Goal: Task Accomplishment & Management: Manage account settings

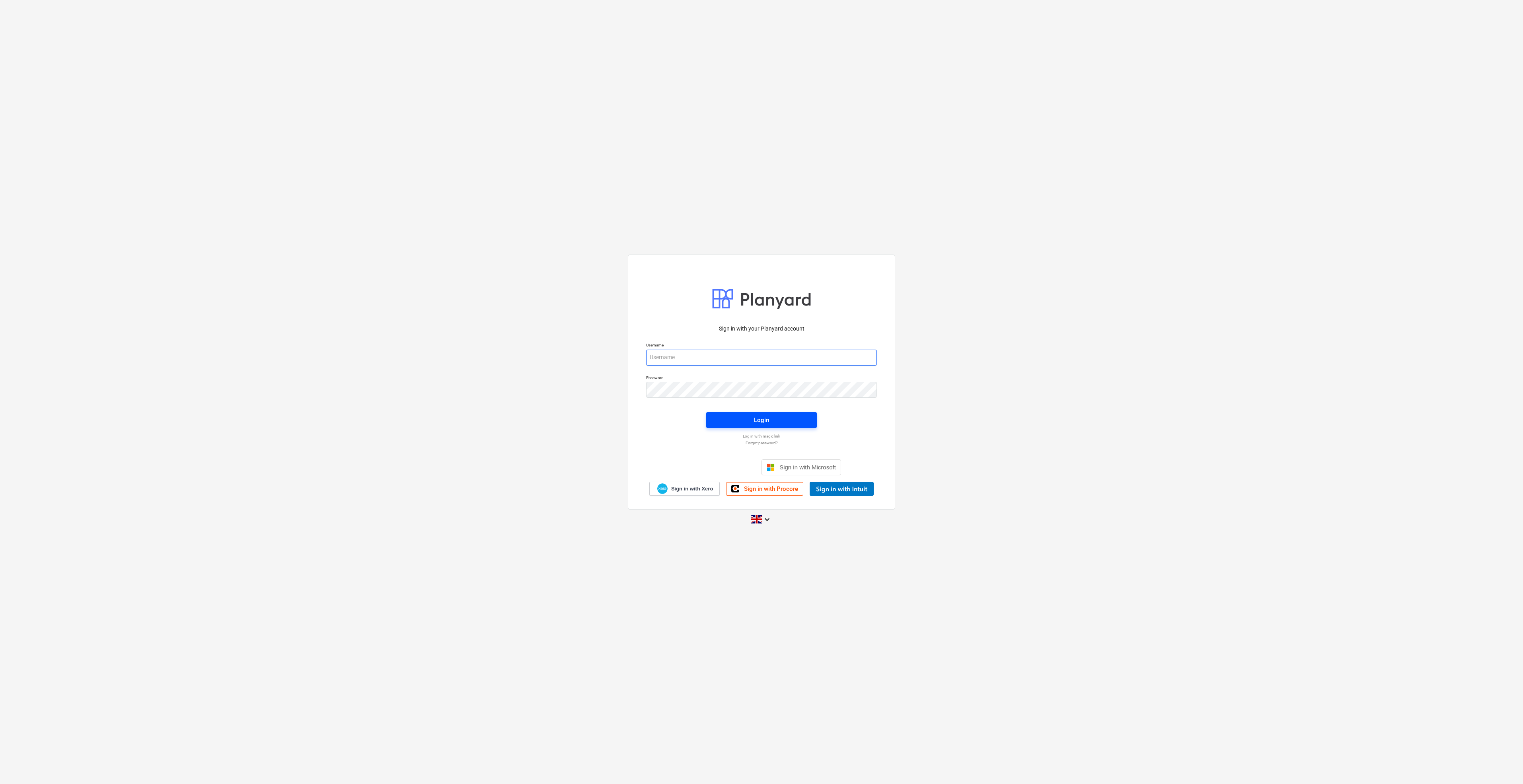
type input "qs@en-group.co.uk"
click at [773, 422] on span "Login" at bounding box center [762, 420] width 91 height 10
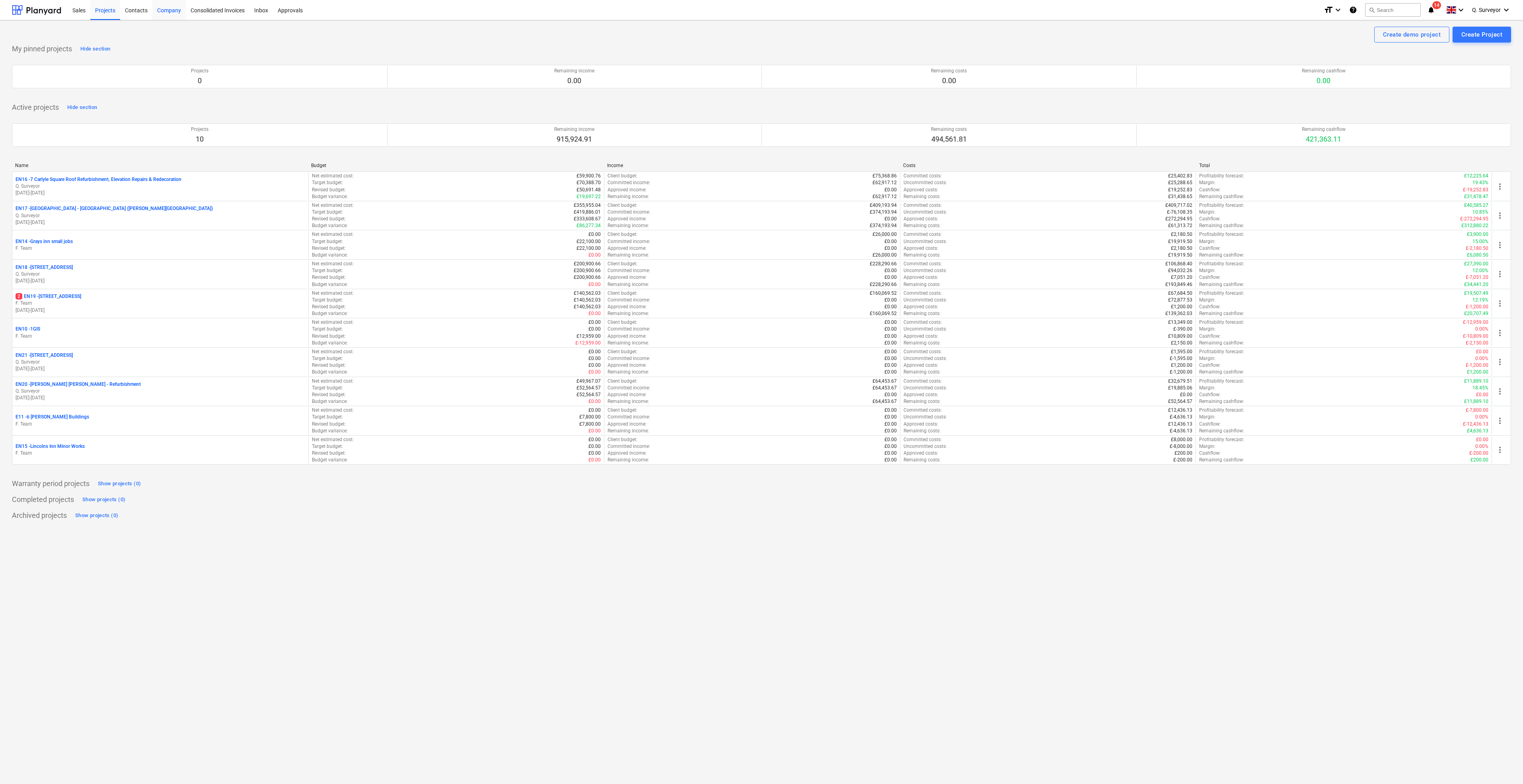
drag, startPoint x: 132, startPoint y: 13, endPoint x: 174, endPoint y: 17, distance: 42.2
click at [132, 13] on div "Contacts" at bounding box center [136, 10] width 33 height 20
click at [77, 11] on div "Sales" at bounding box center [78, 10] width 23 height 20
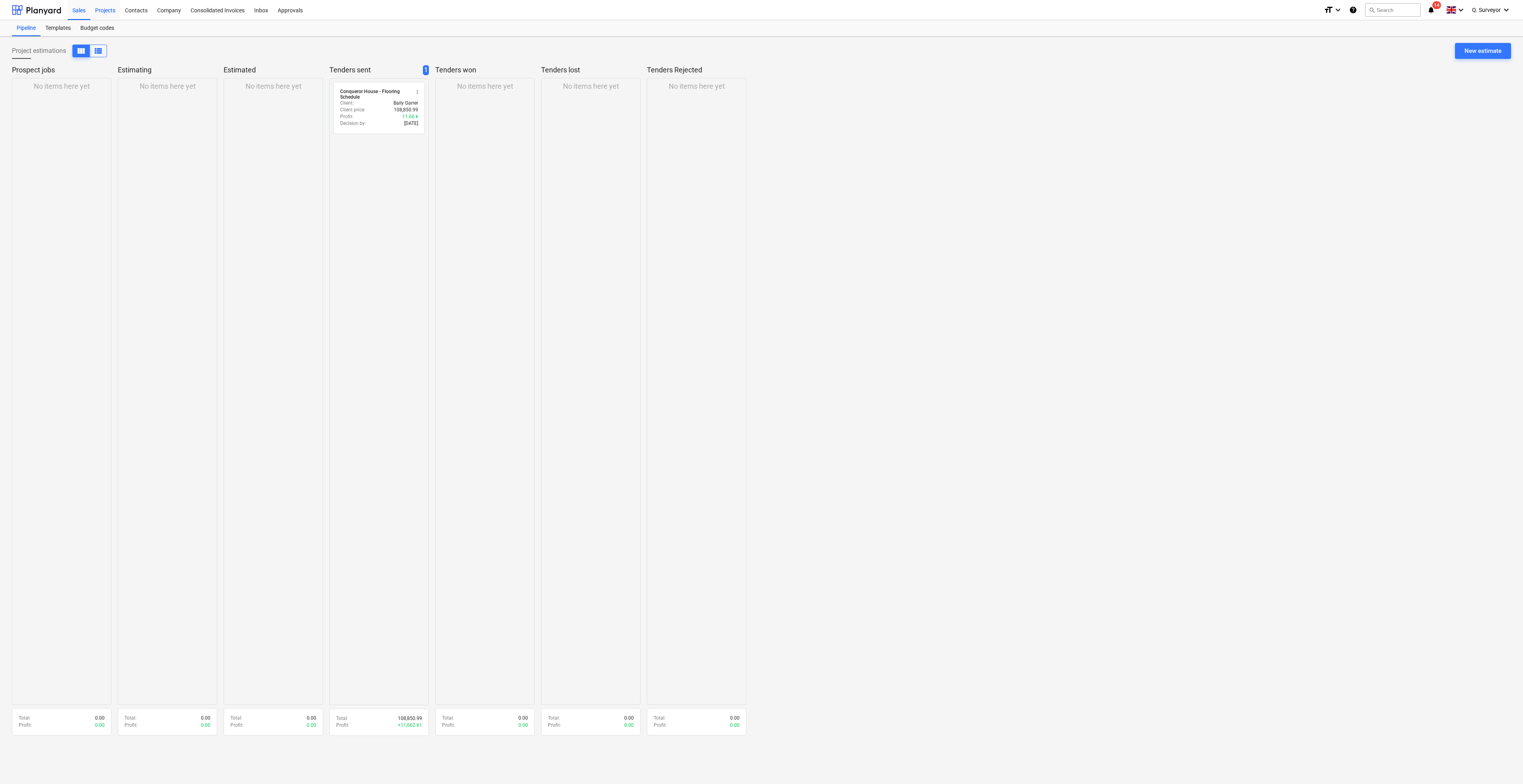
click at [114, 14] on div "Projects" at bounding box center [105, 10] width 30 height 20
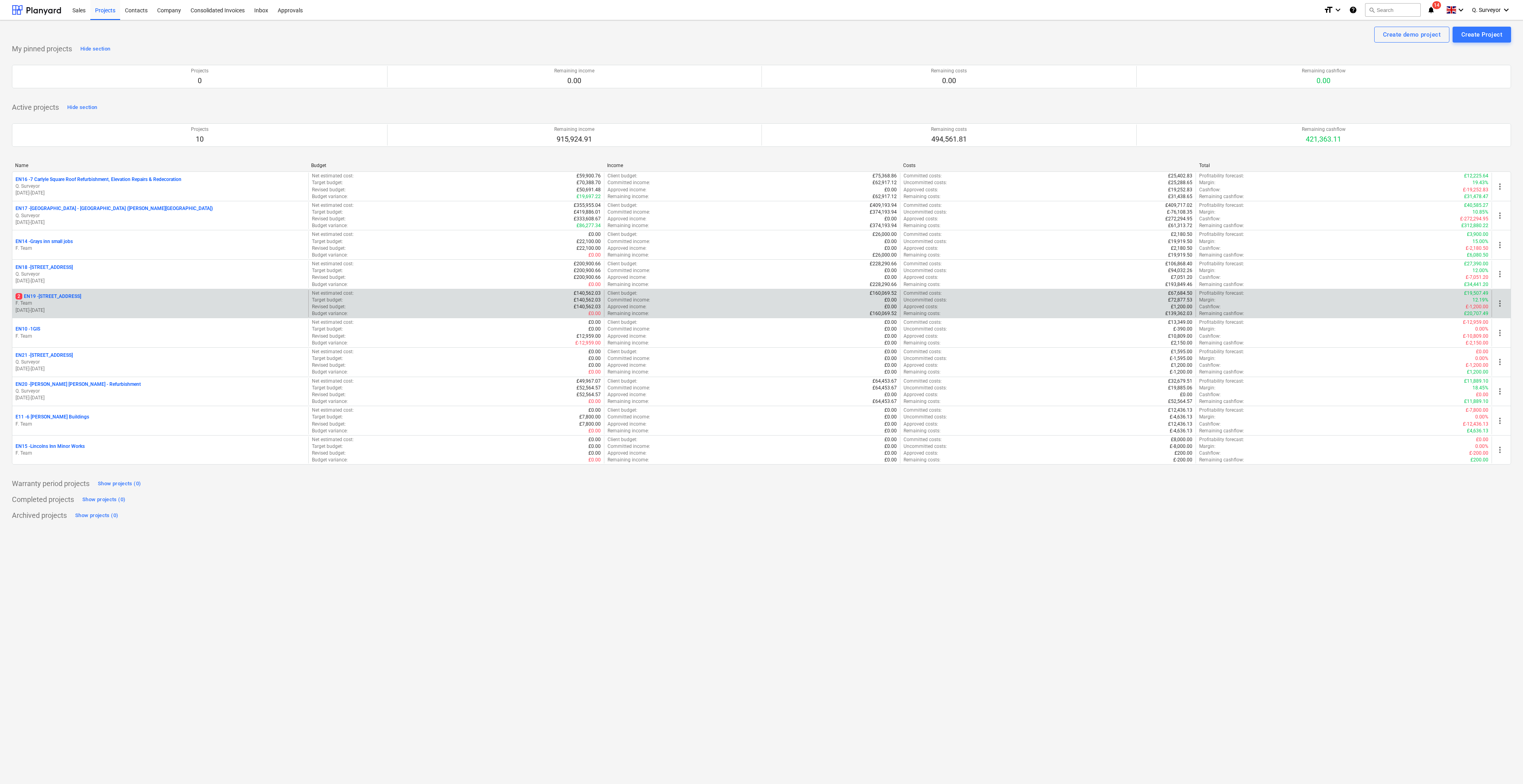
click at [57, 295] on p "2 EN19 - 1 South Square" at bounding box center [49, 296] width 65 height 7
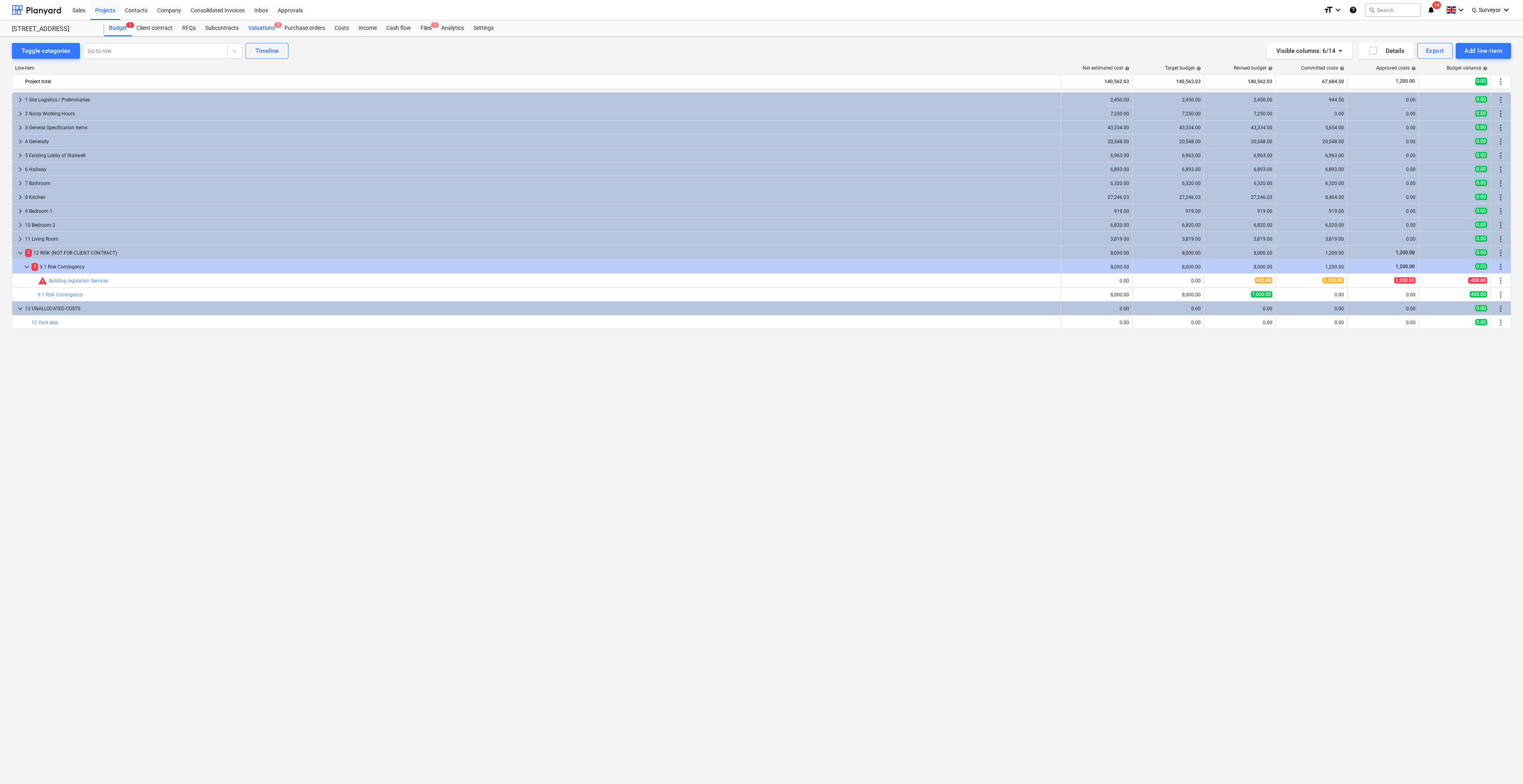
click at [263, 26] on div "Valuations 1" at bounding box center [261, 28] width 37 height 16
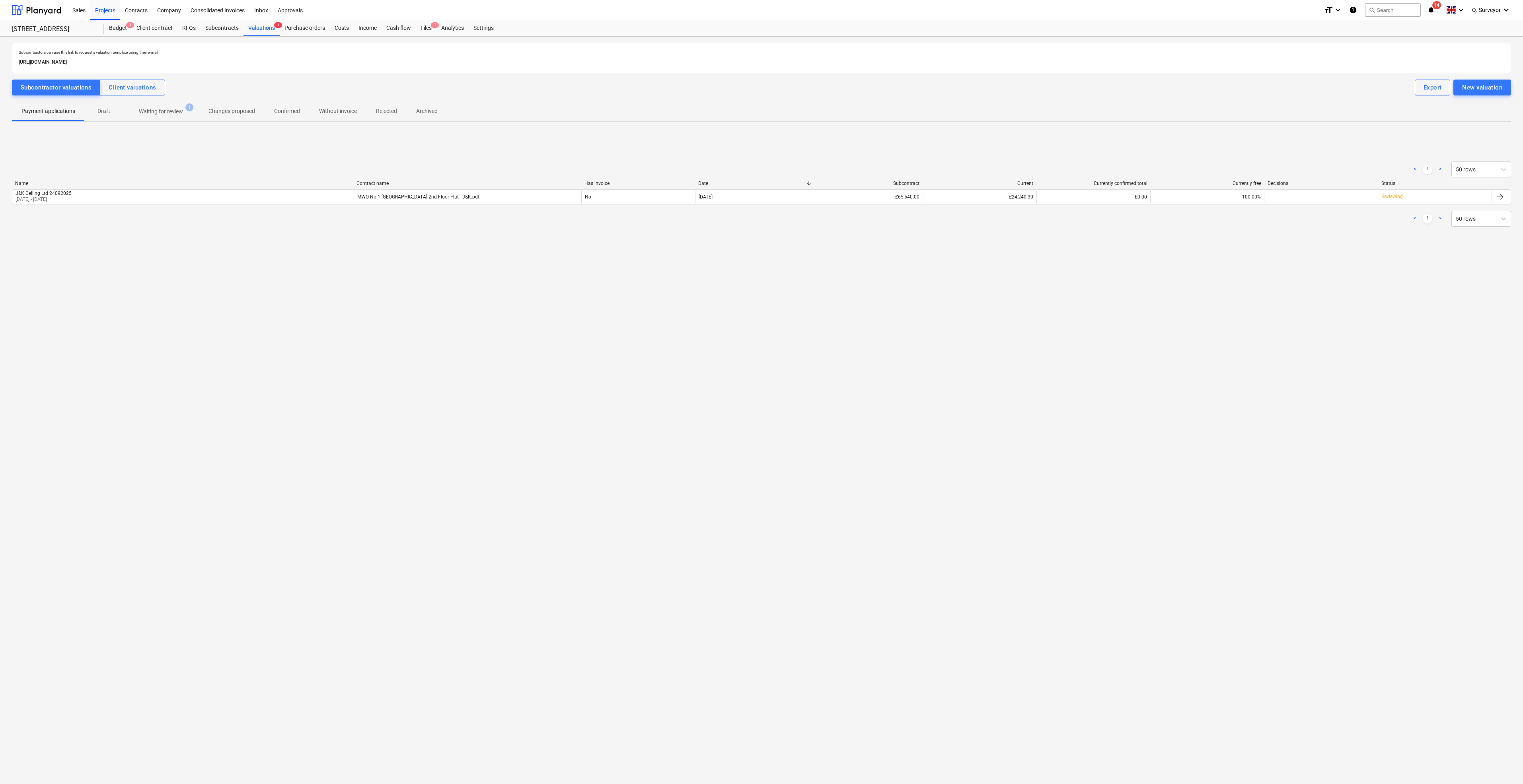
click at [172, 108] on p "Waiting for review" at bounding box center [160, 112] width 45 height 8
click at [103, 80] on button "Client valuations" at bounding box center [133, 87] width 65 height 16
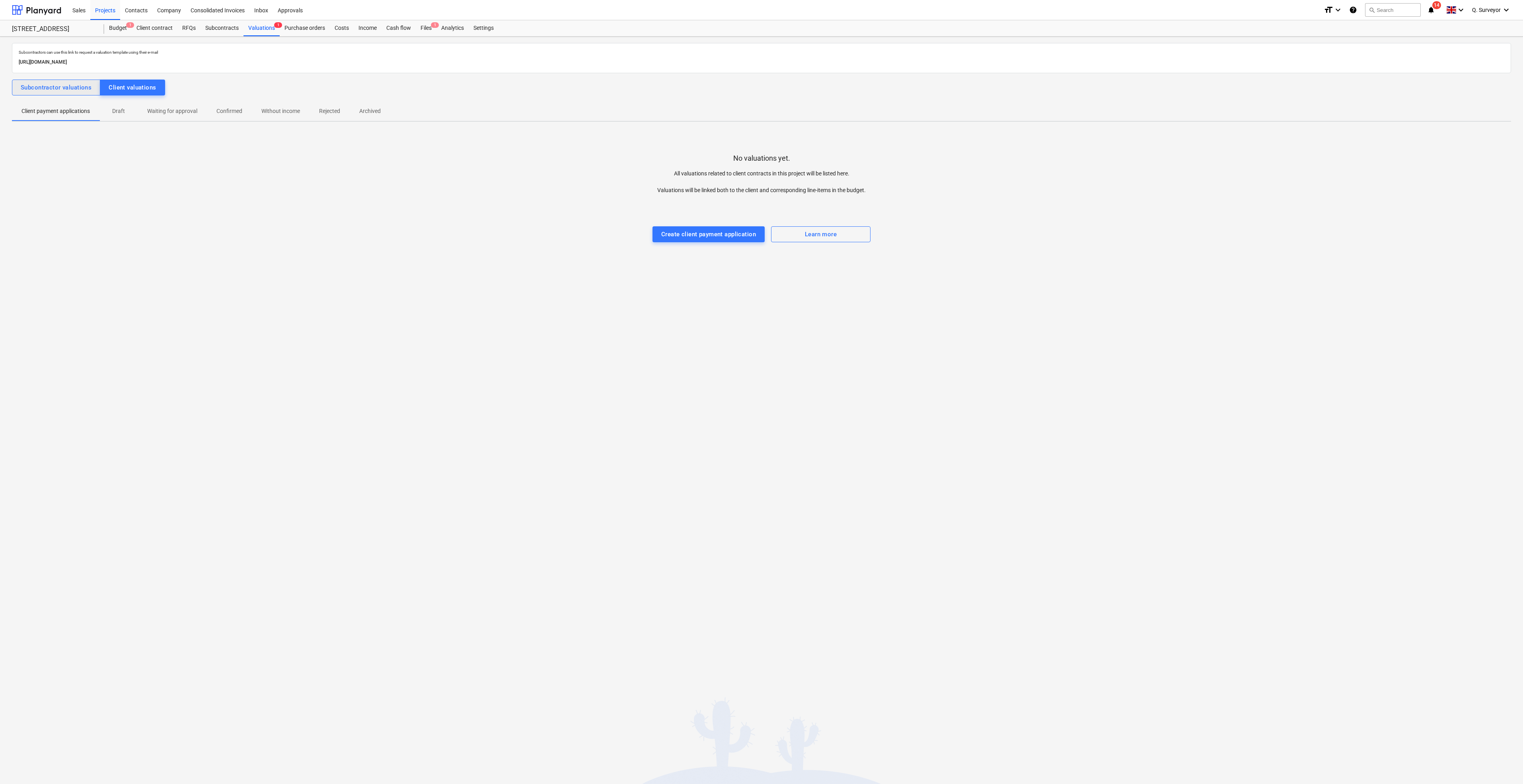
click at [81, 87] on div "Subcontractor valuations" at bounding box center [56, 87] width 71 height 10
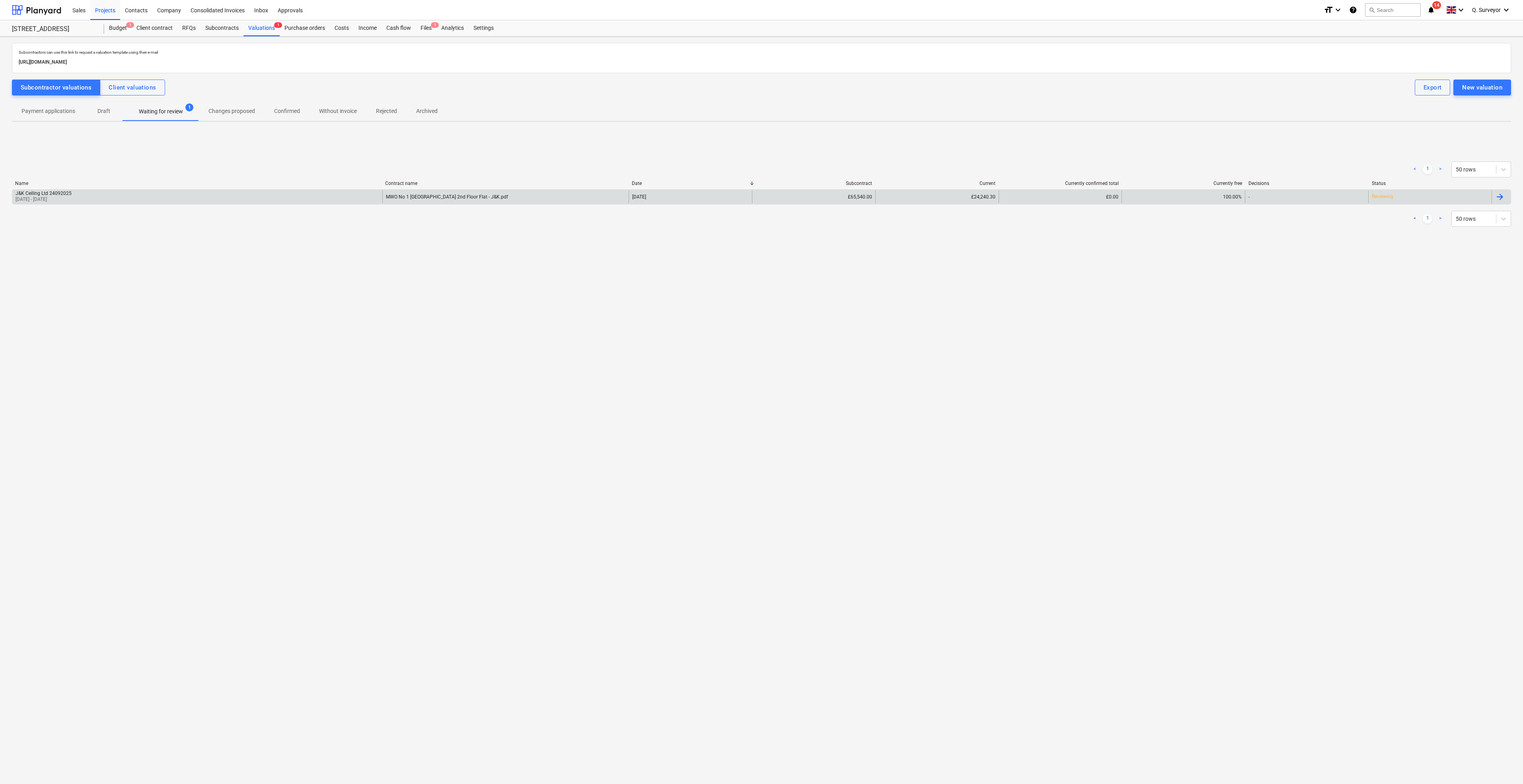
click at [51, 195] on div "J&K Ceiling Ltd 24092025" at bounding box center [44, 193] width 56 height 6
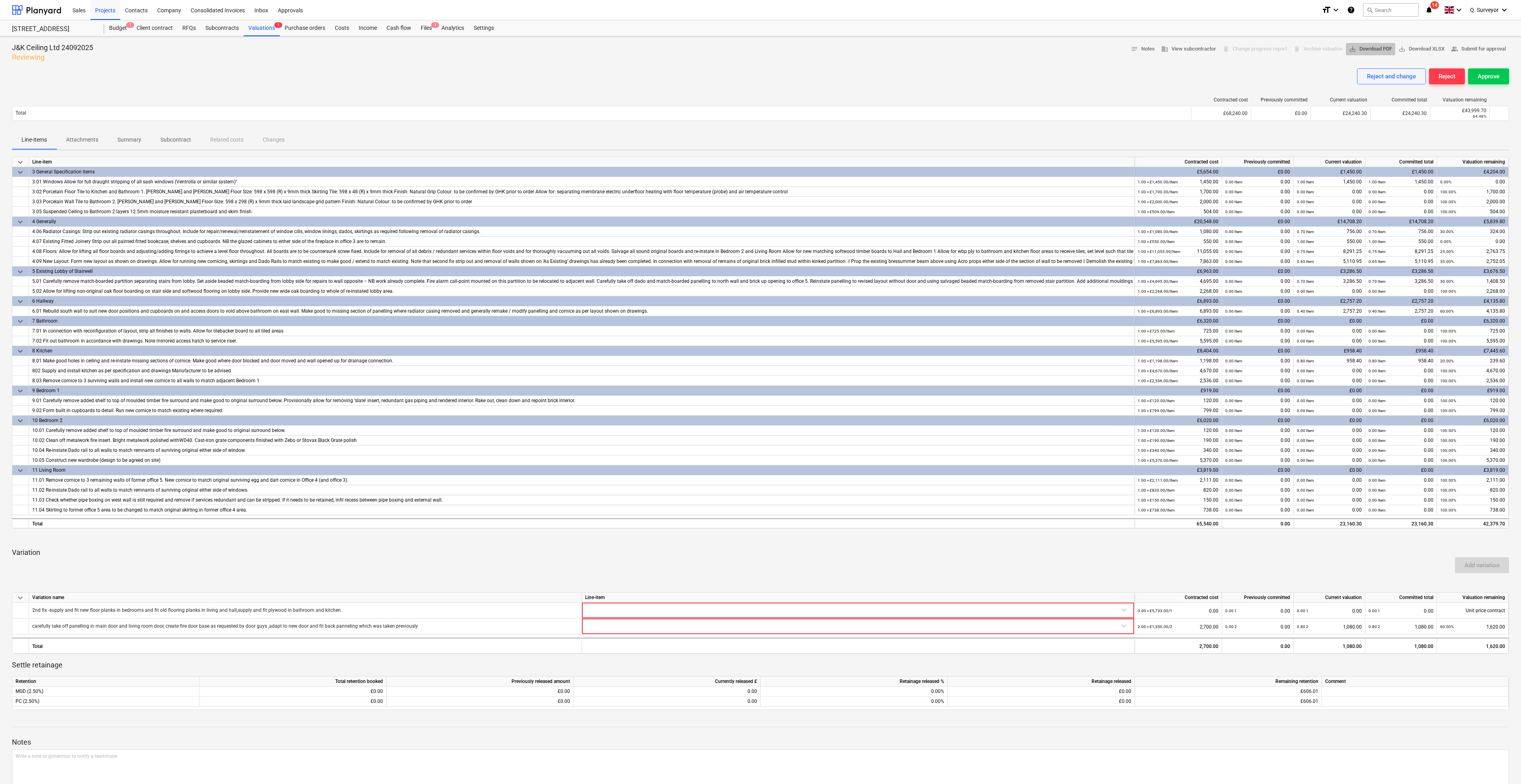
click at [1382, 53] on button "save_alt Download PDF" at bounding box center [1370, 49] width 50 height 12
click at [424, 27] on div "Files 1" at bounding box center [426, 28] width 21 height 16
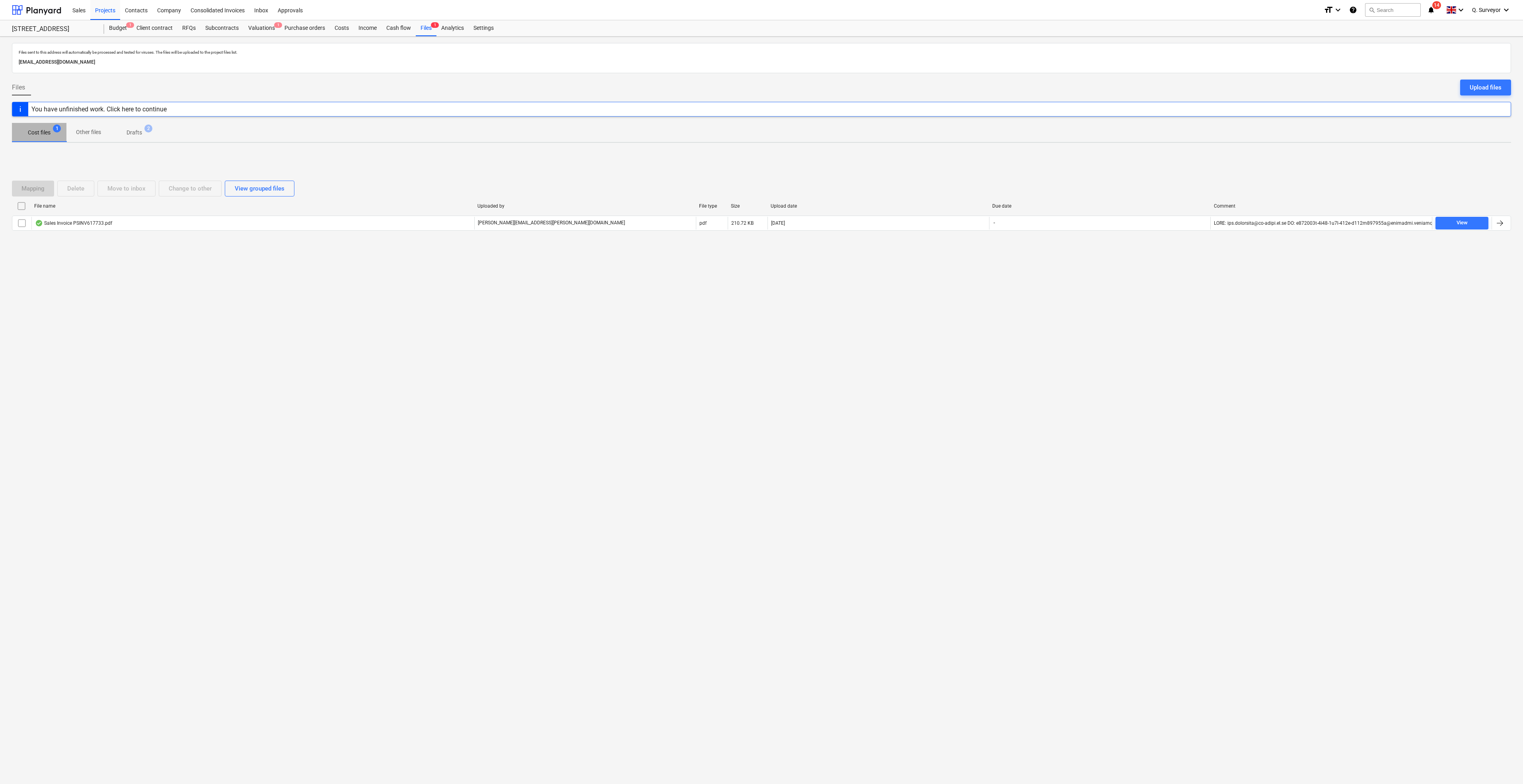
click at [44, 133] on p "Cost files" at bounding box center [39, 133] width 23 height 8
click at [141, 139] on span "Drafts 2" at bounding box center [135, 133] width 48 height 14
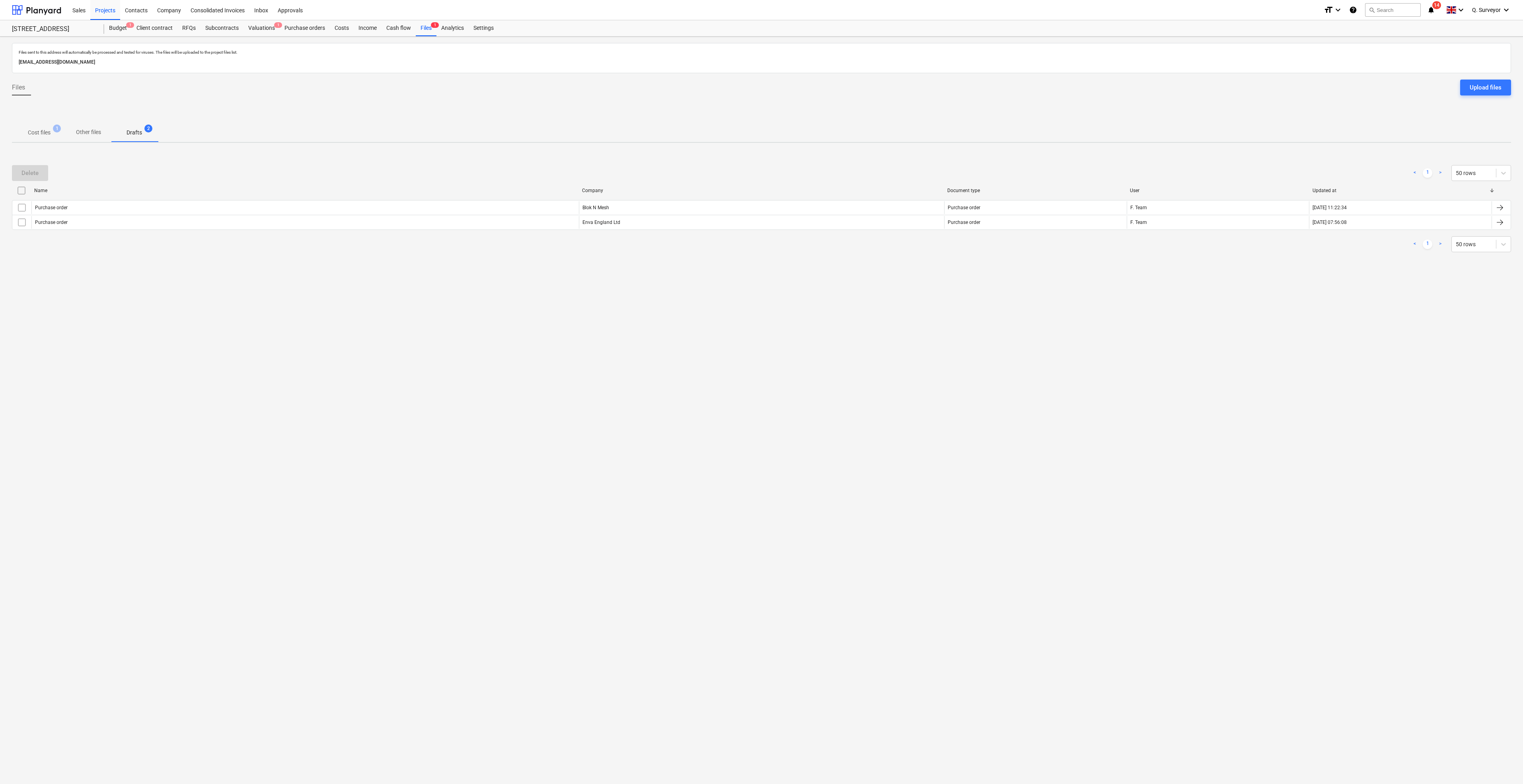
click at [45, 128] on span "Cost files 1" at bounding box center [39, 133] width 54 height 14
click at [261, 26] on div "Valuations 1" at bounding box center [261, 28] width 37 height 16
click at [114, 23] on div "Budget 1" at bounding box center [118, 28] width 28 height 16
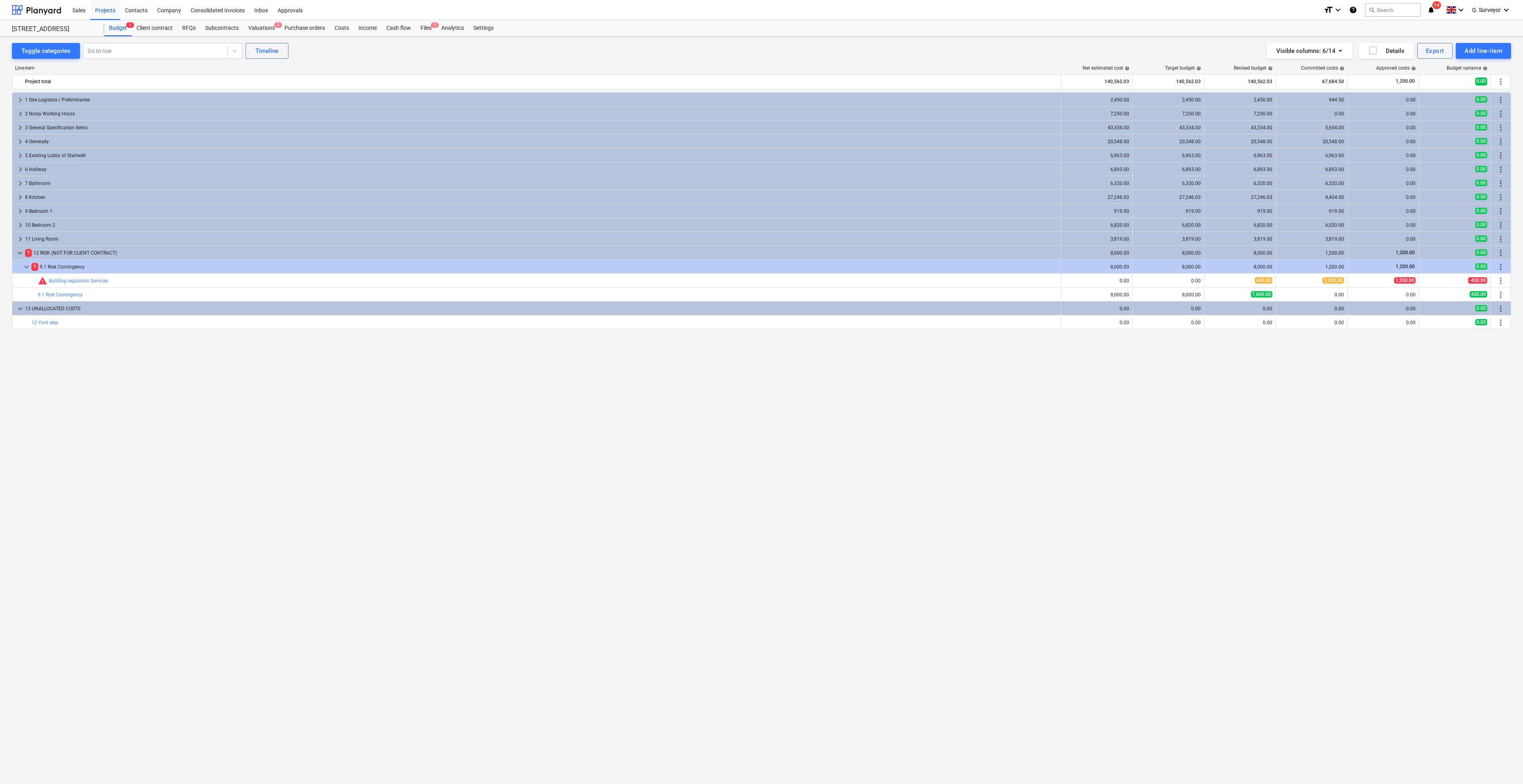
drag, startPoint x: 553, startPoint y: 815, endPoint x: 836, endPoint y: 815, distance: 283.0
click at [836, 784] on html "Sales Projects Contacts Company Consolidated Invoices Inbox Approvals format_si…" at bounding box center [762, 392] width 1523 height 784
drag, startPoint x: 836, startPoint y: 815, endPoint x: 714, endPoint y: 744, distance: 141.2
click at [693, 656] on div "keyboard_arrow_right 1 Site Logistics / Preliminaries 2,450.00 2,450.00 2,450.0…" at bounding box center [762, 421] width 1499 height 658
click at [225, 33] on div "Subcontracts" at bounding box center [222, 28] width 43 height 16
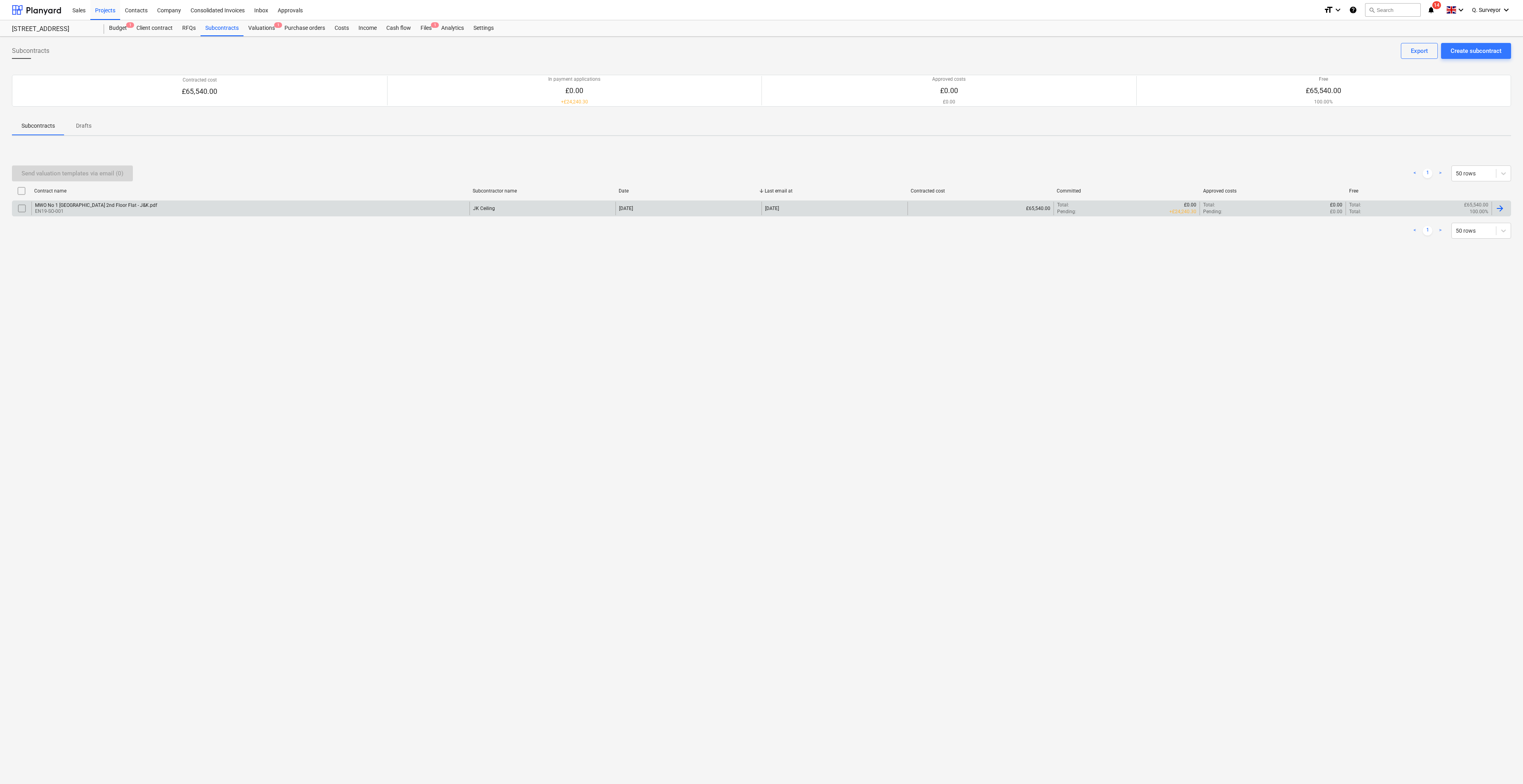
click at [56, 205] on div "MWO No 1 South Square 2nd Floor Flat - J&K.pdf" at bounding box center [95, 206] width 122 height 6
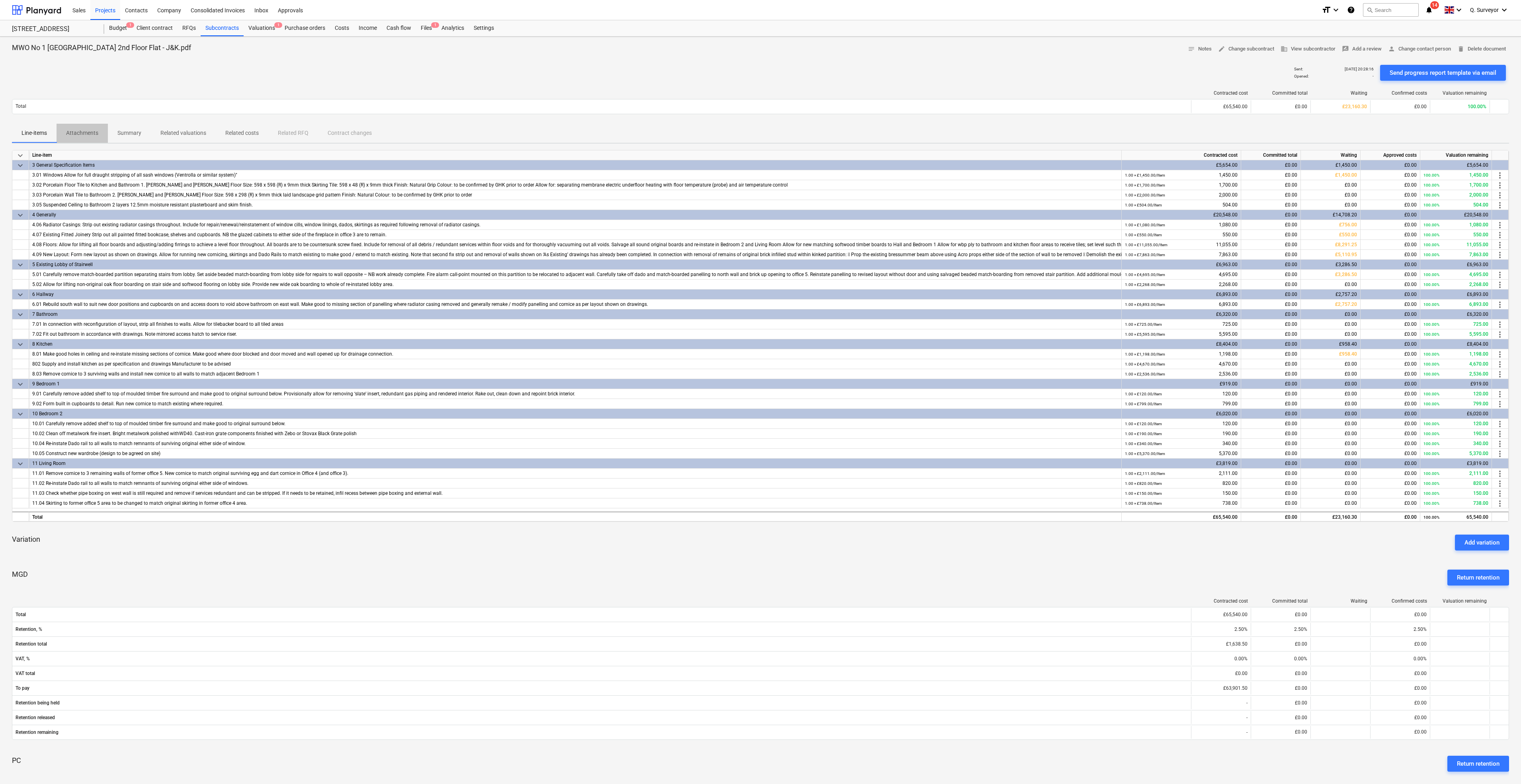
click at [87, 132] on p "Attachments" at bounding box center [82, 133] width 33 height 8
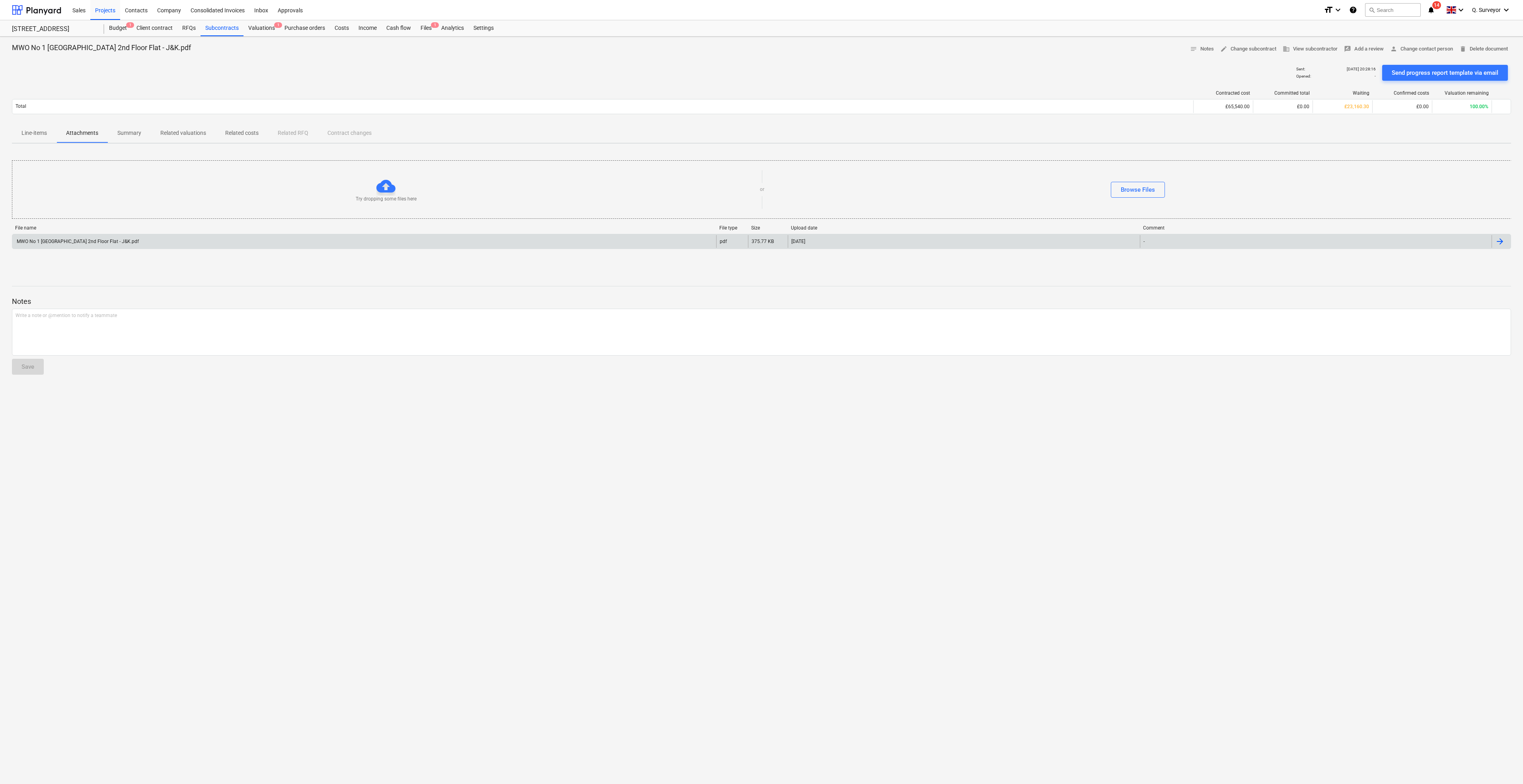
click at [99, 242] on div "MWO No 1 South Square 2nd Floor Flat - J&K.pdf" at bounding box center [77, 242] width 124 height 6
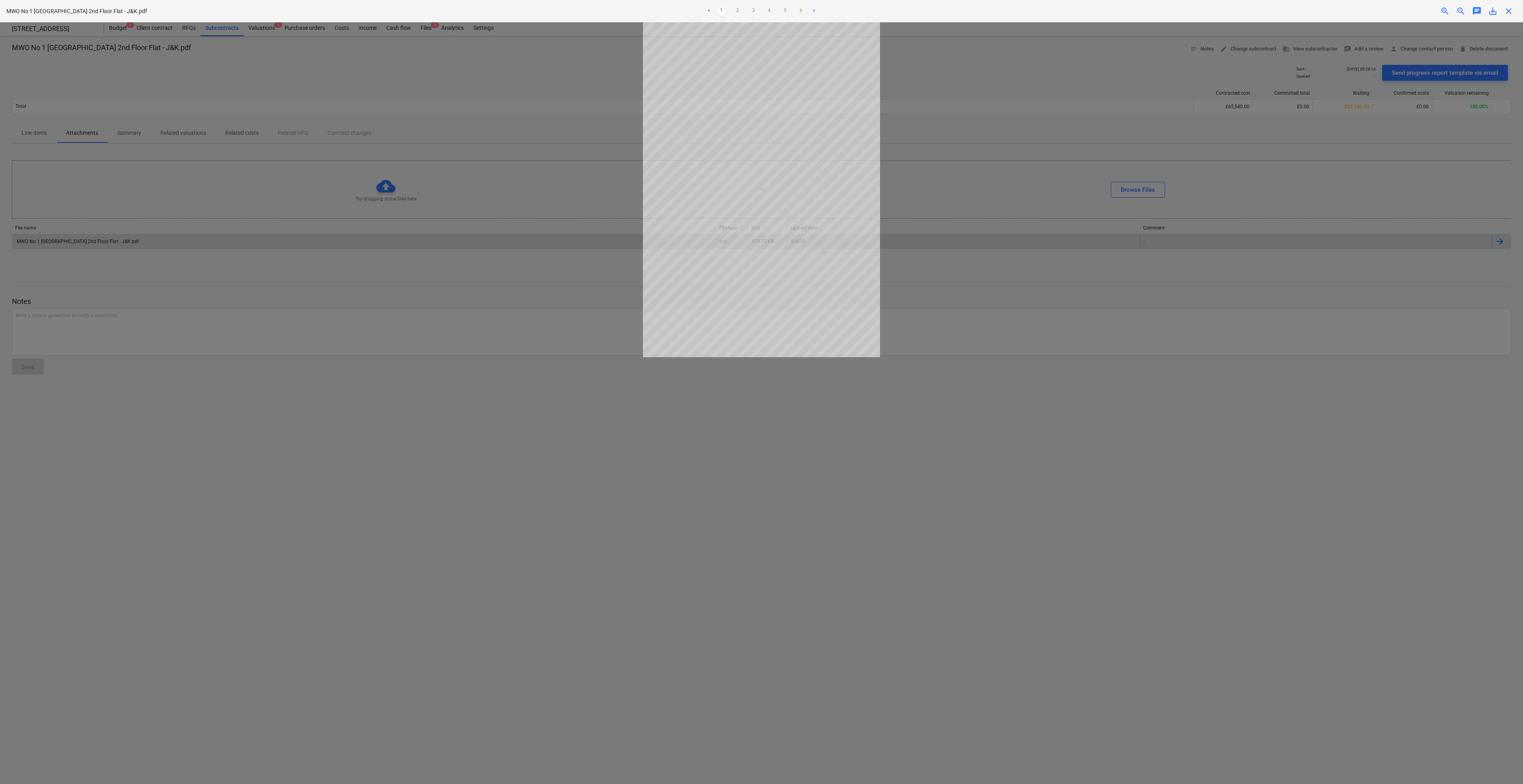
click at [295, 503] on div at bounding box center [762, 404] width 1523 height 762
click at [1507, 9] on span "close" at bounding box center [1509, 11] width 10 height 10
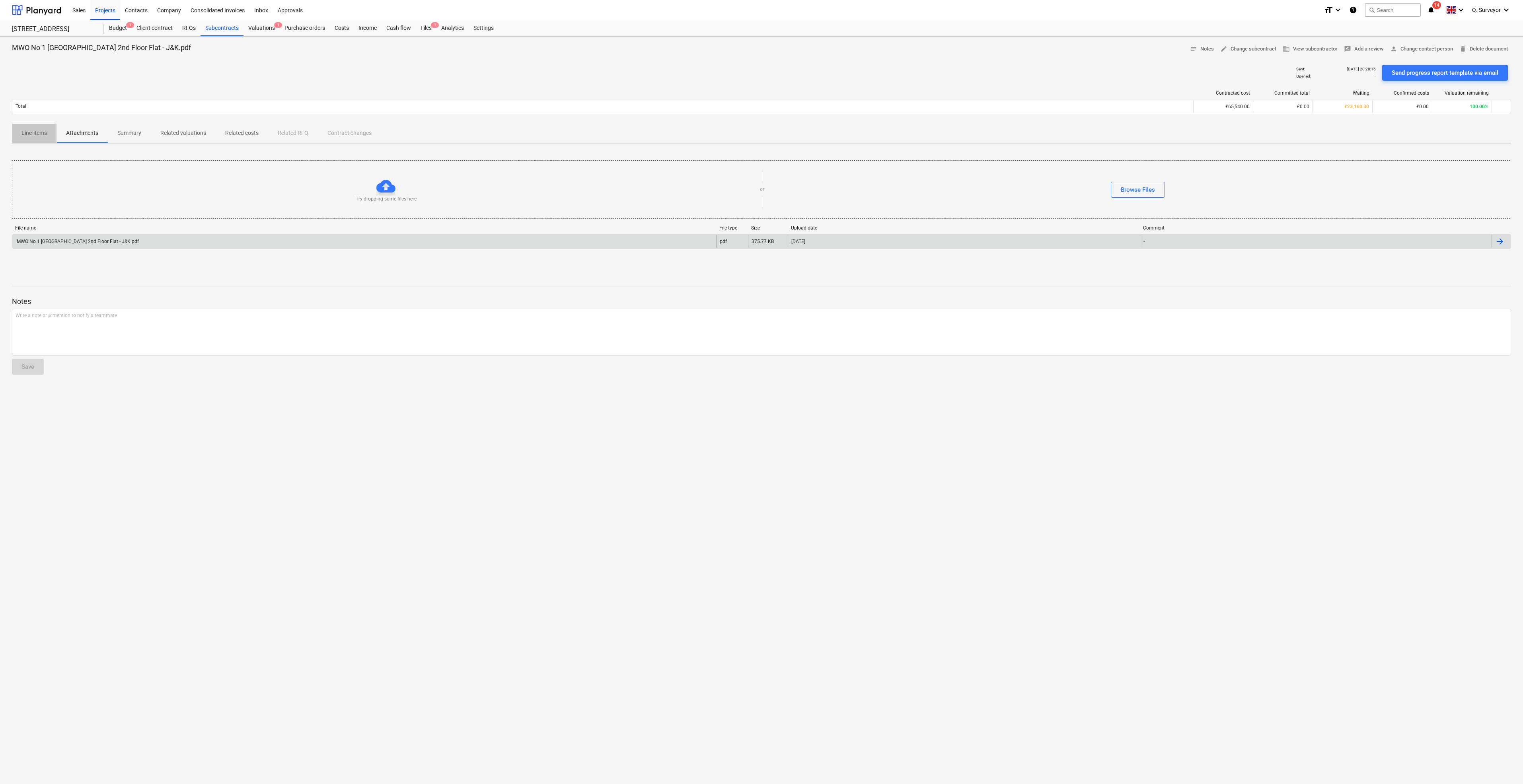
click at [29, 130] on p "Line-items" at bounding box center [35, 133] width 26 height 8
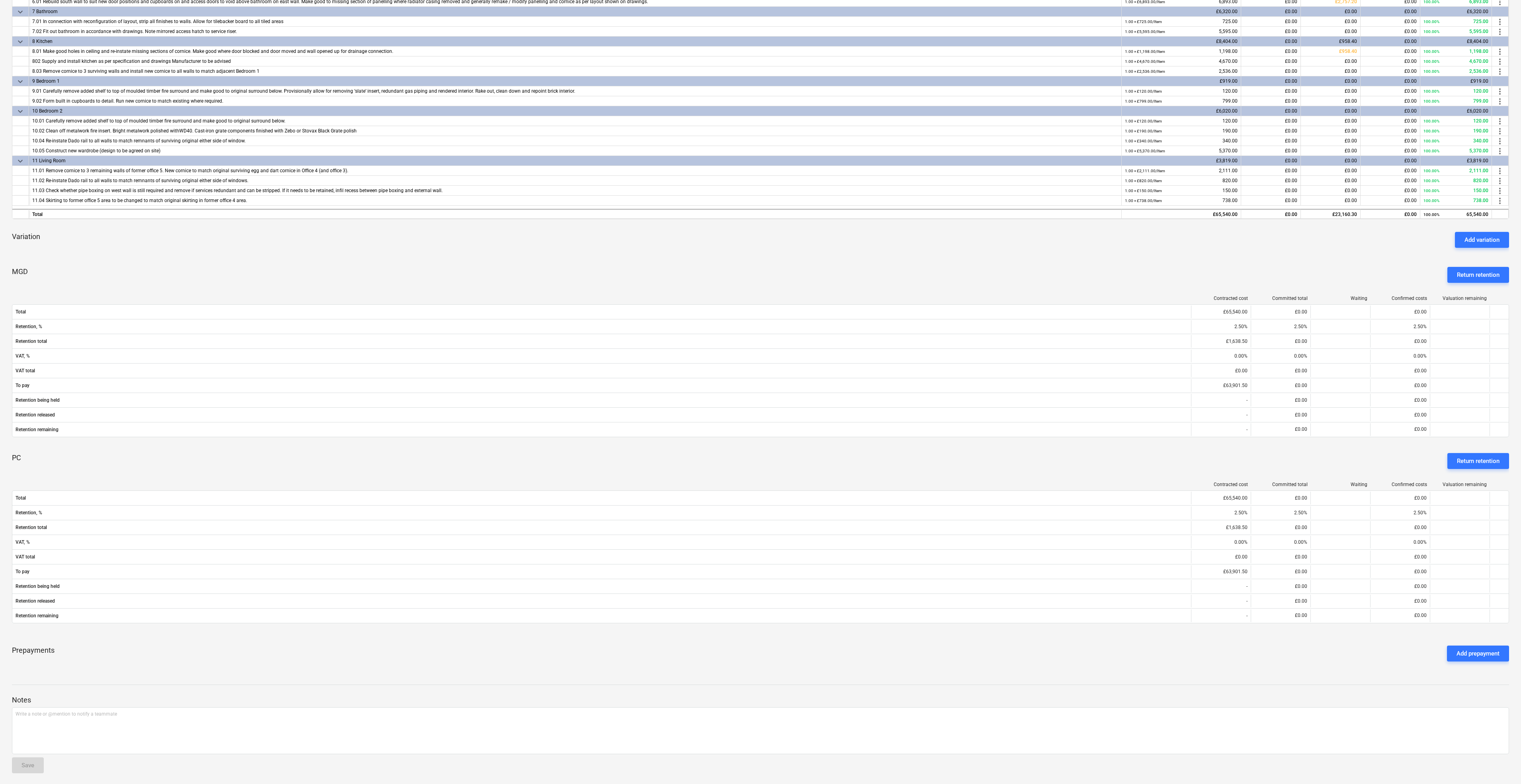
scroll to position [305, 0]
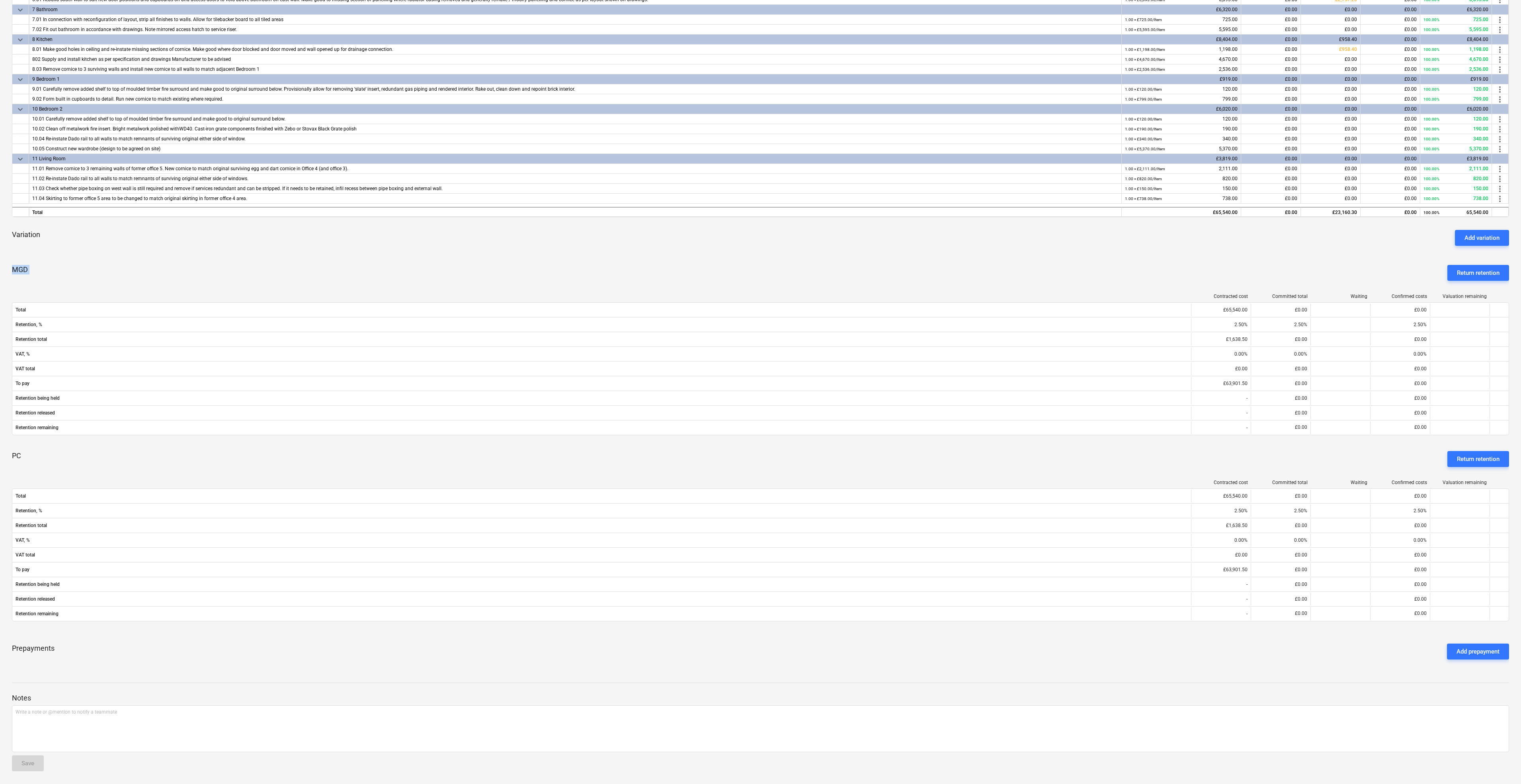
drag, startPoint x: 14, startPoint y: 268, endPoint x: 32, endPoint y: 298, distance: 35.0
click at [32, 298] on div "MGD Return retention Contracted cost Committed total Waiting Confirmed costs Va…" at bounding box center [760, 351] width 1496 height 186
click at [72, 478] on div "Contracted cost Committed total Waiting Confirmed costs Valuation remaining Tot…" at bounding box center [760, 551] width 1496 height 157
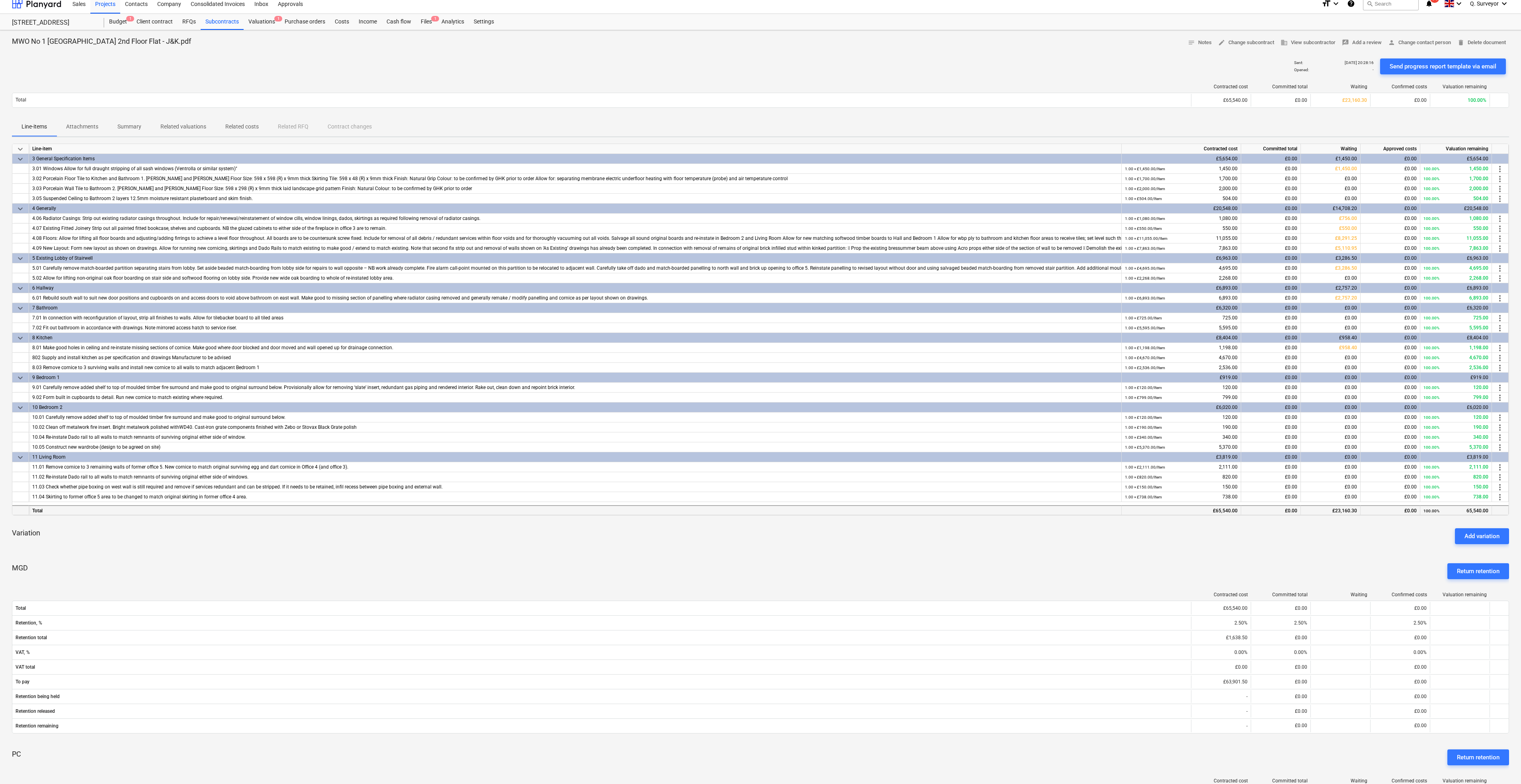
scroll to position [0, 0]
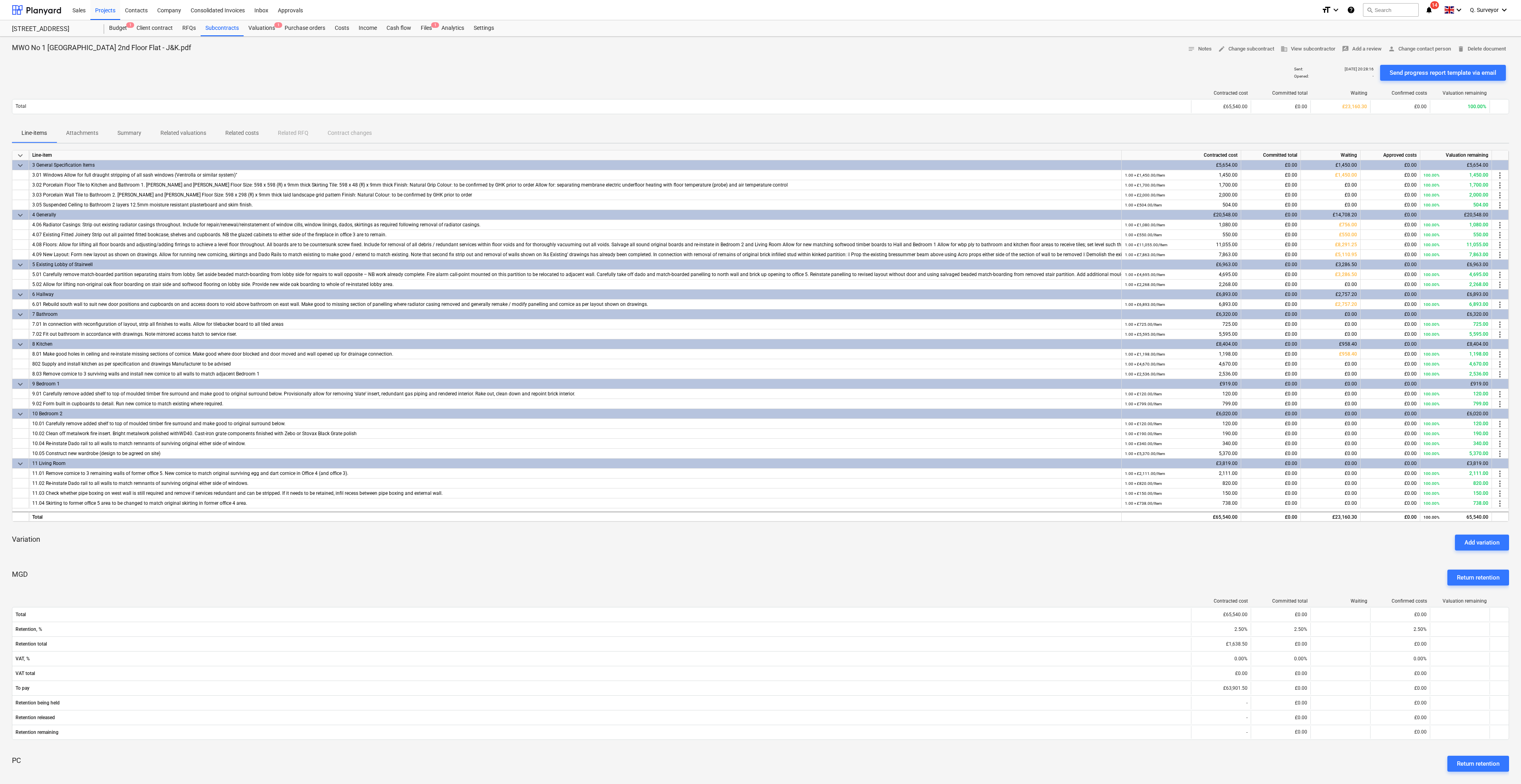
click at [335, 134] on div "Line-items Attachments Summary Related valuations Related costs Related RFQ Con…" at bounding box center [760, 133] width 1496 height 19
click at [272, 27] on div "Valuations 1" at bounding box center [261, 28] width 37 height 16
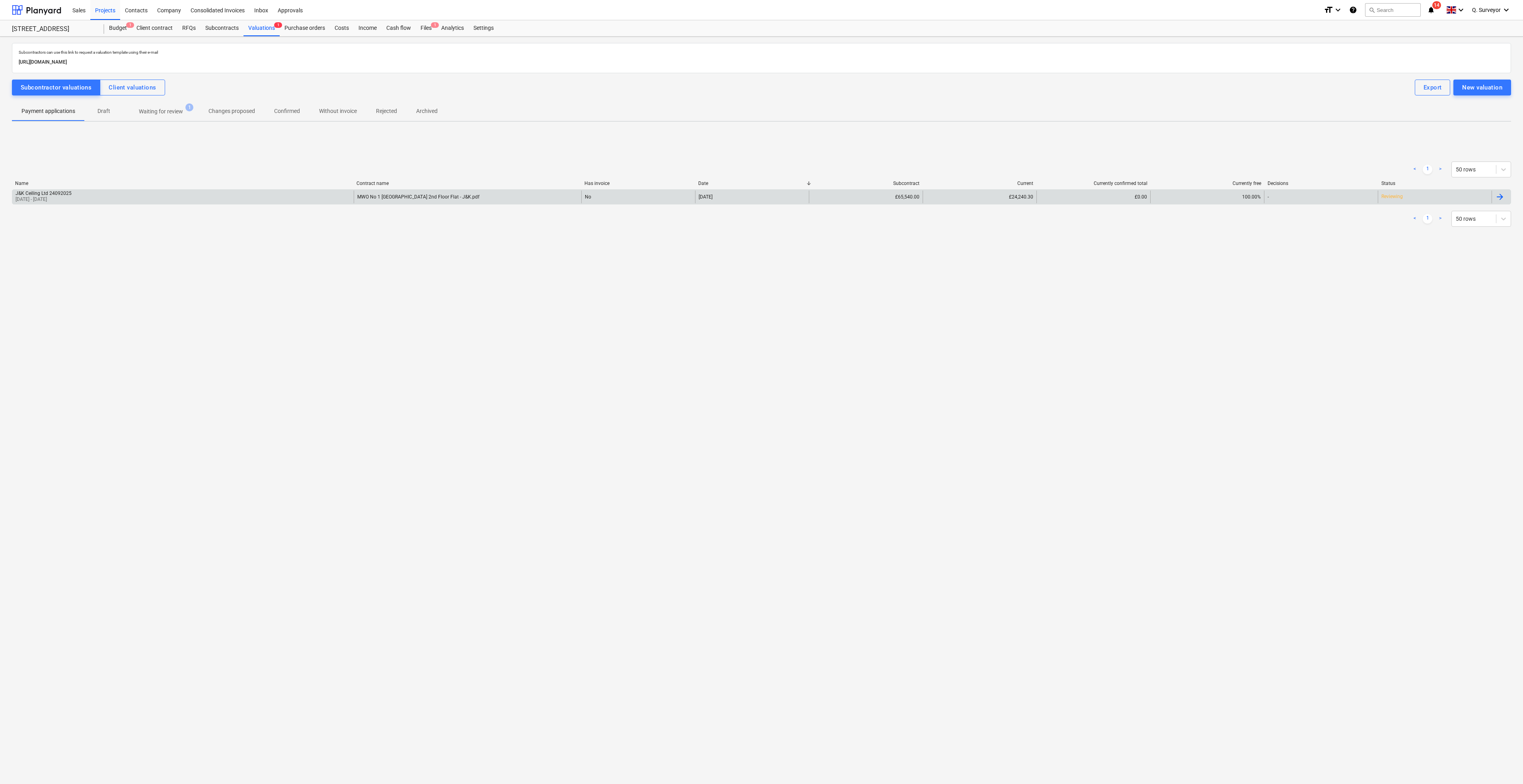
click at [71, 199] on p "26 Aug 2025 - 26 Sep 2025" at bounding box center [44, 199] width 56 height 7
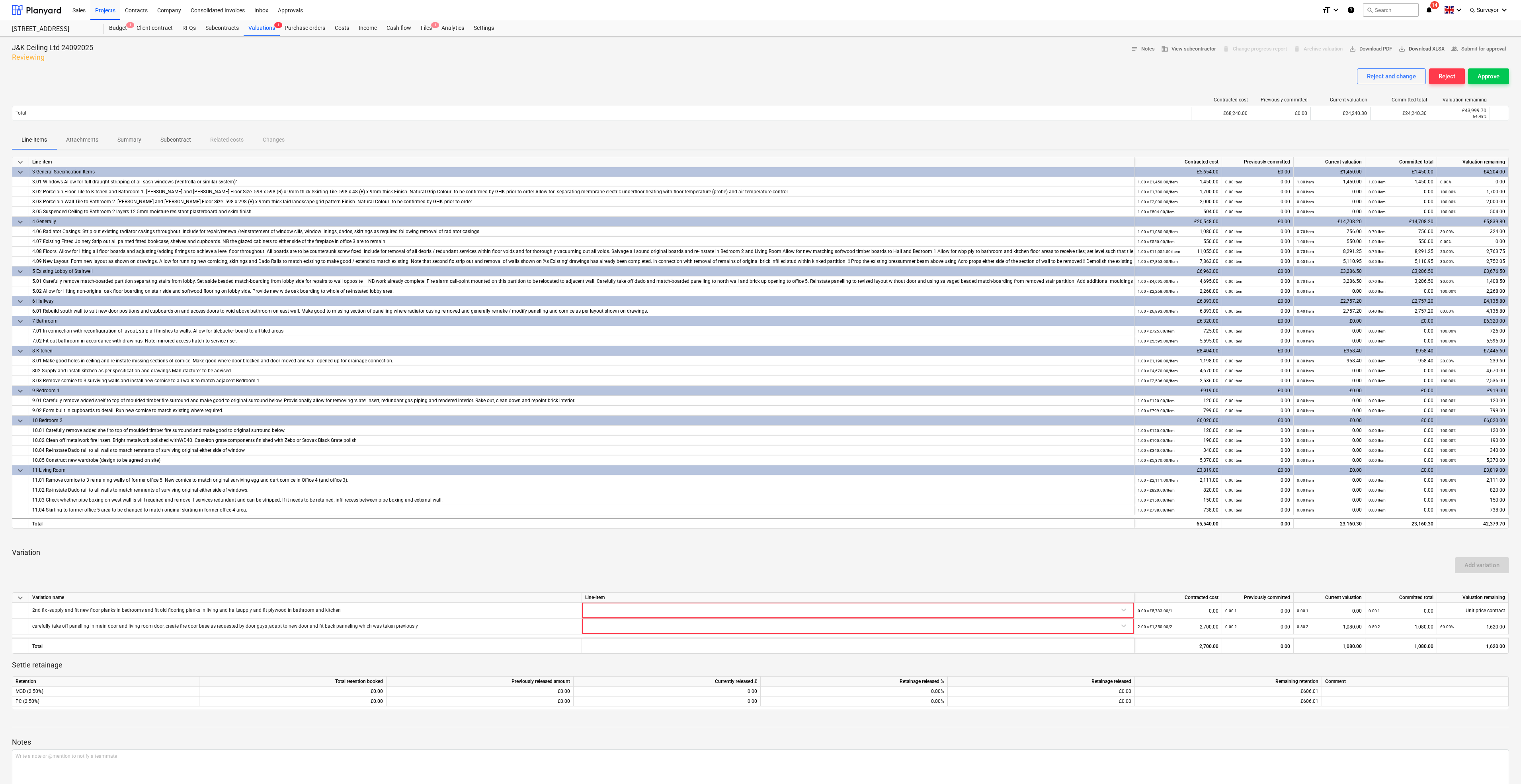
click at [1418, 51] on span "save_alt Download XLSX" at bounding box center [1421, 49] width 47 height 9
click at [110, 33] on div "Budget 1" at bounding box center [118, 28] width 28 height 16
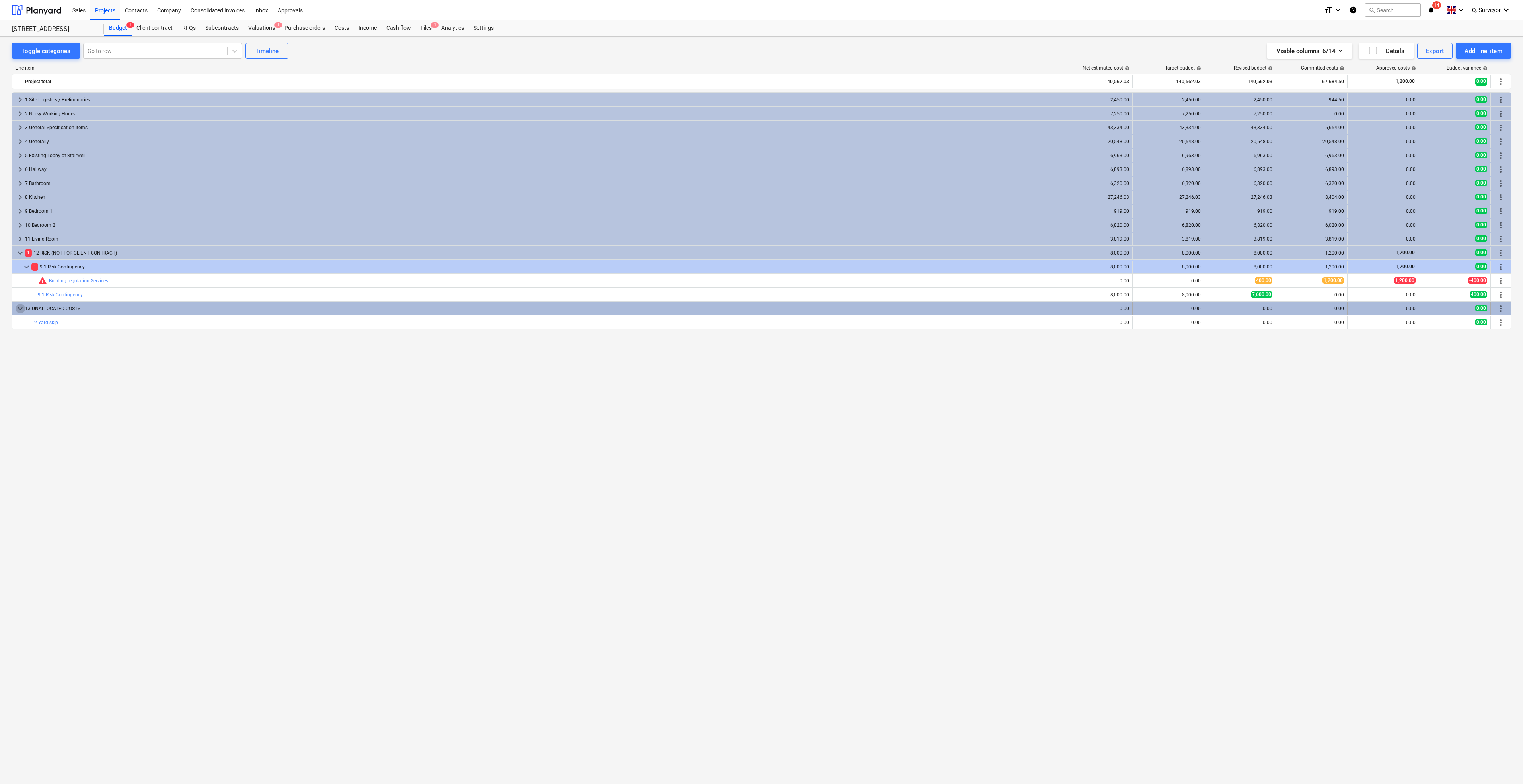
click at [21, 306] on span "keyboard_arrow_down" at bounding box center [21, 309] width 10 height 10
click at [22, 309] on span "keyboard_arrow_right" at bounding box center [21, 309] width 10 height 10
click at [17, 124] on span "keyboard_arrow_right" at bounding box center [21, 128] width 10 height 10
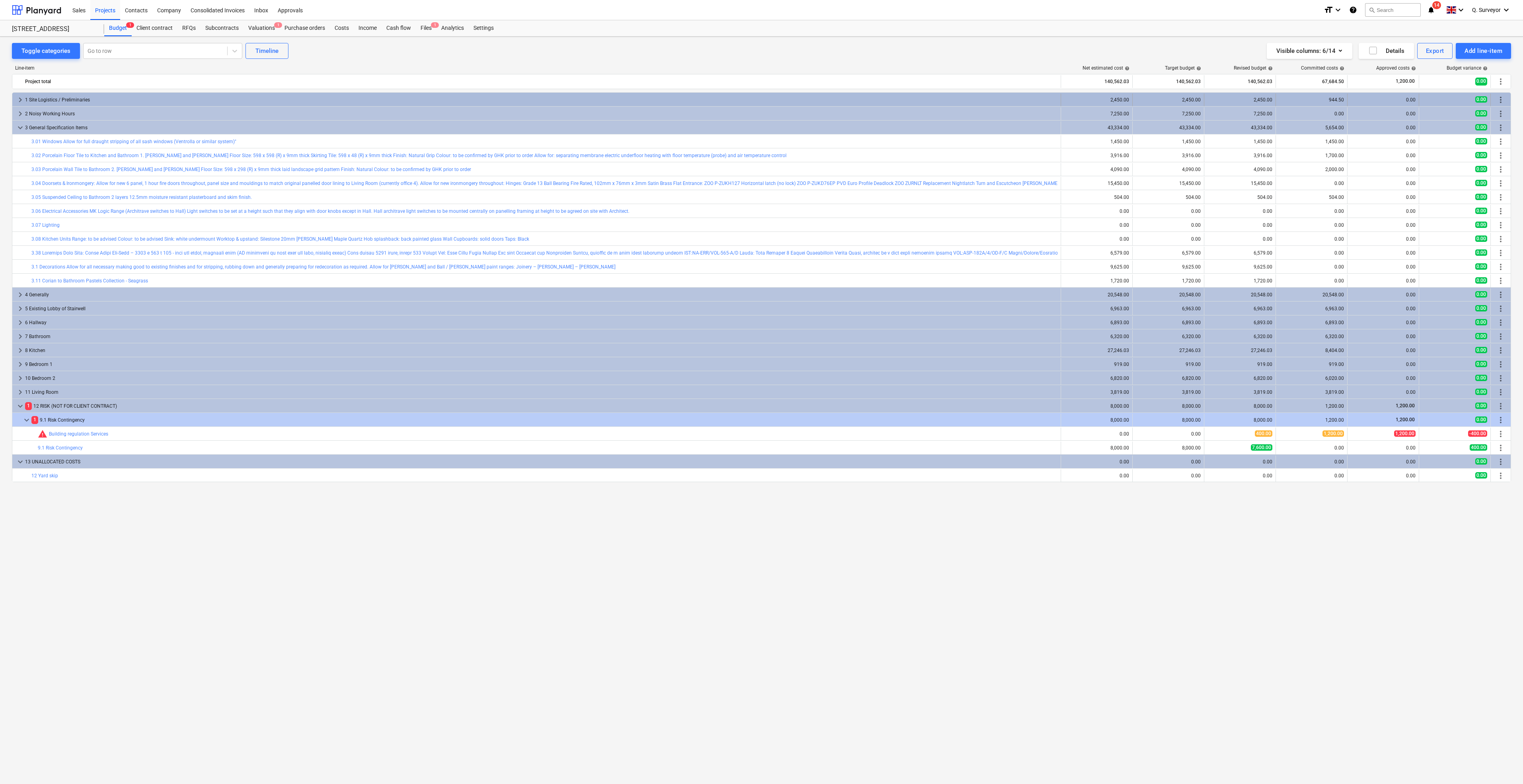
click at [21, 99] on span "keyboard_arrow_right" at bounding box center [21, 100] width 10 height 10
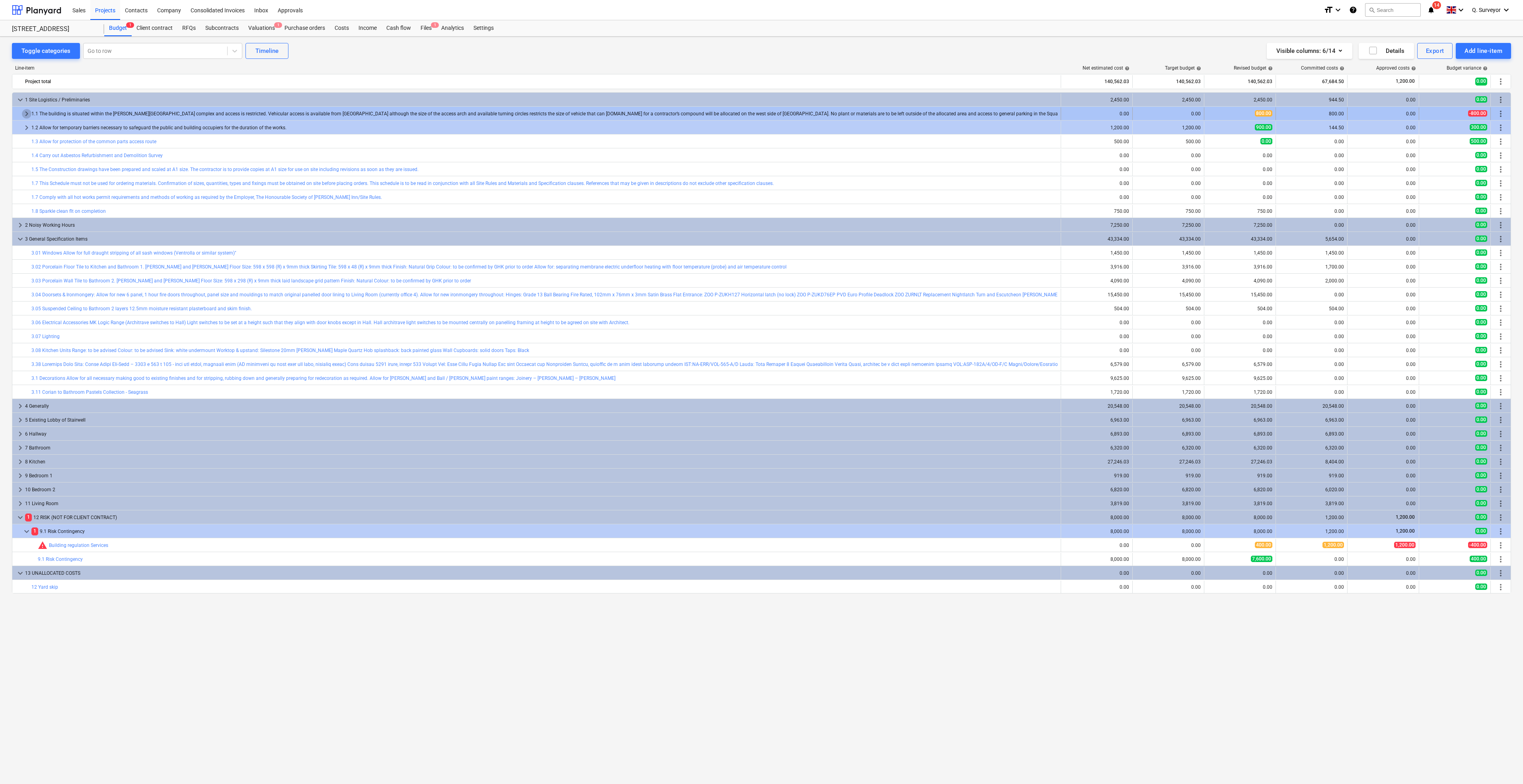
click at [23, 113] on span "keyboard_arrow_right" at bounding box center [27, 114] width 10 height 10
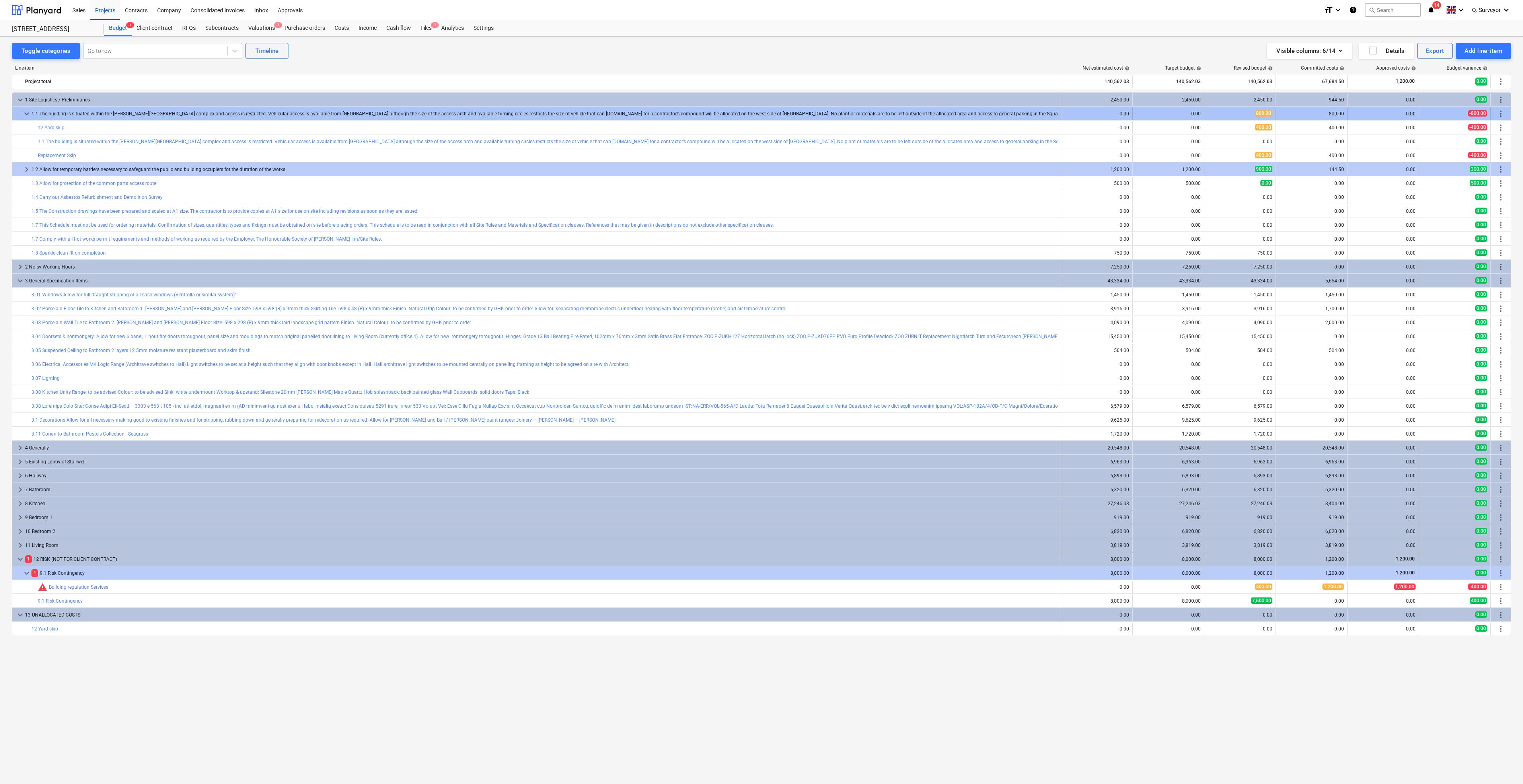
click at [25, 113] on span "keyboard_arrow_down" at bounding box center [27, 114] width 10 height 10
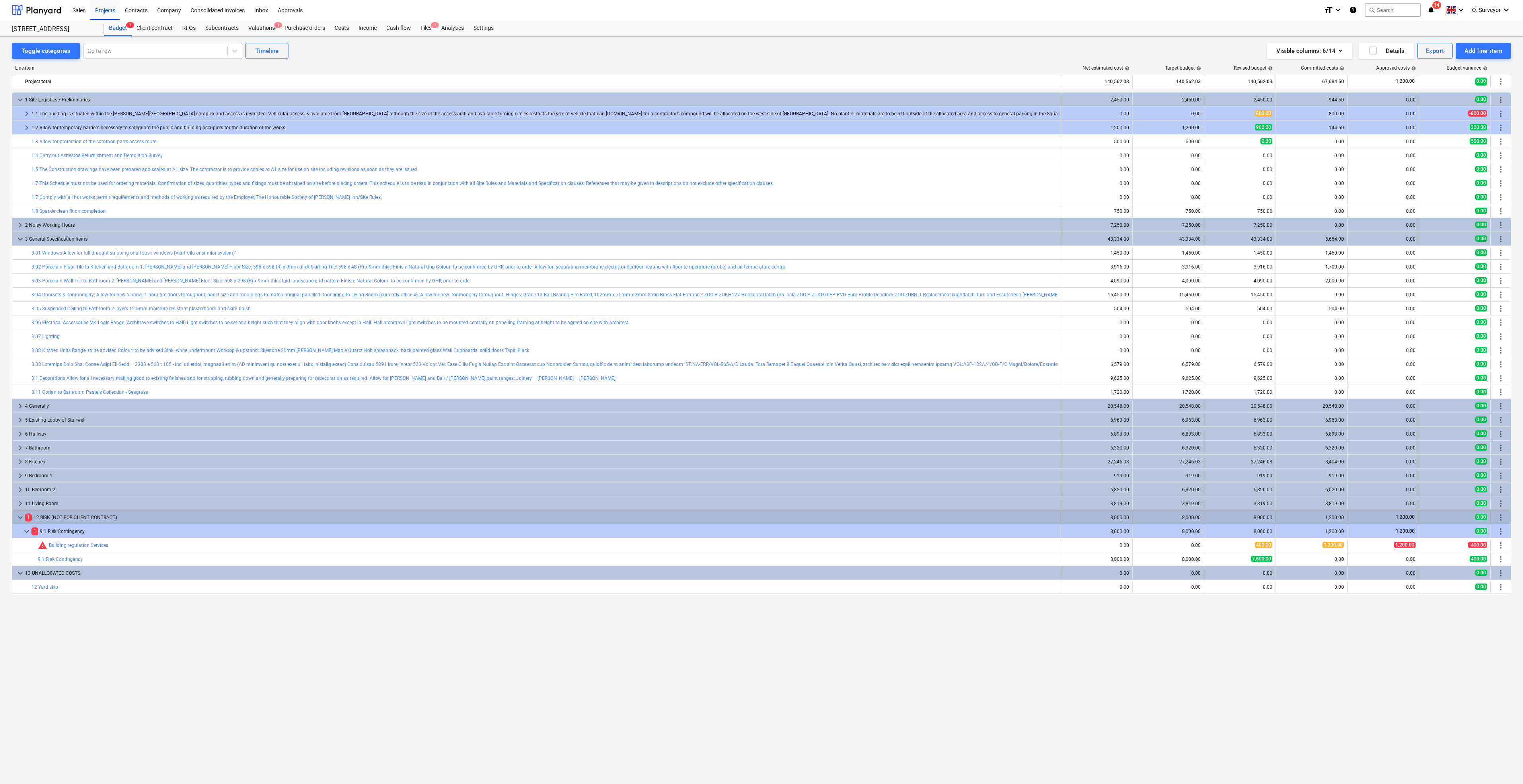
click at [20, 516] on span "keyboard_arrow_down" at bounding box center [21, 518] width 10 height 10
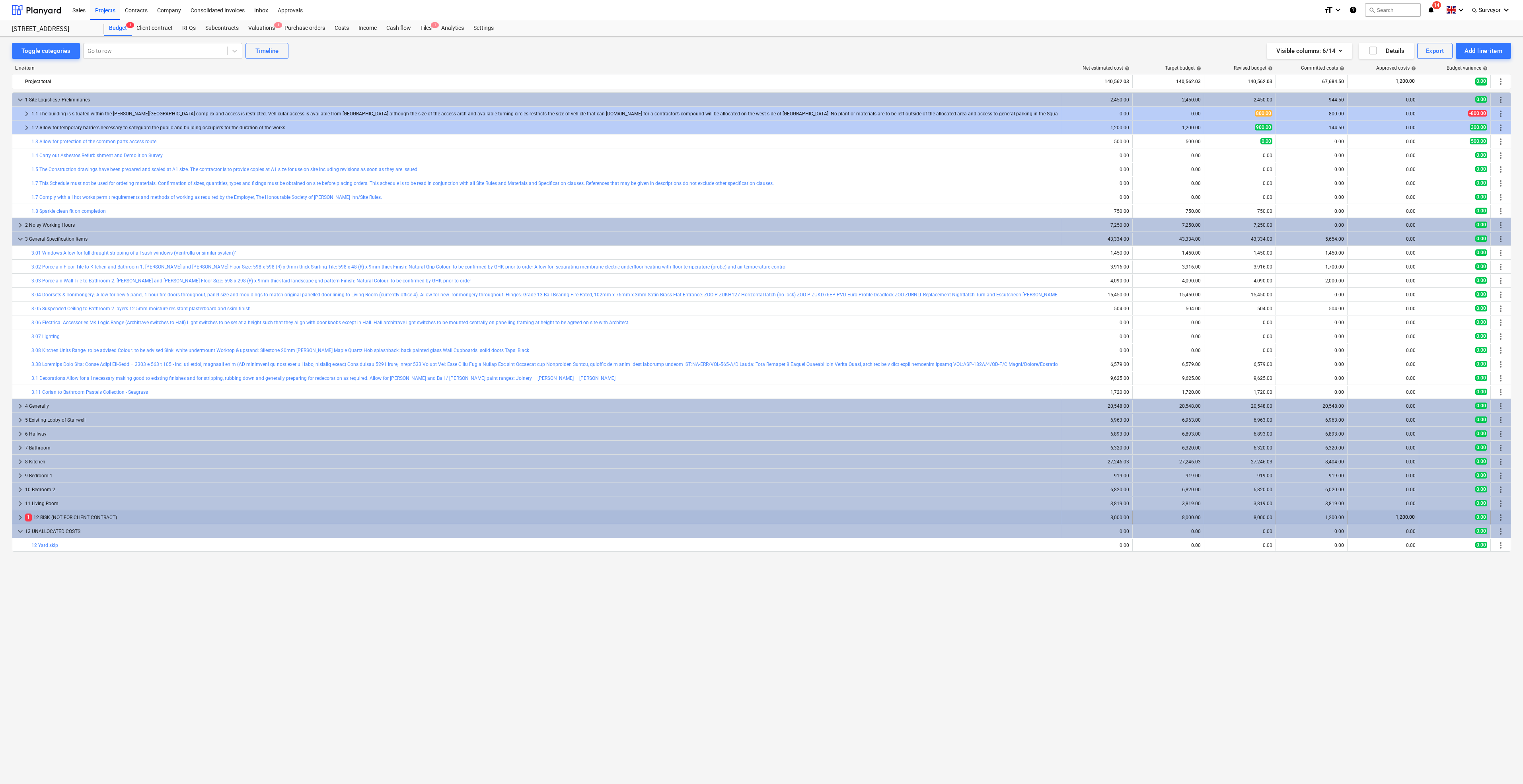
click at [20, 516] on span "keyboard_arrow_right" at bounding box center [21, 518] width 10 height 10
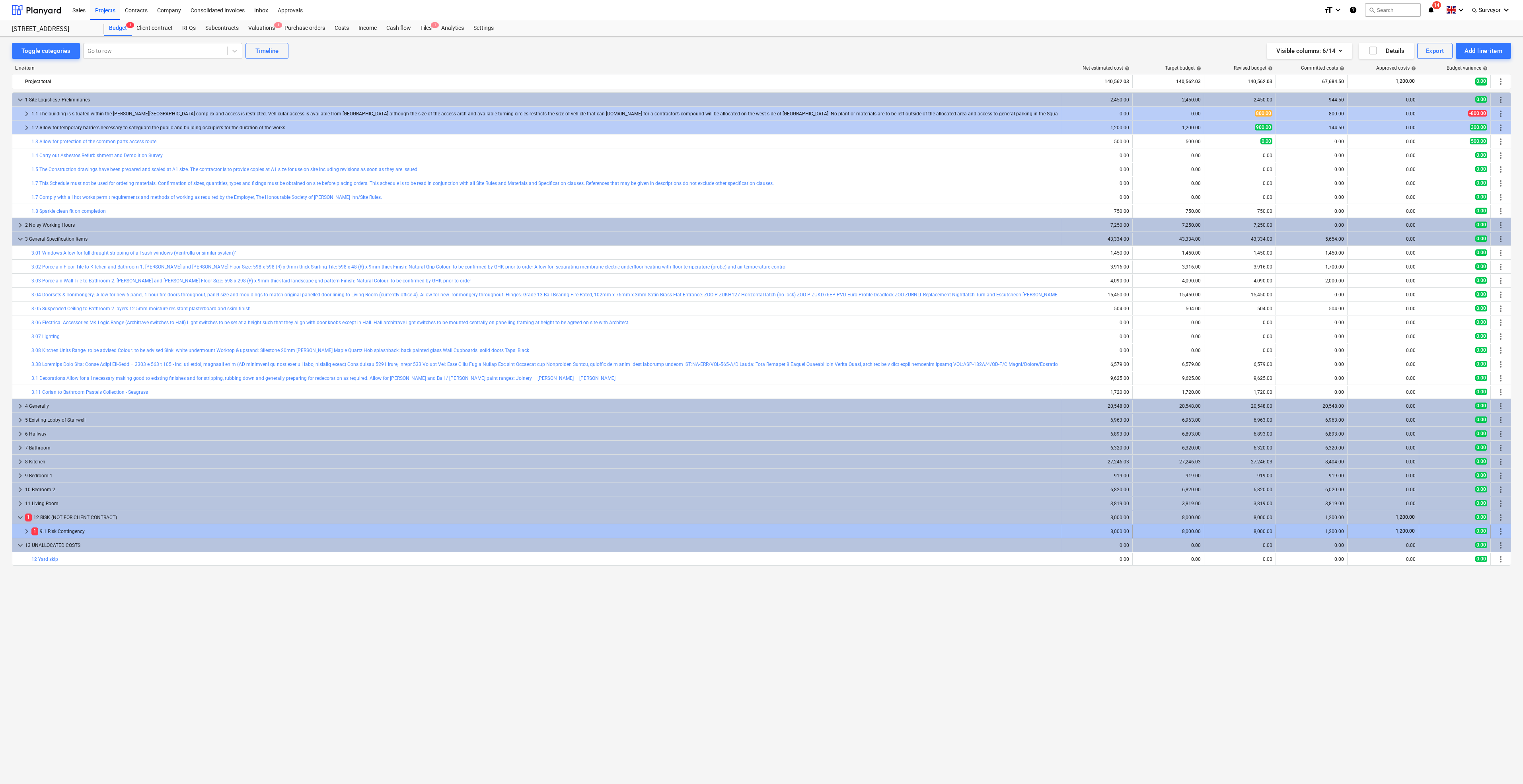
click at [27, 532] on span "keyboard_arrow_right" at bounding box center [27, 532] width 10 height 10
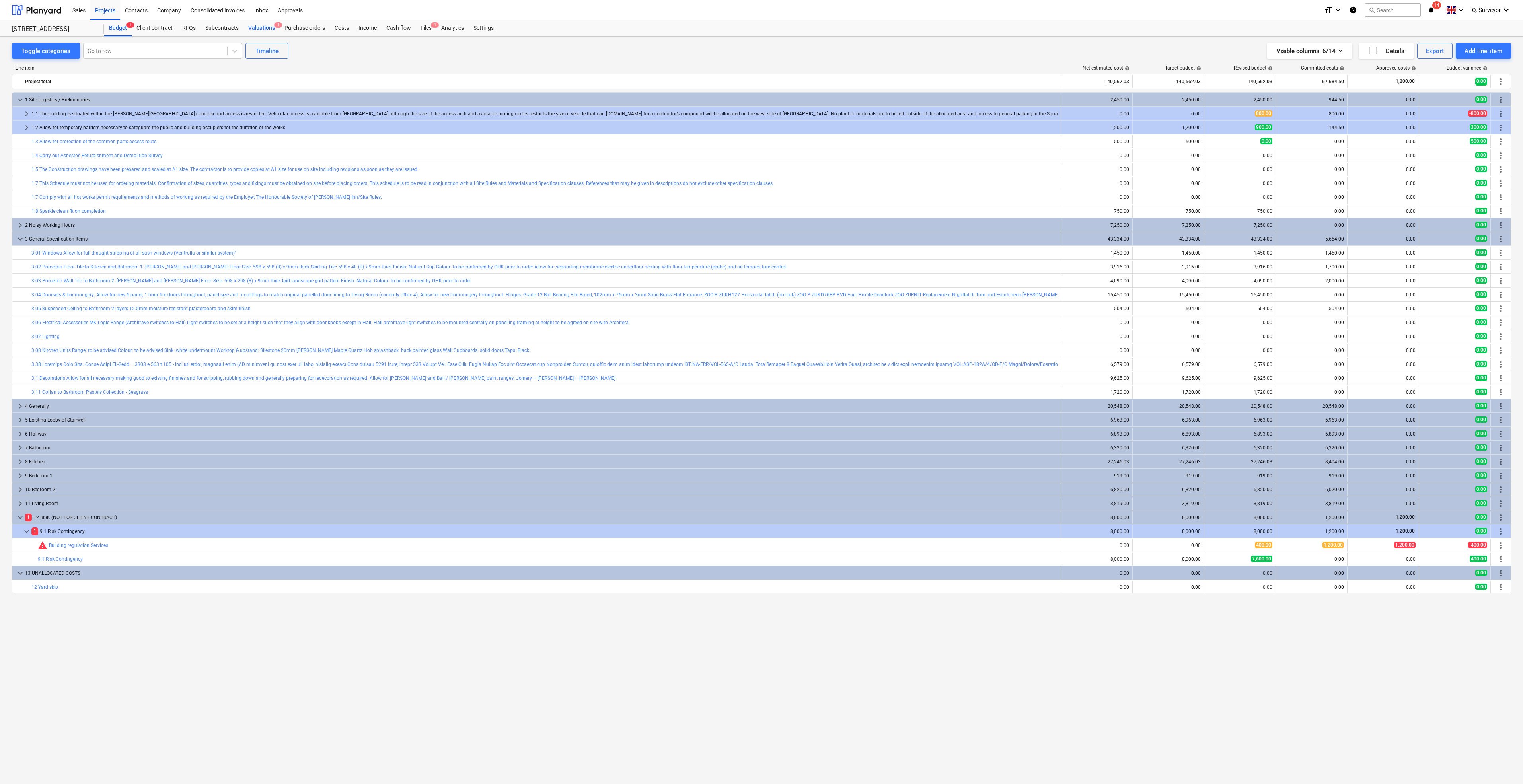
click at [254, 28] on div "Valuations 1" at bounding box center [261, 28] width 37 height 16
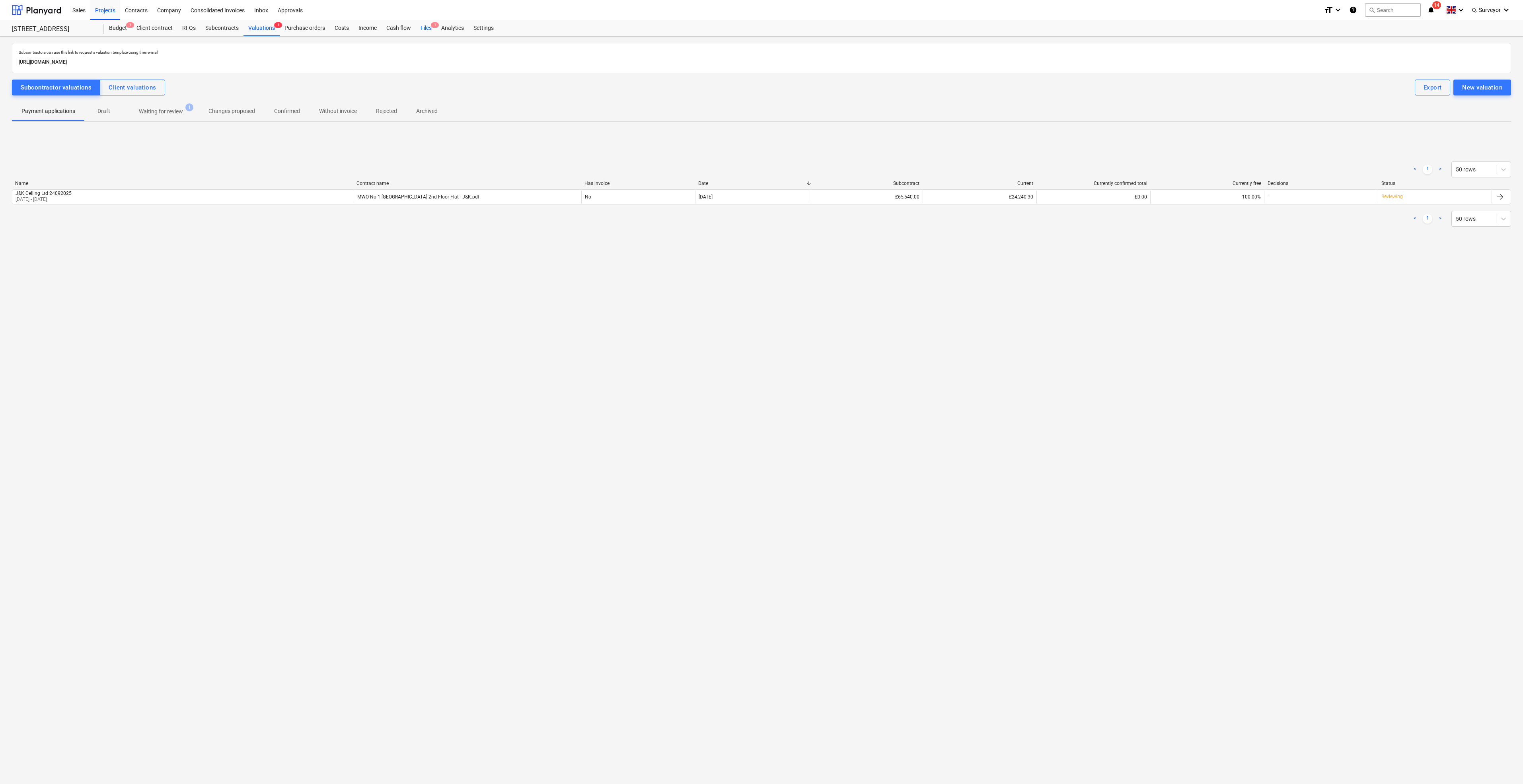
click at [434, 35] on div "Files 1" at bounding box center [426, 28] width 21 height 16
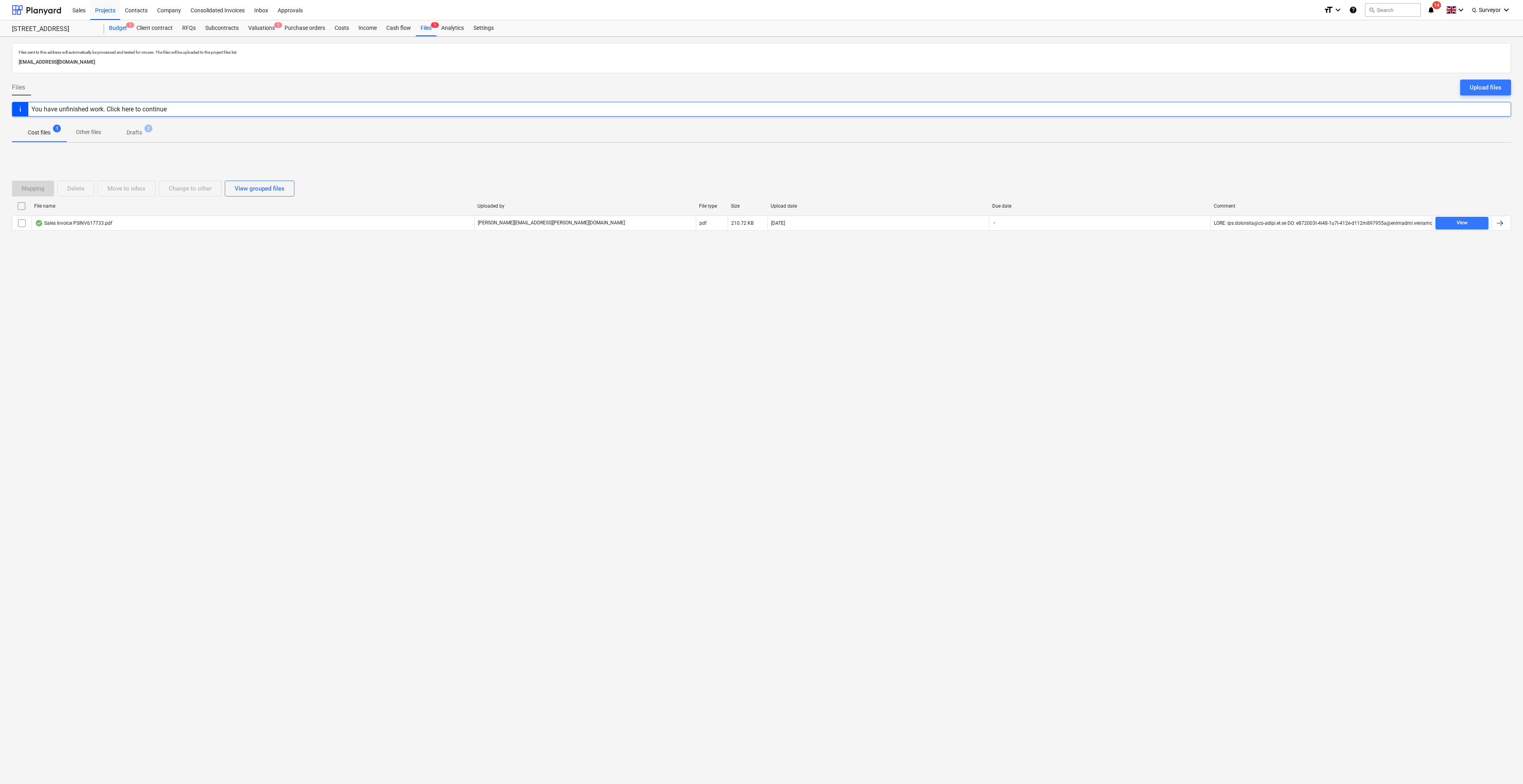
click at [124, 29] on div "Budget 1" at bounding box center [118, 28] width 28 height 16
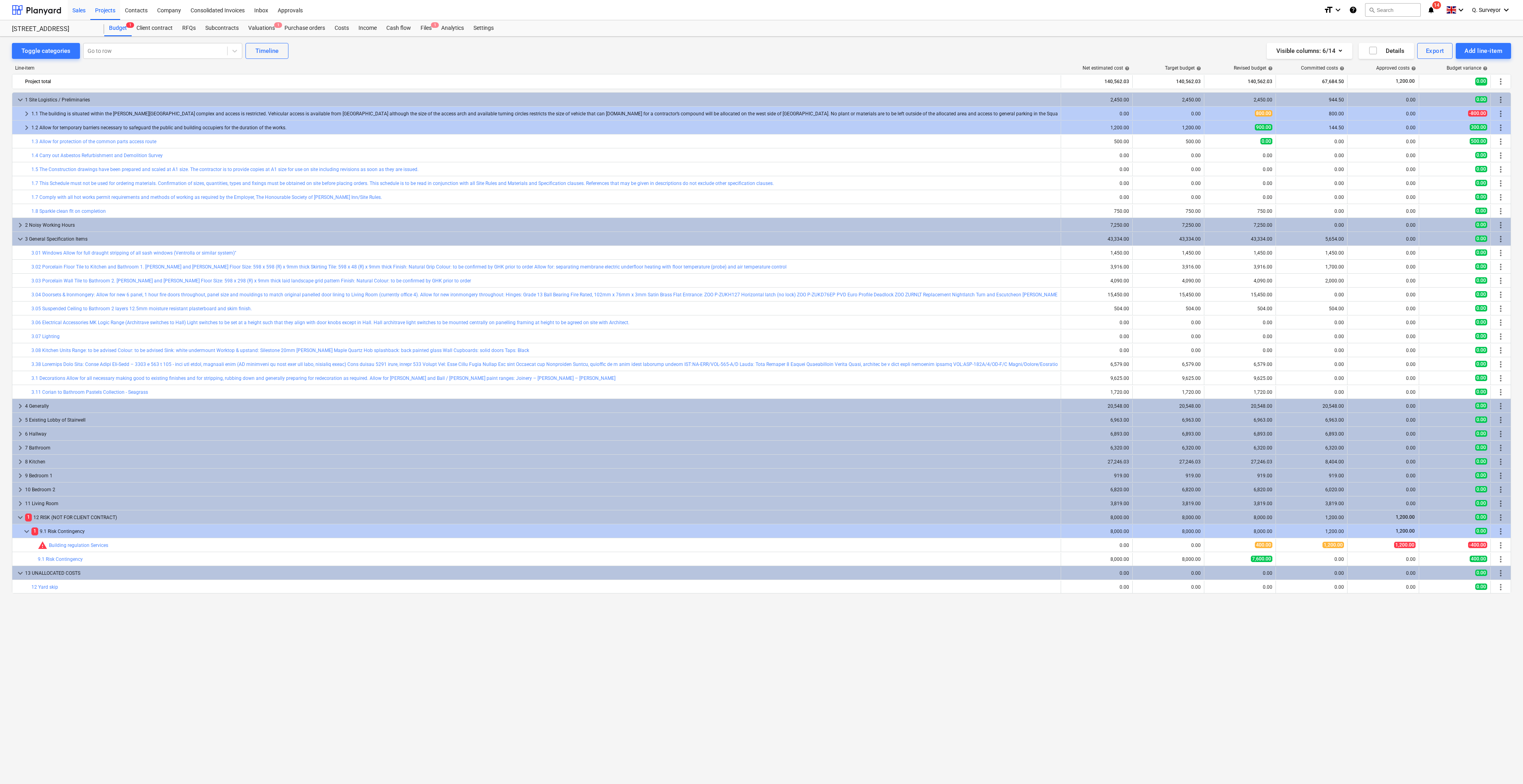
click at [86, 11] on div "Sales" at bounding box center [78, 10] width 23 height 20
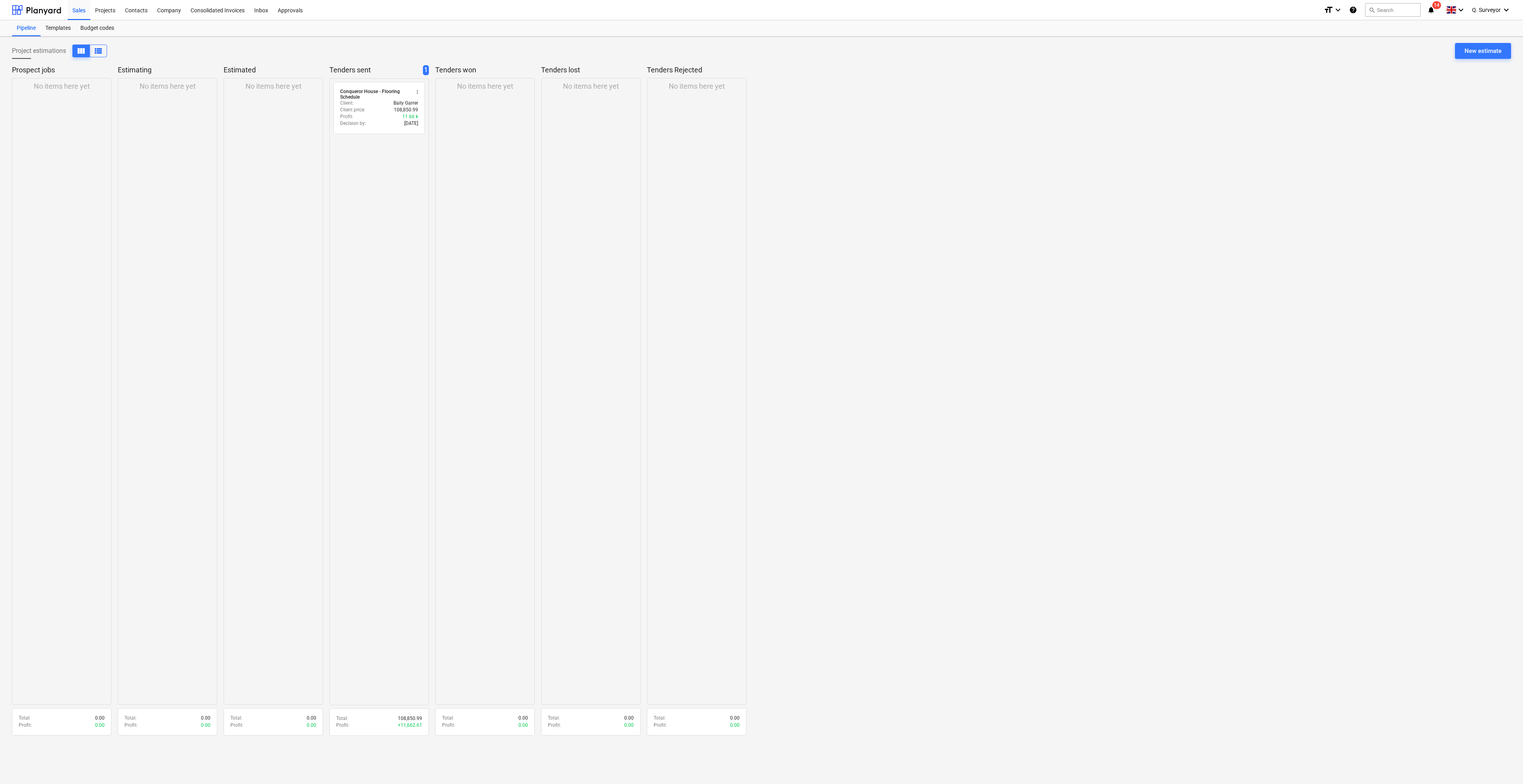
click at [91, 87] on div "No items here yet" at bounding box center [61, 391] width 99 height 627
click at [375, 105] on div "Client : Baily Garrer" at bounding box center [379, 103] width 78 height 7
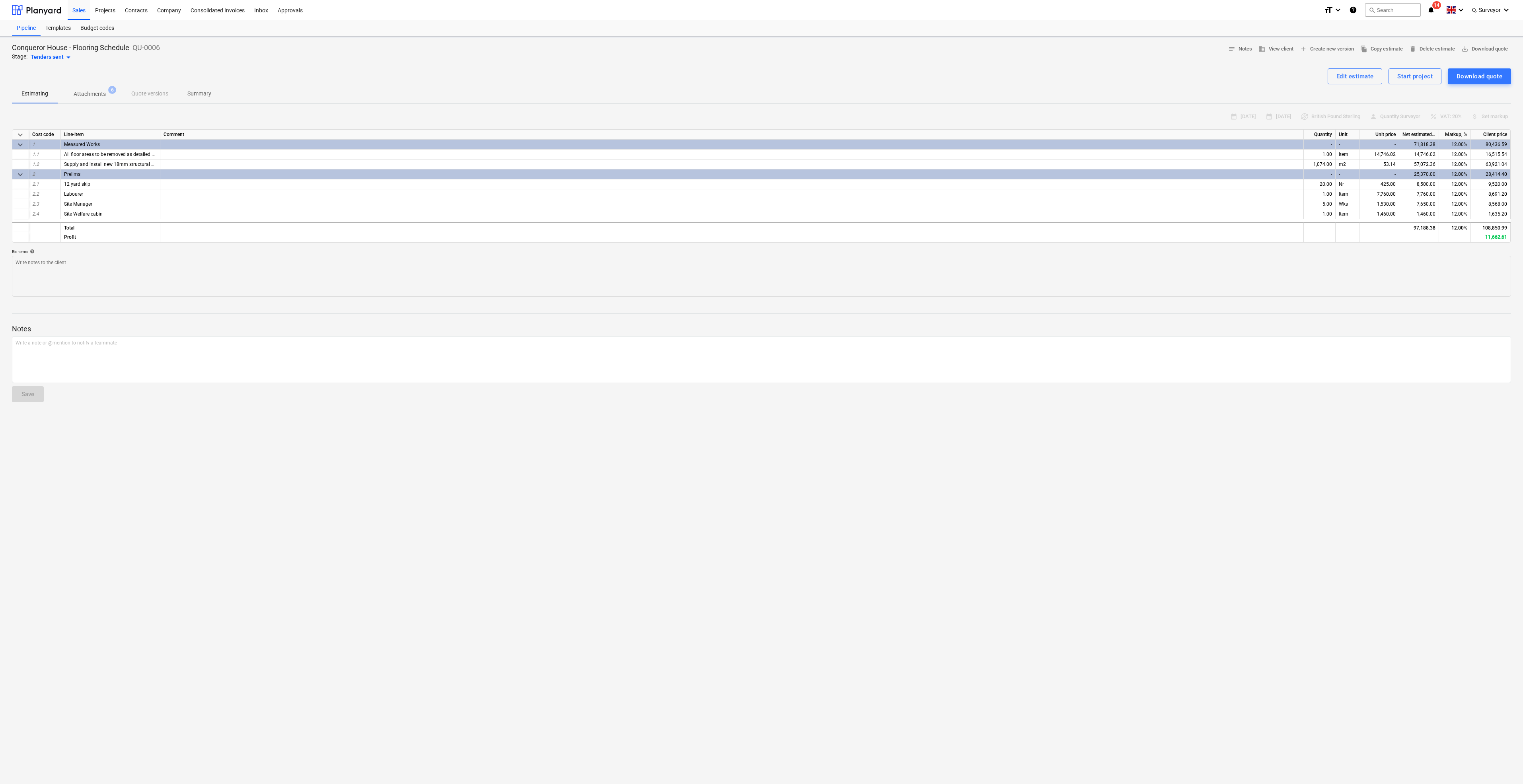
type textarea "x"
click at [1491, 50] on span "save_alt Download quote" at bounding box center [1484, 49] width 47 height 9
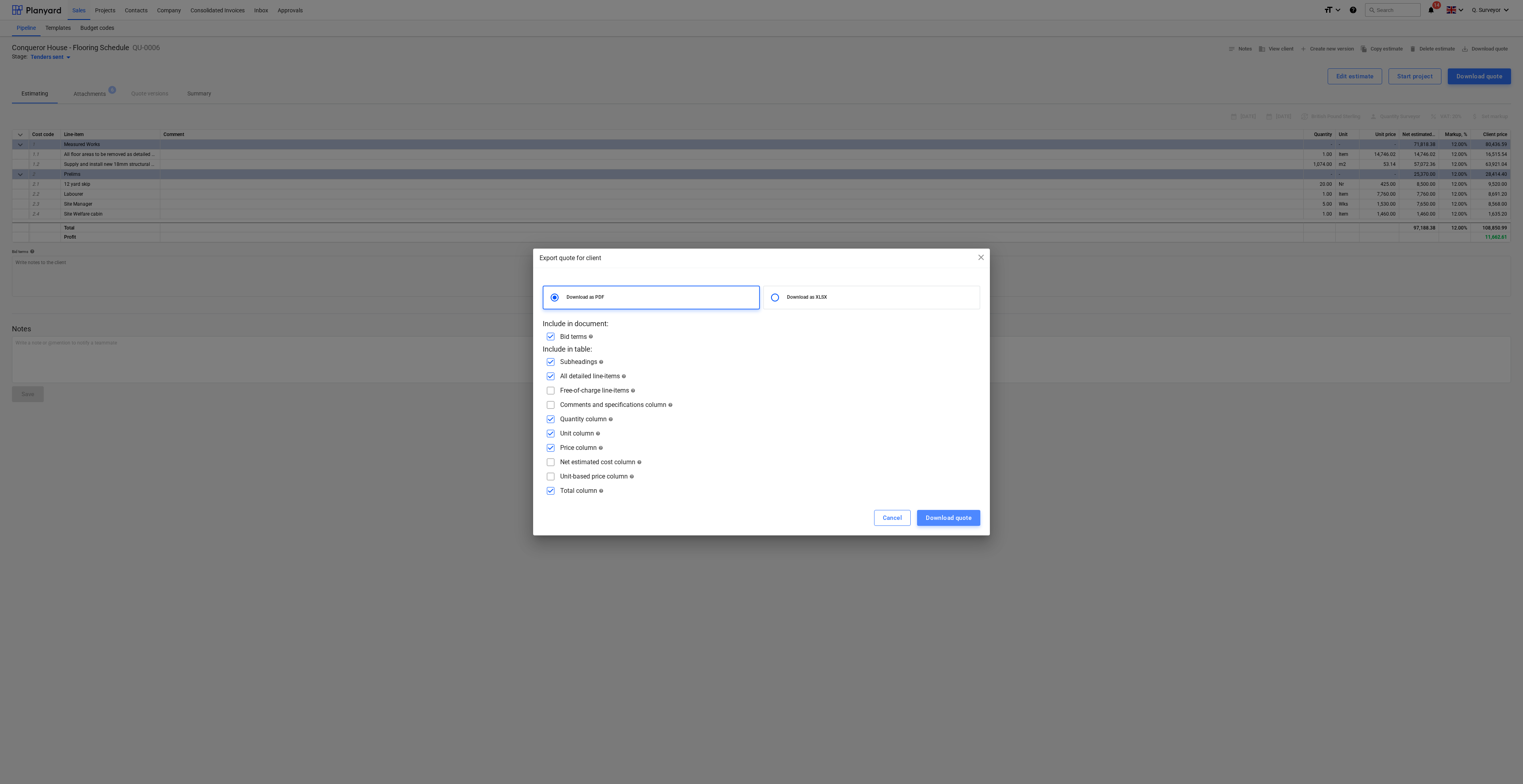
click at [961, 520] on div "Download quote" at bounding box center [949, 518] width 46 height 10
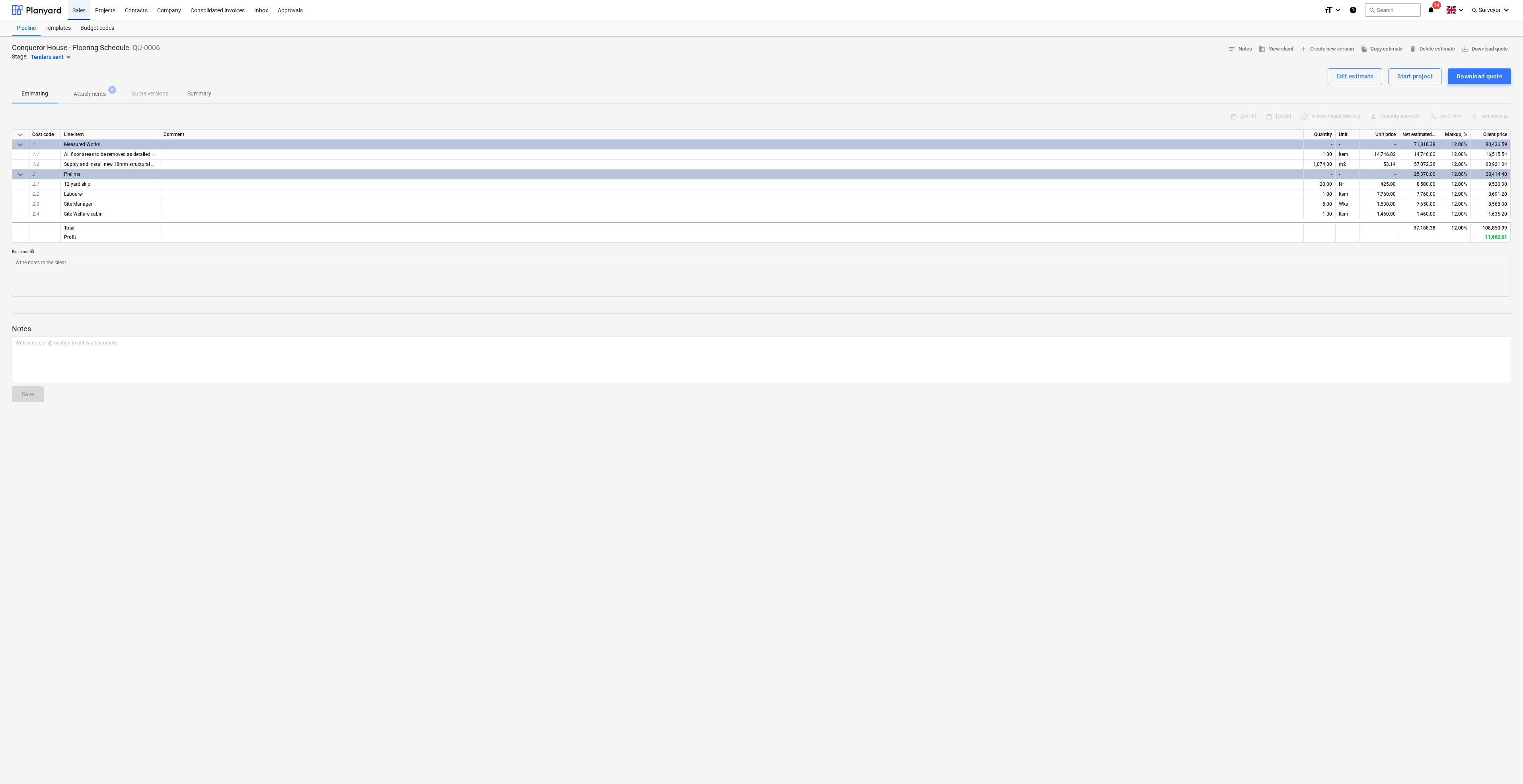
click at [81, 14] on div "Sales" at bounding box center [78, 10] width 23 height 20
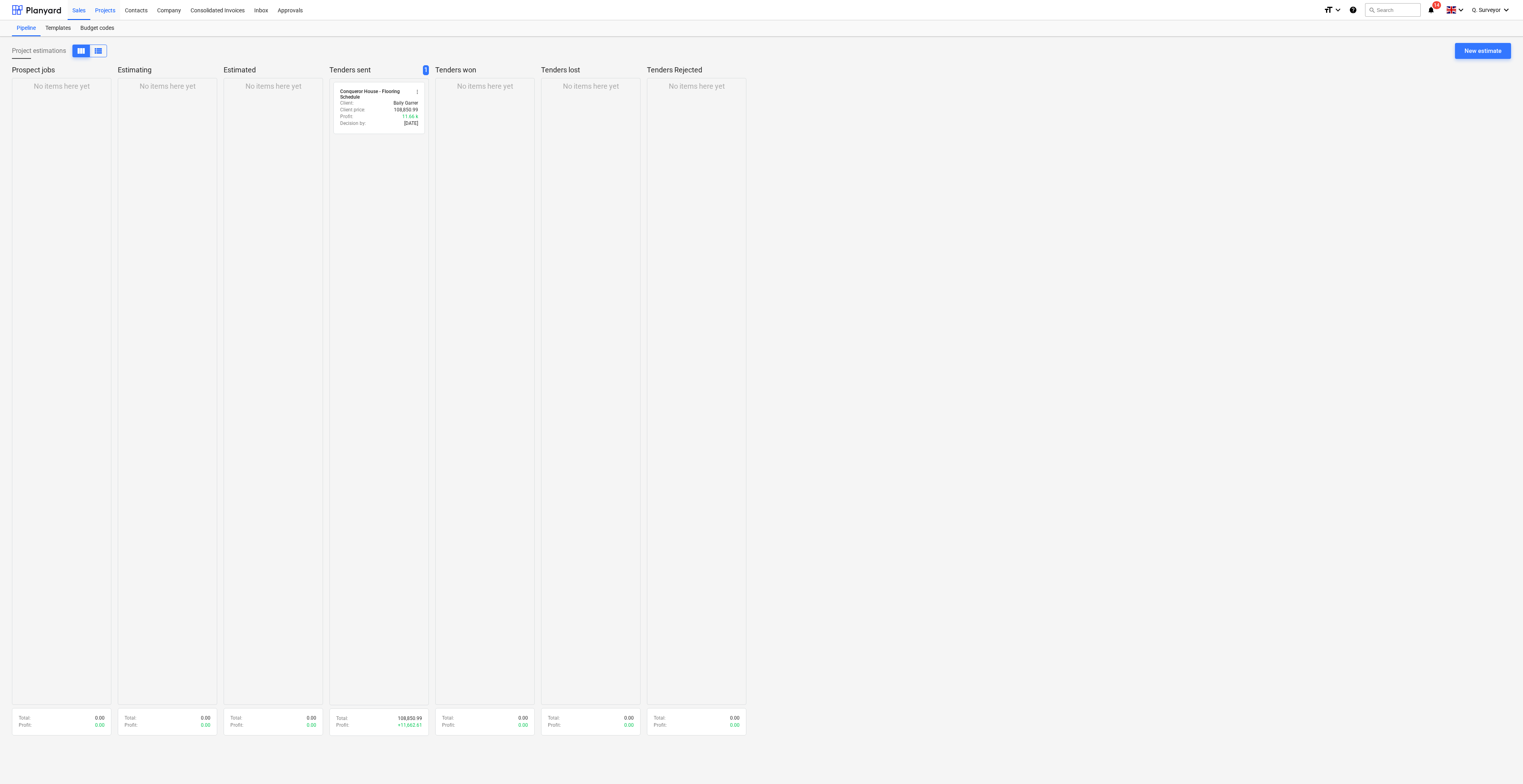
click at [98, 9] on div "Projects" at bounding box center [105, 10] width 30 height 20
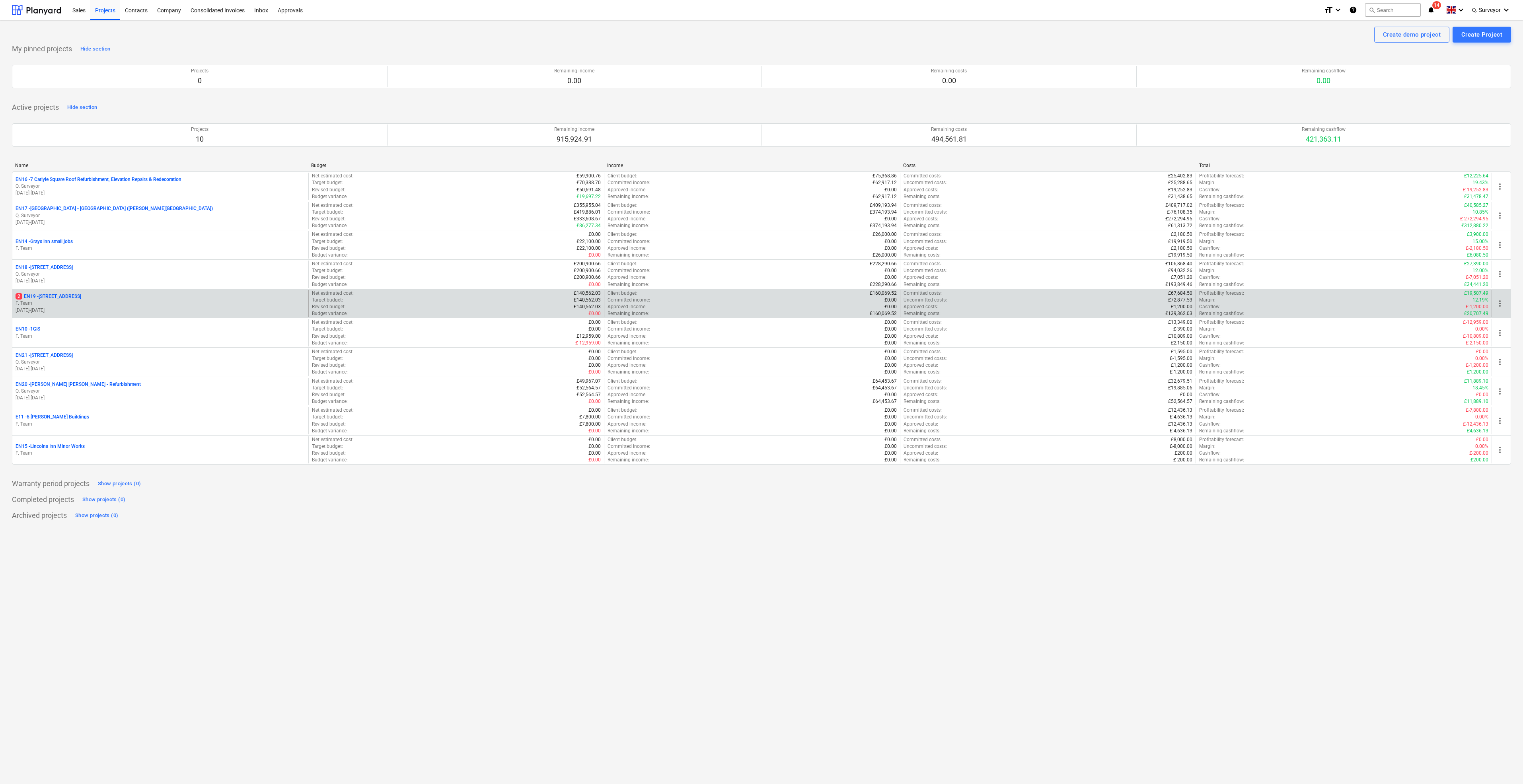
click at [47, 292] on div "2 EN19 - 1 South Square F. Team 25.08.2025 - 19.12.2025" at bounding box center [159, 304] width 296 height 28
click at [55, 291] on div "2 EN19 - 1 South Square F. Team 25.08.2025 - 19.12.2025" at bounding box center [159, 304] width 296 height 28
click at [56, 293] on div "2 EN19 - 1 South Square F. Team 25.08.2025 - 19.12.2025" at bounding box center [159, 304] width 296 height 28
click at [58, 295] on p "2 EN19 - 1 South Square" at bounding box center [49, 296] width 65 height 7
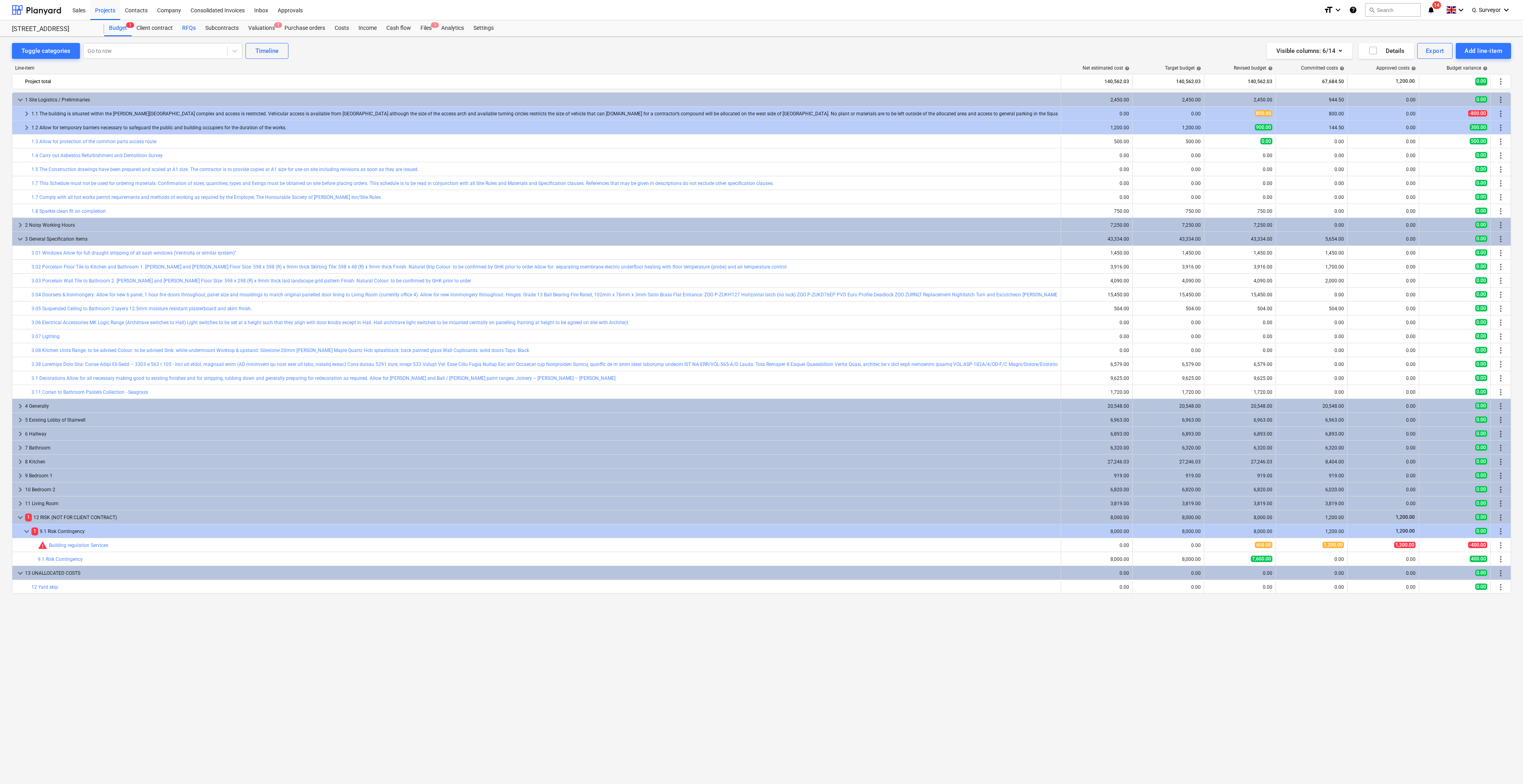
click at [192, 31] on div "RFQs" at bounding box center [188, 28] width 23 height 16
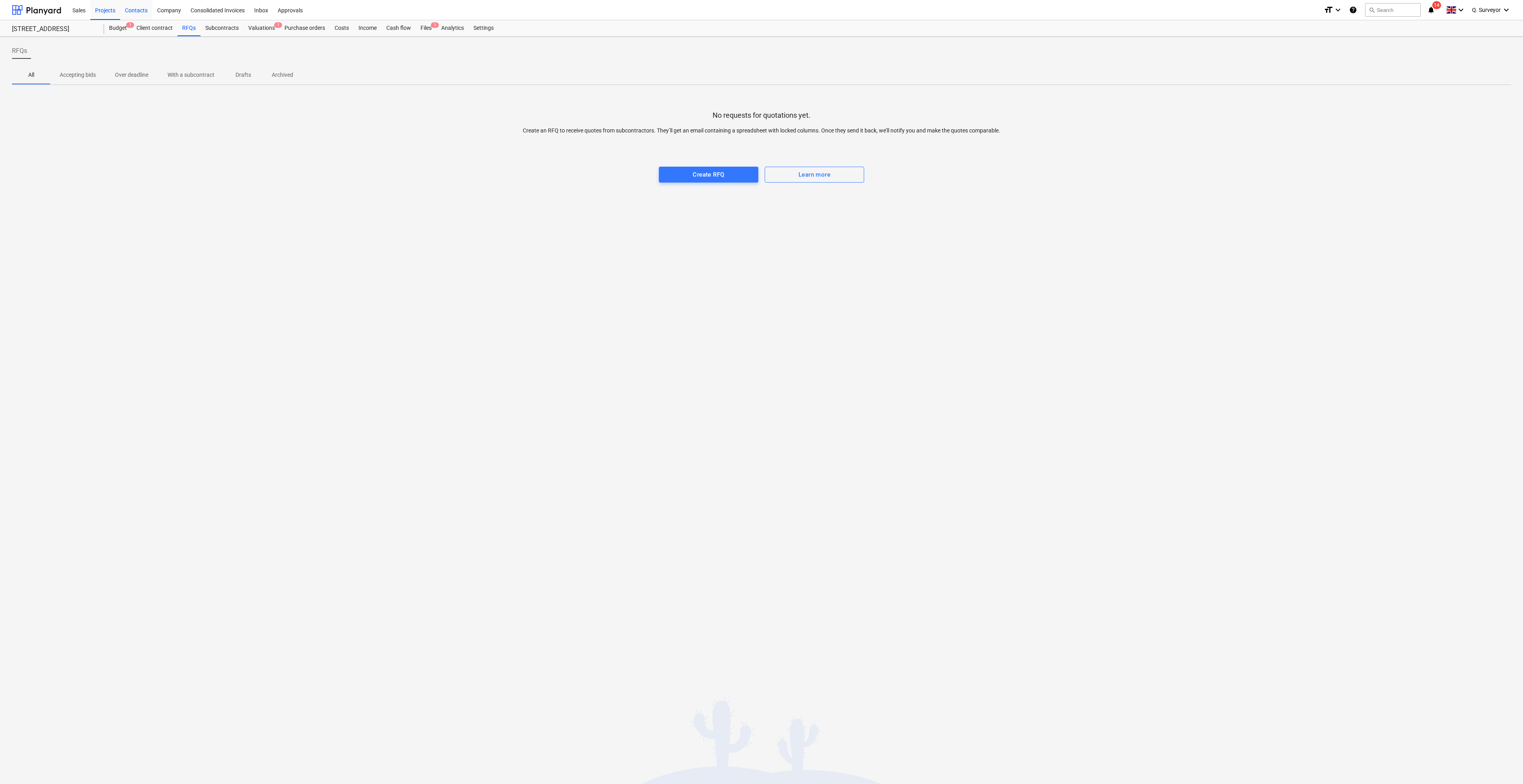
click at [141, 13] on div "Contacts" at bounding box center [136, 10] width 33 height 20
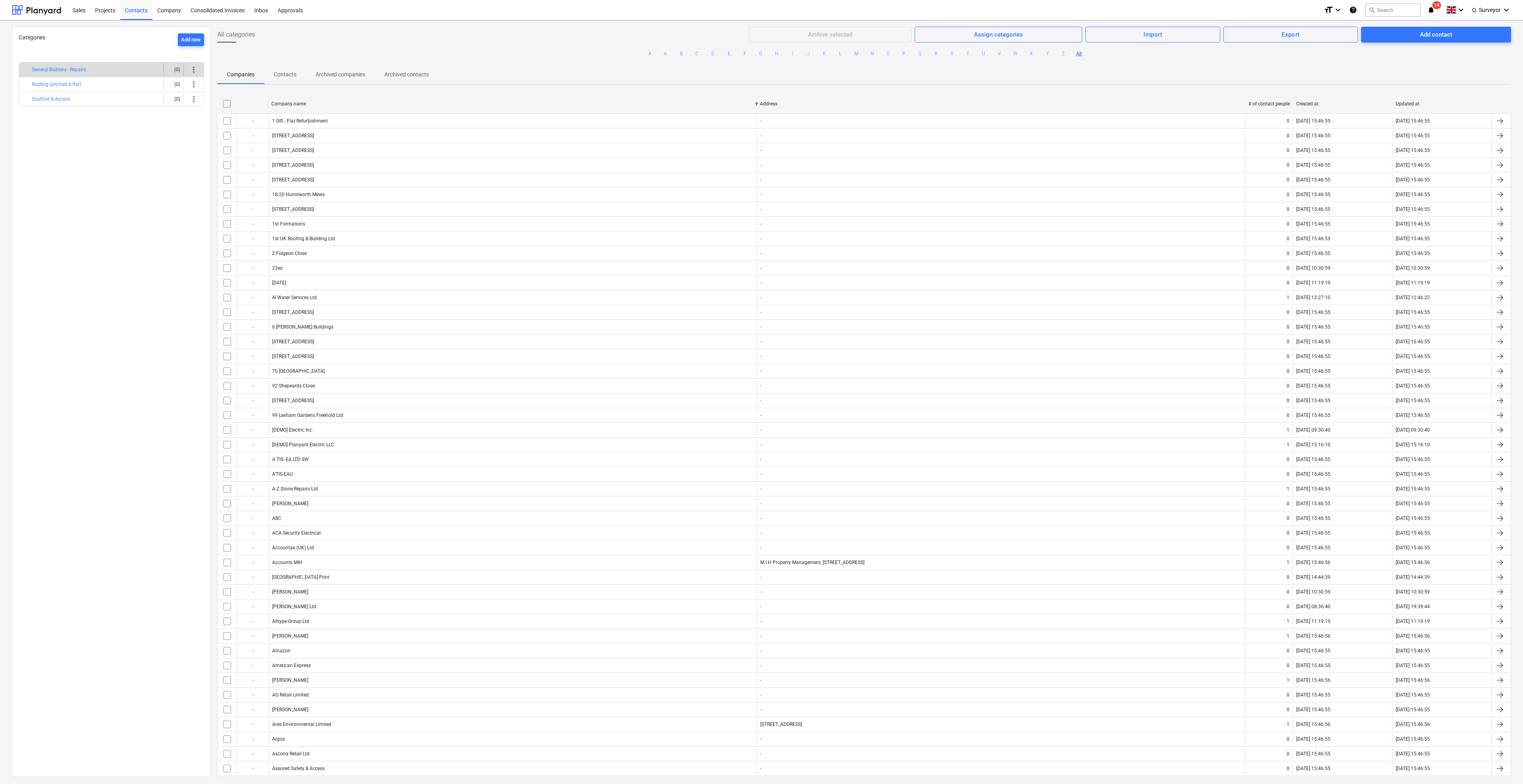
click at [195, 68] on span "more_vert" at bounding box center [194, 70] width 10 height 10
click at [107, 16] on div at bounding box center [762, 392] width 1523 height 784
click at [172, 14] on div at bounding box center [762, 392] width 1523 height 784
click at [175, 11] on div at bounding box center [762, 392] width 1523 height 784
click at [104, 10] on div "Projects" at bounding box center [105, 10] width 30 height 20
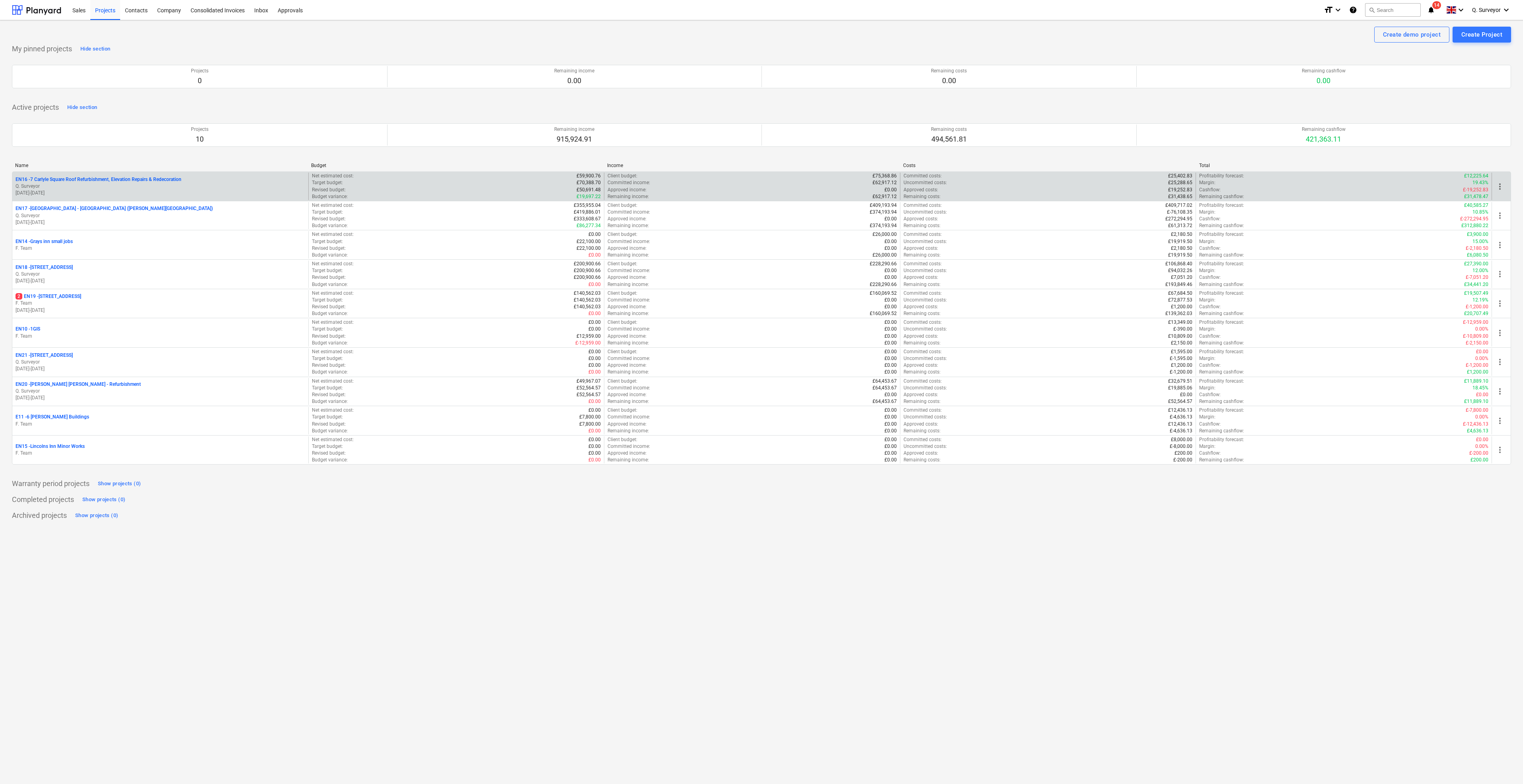
click at [130, 182] on p "EN16 - 7 Carlyle Square Roof Refurbishment, Elevation Repairs & Redecoration" at bounding box center [99, 179] width 166 height 7
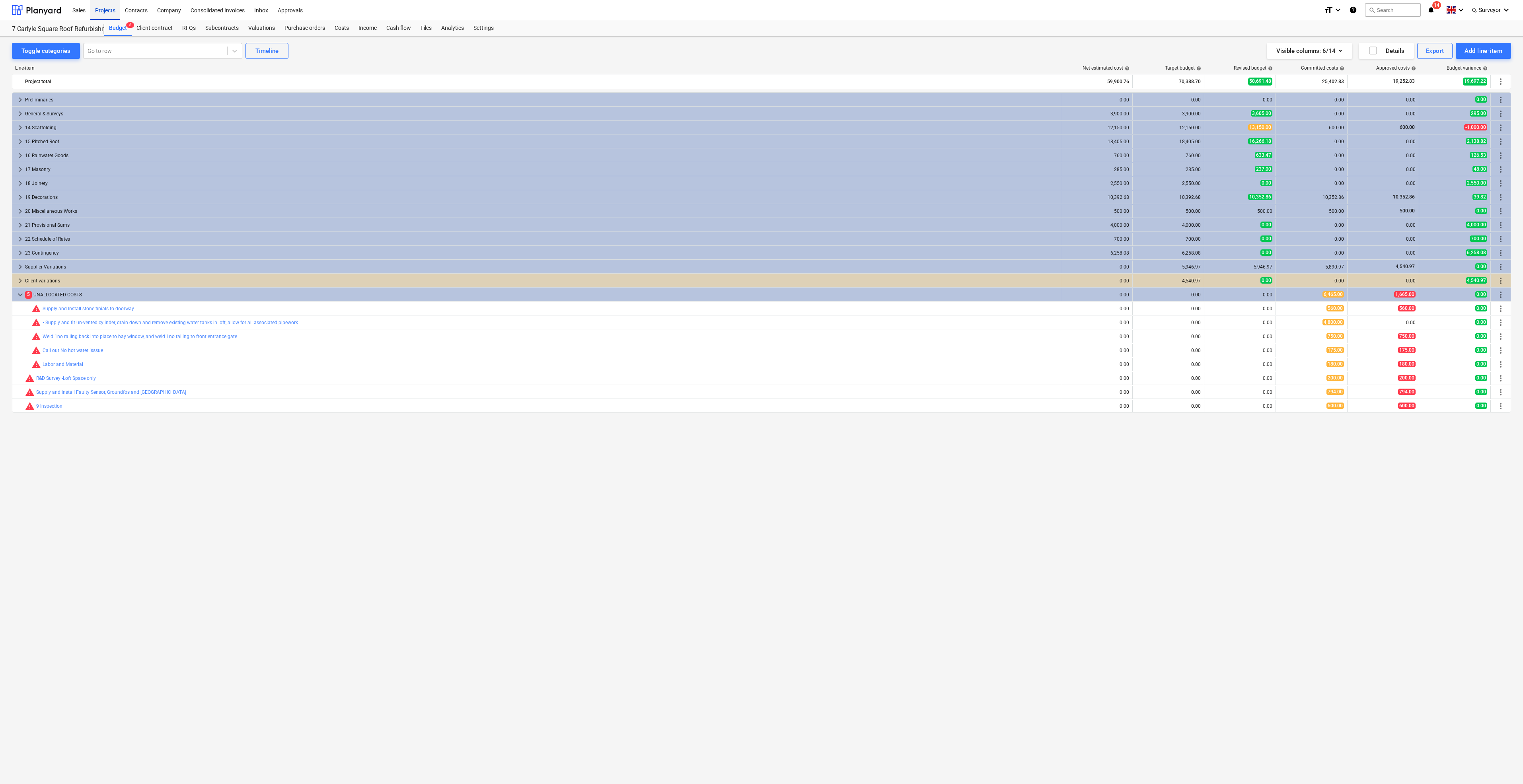
click at [110, 8] on div "Projects" at bounding box center [105, 10] width 30 height 20
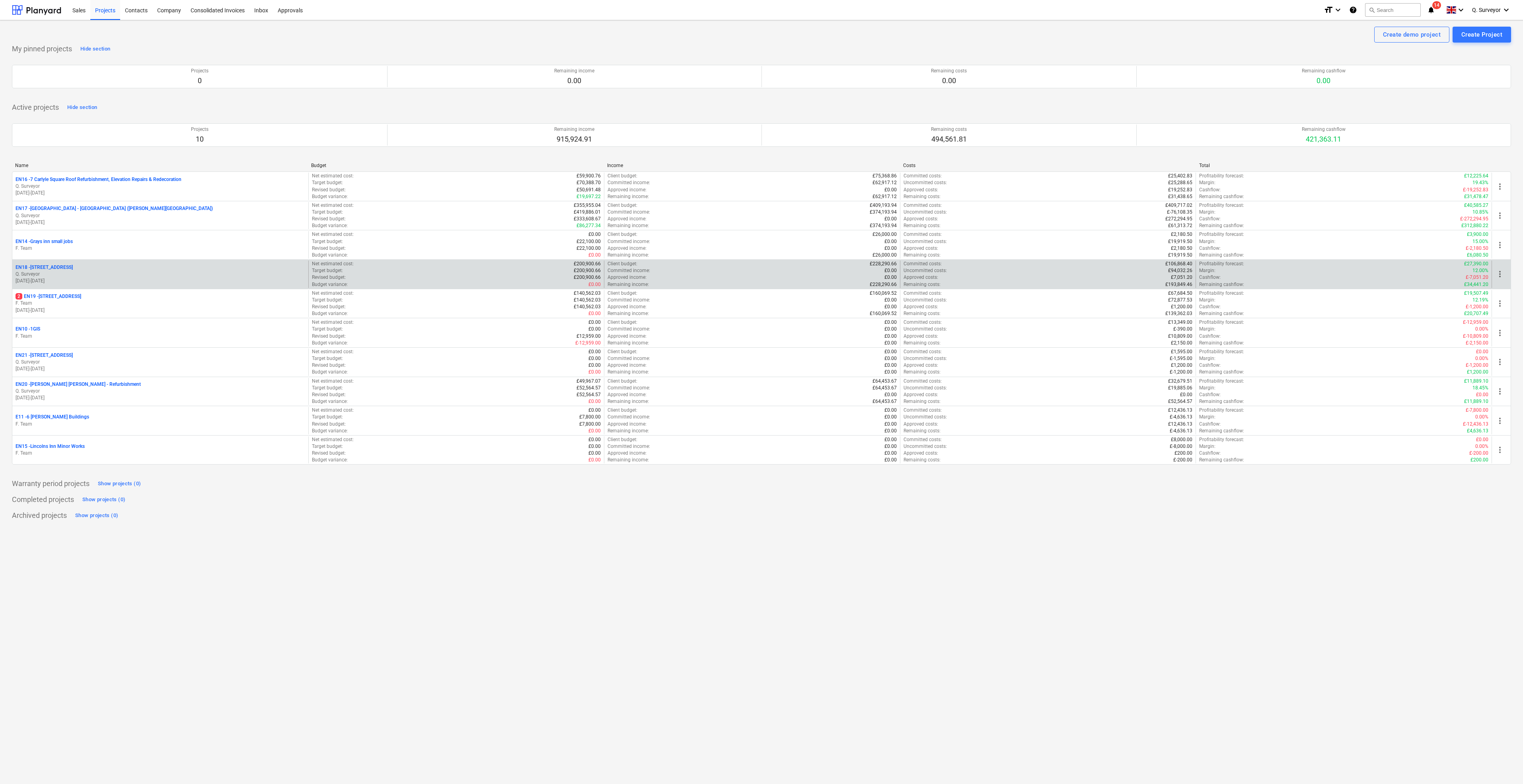
click at [56, 265] on p "EN18 - 168A Fleet Street" at bounding box center [45, 267] width 57 height 7
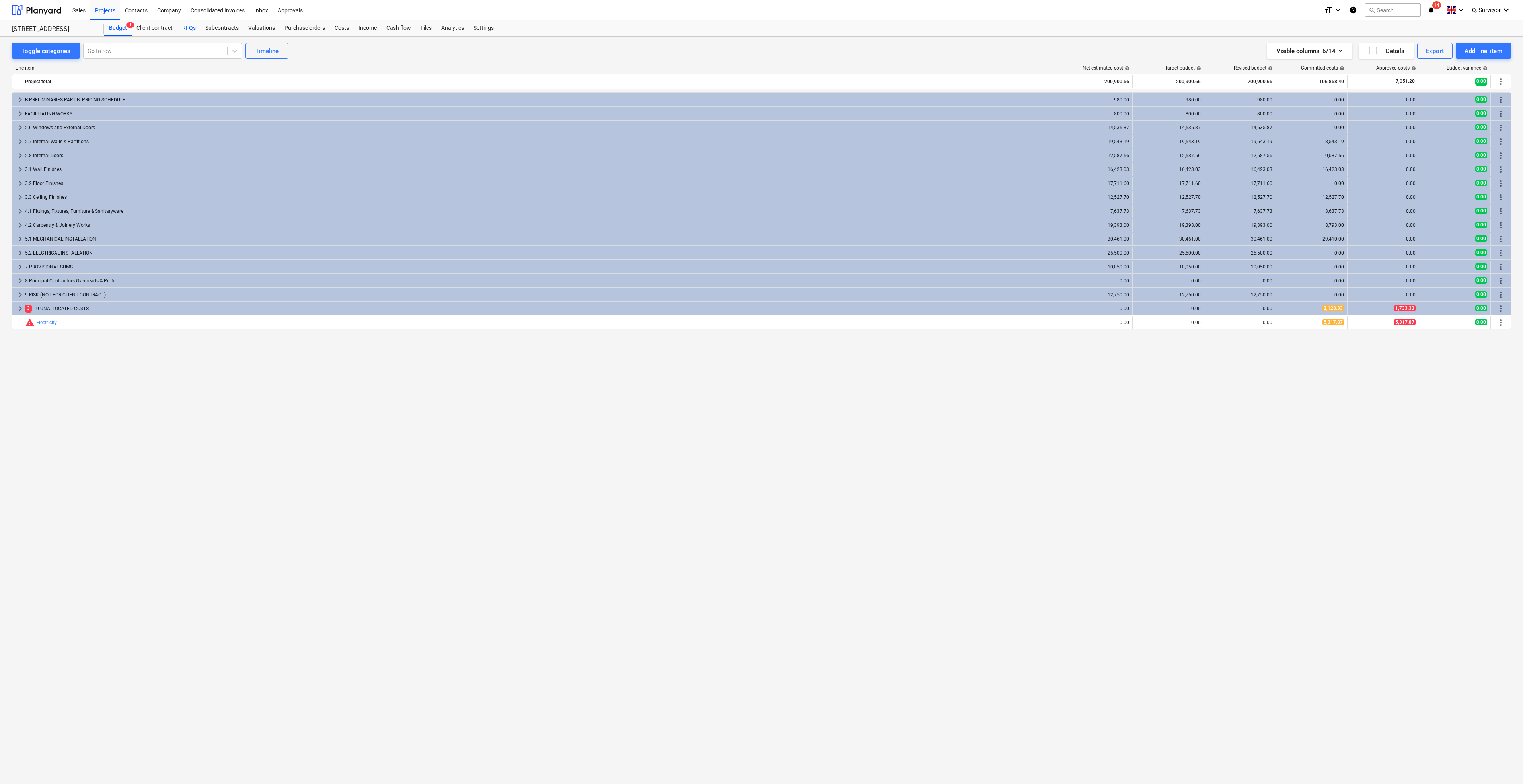
click at [184, 31] on div "RFQs" at bounding box center [188, 28] width 23 height 16
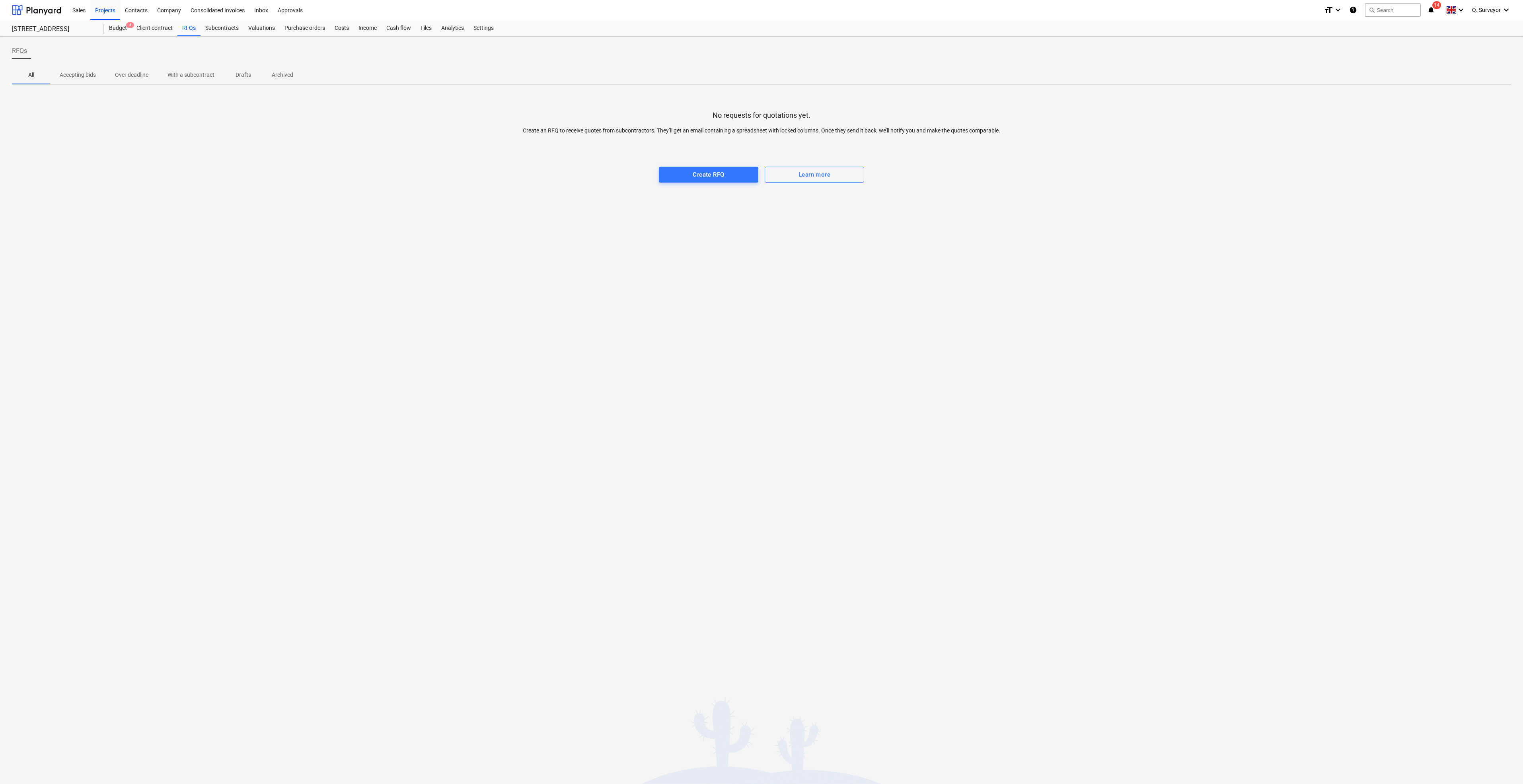
drag, startPoint x: 311, startPoint y: 154, endPoint x: 306, endPoint y: 156, distance: 5.4
click at [313, 155] on div at bounding box center [762, 158] width 1499 height 16
click at [83, 74] on p "Accepting bids" at bounding box center [77, 75] width 37 height 8
click at [145, 76] on p "Over deadline" at bounding box center [132, 75] width 34 height 8
click at [201, 79] on p "With a subcontract" at bounding box center [190, 75] width 47 height 8
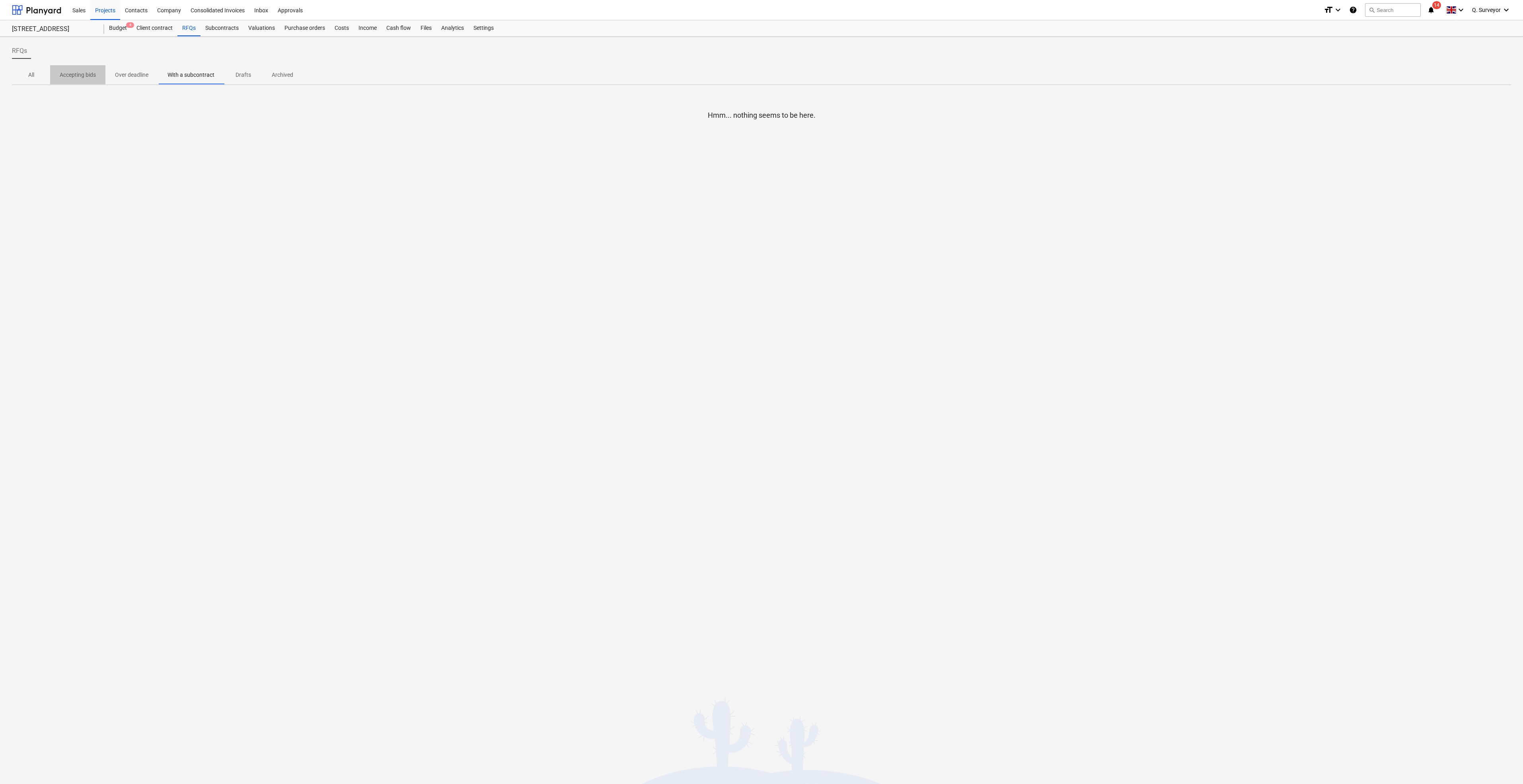
click at [94, 76] on p "Accepting bids" at bounding box center [77, 75] width 37 height 8
click at [193, 75] on p "With a subcontract" at bounding box center [190, 75] width 47 height 8
click at [243, 76] on p "Drafts" at bounding box center [243, 75] width 19 height 8
click at [276, 73] on p "Archived" at bounding box center [282, 75] width 22 height 8
click at [88, 72] on p "Accepting bids" at bounding box center [77, 75] width 37 height 8
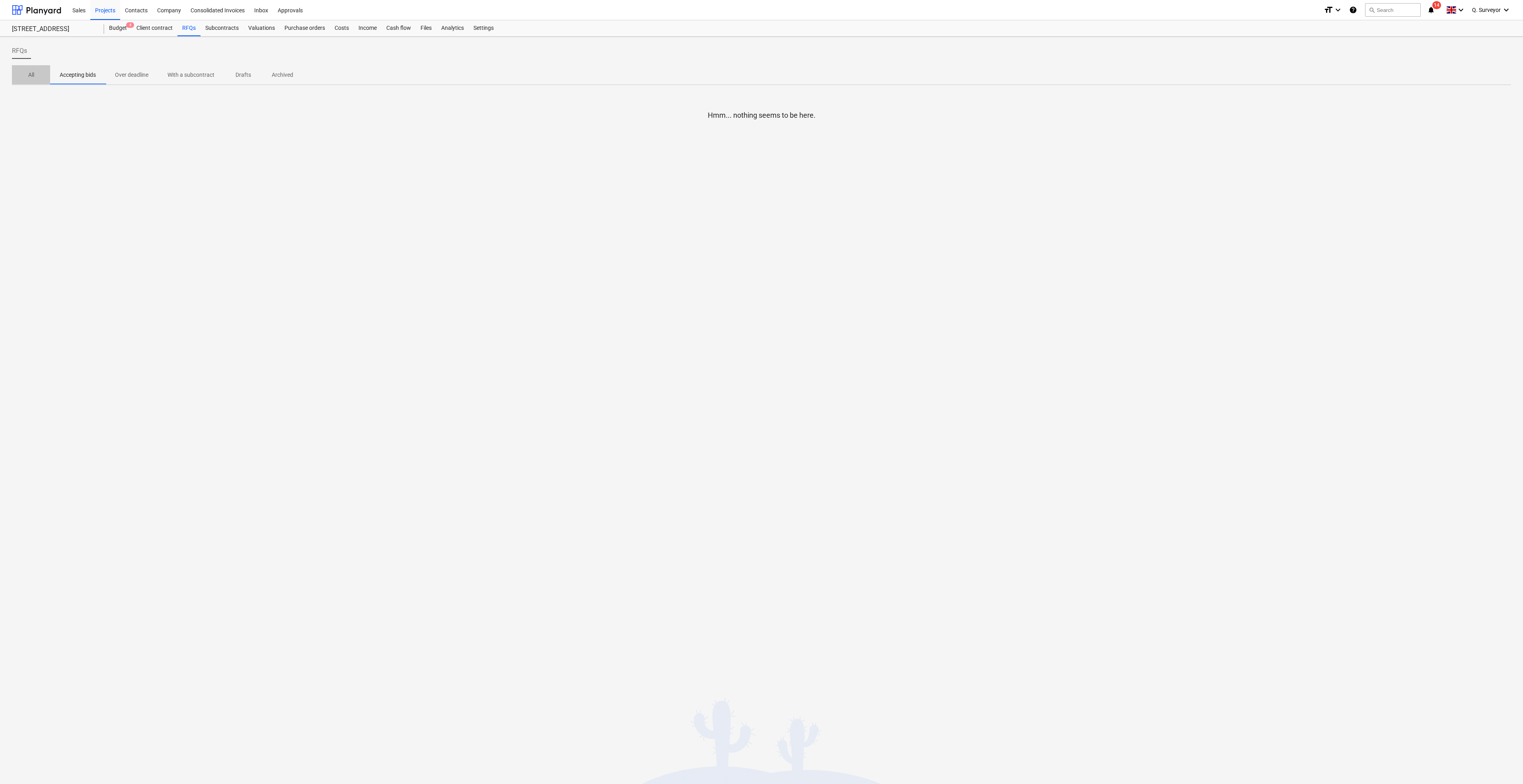
click at [31, 73] on p "All" at bounding box center [31, 75] width 19 height 8
click at [81, 77] on p "Accepting bids" at bounding box center [77, 75] width 37 height 8
click at [166, 31] on div "Client contract" at bounding box center [154, 28] width 46 height 16
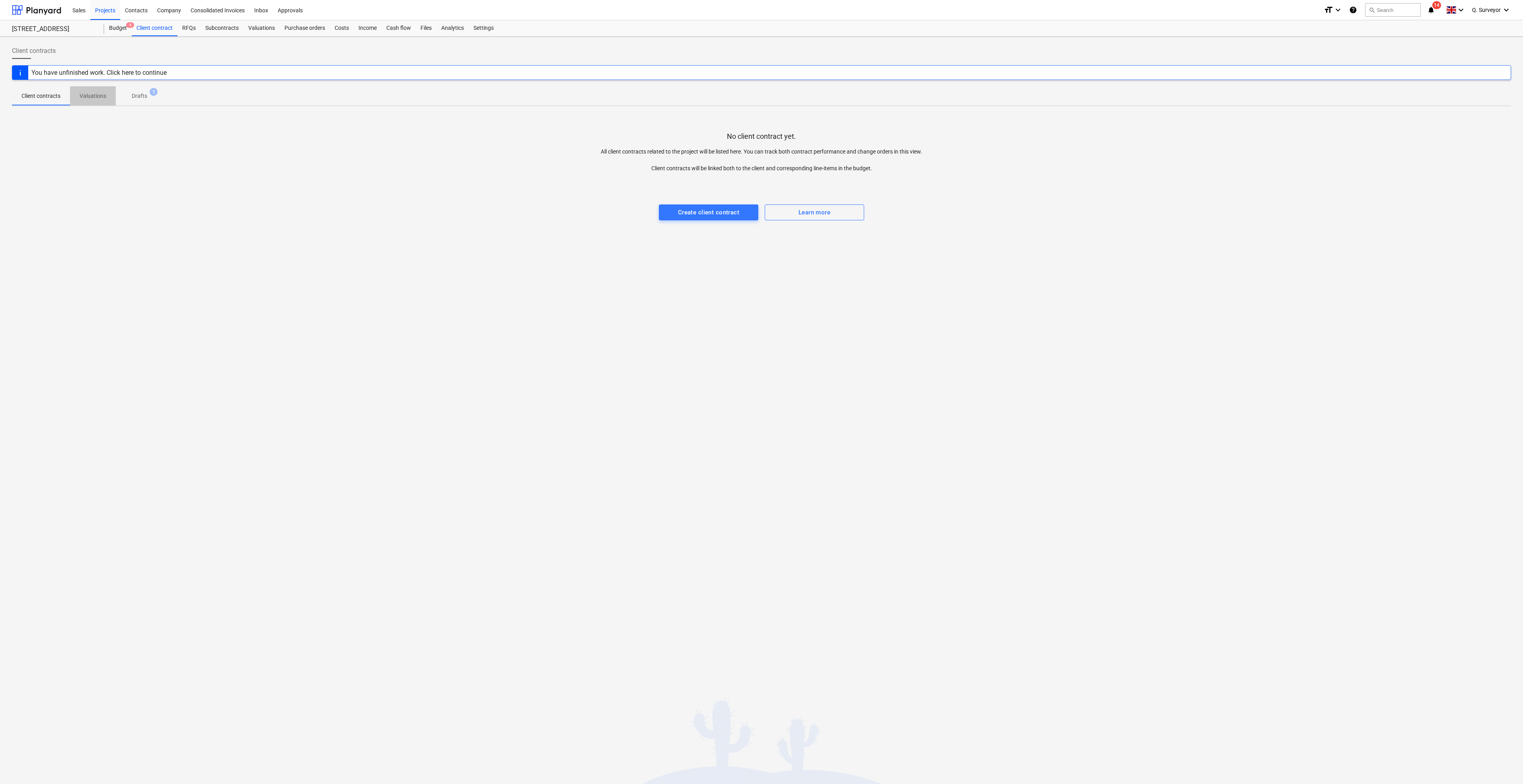
click at [101, 103] on button "Valuations" at bounding box center [93, 95] width 46 height 19
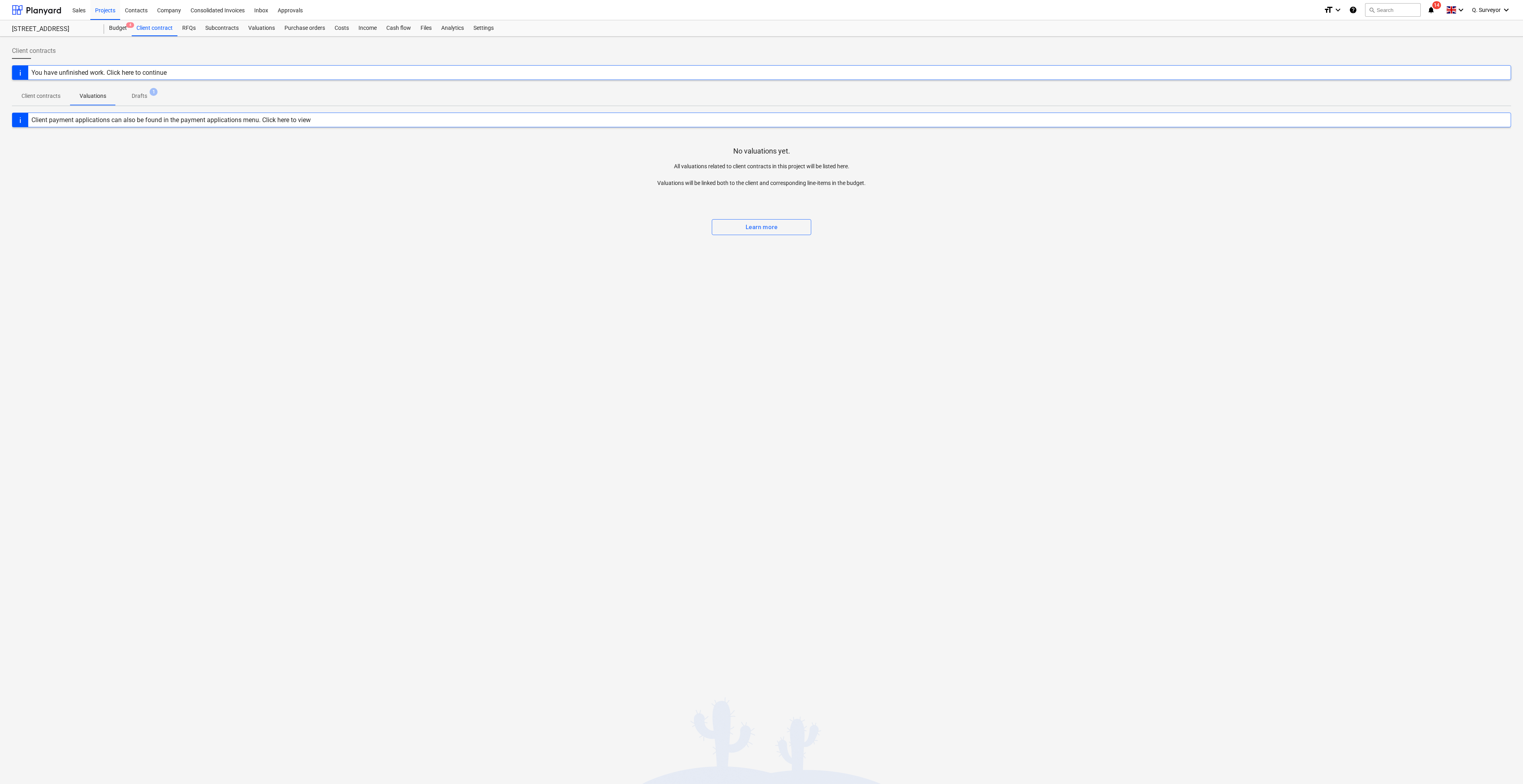
click at [144, 96] on p "Drafts" at bounding box center [140, 96] width 16 height 8
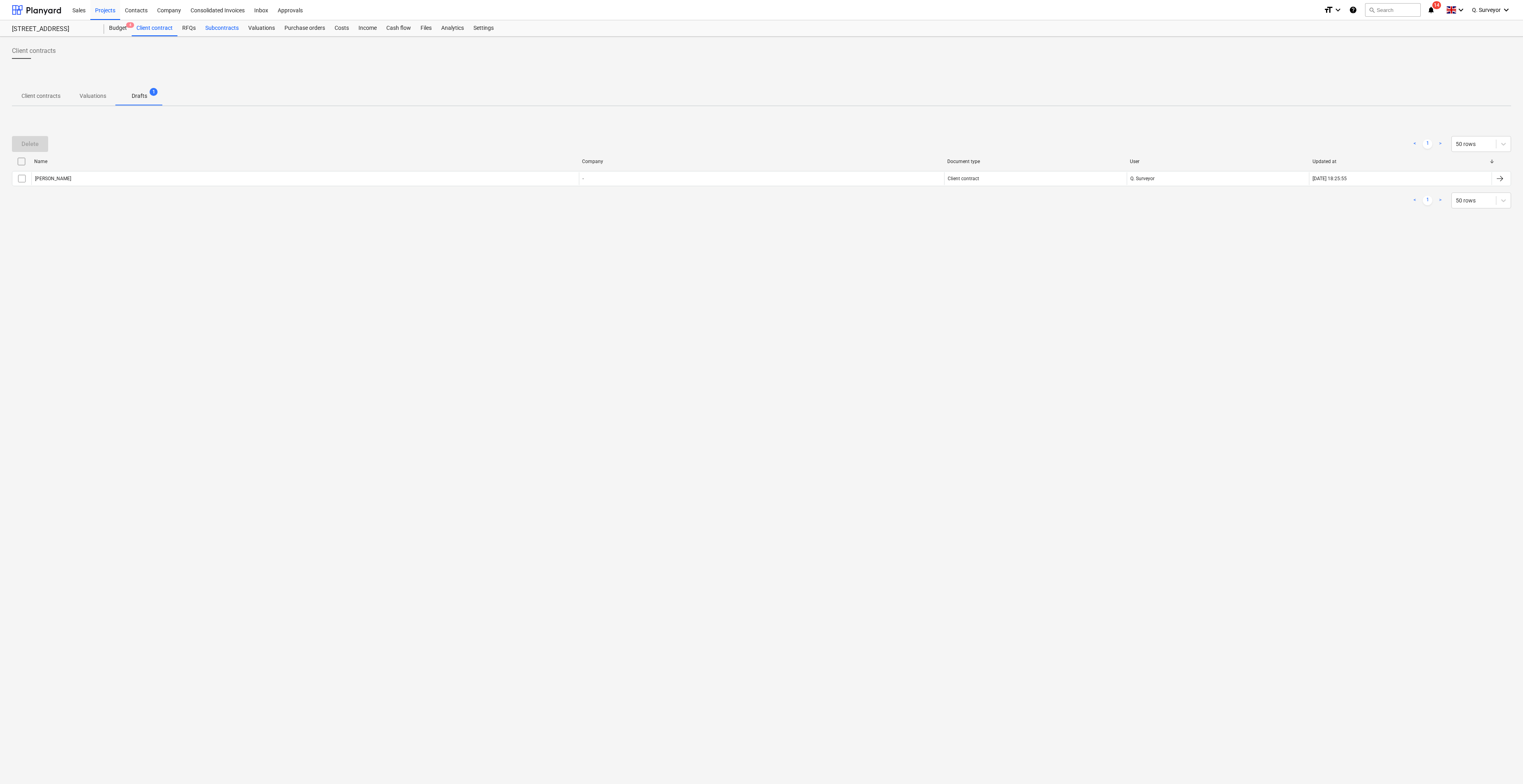
click at [207, 27] on div "Subcontracts" at bounding box center [222, 28] width 43 height 16
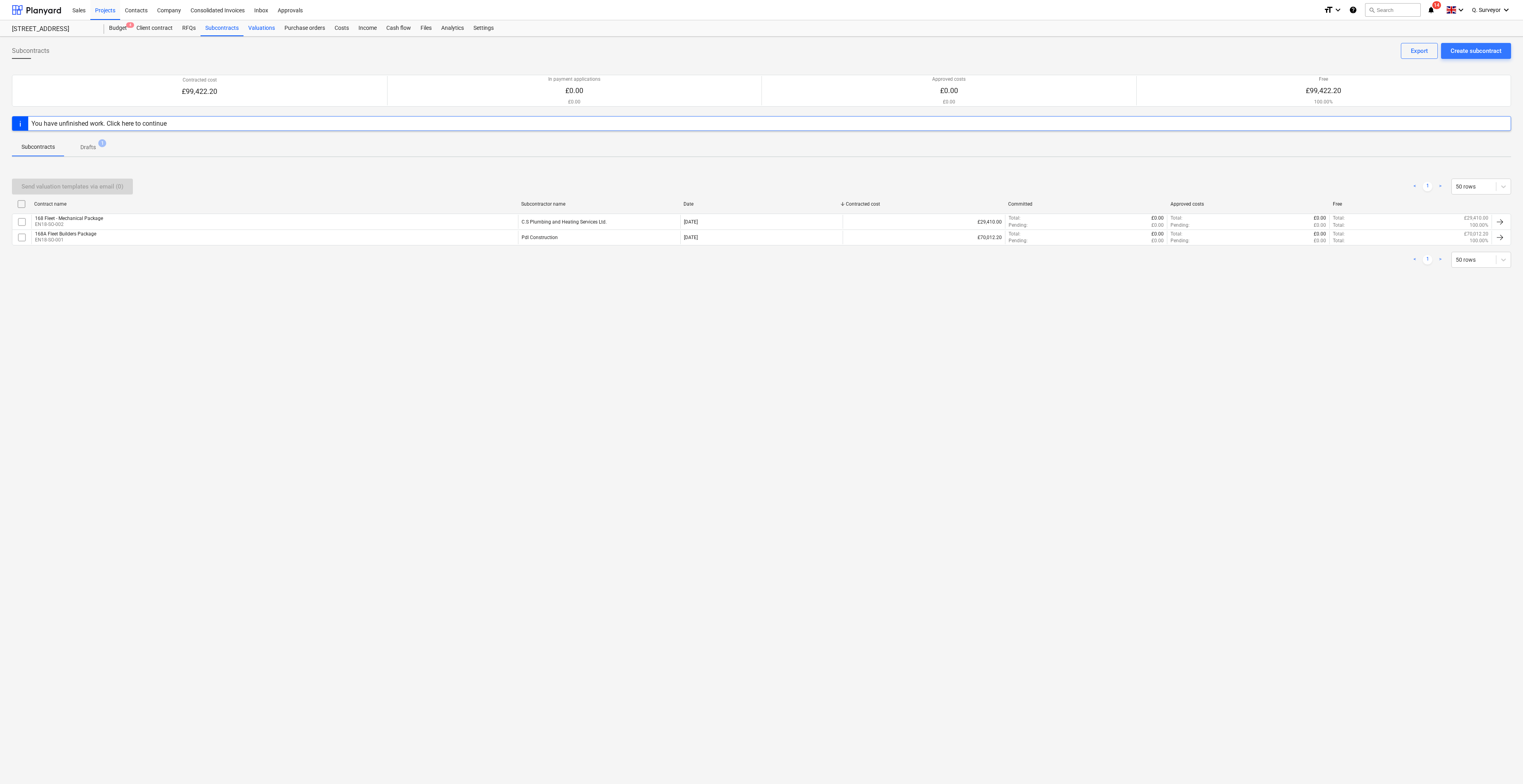
click at [253, 28] on div "Valuations" at bounding box center [261, 28] width 37 height 16
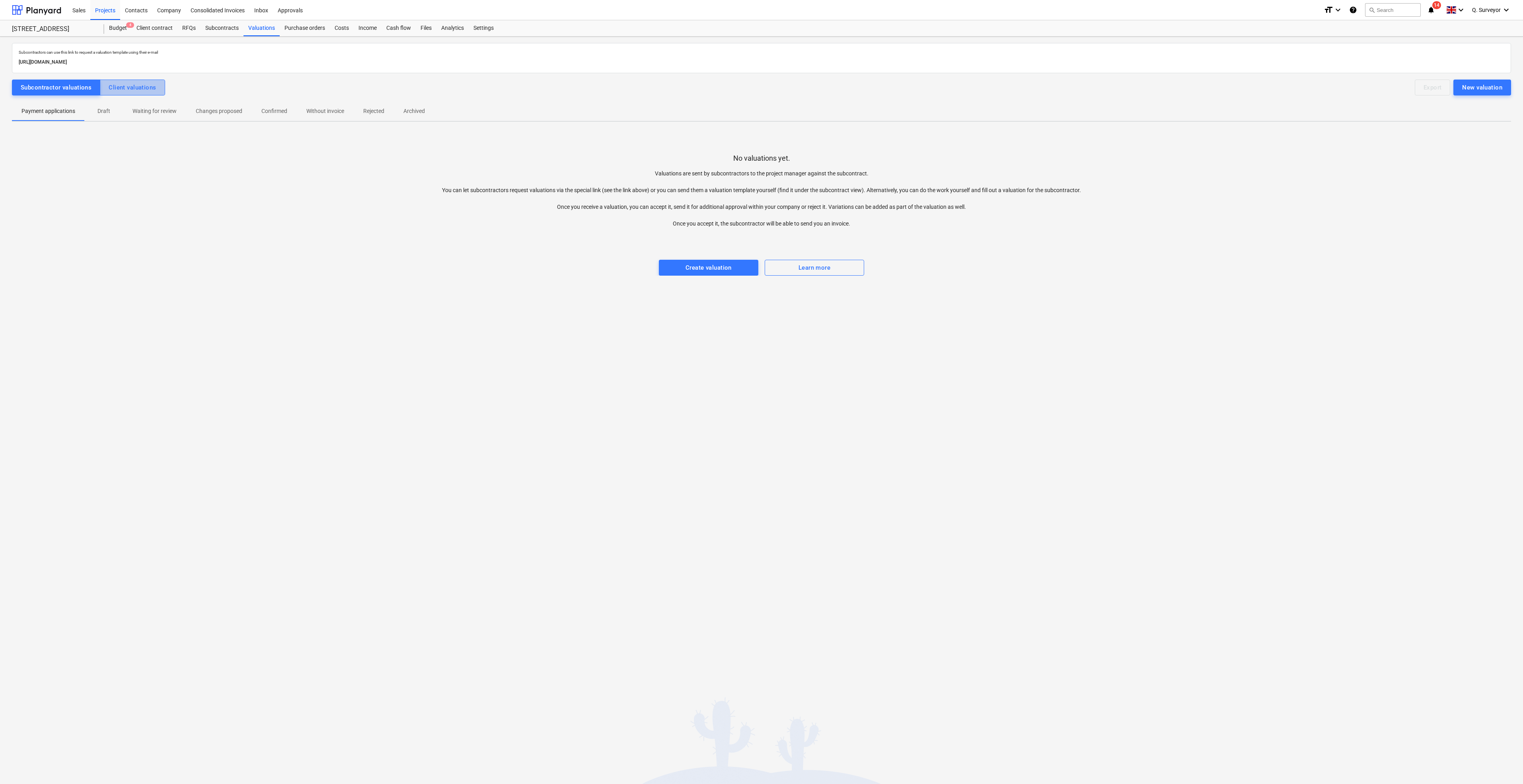
click at [103, 82] on button "Client valuations" at bounding box center [133, 87] width 65 height 16
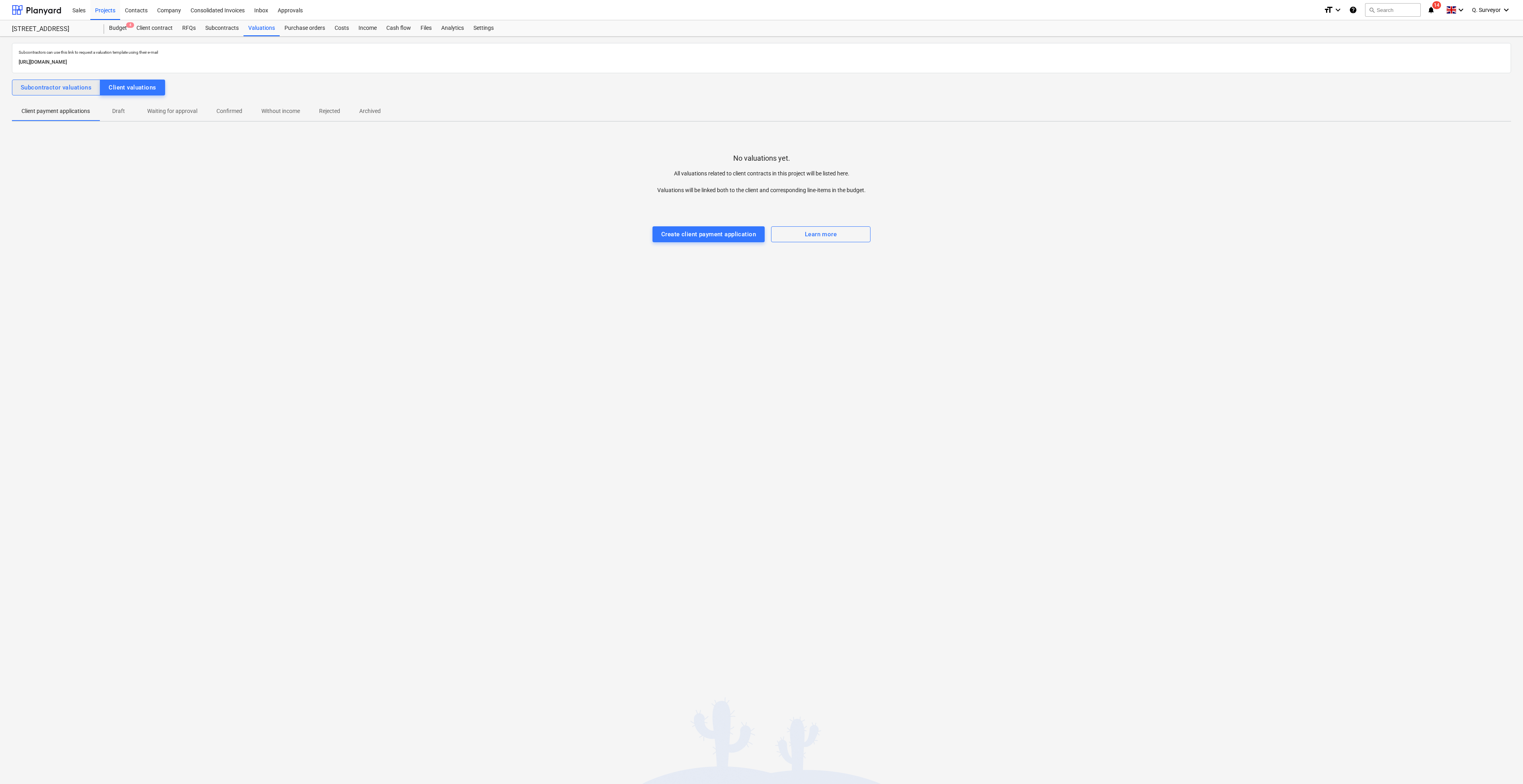
click at [94, 85] on button "Subcontractor valuations" at bounding box center [55, 87] width 88 height 16
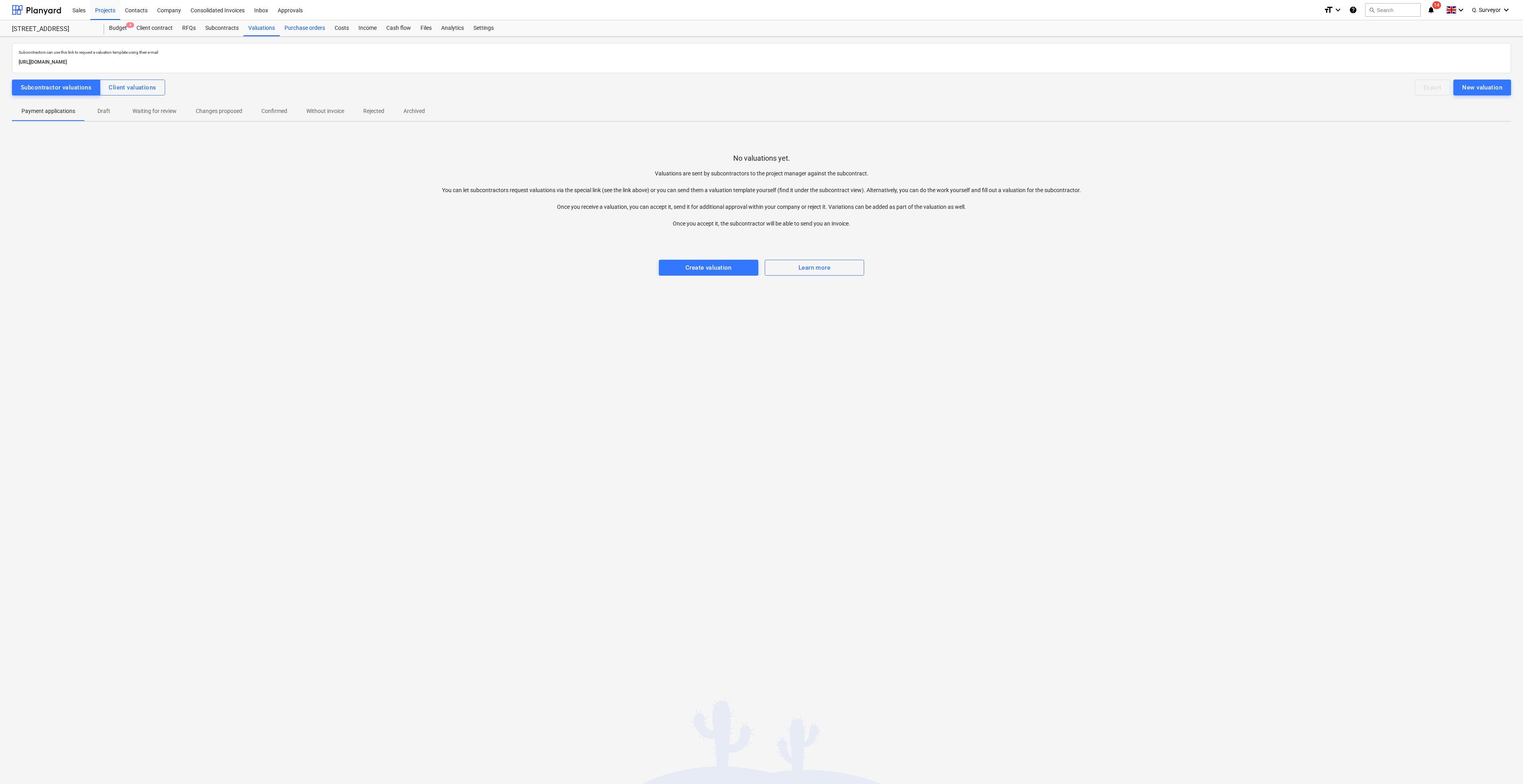
click at [289, 31] on div "Purchase orders" at bounding box center [305, 28] width 51 height 16
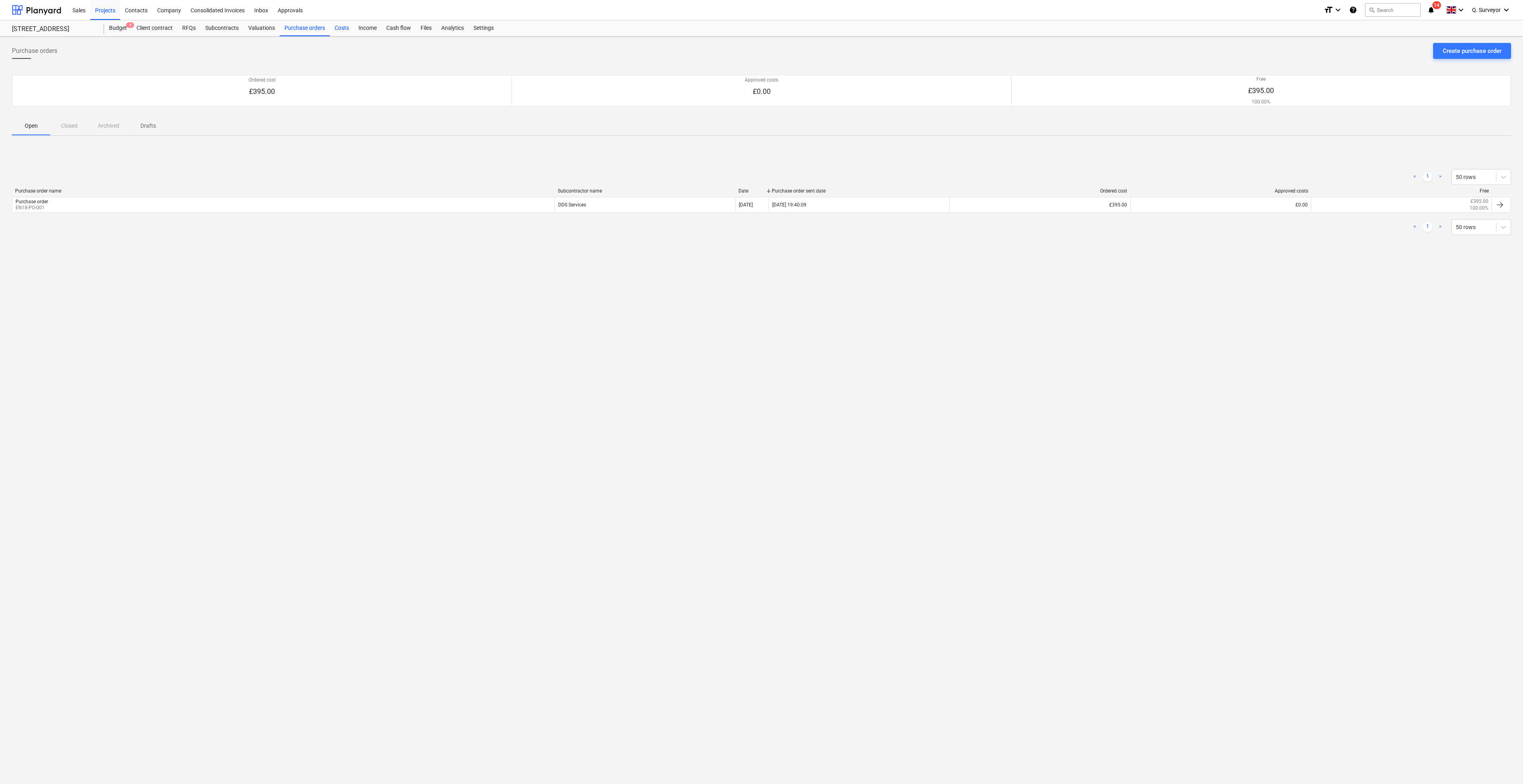
click at [336, 33] on div "Costs" at bounding box center [342, 28] width 24 height 16
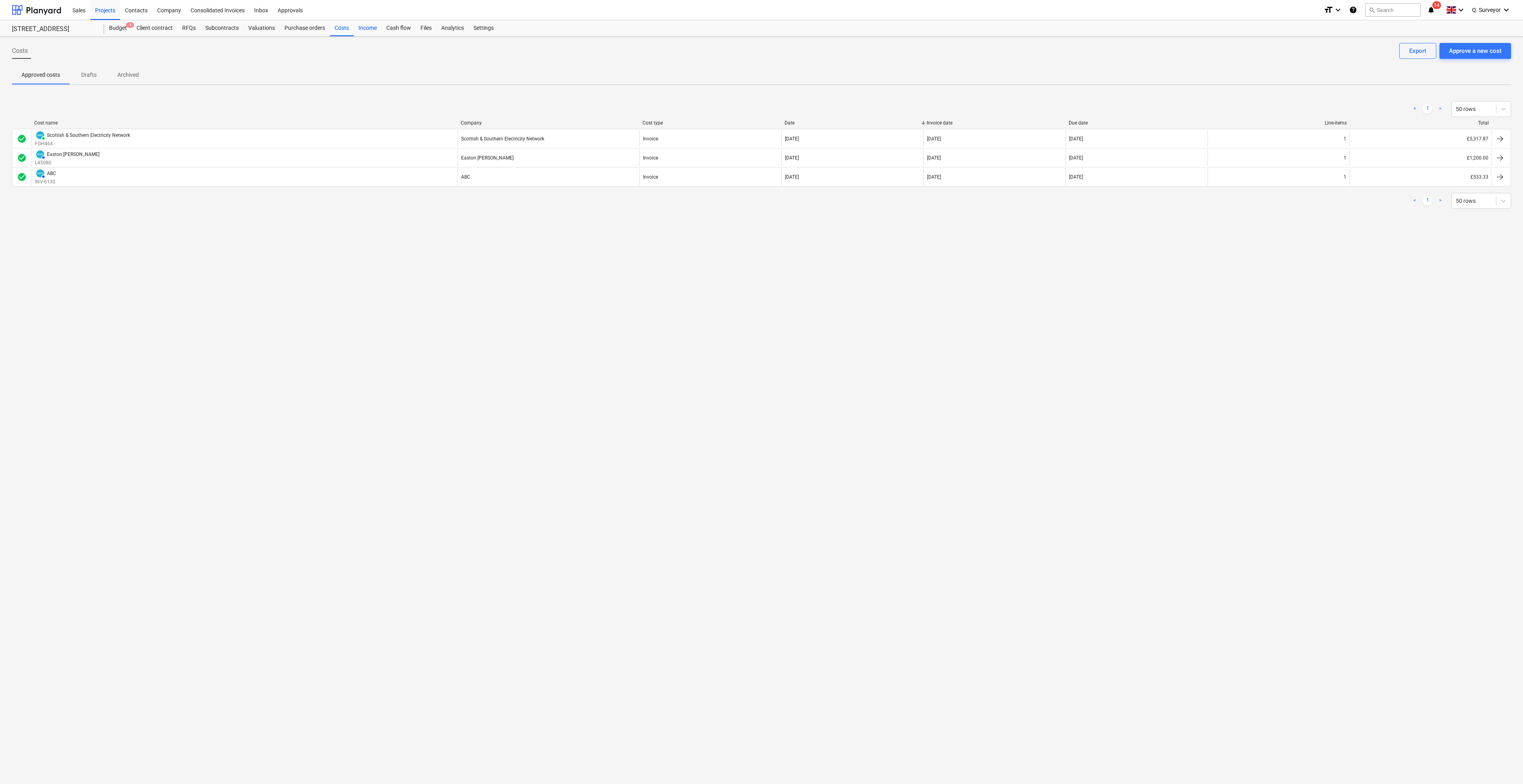
click at [366, 26] on div "Income" at bounding box center [367, 28] width 28 height 16
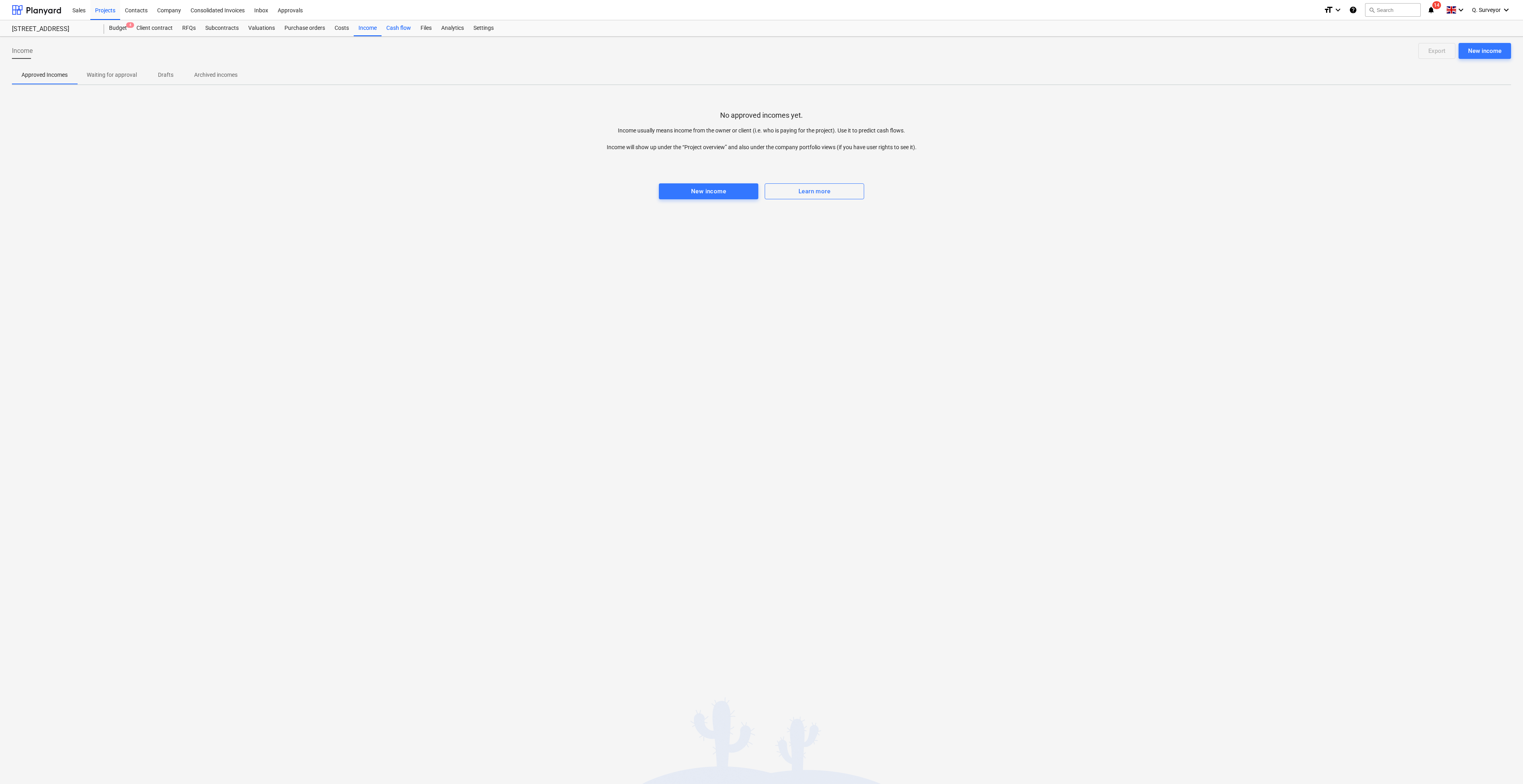
click at [397, 24] on div "Cash flow" at bounding box center [398, 28] width 35 height 16
drag, startPoint x: 16, startPoint y: 50, endPoint x: 85, endPoint y: 61, distance: 69.9
click at [85, 61] on div "Cash flow forecasting" at bounding box center [762, 53] width 1499 height 23
drag, startPoint x: 85, startPoint y: 61, endPoint x: 112, endPoint y: 162, distance: 104.5
click at [112, 162] on div at bounding box center [762, 158] width 1499 height 16
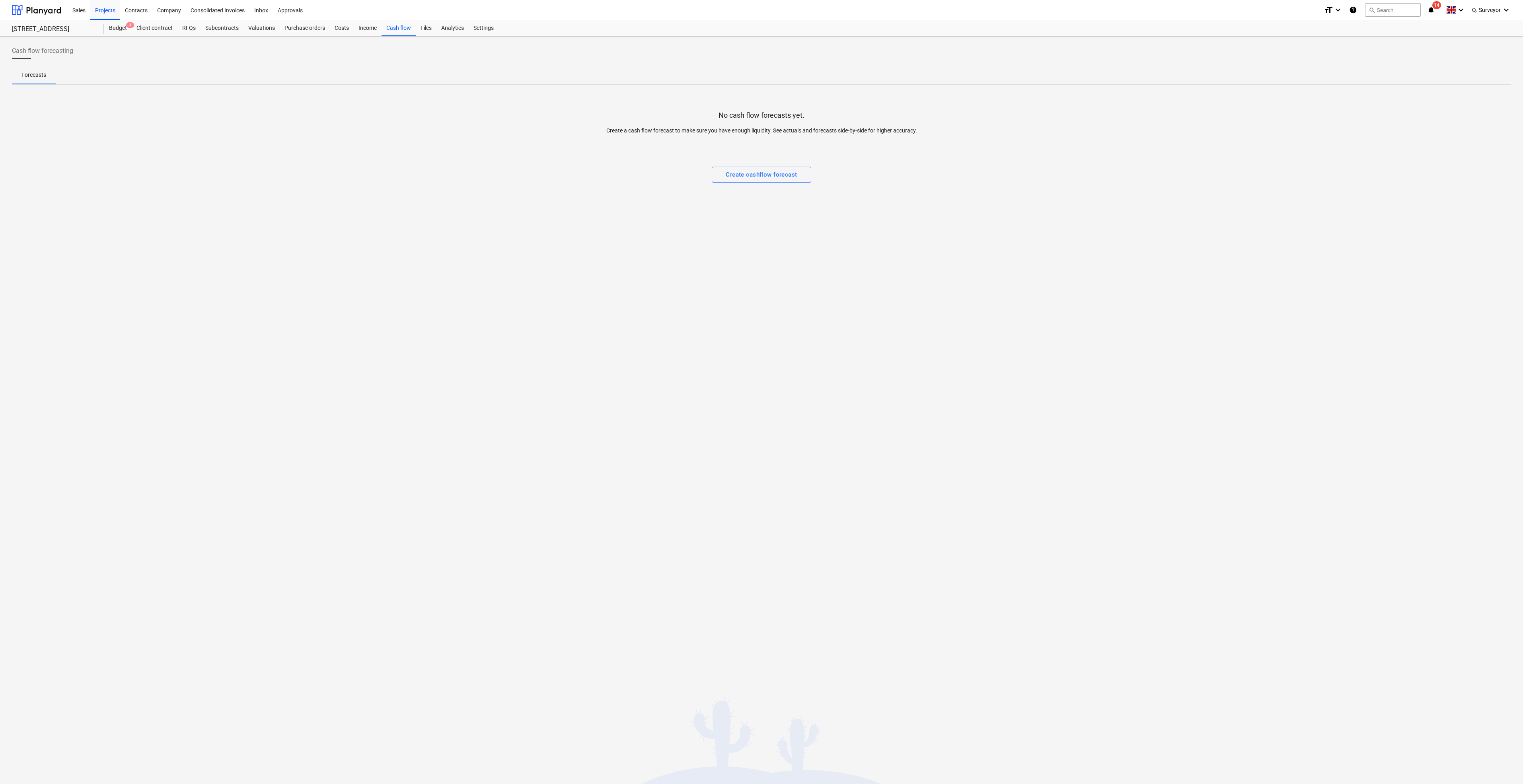
click at [291, 154] on div at bounding box center [762, 158] width 1499 height 16
click at [430, 31] on div "Files" at bounding box center [426, 28] width 21 height 16
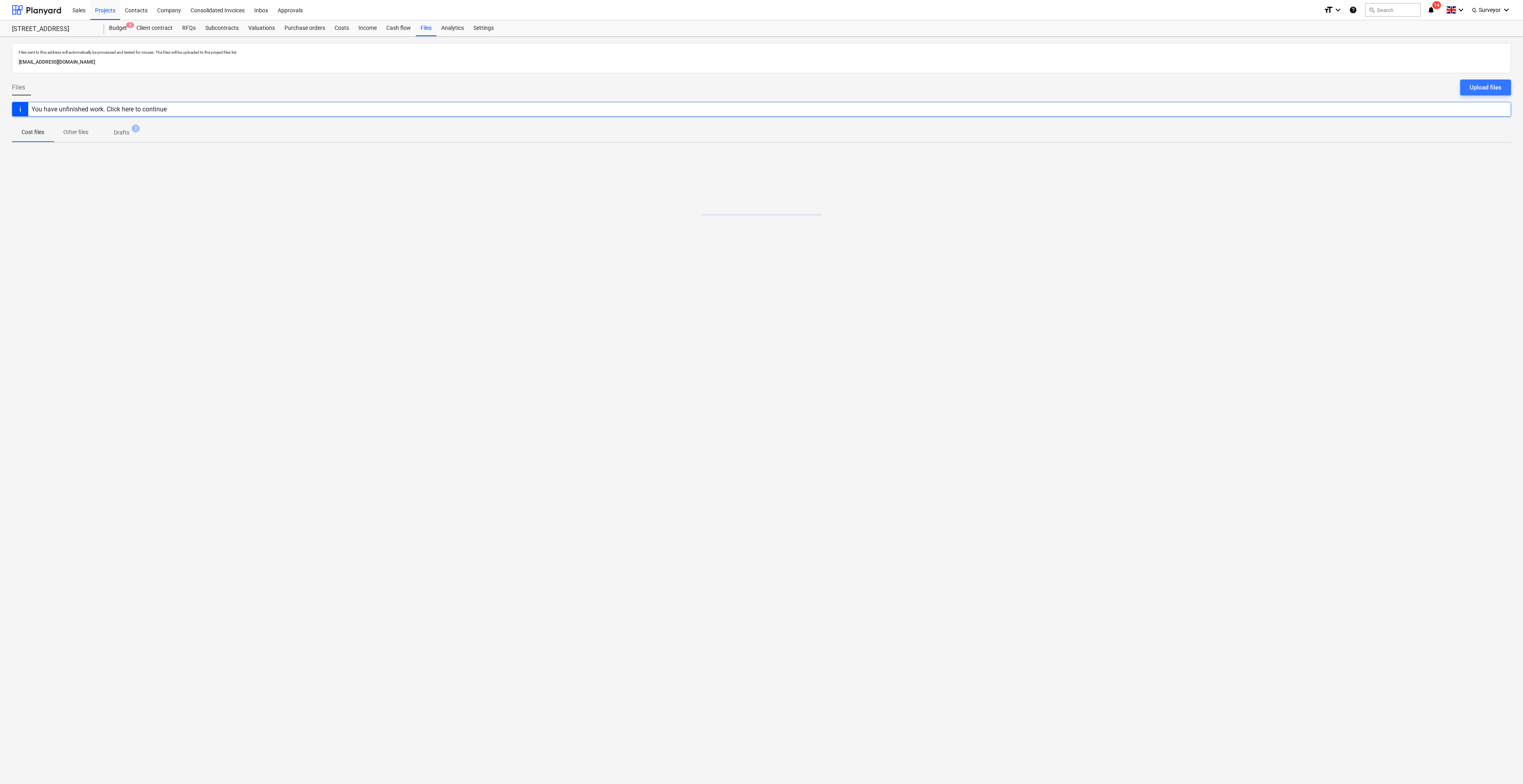
click at [121, 127] on span "Drafts 2" at bounding box center [122, 133] width 48 height 14
click at [442, 26] on div "Analytics" at bounding box center [453, 28] width 33 height 16
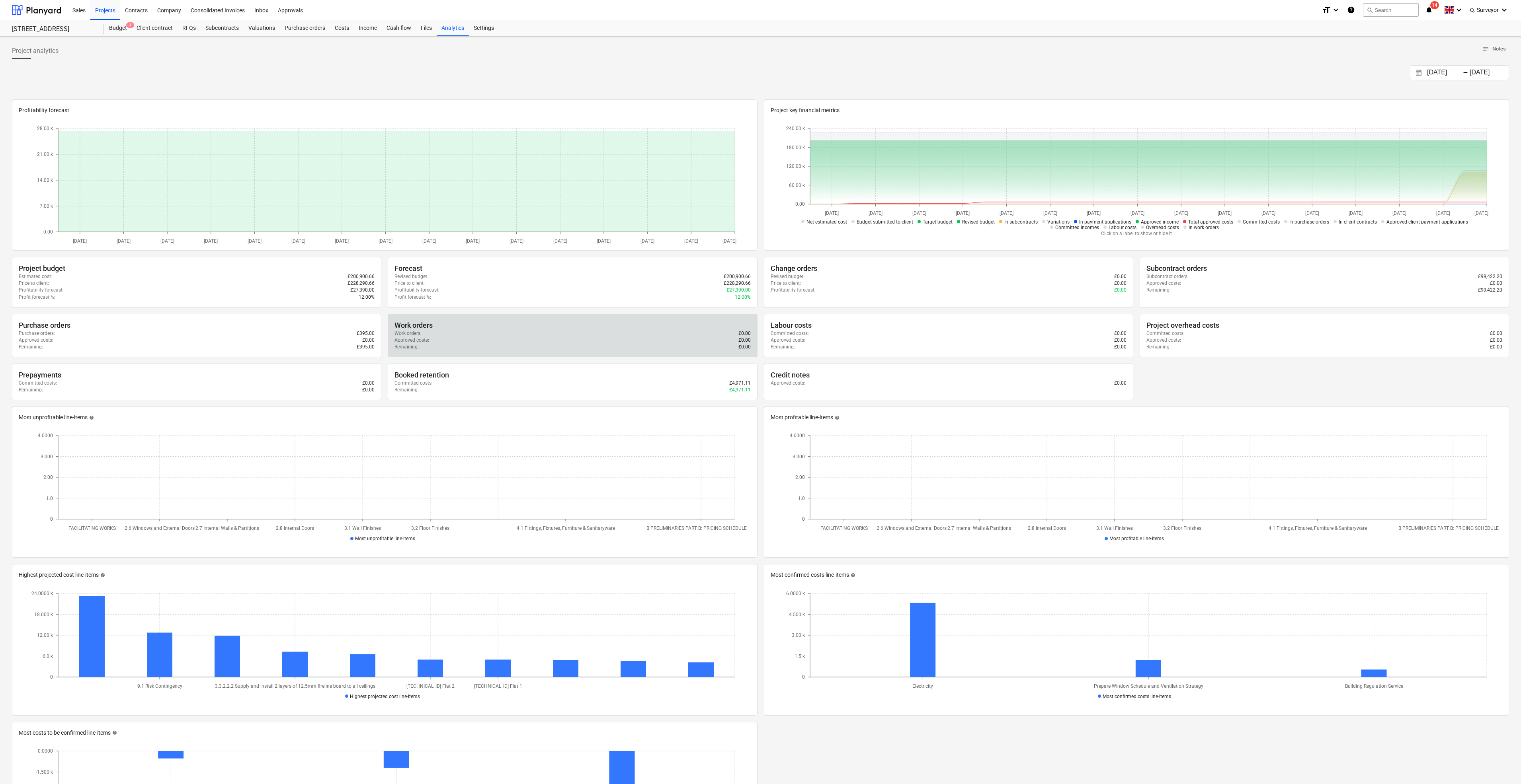
click at [425, 331] on div "Work orders : £0.00" at bounding box center [571, 334] width 355 height 7
click at [418, 341] on p "Approved costs :" at bounding box center [411, 340] width 35 height 7
click at [417, 341] on p "Approved costs :" at bounding box center [411, 340] width 35 height 7
drag, startPoint x: 417, startPoint y: 341, endPoint x: 412, endPoint y: 322, distance: 19.6
click at [412, 322] on div "Work orders" at bounding box center [571, 326] width 355 height 10
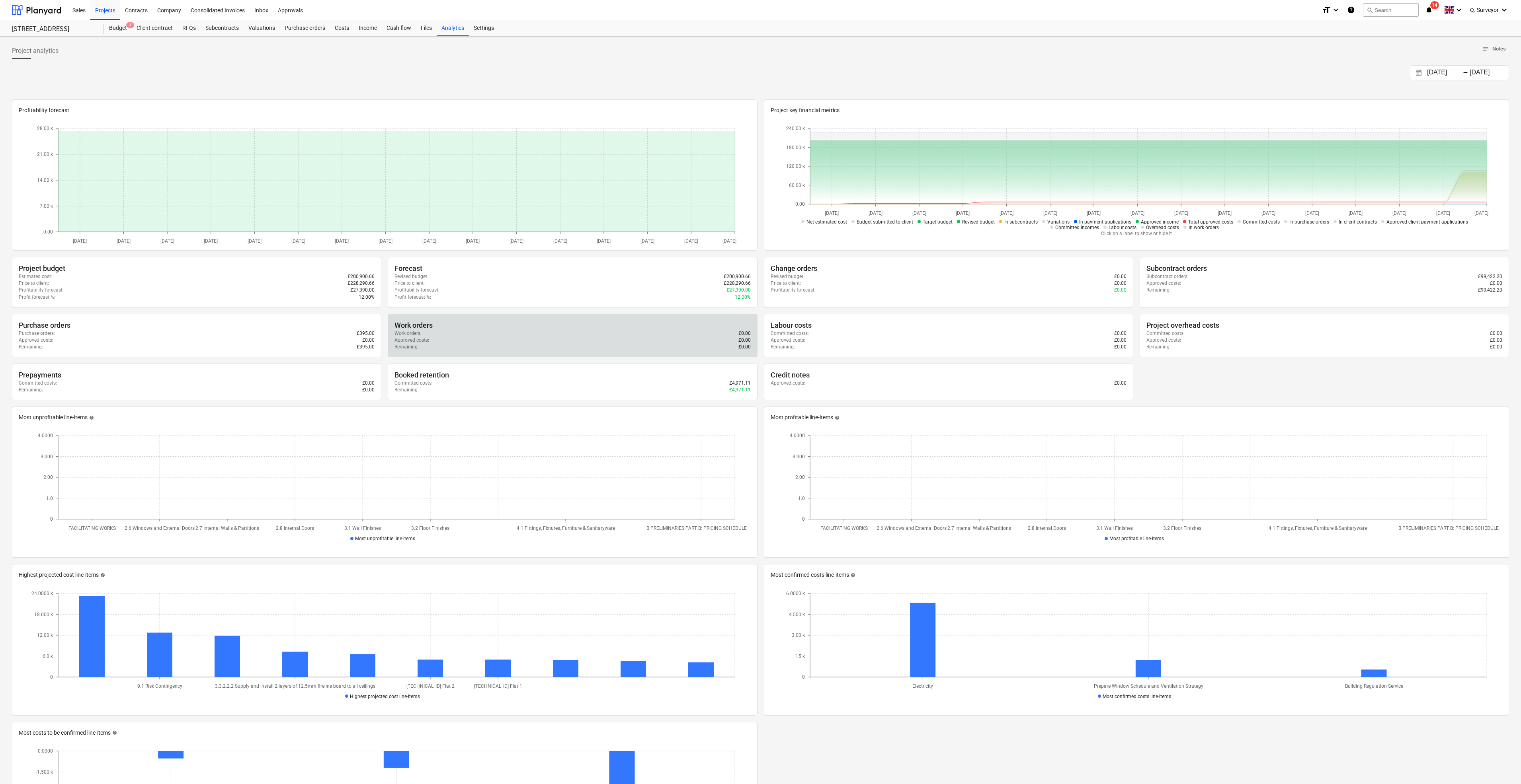
click at [442, 323] on div "Work orders" at bounding box center [571, 326] width 355 height 10
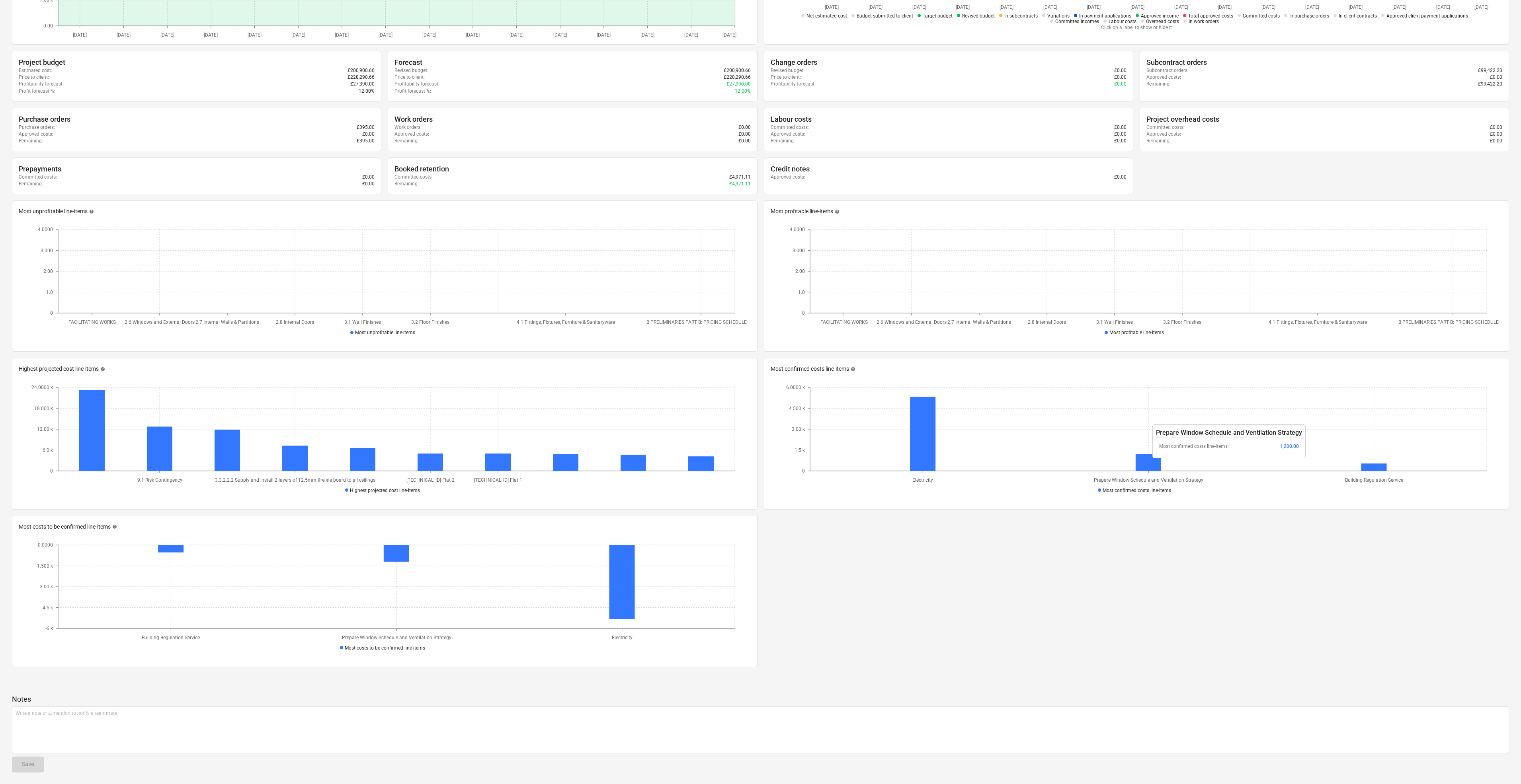
scroll to position [207, 0]
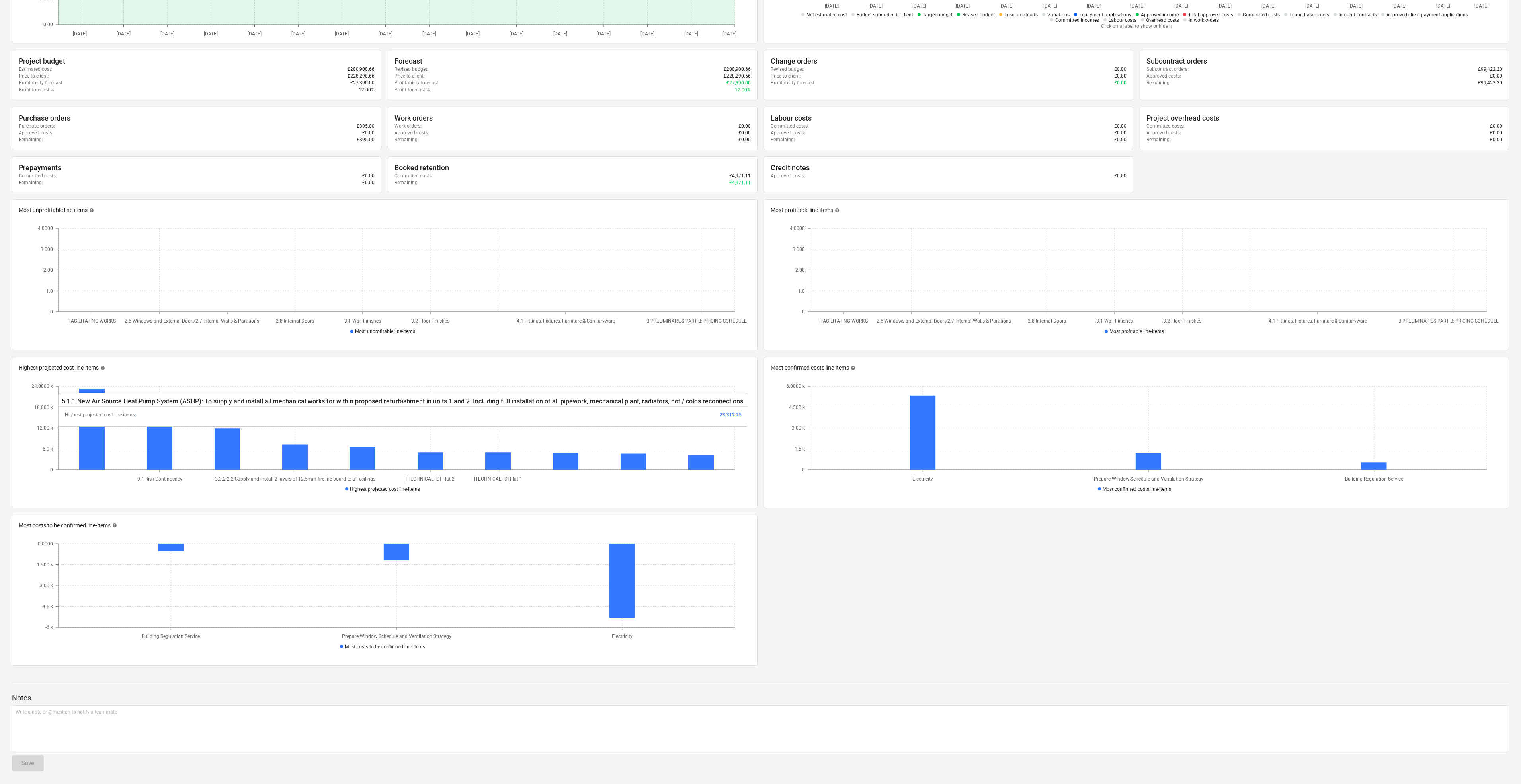
click at [86, 389] on icon at bounding box center [92, 430] width 26 height 81
click at [87, 393] on icon at bounding box center [92, 430] width 26 height 81
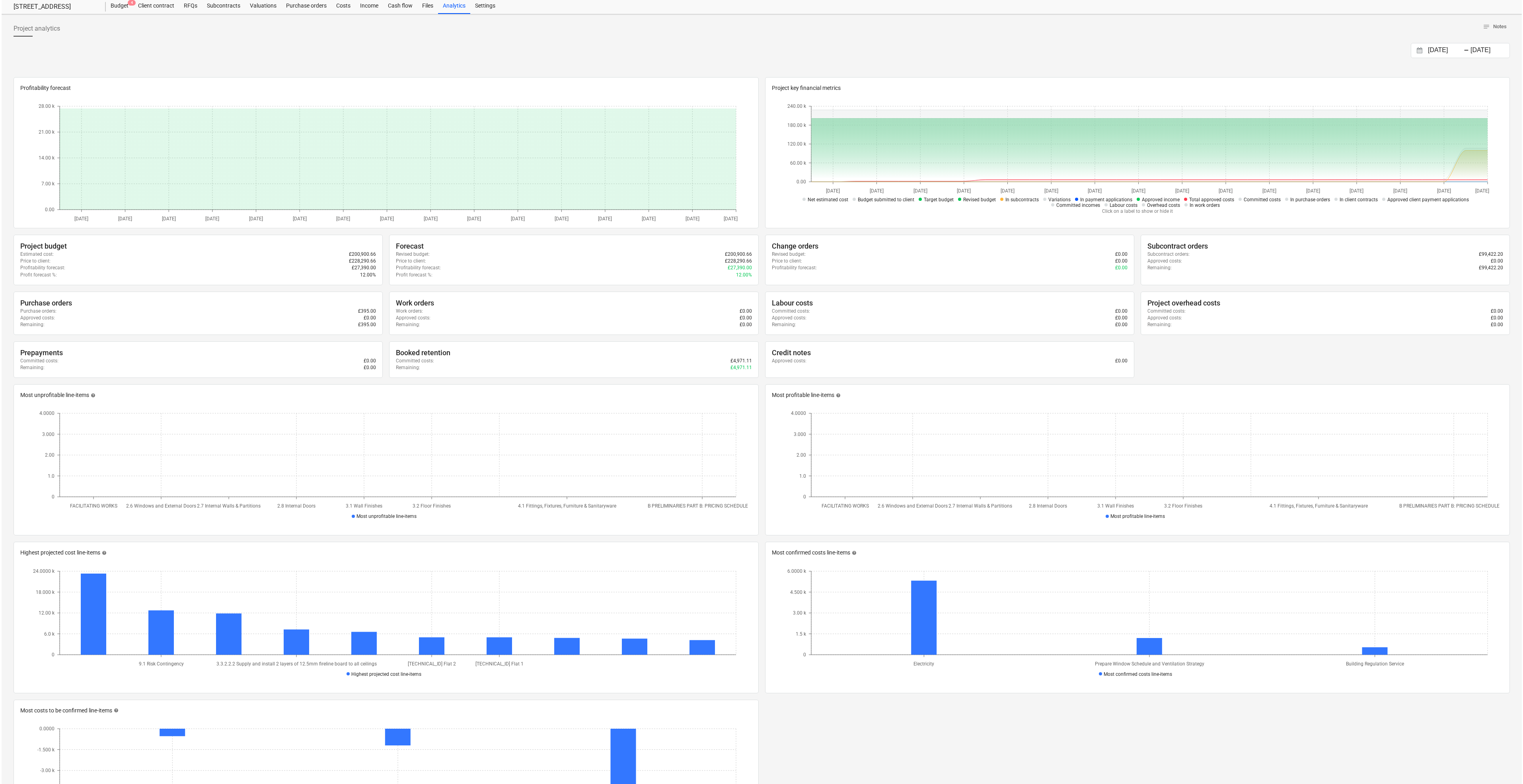
scroll to position [0, 0]
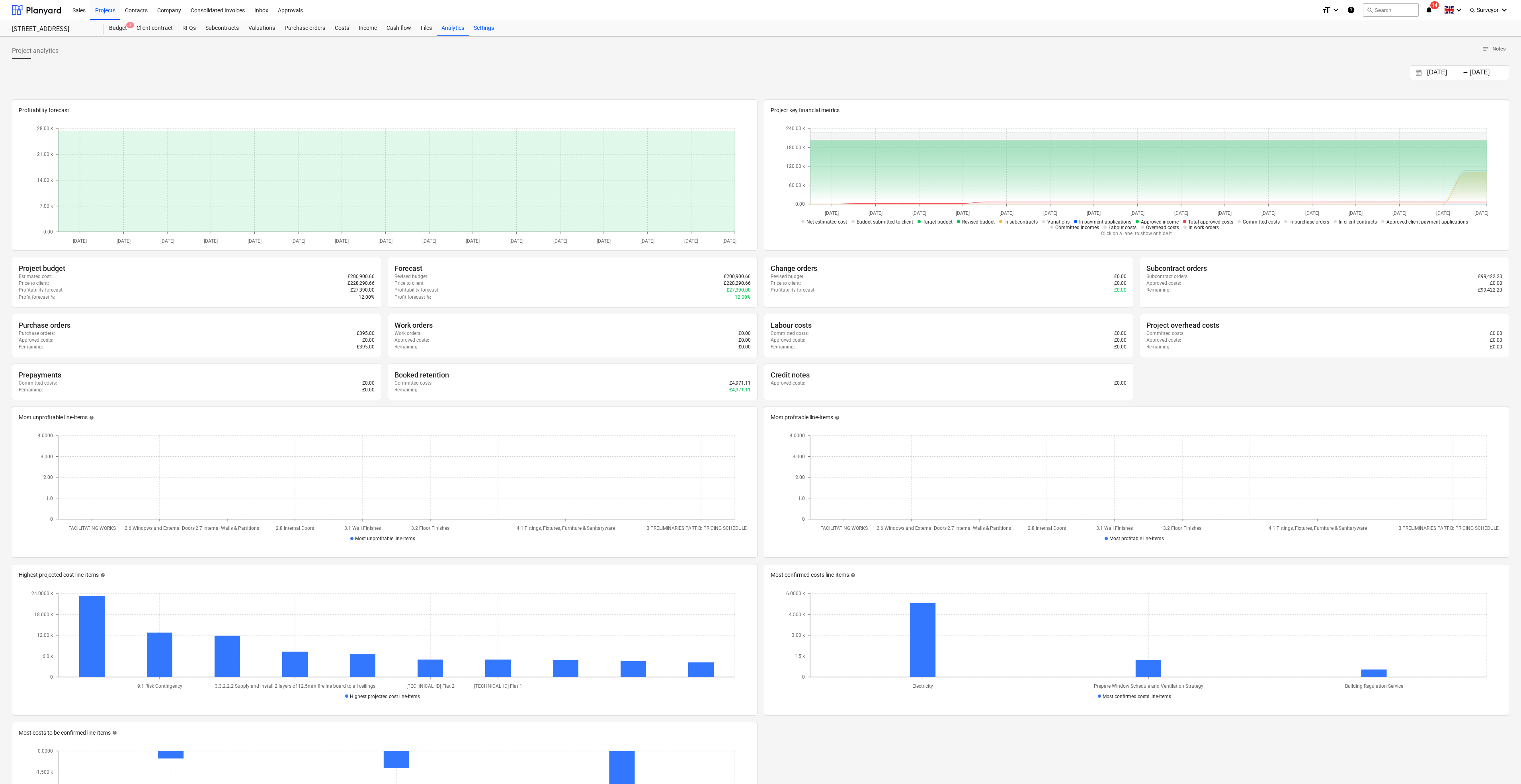
click at [485, 32] on div "Settings" at bounding box center [483, 28] width 30 height 16
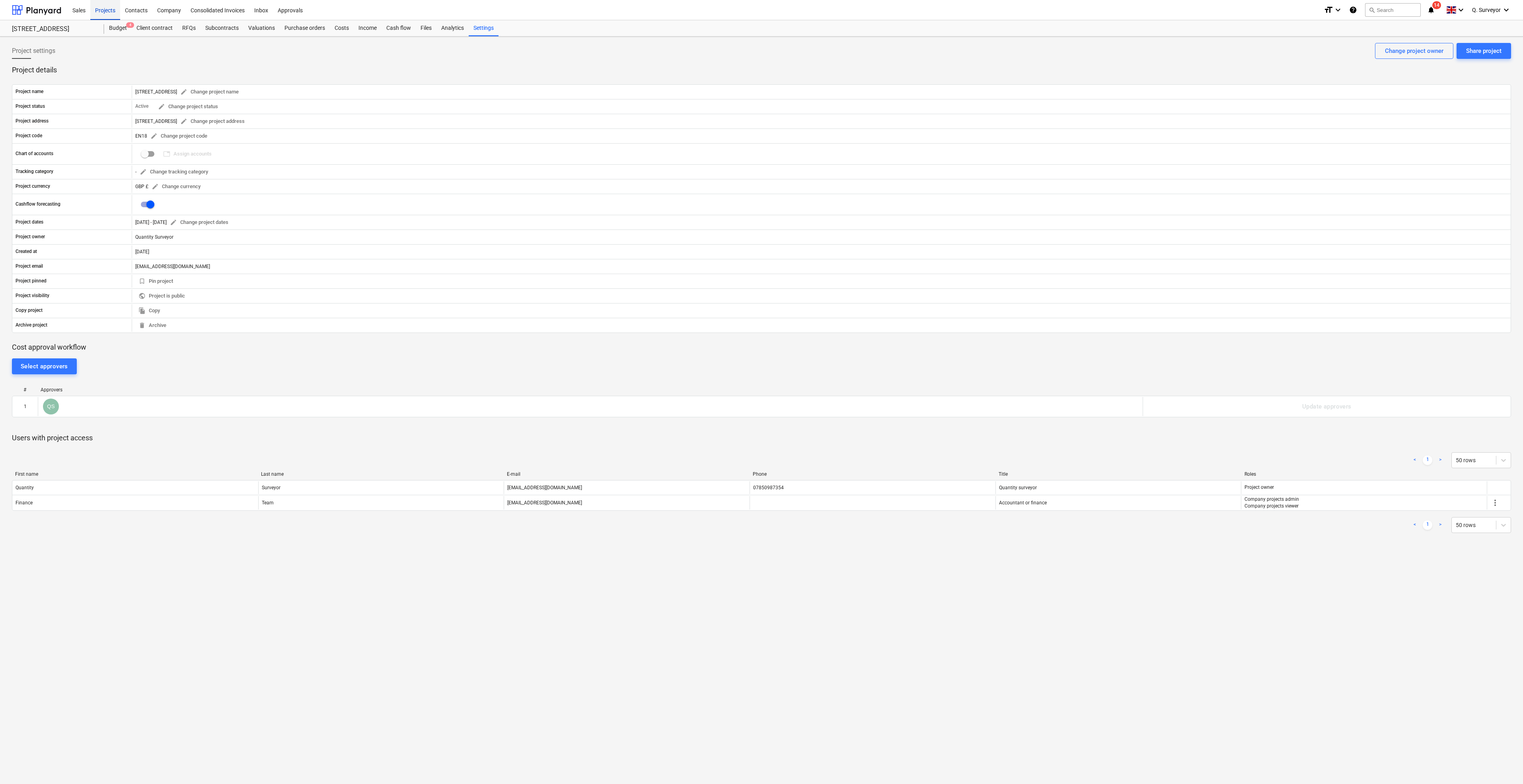
click at [108, 10] on div "Projects" at bounding box center [105, 10] width 30 height 20
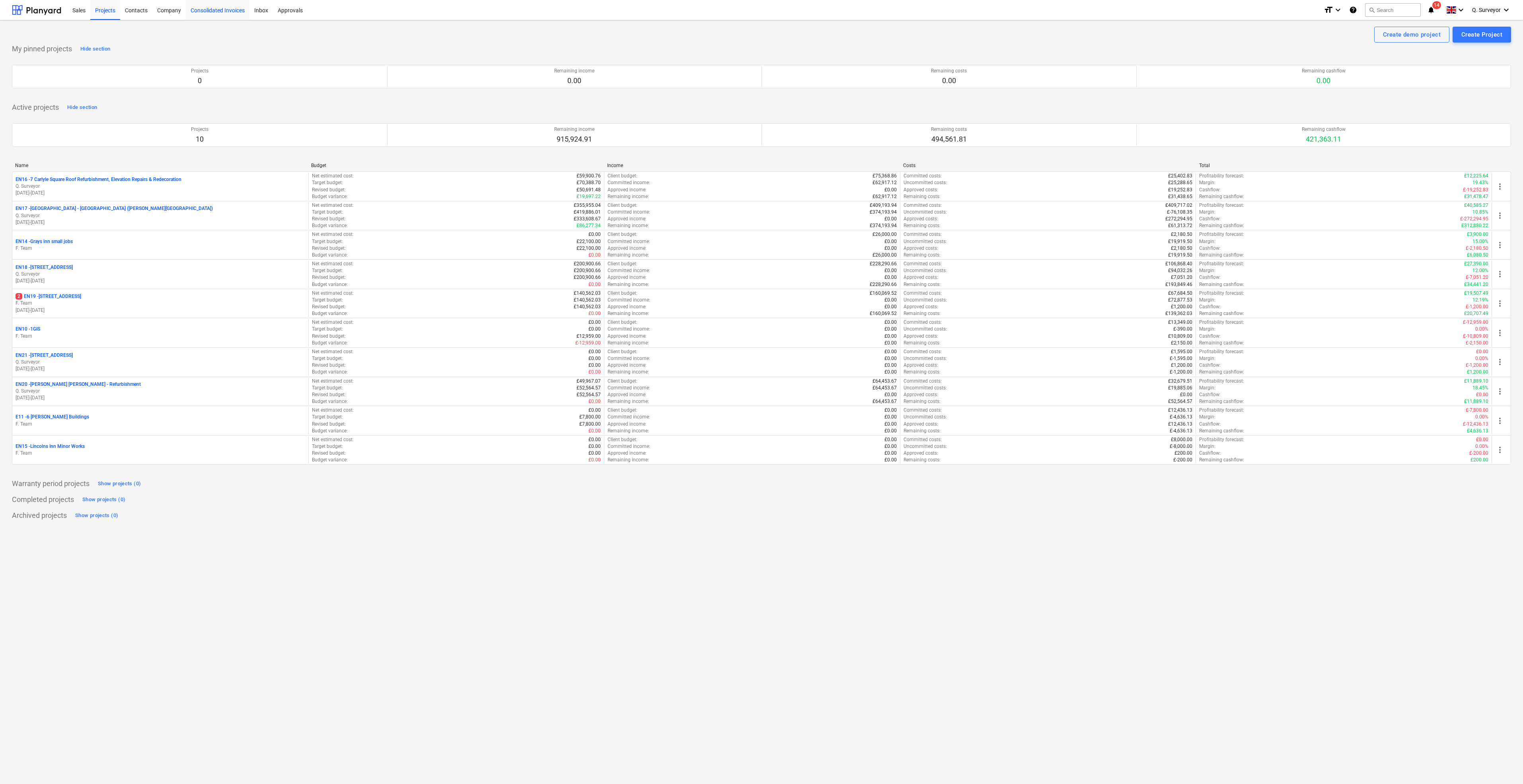
click at [192, 10] on div "Consolidated Invoices" at bounding box center [218, 10] width 63 height 20
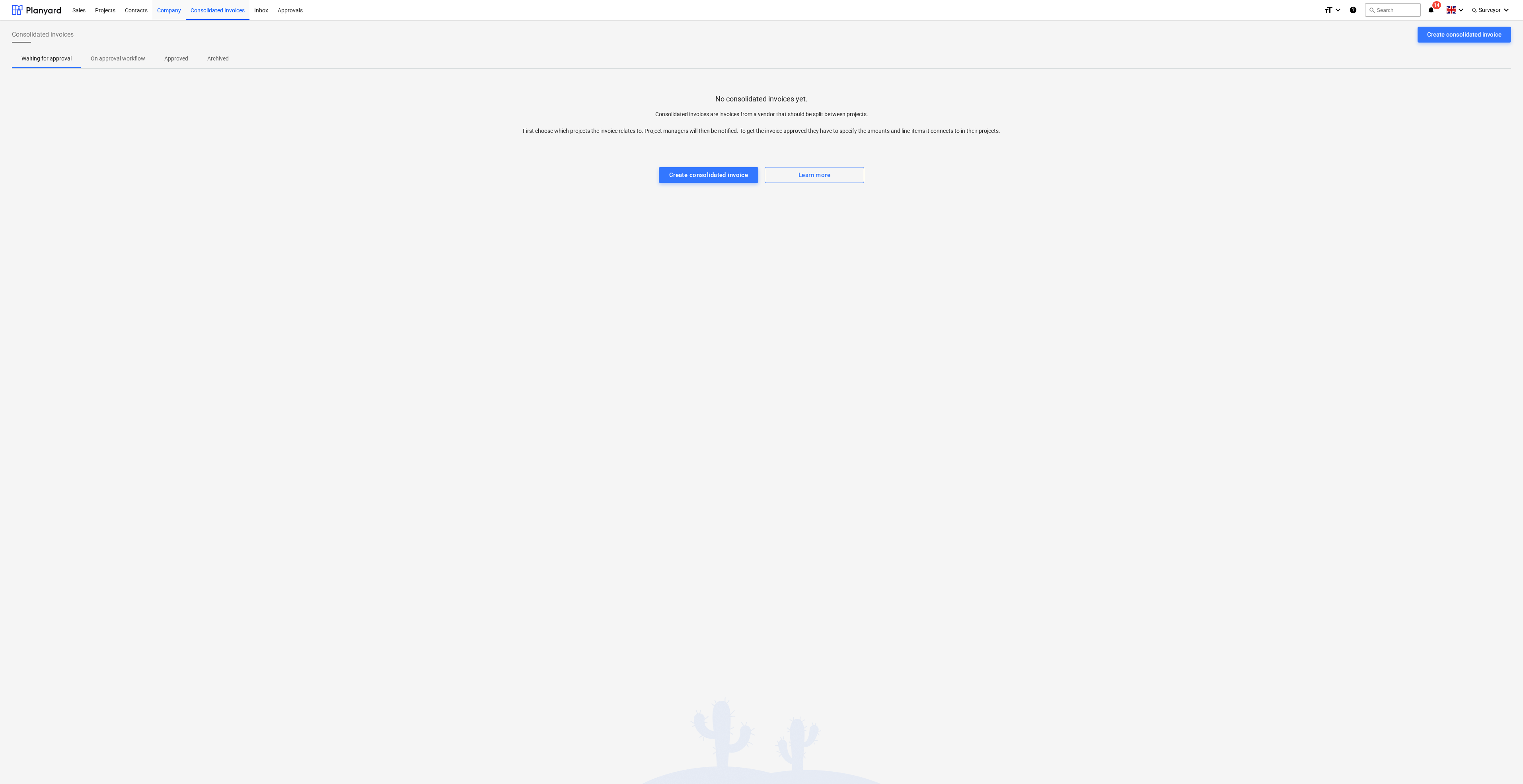
click at [179, 12] on div "Company" at bounding box center [169, 10] width 34 height 20
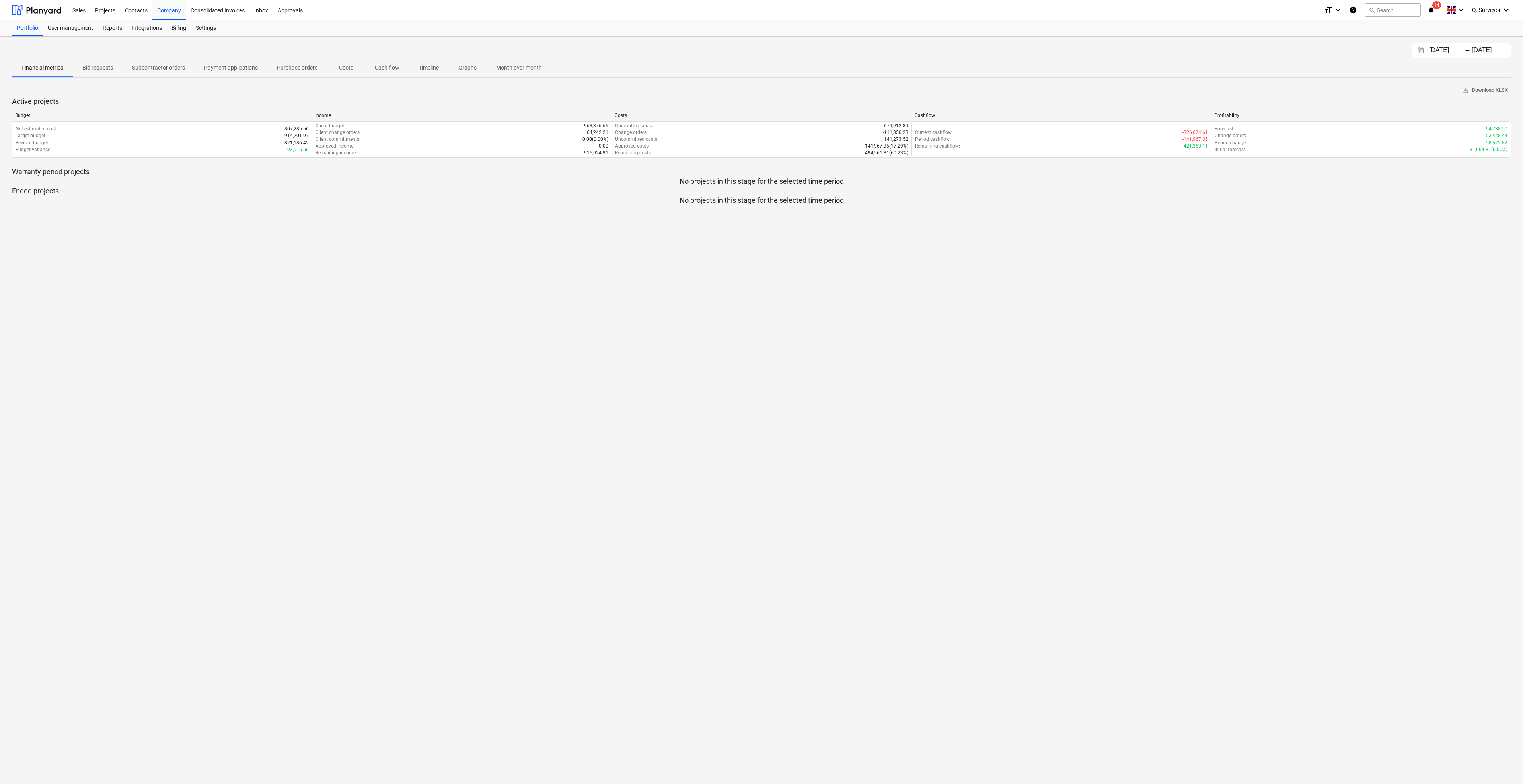
click at [94, 62] on span "Bid requests" at bounding box center [98, 67] width 50 height 13
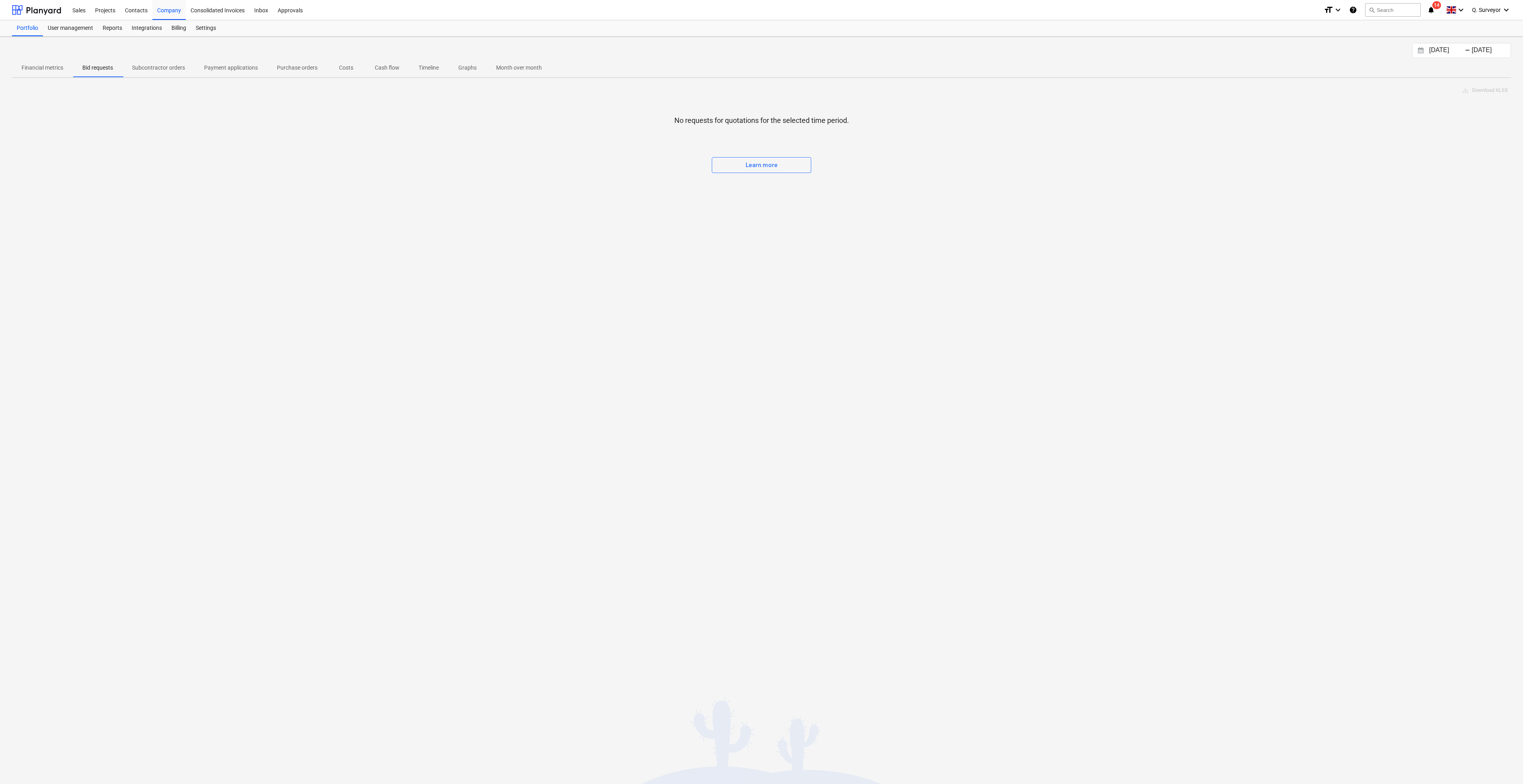
click at [150, 64] on p "Subcontractor orders" at bounding box center [157, 67] width 52 height 8
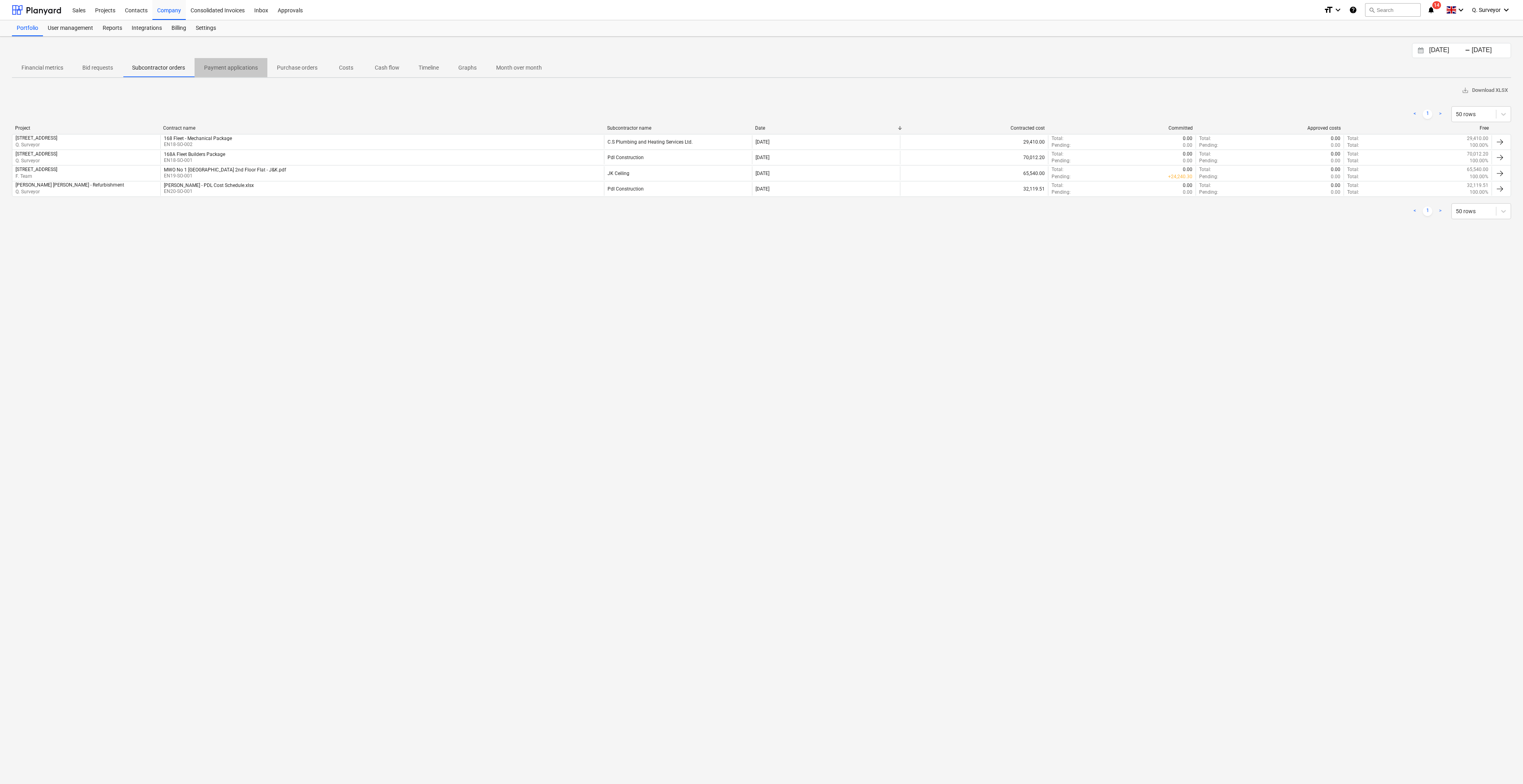
click at [212, 65] on p "Payment applications" at bounding box center [231, 67] width 53 height 8
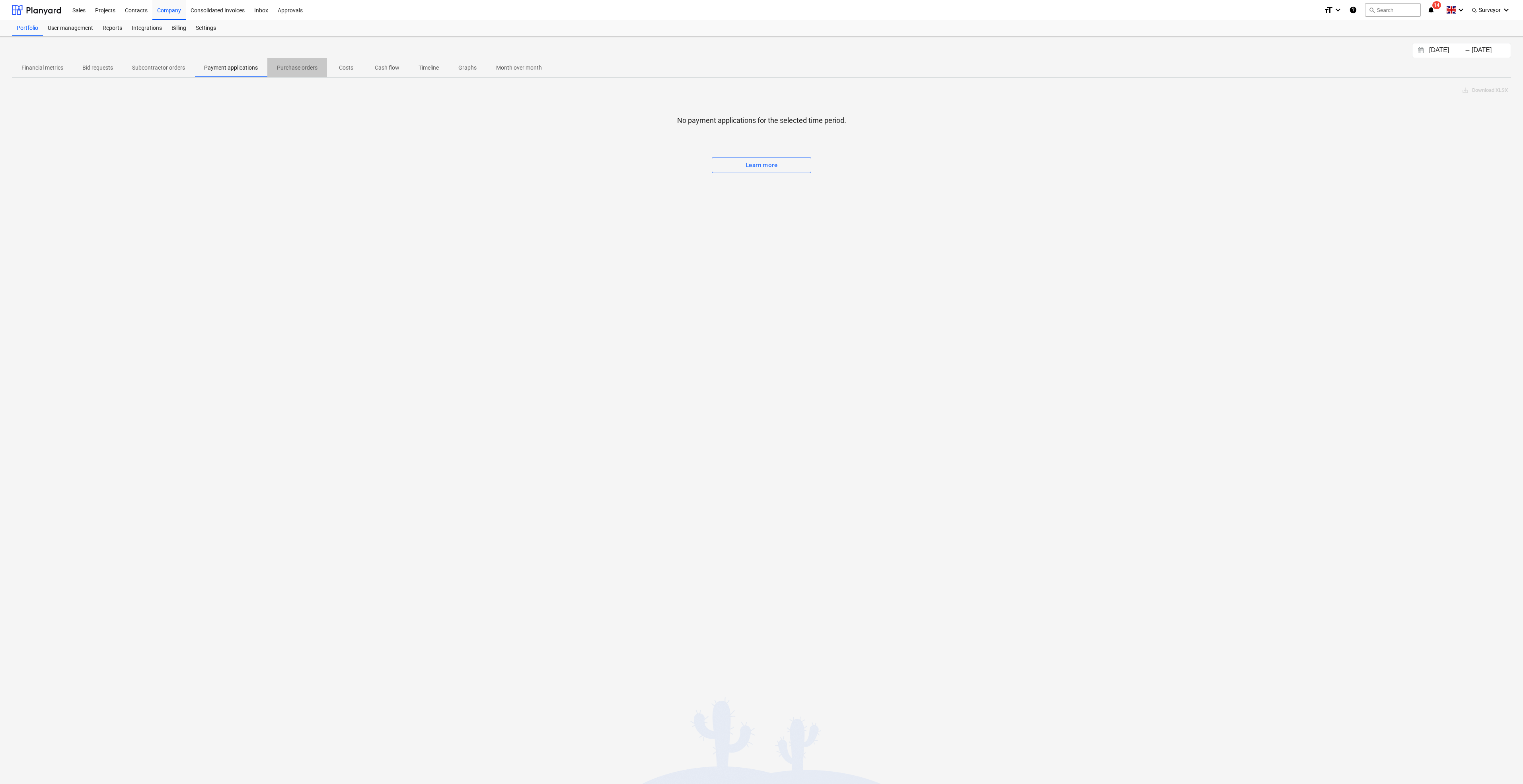
click at [307, 76] on button "Purchase orders" at bounding box center [297, 67] width 59 height 19
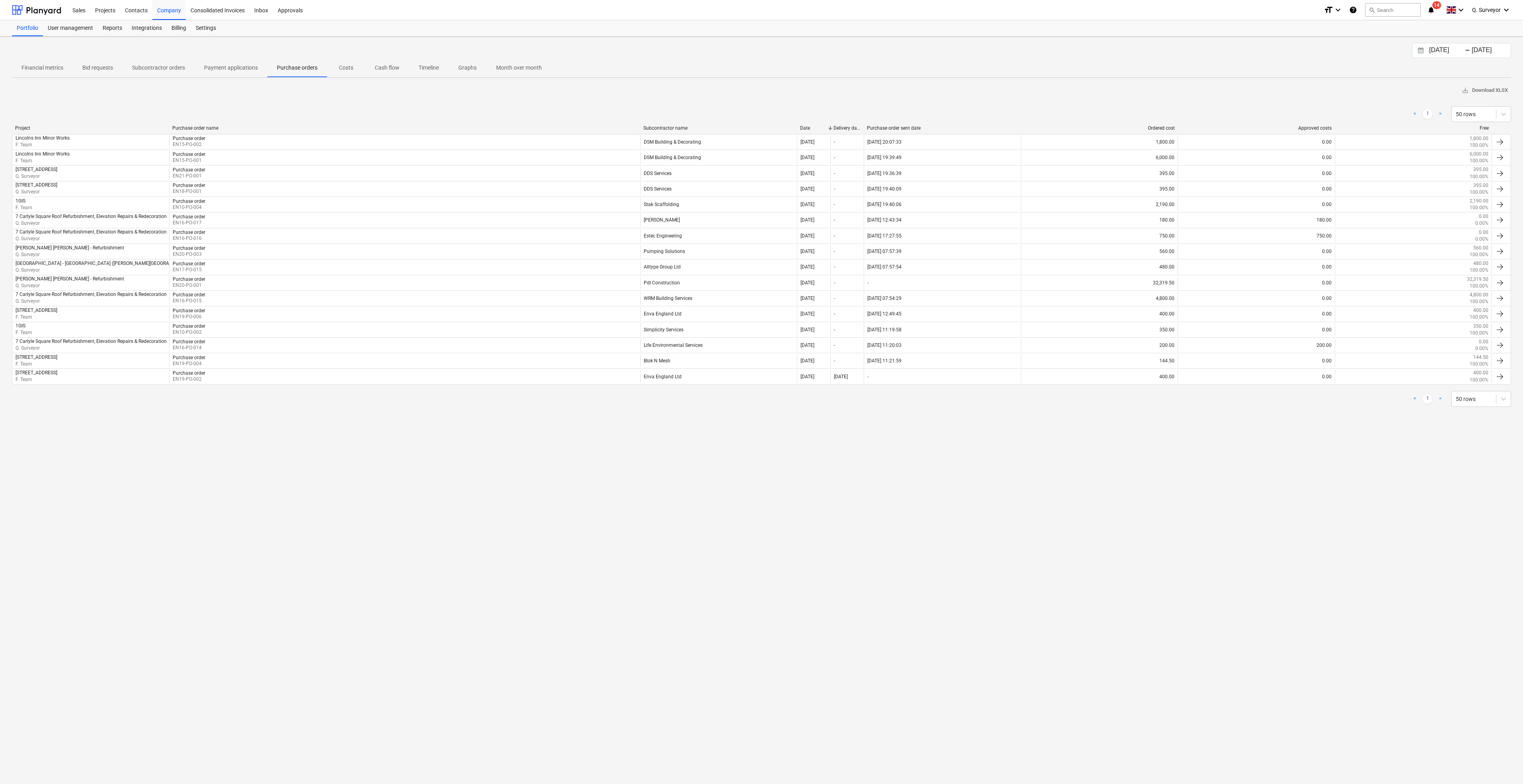
click at [210, 72] on span "Payment applications" at bounding box center [232, 67] width 73 height 13
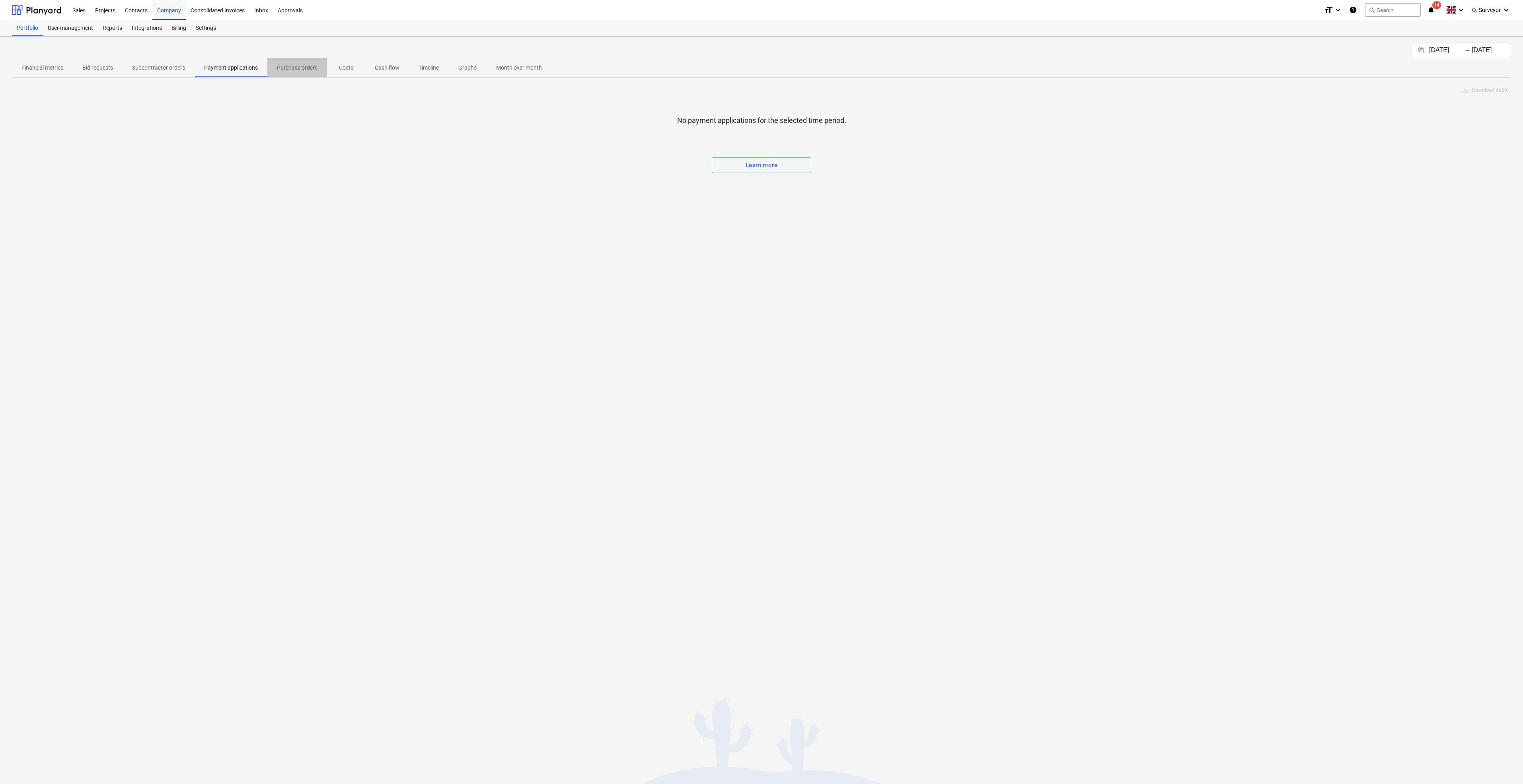
click at [298, 71] on p "Purchase orders" at bounding box center [297, 67] width 41 height 8
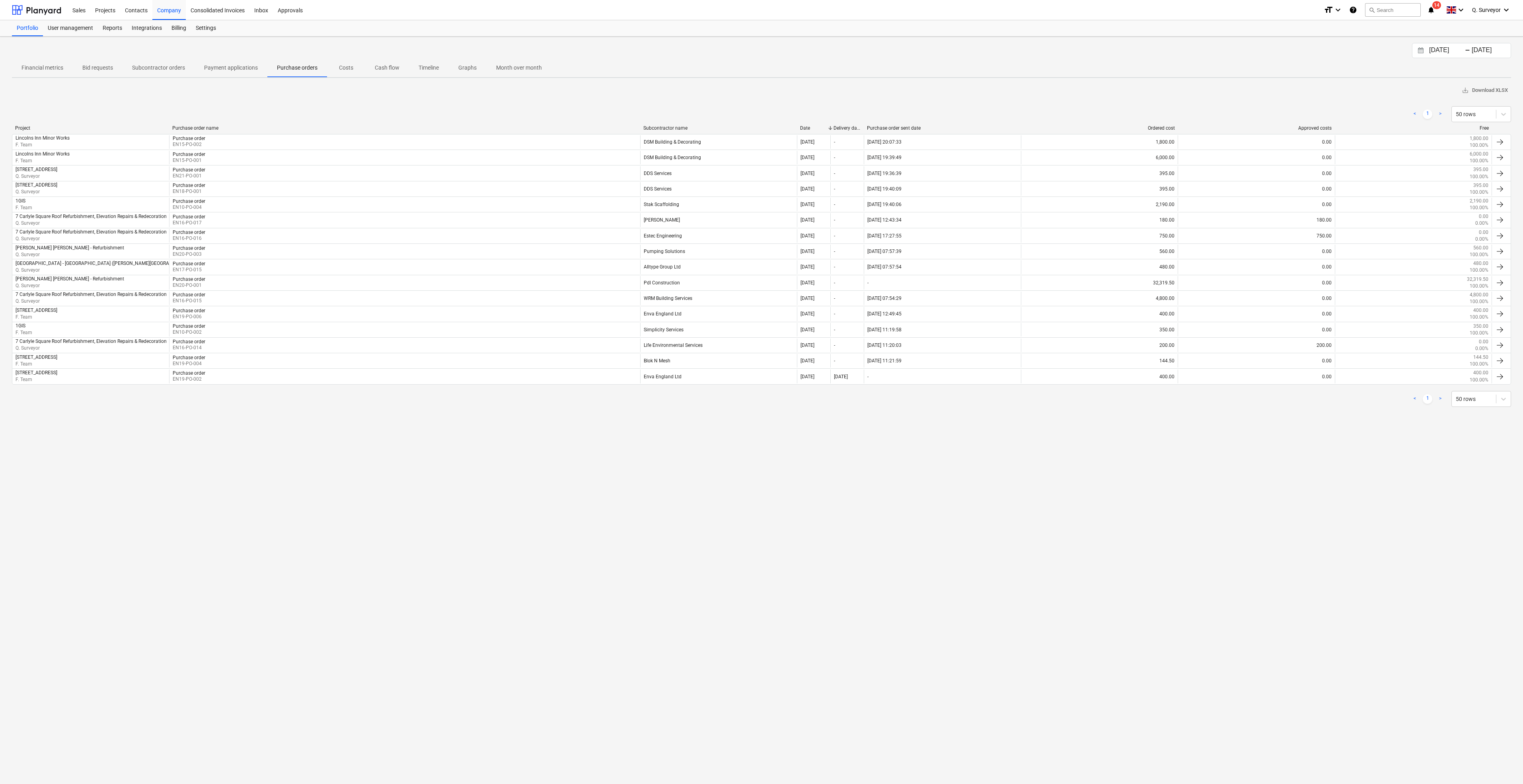
click at [342, 65] on p "Costs" at bounding box center [346, 67] width 19 height 8
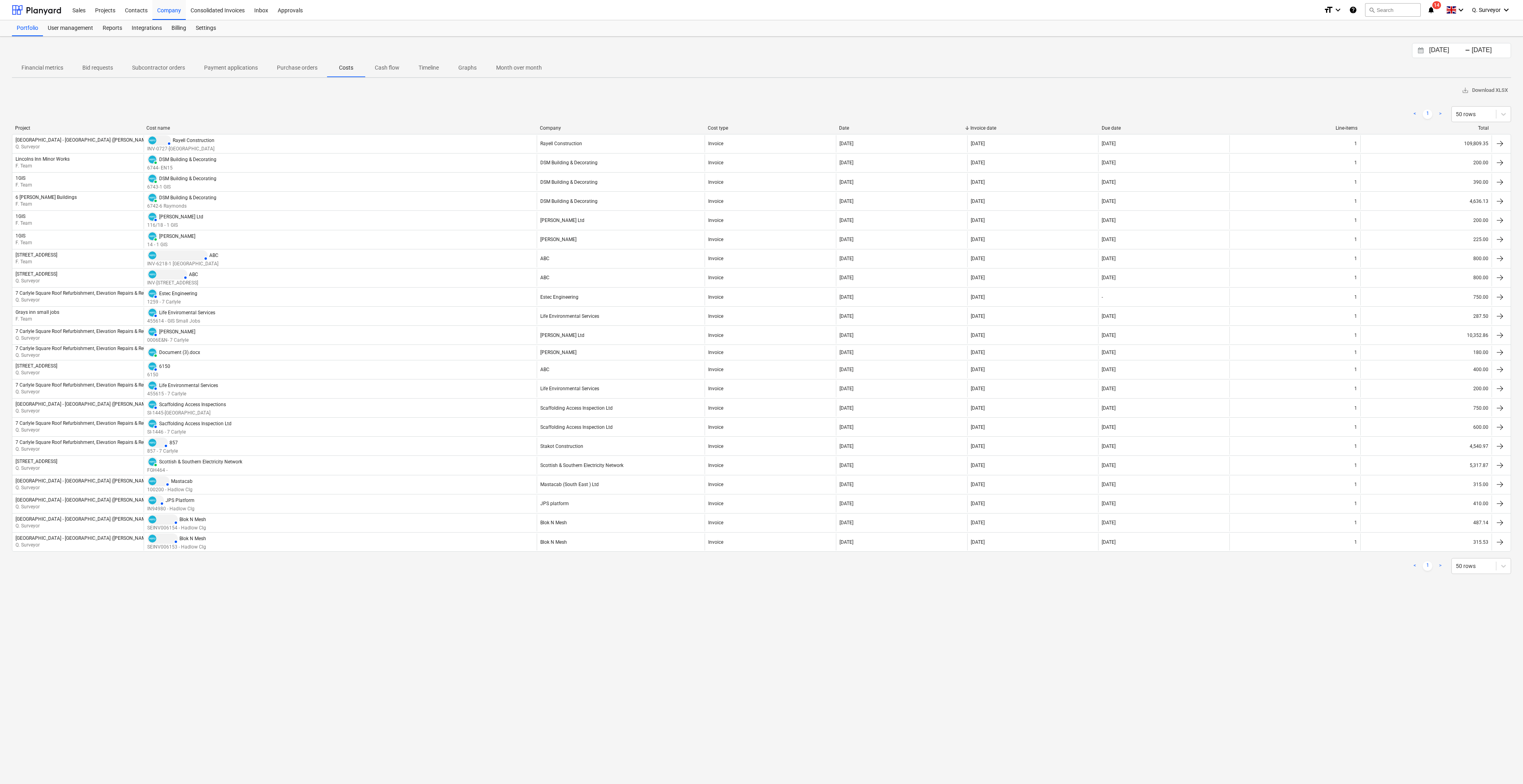
click at [389, 70] on p "Cash flow" at bounding box center [387, 67] width 25 height 8
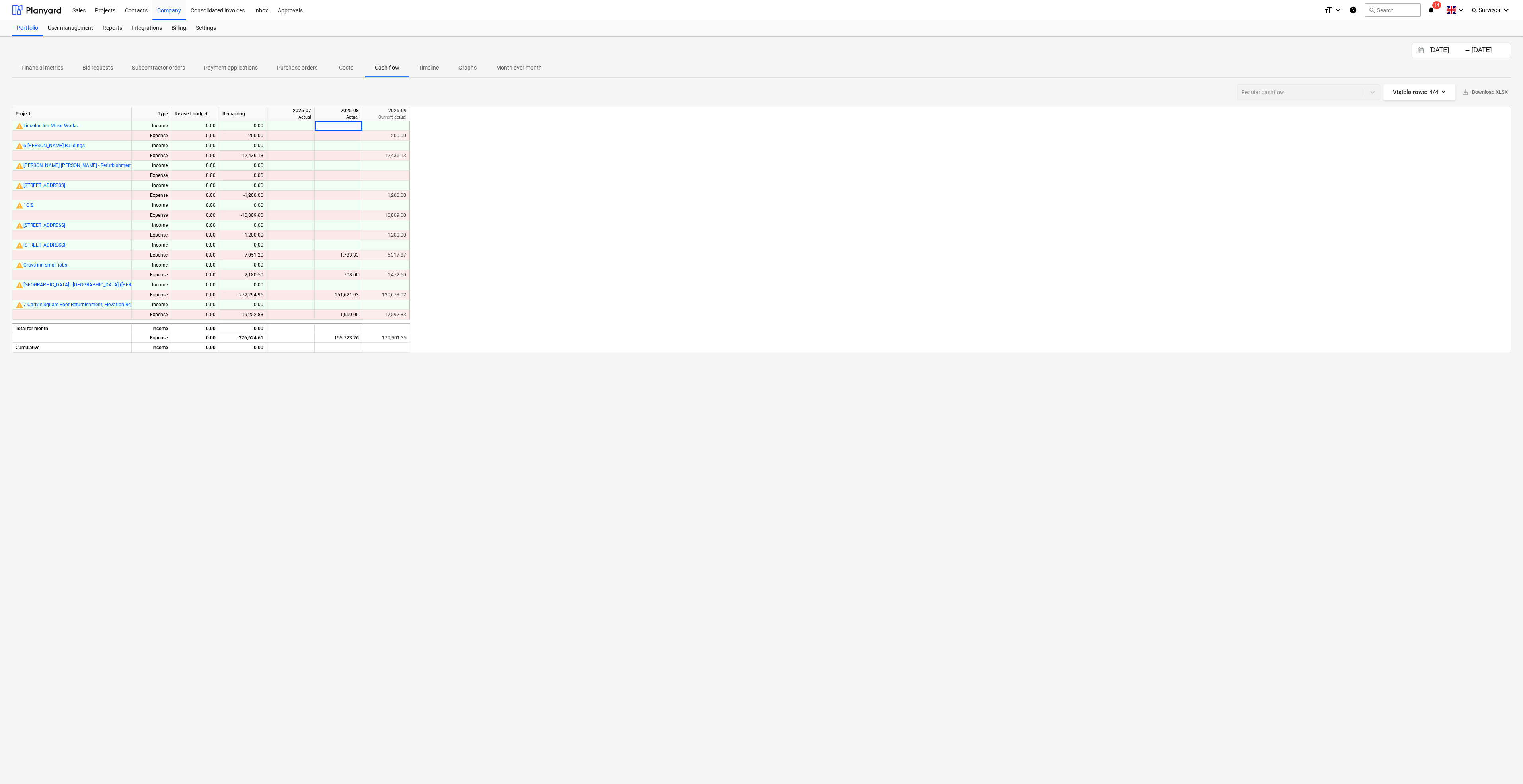
click at [423, 66] on p "Timeline" at bounding box center [429, 67] width 20 height 8
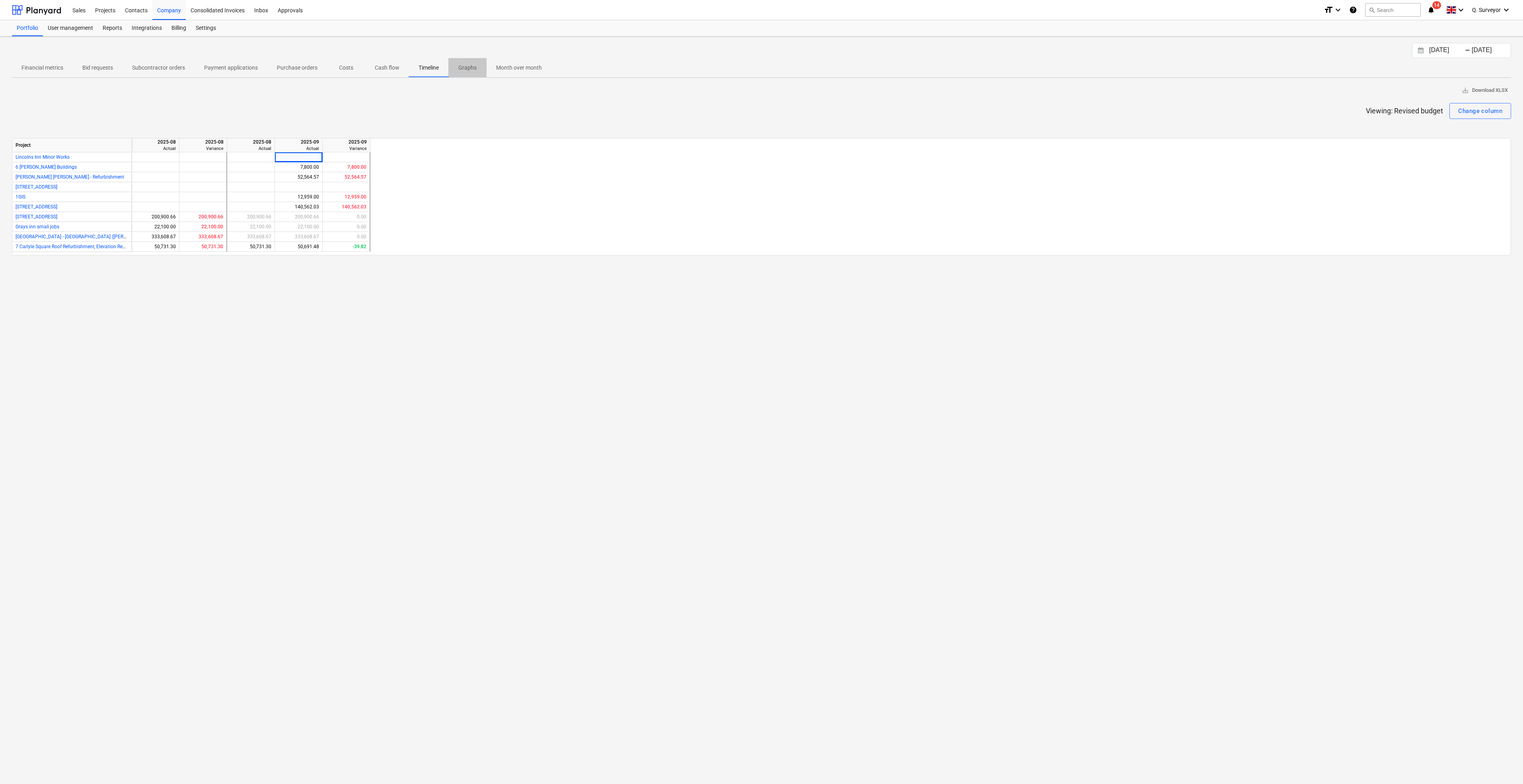
click at [473, 67] on p "Graphs" at bounding box center [467, 67] width 19 height 8
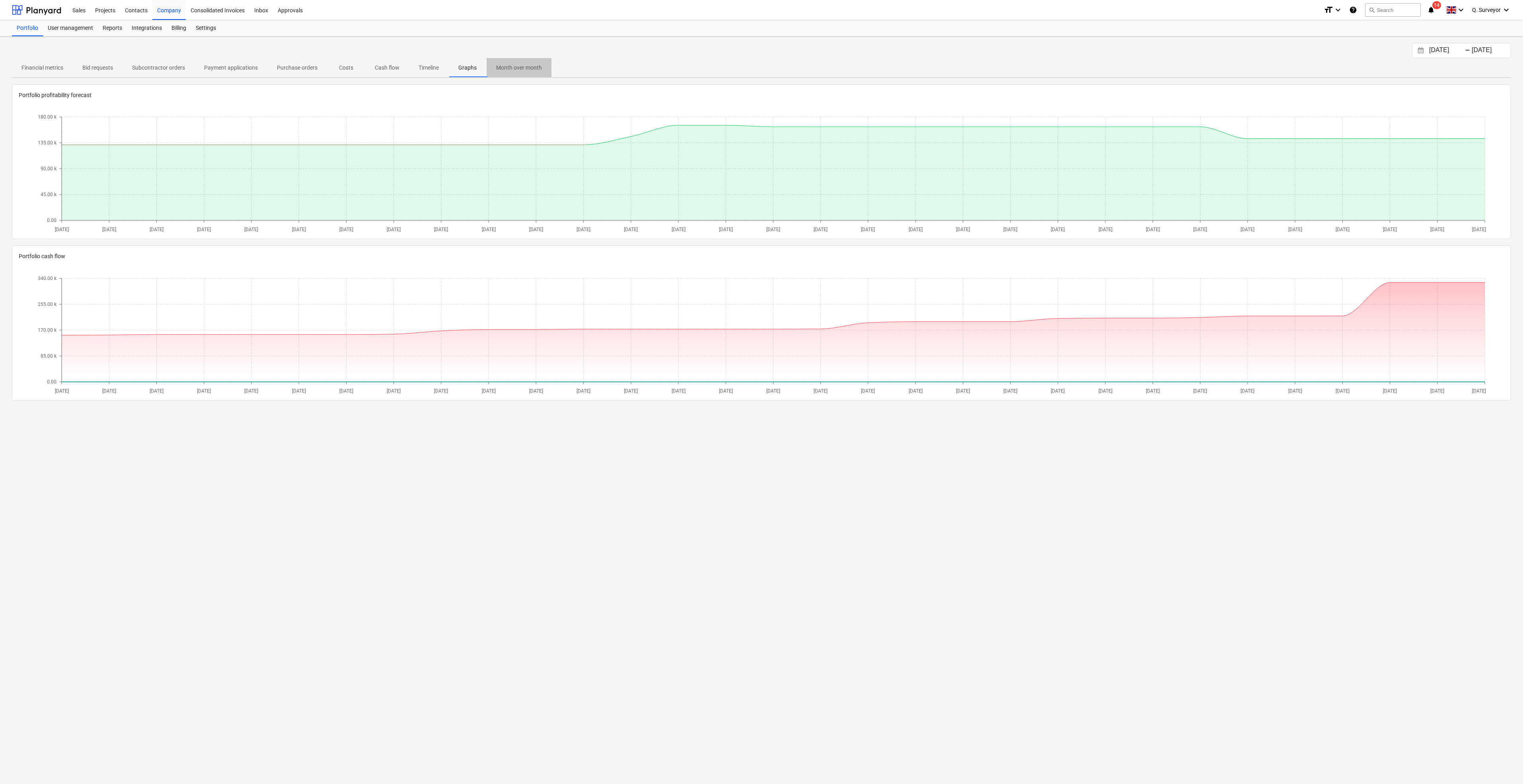
click at [541, 62] on span "Month over month" at bounding box center [519, 67] width 65 height 13
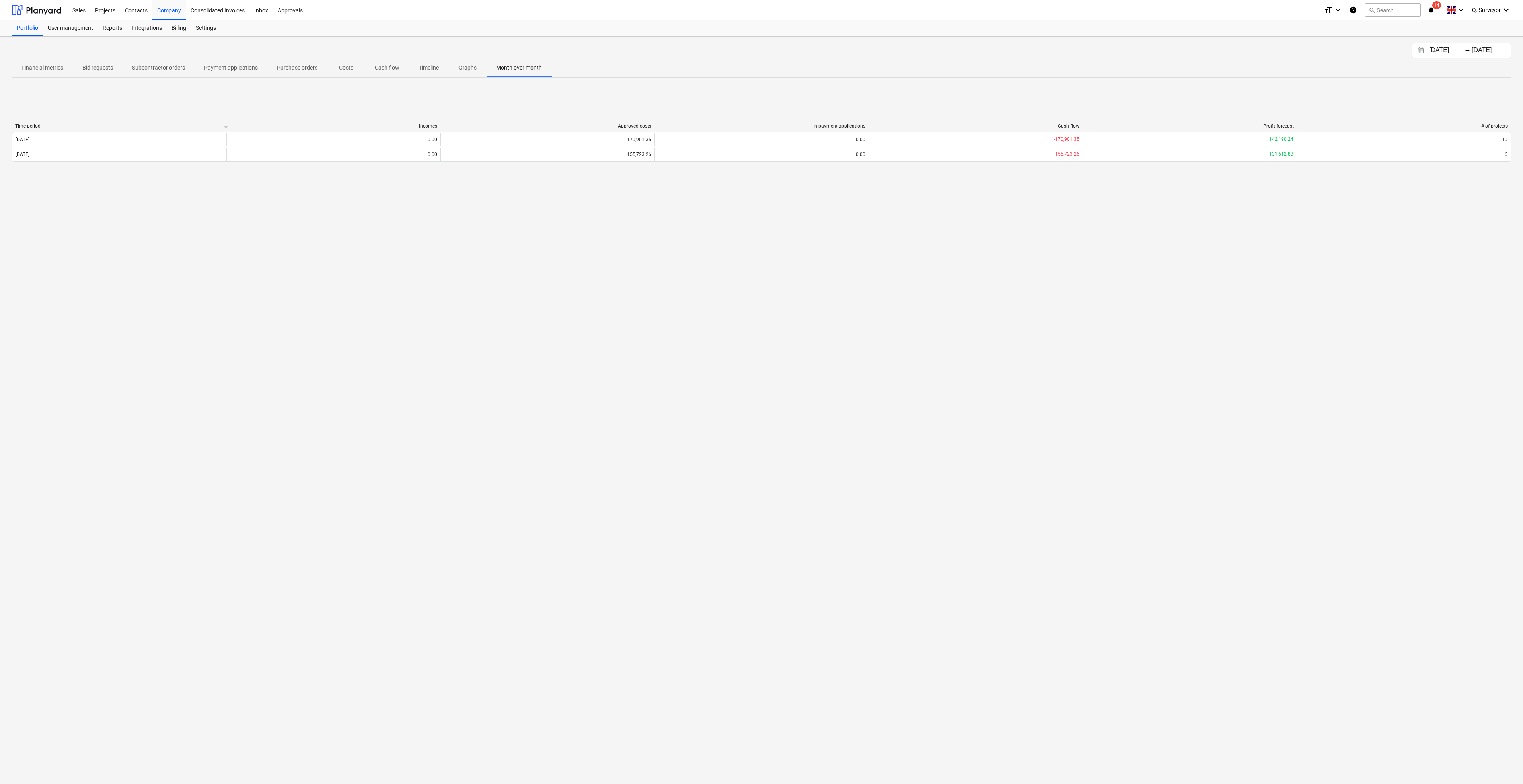
click at [395, 69] on p "Cash flow" at bounding box center [387, 67] width 25 height 8
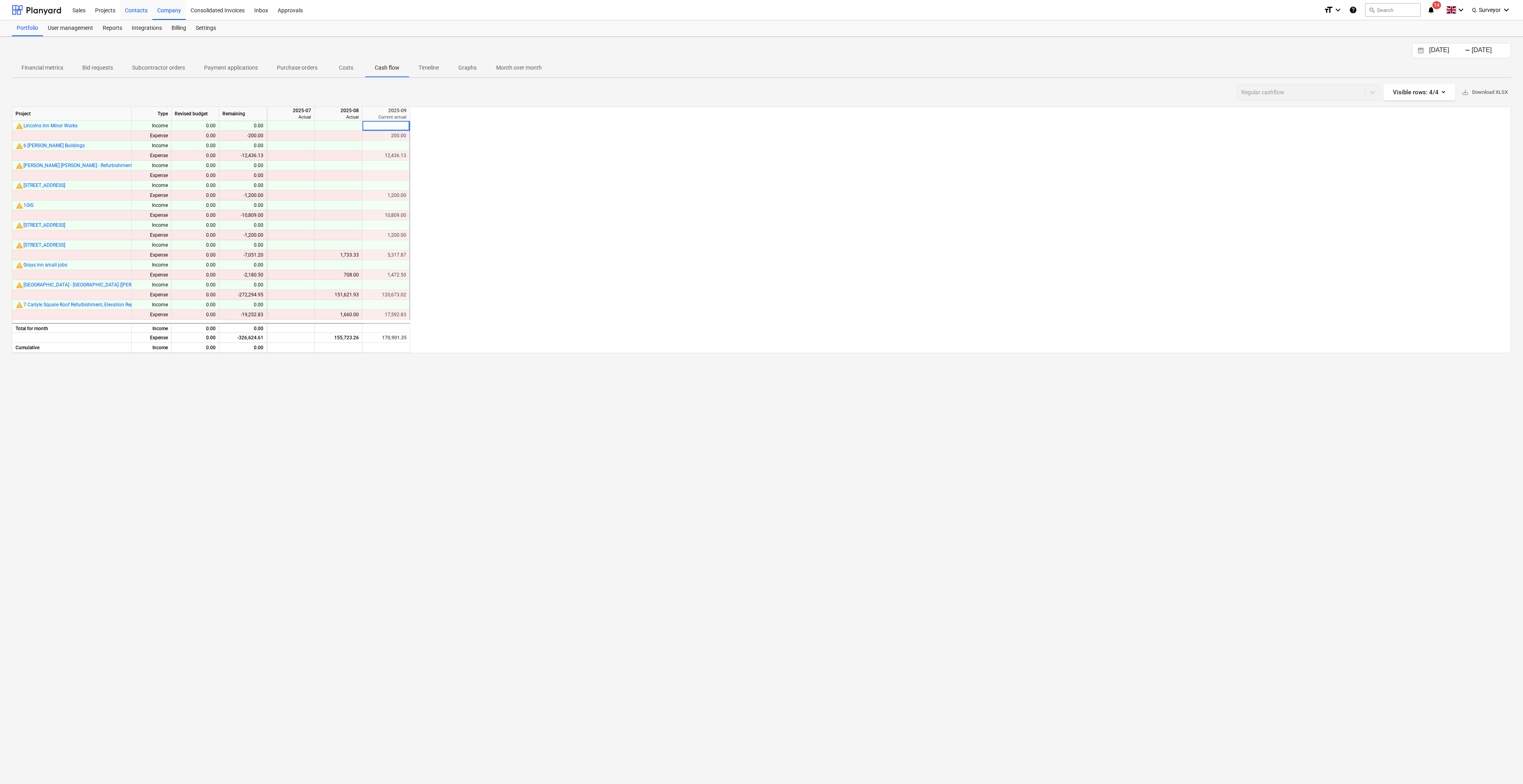
drag, startPoint x: 130, startPoint y: 17, endPoint x: 129, endPoint y: 8, distance: 9.1
click at [130, 17] on div "Contacts" at bounding box center [136, 10] width 33 height 20
click at [99, 15] on div "Projects" at bounding box center [105, 10] width 30 height 20
click at [109, 11] on div "Projects" at bounding box center [105, 10] width 30 height 20
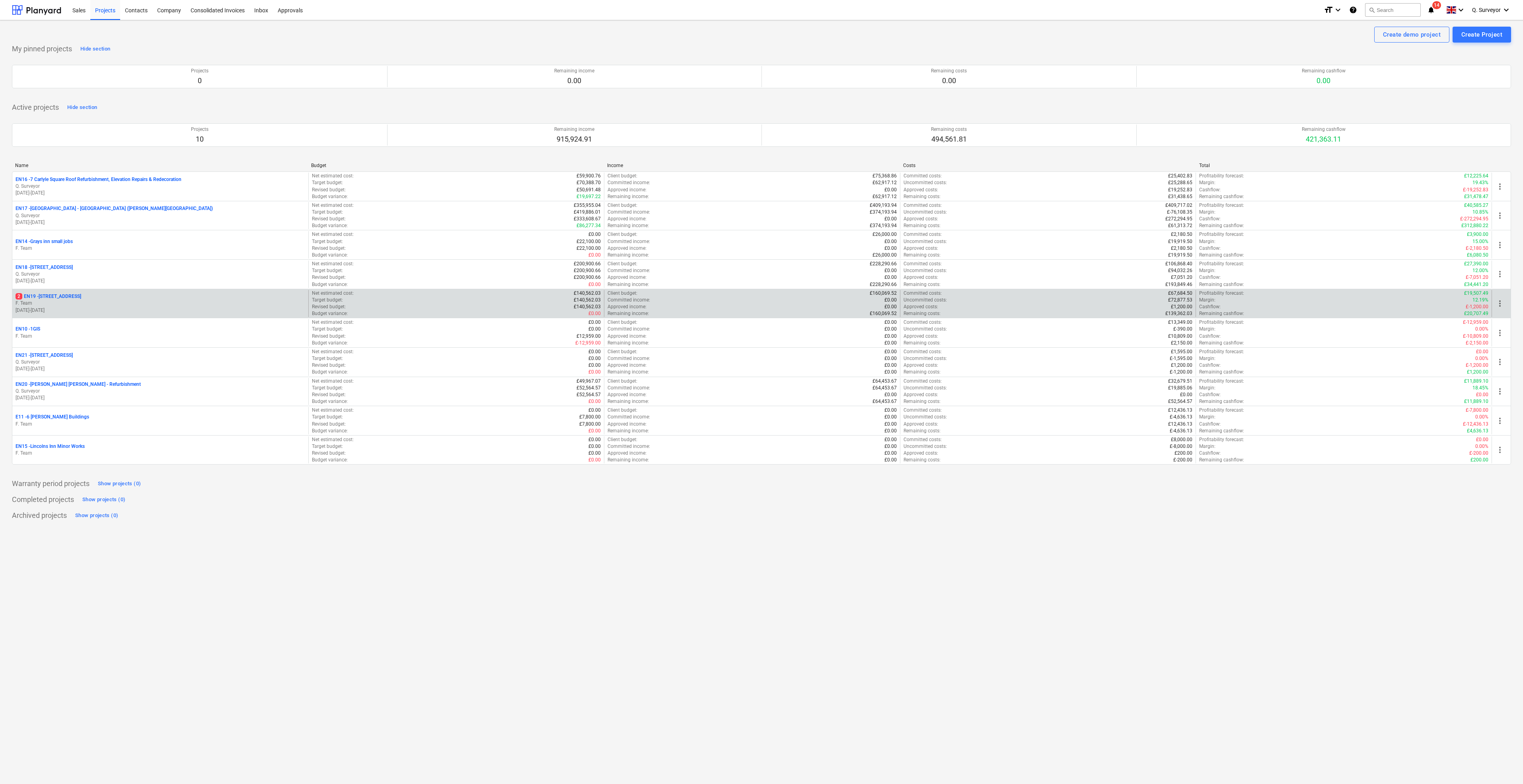
click at [48, 292] on div "2 EN19 - 1 South Square F. Team 25.08.2025 - 19.12.2025" at bounding box center [159, 304] width 296 height 28
click at [49, 293] on div "2 EN19 - 1 South Square F. Team 25.08.2025 - 19.12.2025" at bounding box center [159, 304] width 296 height 28
click at [49, 296] on p "2 EN19 - 1 South Square" at bounding box center [49, 296] width 65 height 7
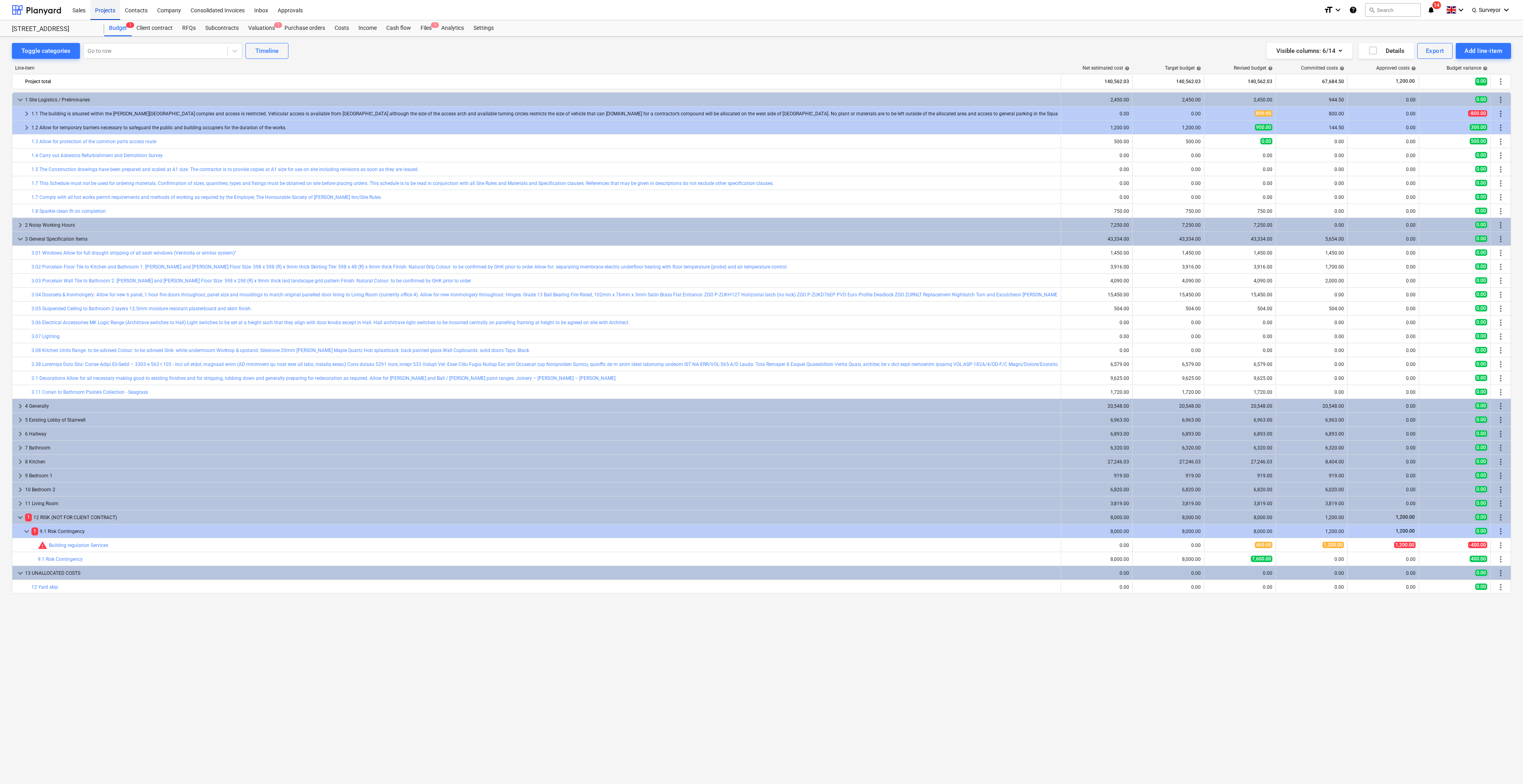
click at [114, 10] on div "Projects" at bounding box center [105, 10] width 30 height 20
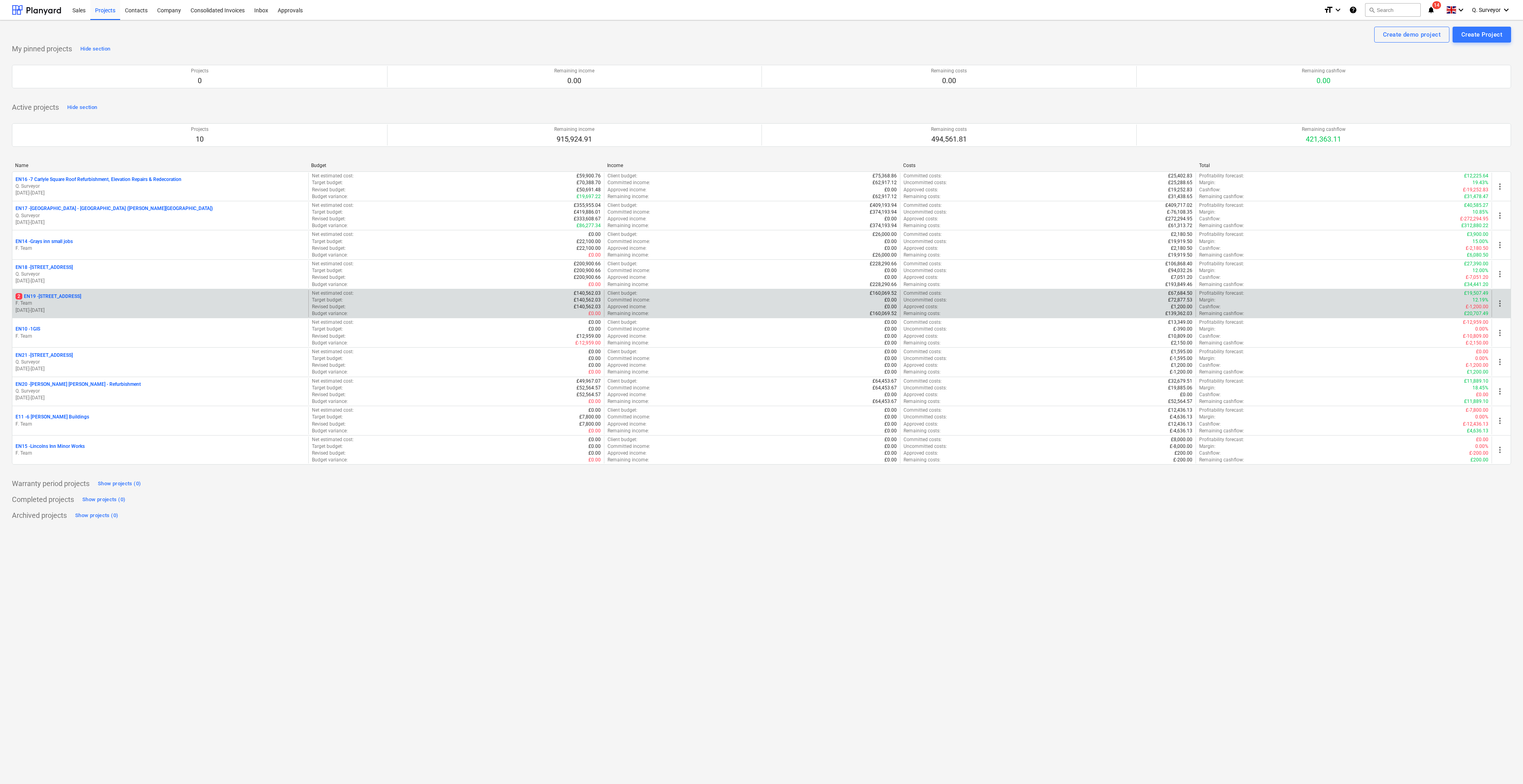
click at [53, 295] on p "2 EN19 - 1 South Square" at bounding box center [49, 296] width 65 height 7
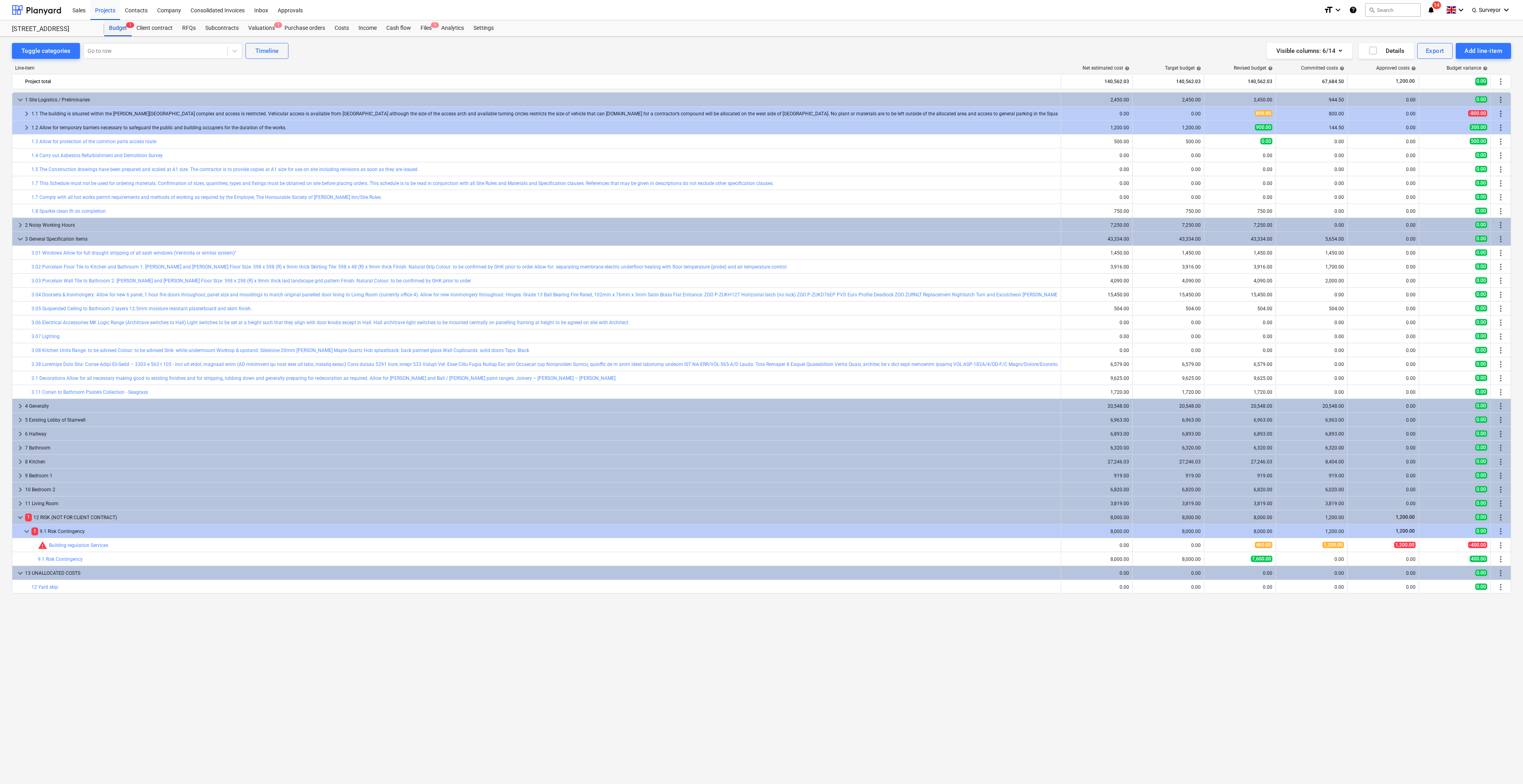
click at [112, 29] on div "Budget 1" at bounding box center [118, 28] width 28 height 16
click at [106, 7] on div "Projects" at bounding box center [105, 10] width 30 height 20
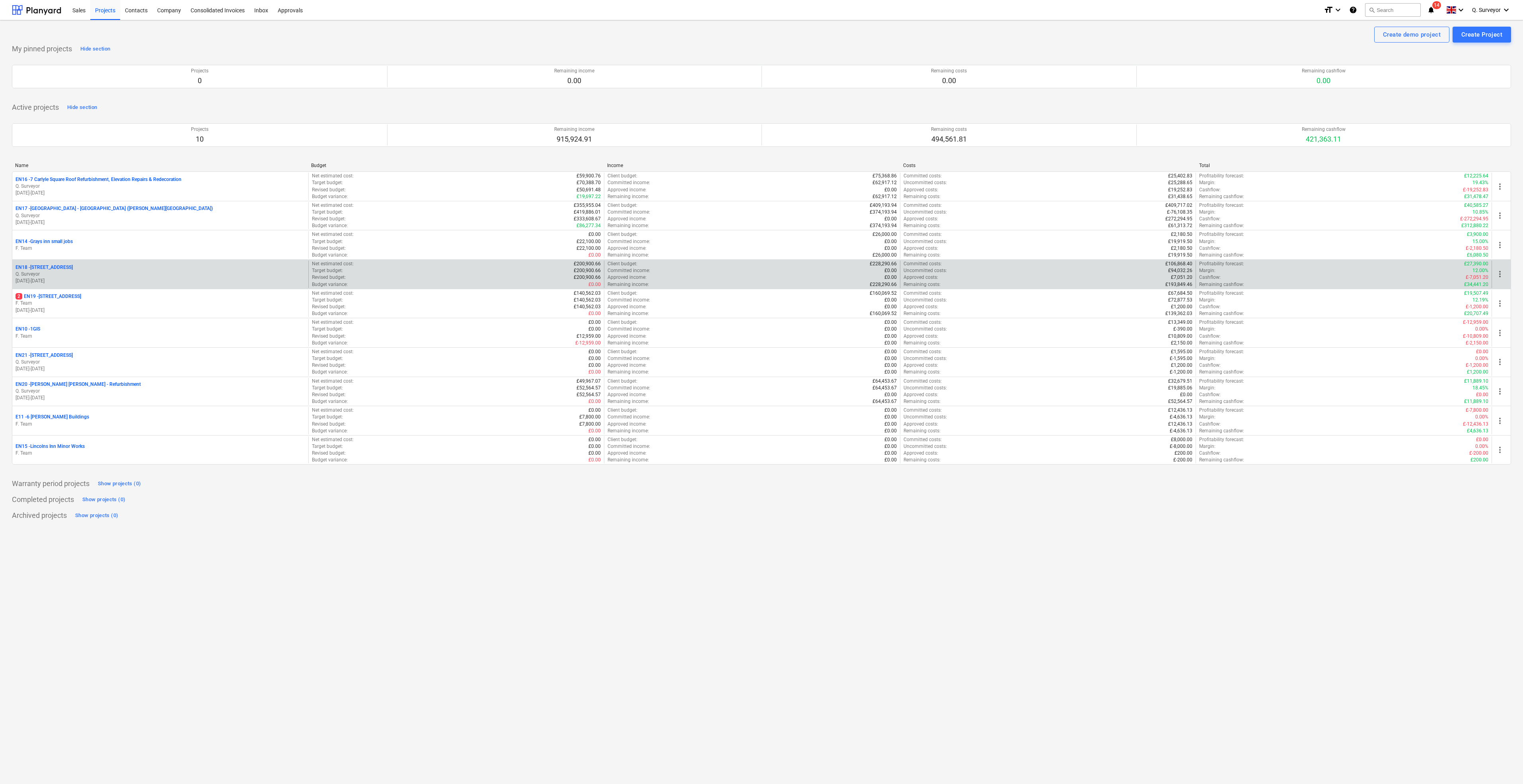
click at [51, 265] on p "EN18 - 168A Fleet Street" at bounding box center [45, 267] width 57 height 7
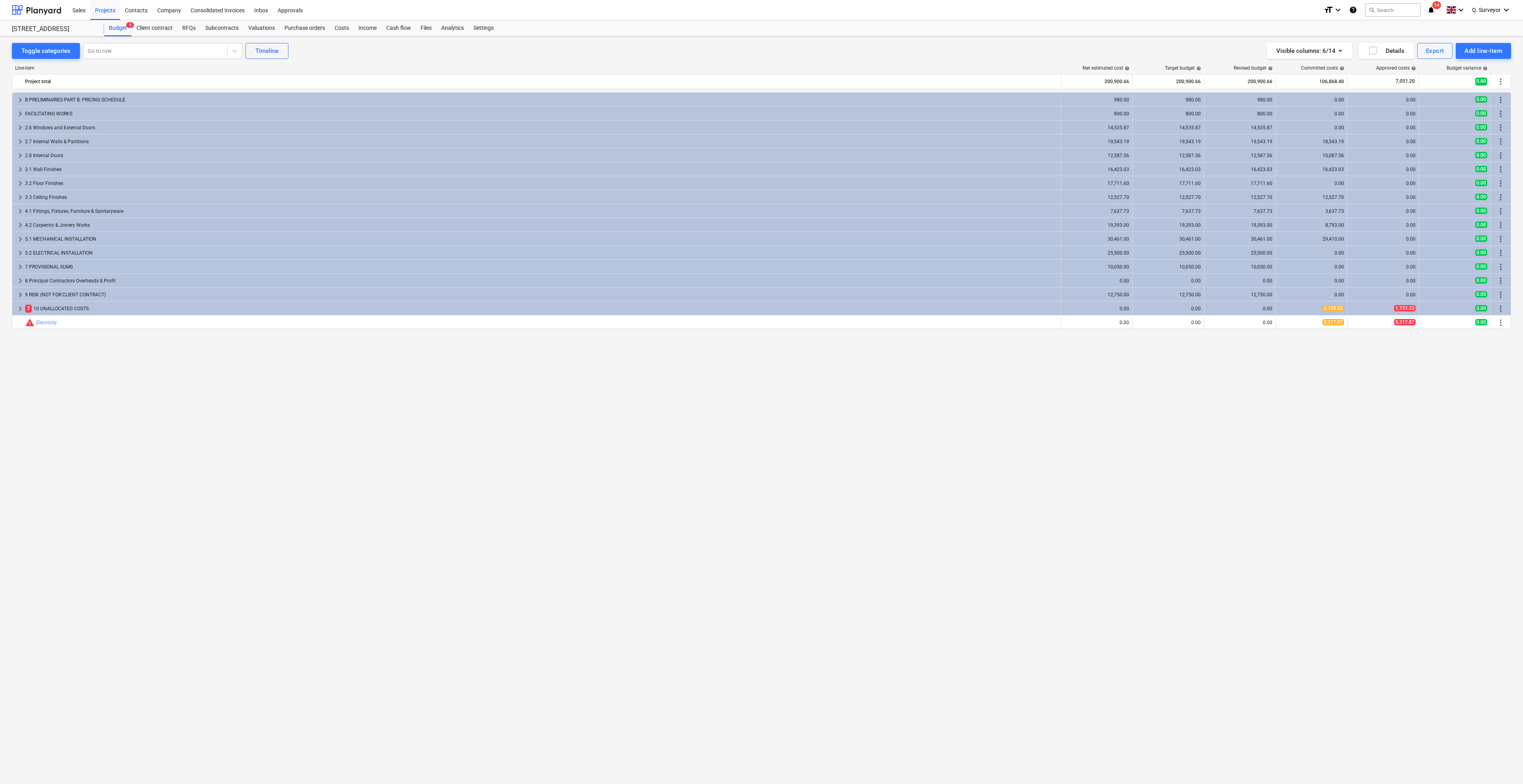
click at [172, 391] on div "keyboard_arrow_right B PRELIMINARIES PART B: PRICING SCHEDULE 980.00 980.00 980…" at bounding box center [762, 421] width 1499 height 658
click at [223, 24] on div "Subcontracts" at bounding box center [222, 28] width 43 height 16
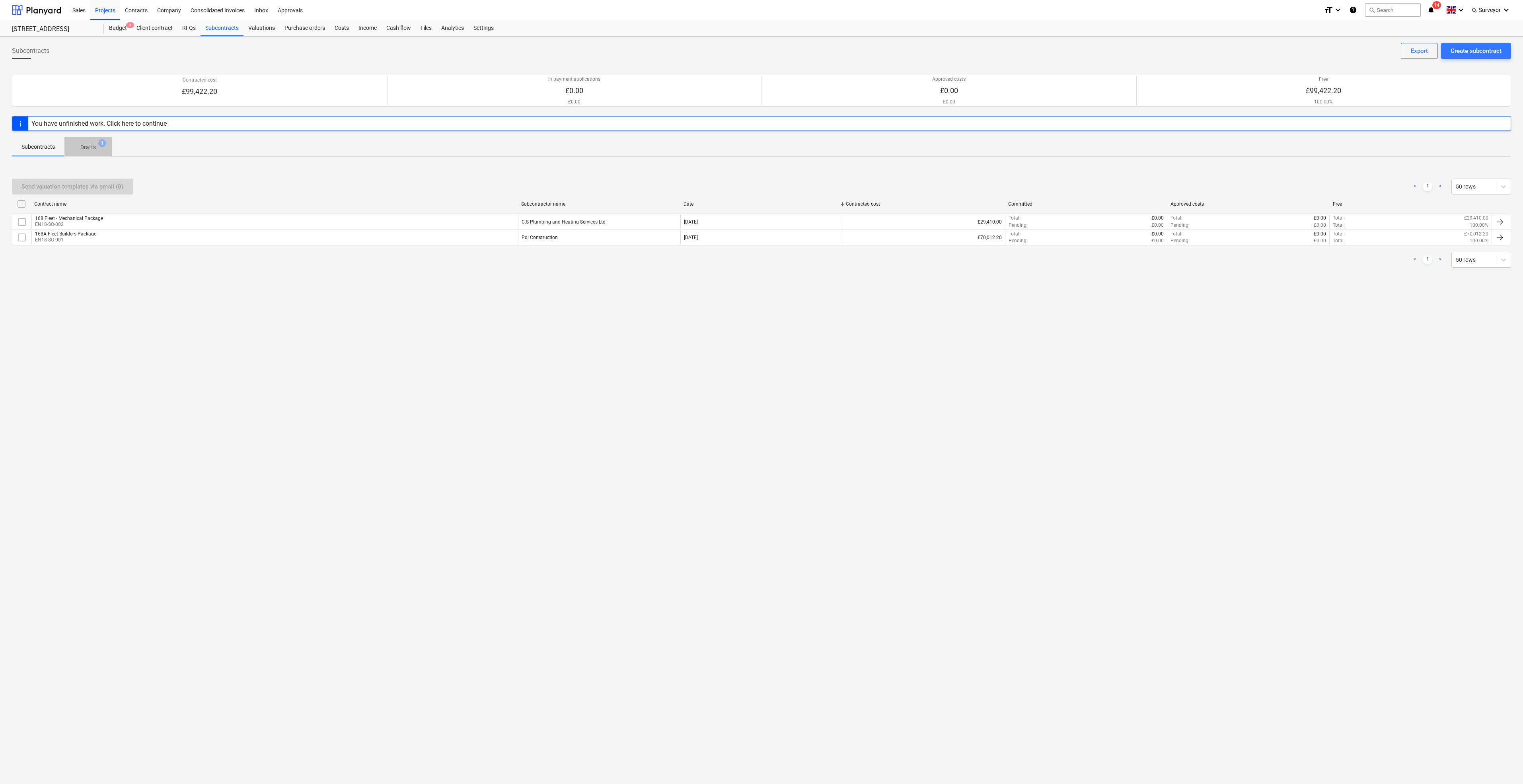
click at [98, 148] on span "Drafts 1" at bounding box center [88, 147] width 29 height 8
click at [532, 399] on div "Subcontracts Create subcontract Export Contracted cost £99,422.20 In payment ap…" at bounding box center [762, 410] width 1523 height 747
click at [63, 240] on div "Name Company Document type User Updated at - - Subcontract Q. Surveyor 24.09.20…" at bounding box center [762, 223] width 1499 height 35
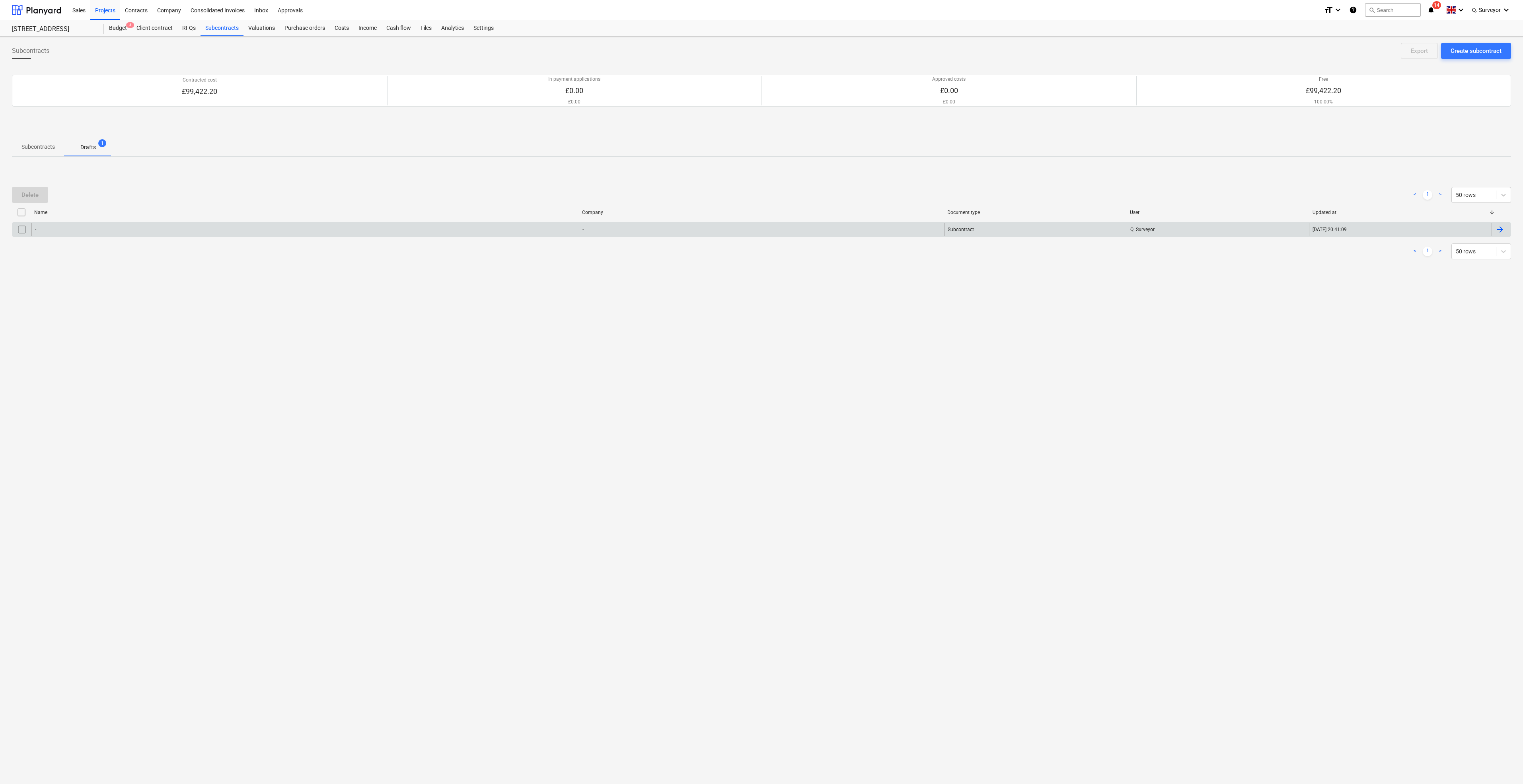
click at [77, 235] on div "-" at bounding box center [305, 229] width 548 height 13
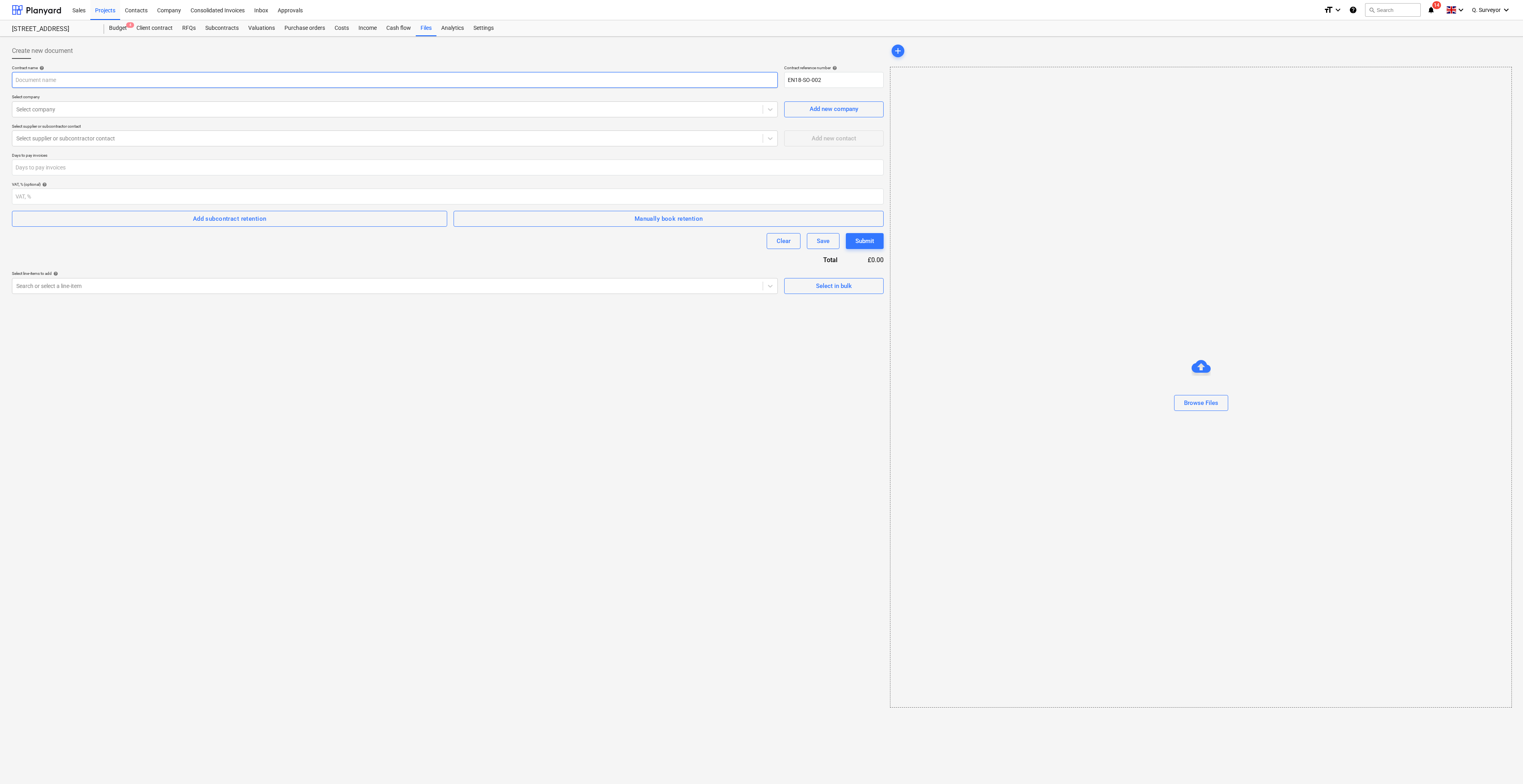
drag, startPoint x: 77, startPoint y: 235, endPoint x: 55, endPoint y: 80, distance: 156.6
click at [55, 80] on input "text" at bounding box center [395, 80] width 766 height 16
click at [1196, 401] on div "Browse Files" at bounding box center [1201, 403] width 35 height 10
type input "ENCN0002 E&N Group Subcontractor Framework Agreement - M&S.pdf"
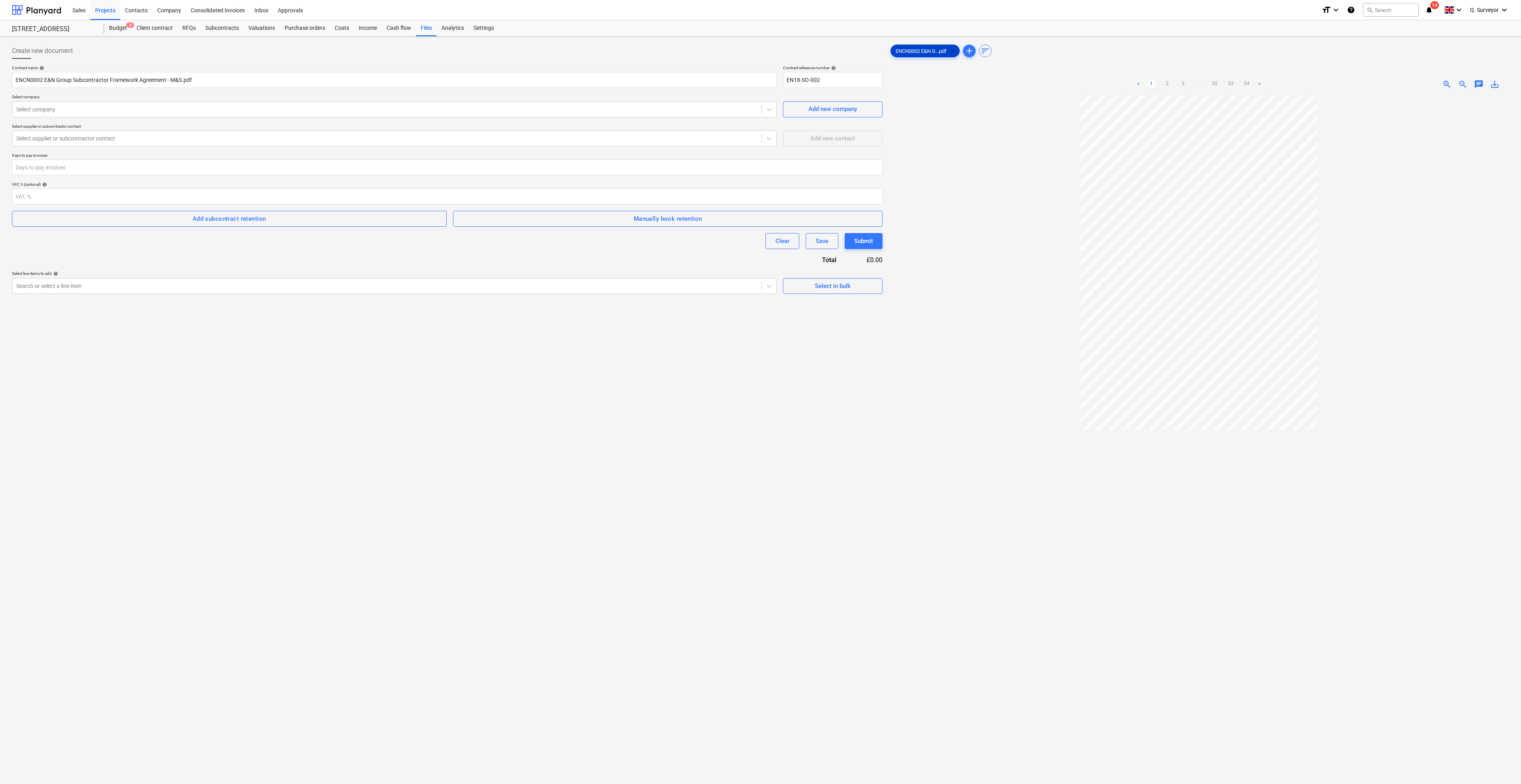
click at [958, 49] on span "clear" at bounding box center [953, 51] width 10 height 10
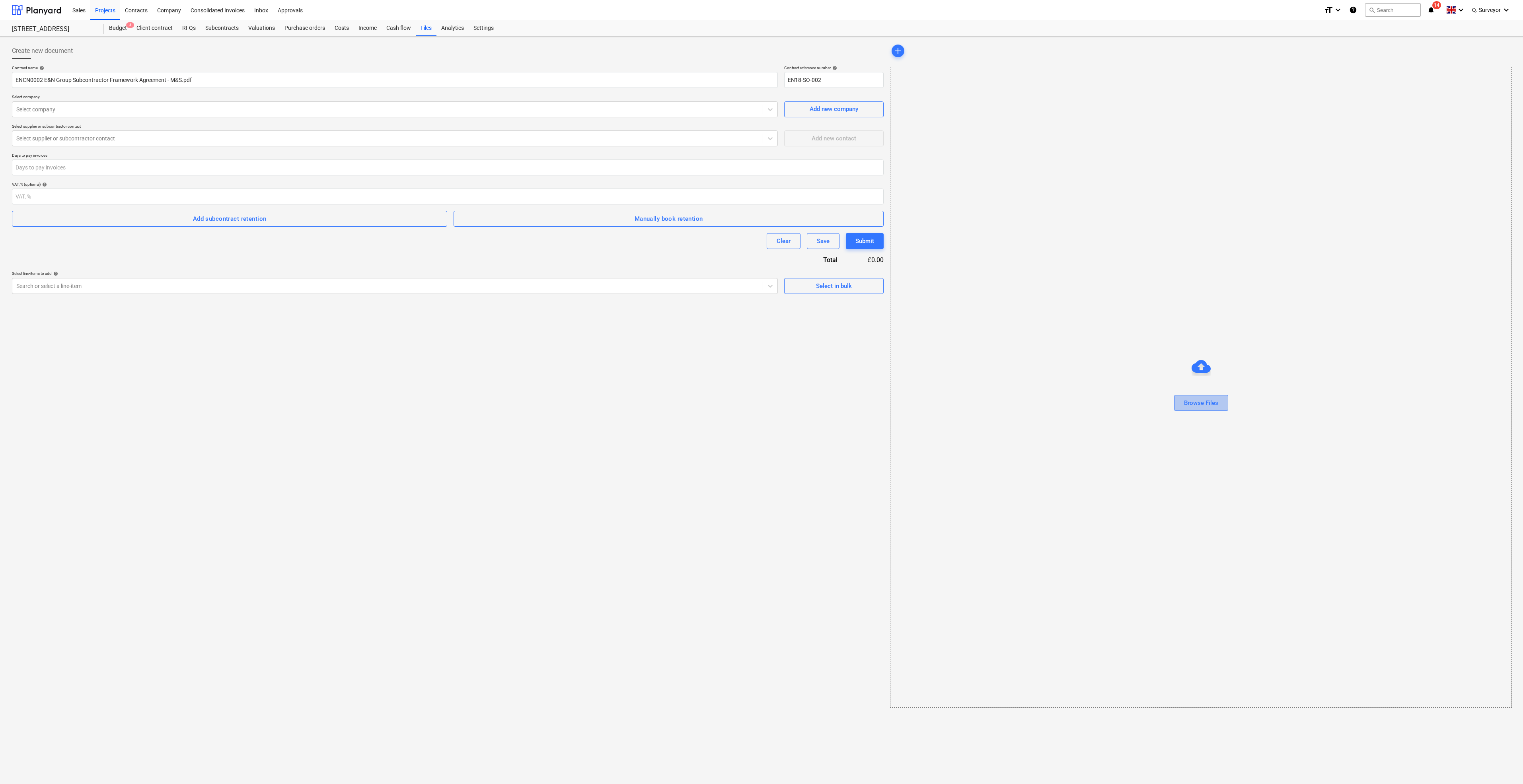
click at [1186, 405] on div "Browse Files" at bounding box center [1201, 403] width 35 height 10
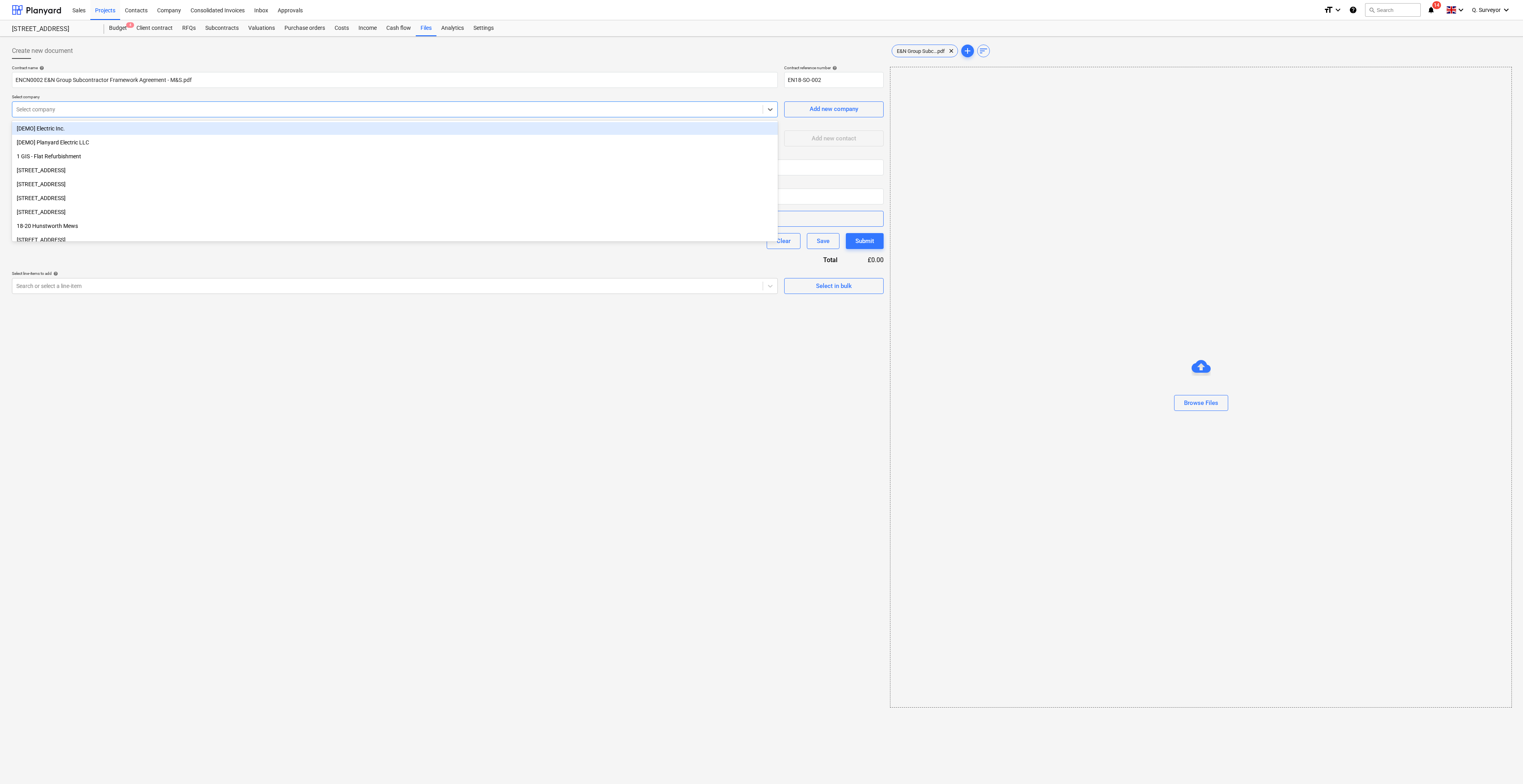
click at [49, 106] on div at bounding box center [387, 109] width 743 height 8
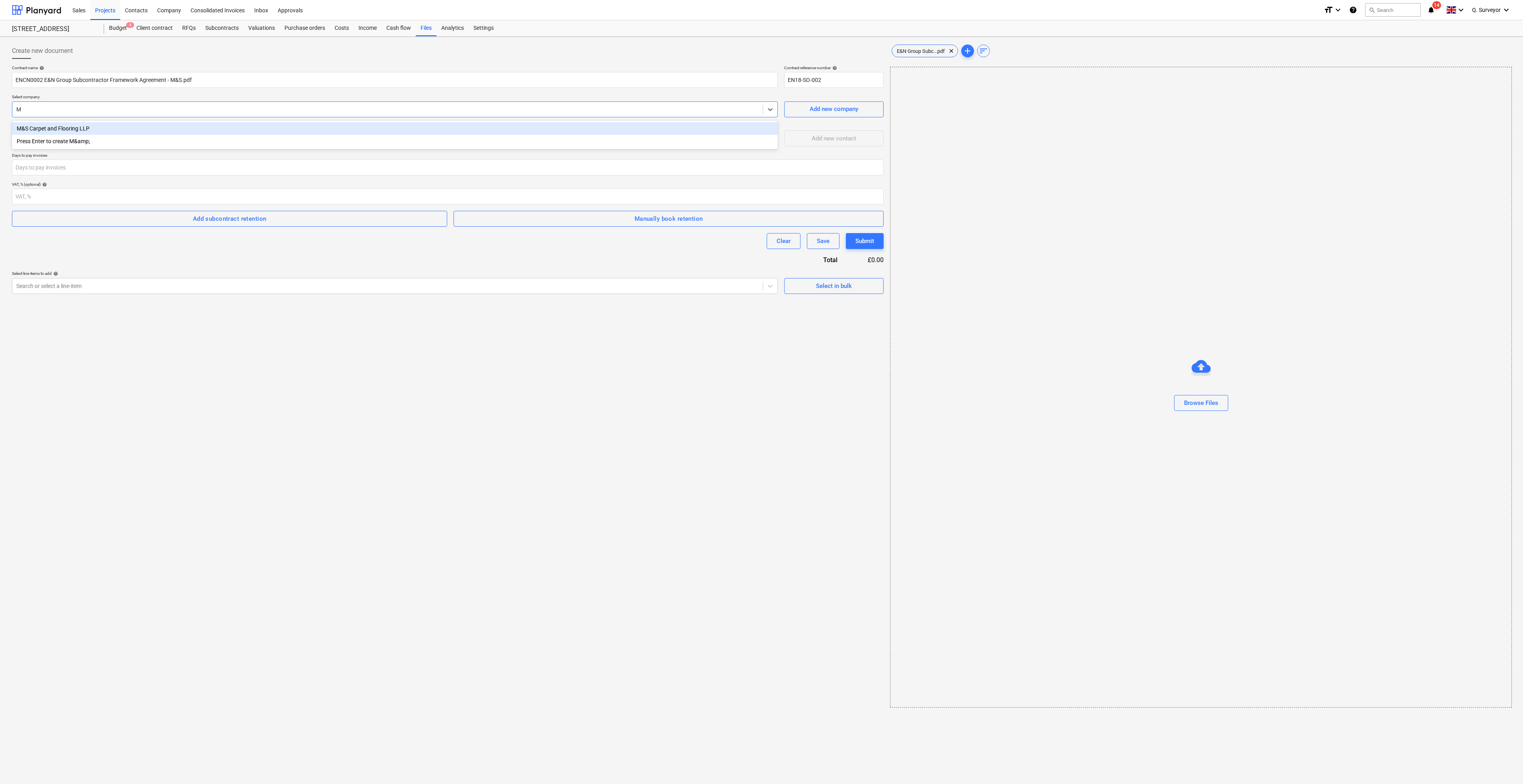
type input "M&"
click at [78, 127] on div "M&S Carpet and Flooring LLP" at bounding box center [395, 128] width 766 height 13
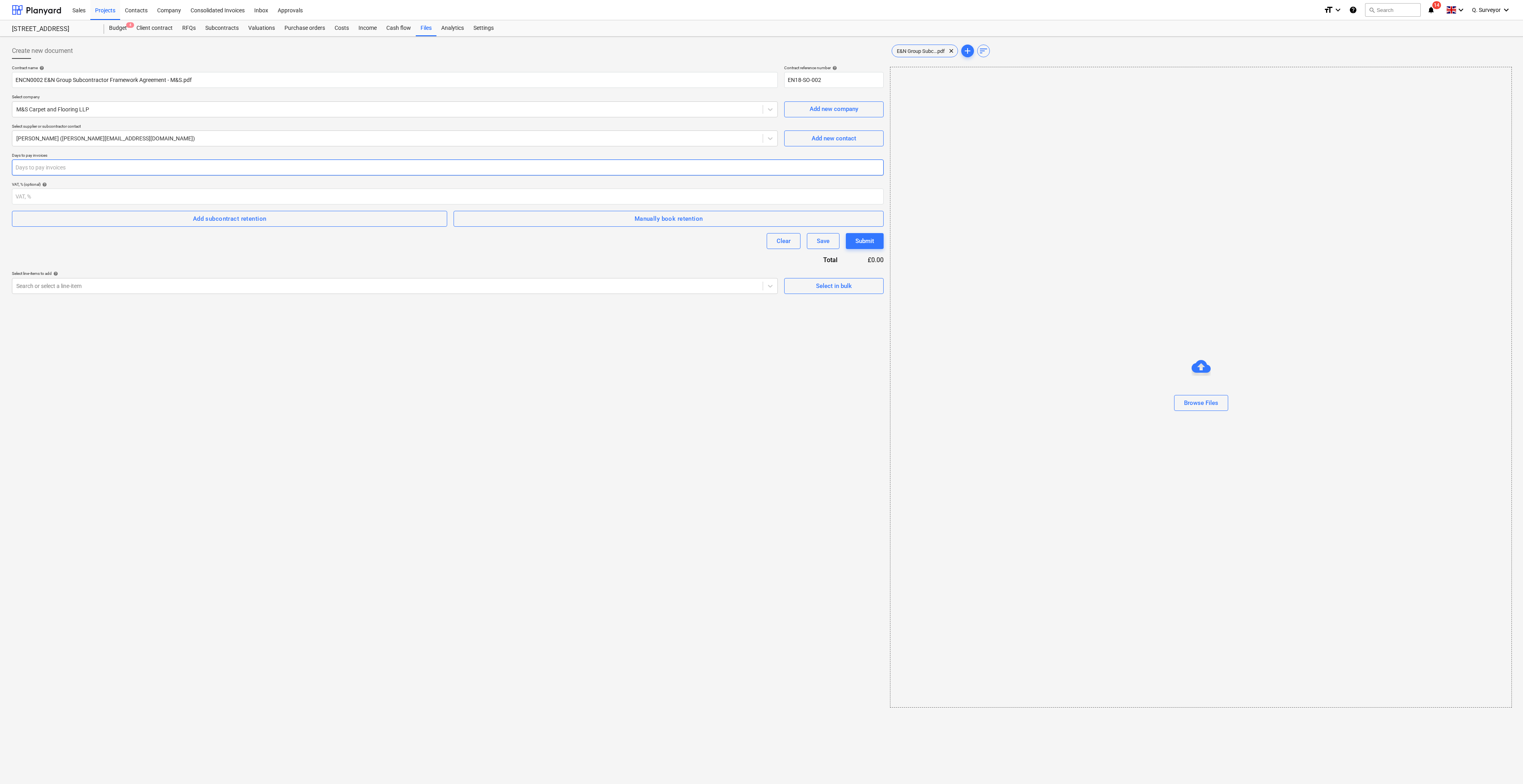
click at [41, 161] on input "number" at bounding box center [448, 167] width 871 height 16
type input "35"
click at [45, 196] on input "number" at bounding box center [448, 196] width 871 height 16
type input "0"
click at [330, 217] on span "Add subcontract retention" at bounding box center [230, 219] width 418 height 10
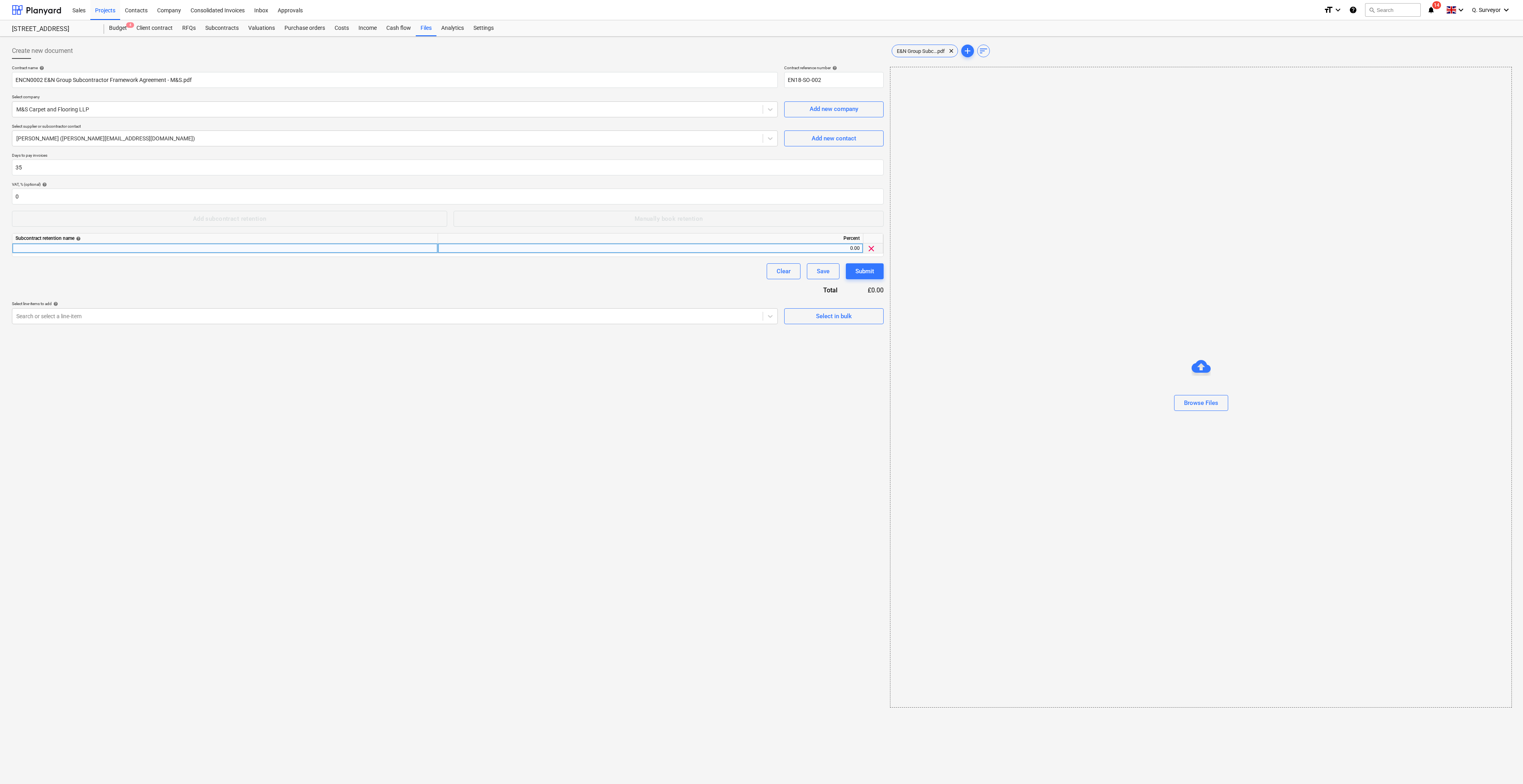
click at [142, 246] on div at bounding box center [225, 248] width 426 height 10
type input "PC"
click at [853, 248] on div "0.00" at bounding box center [651, 248] width 419 height 10
type input "2.5"
click at [150, 282] on div "Contract name help ENCN0002 E&N Group Subcontractor Framework Agreement - M&S.p…" at bounding box center [448, 195] width 871 height 259
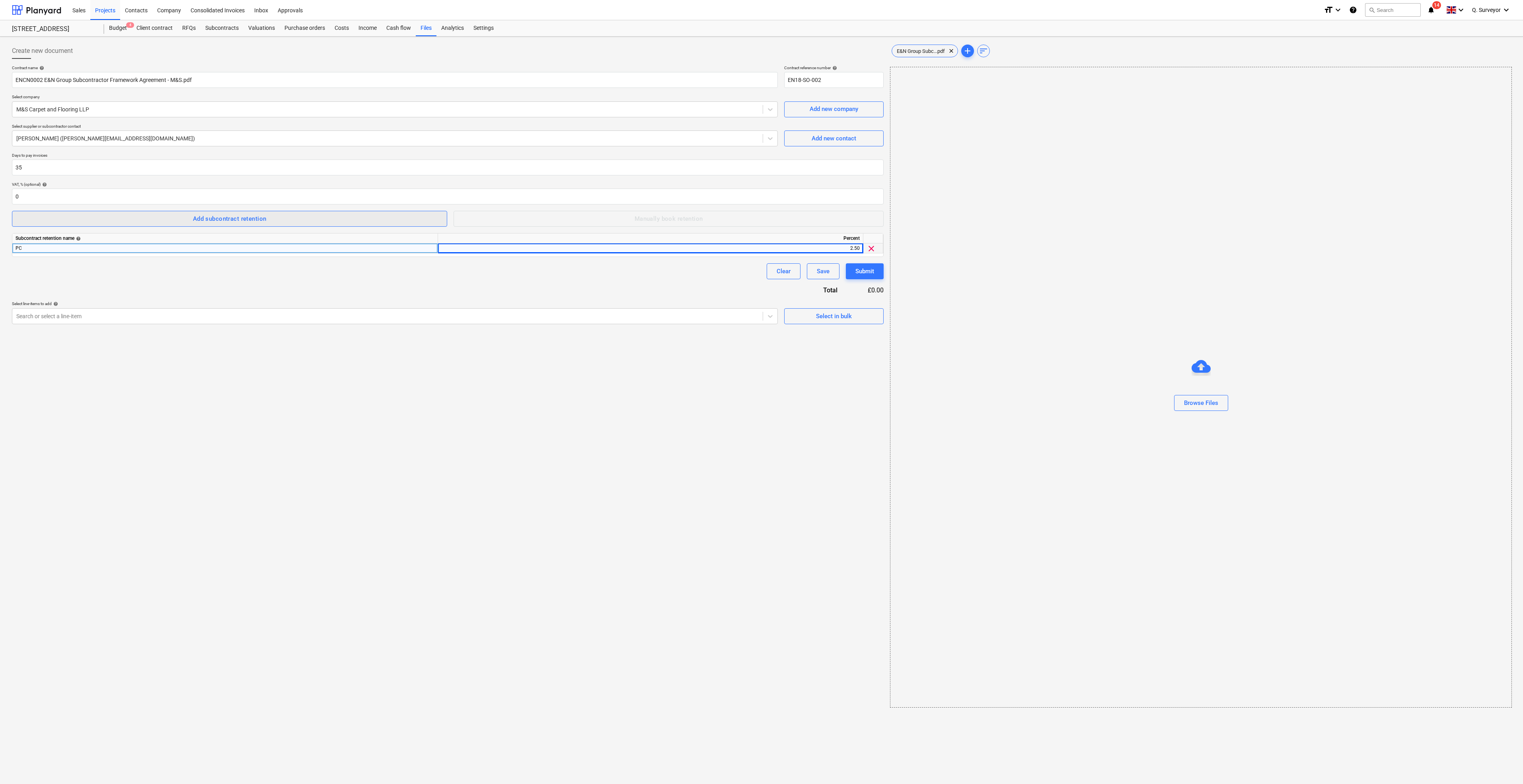
click at [222, 217] on div "Add subcontract retention" at bounding box center [230, 219] width 73 height 10
click at [43, 259] on div at bounding box center [225, 258] width 426 height 10
type input "MGD"
click at [854, 254] on div "0.00" at bounding box center [651, 258] width 419 height 10
type input "2.5"
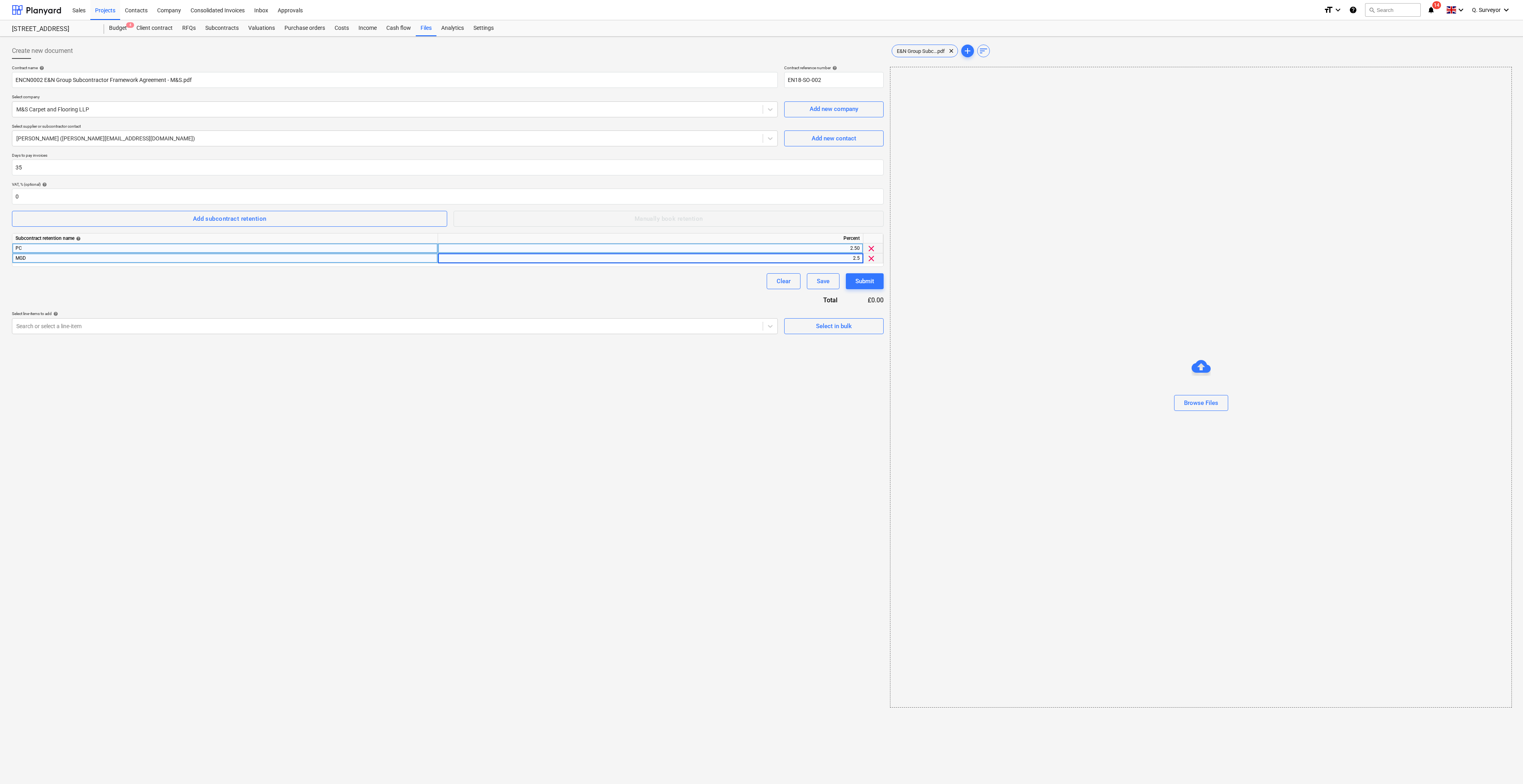
click at [764, 449] on div "Create new document Contract name help ENCN0002 E&N Group Subcontractor Framewo…" at bounding box center [448, 375] width 878 height 671
click at [823, 325] on div "Select in bulk" at bounding box center [834, 326] width 36 height 10
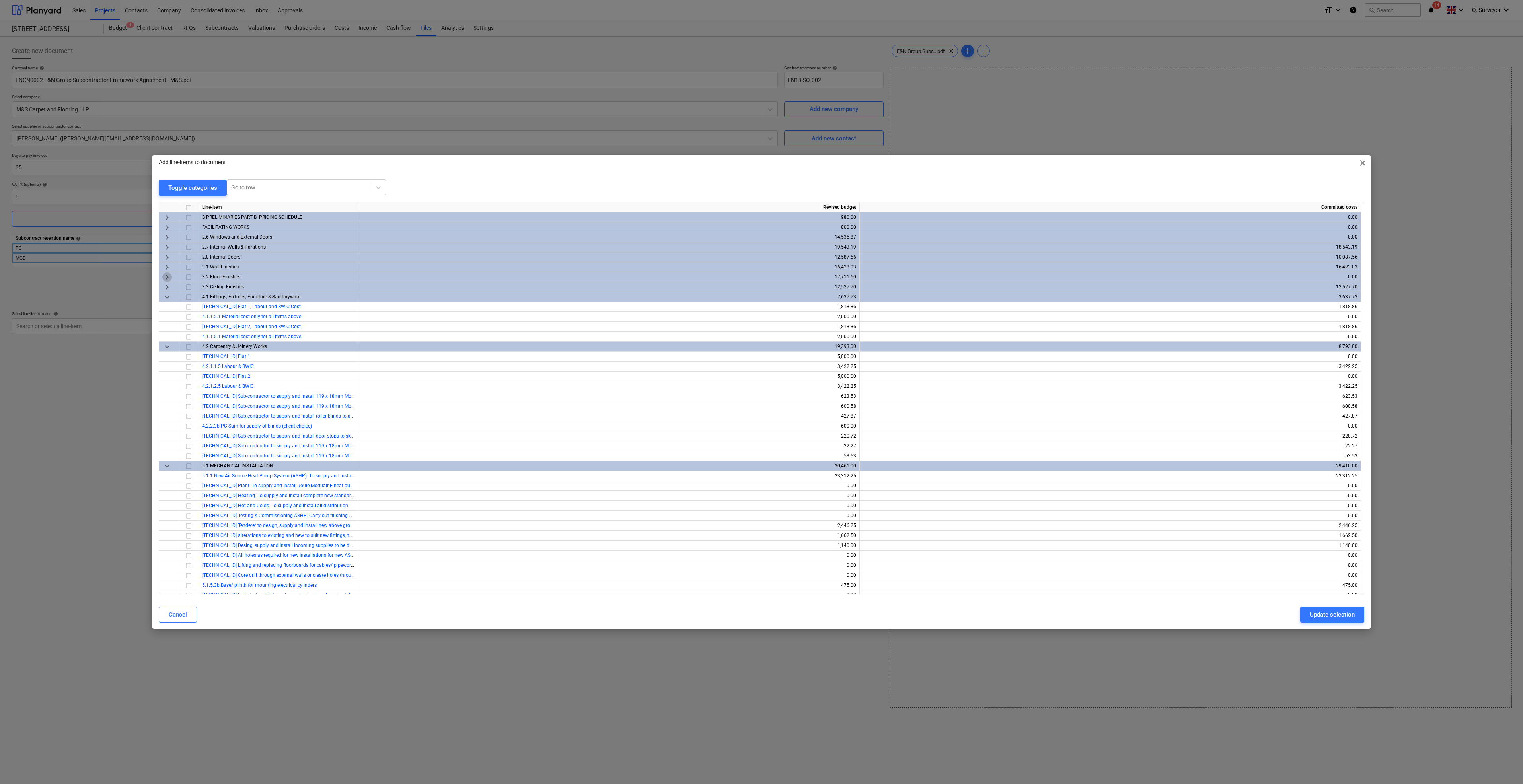
click at [166, 275] on span "keyboard_arrow_right" at bounding box center [167, 277] width 10 height 10
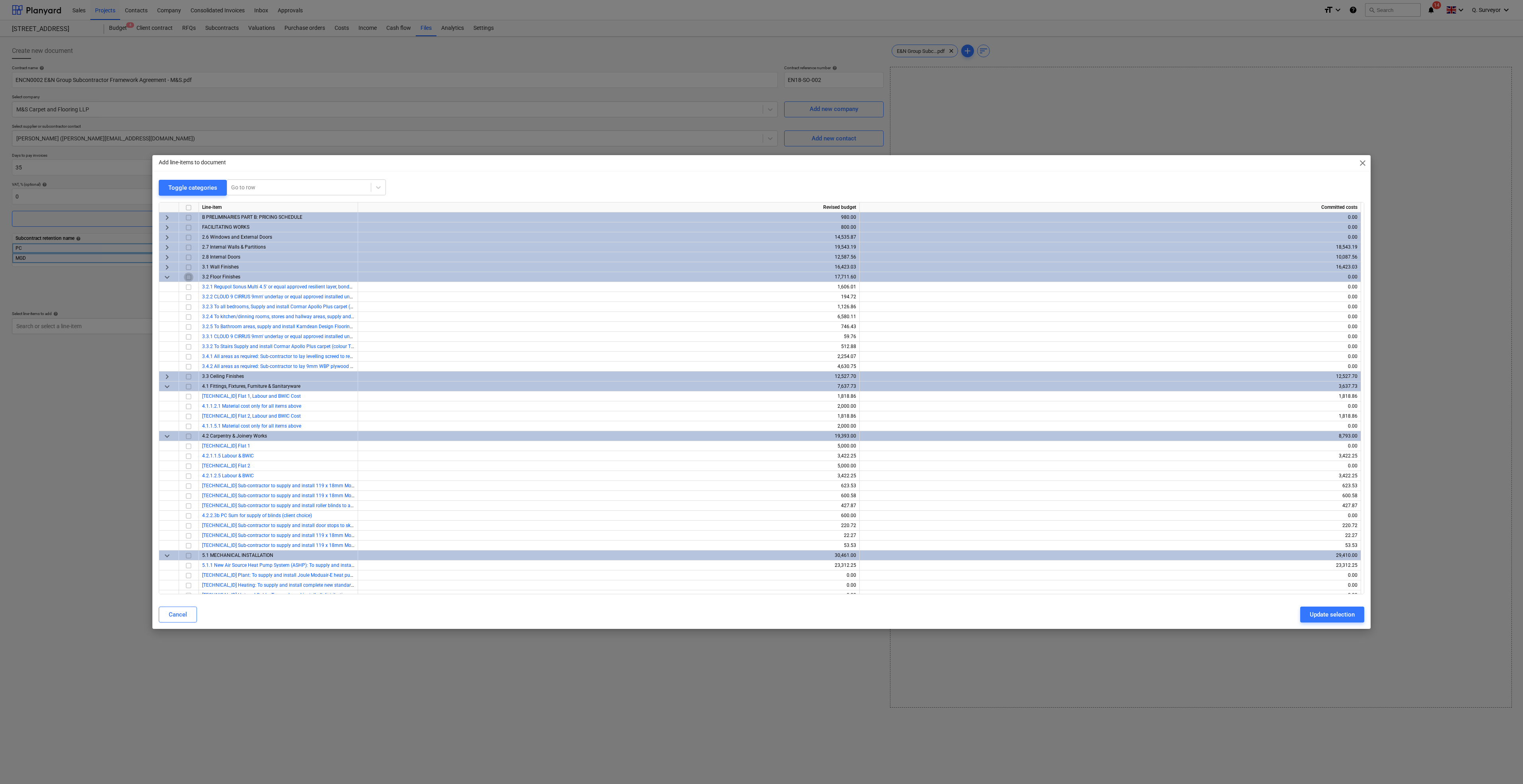
click at [189, 277] on input "checkbox" at bounding box center [189, 277] width 10 height 10
click at [189, 363] on input "checkbox" at bounding box center [189, 366] width 10 height 10
click at [1330, 611] on div "Update selection" at bounding box center [1332, 615] width 45 height 10
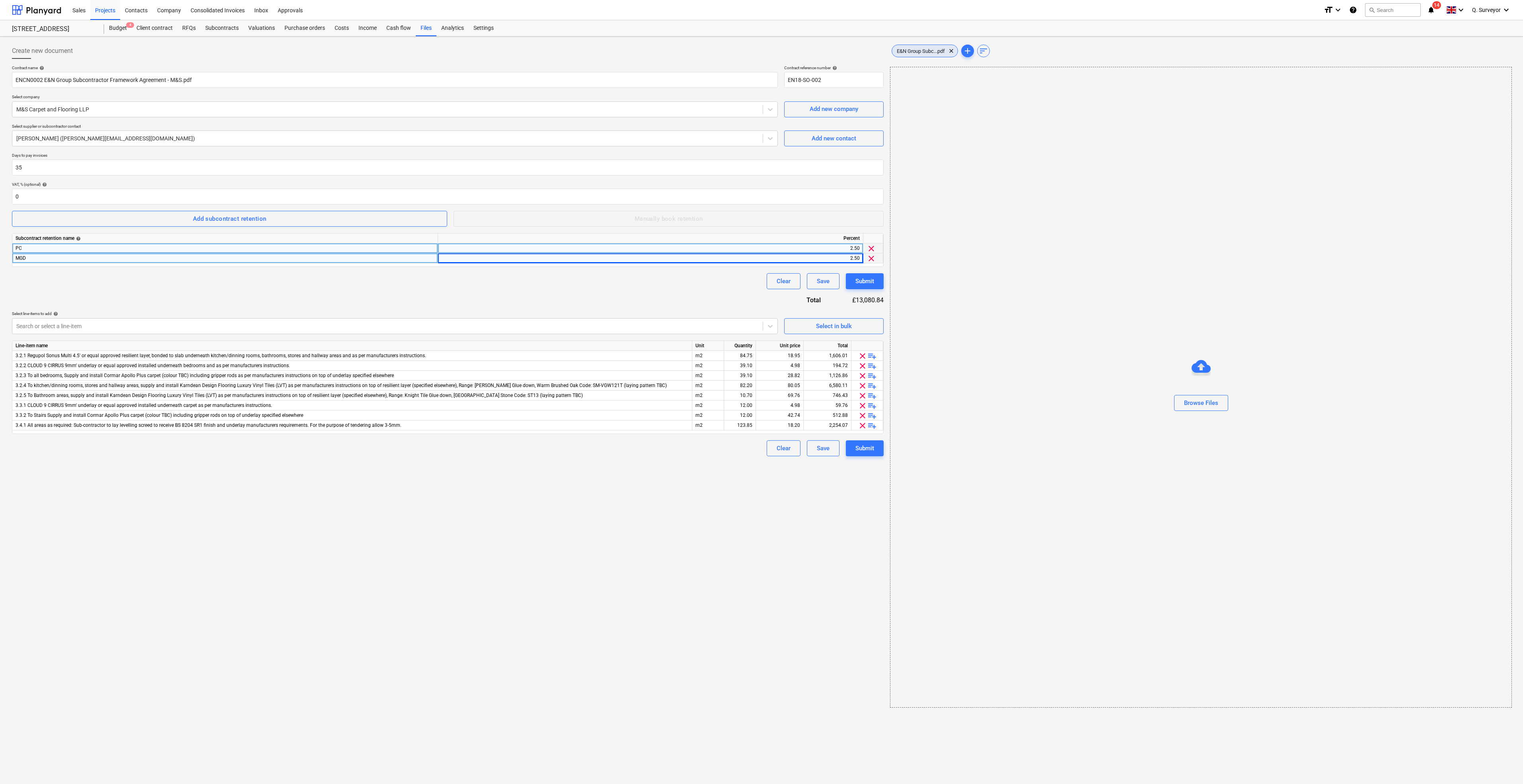
click at [919, 49] on span "E&N Group Subc...pdf" at bounding box center [921, 51] width 57 height 6
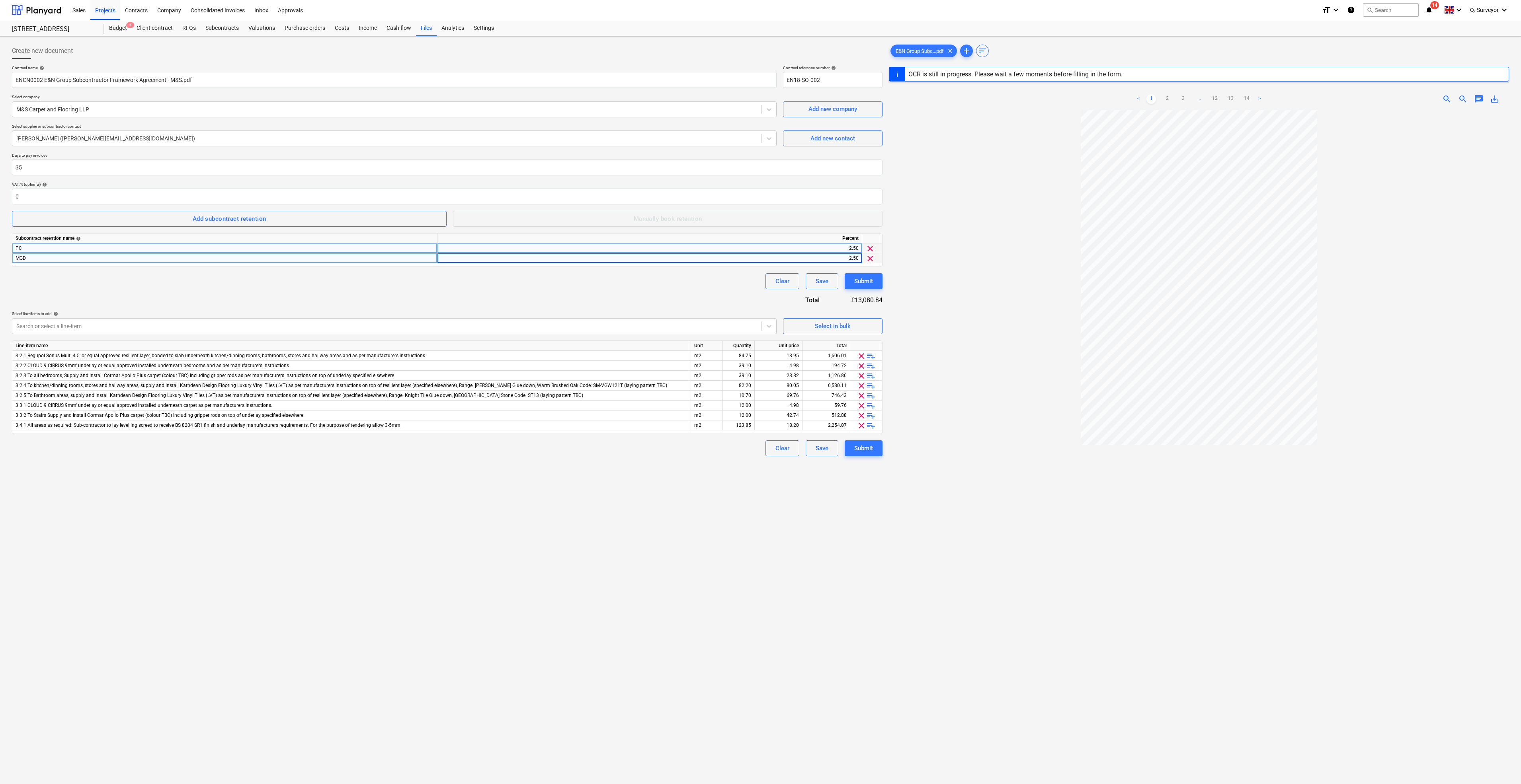
click at [903, 626] on div at bounding box center [1198, 491] width 620 height 762
click at [859, 452] on div "Submit" at bounding box center [862, 448] width 19 height 10
click at [983, 279] on div at bounding box center [1198, 491] width 620 height 762
click at [834, 79] on input "EN18-SO-002" at bounding box center [832, 80] width 99 height 16
click at [833, 77] on input "EN18-SO-002" at bounding box center [832, 80] width 99 height 16
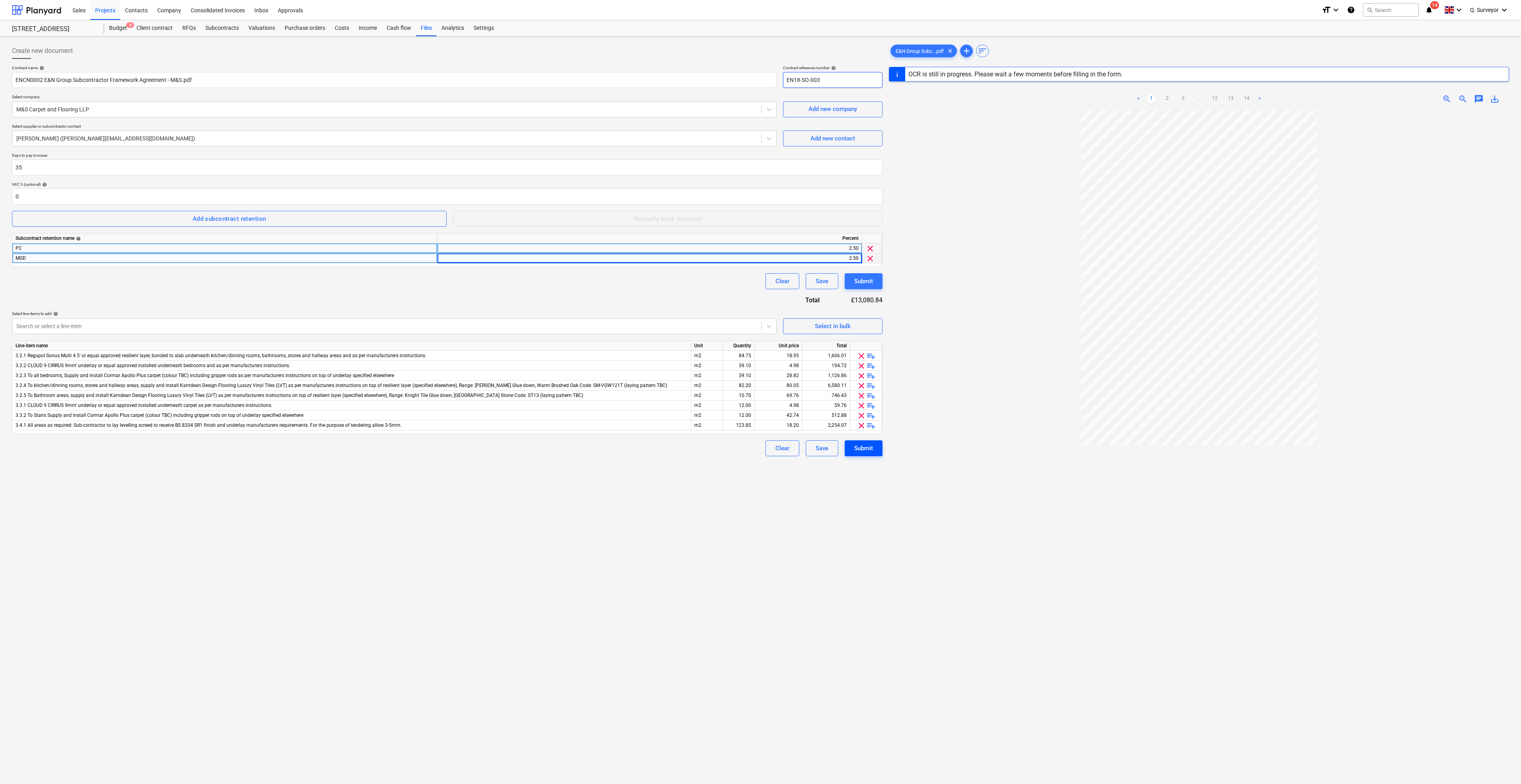
type input "EN18-SO-003"
click at [870, 453] on button "Submit" at bounding box center [863, 448] width 38 height 16
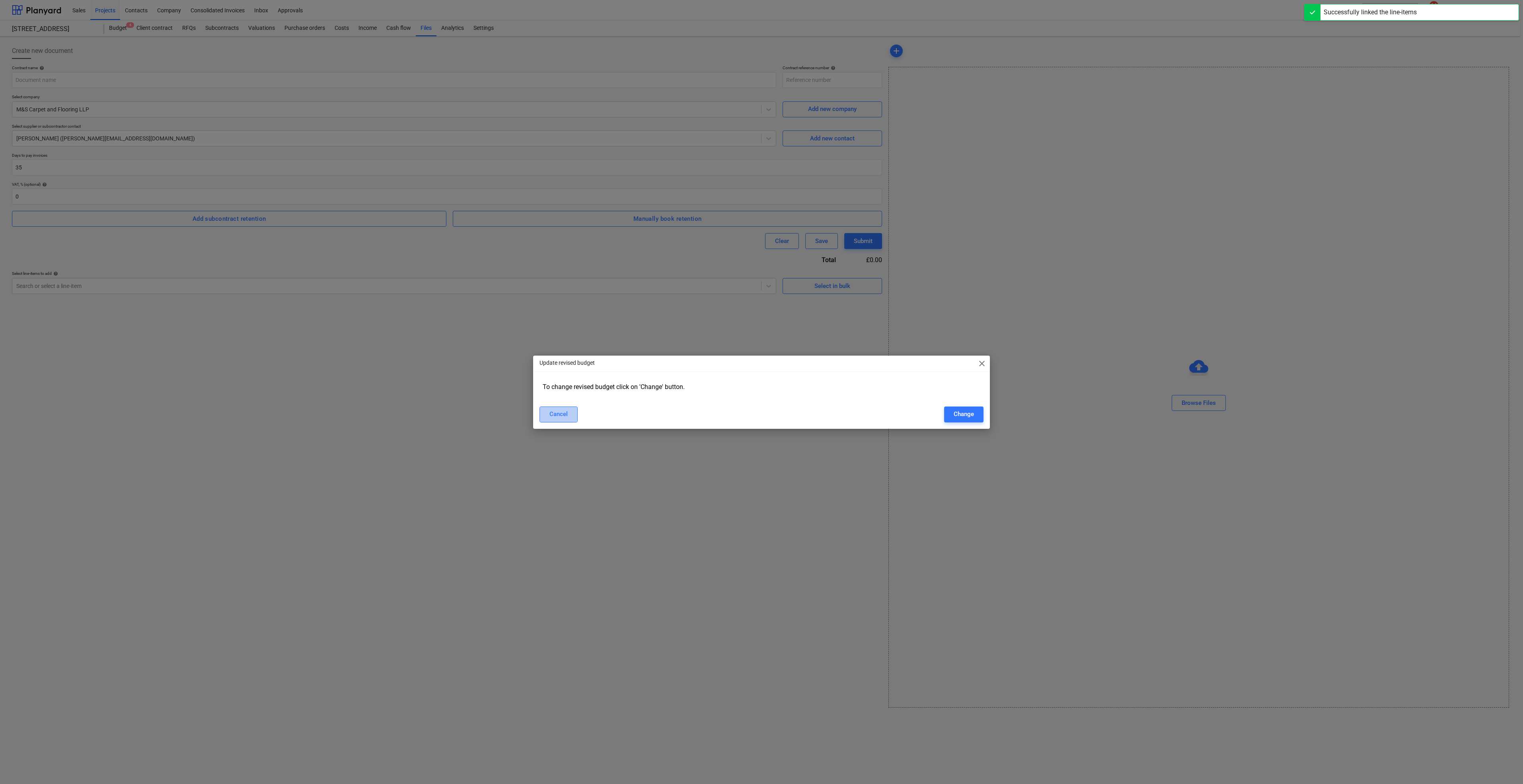
click at [553, 412] on div "Cancel" at bounding box center [558, 414] width 18 height 10
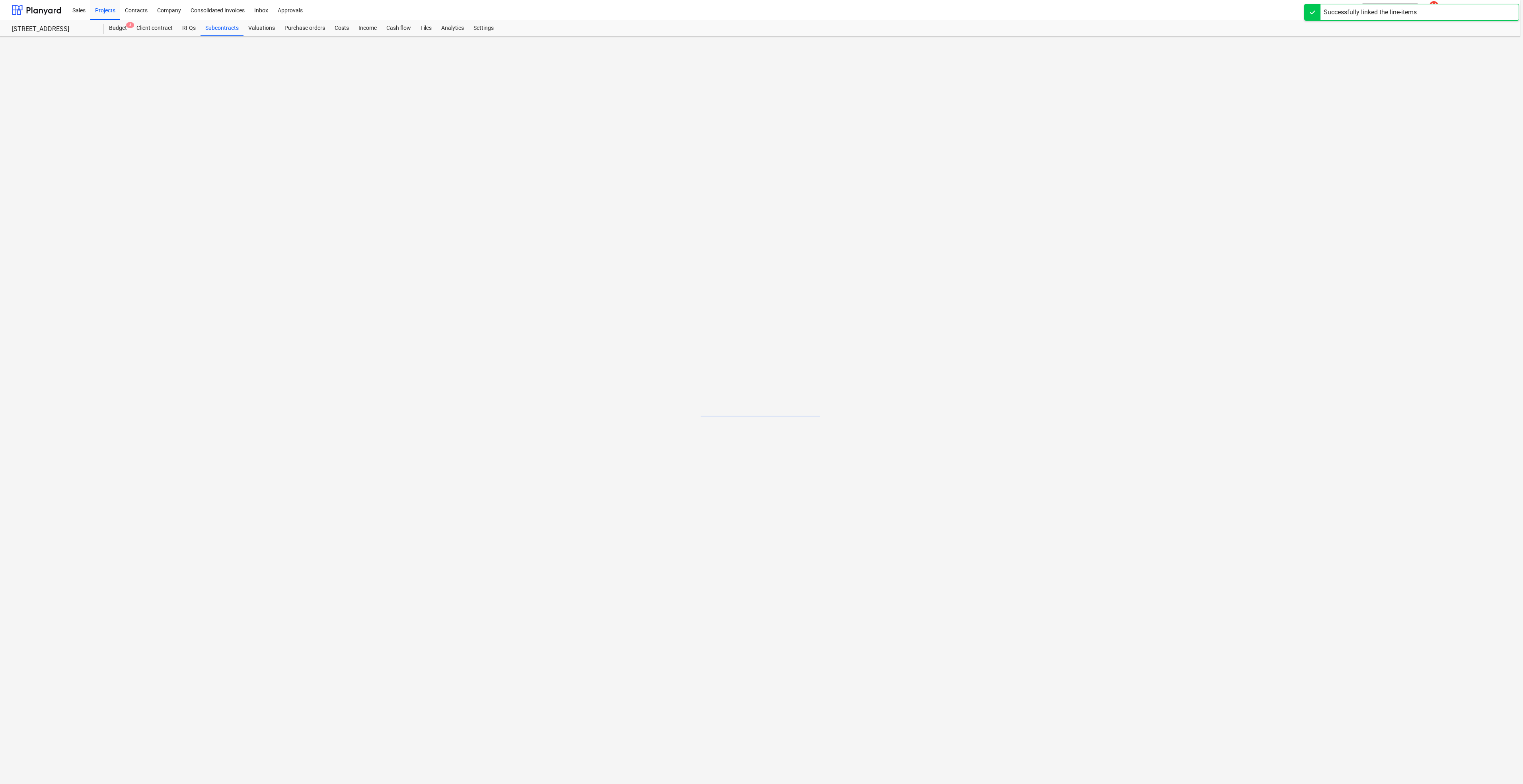
click at [297, 445] on main at bounding box center [761, 410] width 1521 height 747
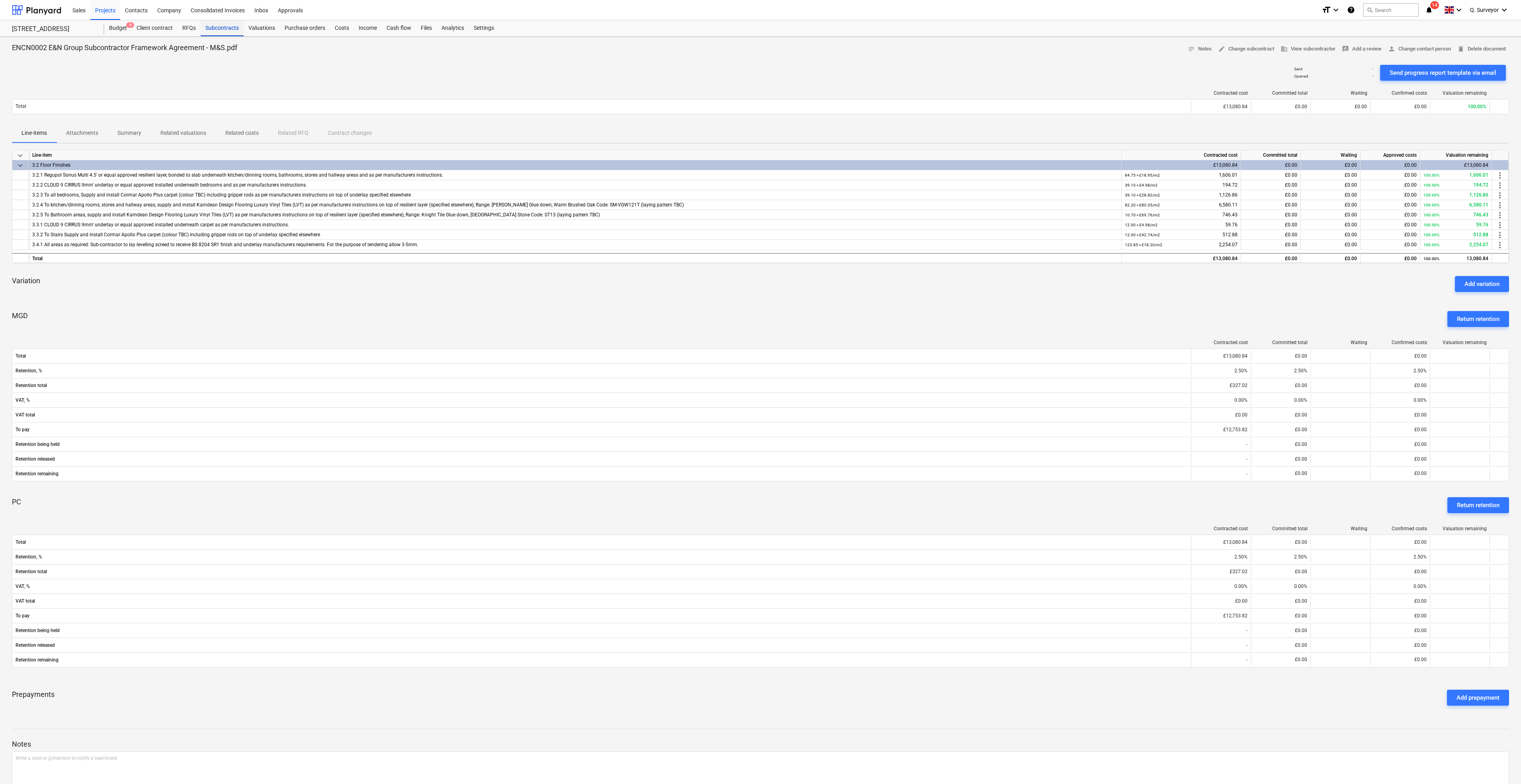
click at [216, 25] on div "Subcontracts" at bounding box center [222, 28] width 43 height 16
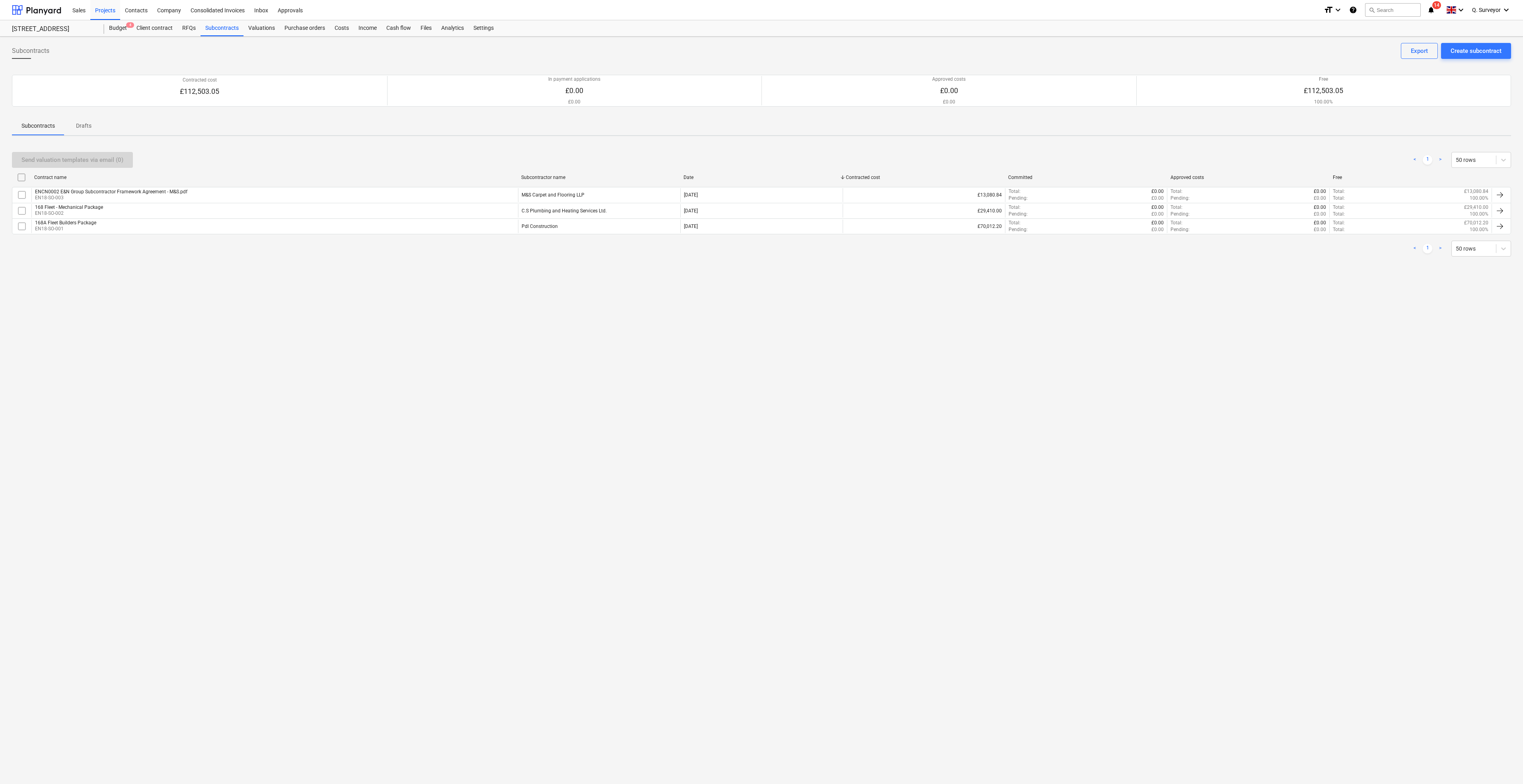
click at [594, 313] on div "Subcontracts Create subcontract Export Contracted cost £112,503.05 In payment a…" at bounding box center [762, 410] width 1523 height 747
click at [375, 358] on div "Subcontracts Create subcontract Export Contracted cost £112,503.05 In payment a…" at bounding box center [762, 410] width 1523 height 747
click at [1470, 49] on div "Create subcontract" at bounding box center [1475, 50] width 51 height 10
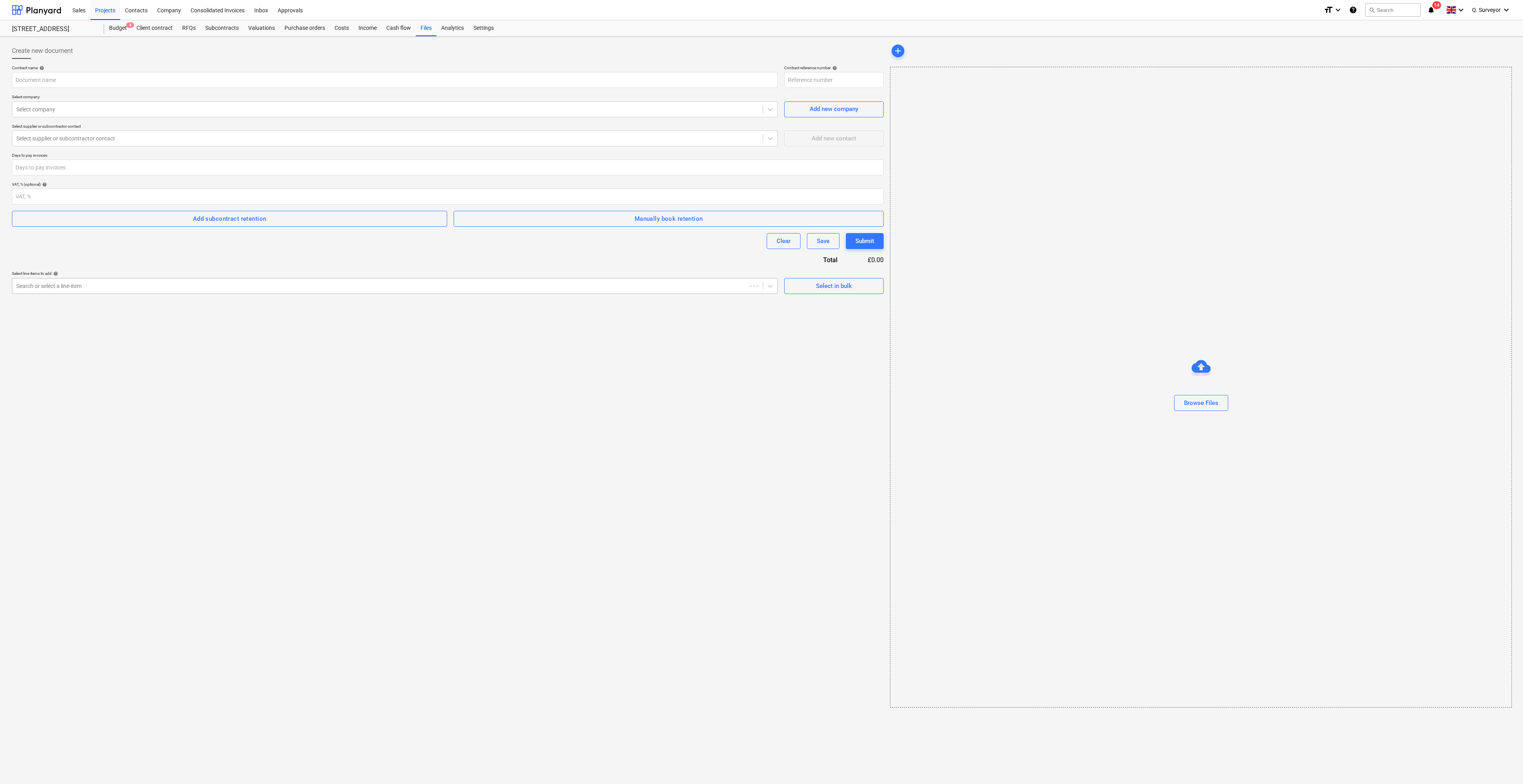
type input "EN18-SO-004"
click at [66, 77] on input "text" at bounding box center [395, 80] width 766 height 16
click at [1204, 401] on div "Browse Files" at bounding box center [1201, 403] width 35 height 10
type input "E&N Group Subcontractor Framework Order - 168 Fleet - AllType.pdf"
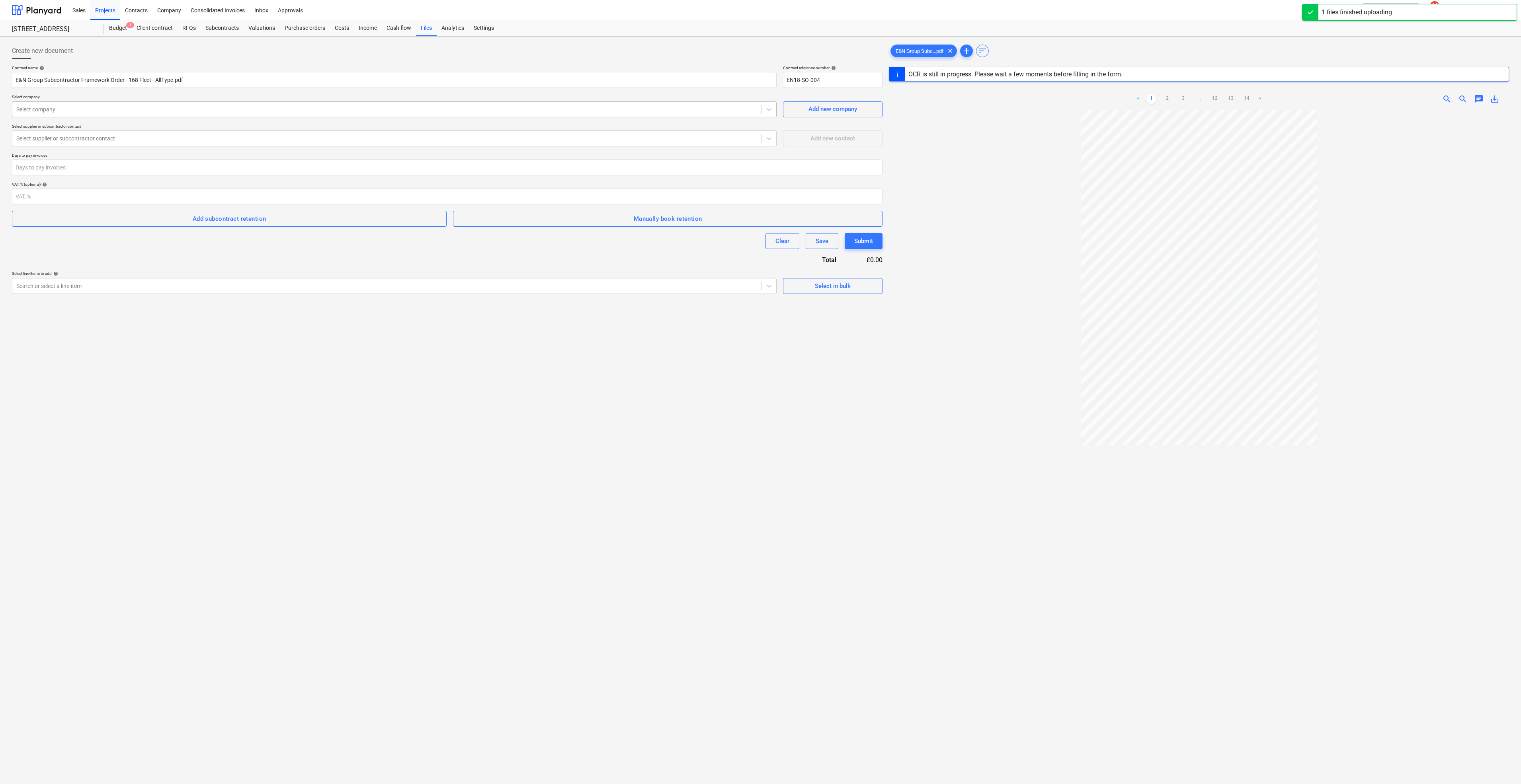
click at [89, 109] on div at bounding box center [386, 109] width 741 height 8
type input "All"
click at [71, 784] on div "Alltype Group Ltd" at bounding box center [760, 795] width 1521 height 13
click at [51, 164] on input "number" at bounding box center [447, 167] width 870 height 16
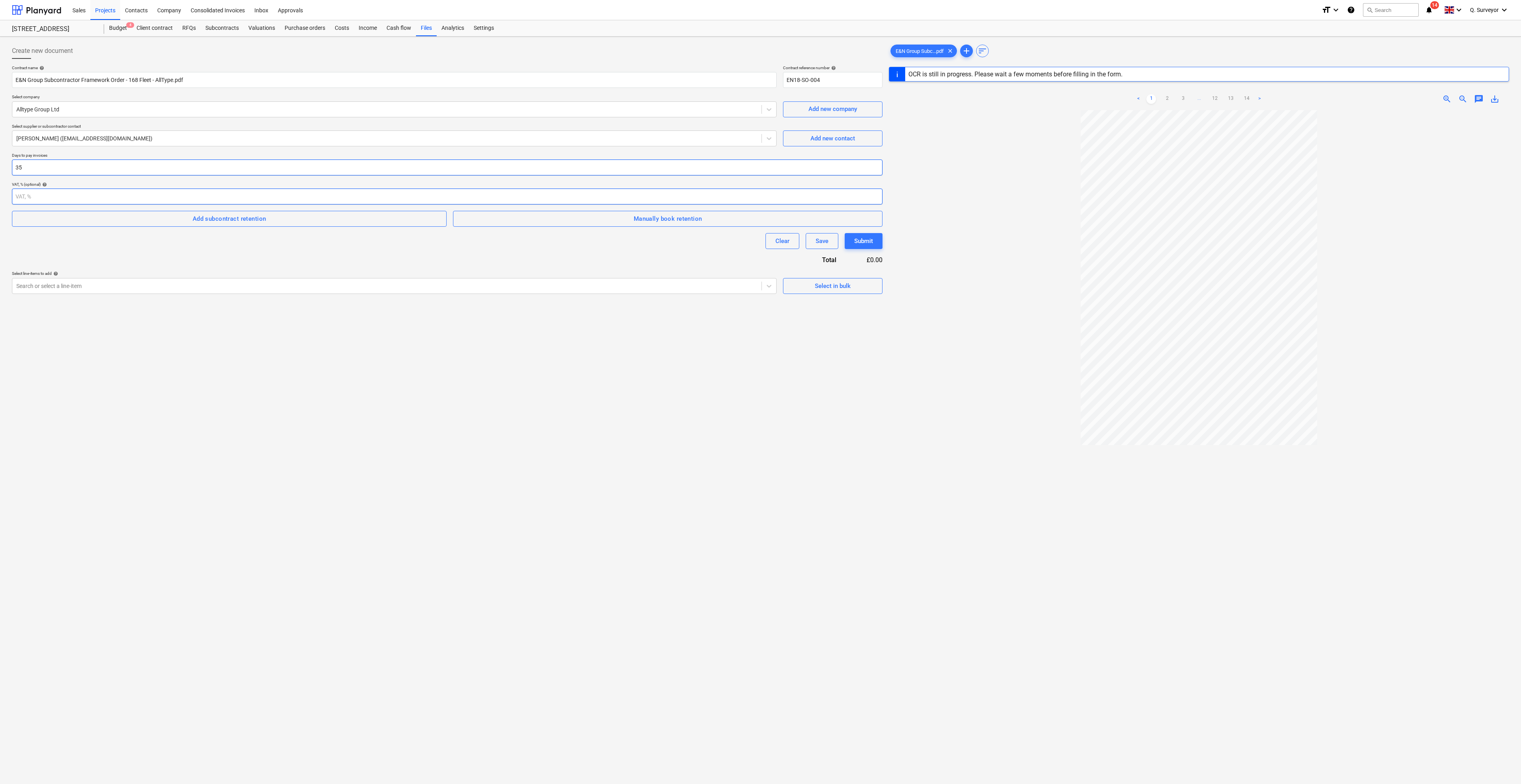
type input "35"
click at [53, 192] on input "number" at bounding box center [447, 196] width 870 height 16
type input "0"
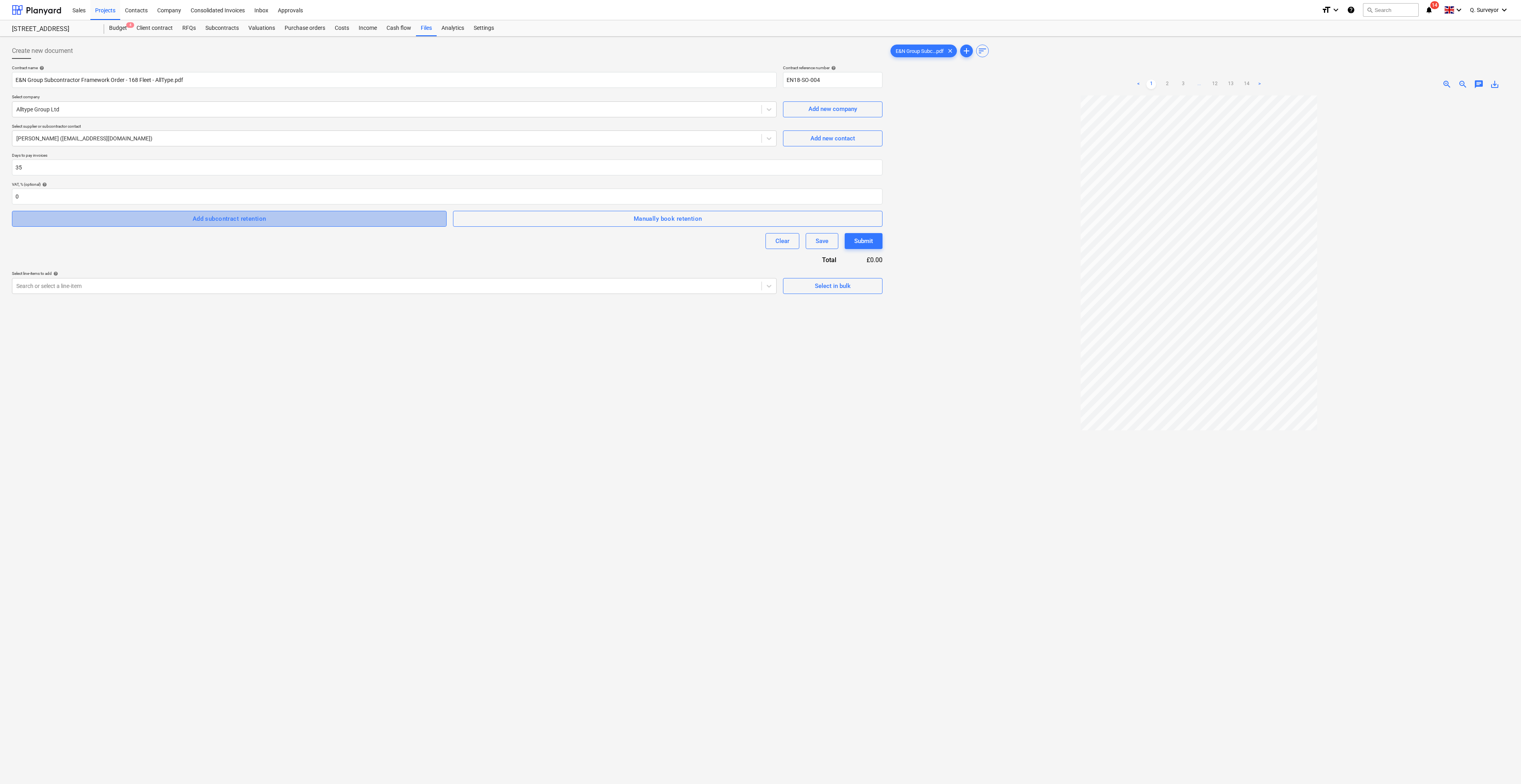
click at [256, 221] on div "Add subcontract retention" at bounding box center [229, 219] width 73 height 10
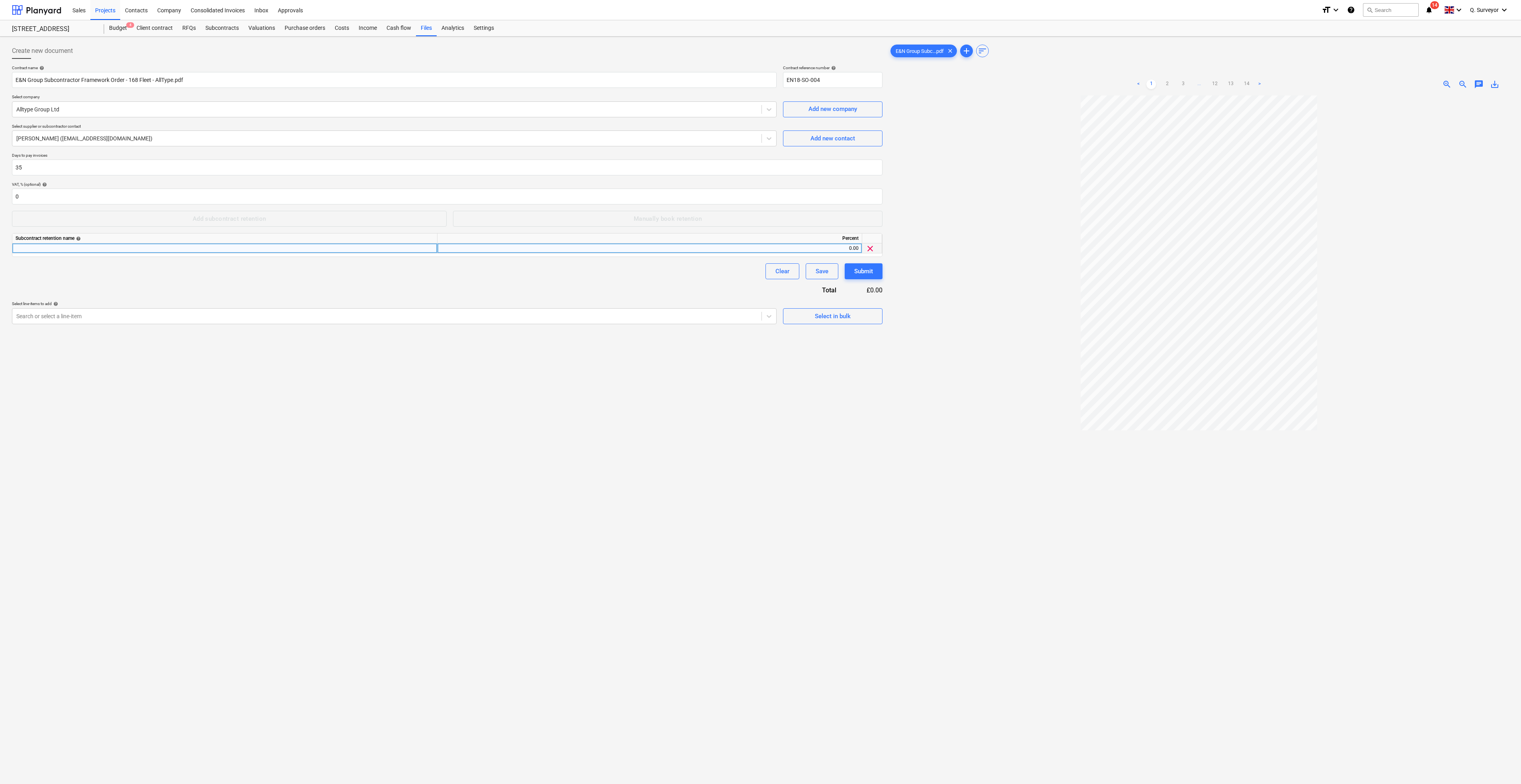
click at [161, 247] on div at bounding box center [224, 248] width 425 height 10
type input "PC"
click at [852, 245] on div "0.00" at bounding box center [650, 248] width 418 height 10
type input "2.5"
click at [677, 282] on div "Contract name help E&N Group Subcontractor Framework Order - 168 Fleet - AllTyp…" at bounding box center [447, 195] width 870 height 259
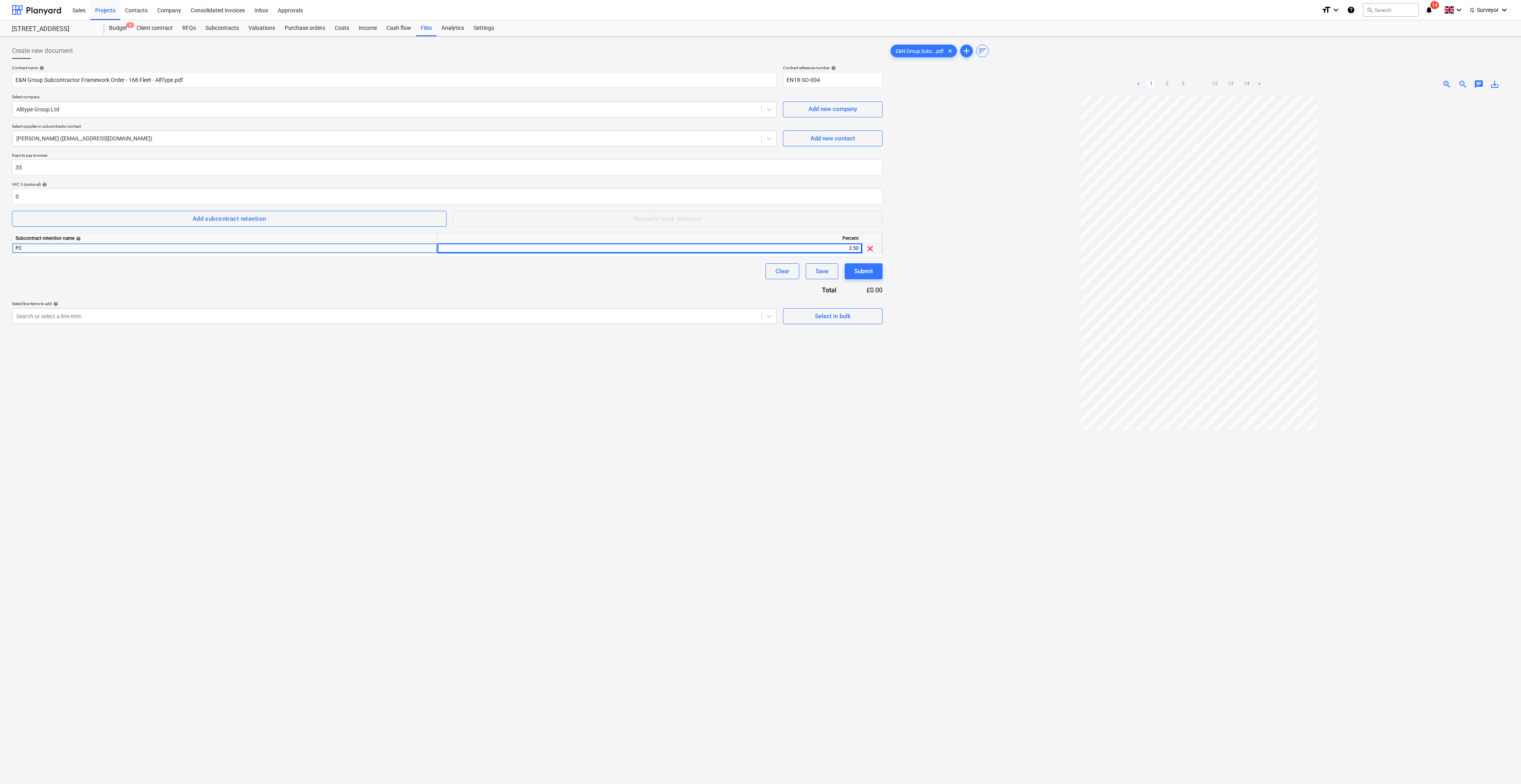
click at [214, 210] on div "Contract name help E&N Group Subcontractor Framework Order - 168 Fleet - AllTyp…" at bounding box center [447, 195] width 870 height 259
click at [214, 218] on div "Add subcontract retention" at bounding box center [229, 219] width 73 height 10
click at [54, 259] on div at bounding box center [224, 258] width 425 height 10
type input "MGD"
click at [848, 254] on div "0.00" at bounding box center [650, 258] width 418 height 10
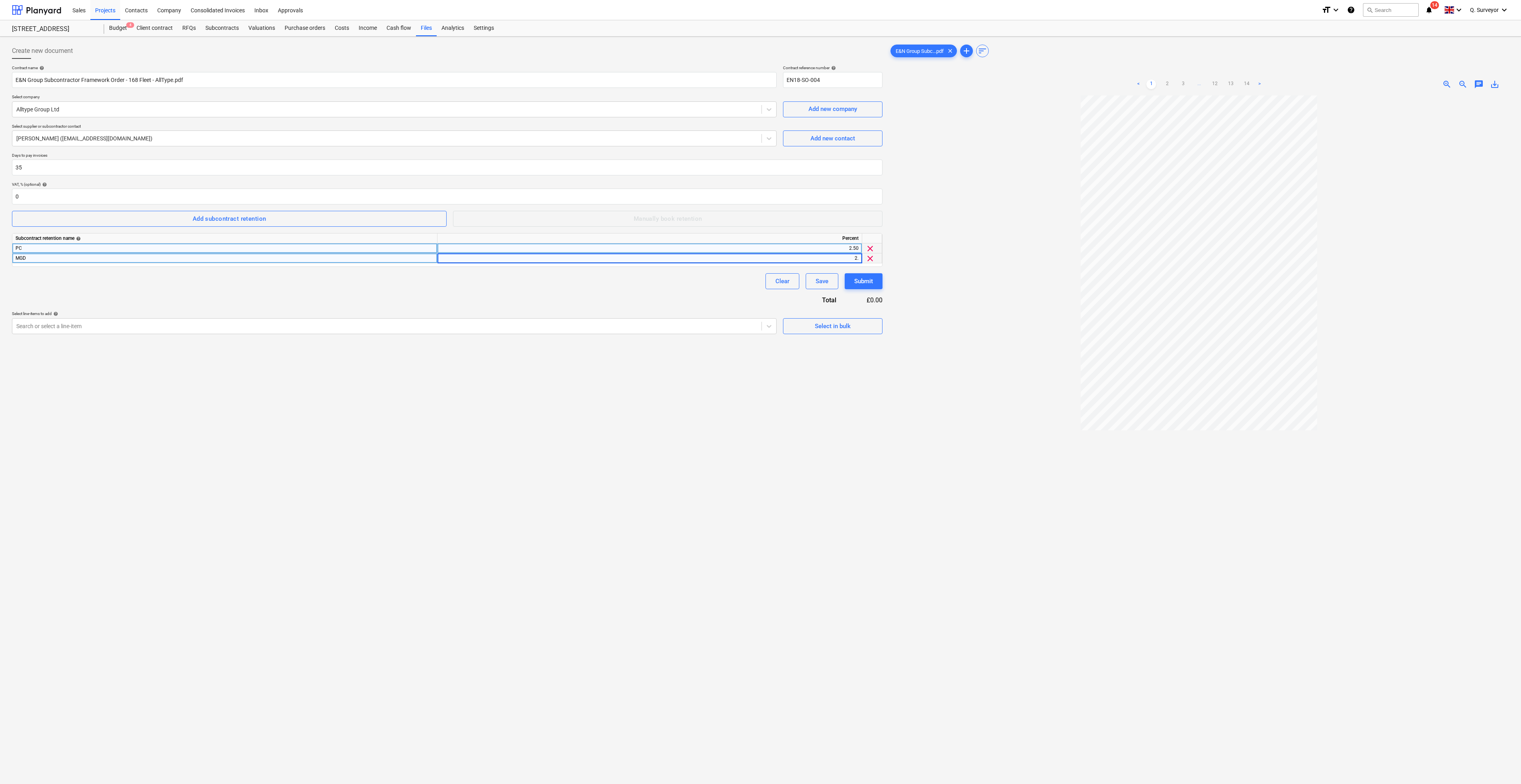
type input "2.5"
click at [723, 421] on div "Create new document Contract name help E&N Group Subcontractor Framework Order …" at bounding box center [447, 449] width 876 height 821
drag, startPoint x: 409, startPoint y: 454, endPoint x: 587, endPoint y: 407, distance: 184.1
click at [409, 455] on div "Create new document Contract name help E&N Group Subcontractor Framework Order …" at bounding box center [447, 449] width 876 height 821
click at [856, 325] on span "Select in bulk" at bounding box center [833, 326] width 79 height 10
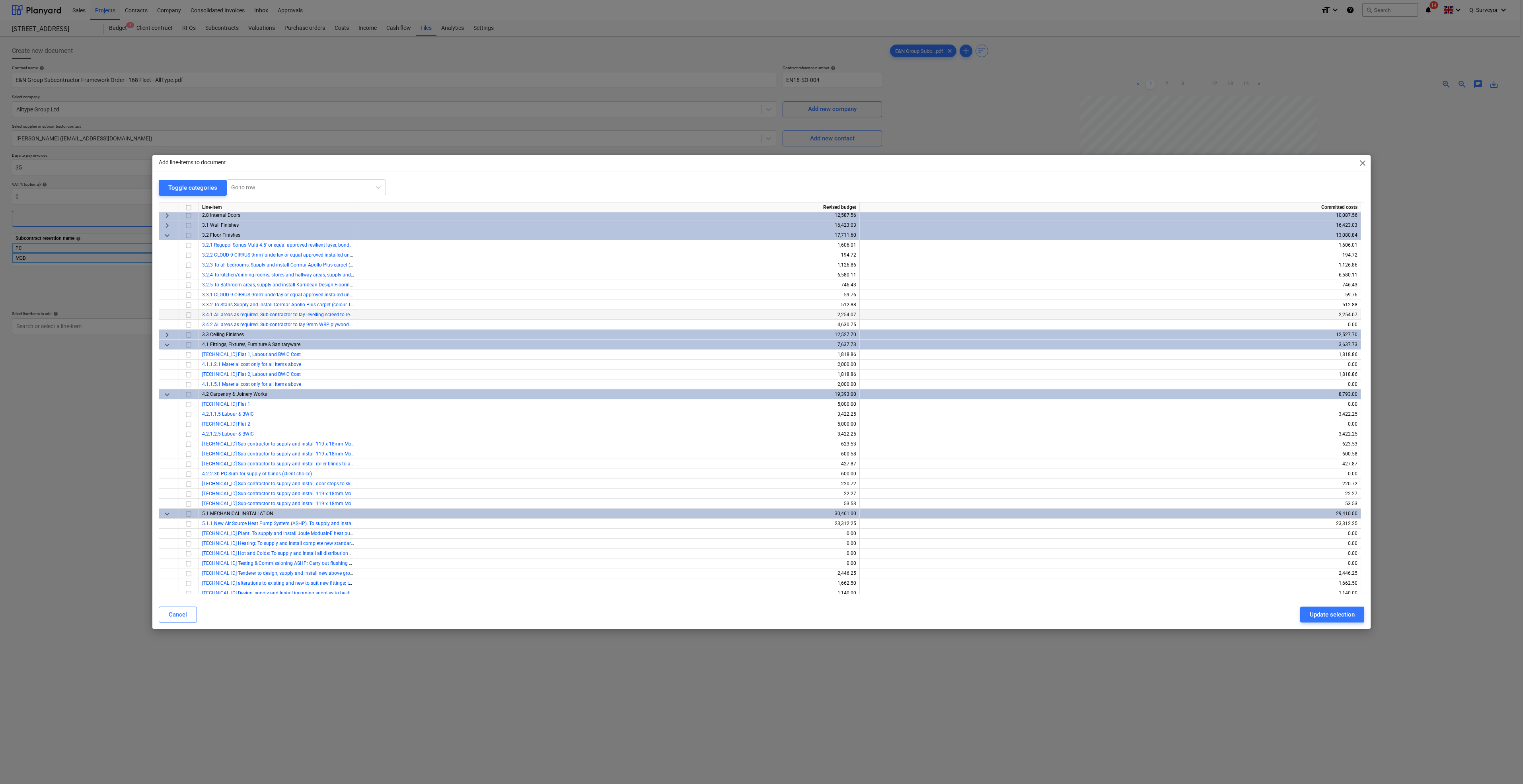
scroll to position [165, 0]
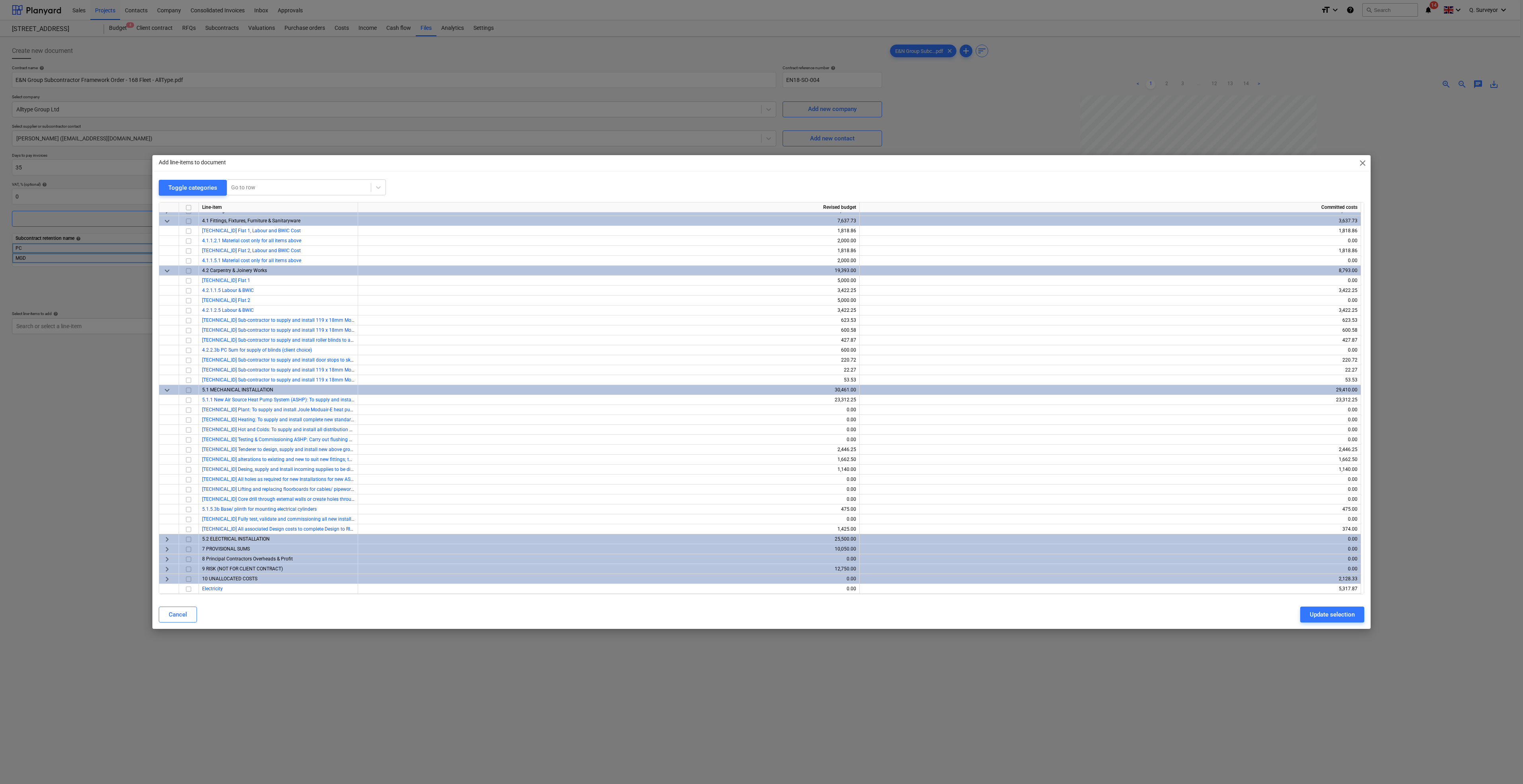
click at [187, 538] on input "checkbox" at bounding box center [189, 539] width 10 height 10
click at [167, 539] on span "keyboard_arrow_right" at bounding box center [167, 539] width 10 height 10
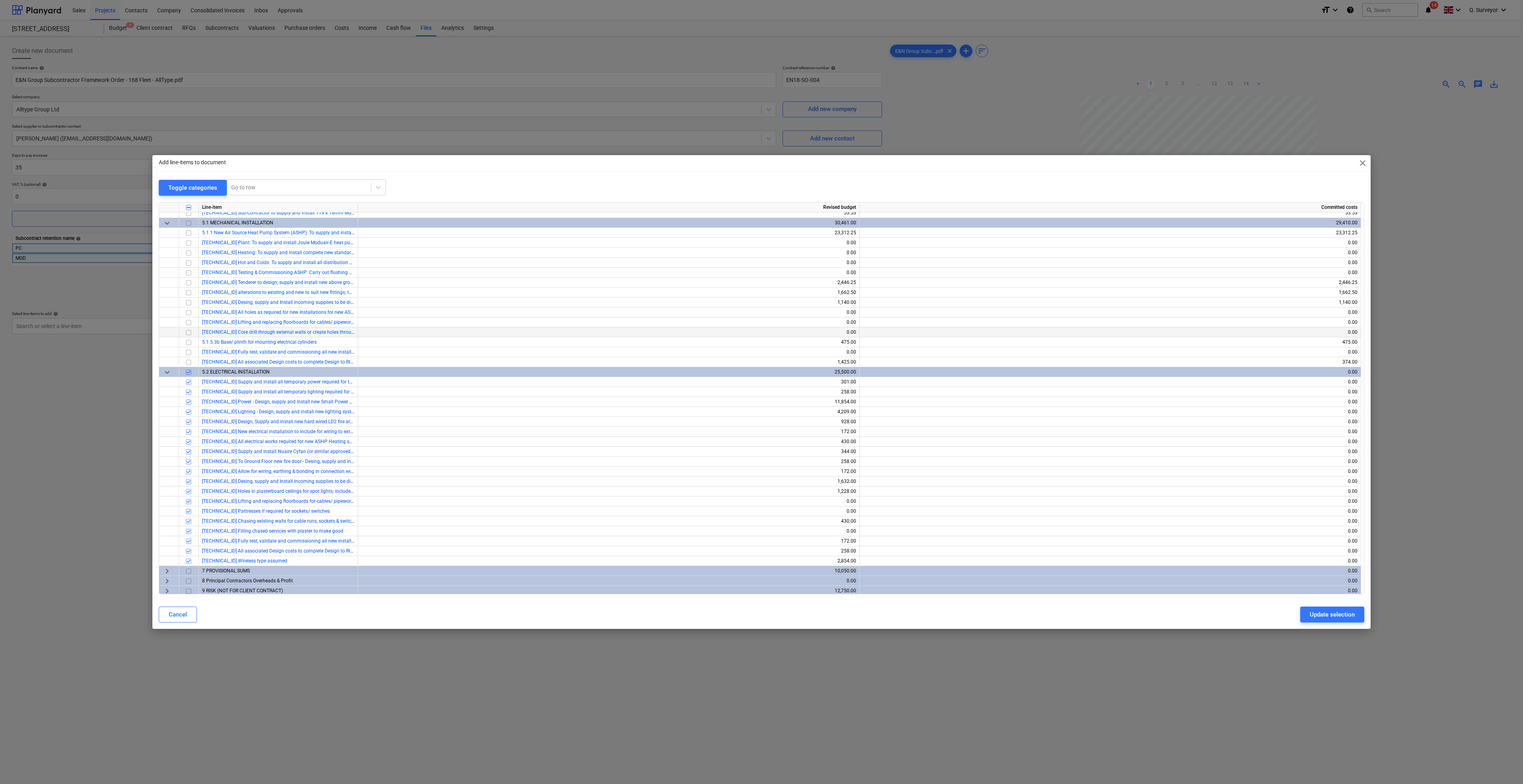
scroll to position [354, 0]
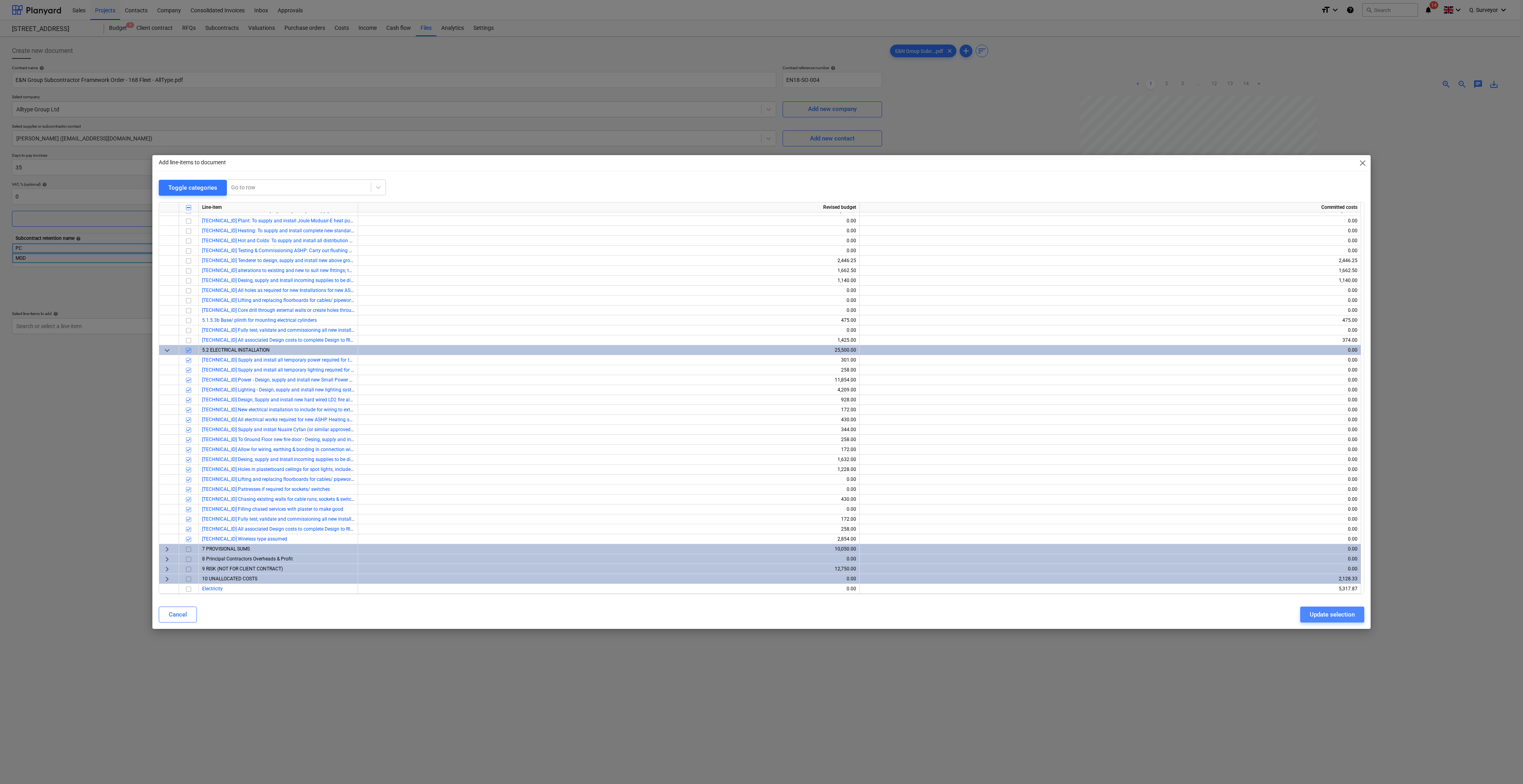
click at [1324, 614] on div "Update selection" at bounding box center [1332, 615] width 45 height 10
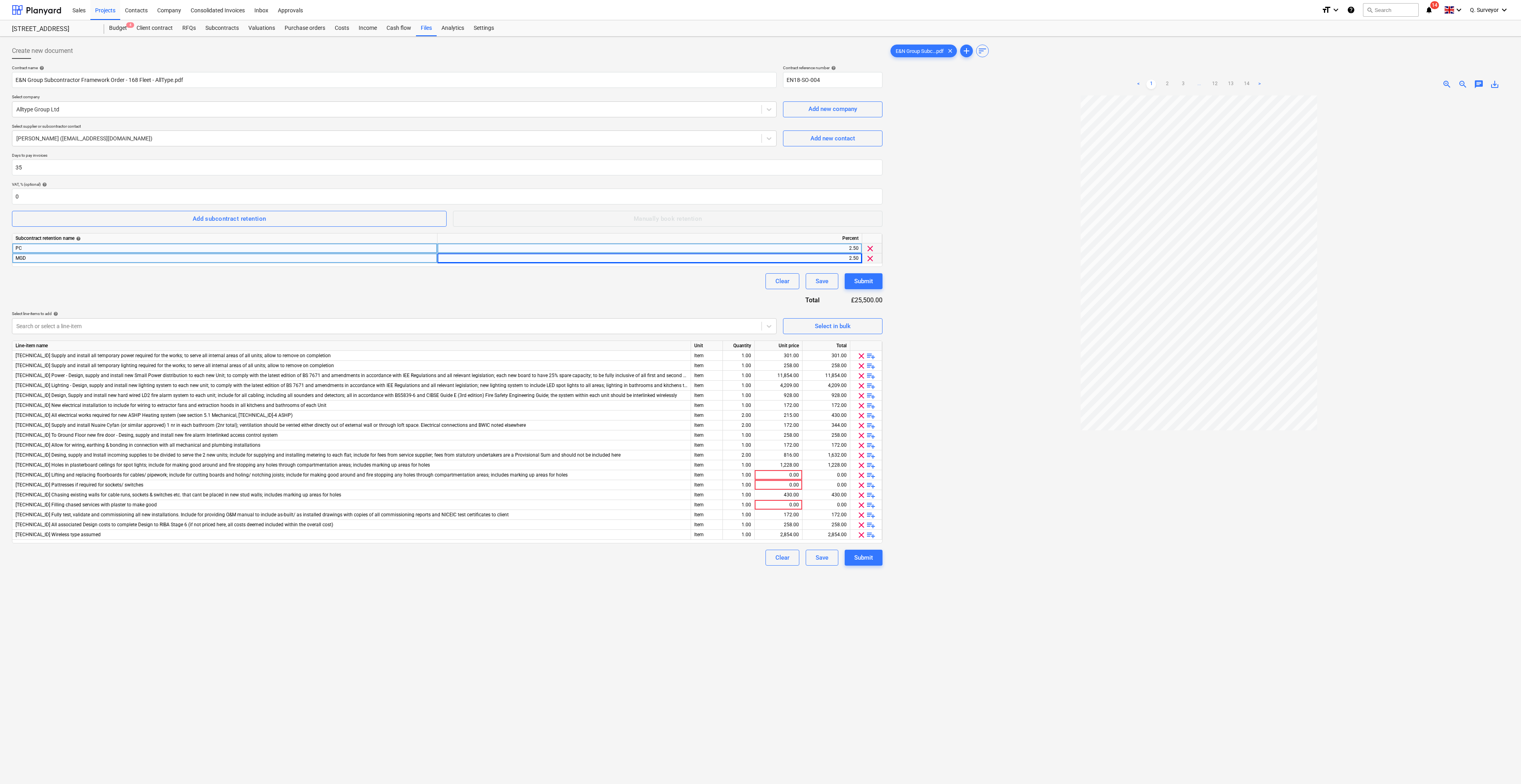
click at [816, 657] on div "Create new document Contract name help E&N Group Subcontractor Framework Order …" at bounding box center [447, 449] width 876 height 821
click at [868, 555] on div "Submit" at bounding box center [862, 557] width 19 height 10
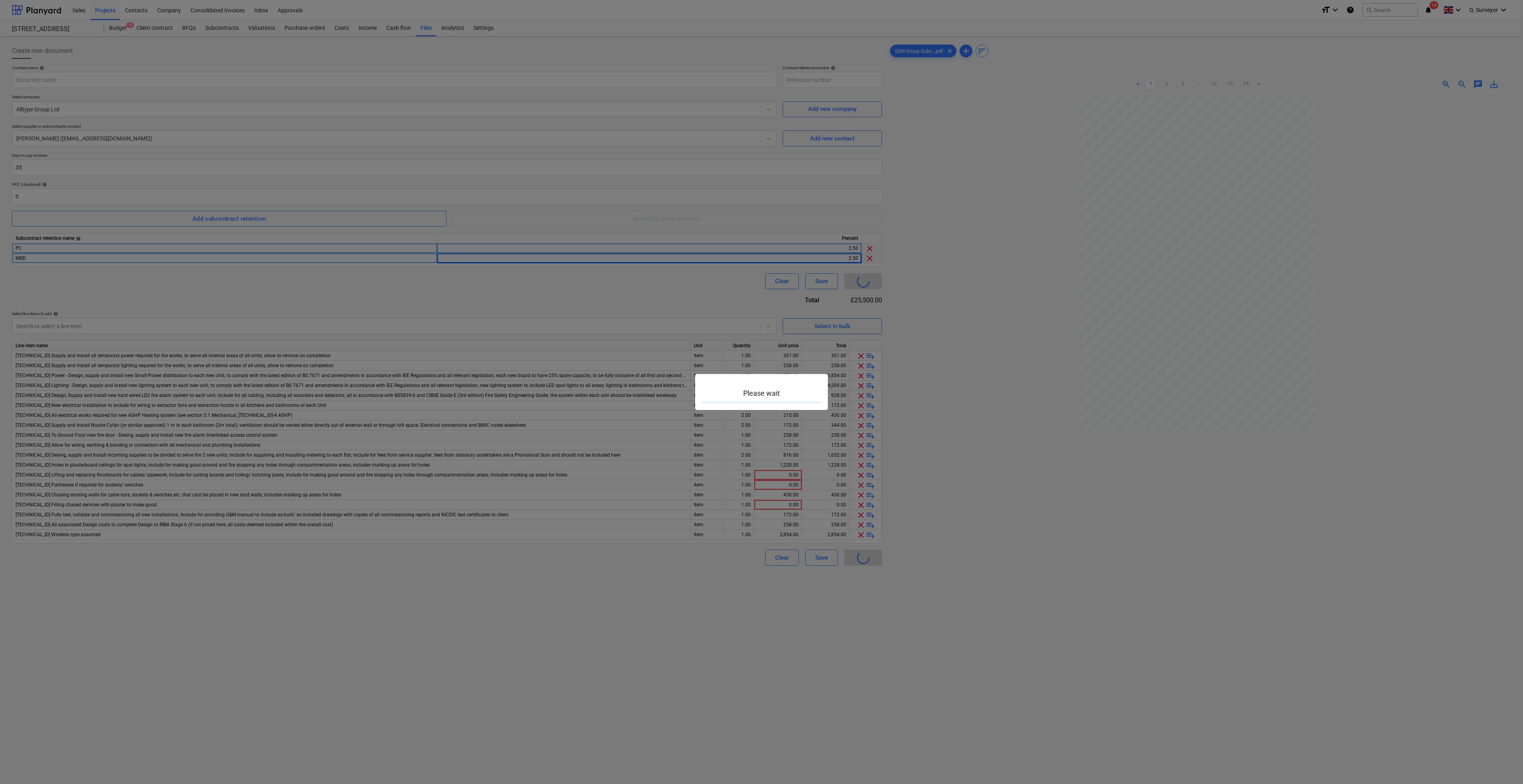
type input "EN18-SO-004"
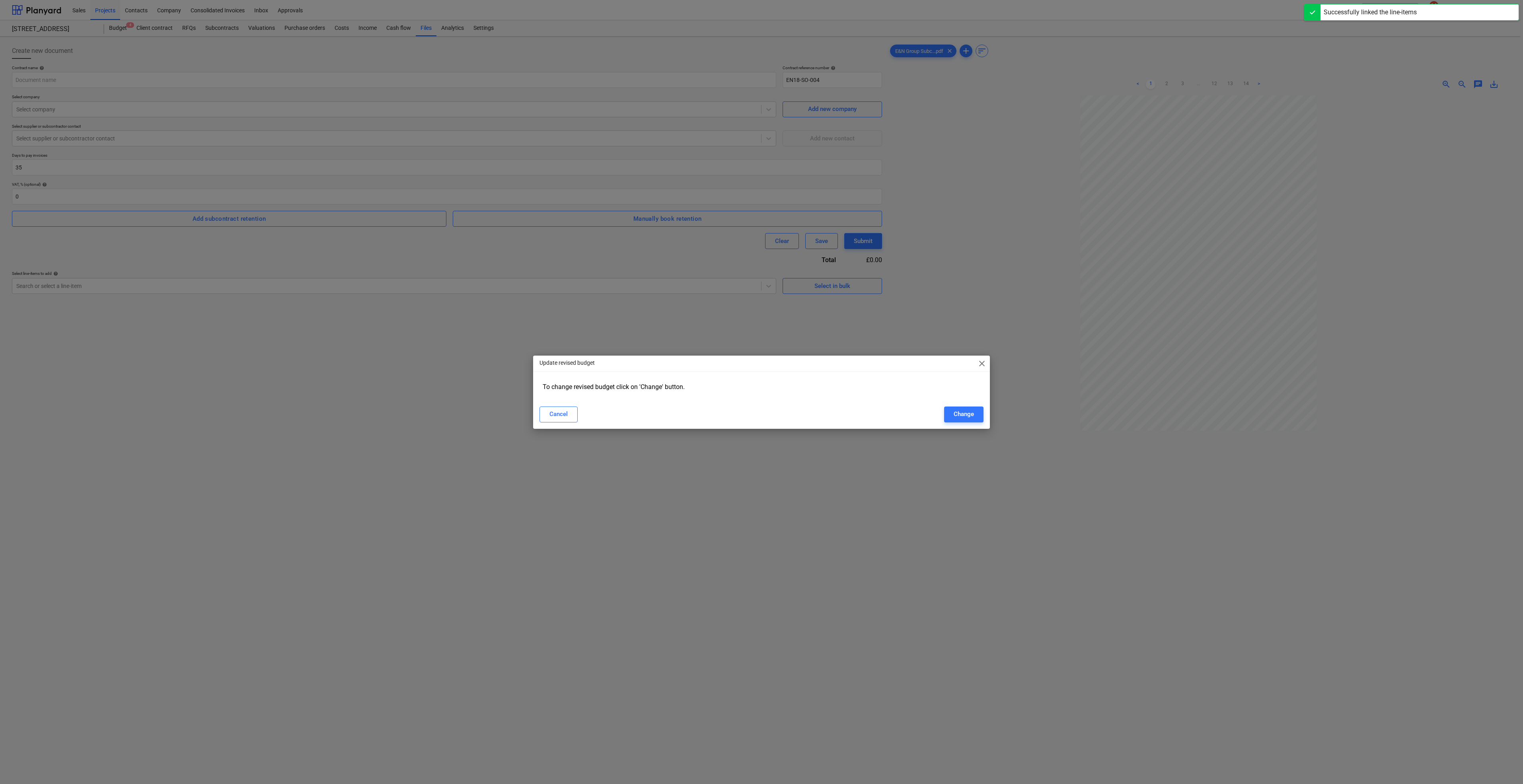
click at [983, 366] on span "close" at bounding box center [982, 363] width 10 height 10
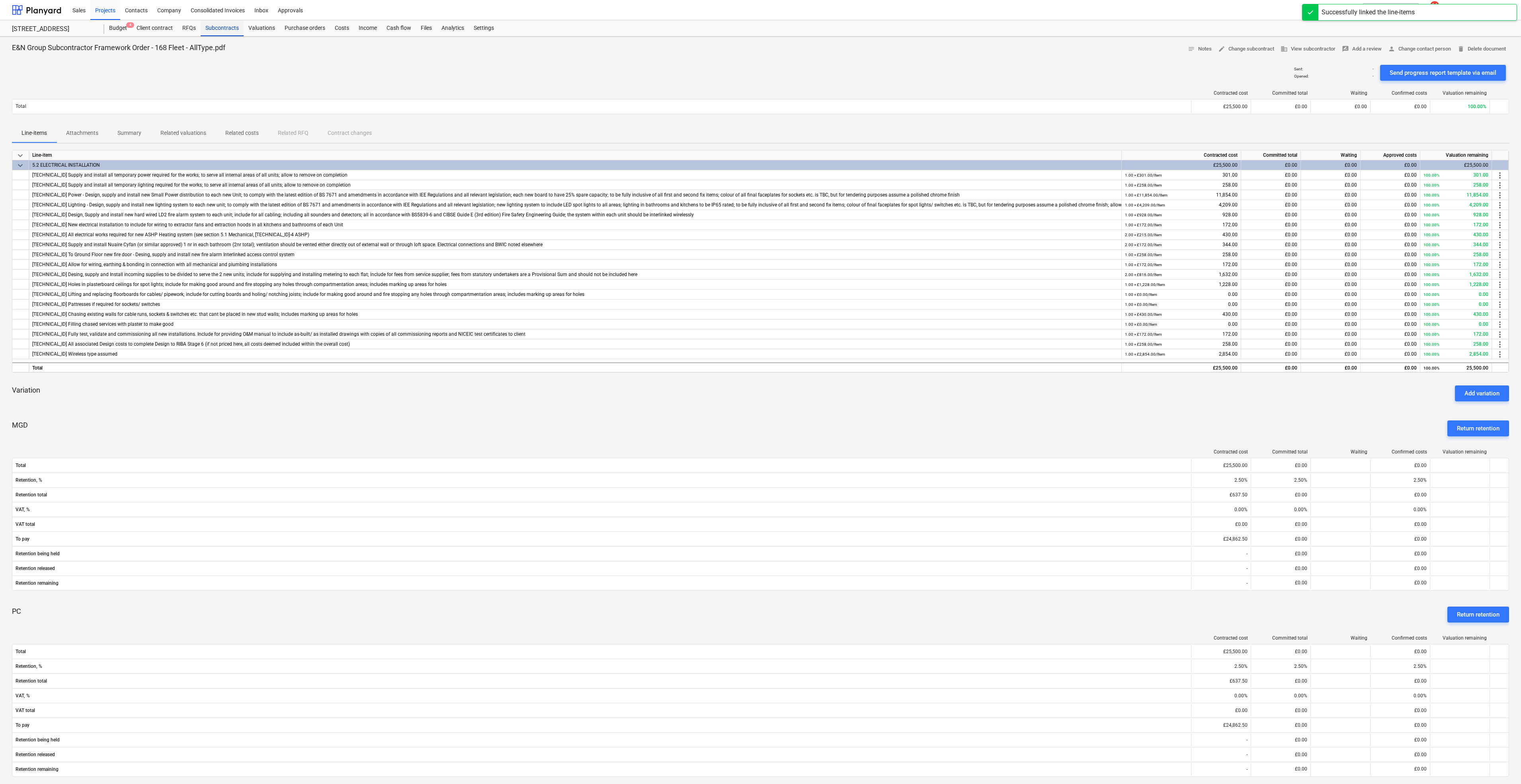
click at [210, 31] on div "Subcontracts" at bounding box center [222, 28] width 43 height 16
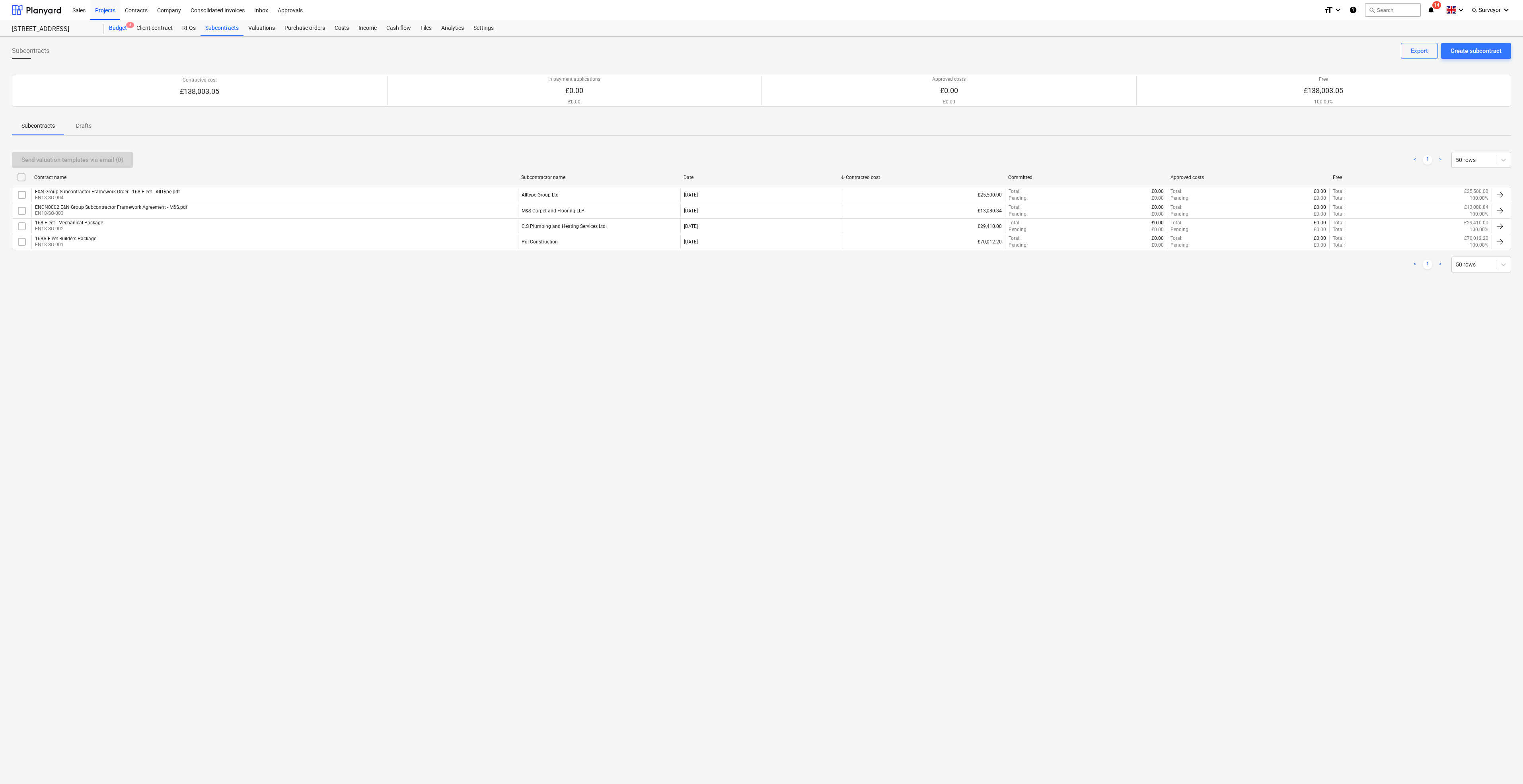
click at [129, 30] on div "Budget 4" at bounding box center [118, 28] width 28 height 16
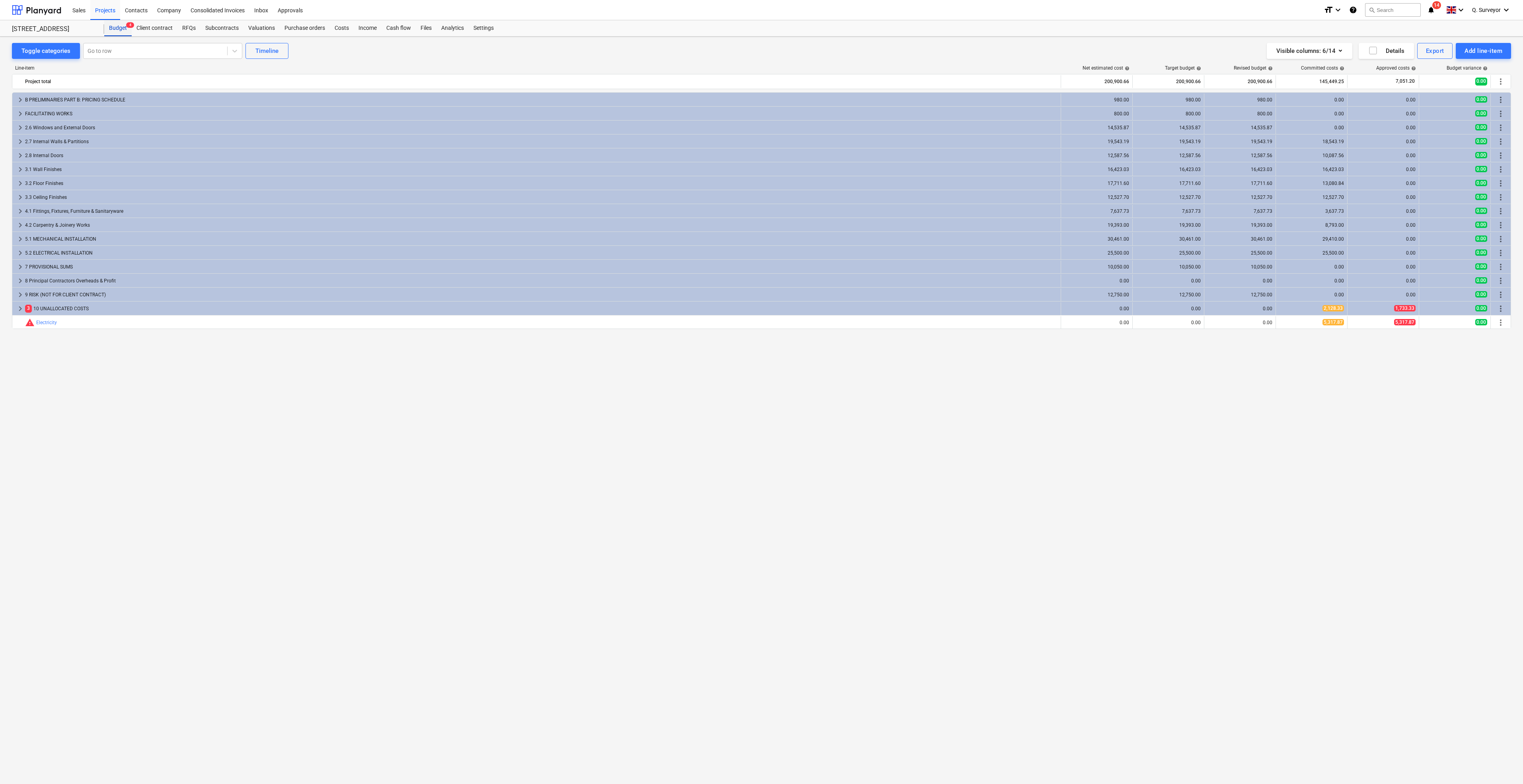
click at [115, 29] on div "Budget 4" at bounding box center [118, 28] width 28 height 16
drag, startPoint x: 572, startPoint y: 523, endPoint x: 566, endPoint y: 521, distance: 6.3
click at [573, 523] on div "keyboard_arrow_right B PRELIMINARIES PART B: PRICING SCHEDULE 980.00 980.00 980…" at bounding box center [762, 421] width 1499 height 658
click at [263, 495] on div "keyboard_arrow_right B PRELIMINARIES PART B: PRICING SCHEDULE 980.00 980.00 980…" at bounding box center [762, 421] width 1499 height 658
click at [91, 8] on div "Projects" at bounding box center [105, 10] width 30 height 20
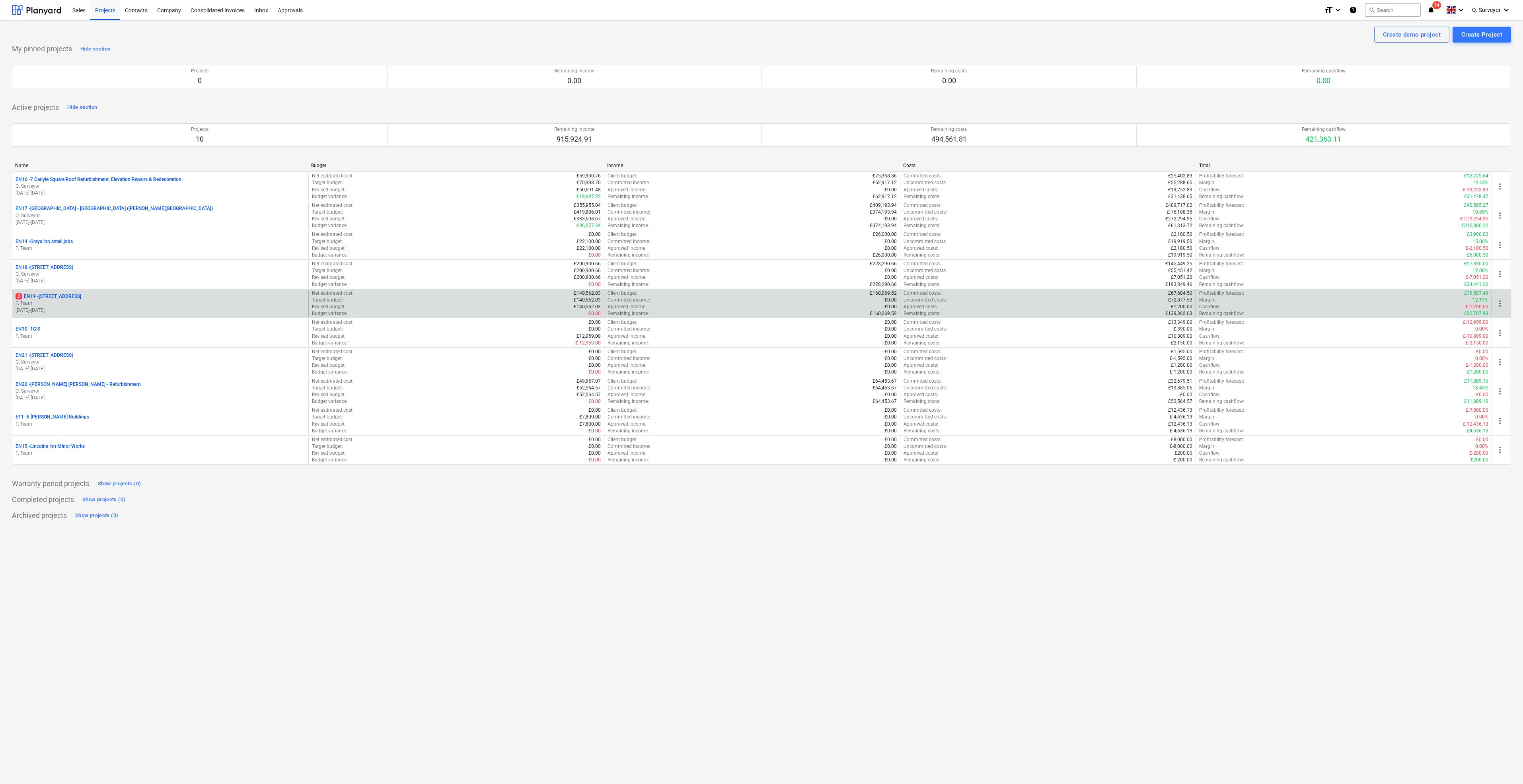
click at [60, 300] on p "F. Team" at bounding box center [160, 303] width 290 height 7
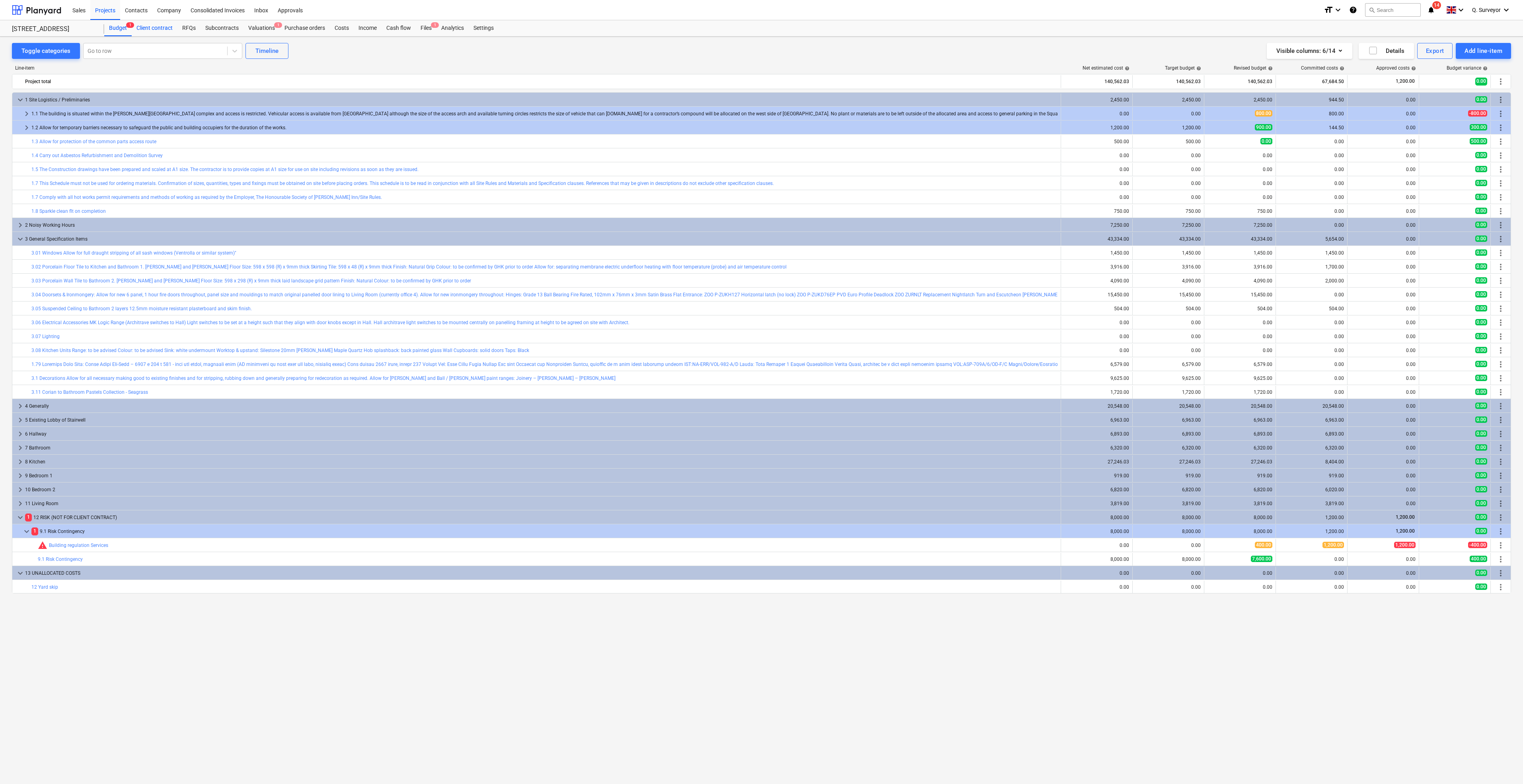
click at [152, 26] on div "Client contract" at bounding box center [154, 28] width 46 height 16
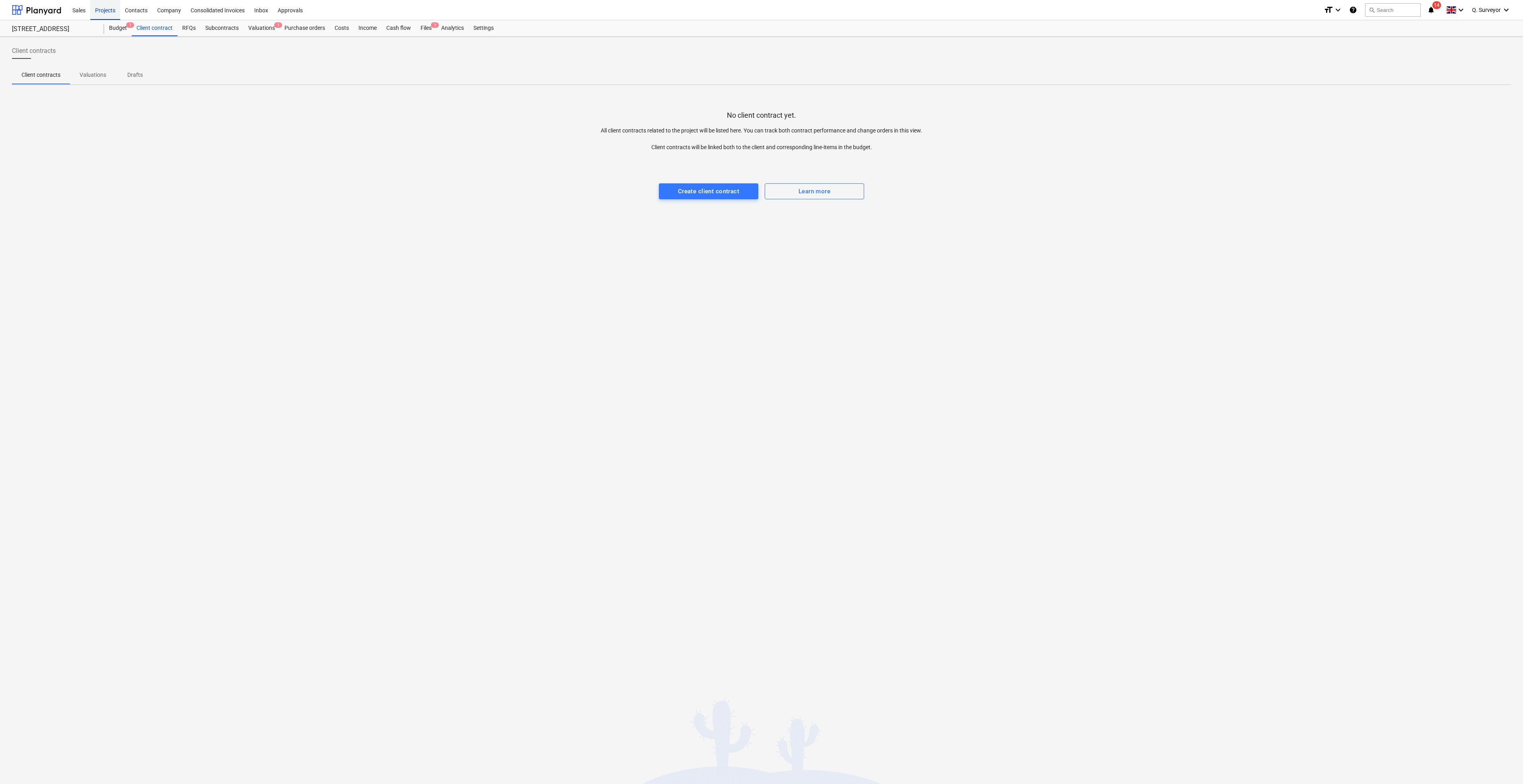
click at [103, 12] on div "Projects" at bounding box center [105, 10] width 30 height 20
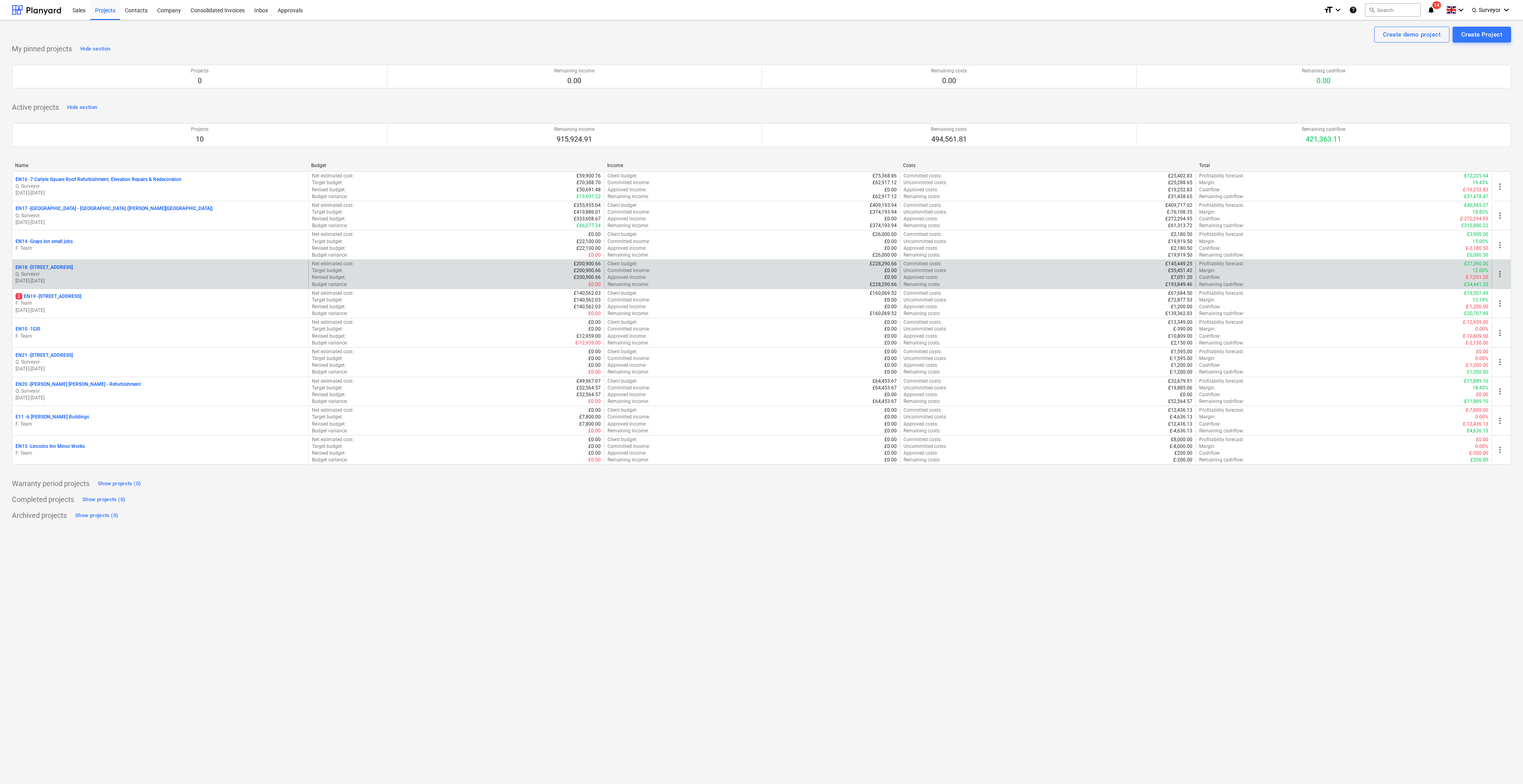
click at [58, 264] on p "EN18 - 168A Fleet Street" at bounding box center [45, 267] width 57 height 7
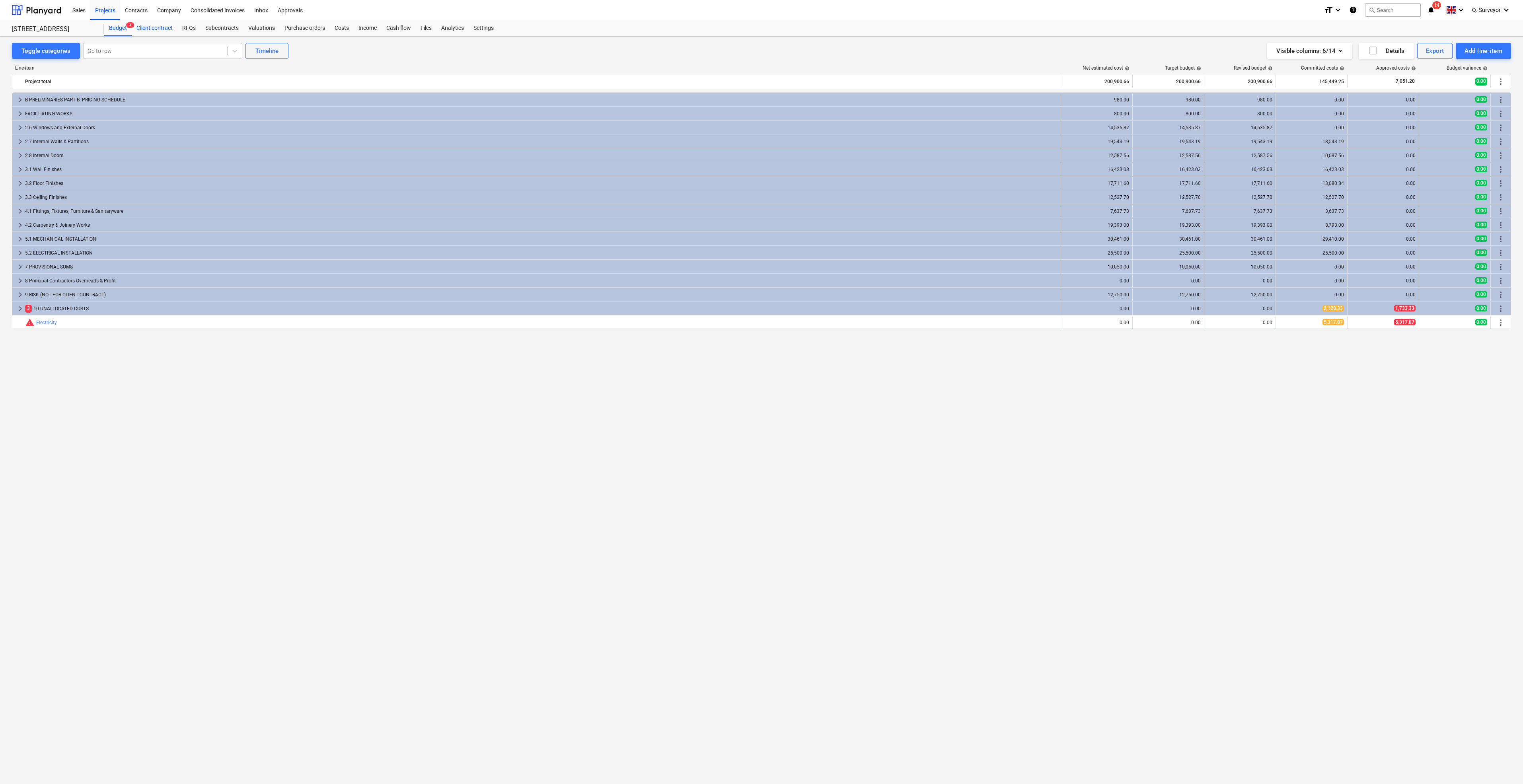
click at [146, 27] on div "Client contract" at bounding box center [154, 28] width 46 height 16
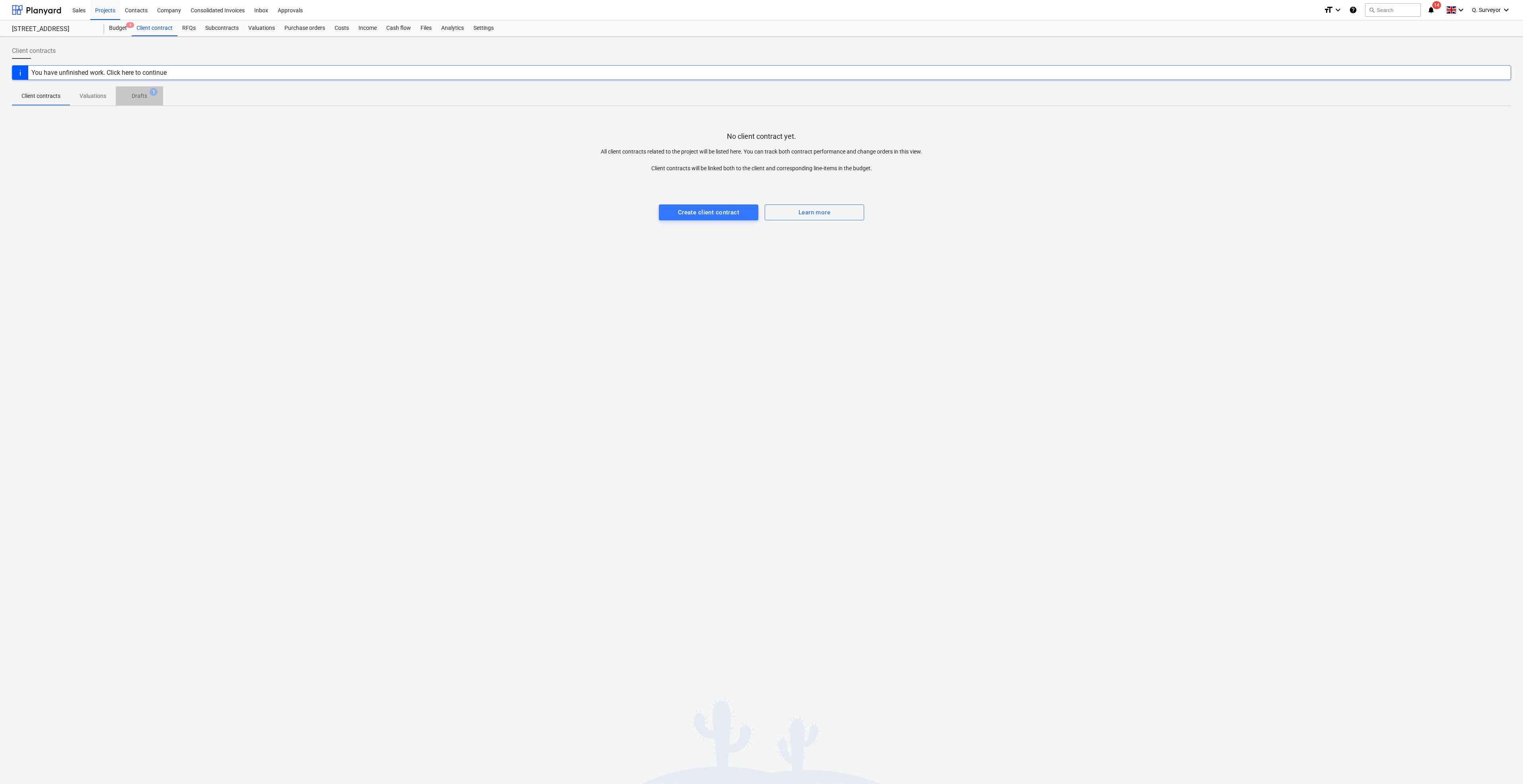
click at [136, 93] on p "Drafts" at bounding box center [140, 96] width 16 height 8
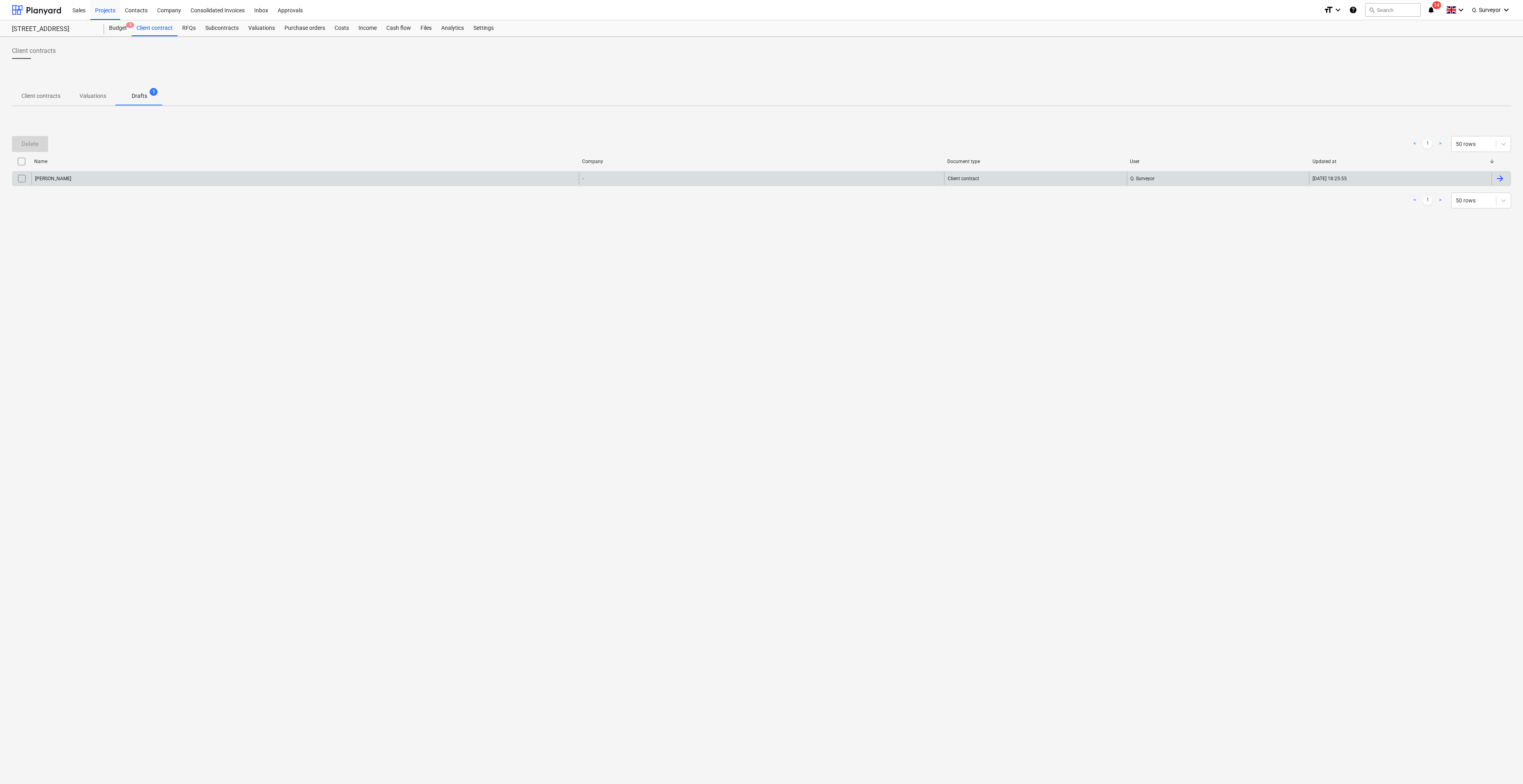
click at [63, 176] on div "ANDREW" at bounding box center [305, 178] width 548 height 13
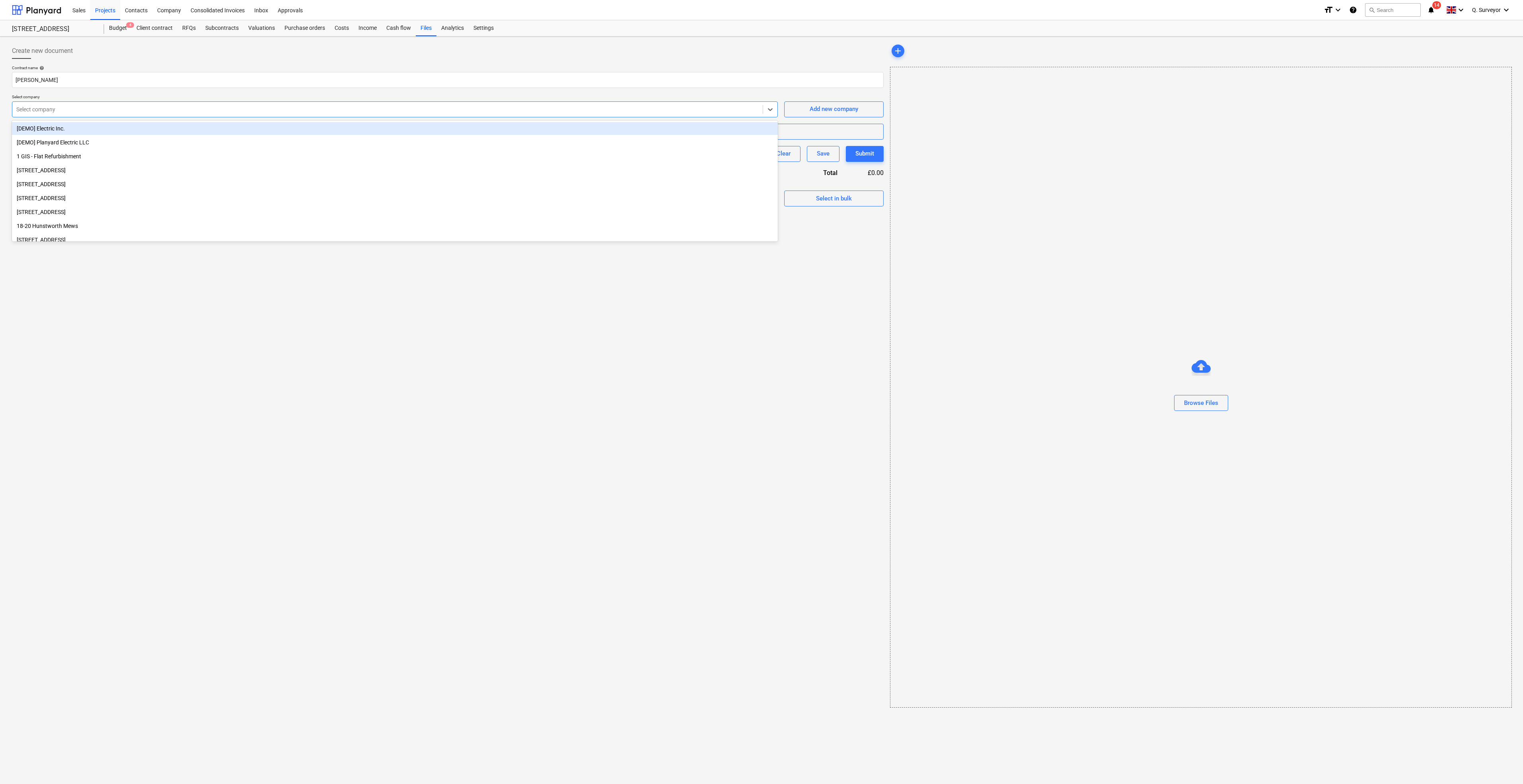
click at [76, 105] on div at bounding box center [387, 109] width 743 height 8
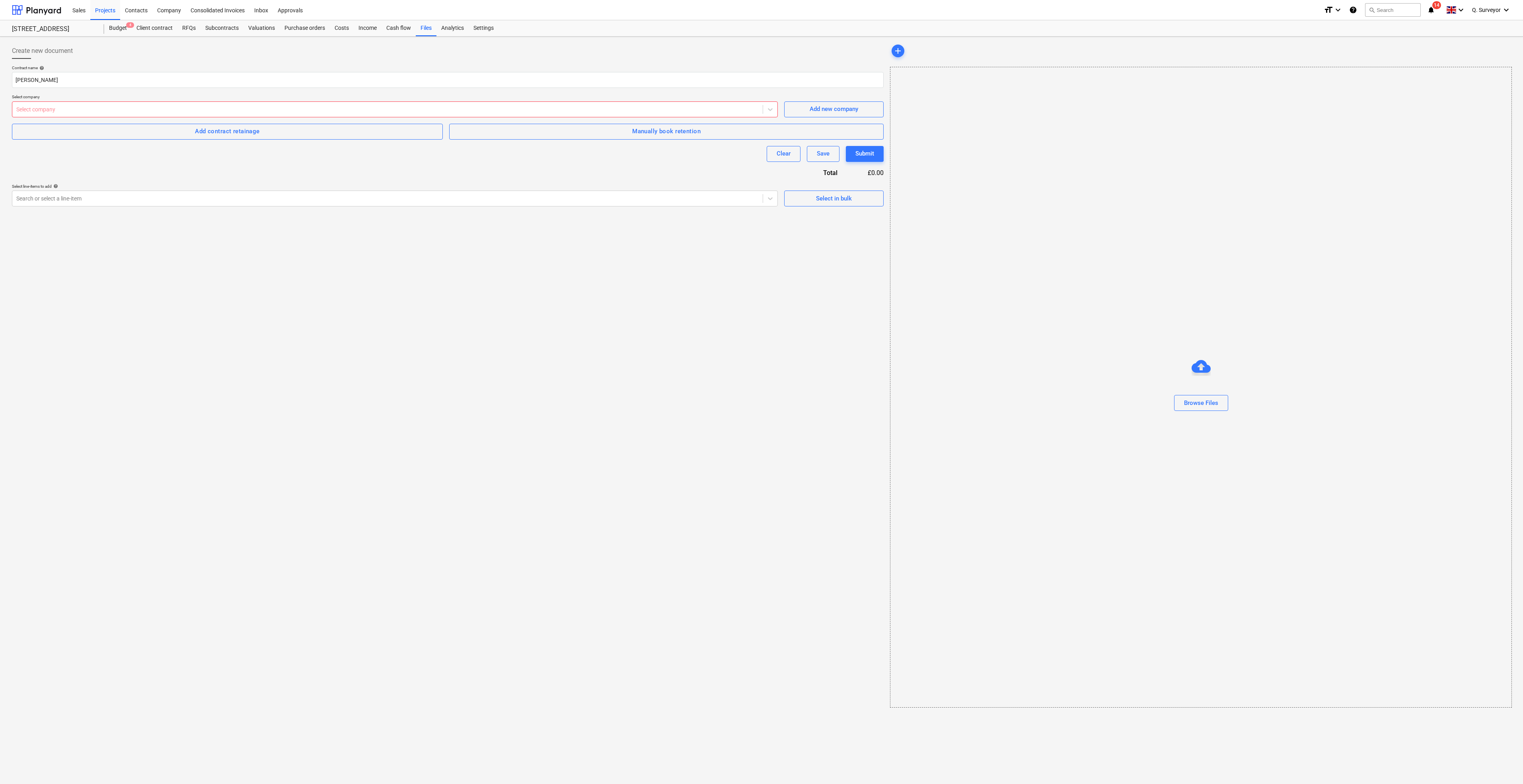
click at [500, 424] on div "Create new document Contract name help ANDREW Select company Select company Add…" at bounding box center [448, 375] width 878 height 671
click at [770, 474] on div "Create new document Contract name help ANDREW Select company Select company Add…" at bounding box center [448, 375] width 878 height 671
drag, startPoint x: 597, startPoint y: 522, endPoint x: 567, endPoint y: 482, distance: 50.0
click at [597, 522] on div "Create new document Contract name help ANDREW Select company Select company Add…" at bounding box center [448, 375] width 878 height 671
click at [1194, 316] on div "Browse Files" at bounding box center [1201, 387] width 622 height 640
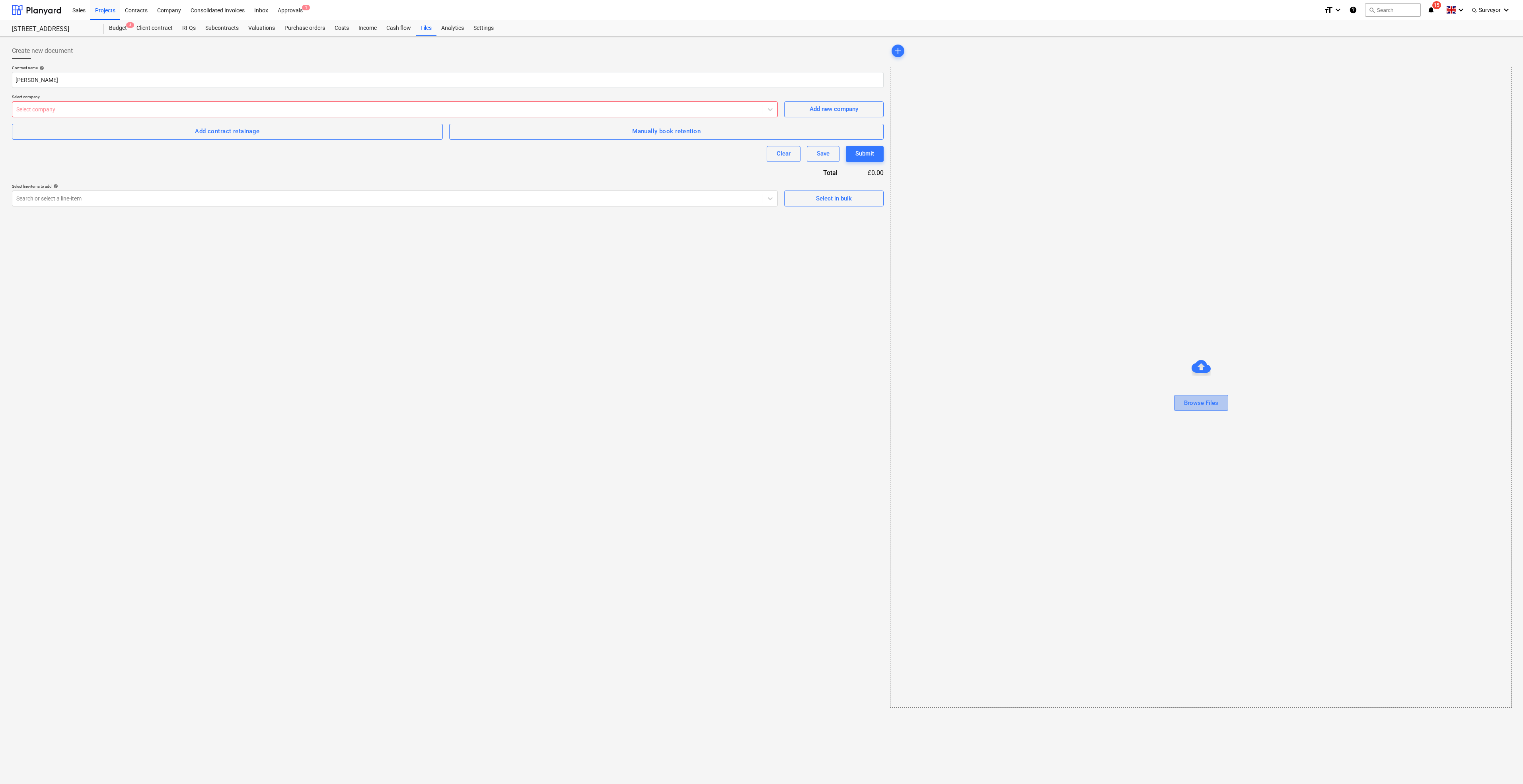
click at [1198, 400] on div "Browse Files" at bounding box center [1201, 403] width 35 height 10
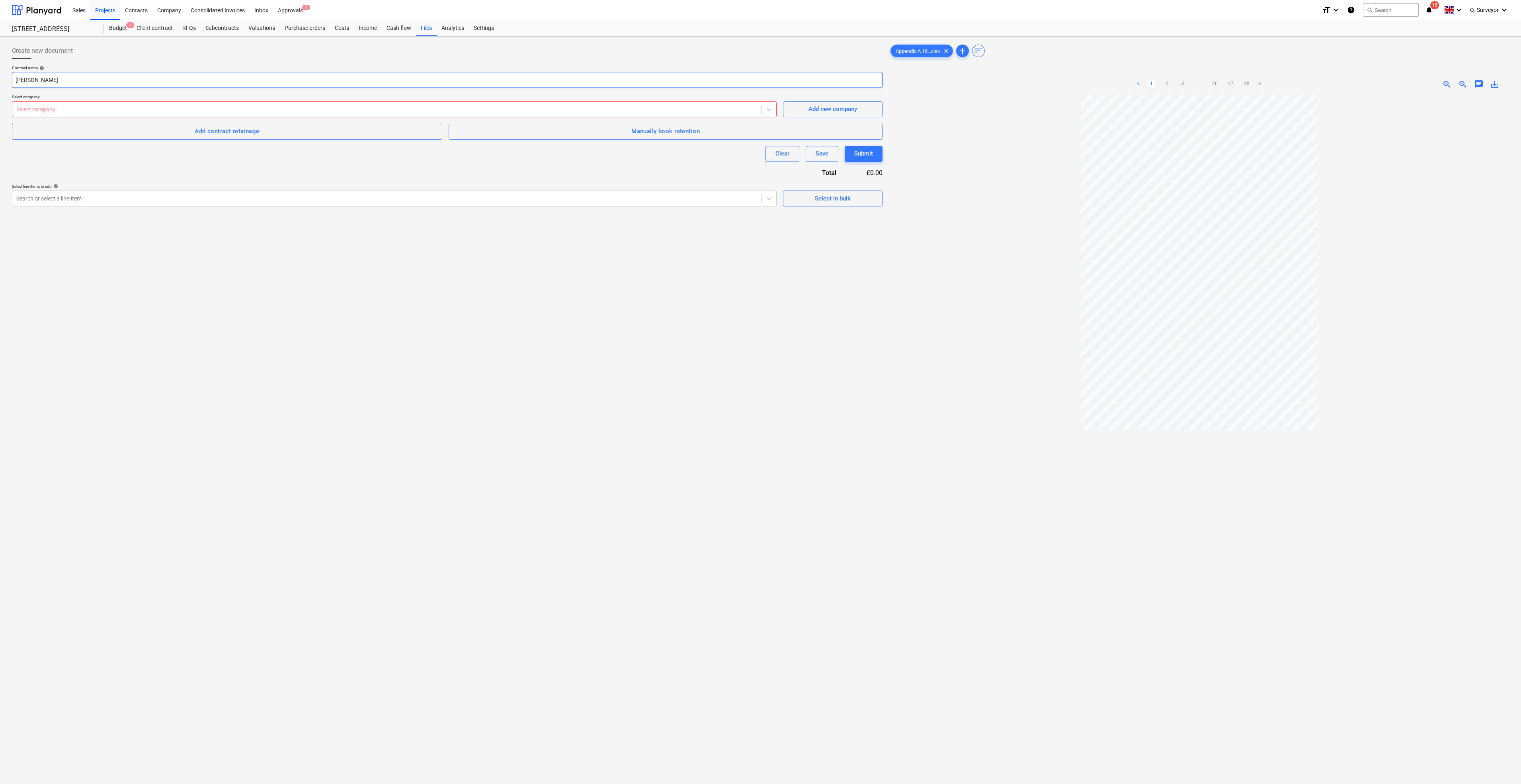
drag, startPoint x: 53, startPoint y: 83, endPoint x: 60, endPoint y: 80, distance: 7.6
click at [53, 83] on input "ANDREW" at bounding box center [447, 80] width 870 height 16
drag, startPoint x: 62, startPoint y: 79, endPoint x: -40, endPoint y: 235, distance: 186.4
click at [0, 235] on html "Sales Projects Contacts Company Consolidated Invoices Inbox Approvals 1 format_…" at bounding box center [760, 392] width 1521 height 784
type input "168 Fleet Conversion"
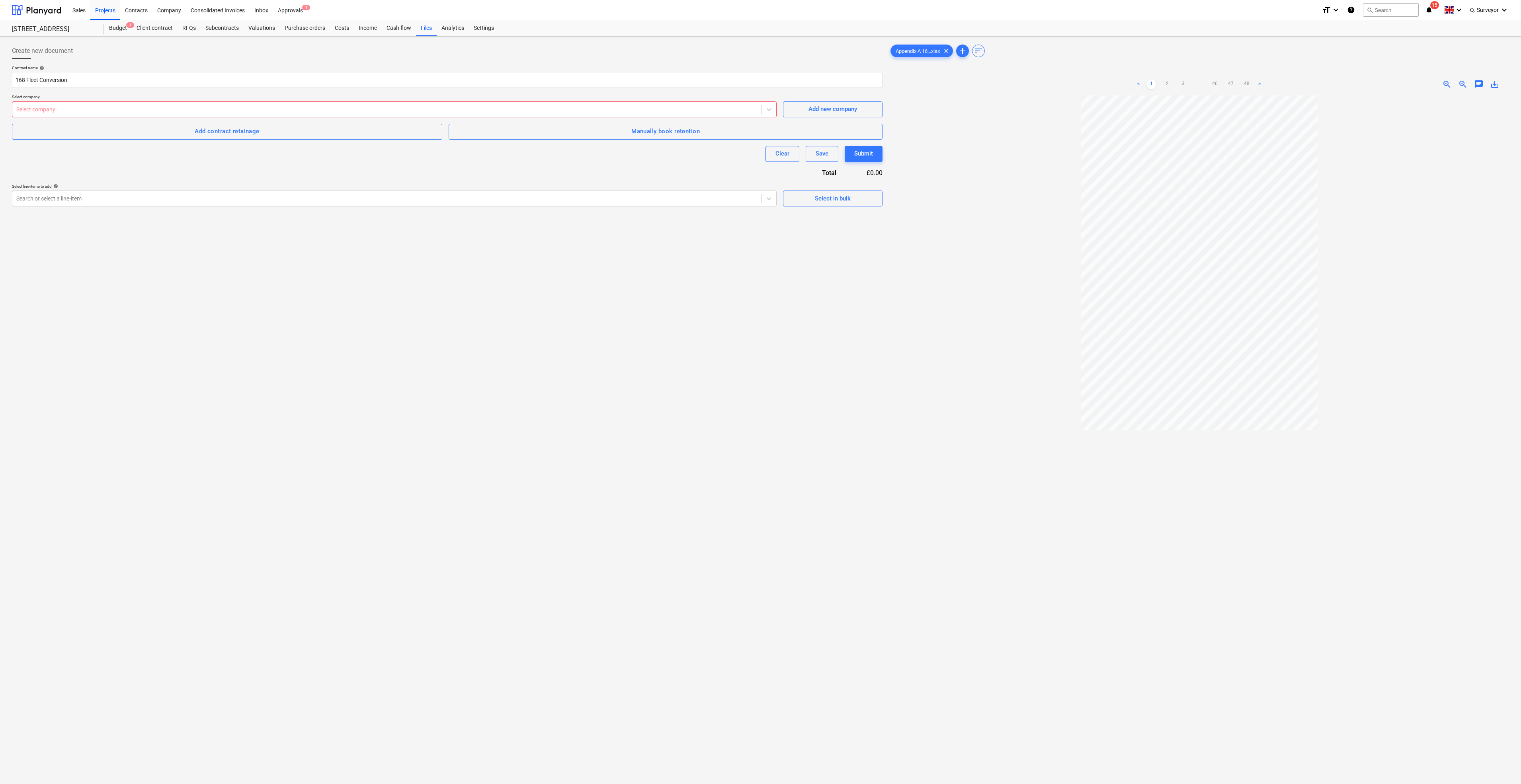
drag, startPoint x: 440, startPoint y: 306, endPoint x: 436, endPoint y: 302, distance: 5.7
click at [441, 308] on div "Create new document Contract name help 168 Fleet Conversion Select company Sele…" at bounding box center [447, 449] width 876 height 821
click at [668, 113] on div at bounding box center [386, 109] width 741 height 8
type input "WP"
click at [859, 117] on button "Add new company" at bounding box center [832, 109] width 99 height 16
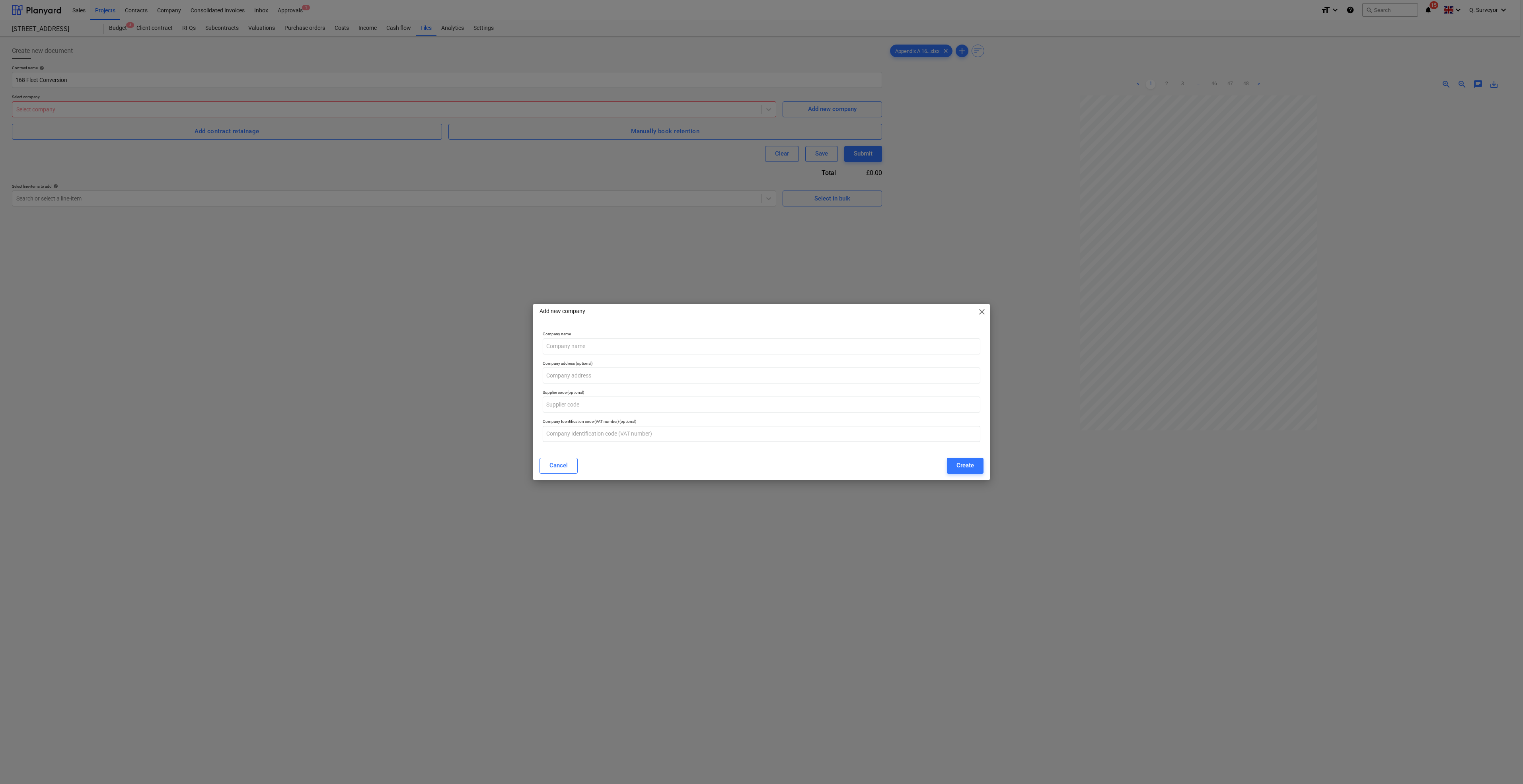
click at [861, 112] on div "Add new company close Company name Company address (optional) Supplier code (op…" at bounding box center [762, 392] width 1523 height 784
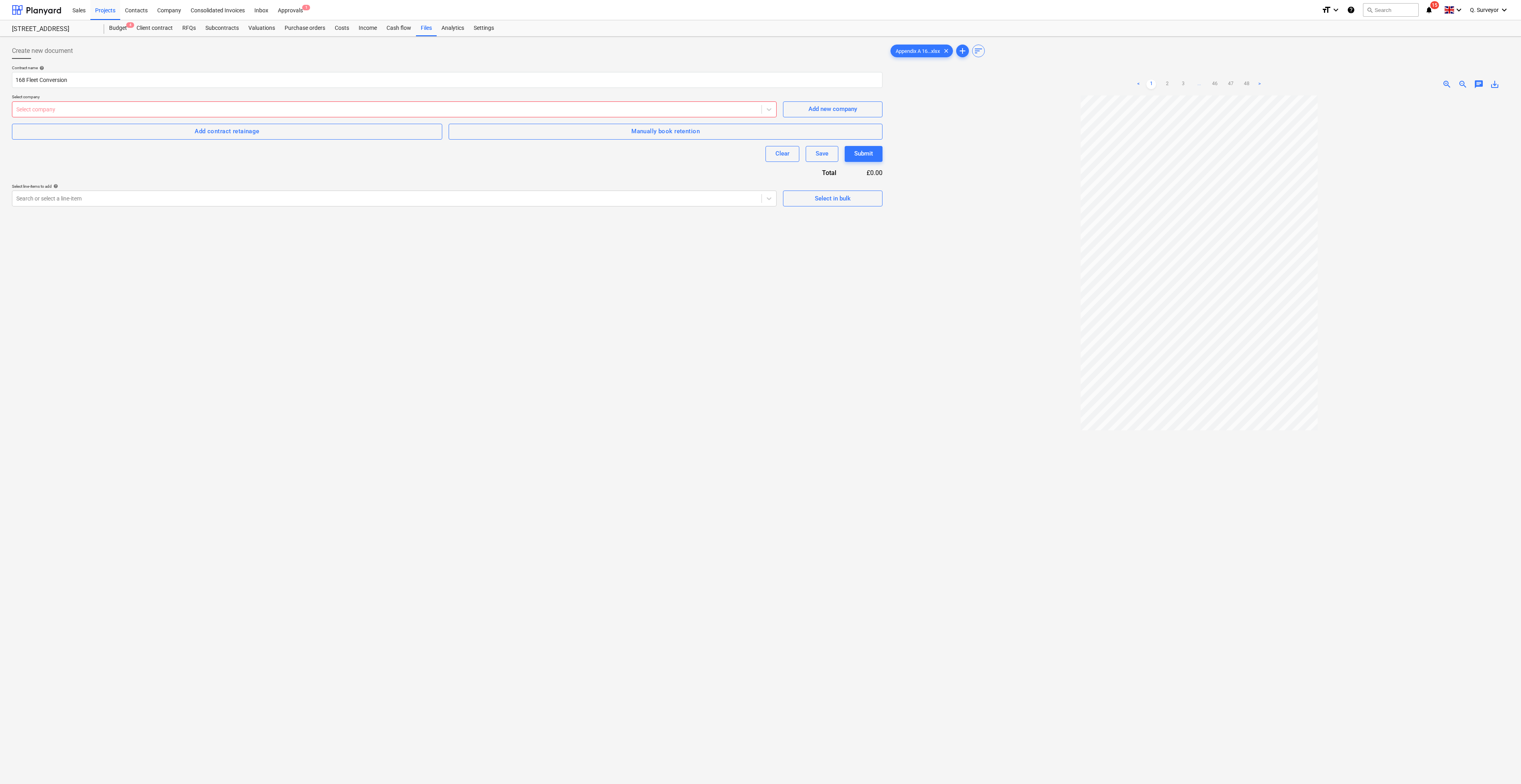
click at [861, 112] on span "Add new company" at bounding box center [833, 109] width 79 height 10
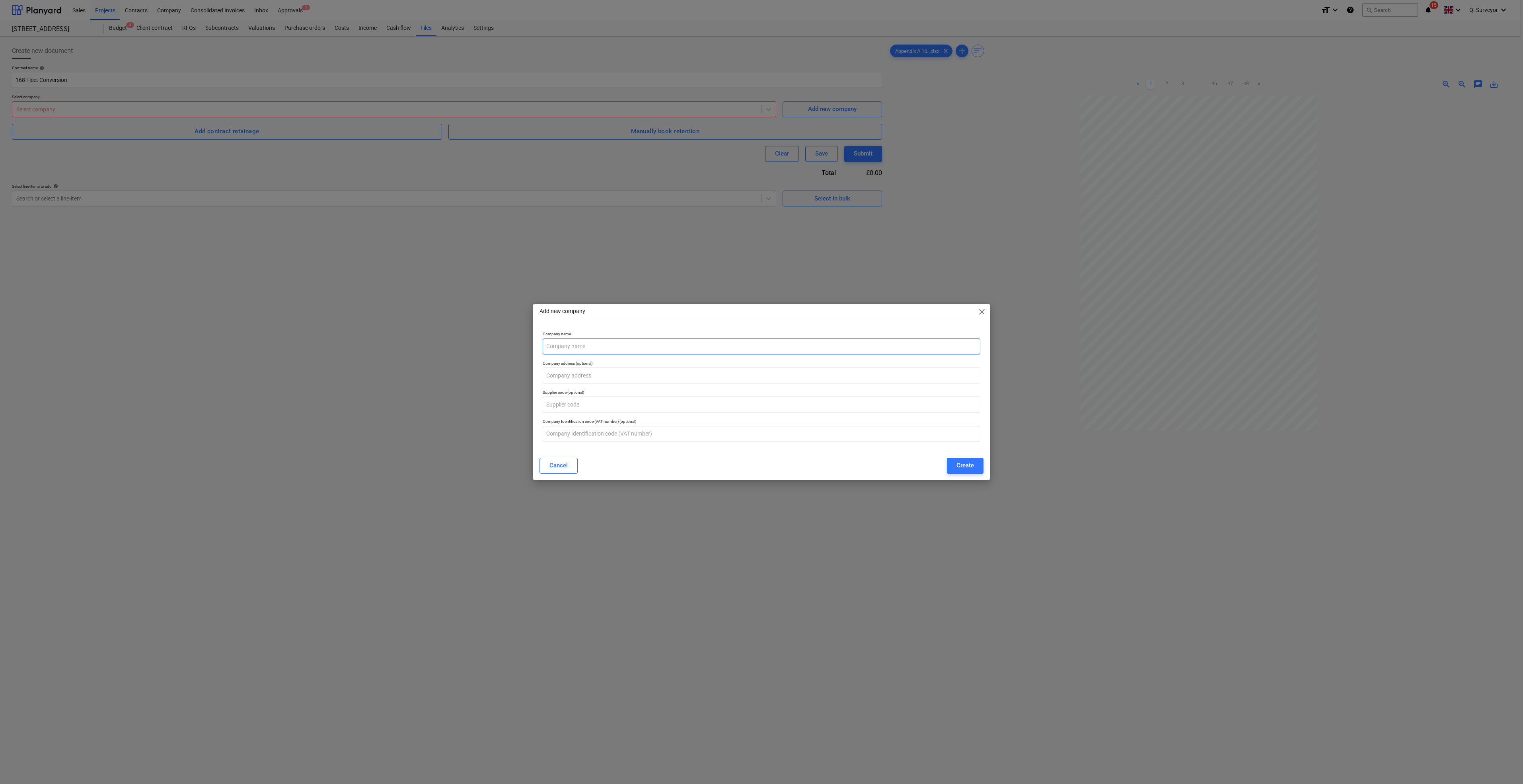
click at [612, 348] on input "text" at bounding box center [762, 346] width 438 height 16
type input "WP Consultants"
click at [591, 404] on input "text" at bounding box center [762, 405] width 438 height 16
click at [963, 467] on div "Create" at bounding box center [965, 465] width 18 height 10
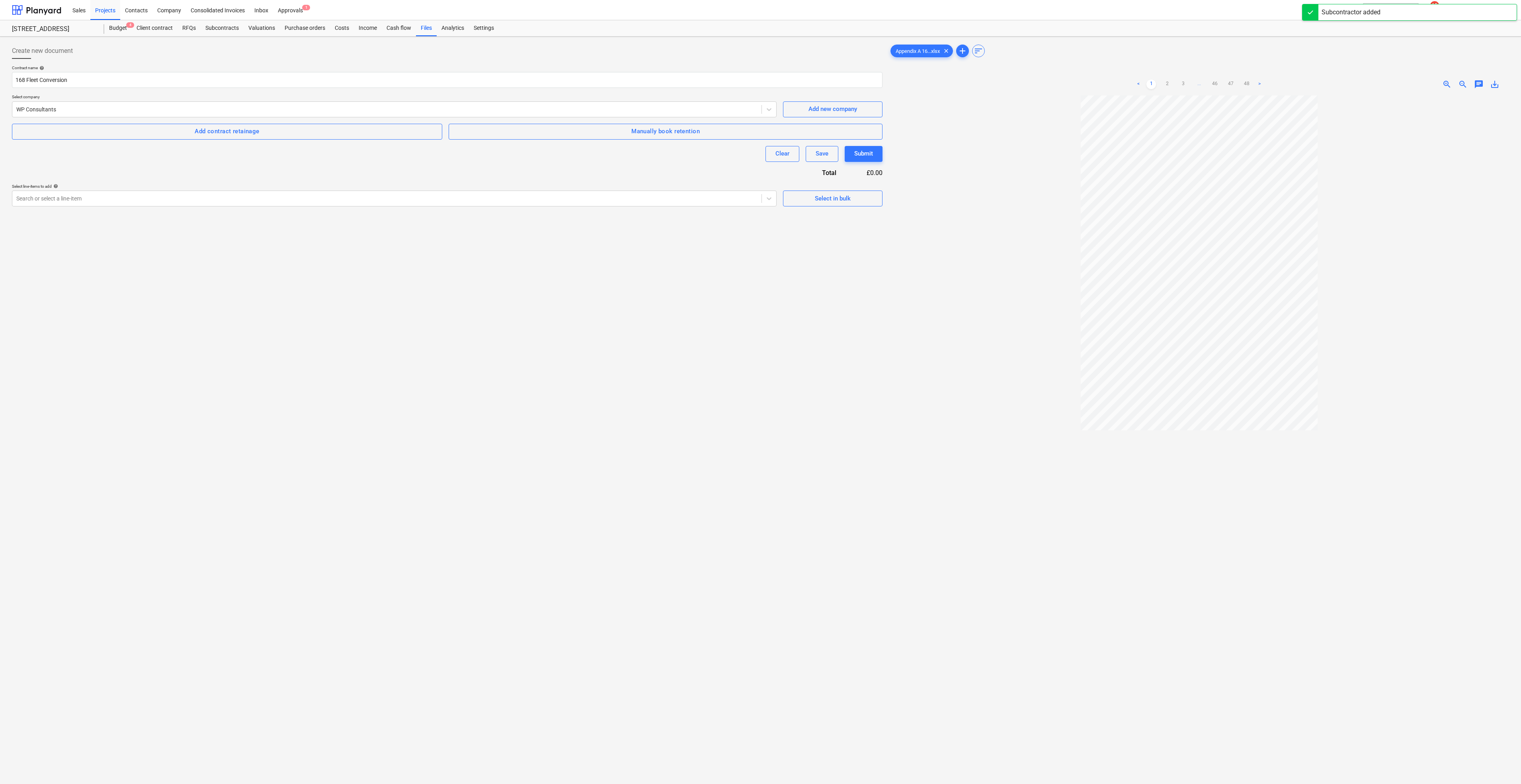
click at [447, 335] on div "Create new document Contract name help 168 Fleet Conversion Select company WP C…" at bounding box center [447, 449] width 876 height 821
click at [233, 135] on div "Add contract retainage" at bounding box center [227, 131] width 64 height 10
click at [49, 163] on div at bounding box center [224, 161] width 425 height 10
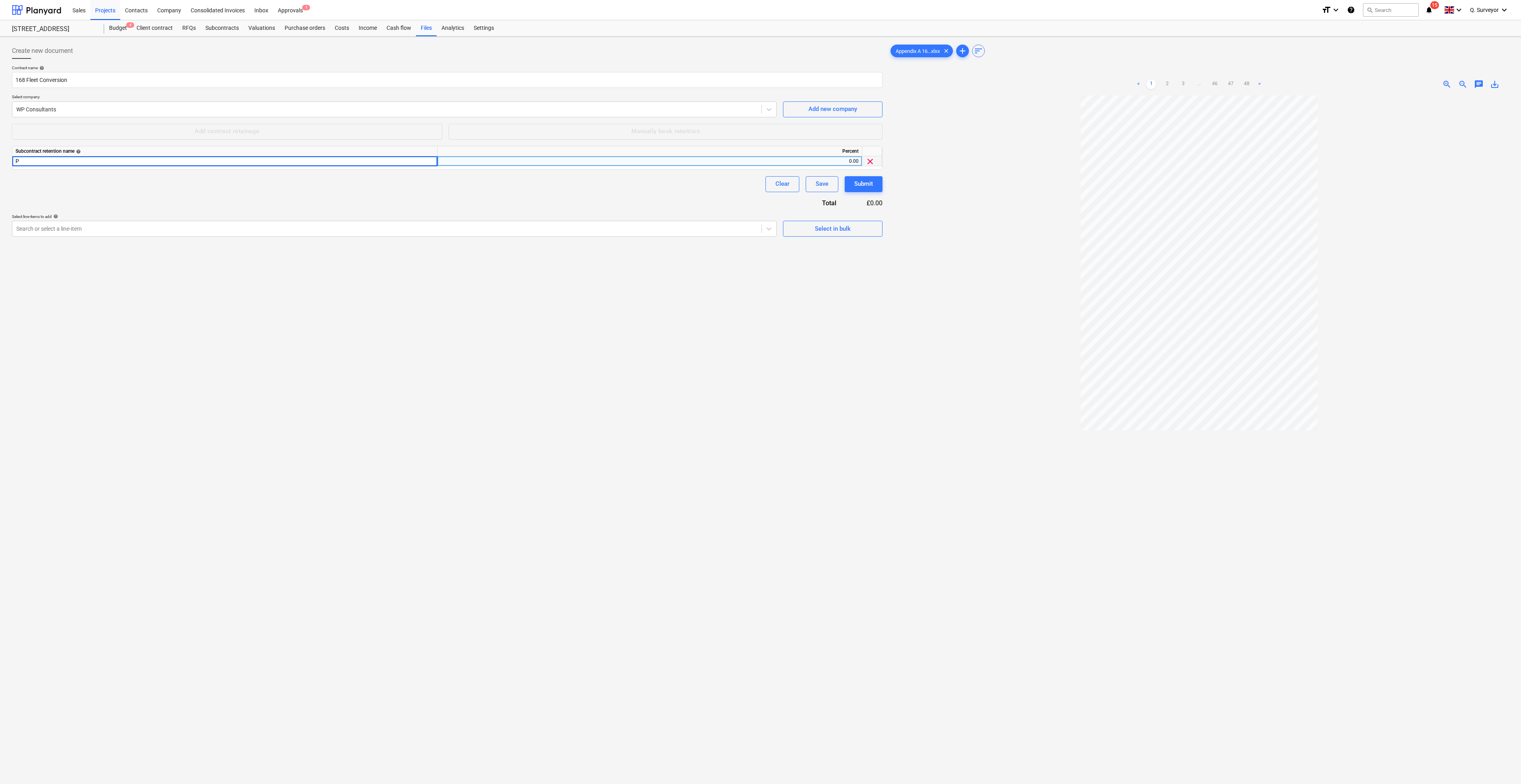
type input "PC"
click at [789, 154] on div "Percent" at bounding box center [650, 151] width 425 height 10
click at [846, 164] on div "0.00" at bounding box center [650, 161] width 418 height 10
type input "2.5"
click at [734, 316] on div "Create new document Contract name help 168 Fleet Conversion Select company WP C…" at bounding box center [447, 449] width 876 height 821
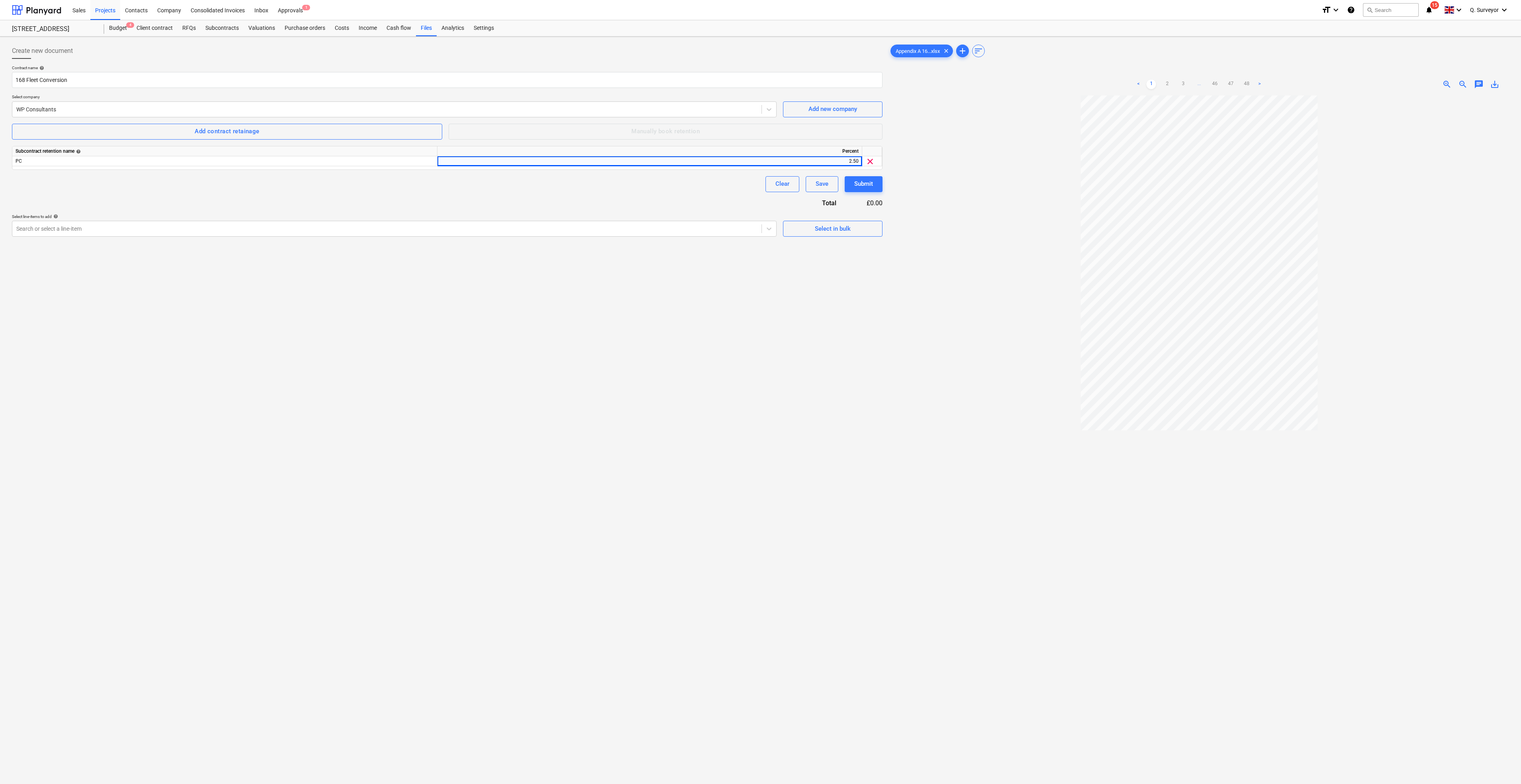
click at [172, 194] on div "Contract name help 168 Fleet Conversion Select company WP Consultants Add new c…" at bounding box center [447, 150] width 870 height 171
click at [275, 136] on span "Add contract retainage" at bounding box center [227, 131] width 413 height 10
click at [69, 176] on div "Subcontract retention name help Percent PC 2.50 clear 0.00 clear" at bounding box center [447, 162] width 870 height 34
click at [68, 170] on div at bounding box center [224, 171] width 425 height 10
type input "MGD"
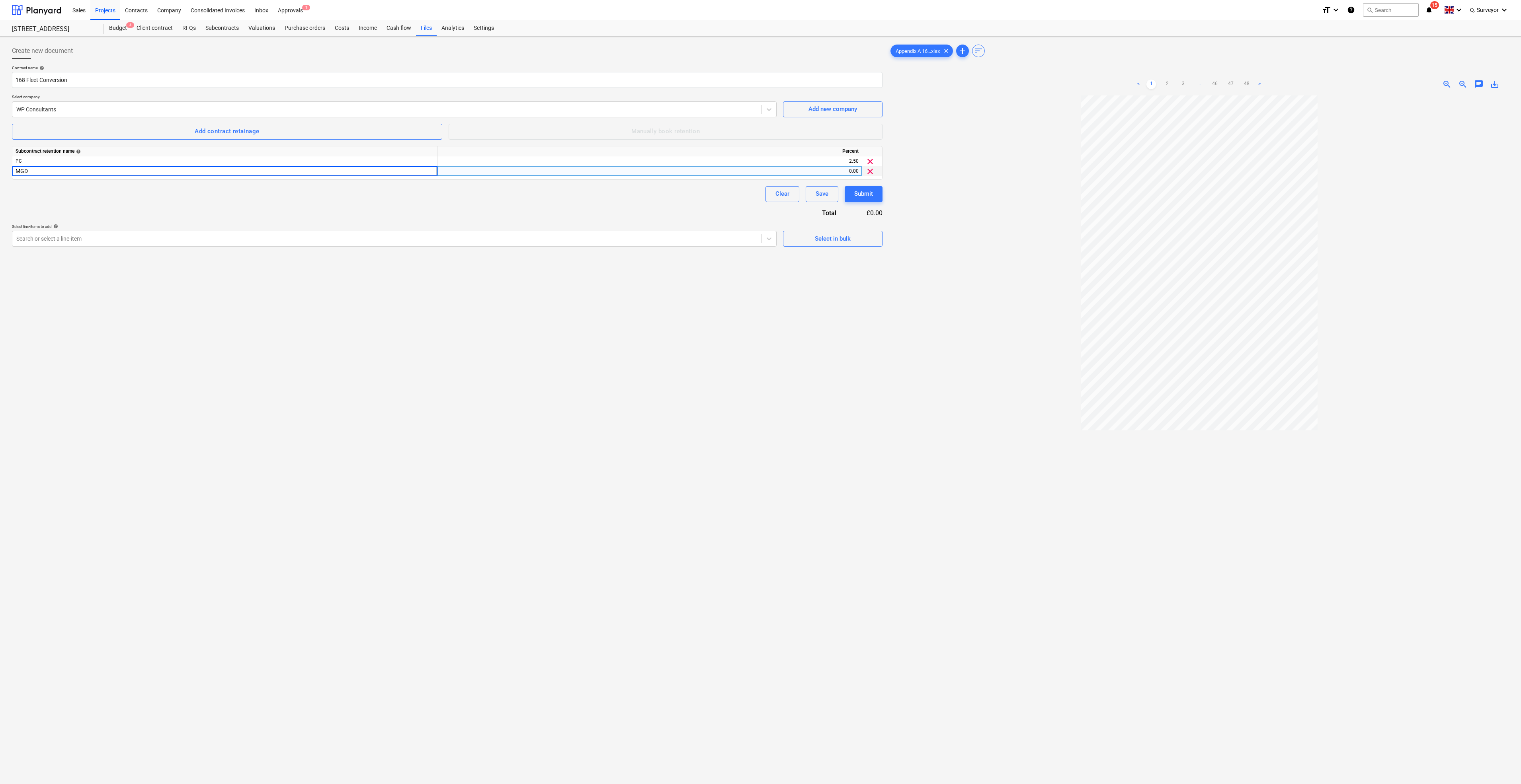
click at [850, 172] on div "0.00" at bounding box center [650, 171] width 418 height 10
type input "2.5"
drag, startPoint x: 644, startPoint y: 435, endPoint x: 645, endPoint y: 430, distance: 5.1
click at [644, 434] on div "Create new document Contract name help 168 Fleet Conversion Select company WP C…" at bounding box center [447, 449] width 876 height 821
click at [255, 202] on div "Clear Save Submit" at bounding box center [447, 194] width 870 height 16
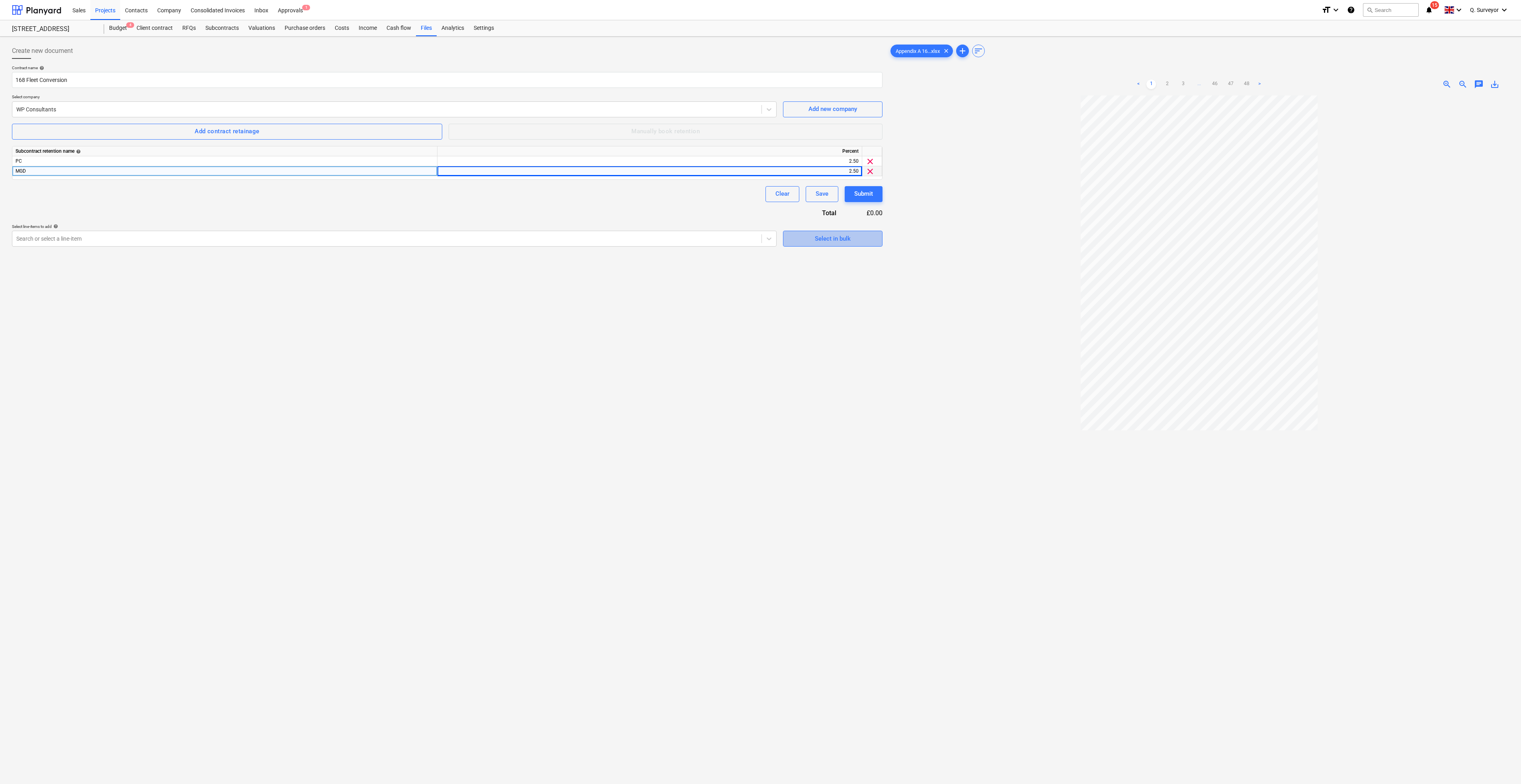
click at [827, 237] on div "Select in bulk" at bounding box center [833, 239] width 36 height 10
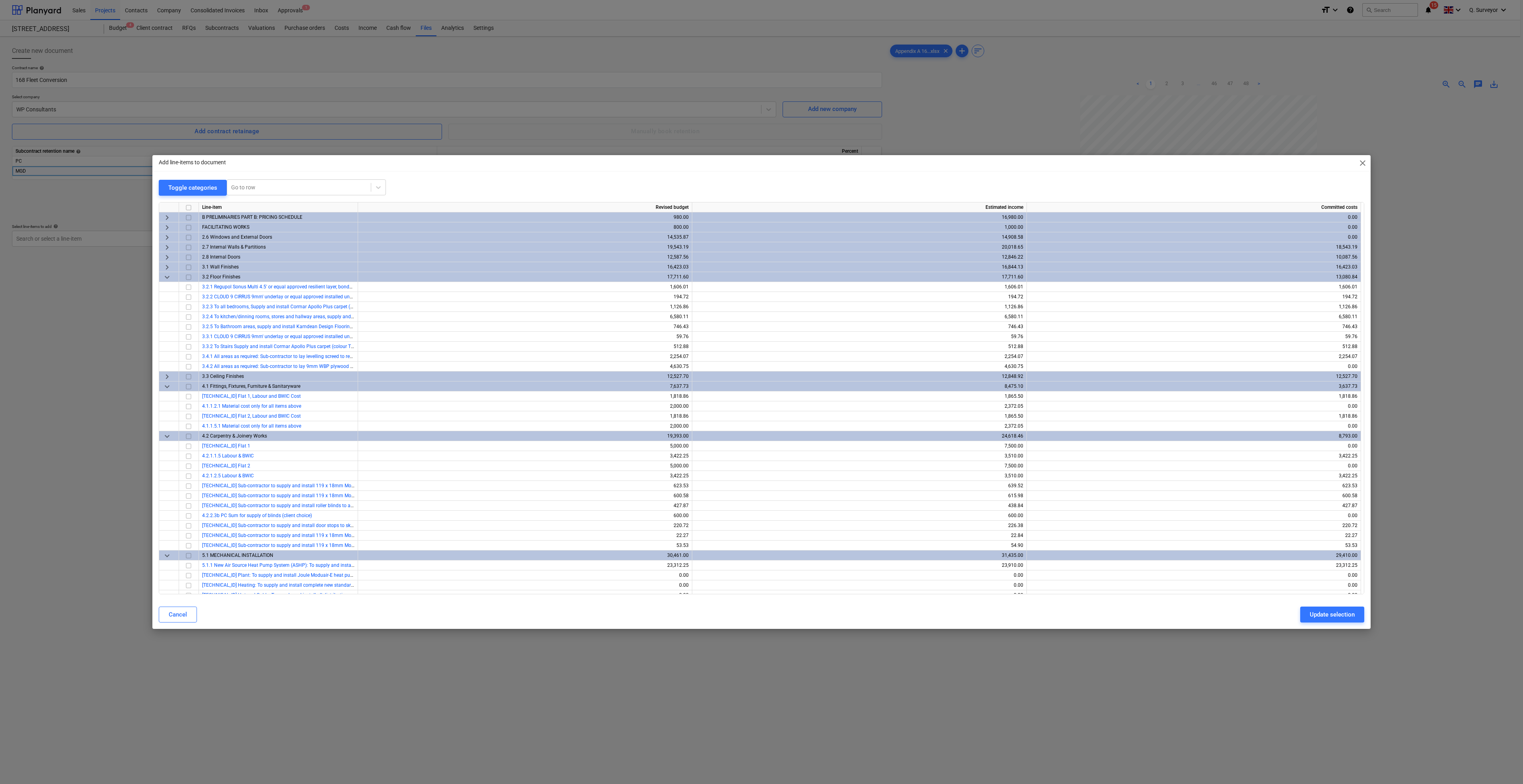
click at [184, 206] on input "checkbox" at bounding box center [189, 208] width 10 height 10
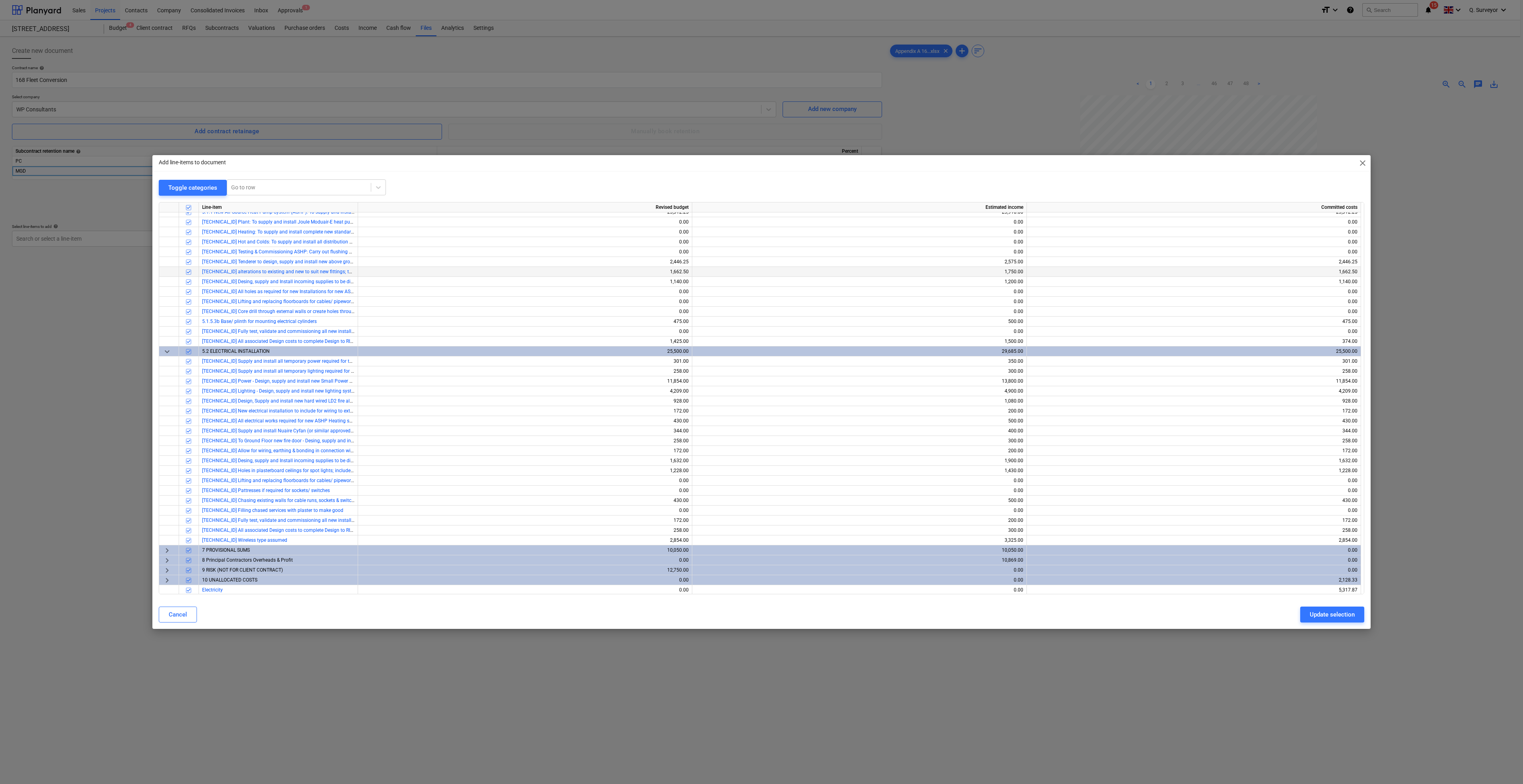
scroll to position [354, 0]
click at [188, 577] on input "checkbox" at bounding box center [189, 579] width 10 height 10
checkbox input "false"
click at [187, 588] on input "checkbox" at bounding box center [189, 589] width 10 height 10
click at [187, 567] on input "checkbox" at bounding box center [189, 569] width 10 height 10
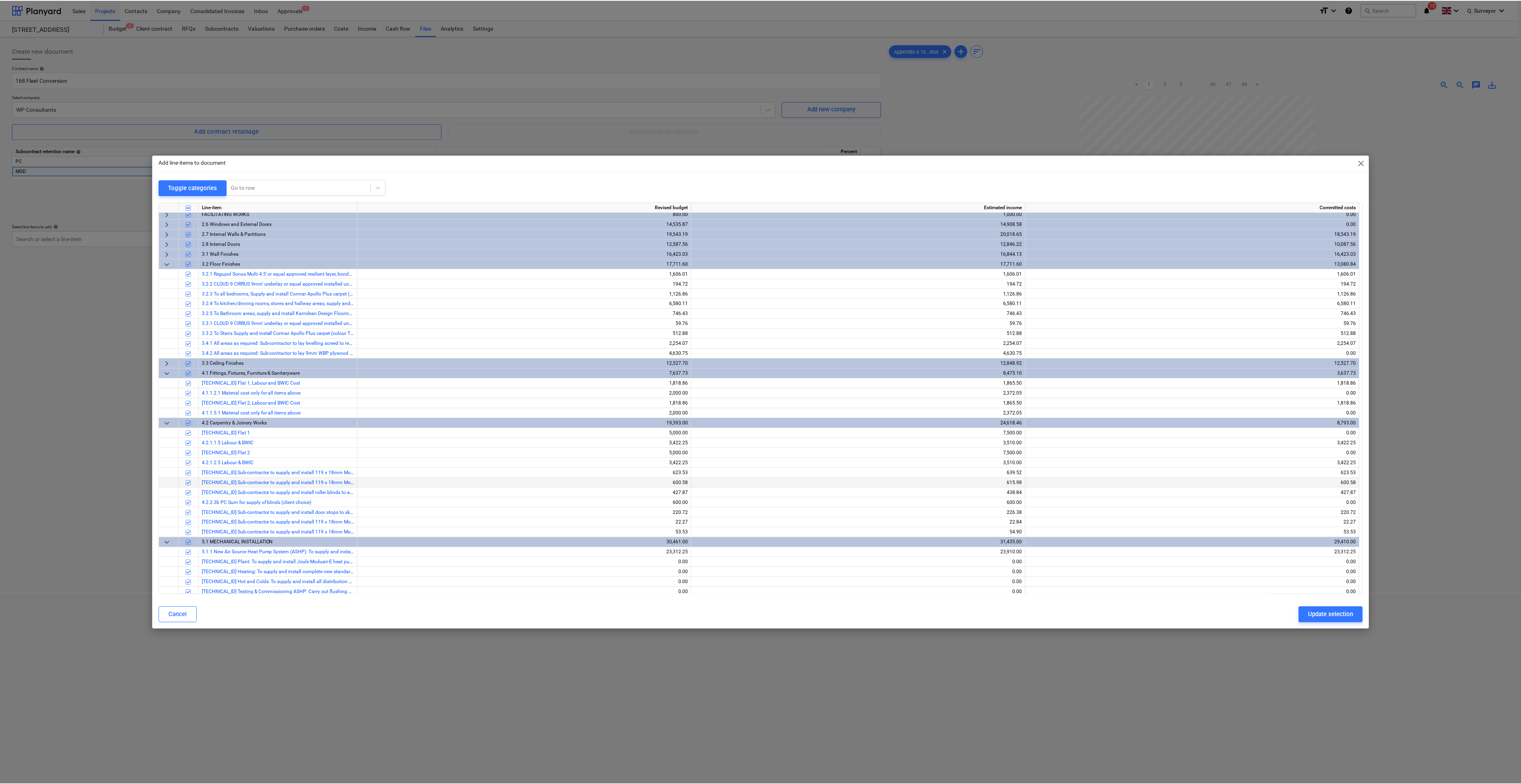
scroll to position [0, 0]
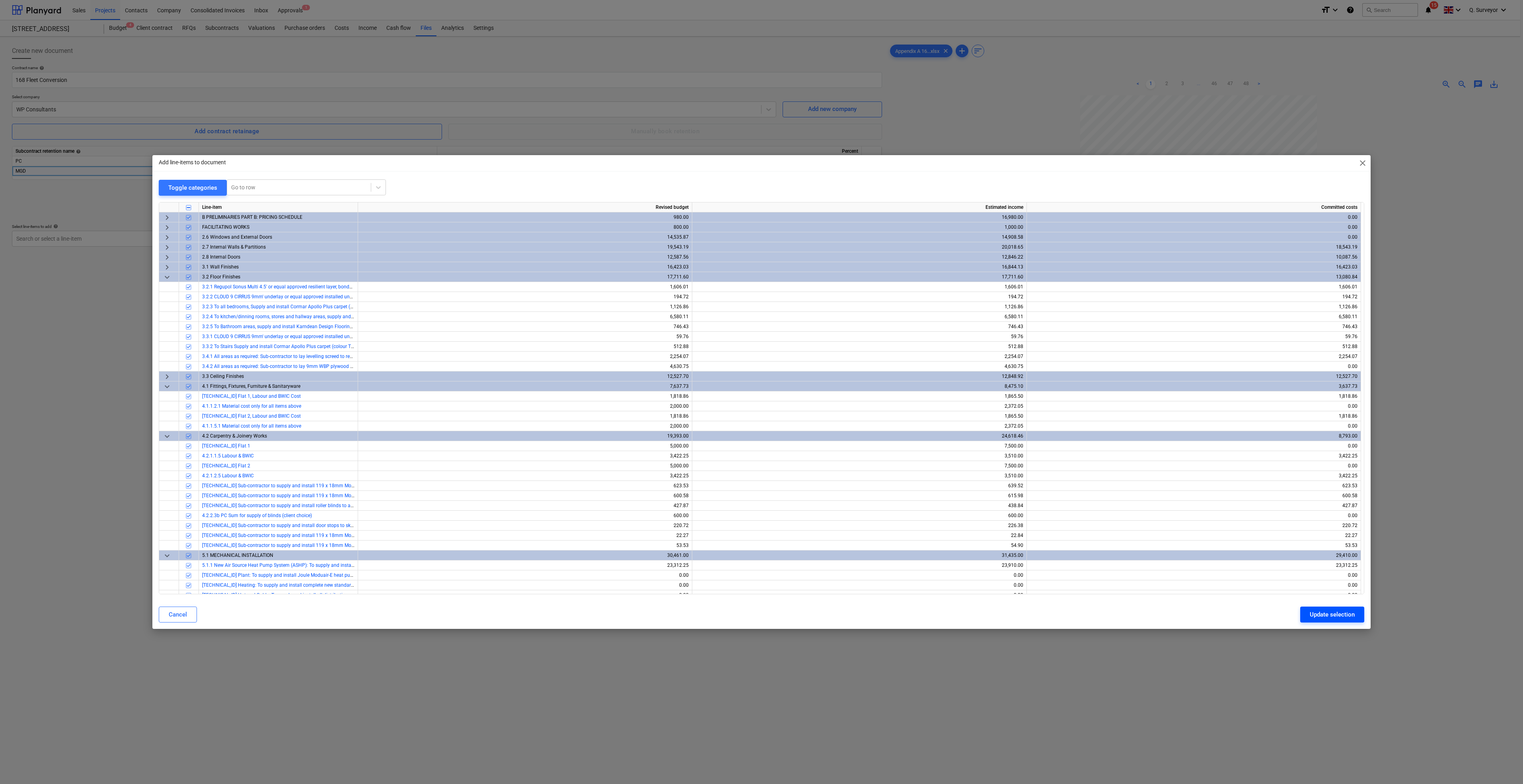
click at [1325, 616] on div "Update selection" at bounding box center [1332, 615] width 45 height 10
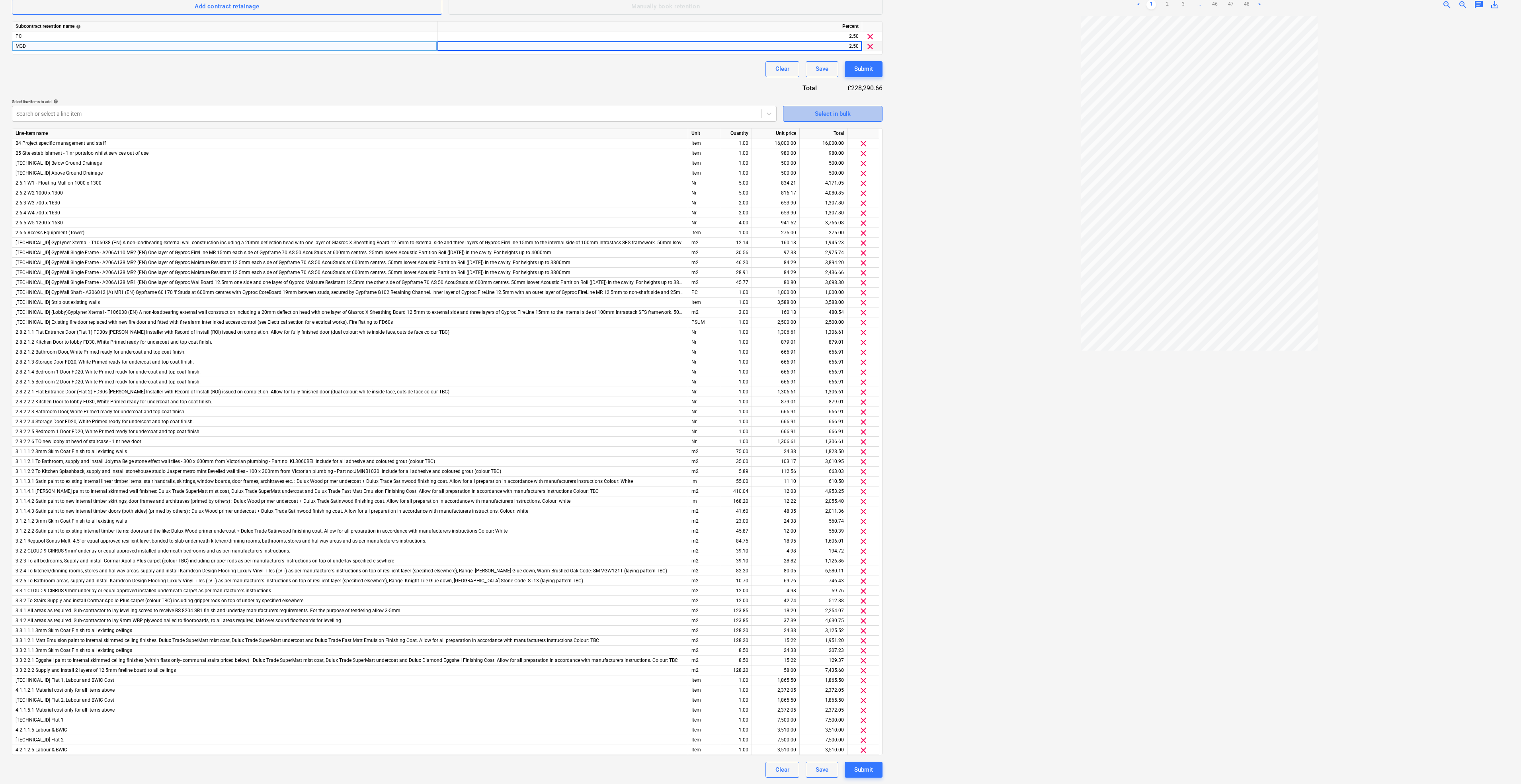
click at [833, 113] on div "Select in bulk" at bounding box center [833, 114] width 36 height 10
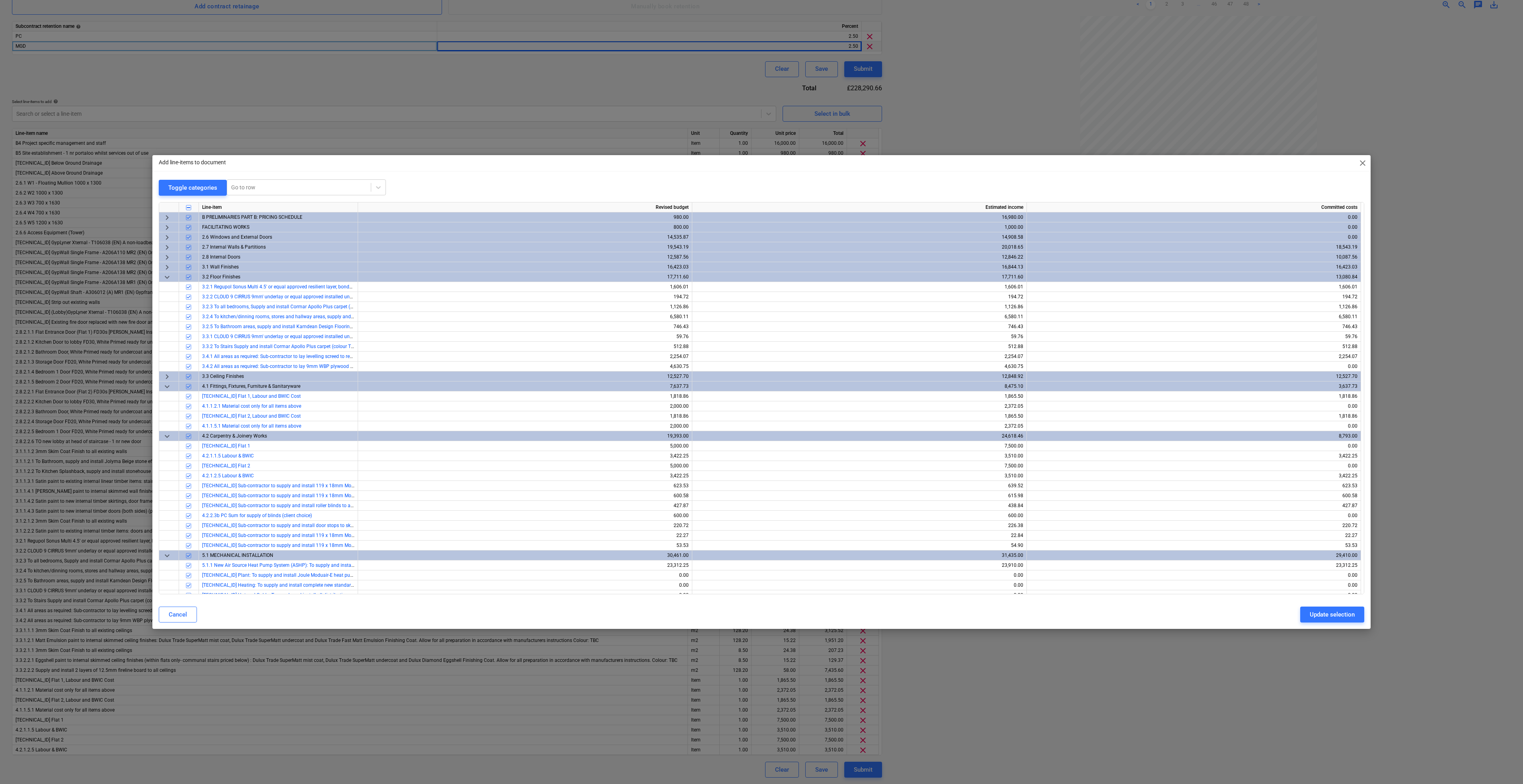
click at [168, 276] on span "keyboard_arrow_down" at bounding box center [167, 277] width 10 height 10
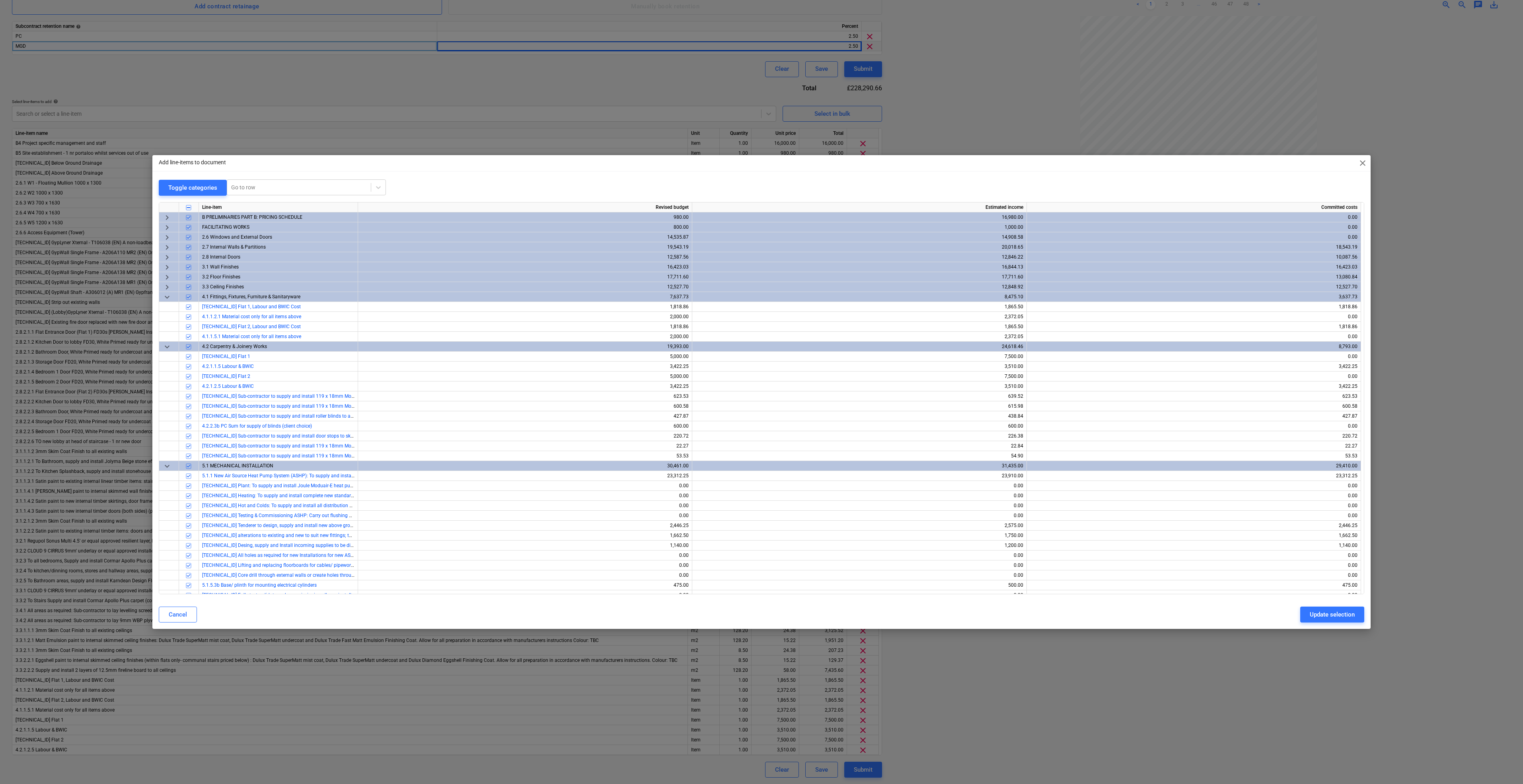
click at [169, 298] on span "keyboard_arrow_down" at bounding box center [167, 297] width 10 height 10
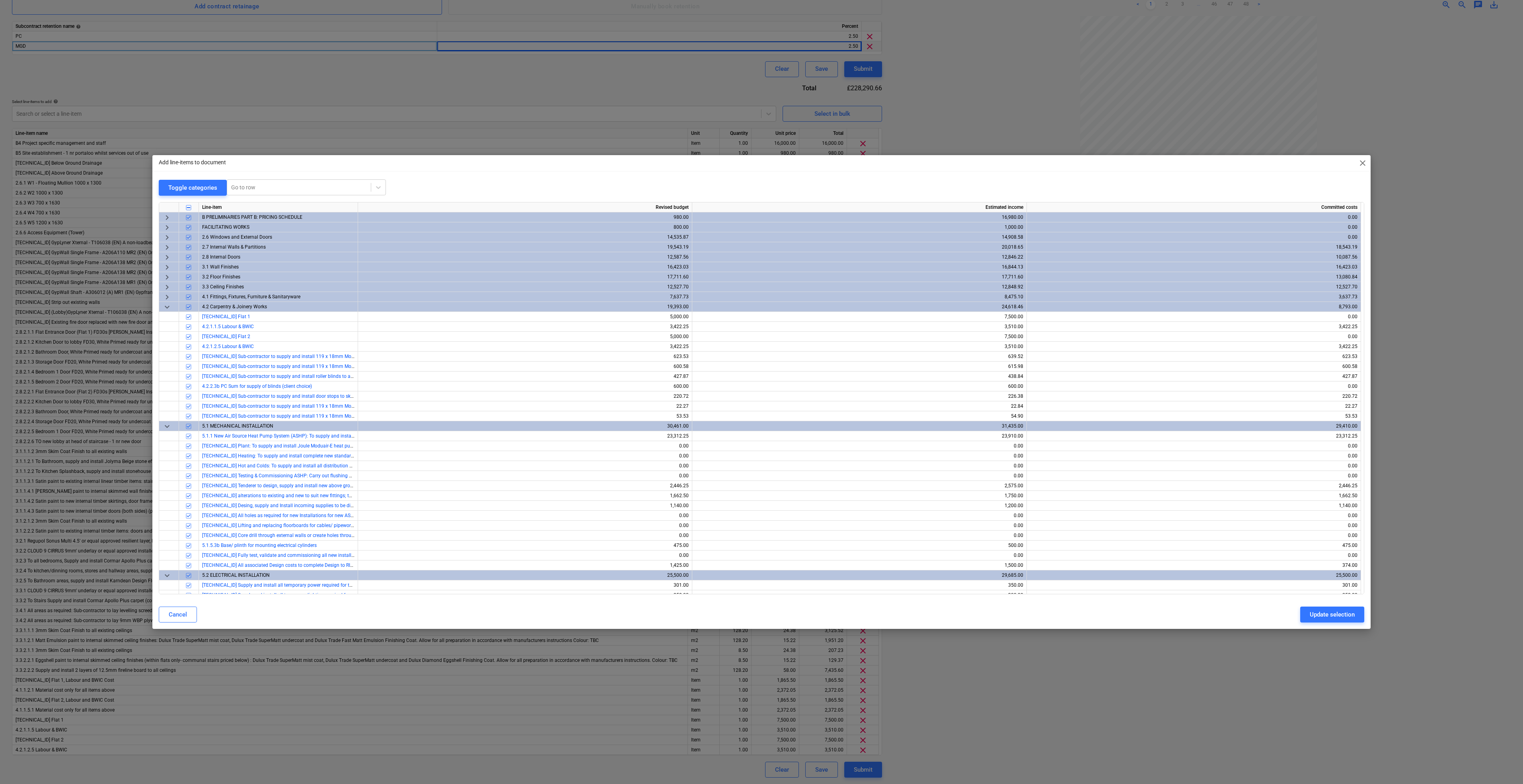
click at [166, 308] on span "keyboard_arrow_down" at bounding box center [167, 307] width 10 height 10
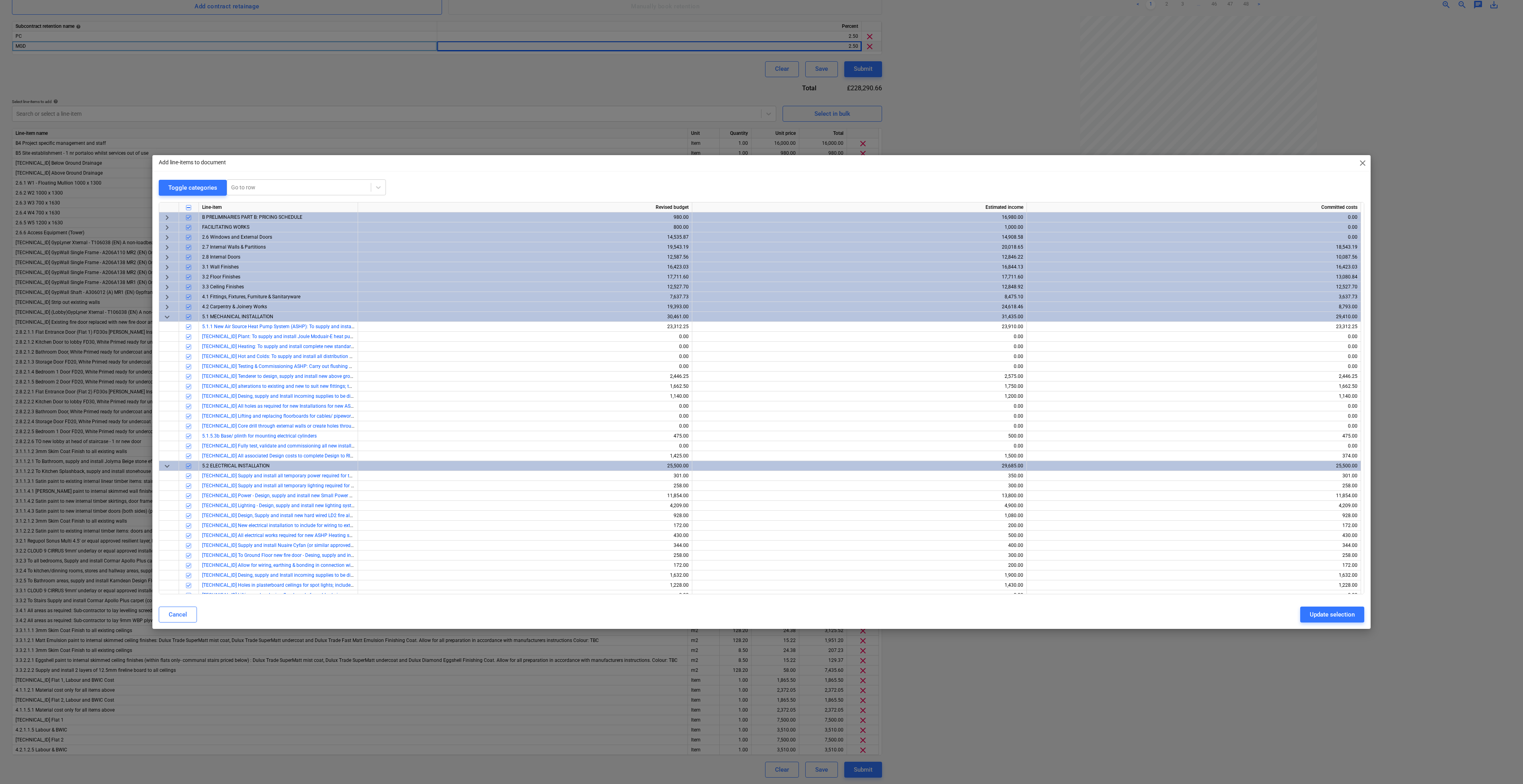
click at [167, 318] on span "keyboard_arrow_down" at bounding box center [167, 317] width 10 height 10
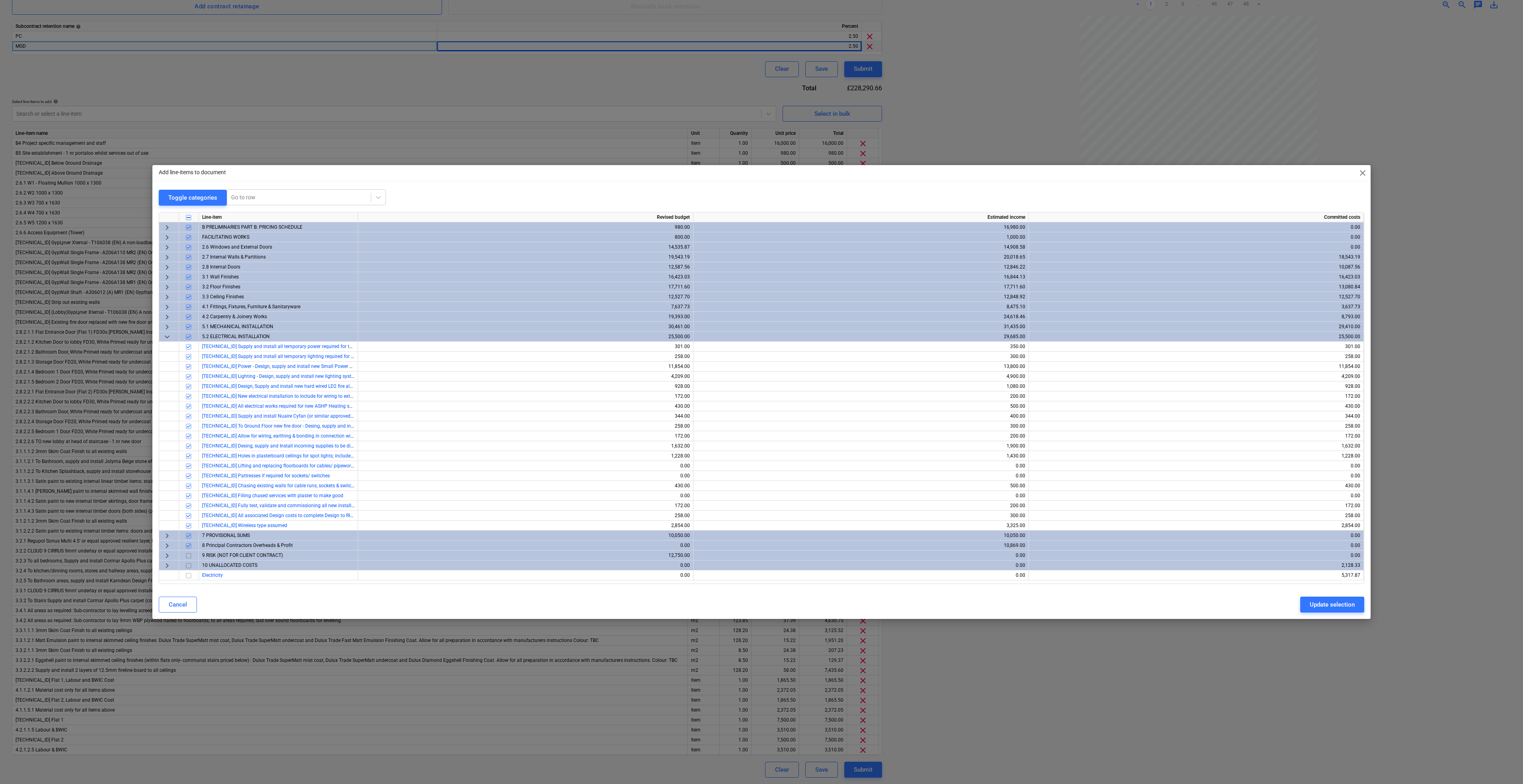
click at [166, 339] on span "keyboard_arrow_down" at bounding box center [167, 338] width 10 height 10
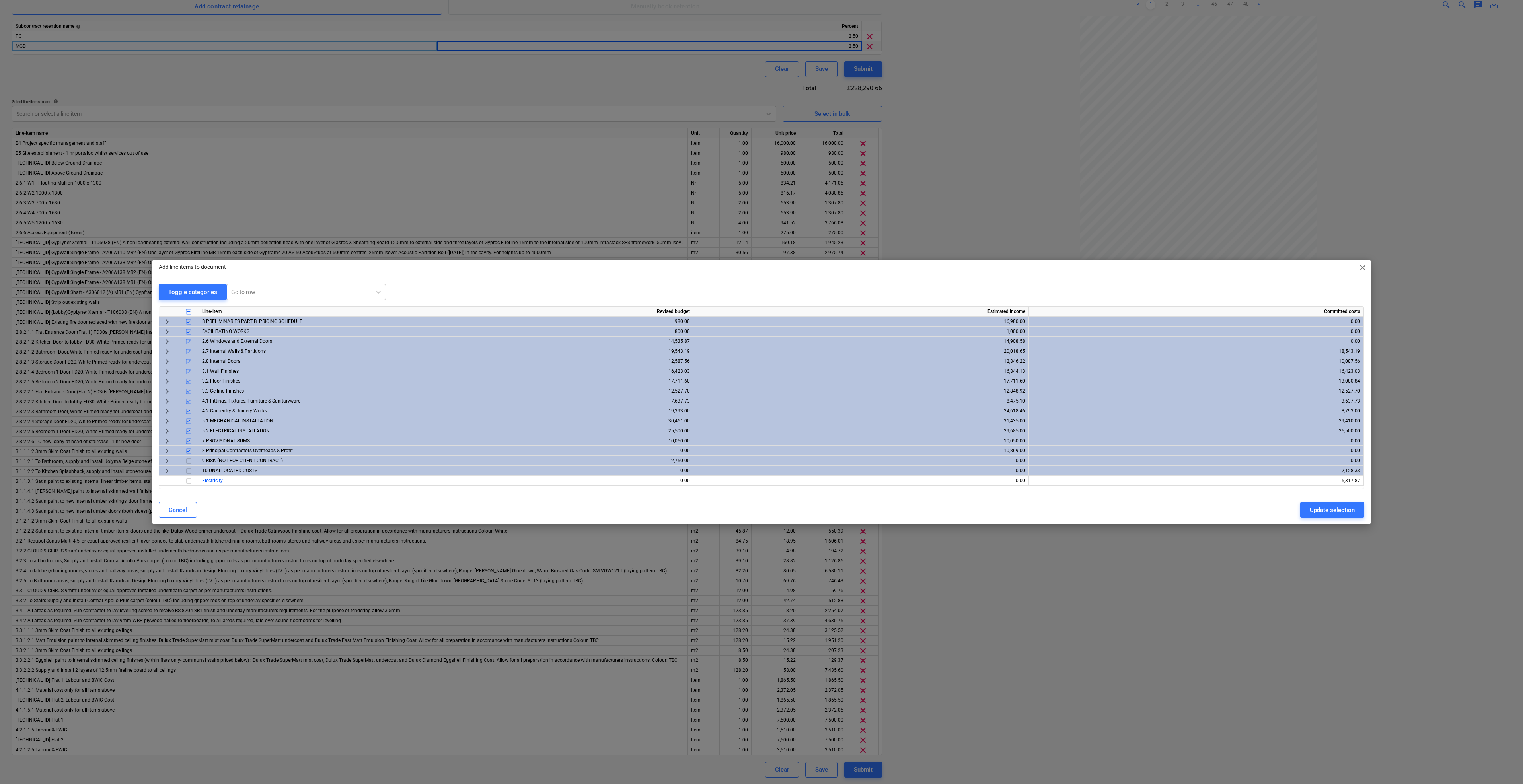
click at [1364, 266] on span "close" at bounding box center [1364, 268] width 10 height 10
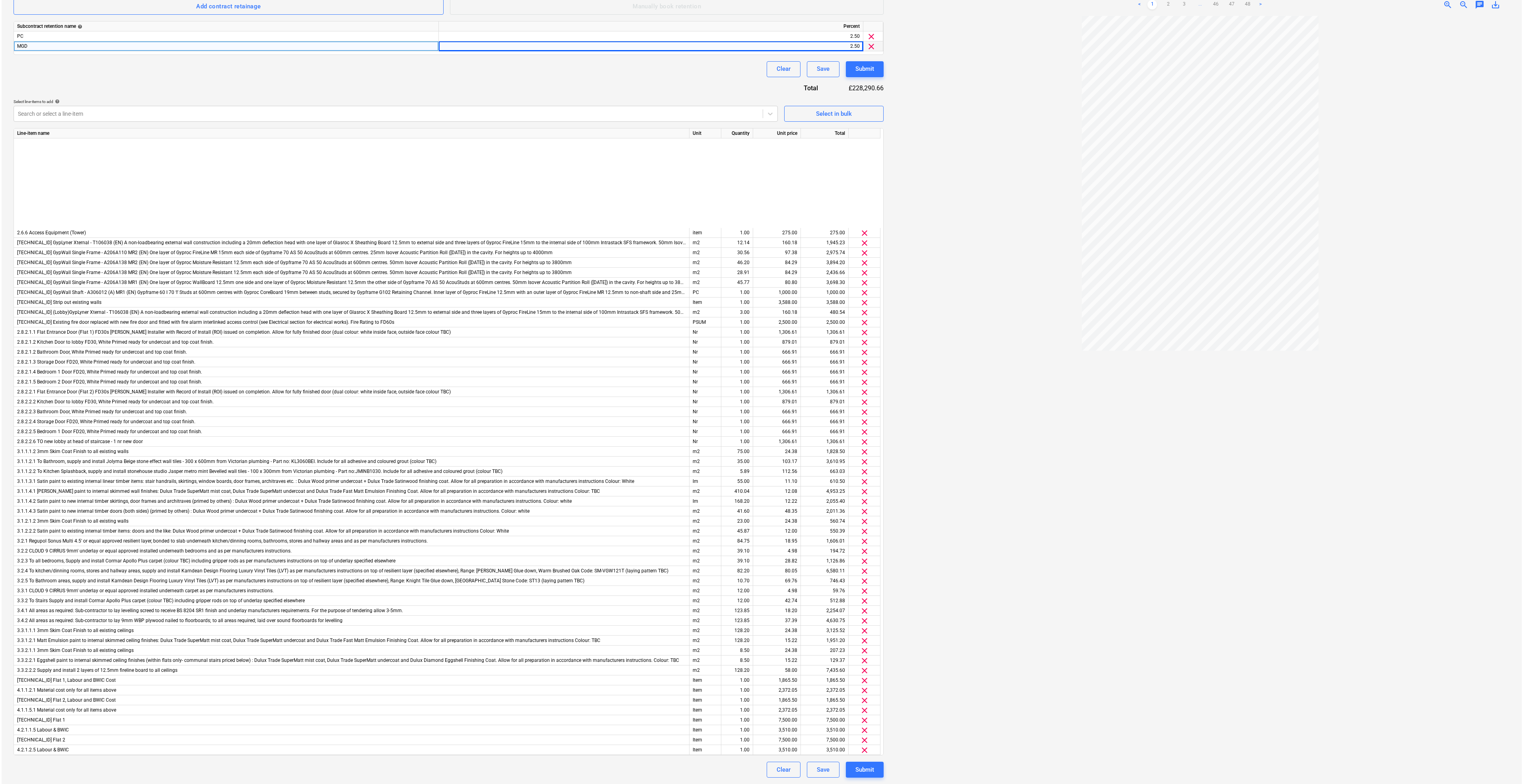
scroll to position [358, 0]
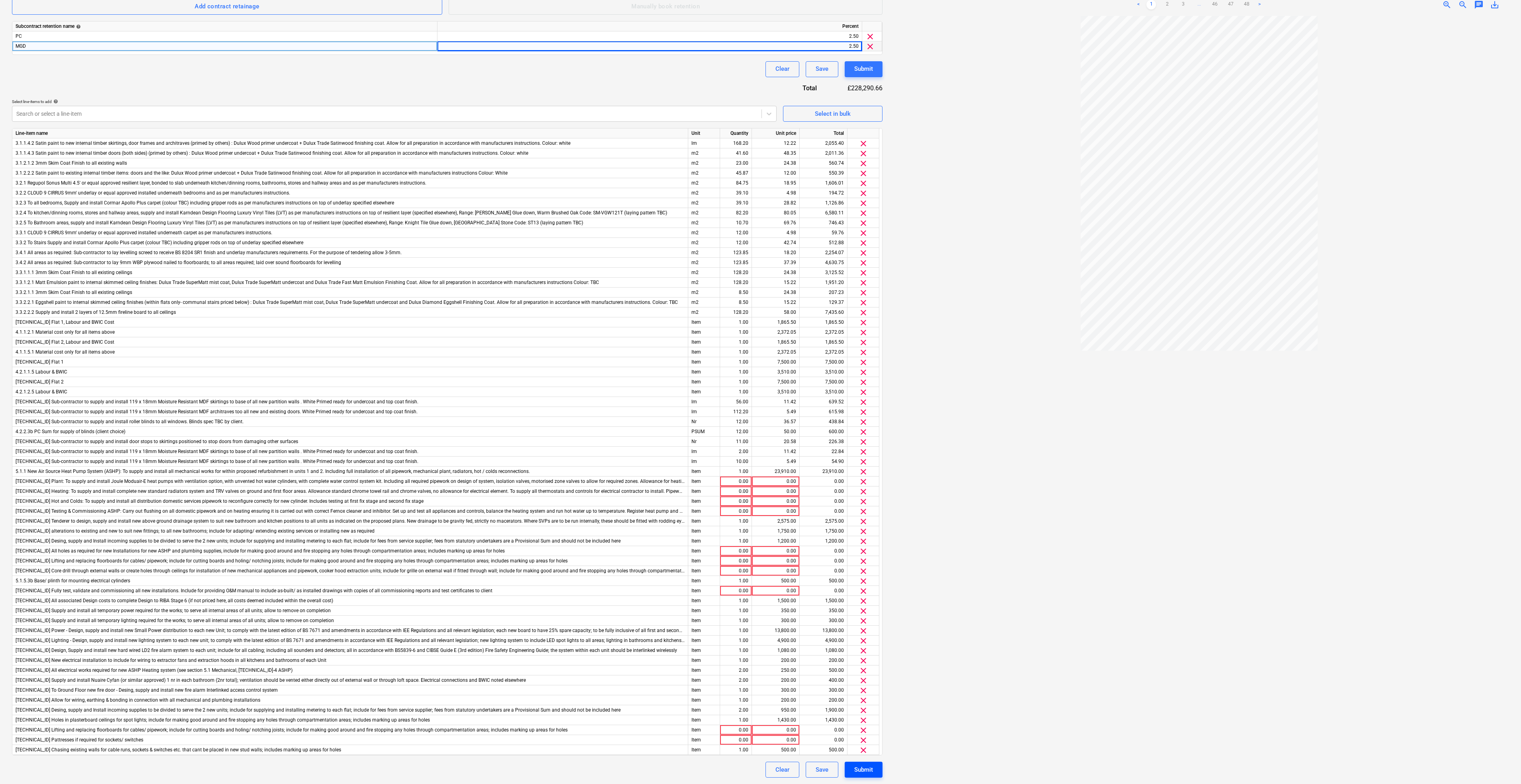
click at [866, 768] on div "Submit" at bounding box center [862, 769] width 19 height 10
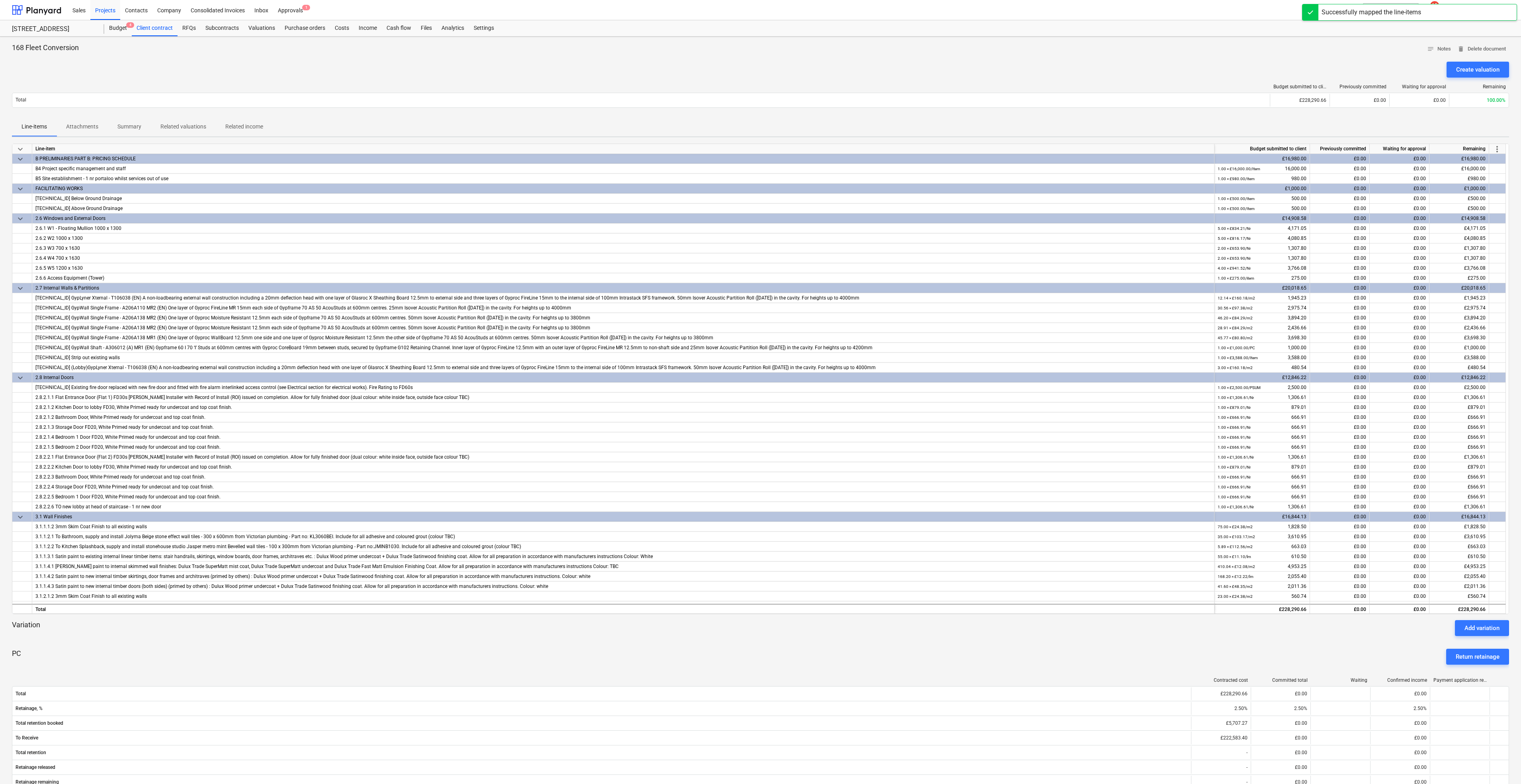
click at [253, 64] on div "Create valuation" at bounding box center [760, 69] width 1496 height 16
click at [301, 13] on div "Approvals 1" at bounding box center [290, 10] width 35 height 20
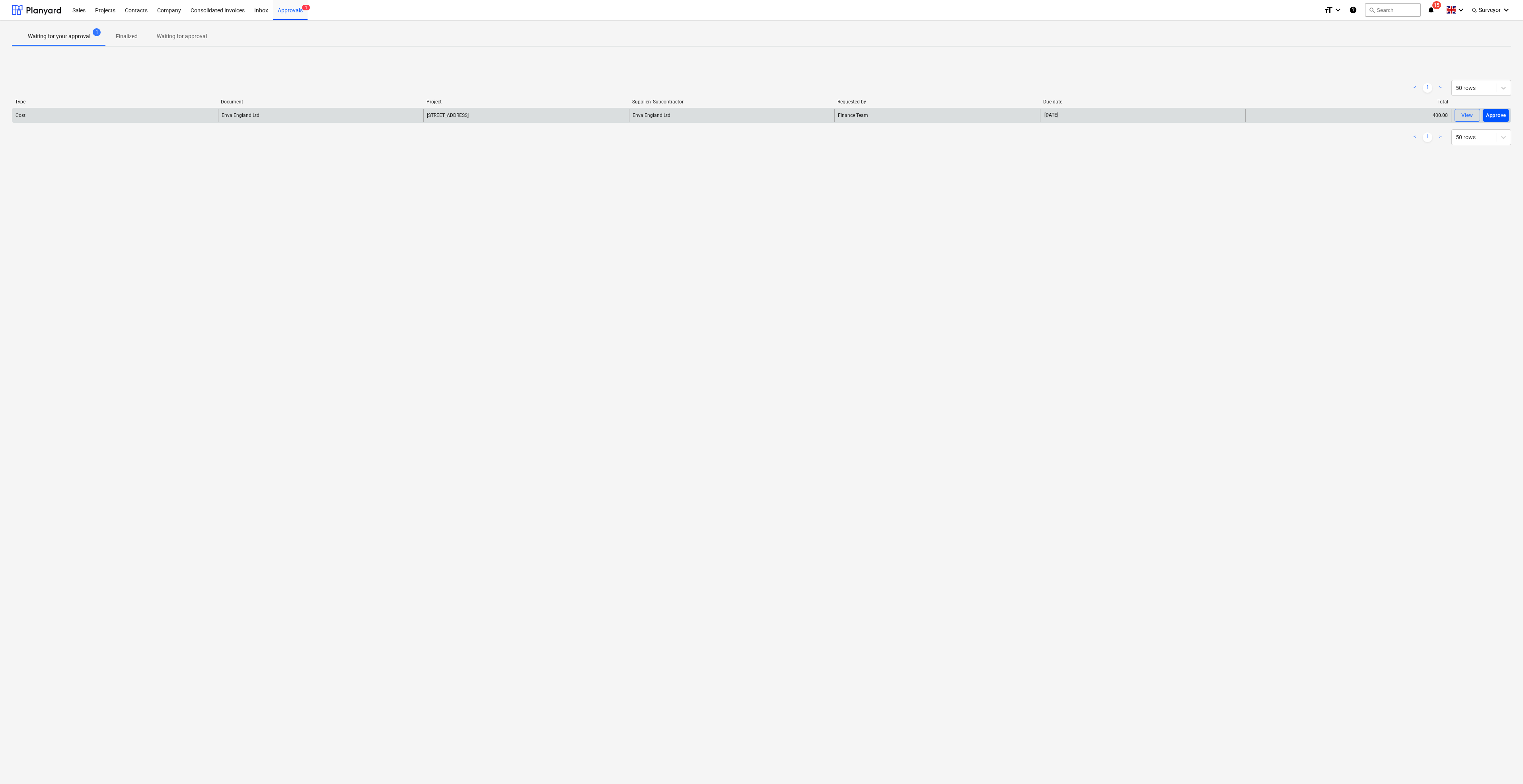
click at [1490, 114] on div "Approve" at bounding box center [1496, 115] width 20 height 9
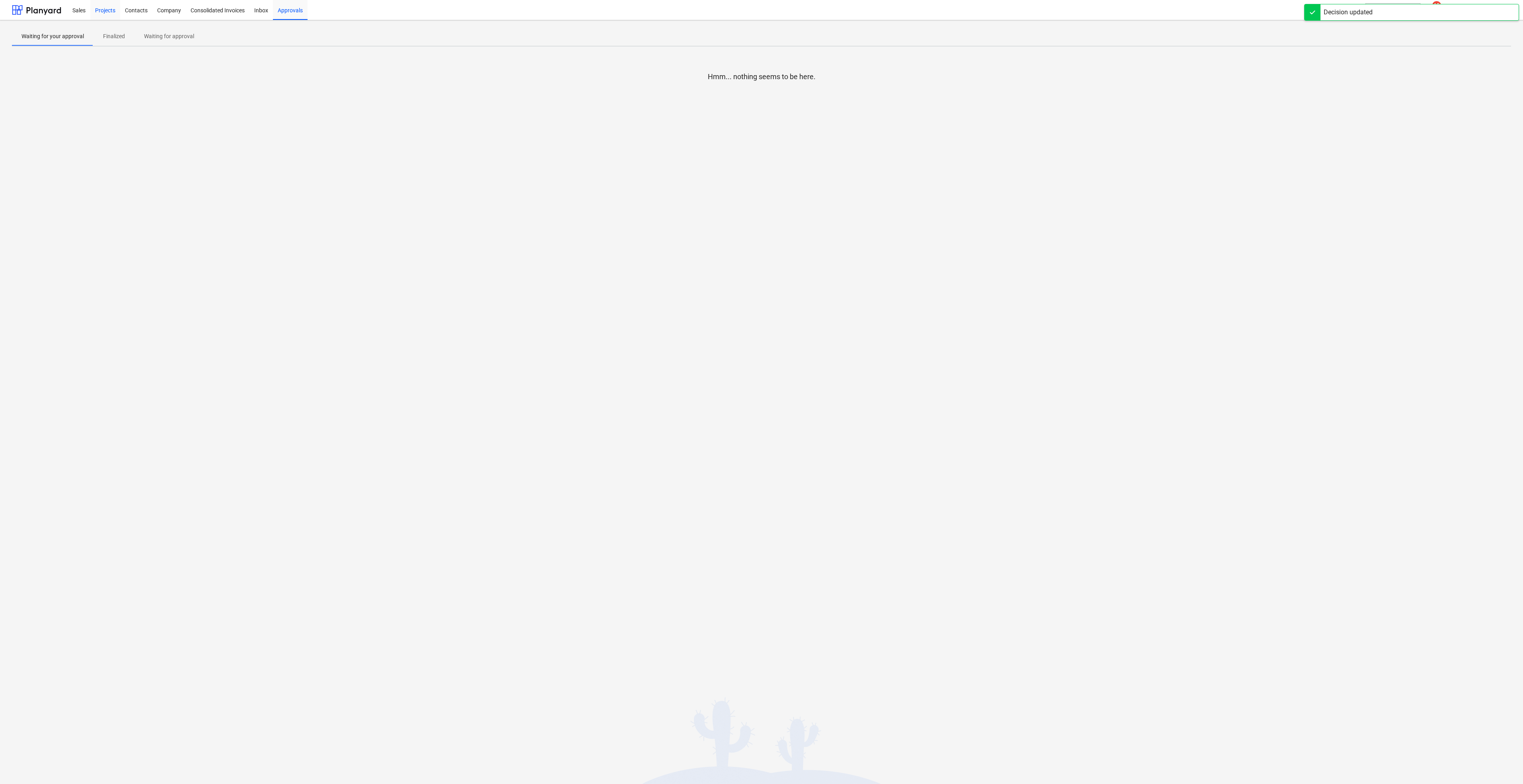
click at [96, 15] on div "Projects" at bounding box center [105, 10] width 30 height 20
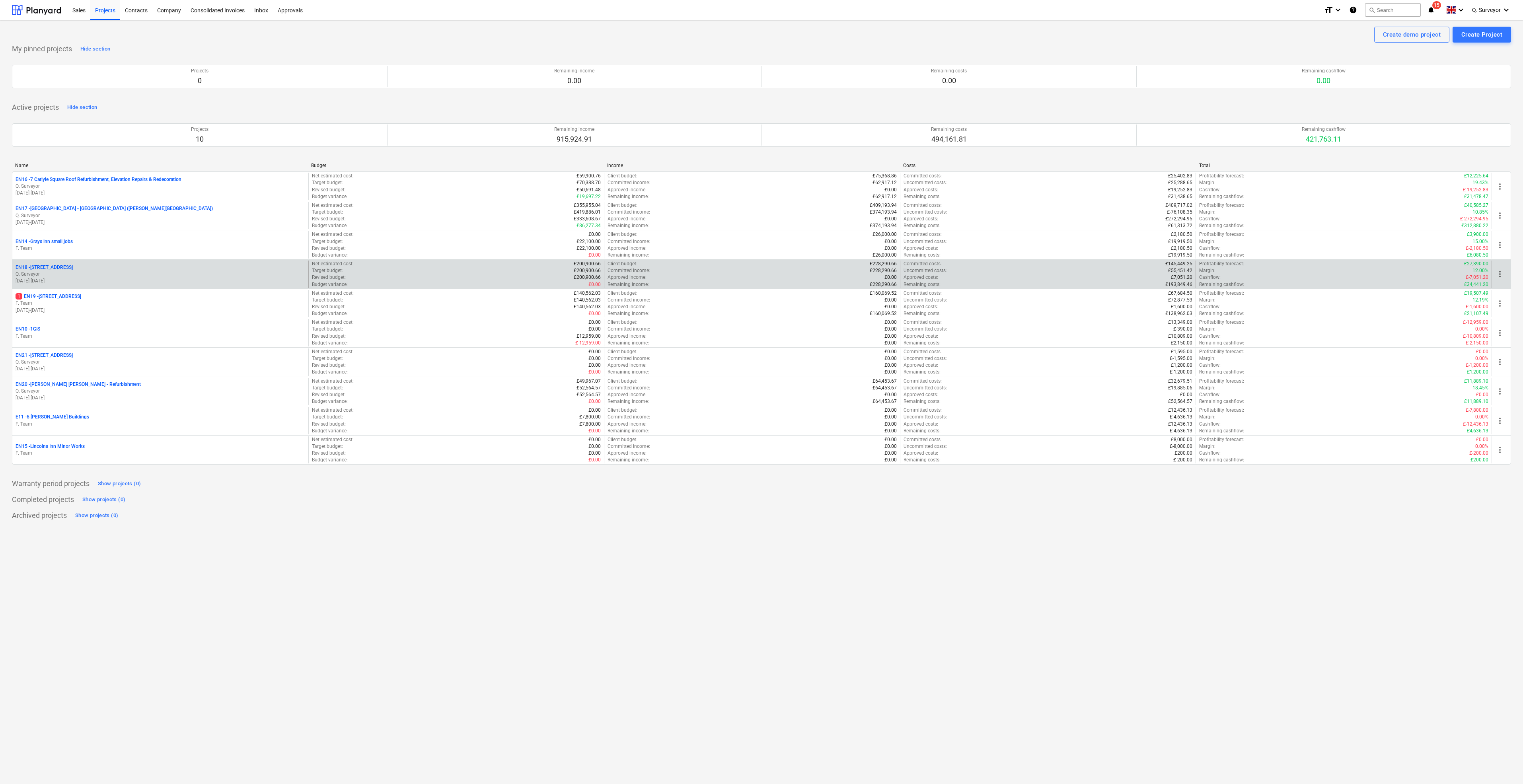
click at [53, 264] on p "EN18 - 168A Fleet Street" at bounding box center [45, 267] width 57 height 7
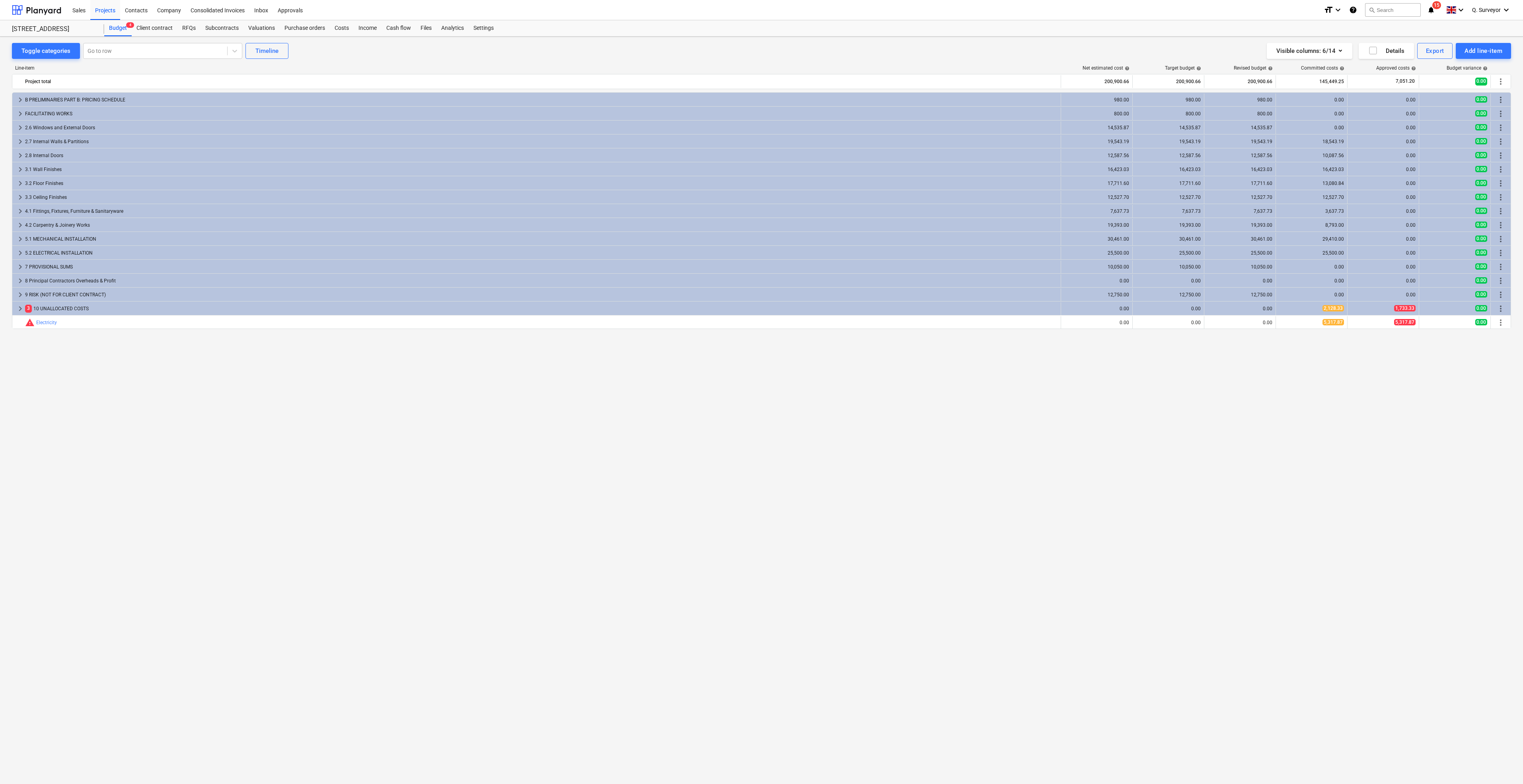
drag, startPoint x: 103, startPoint y: 272, endPoint x: 178, endPoint y: 398, distance: 146.6
click at [178, 398] on div "keyboard_arrow_right B PRELIMINARIES PART B: PRICING SCHEDULE 980.00 980.00 980…" at bounding box center [762, 421] width 1499 height 658
click at [217, 33] on div "Subcontracts" at bounding box center [222, 28] width 43 height 16
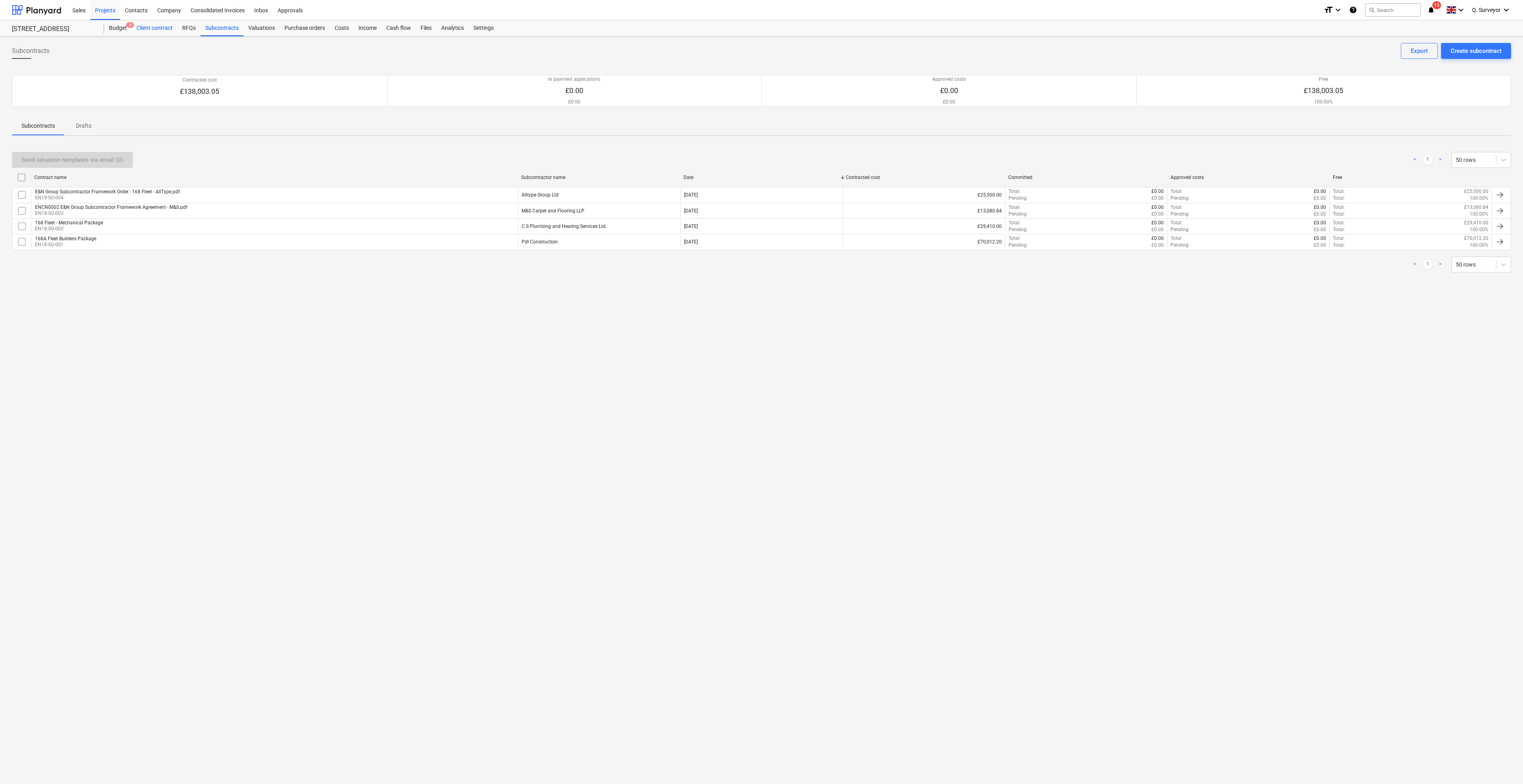
click at [164, 26] on div "Client contract" at bounding box center [154, 28] width 46 height 16
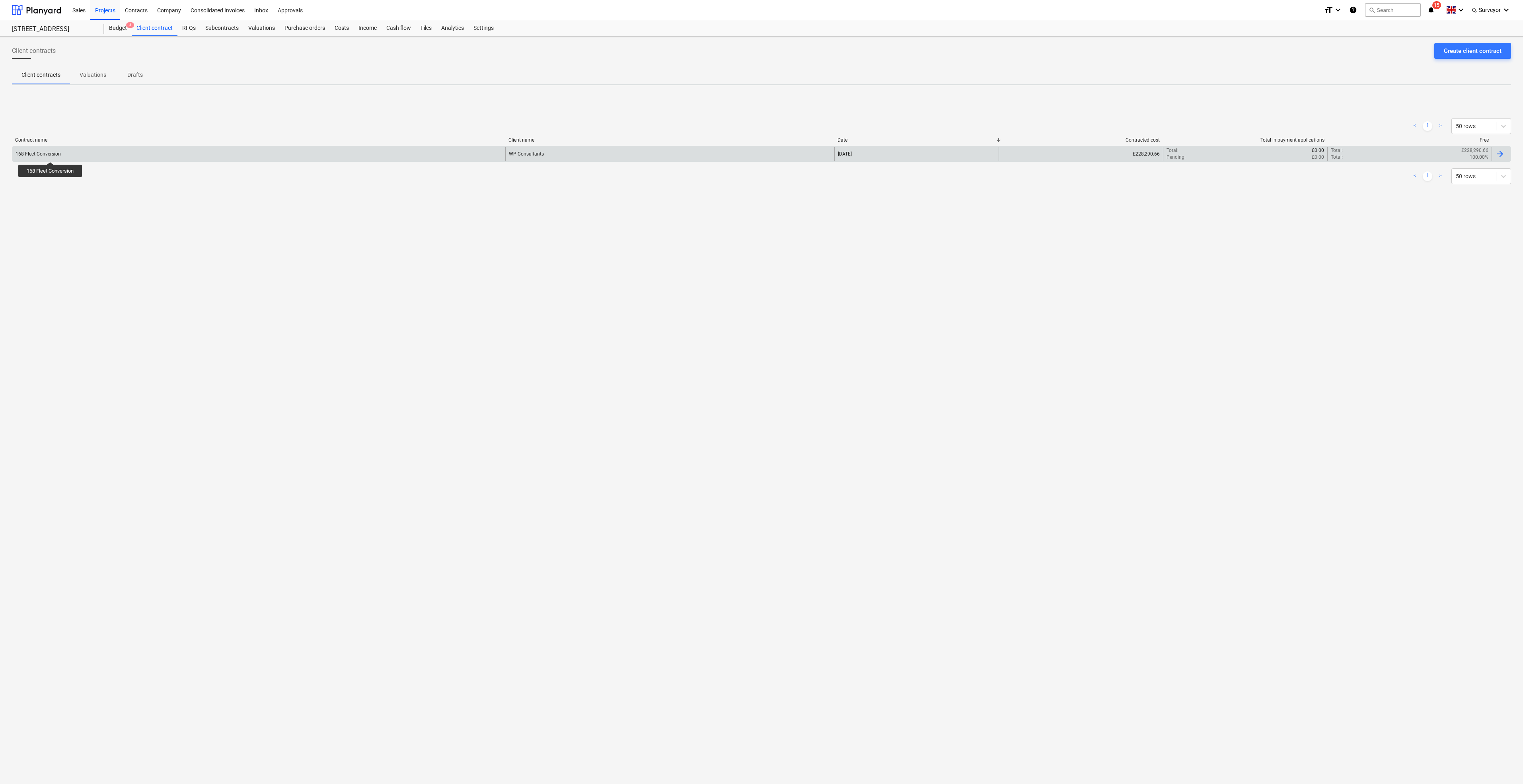
click at [51, 154] on div "168 Fleet Conversion" at bounding box center [39, 154] width 46 height 6
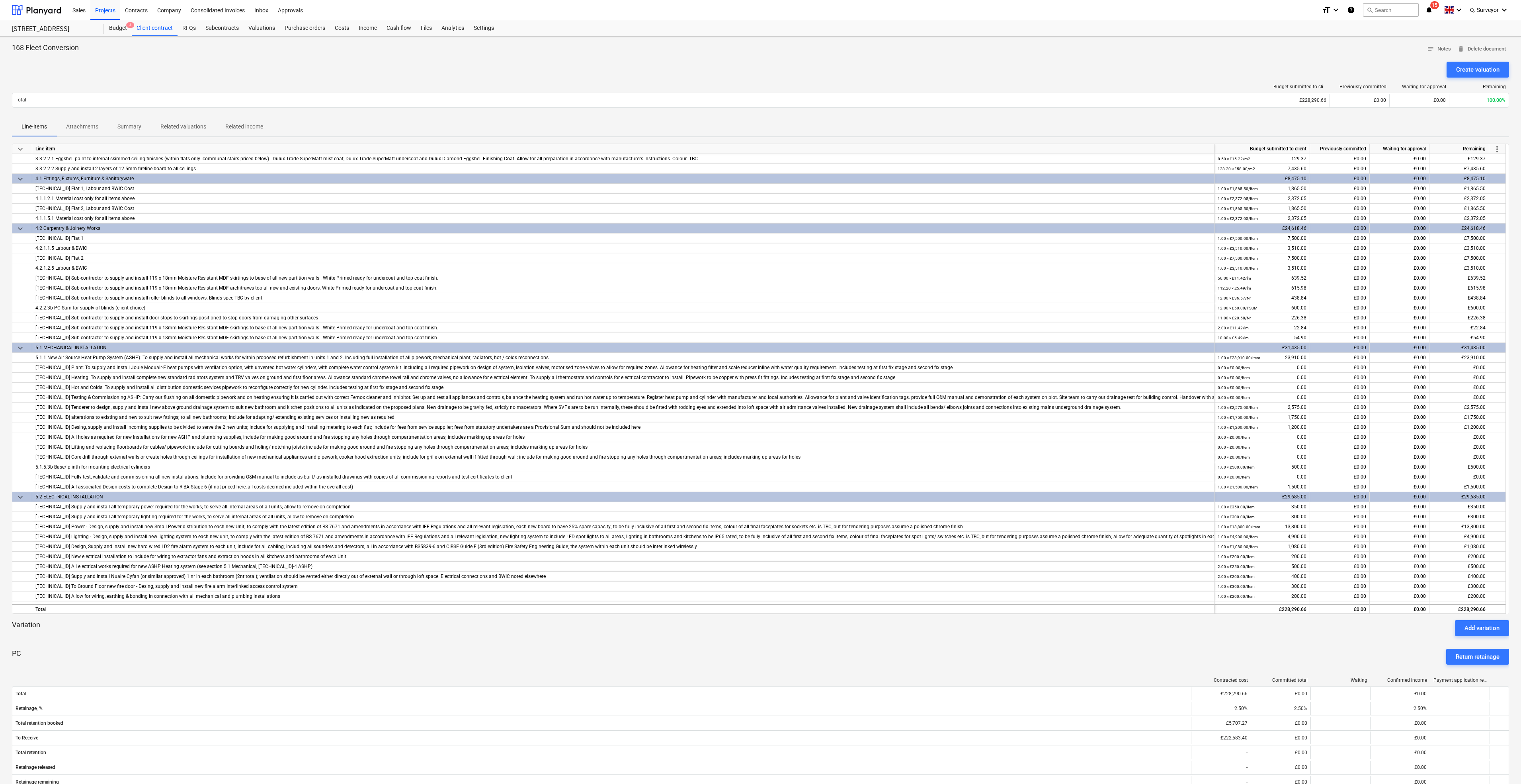
scroll to position [773, 0]
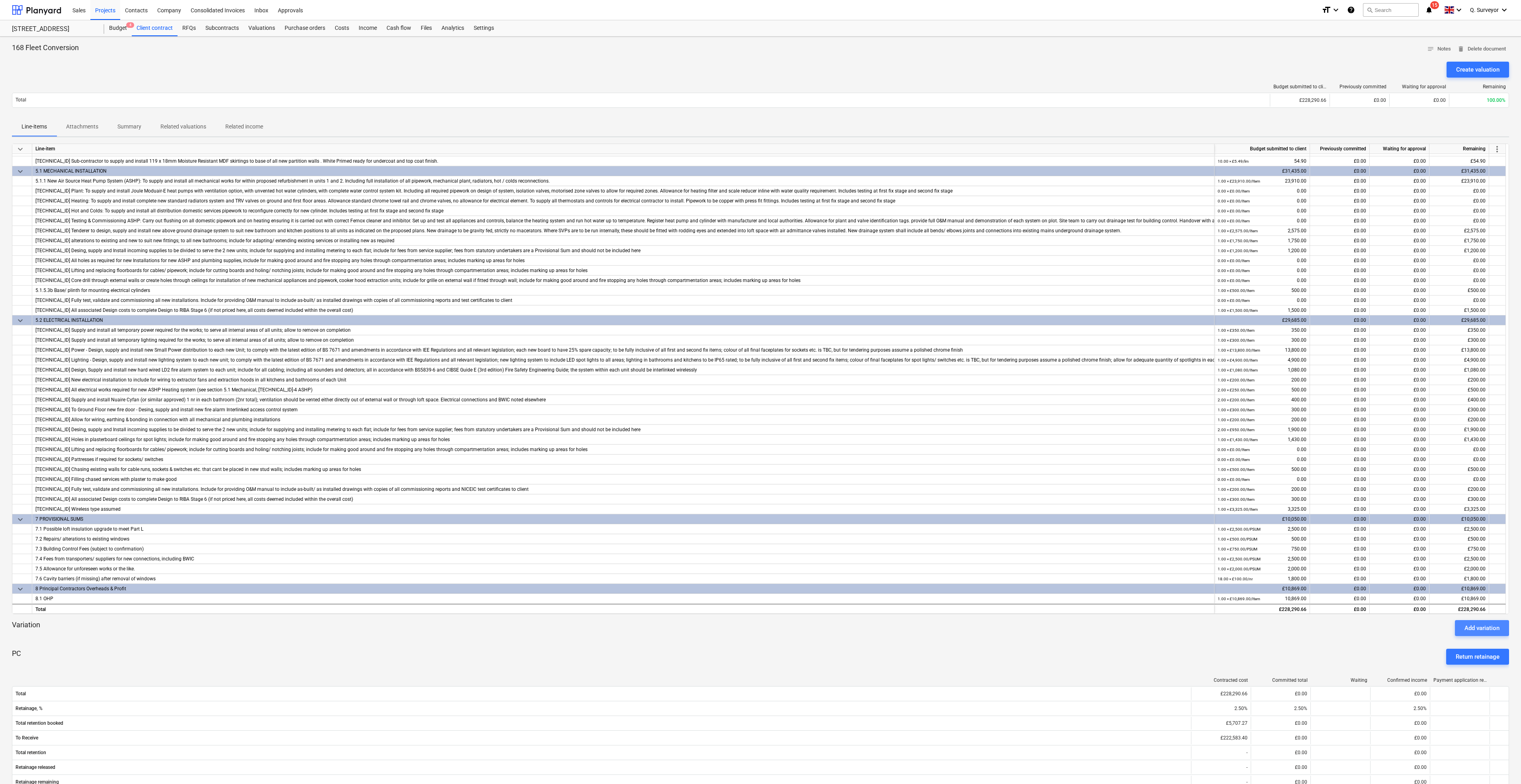
click at [1493, 631] on div "Add variation" at bounding box center [1480, 628] width 35 height 10
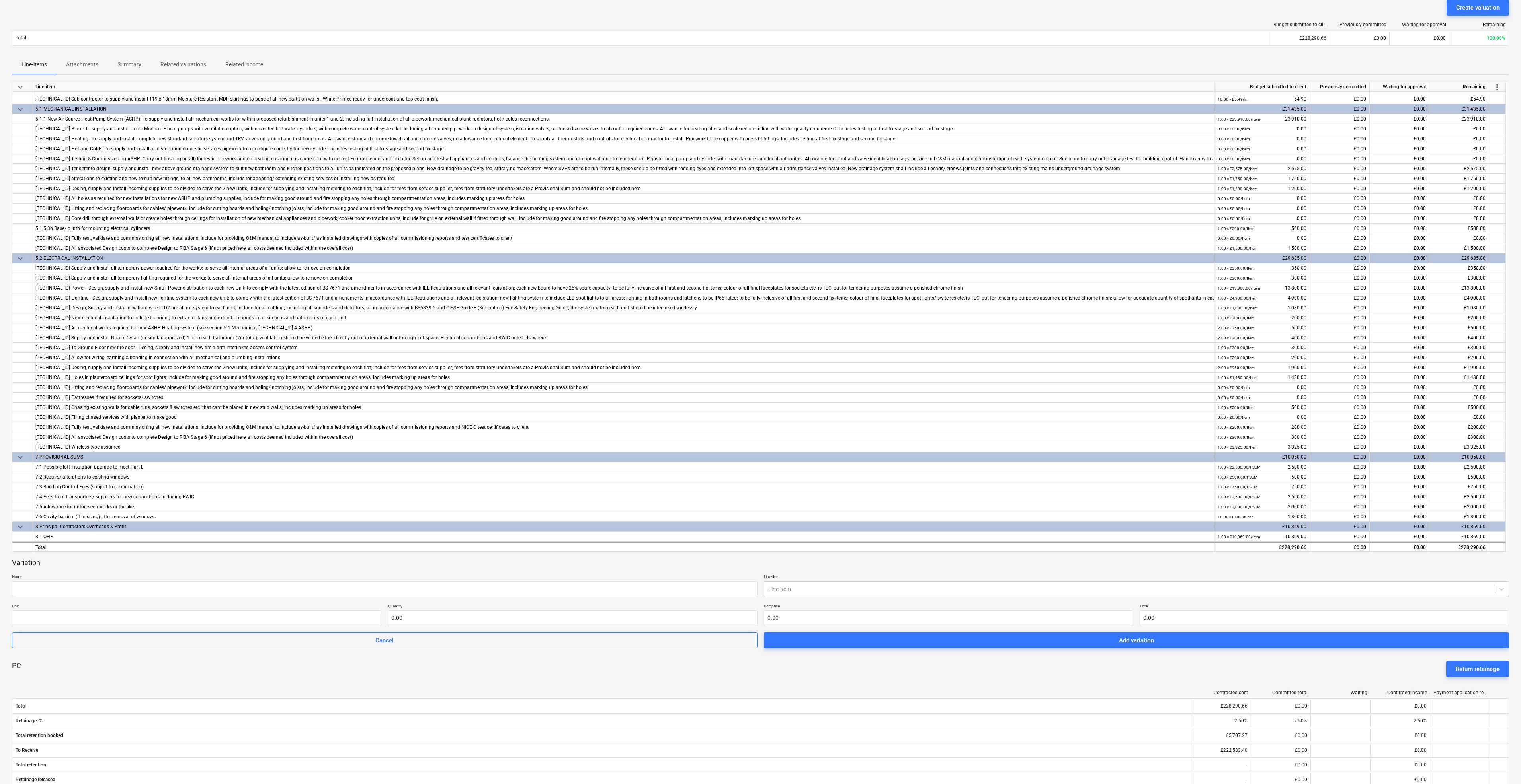
scroll to position [179, 0]
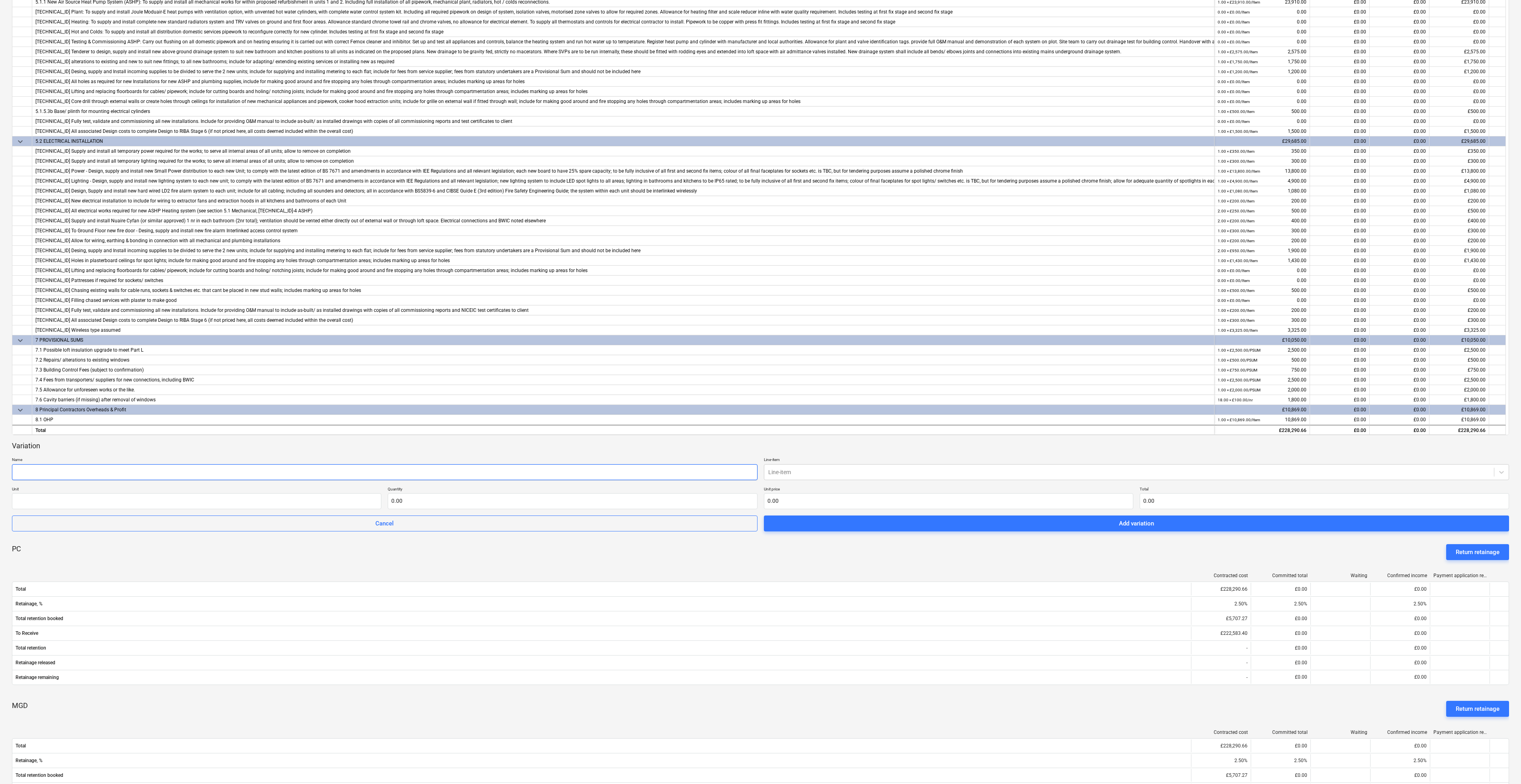
click at [86, 467] on input "text" at bounding box center [384, 472] width 746 height 16
type input "Omit Prov sum"
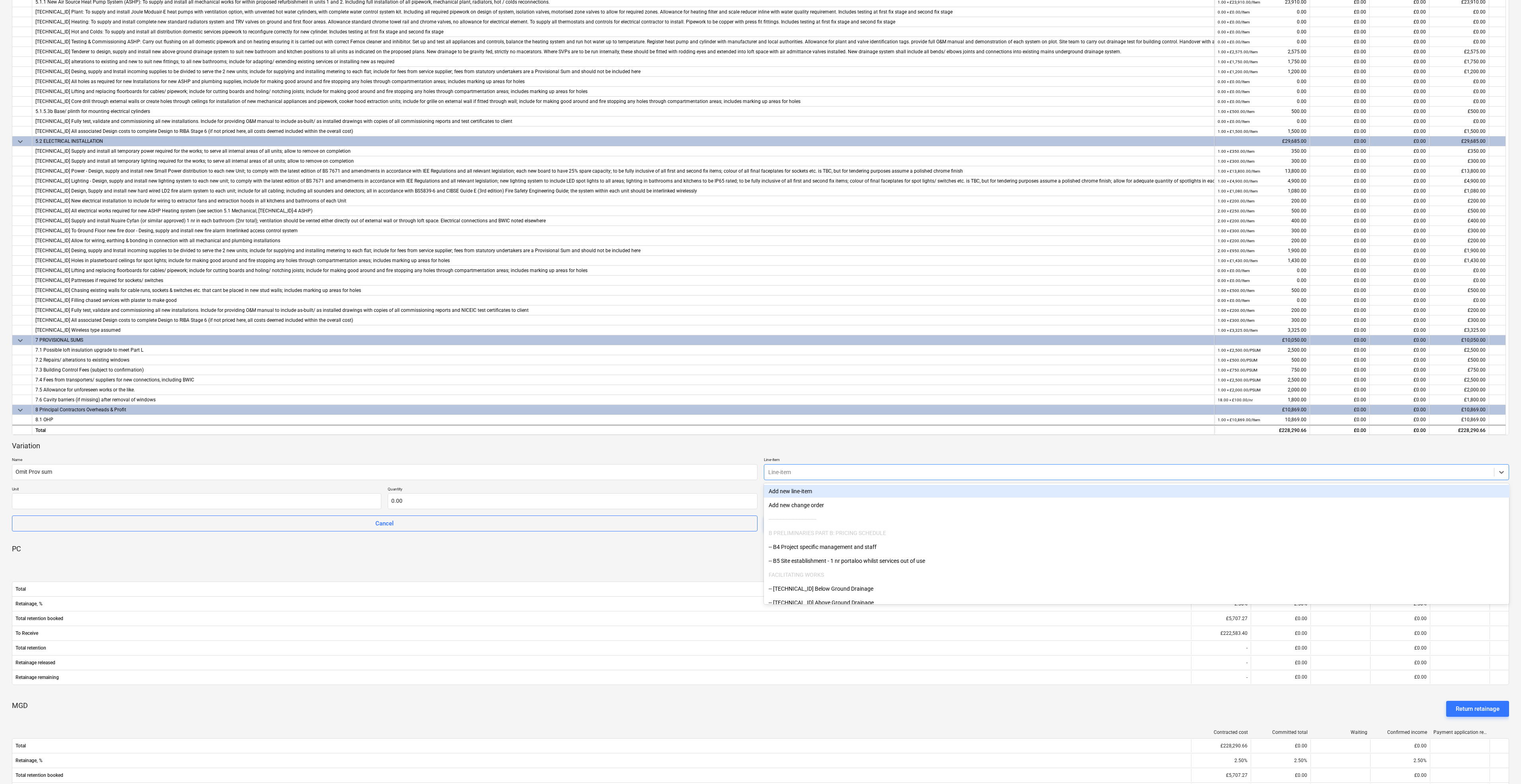
click at [780, 472] on div at bounding box center [1129, 472] width 722 height 8
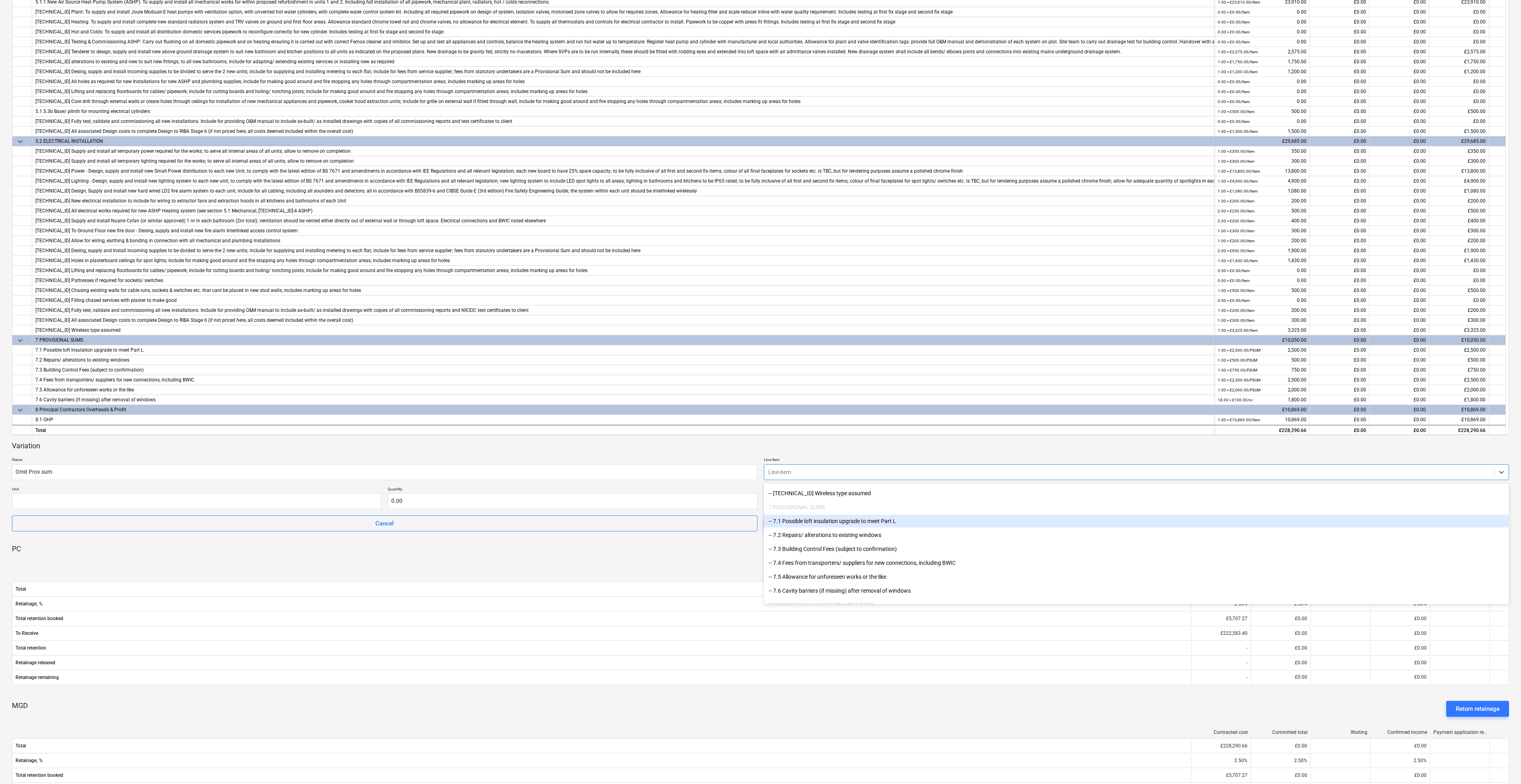
click at [811, 524] on div "-- 7.1 Possible loft insulation upgrade to meet Part L" at bounding box center [1136, 521] width 746 height 13
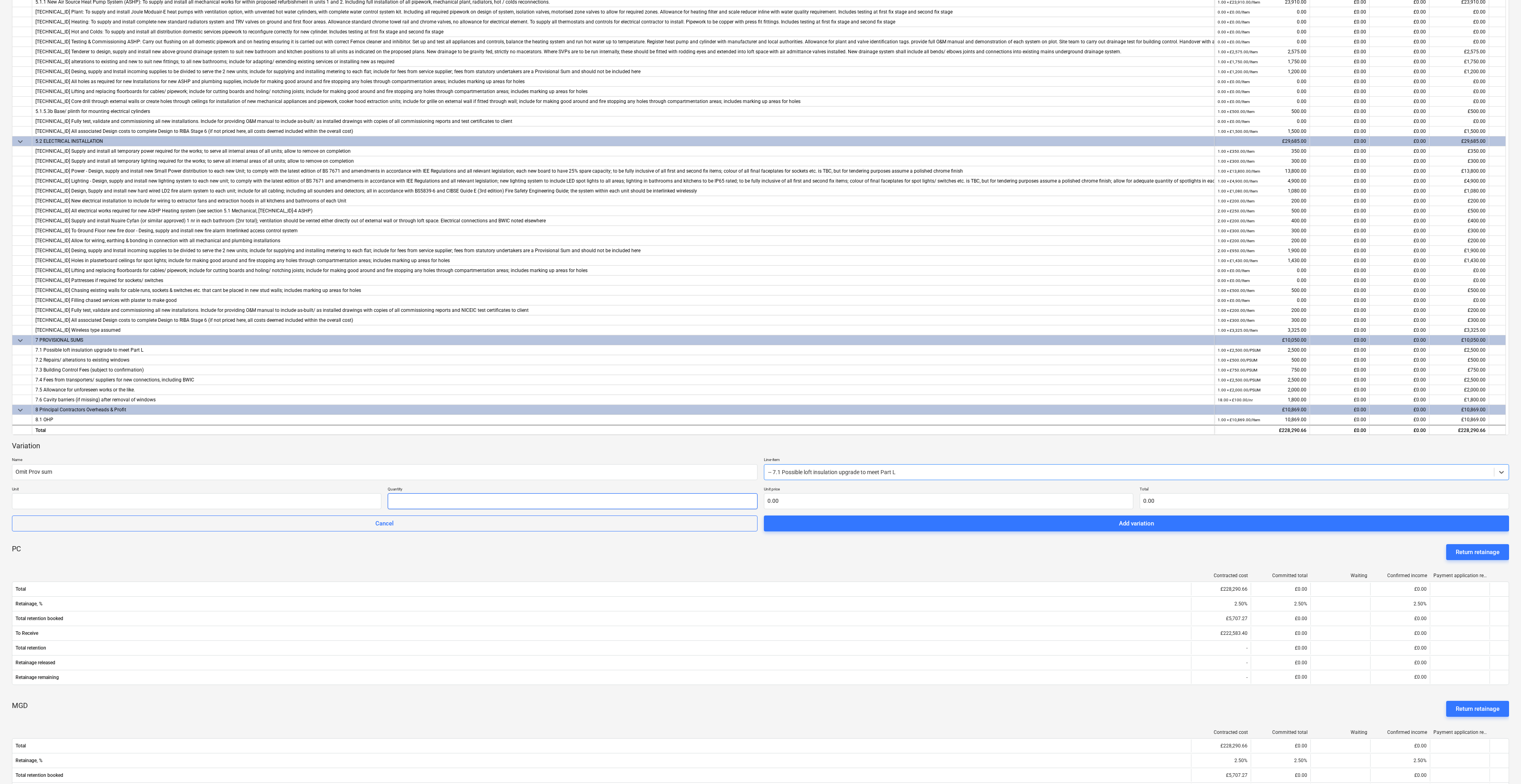
click at [444, 507] on input "text" at bounding box center [571, 501] width 369 height 16
type input "-1.00"
click at [784, 499] on input "text" at bounding box center [948, 501] width 369 height 16
type input "2"
type input "-2.00"
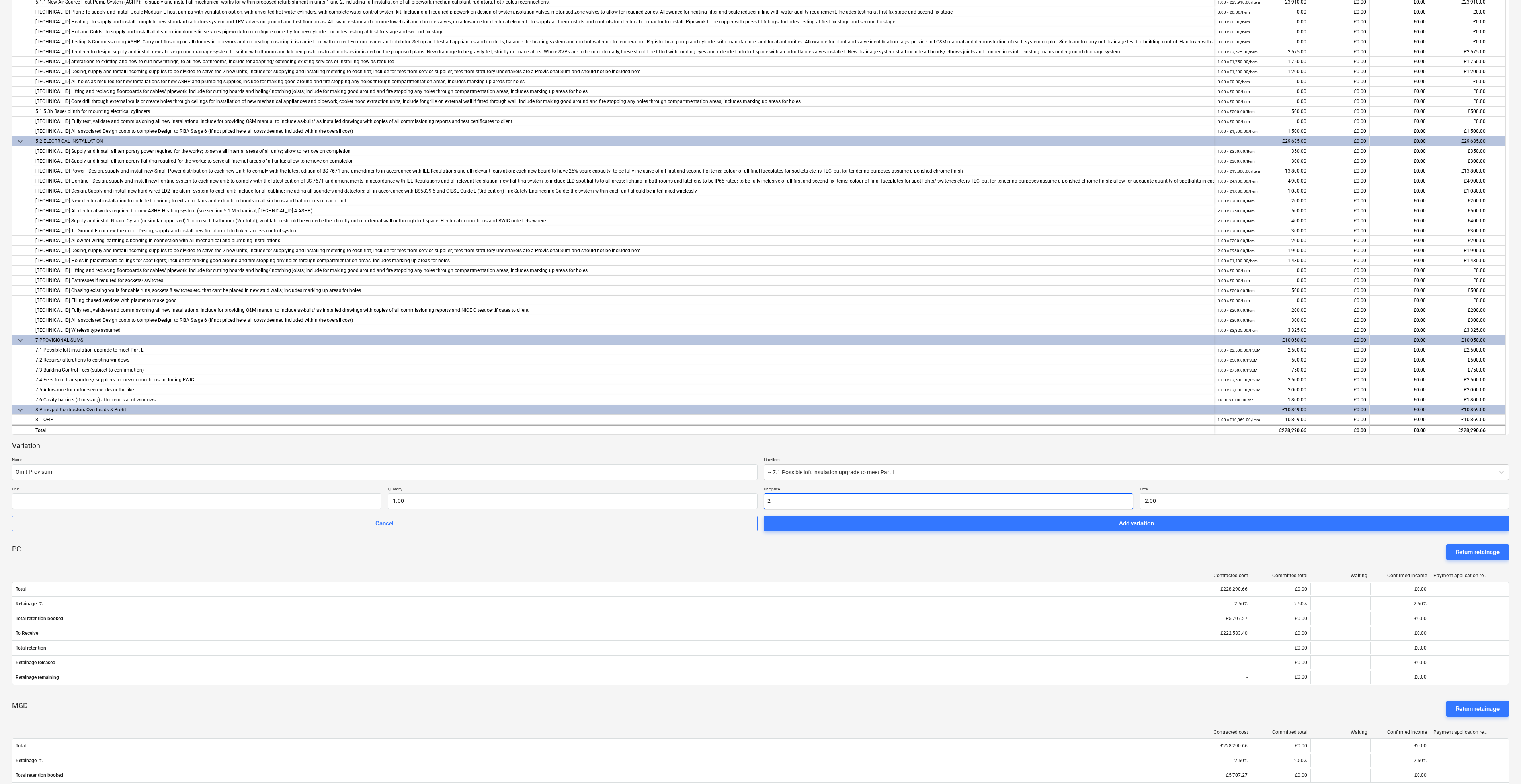
type input "25"
type input "-25.00"
type input "250"
type input "-250.00"
type input "2500"
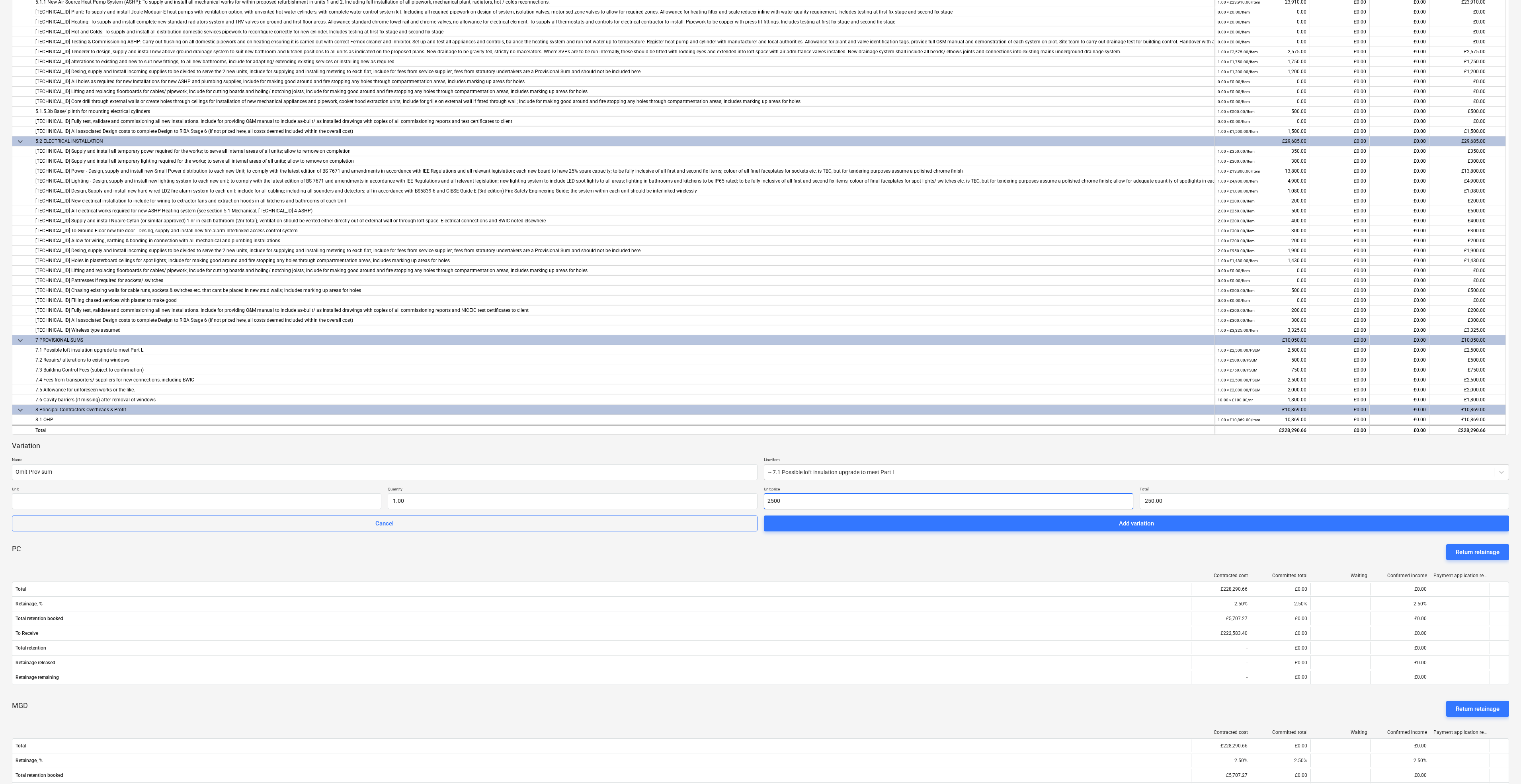
type input "-2,500.00"
type input "2,500.00"
click at [1091, 527] on span "Add variation" at bounding box center [1136, 524] width 726 height 10
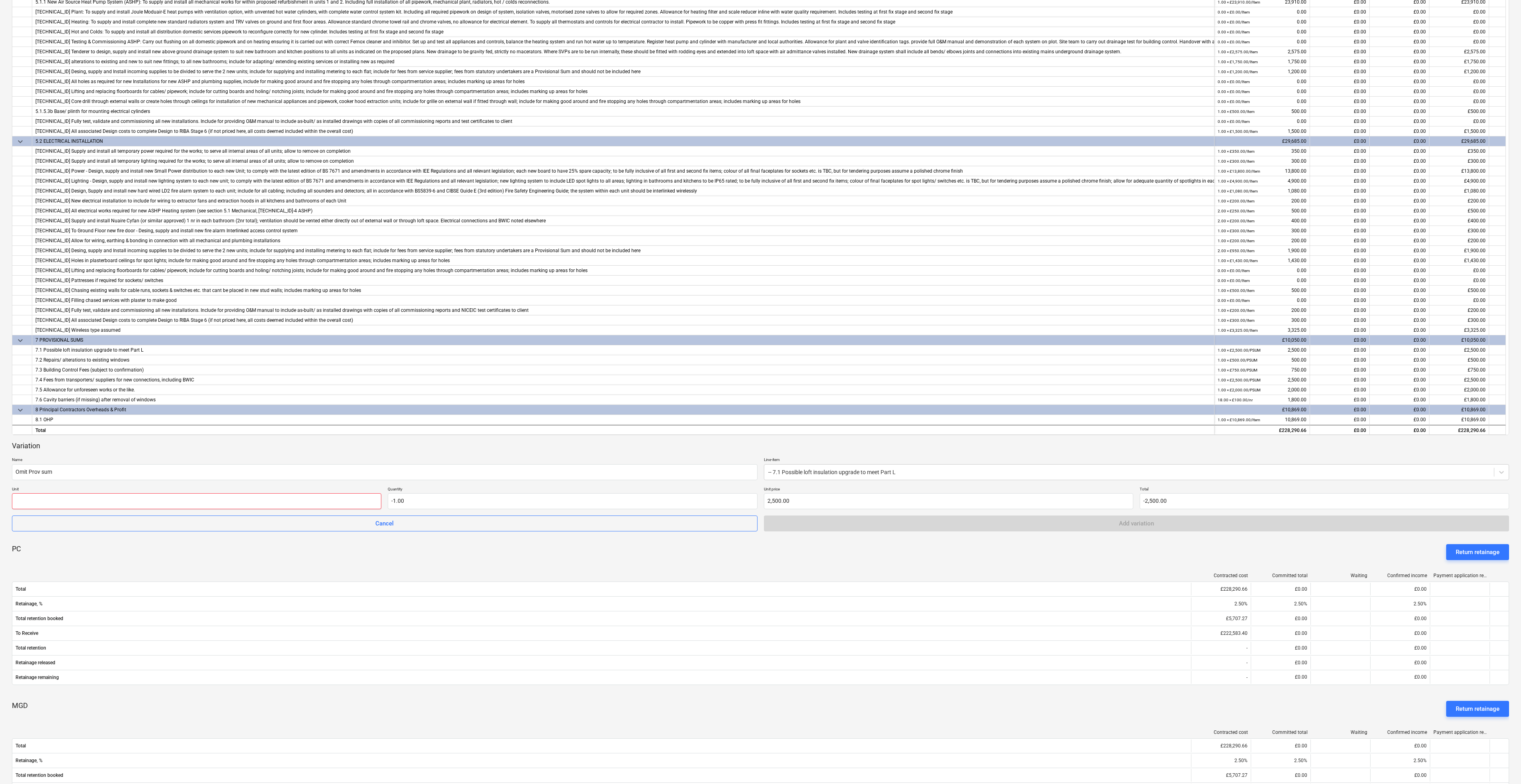
click at [213, 502] on input "text" at bounding box center [196, 501] width 369 height 16
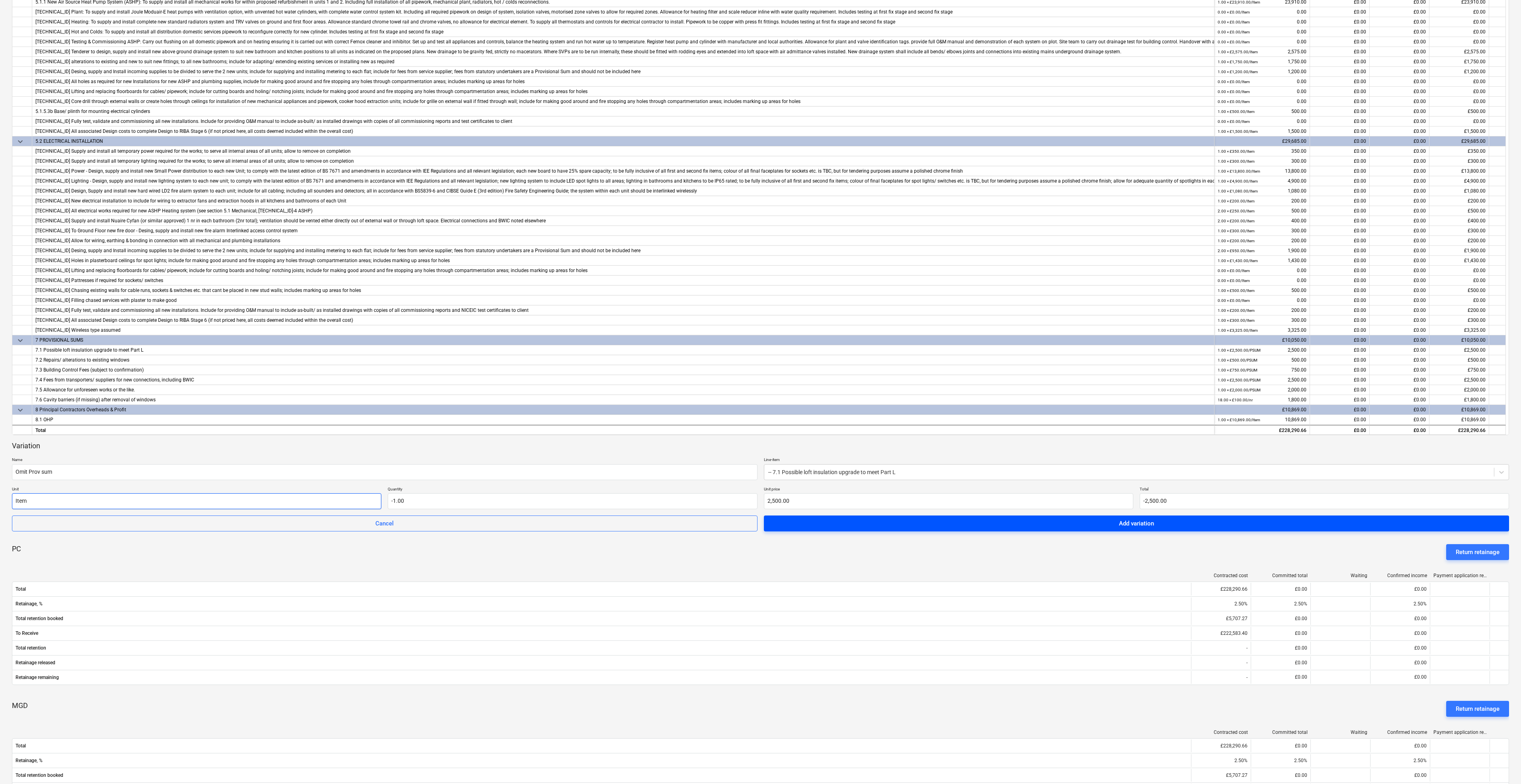
type input "Item"
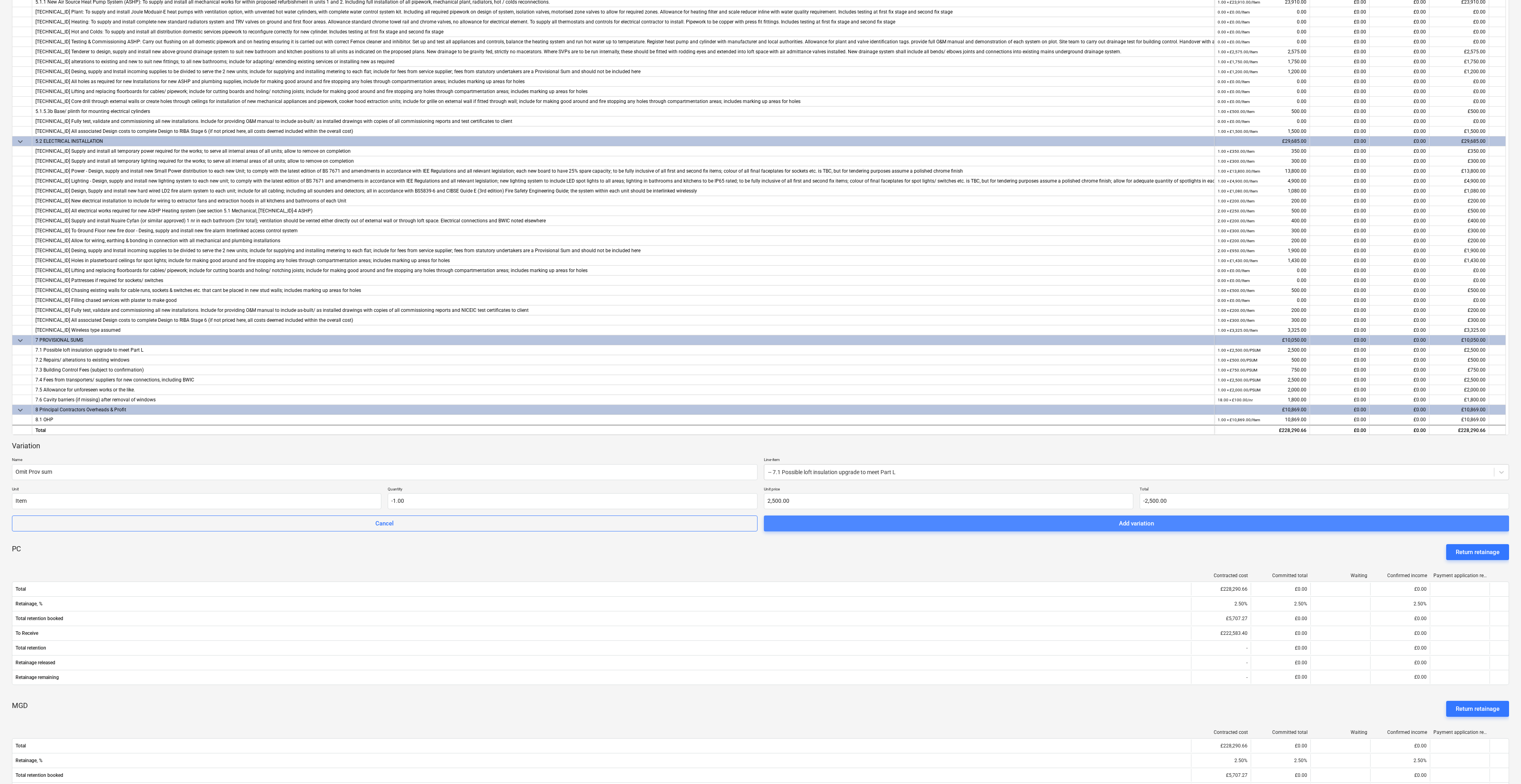
click at [943, 518] on button "Add variation" at bounding box center [1136, 524] width 746 height 16
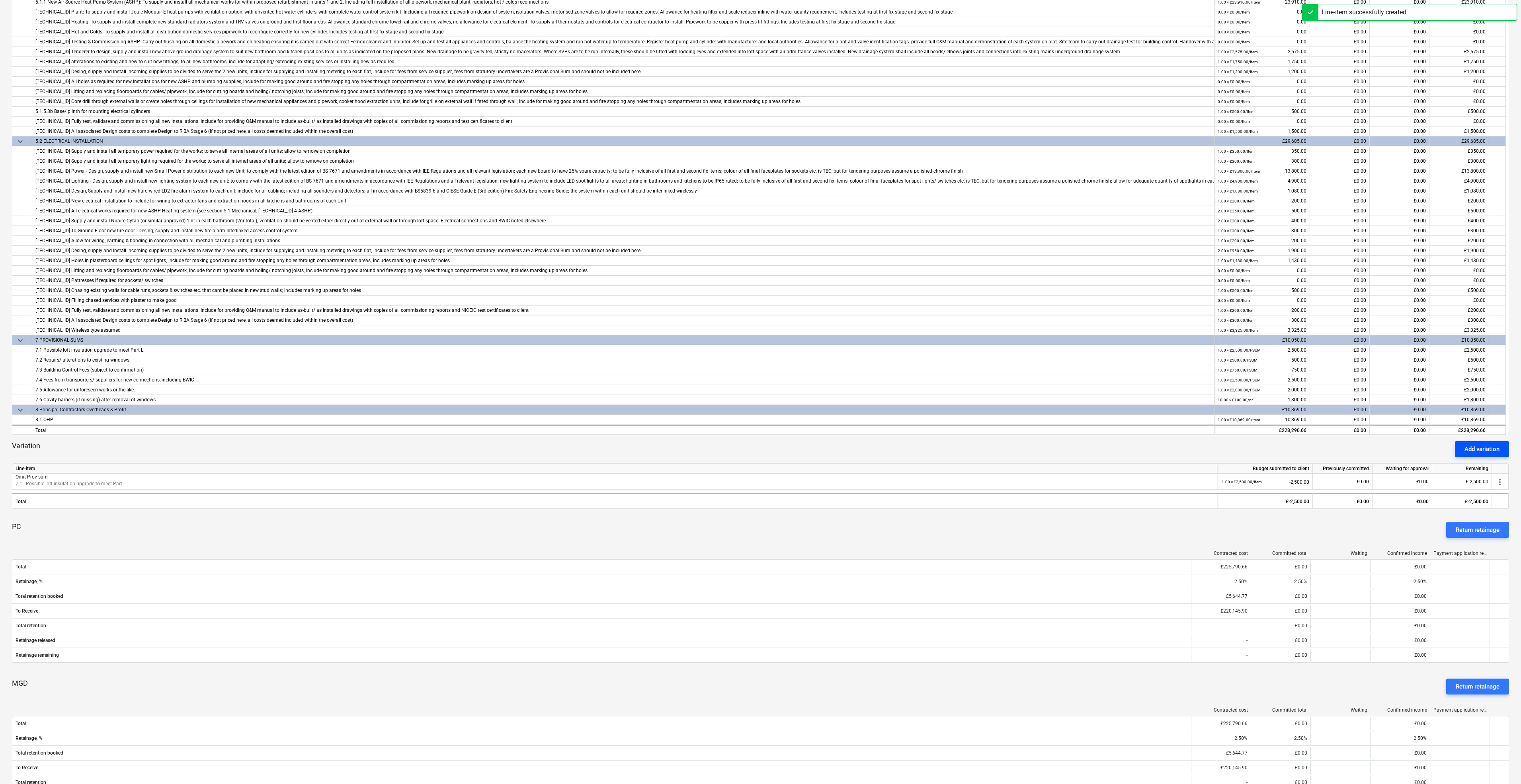
click at [1495, 449] on div "Add variation" at bounding box center [1480, 448] width 35 height 10
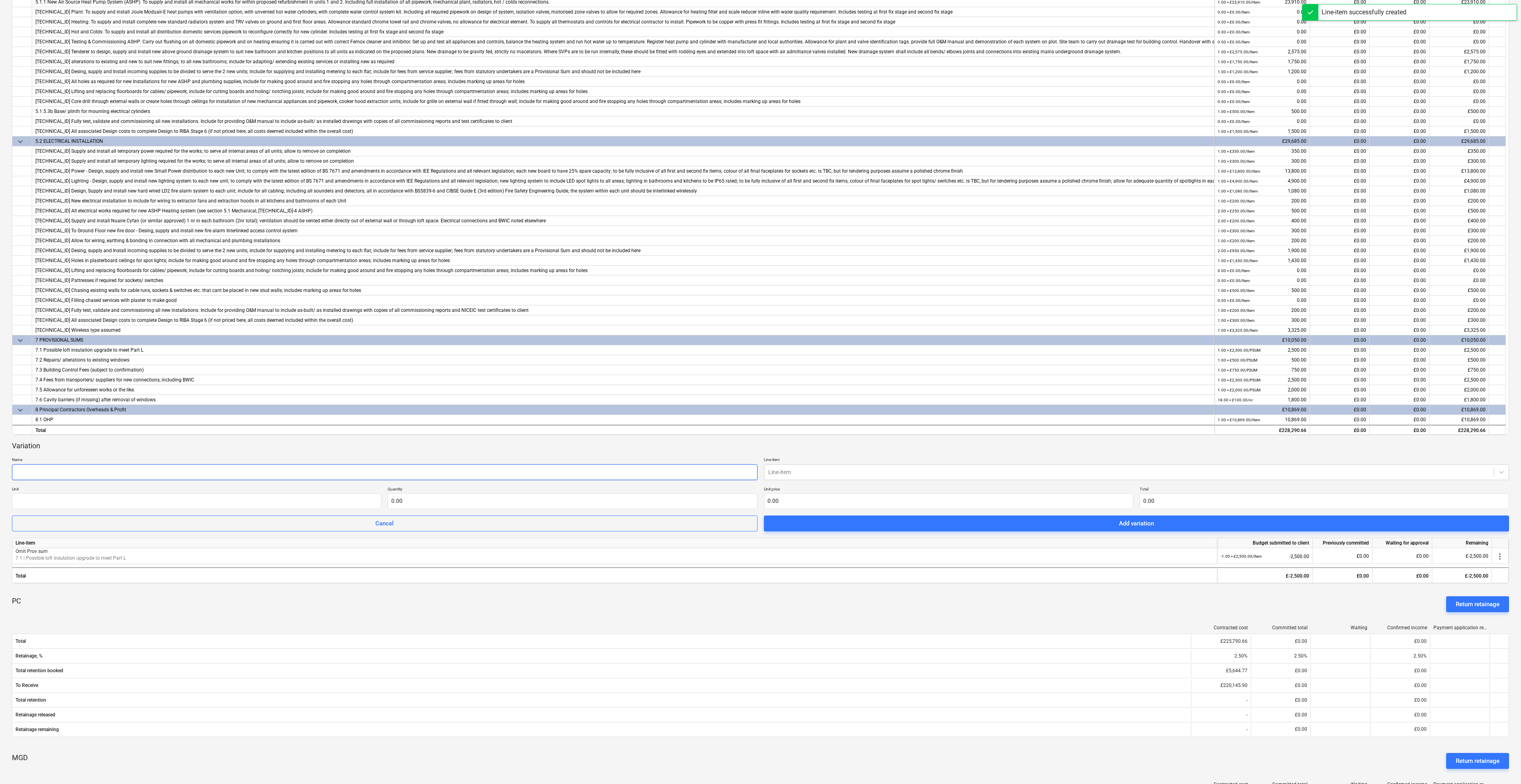
click at [66, 470] on input "text" at bounding box center [384, 472] width 746 height 16
drag, startPoint x: 66, startPoint y: 471, endPoint x: -31, endPoint y: 468, distance: 97.0
click at [0, 468] on html "Sales Projects Contacts Company Consolidated Invoices Inbox Approvals format_si…" at bounding box center [760, 213] width 1521 height 784
type input "Omit Prov Sum"
click at [924, 472] on div at bounding box center [1129, 472] width 722 height 8
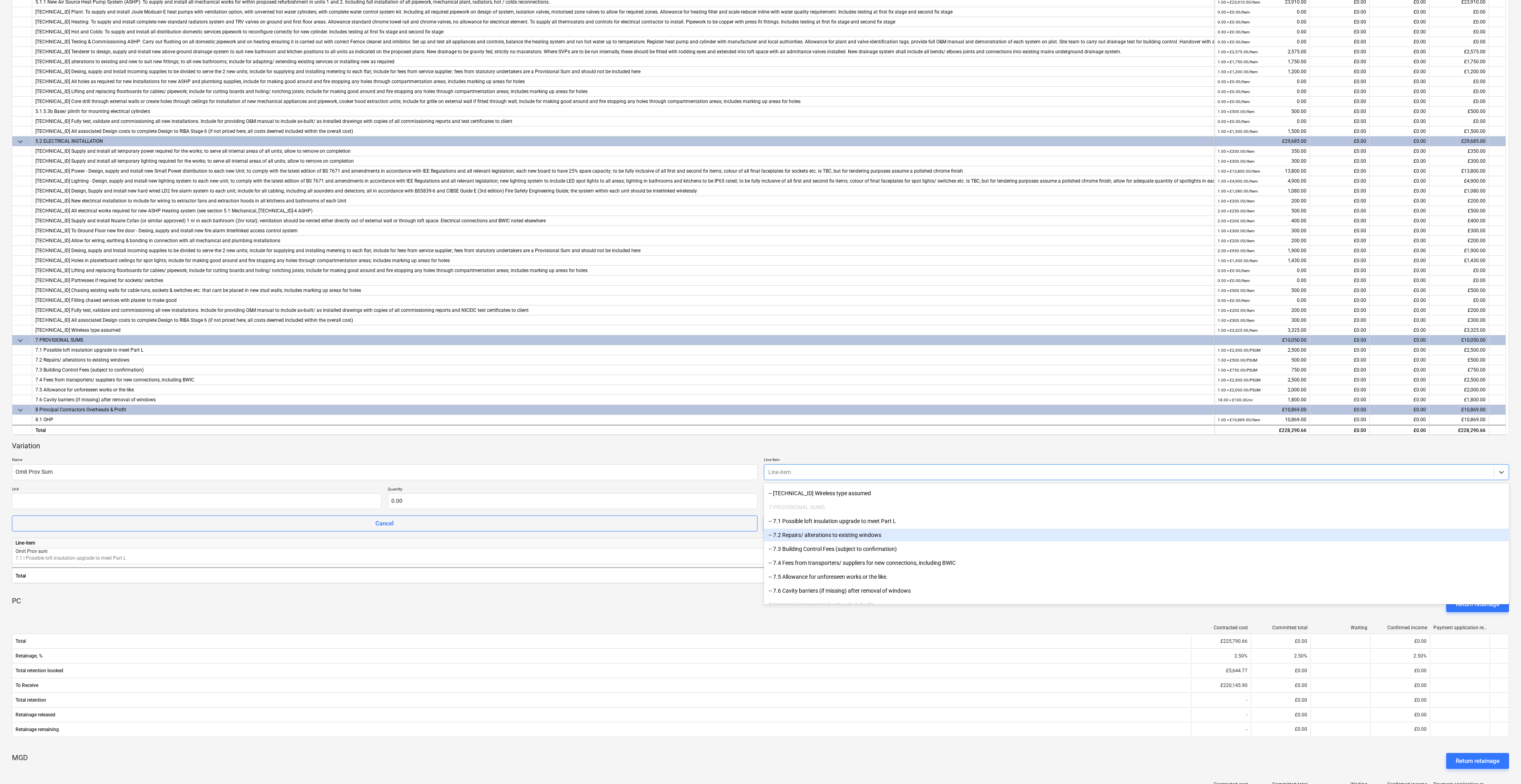
click at [812, 533] on div "-- 7.2 Repairs/ alterations to existing windows" at bounding box center [1136, 535] width 746 height 13
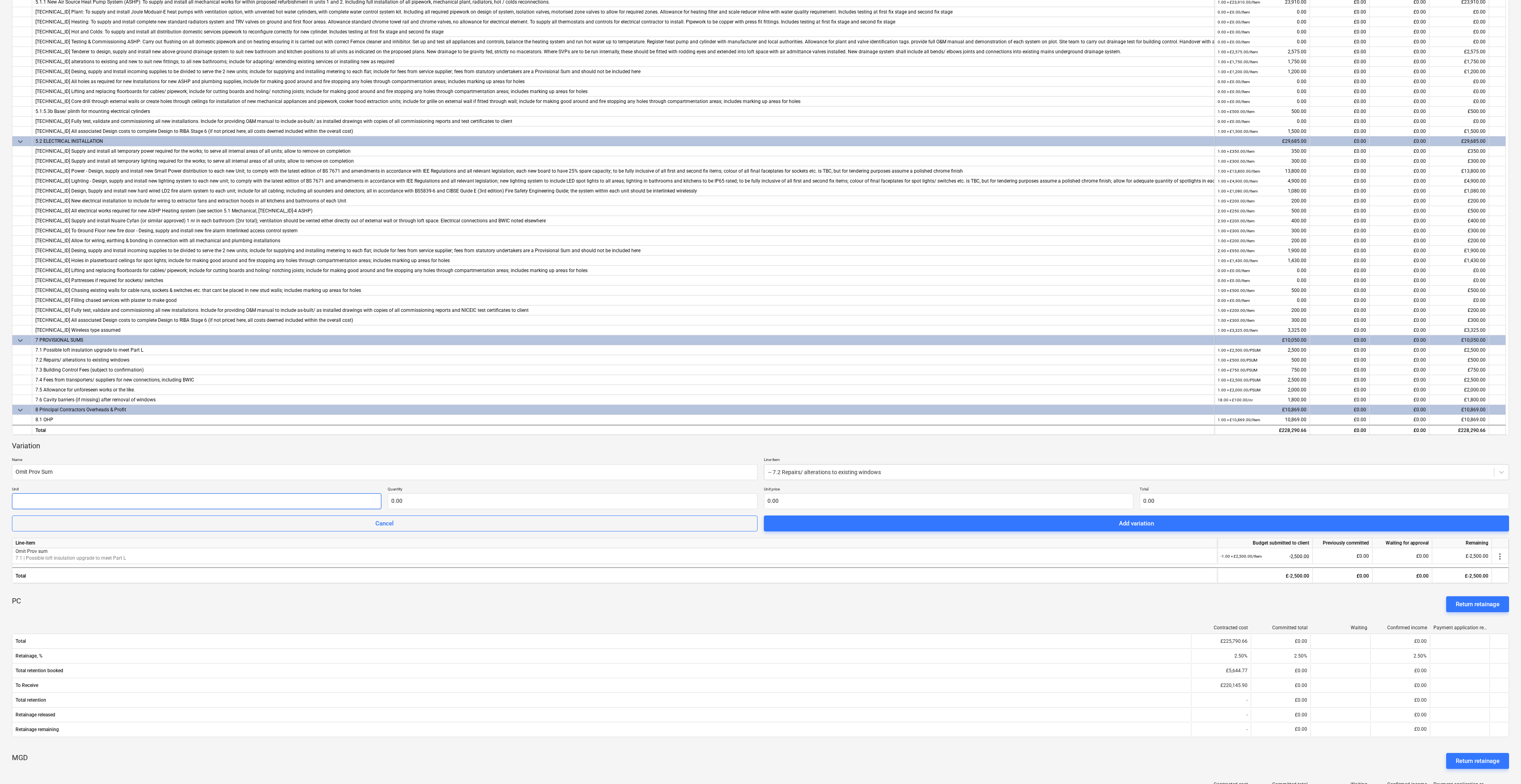
click at [160, 508] on input "text" at bounding box center [196, 501] width 369 height 16
type input "Item"
click at [402, 509] on div "Variation Name Omit Prov Sum Line-item -- 7.2 Repairs/ alterations to existing …" at bounding box center [760, 486] width 1496 height 90
click at [414, 499] on input "text" at bounding box center [571, 501] width 369 height 16
type input "-1.00"
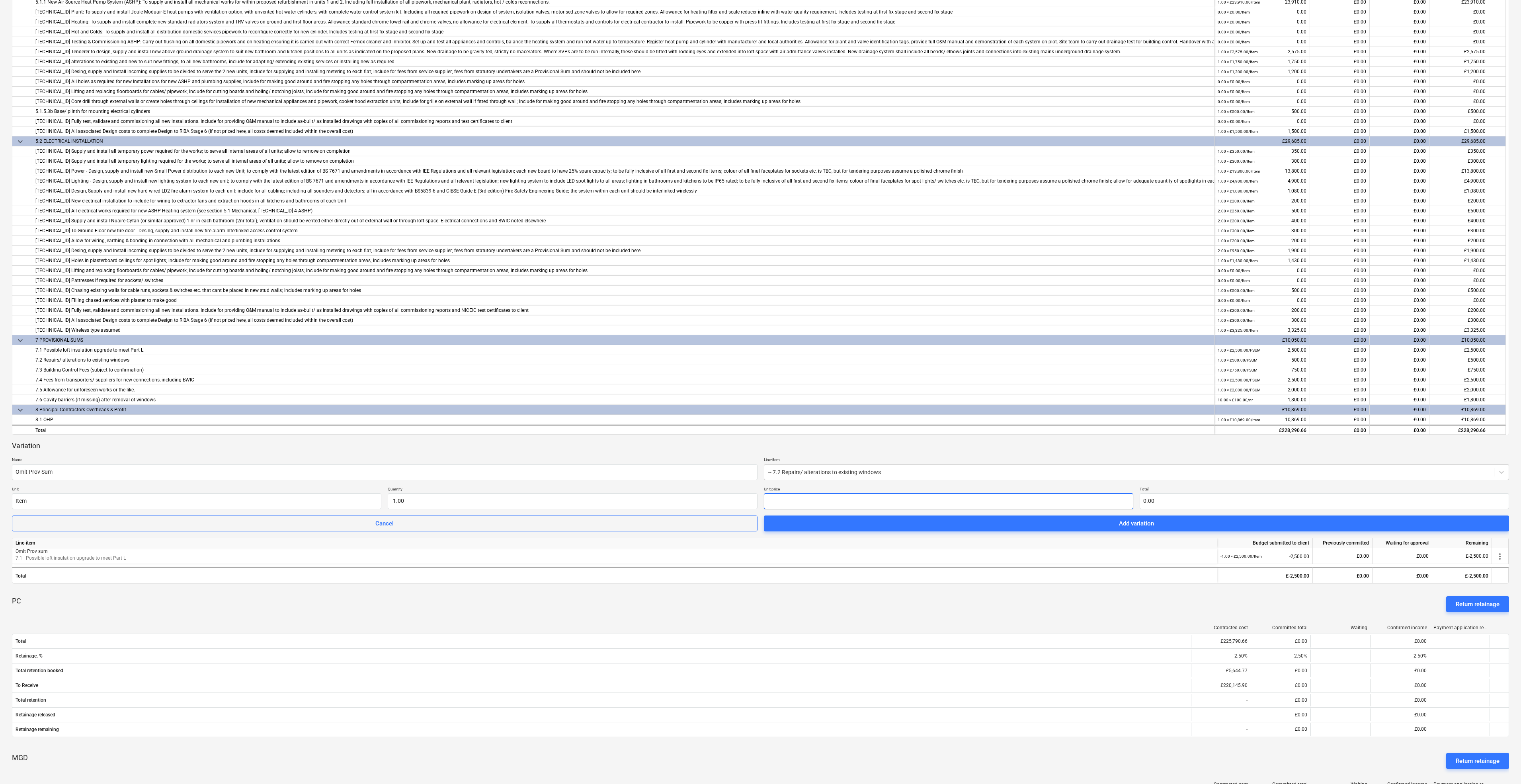
click at [844, 500] on input "text" at bounding box center [948, 501] width 369 height 16
type input "5"
type input "-5.00"
type input "50"
type input "-50.00"
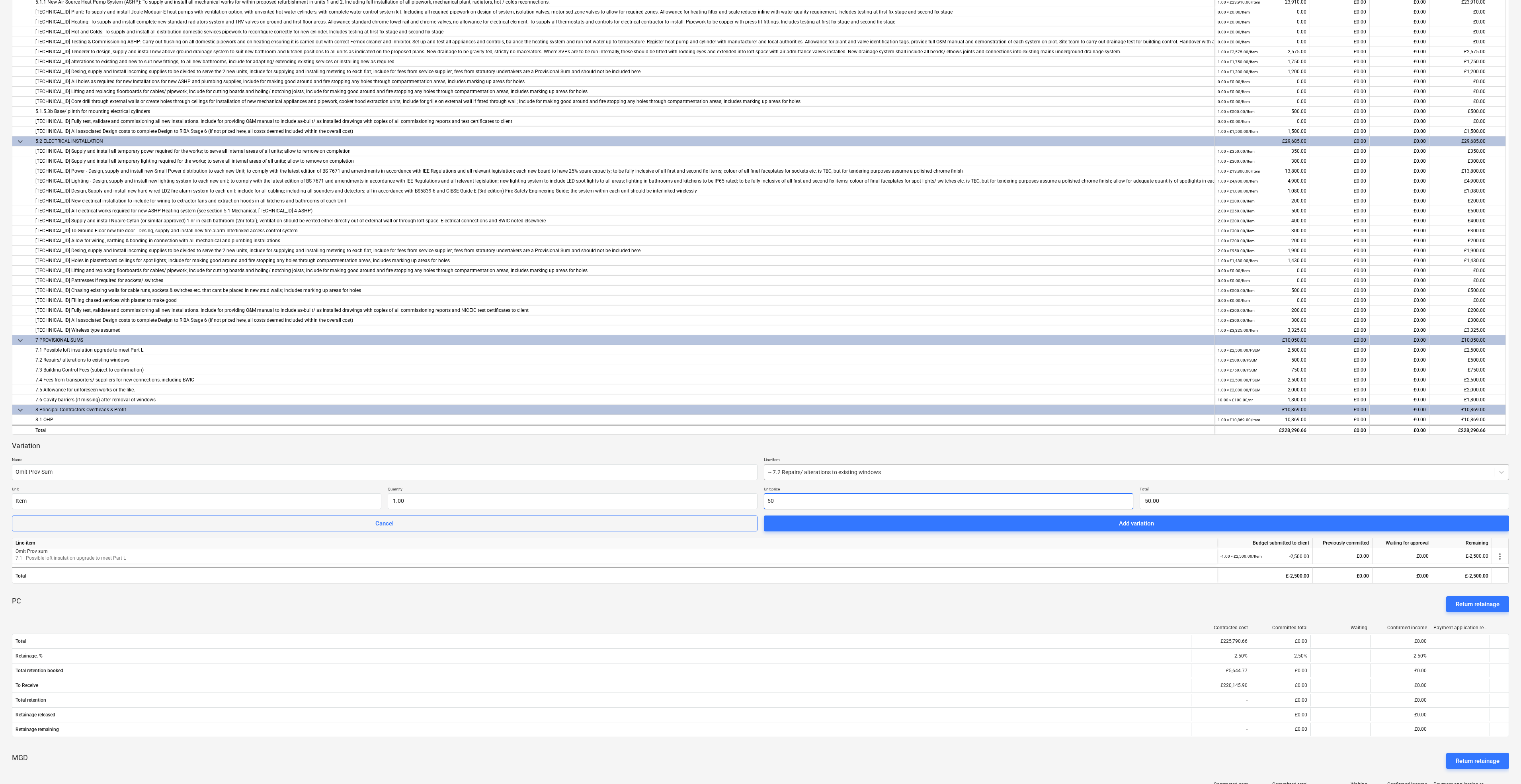
type input "500"
type input "-500.00"
type input "500.00"
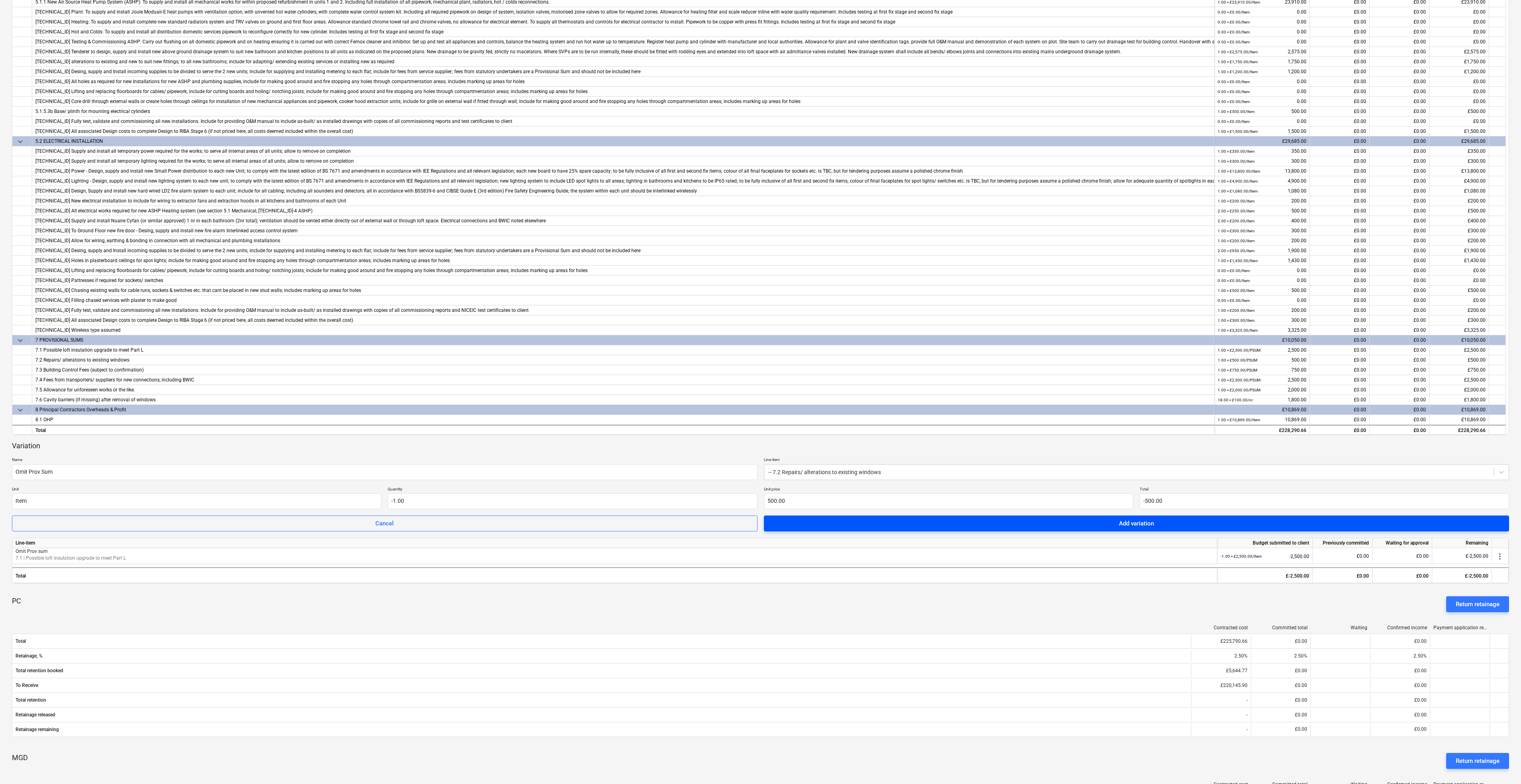
click at [1182, 528] on span "Add variation" at bounding box center [1136, 524] width 726 height 10
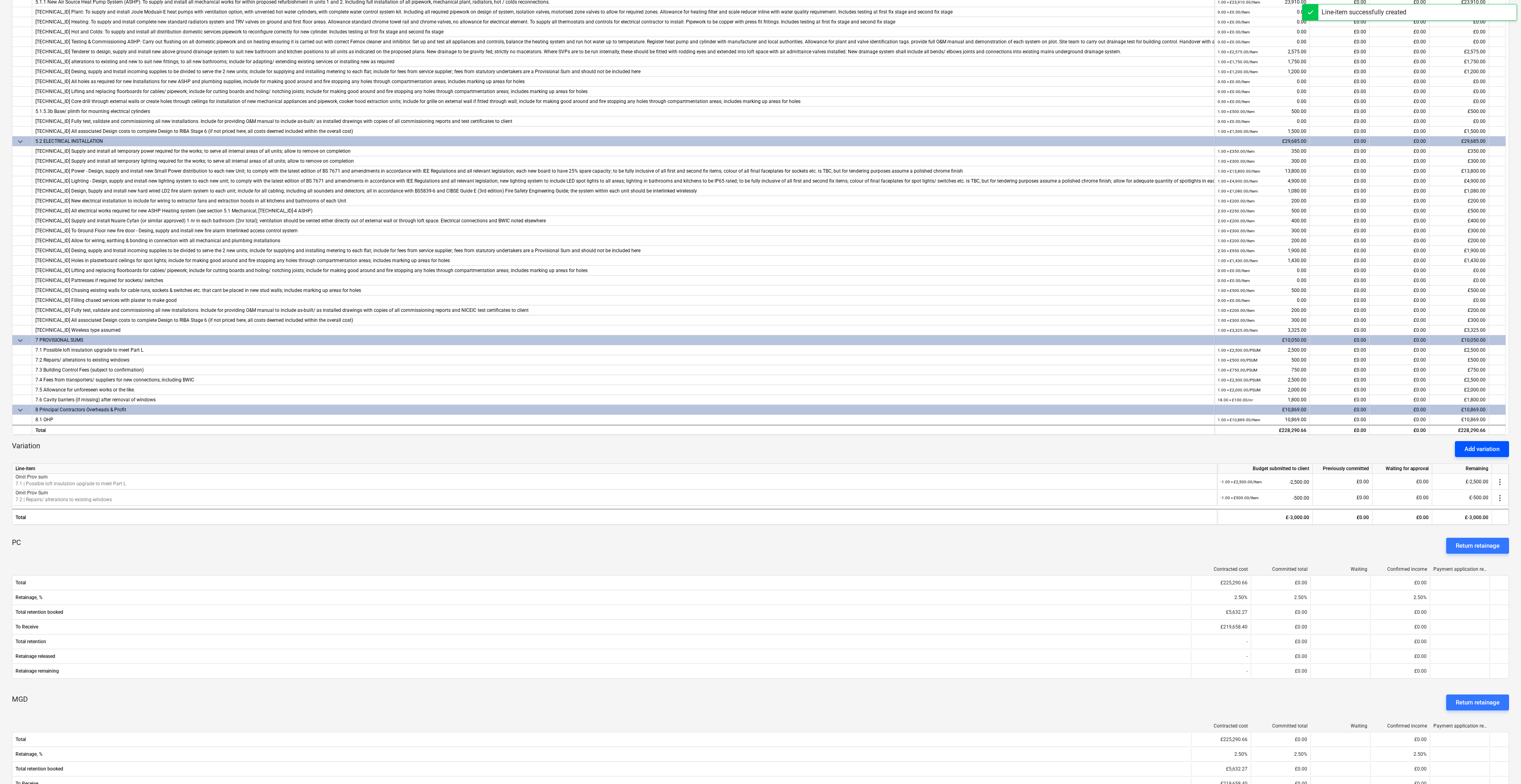
click at [1473, 446] on div "Add variation" at bounding box center [1480, 448] width 35 height 10
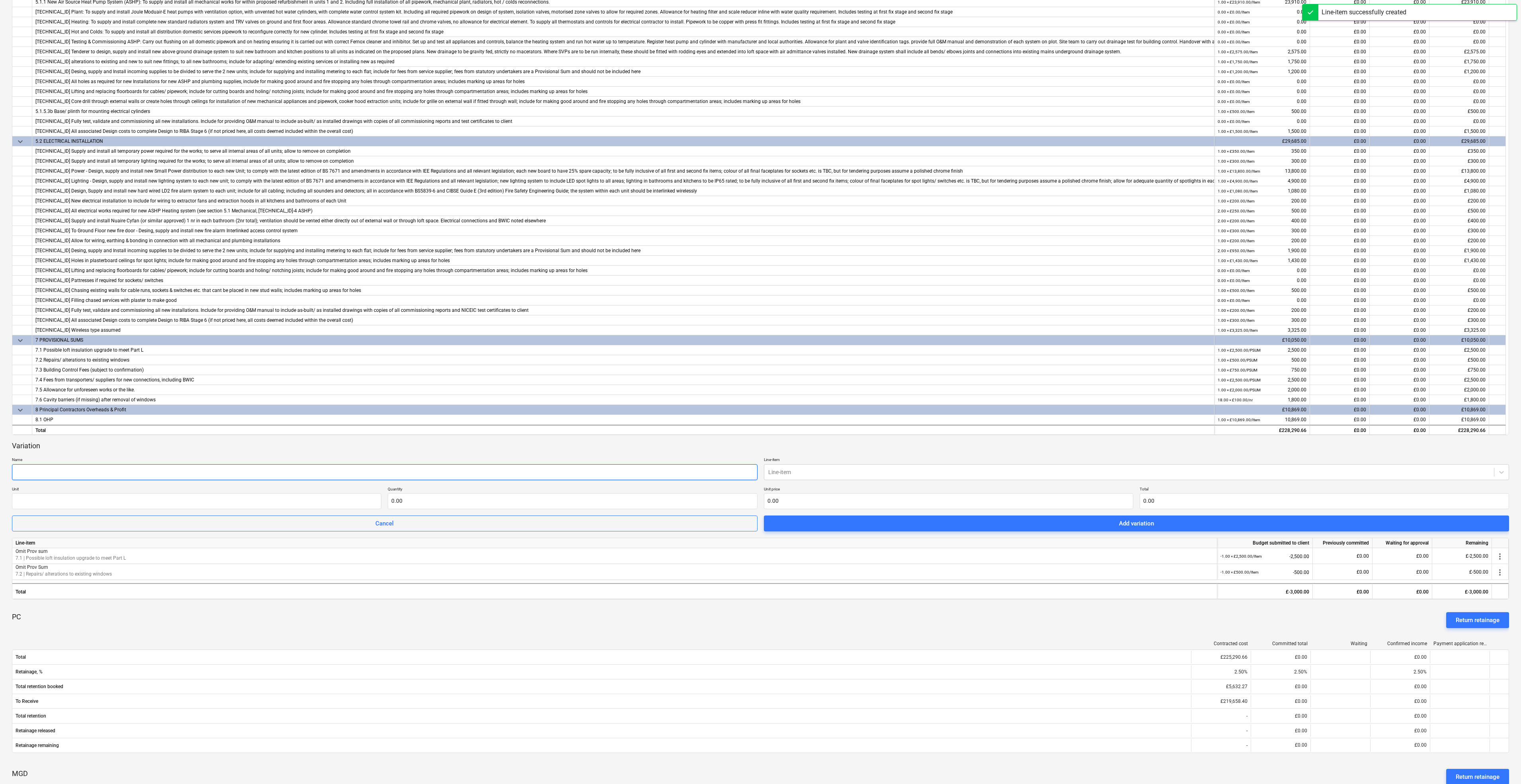
click at [54, 470] on input "text" at bounding box center [384, 472] width 746 height 16
paste input "Omit Prov Sum"
type input "Omit Prov Sum"
drag, startPoint x: 41, startPoint y: 489, endPoint x: 36, endPoint y: 500, distance: 12.1
click at [39, 492] on p "Unit" at bounding box center [196, 489] width 369 height 7
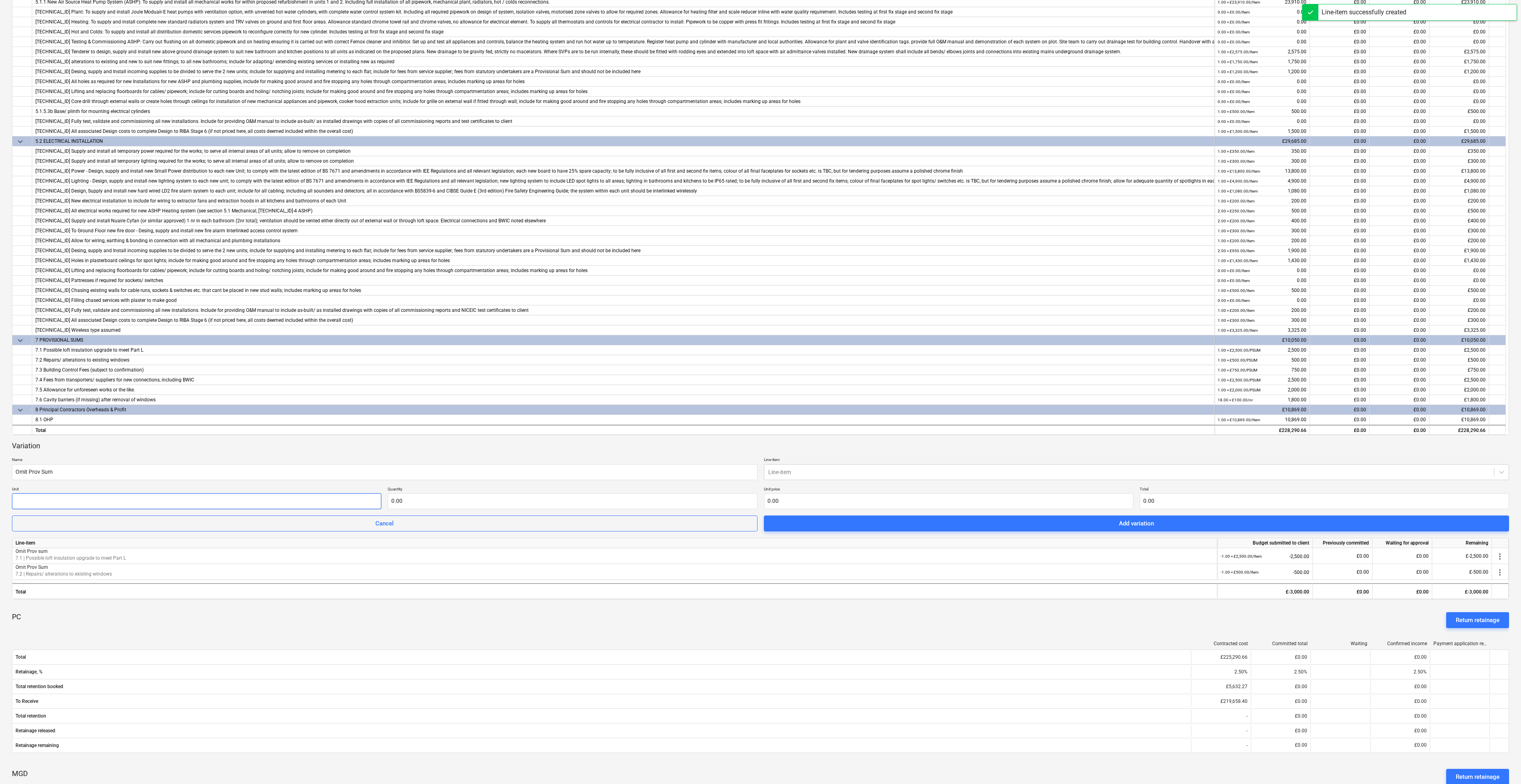
click at [36, 500] on input "text" at bounding box center [196, 501] width 369 height 16
type input "Item"
click at [426, 503] on input "text" at bounding box center [571, 501] width 369 height 16
type input "-1.00"
click at [802, 468] on div at bounding box center [1129, 472] width 722 height 8
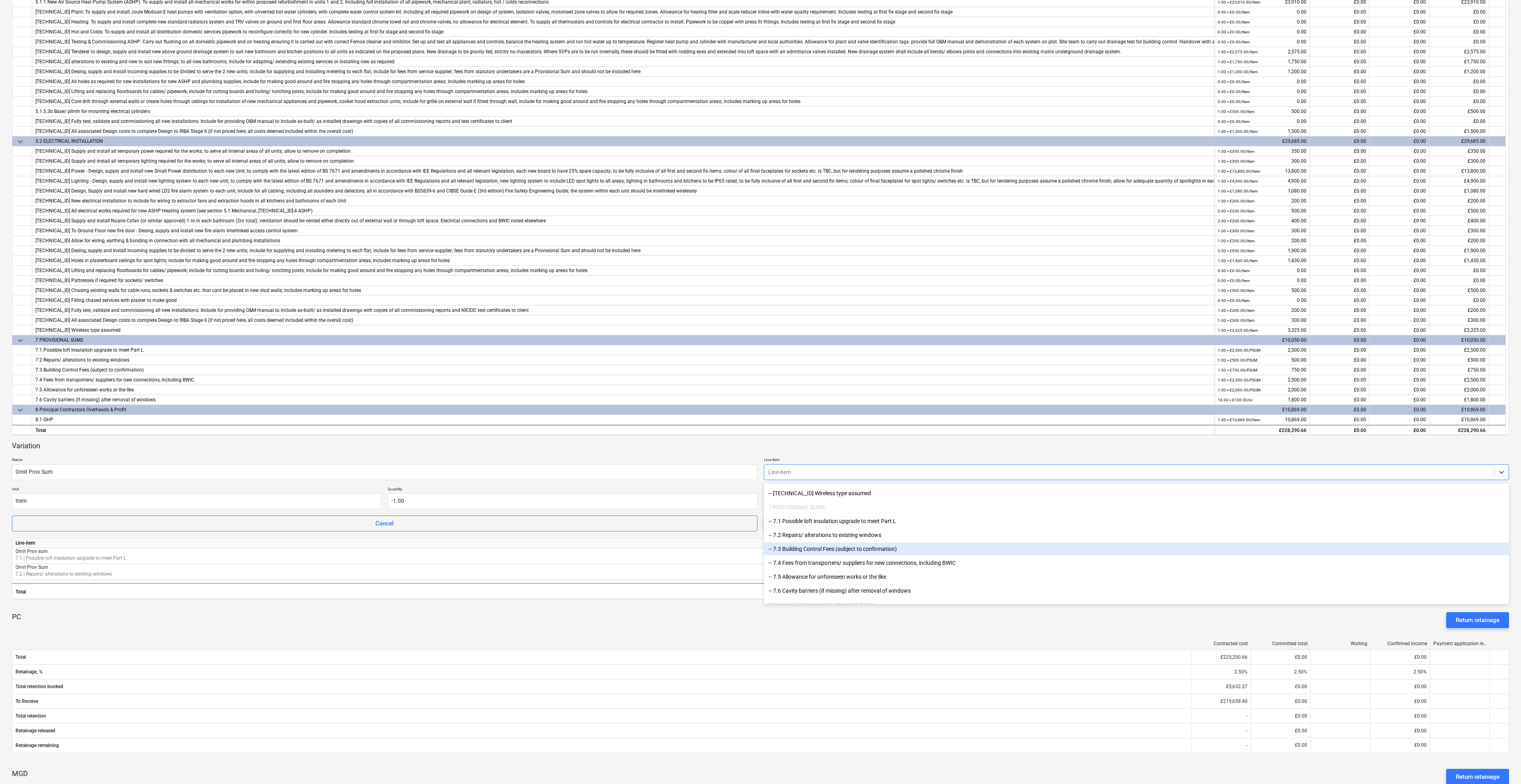
click at [804, 548] on div "-- 7.3 Building Control Fees (subject to confirmation)" at bounding box center [1136, 548] width 746 height 13
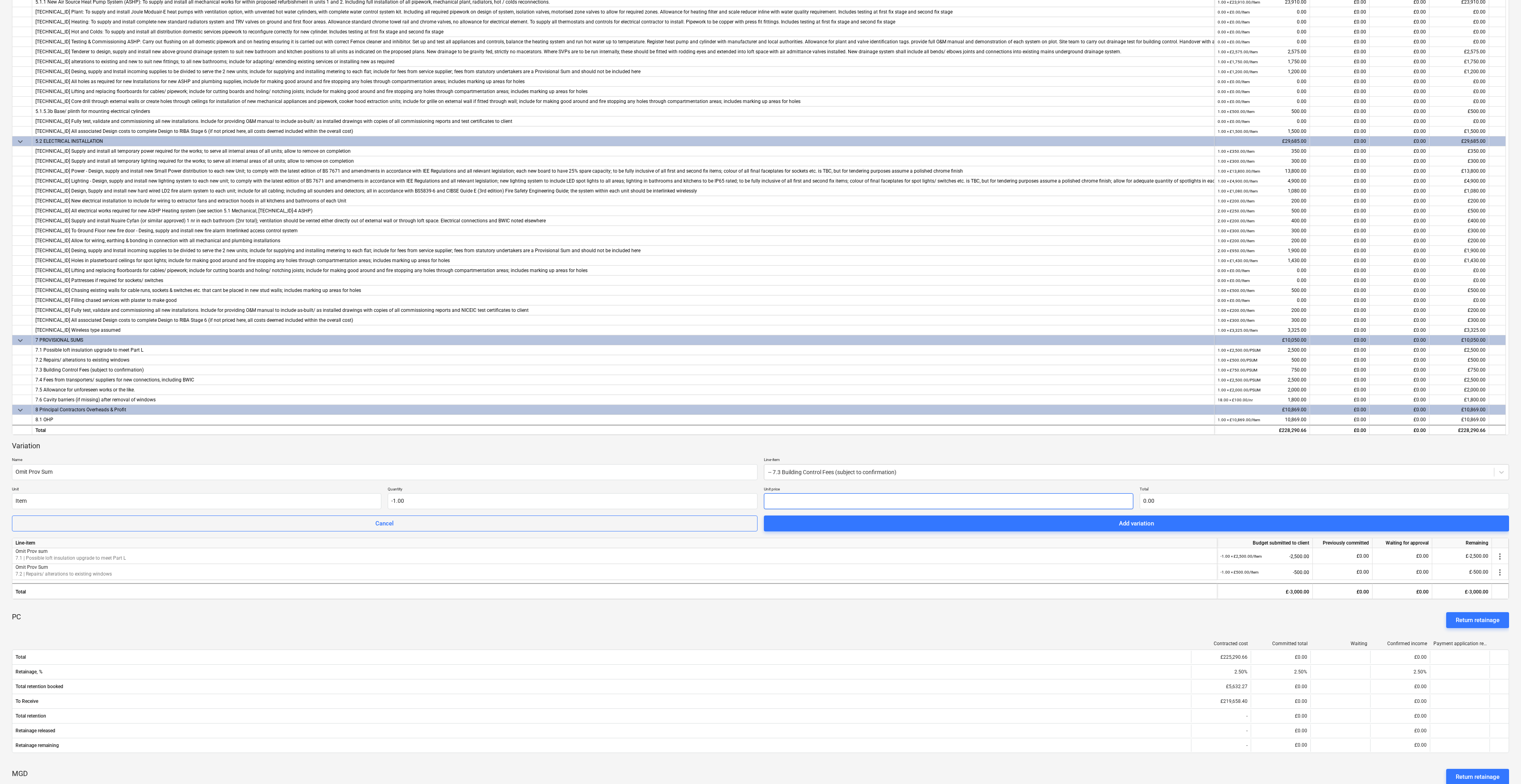
click at [785, 498] on input "text" at bounding box center [948, 501] width 369 height 16
type input "7"
type input "-7.00"
type input "75"
type input "-75.00"
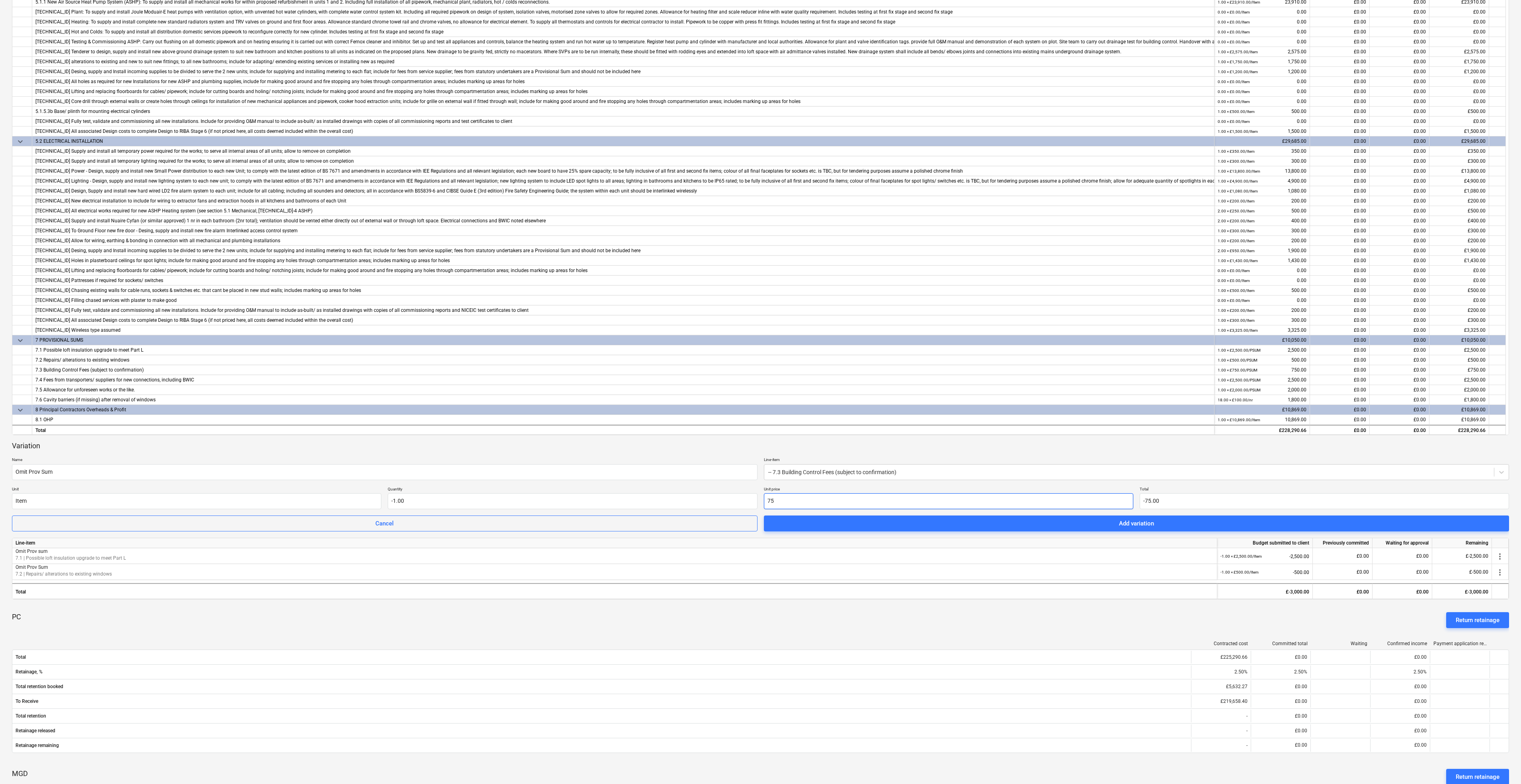
type input "750"
type input "-750.00"
type input "750.00"
click at [1170, 530] on button "Add variation" at bounding box center [1136, 524] width 746 height 16
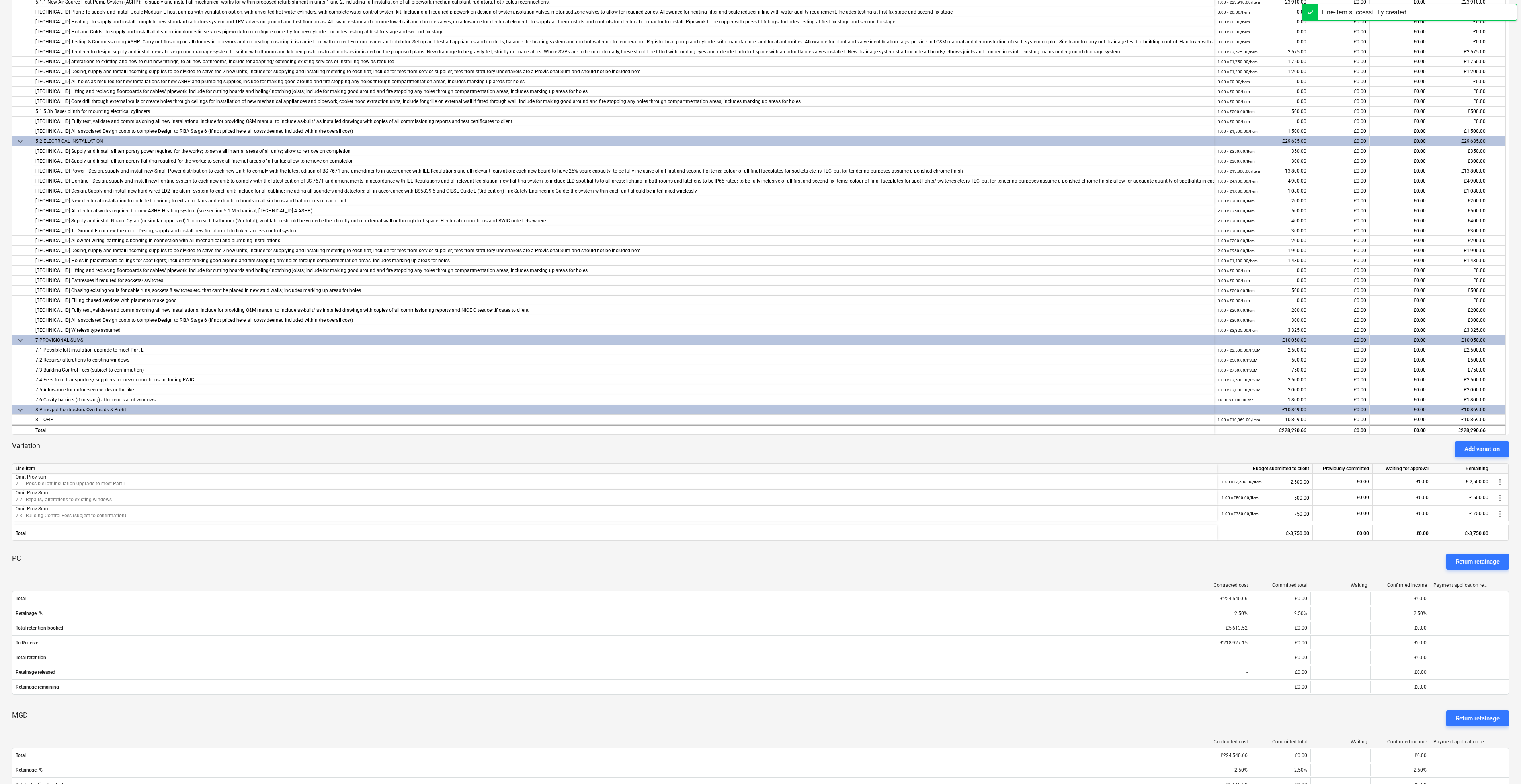
click at [1476, 454] on div "Add variation" at bounding box center [1480, 448] width 35 height 10
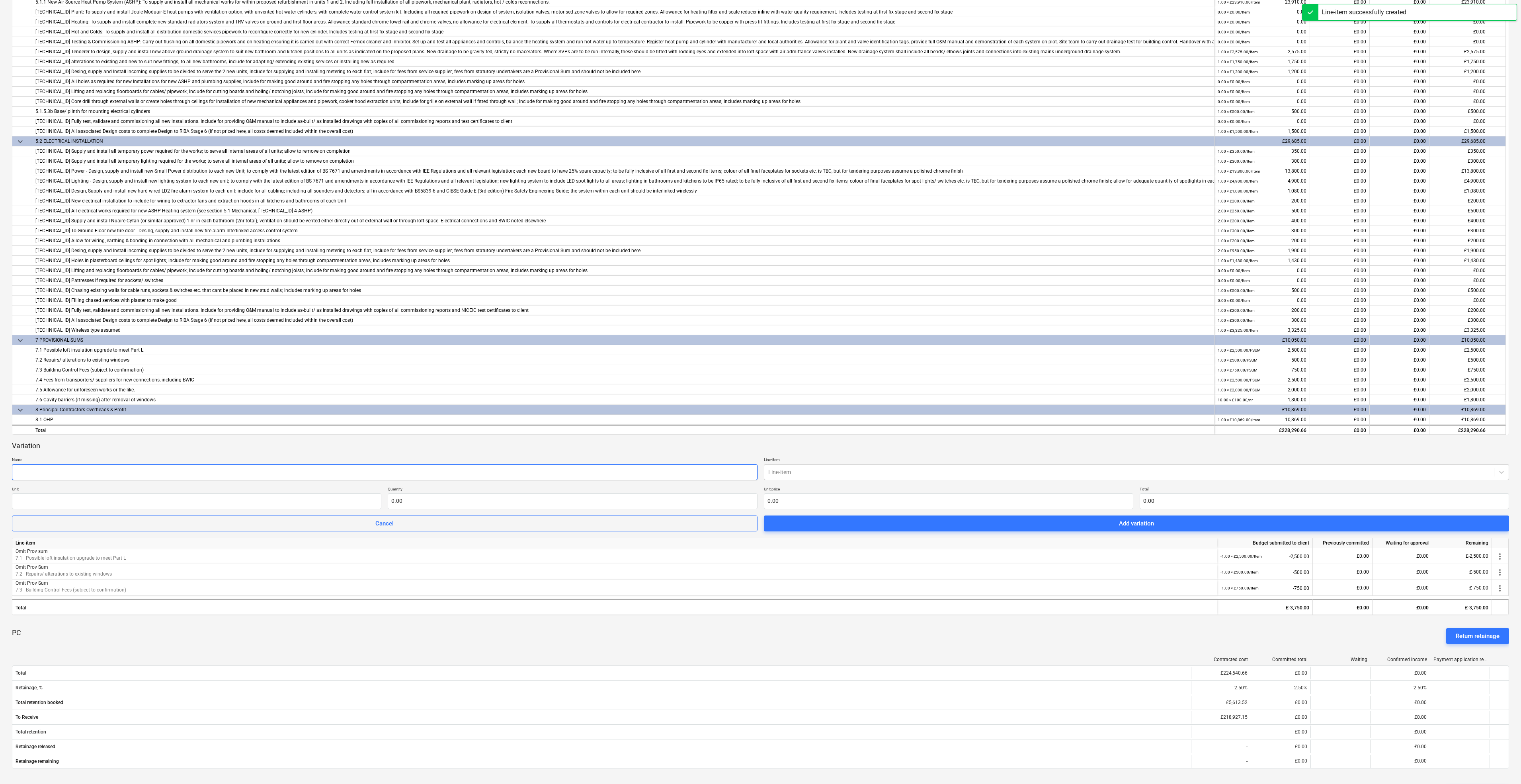
click at [43, 478] on input "text" at bounding box center [384, 472] width 746 height 16
paste input "Omit Prov Sum"
type input "Omit Prov Sum"
click at [802, 468] on div at bounding box center [1129, 472] width 722 height 8
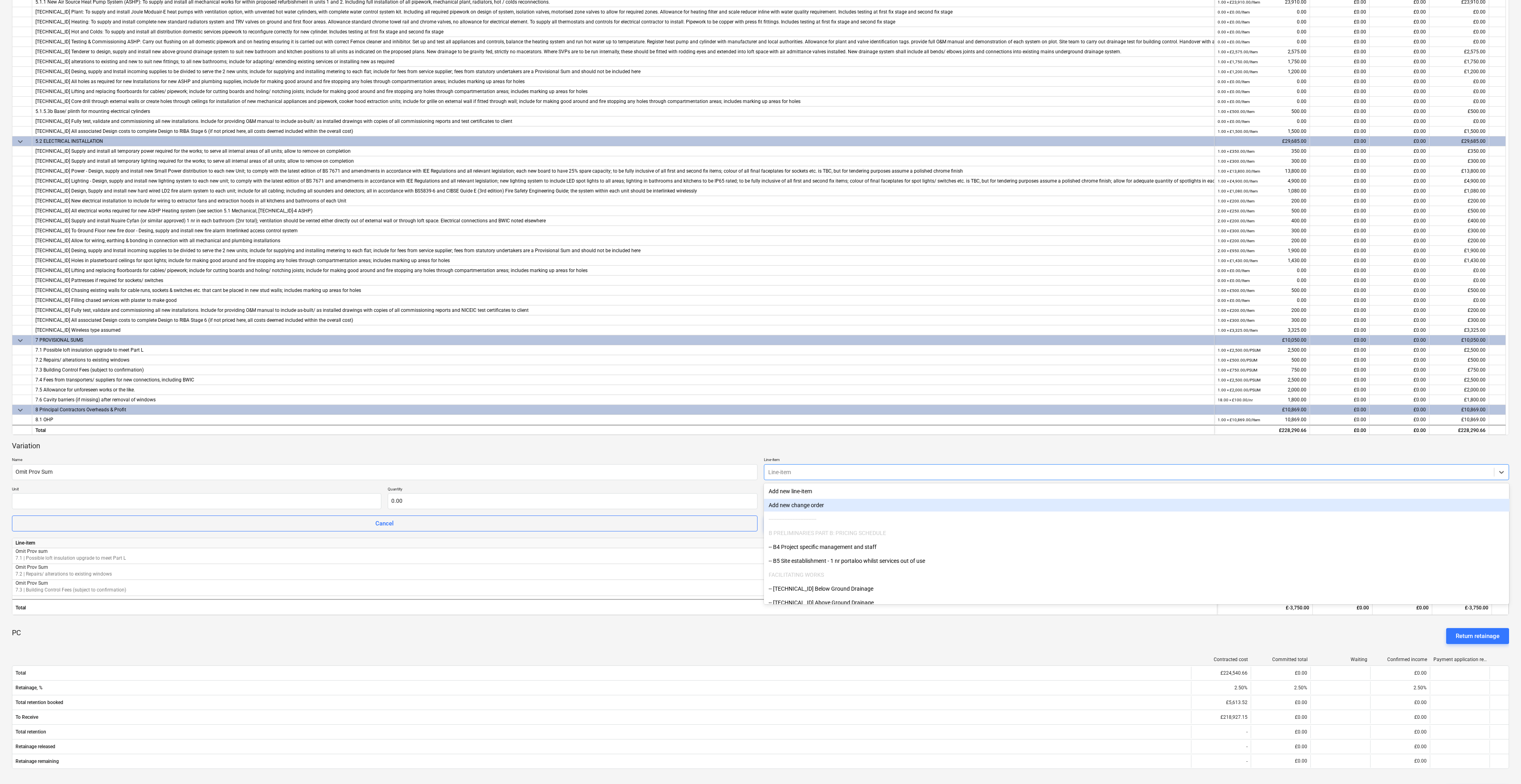
drag, startPoint x: 1506, startPoint y: 490, endPoint x: 1504, endPoint y: 528, distance: 38.1
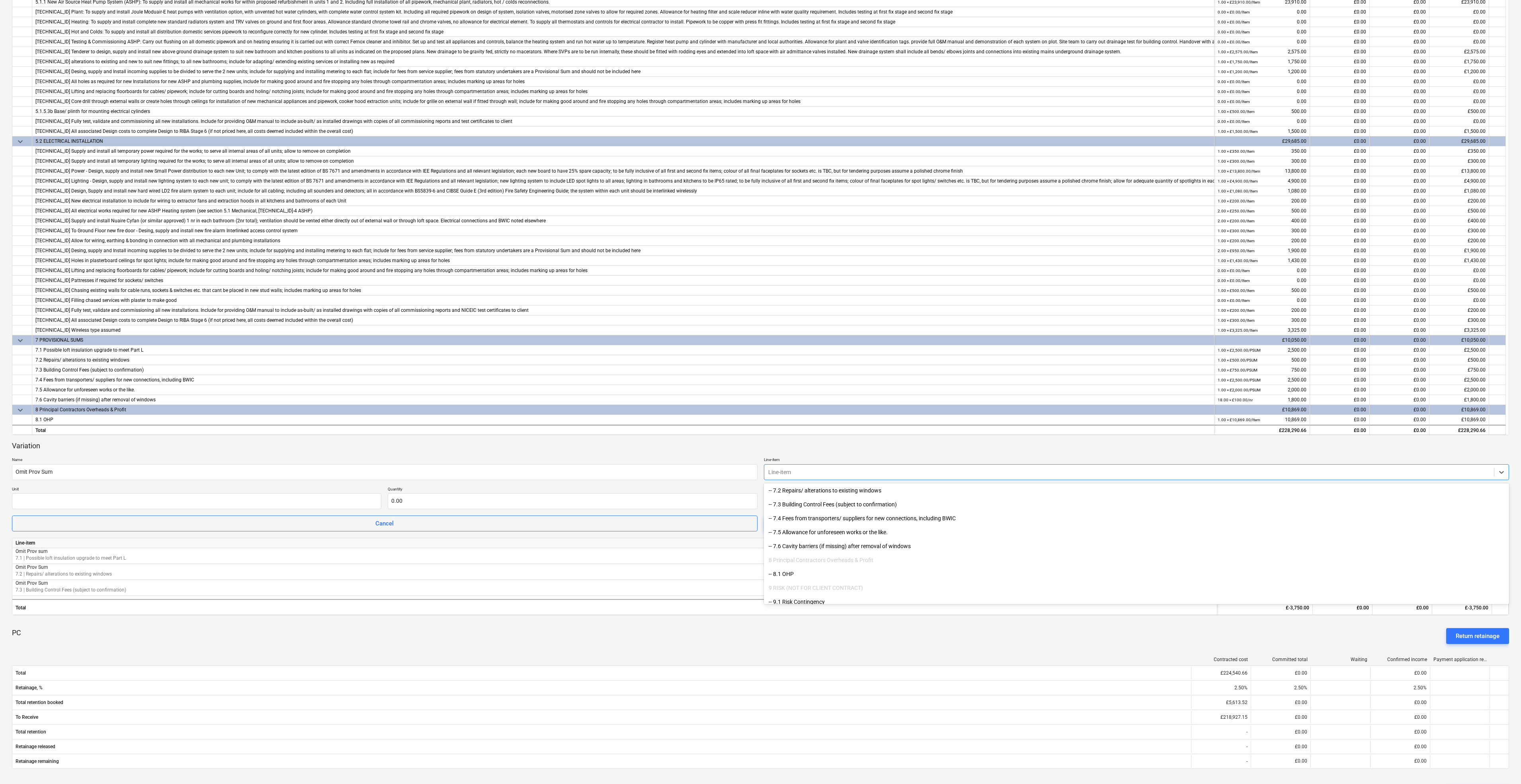
scroll to position [1619, 0]
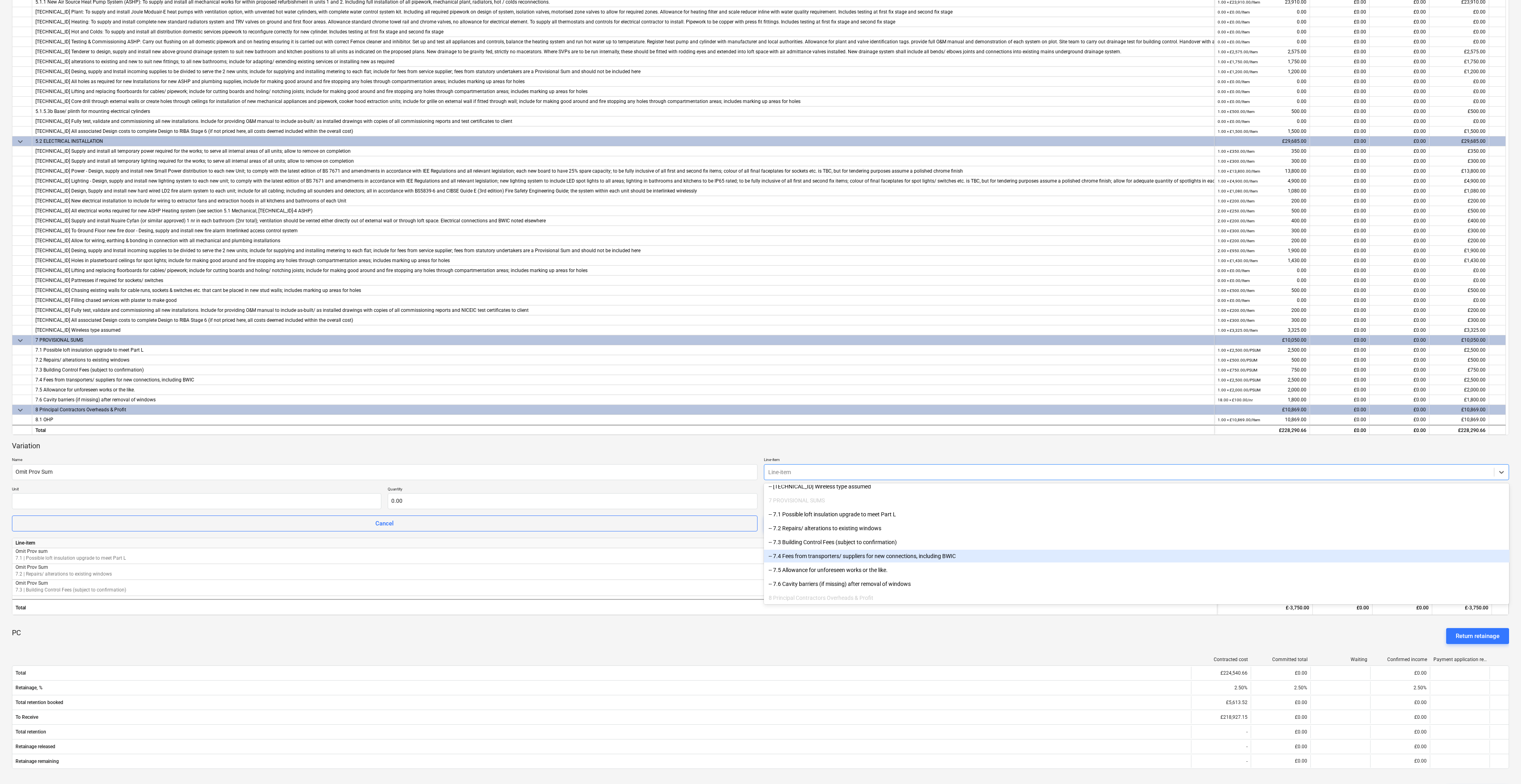
click at [790, 557] on div "-- 7.4 Fees from transporters/ suppliers for new connections, including BWIC" at bounding box center [1136, 555] width 746 height 13
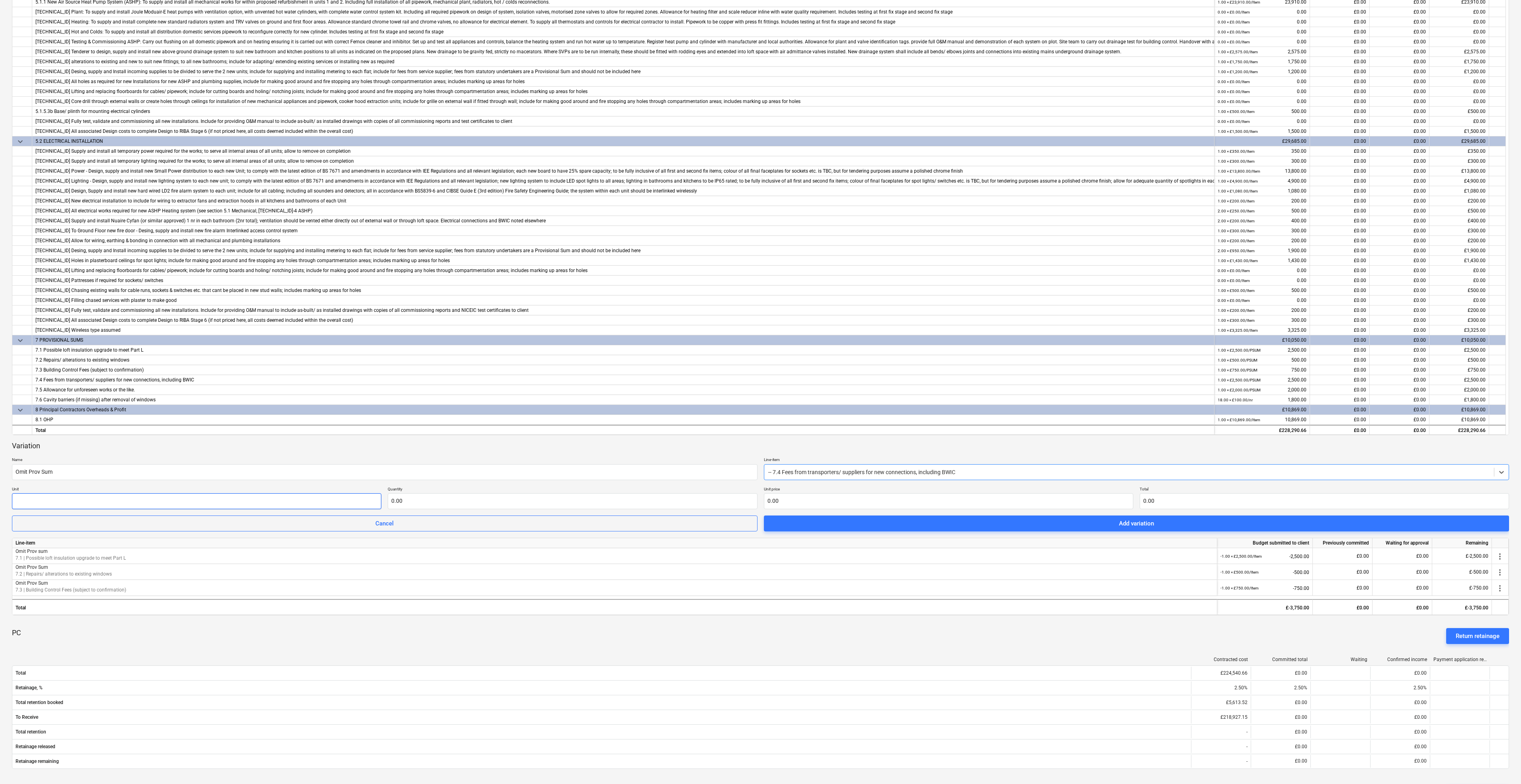
click at [126, 503] on input "text" at bounding box center [196, 501] width 369 height 16
type input "Item"
click at [428, 504] on input "text" at bounding box center [571, 501] width 369 height 16
type input "-1.00"
click at [863, 491] on p "Unit price" at bounding box center [948, 489] width 369 height 7
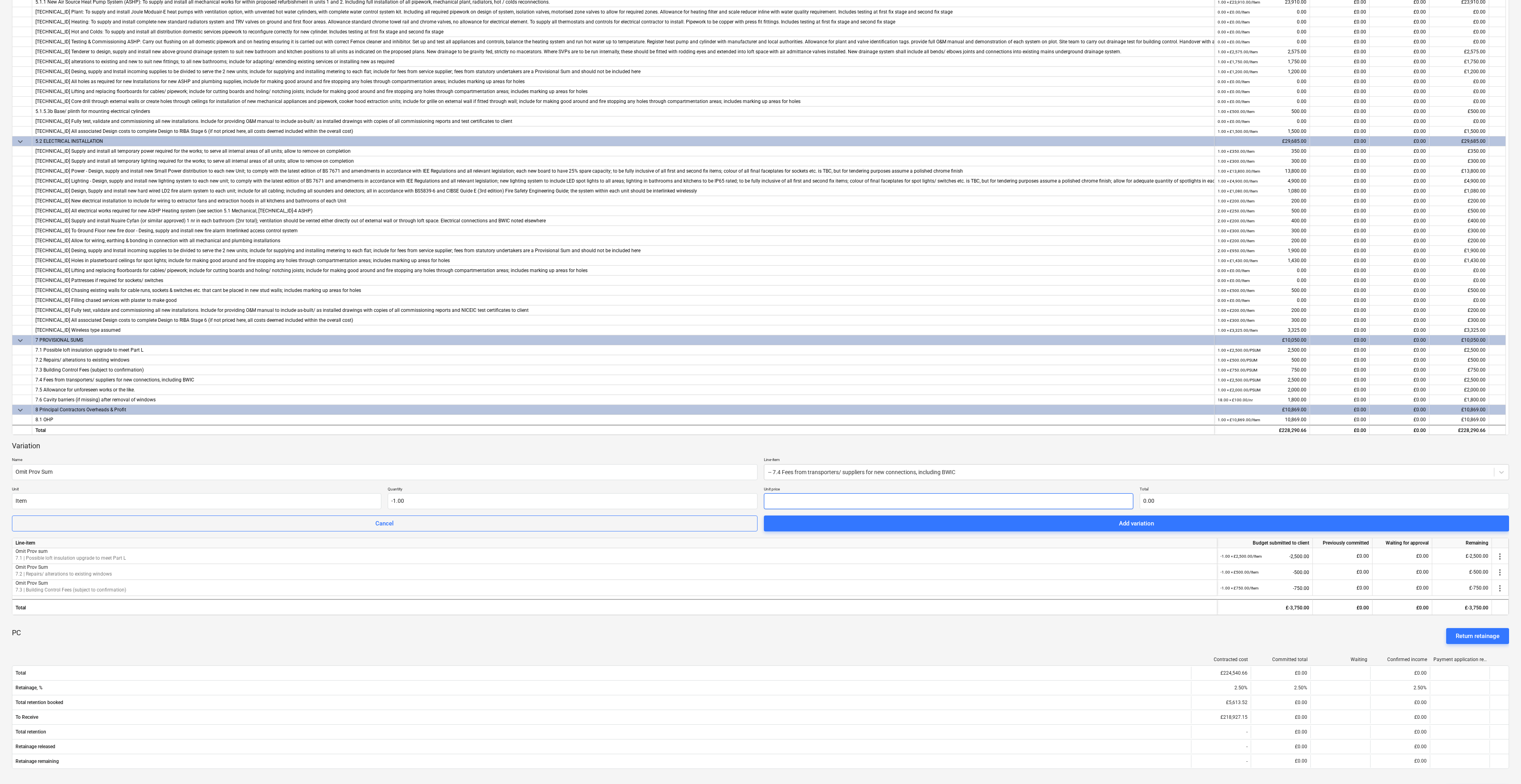
click at [862, 496] on input "text" at bounding box center [948, 501] width 369 height 16
type input "2"
type input "-2.00"
type input "25"
type input "-25.00"
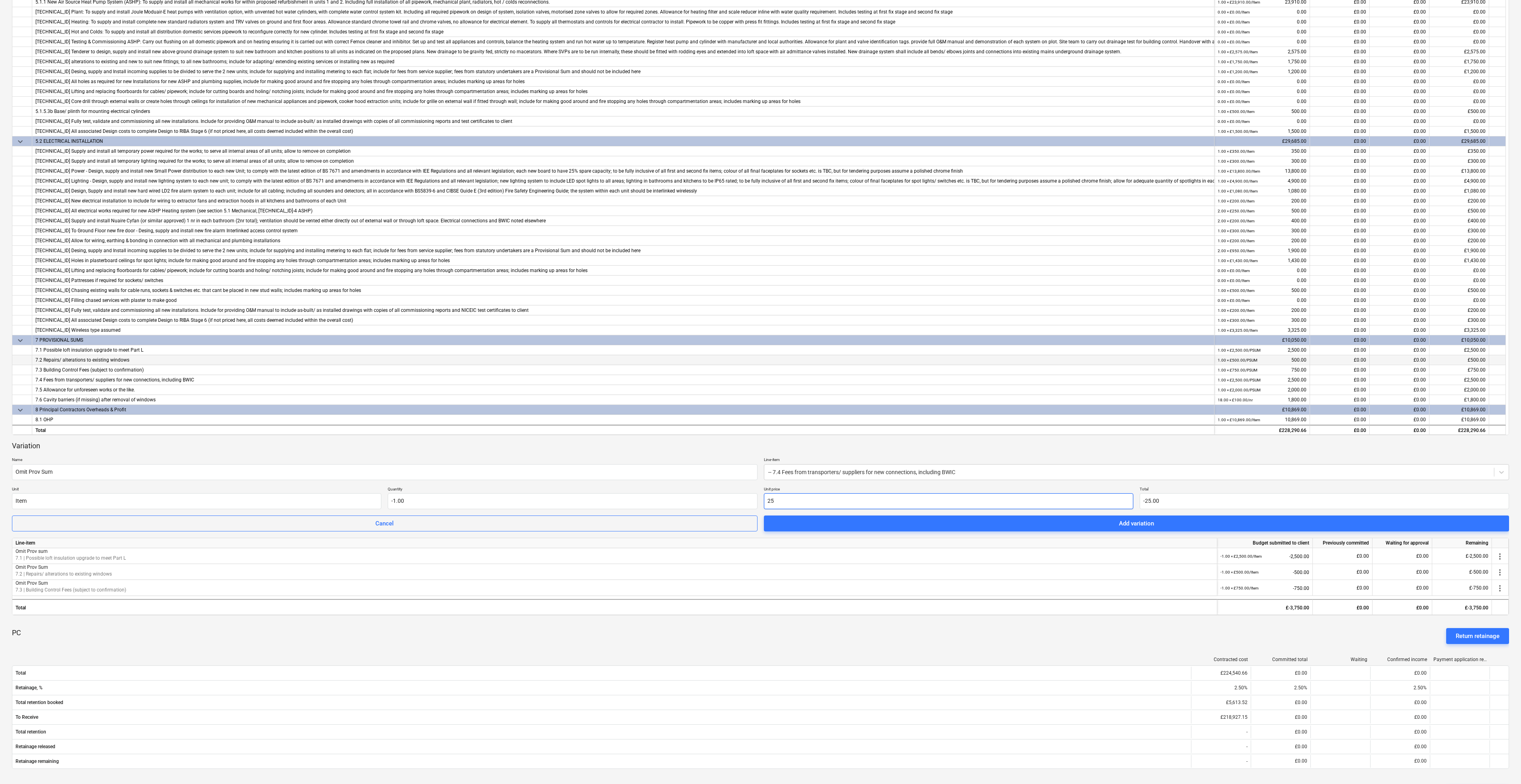
type input "250"
type input "-250.00"
type input "2500"
type input "-2,500.00"
type input "2,500.00"
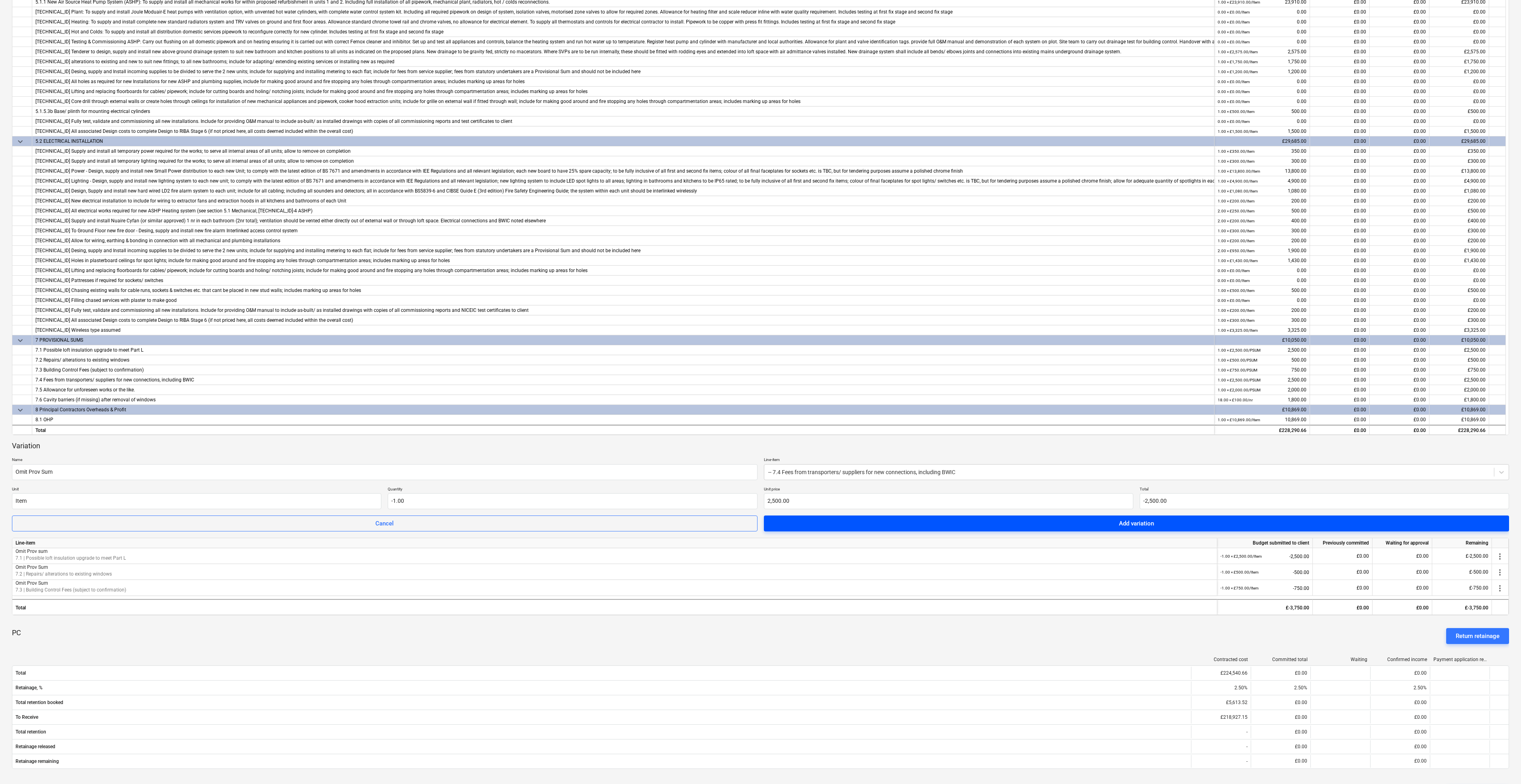
click at [1203, 524] on span "Add variation" at bounding box center [1136, 524] width 726 height 10
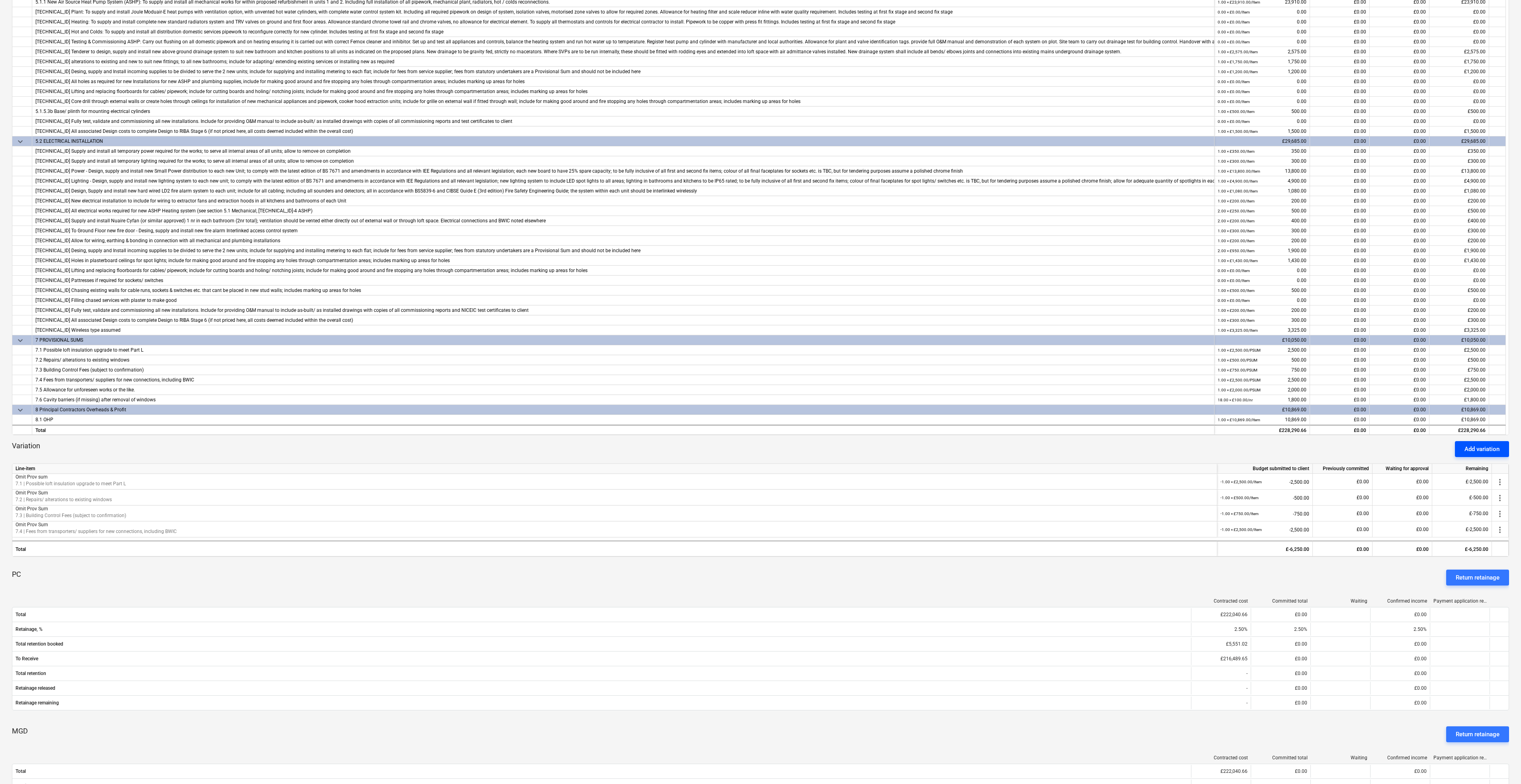
click at [1484, 443] on button "Add variation" at bounding box center [1481, 449] width 54 height 16
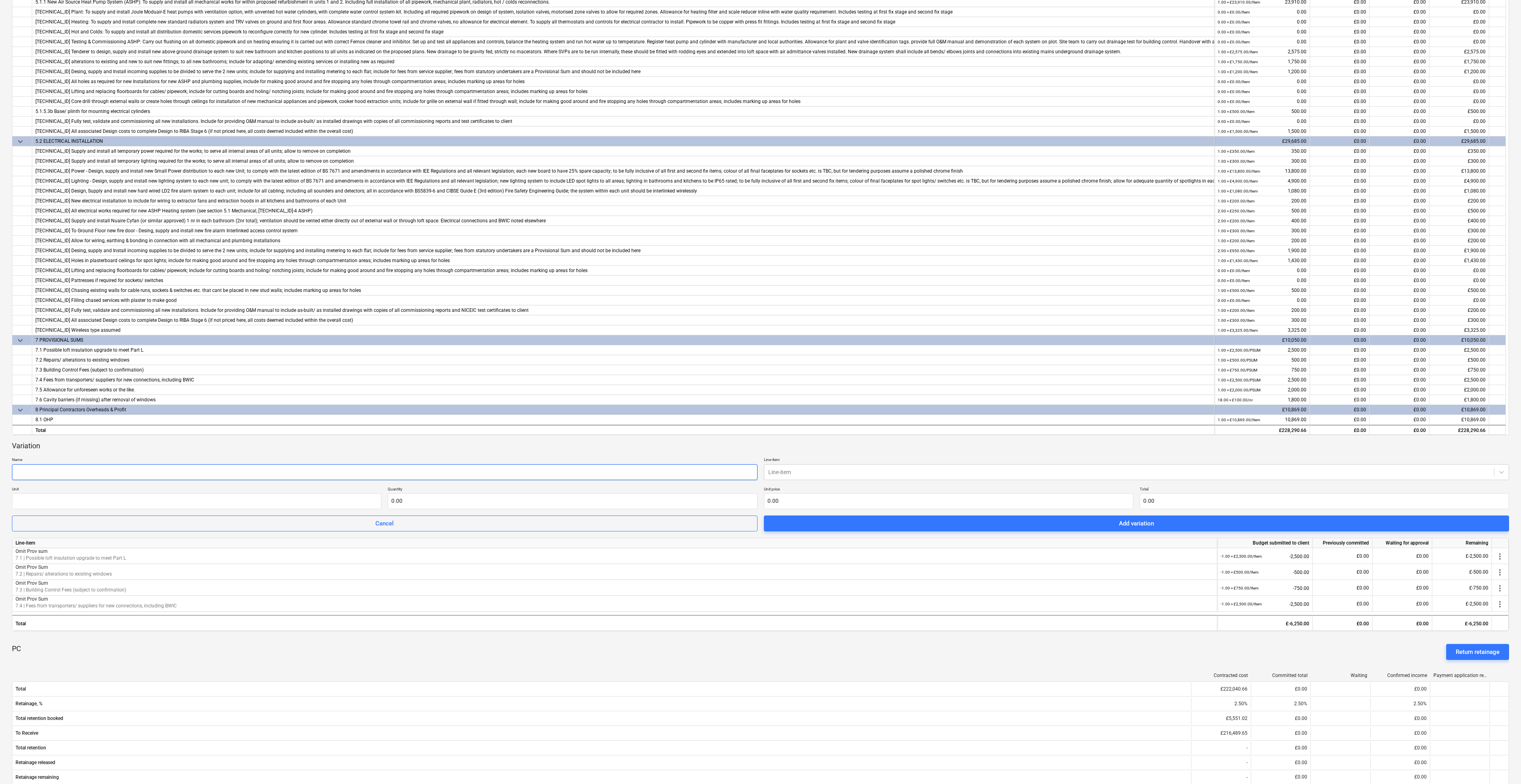
click at [91, 476] on input "text" at bounding box center [384, 472] width 746 height 16
paste input "Omit Prov Sum"
type input "Omit Prov Sum"
click at [42, 505] on input "text" at bounding box center [196, 501] width 369 height 16
type input "Item"
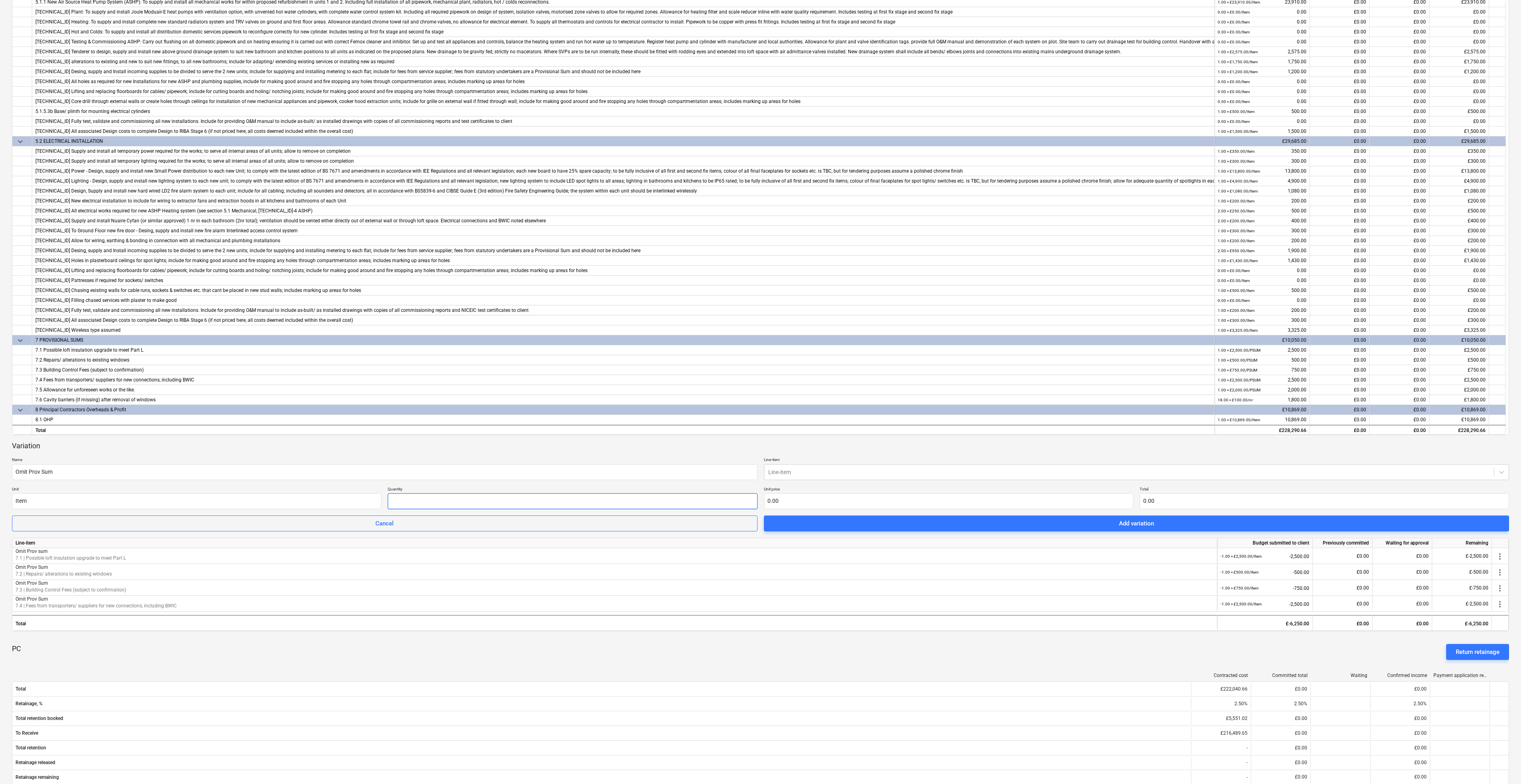
click at [424, 502] on input "text" at bounding box center [571, 501] width 369 height 16
click at [846, 472] on div at bounding box center [1129, 472] width 722 height 8
type input "-1.00"
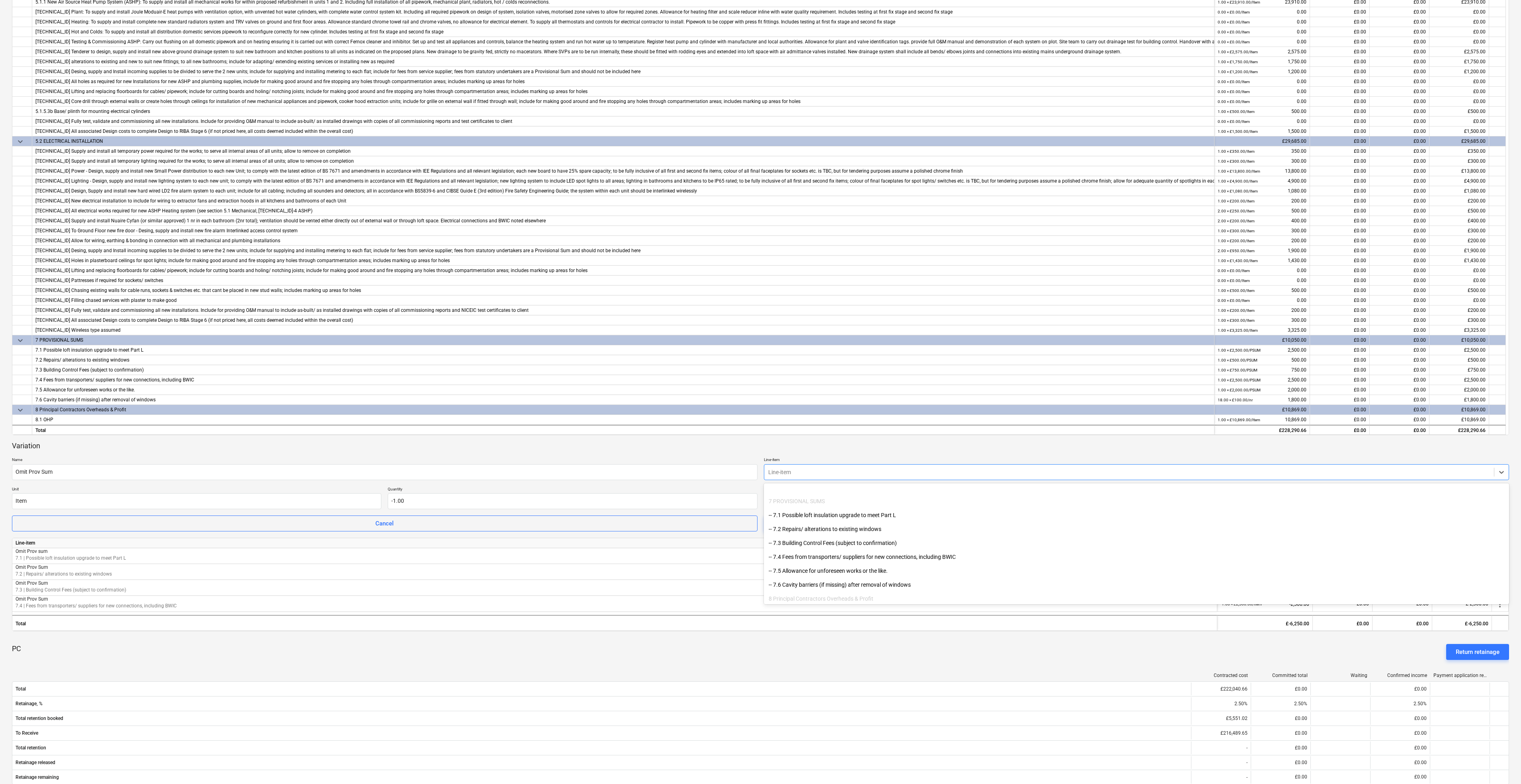
scroll to position [1614, 0]
drag, startPoint x: 806, startPoint y: 572, endPoint x: 804, endPoint y: 579, distance: 7.3
click at [804, 579] on div "-- 7.5 Allowance for unforeseen works or the like." at bounding box center [1136, 576] width 746 height 13
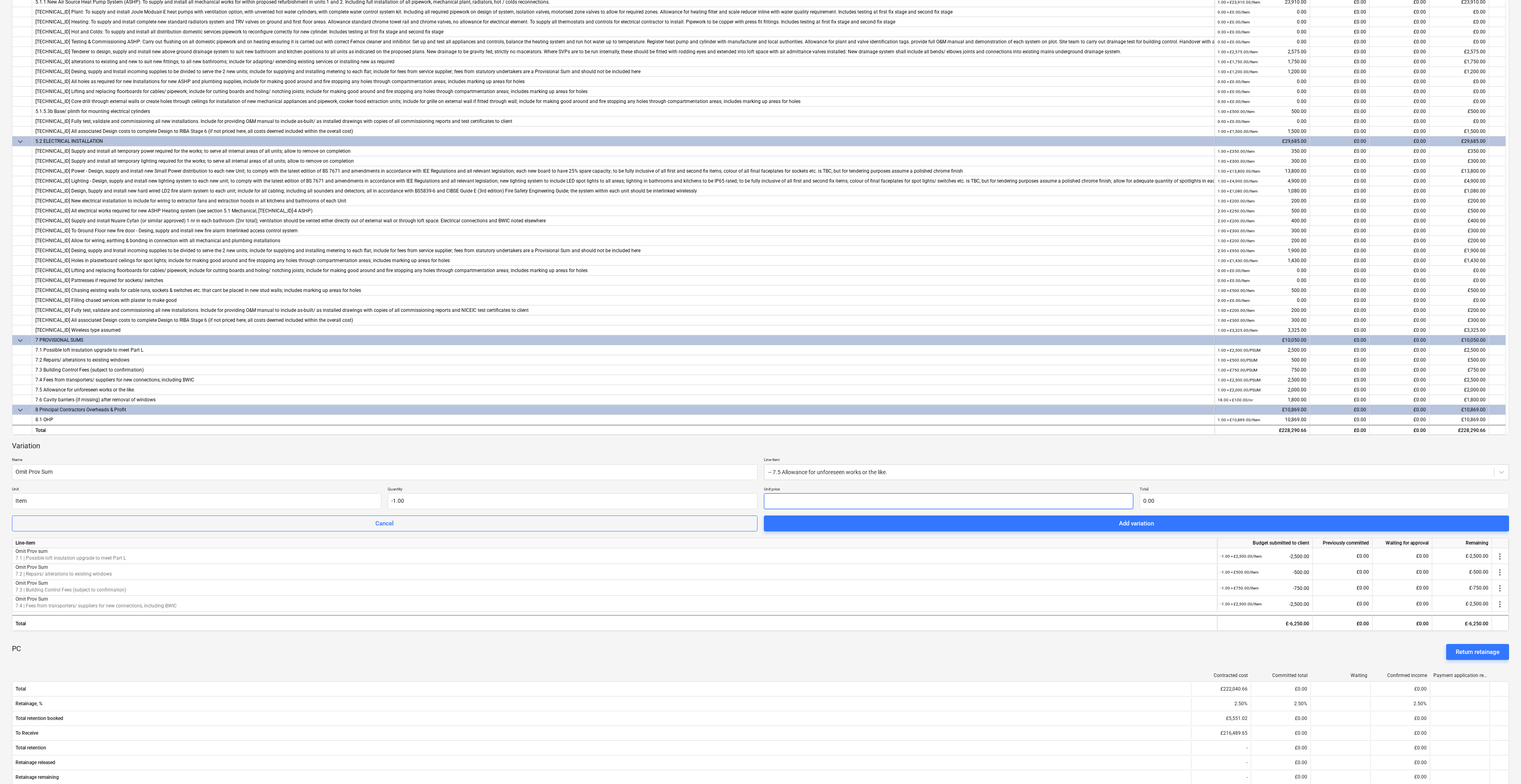
click at [815, 503] on input "text" at bounding box center [948, 501] width 369 height 16
type input "2"
type input "-2.00"
type input "20"
type input "-20.00"
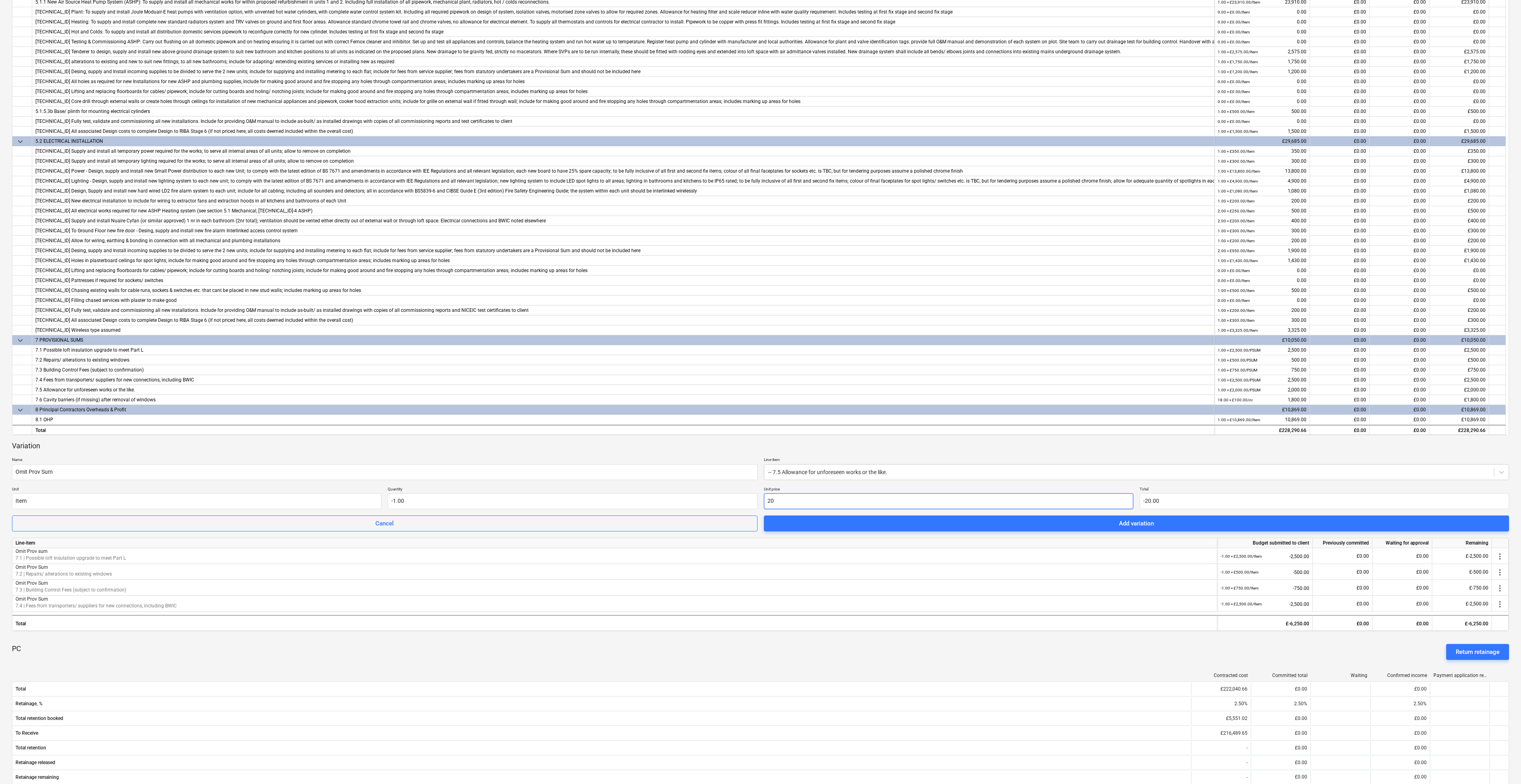
type input "200"
type input "-200.00"
type input "2000"
type input "-2,000.00"
type input "2,000.00"
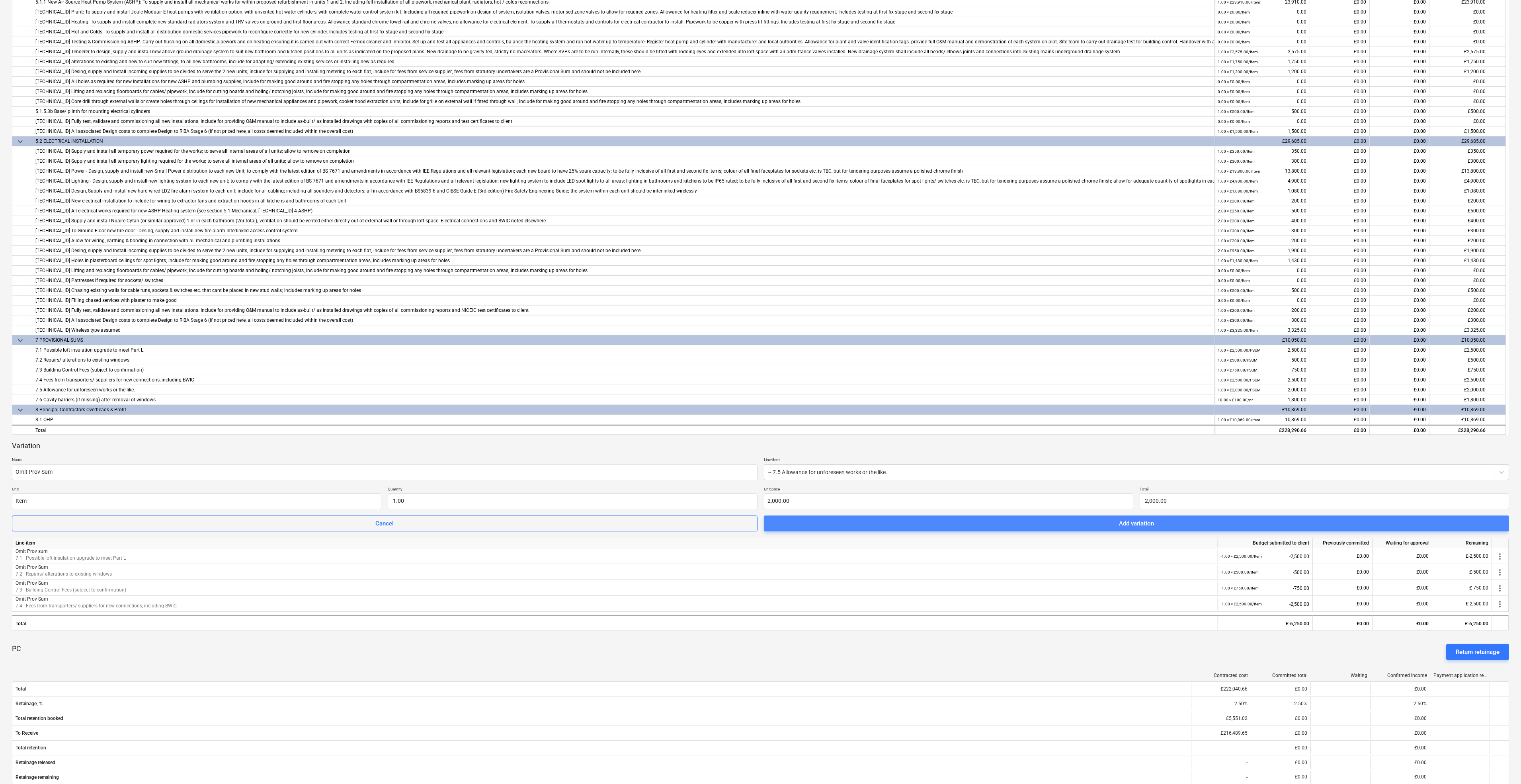
click at [1117, 526] on span "Add variation" at bounding box center [1136, 524] width 726 height 10
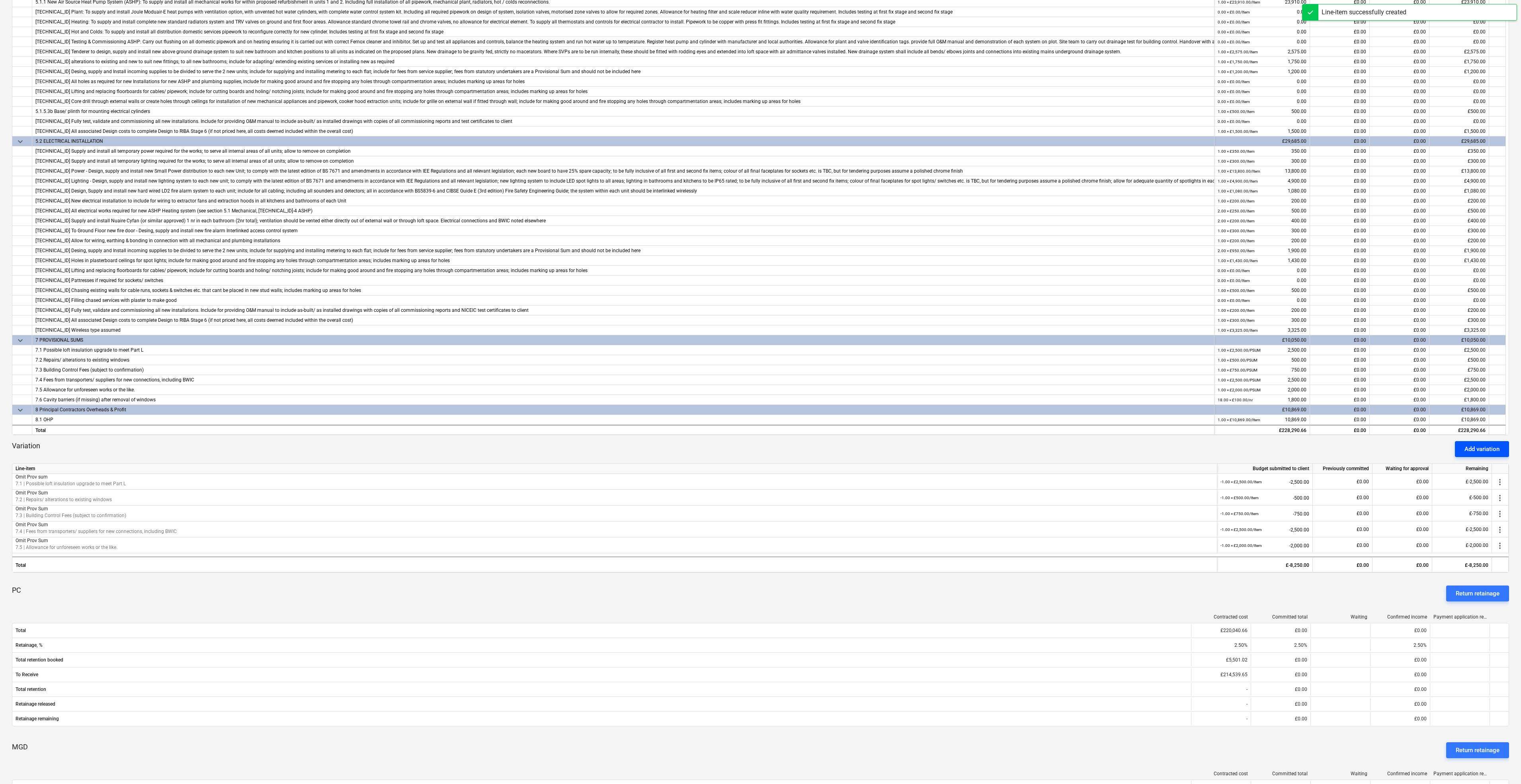
click at [1470, 451] on div "Add variation" at bounding box center [1480, 448] width 35 height 10
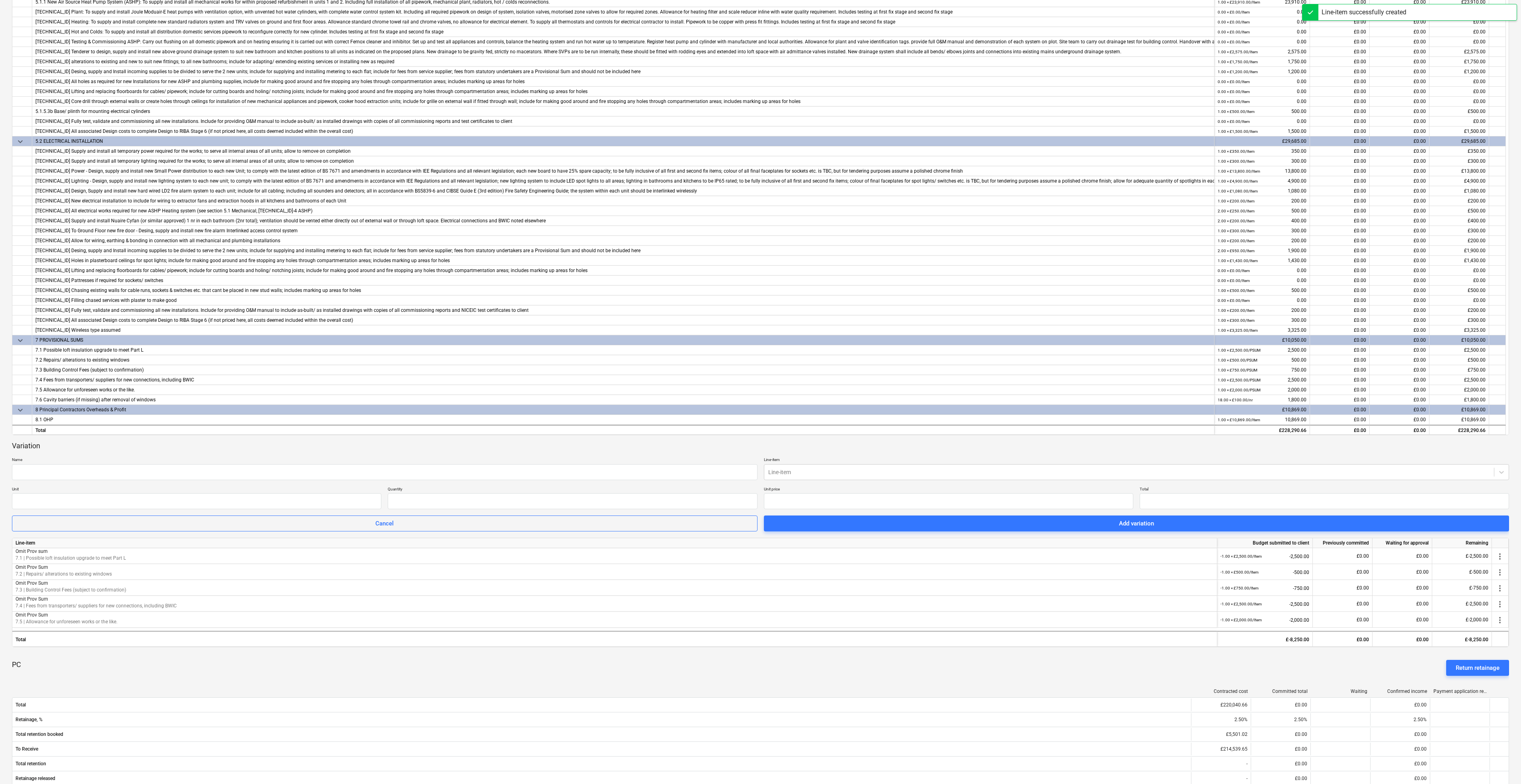
type input "0.00"
click at [41, 476] on input "text" at bounding box center [384, 472] width 746 height 16
paste input "Omit Prov Sum"
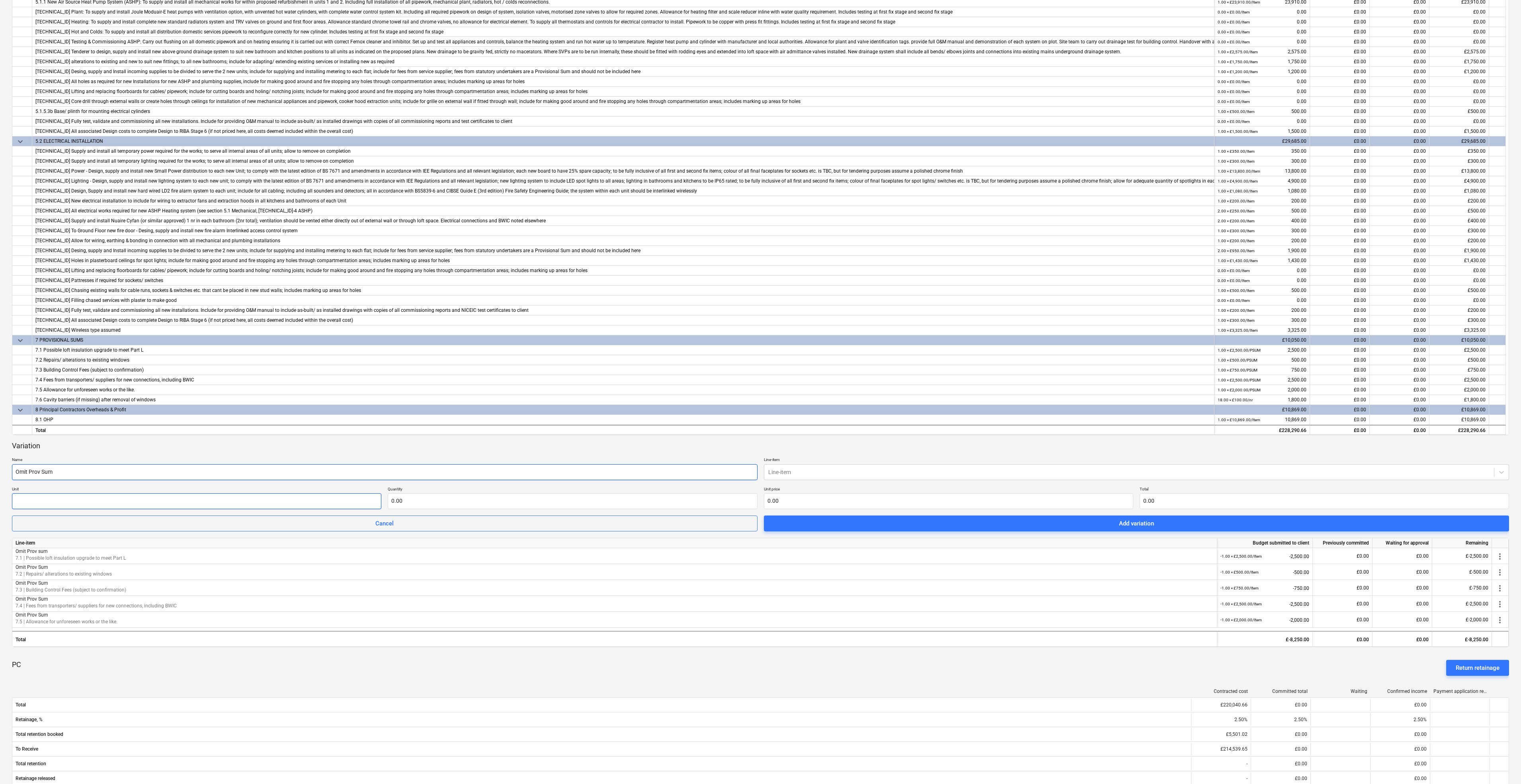
type input "Omit Prov Sum"
click at [97, 504] on input "text" at bounding box center [196, 501] width 369 height 16
type input "Item"
click at [434, 503] on input "text" at bounding box center [571, 501] width 369 height 16
type input "-1.00"
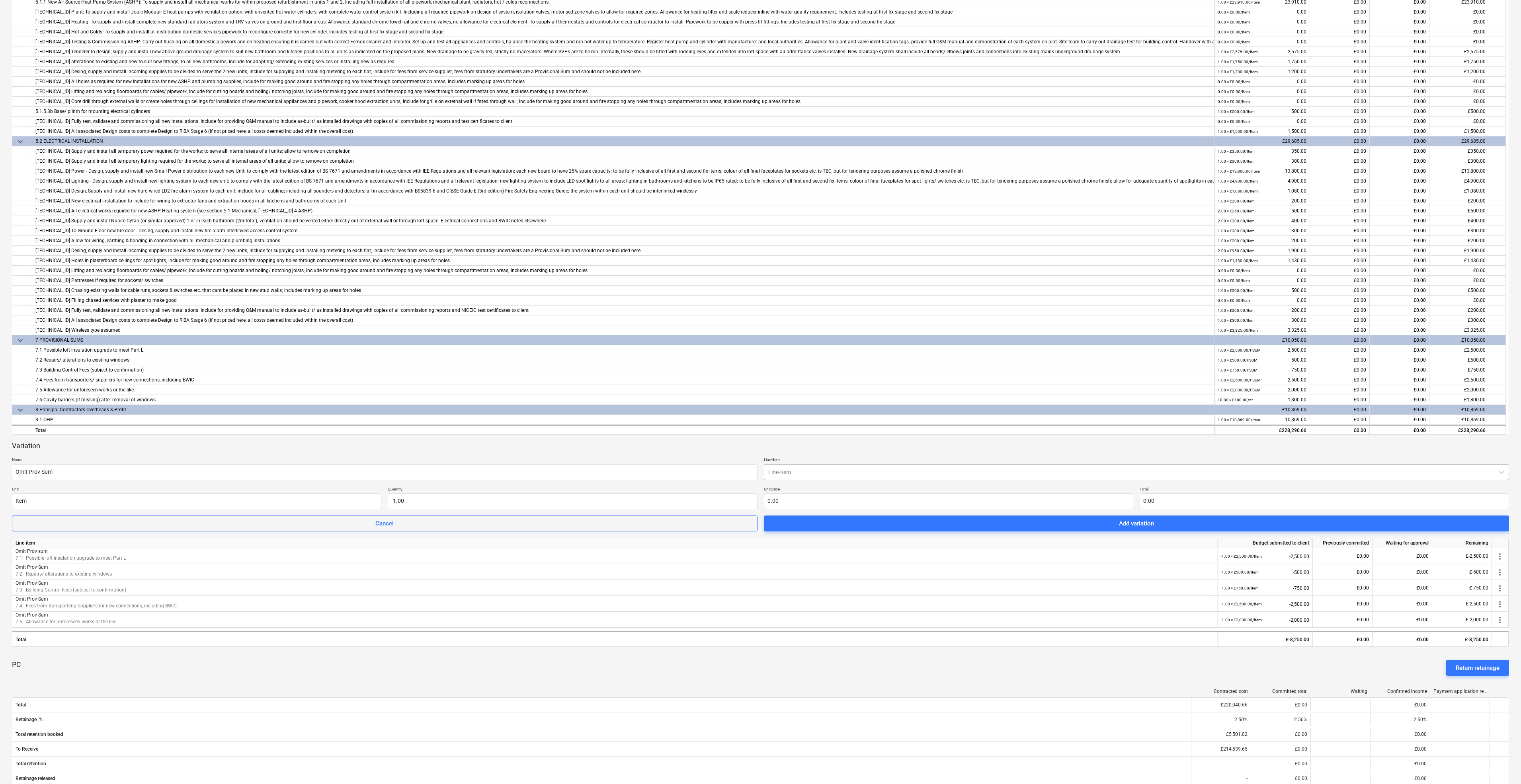
click at [835, 466] on div "Line-item" at bounding box center [1129, 471] width 730 height 11
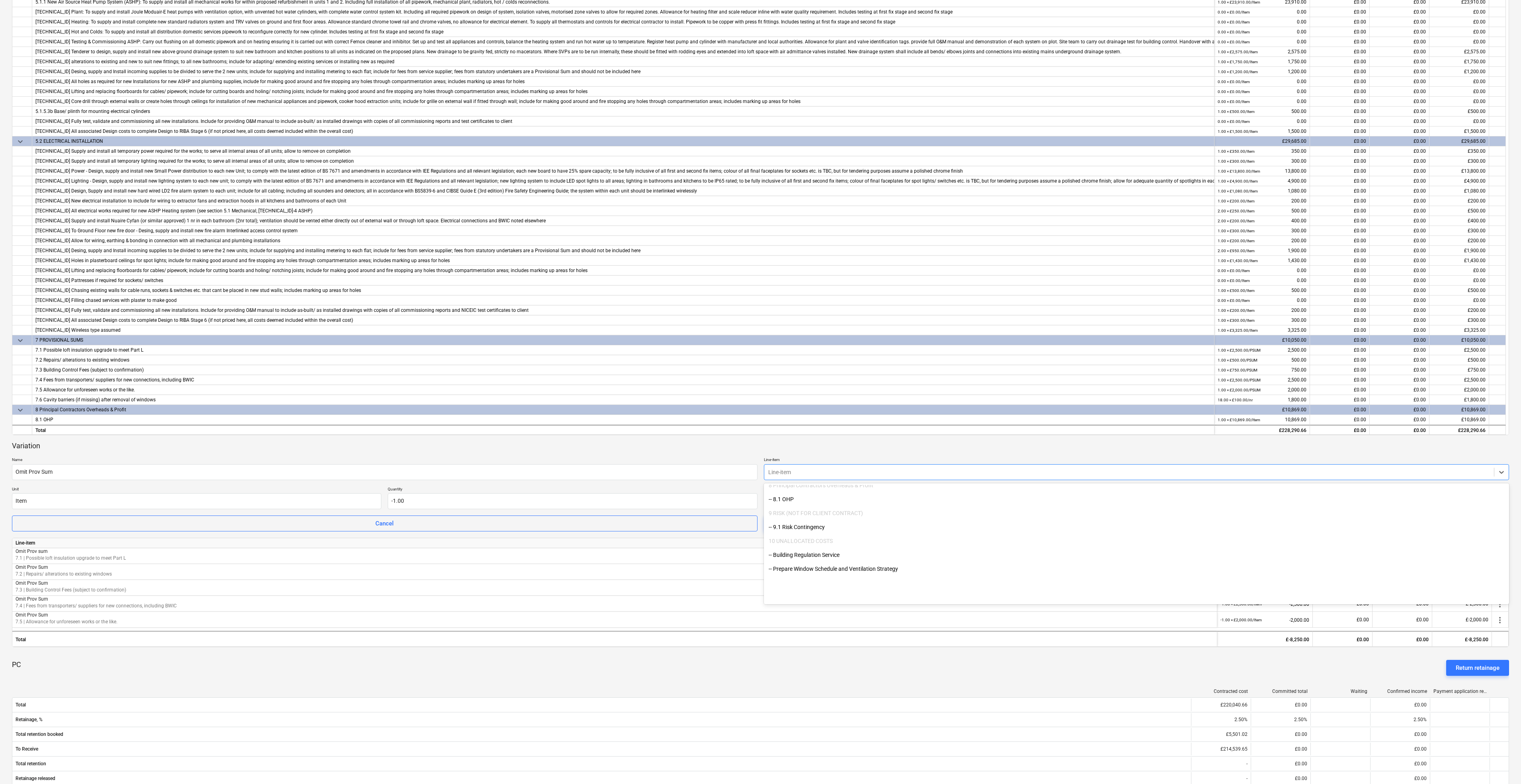
scroll to position [1664, 0]
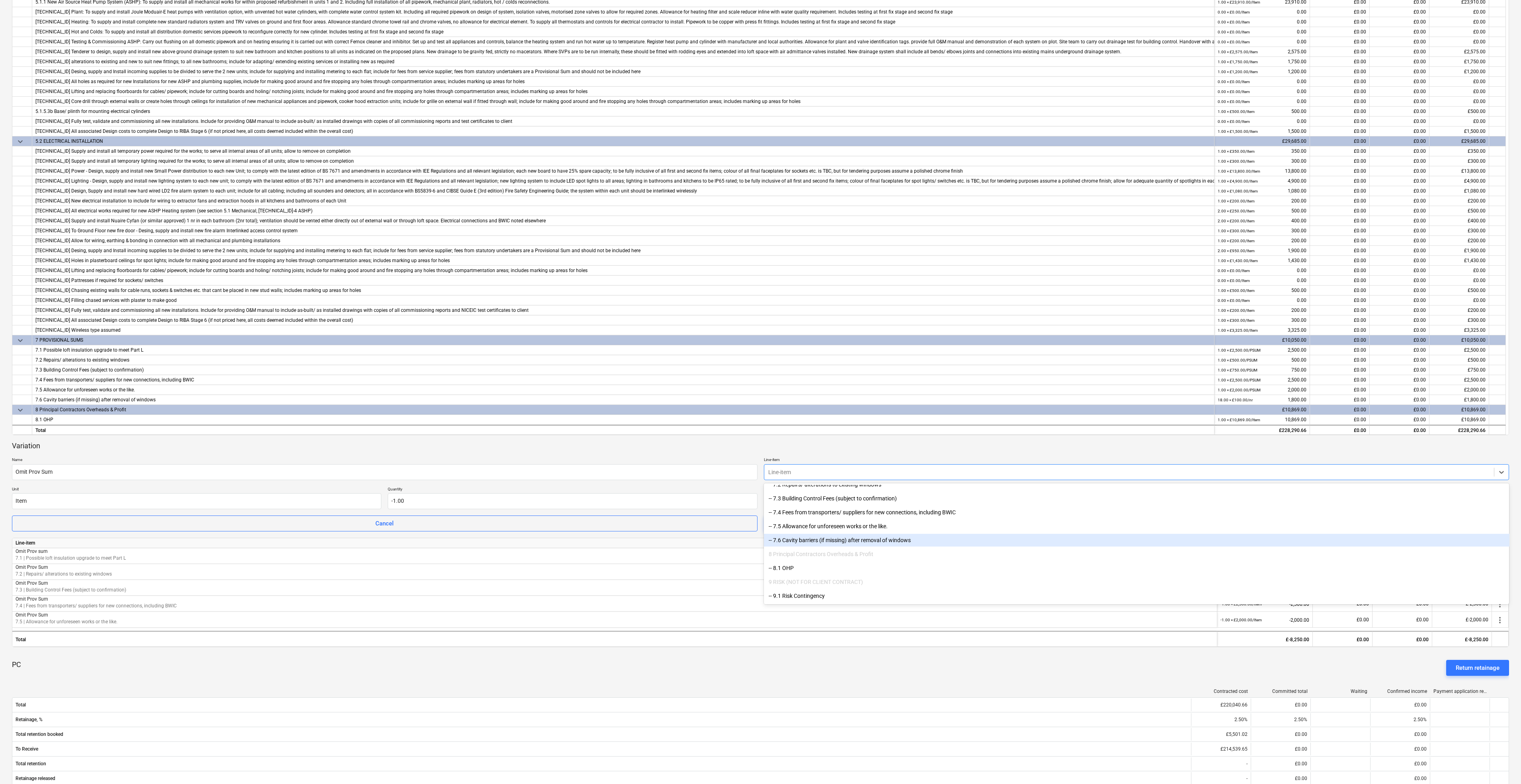
click at [808, 540] on div "-- 7.6 Cavity barriers (if missing) after removal of windows" at bounding box center [1136, 539] width 746 height 13
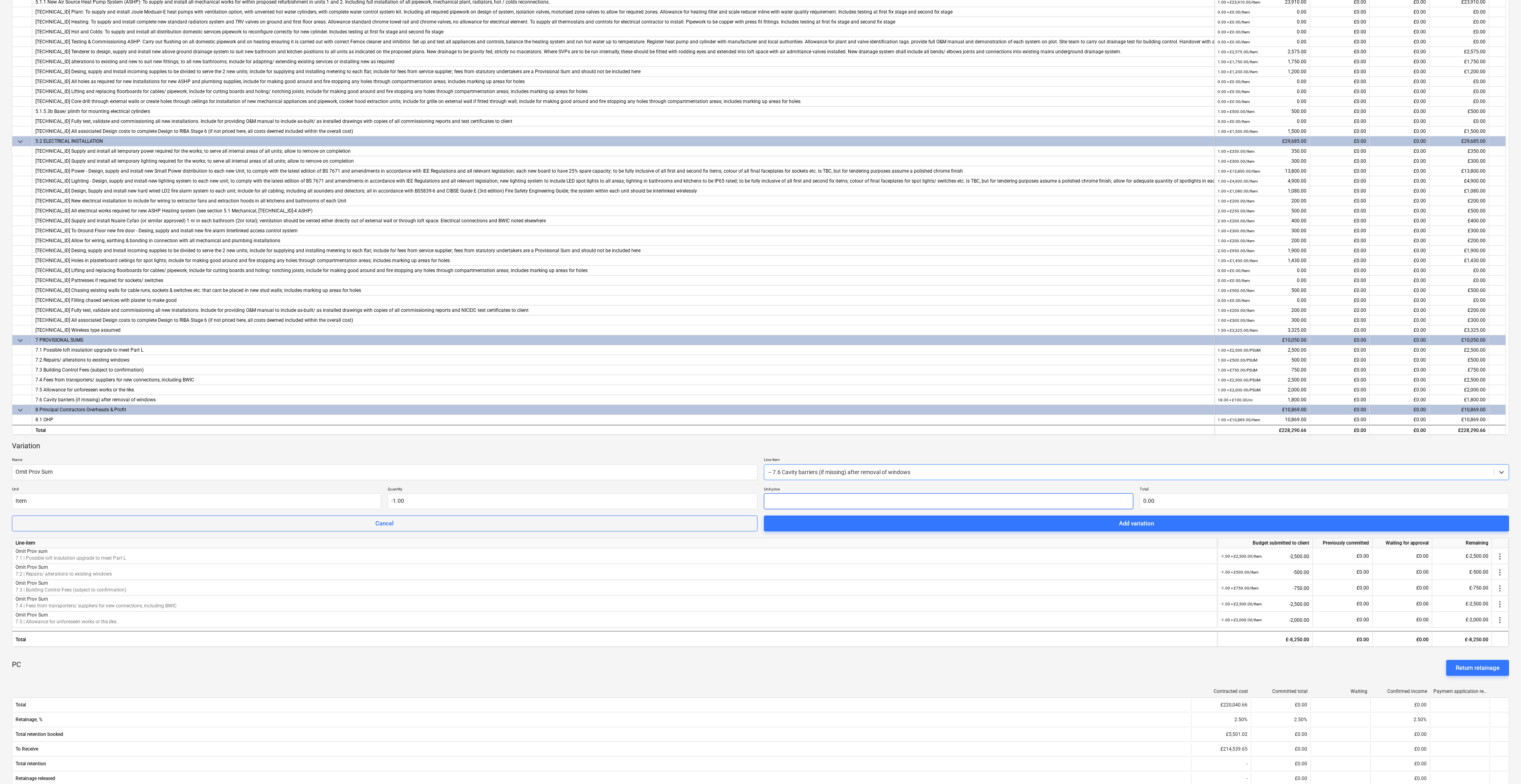
click at [797, 498] on input "text" at bounding box center [948, 501] width 369 height 16
type input "1"
type input "-1.00"
type input "18"
type input "-18.00"
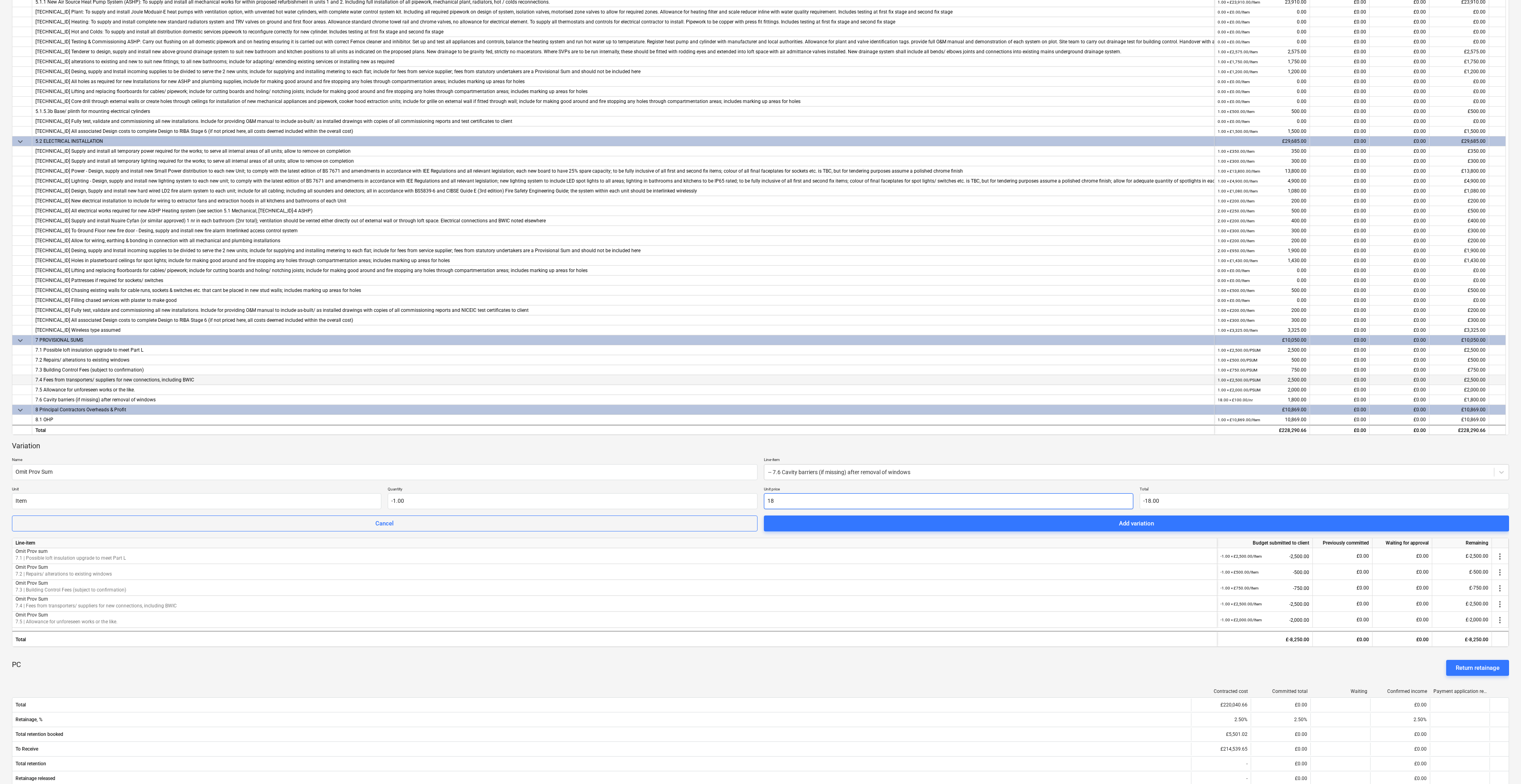
type input "180"
type input "-180.00"
type input "1800"
type input "-1,800.00"
type input "1,800.00"
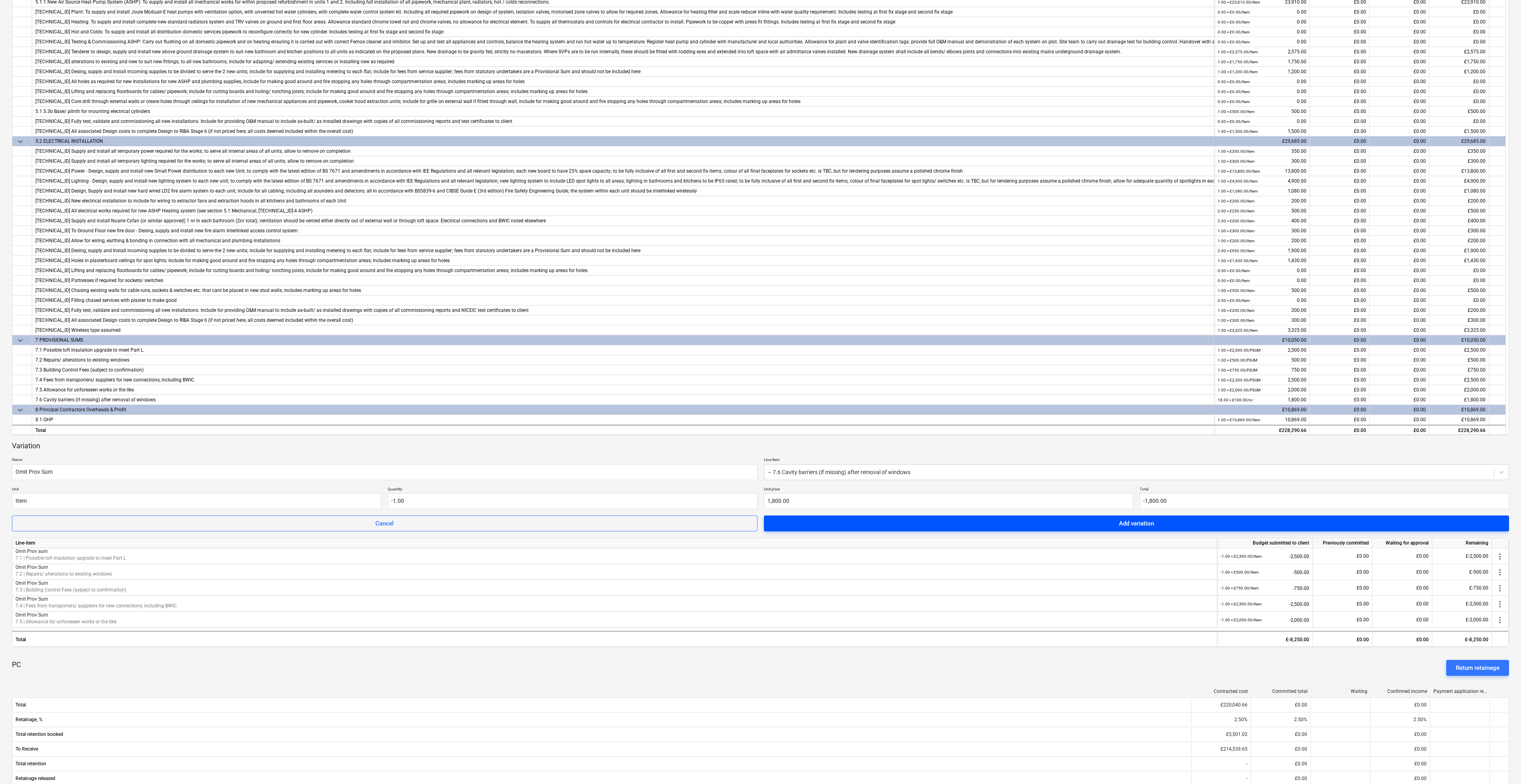
click at [1141, 528] on div "Add variation" at bounding box center [1136, 524] width 35 height 10
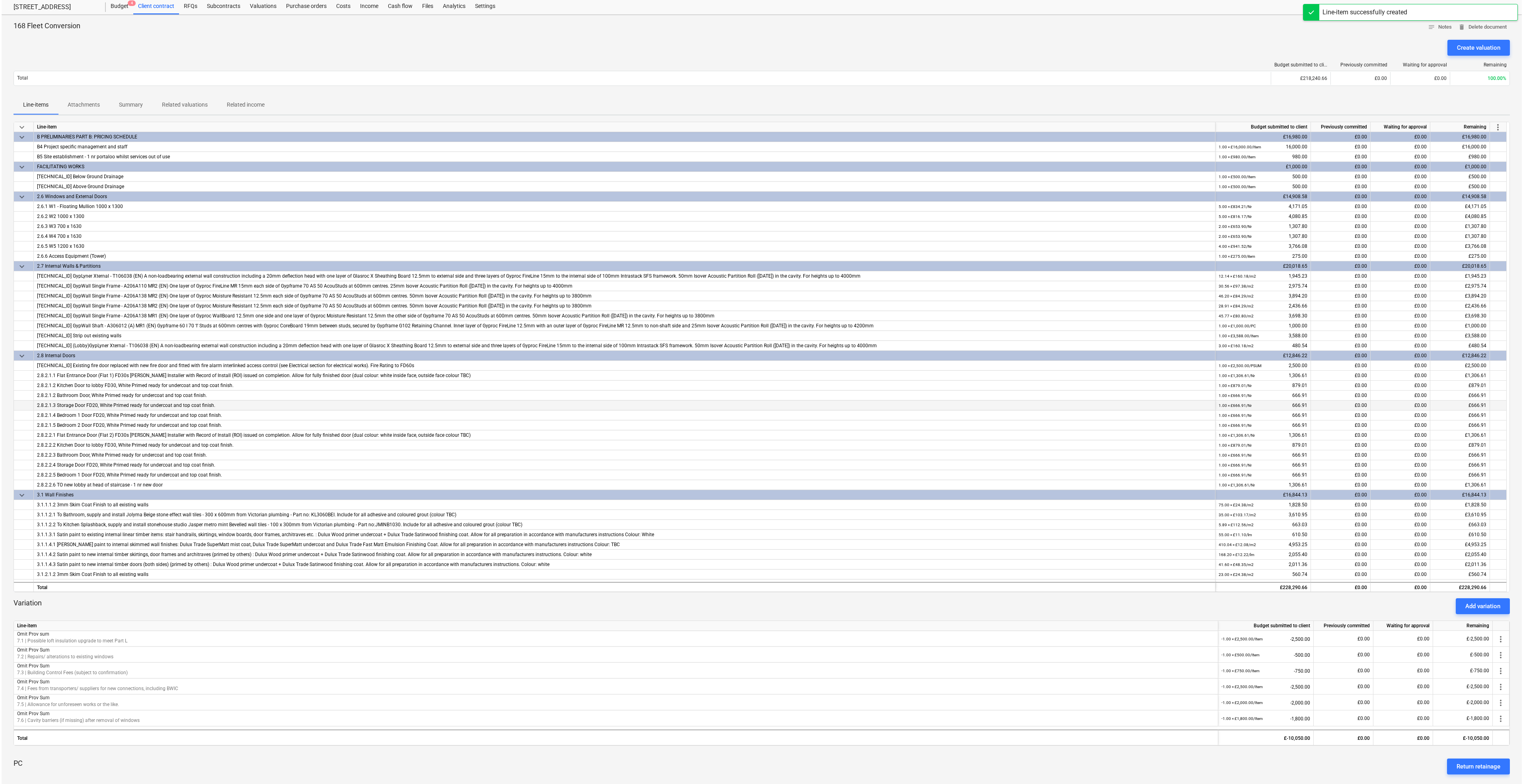
scroll to position [0, 0]
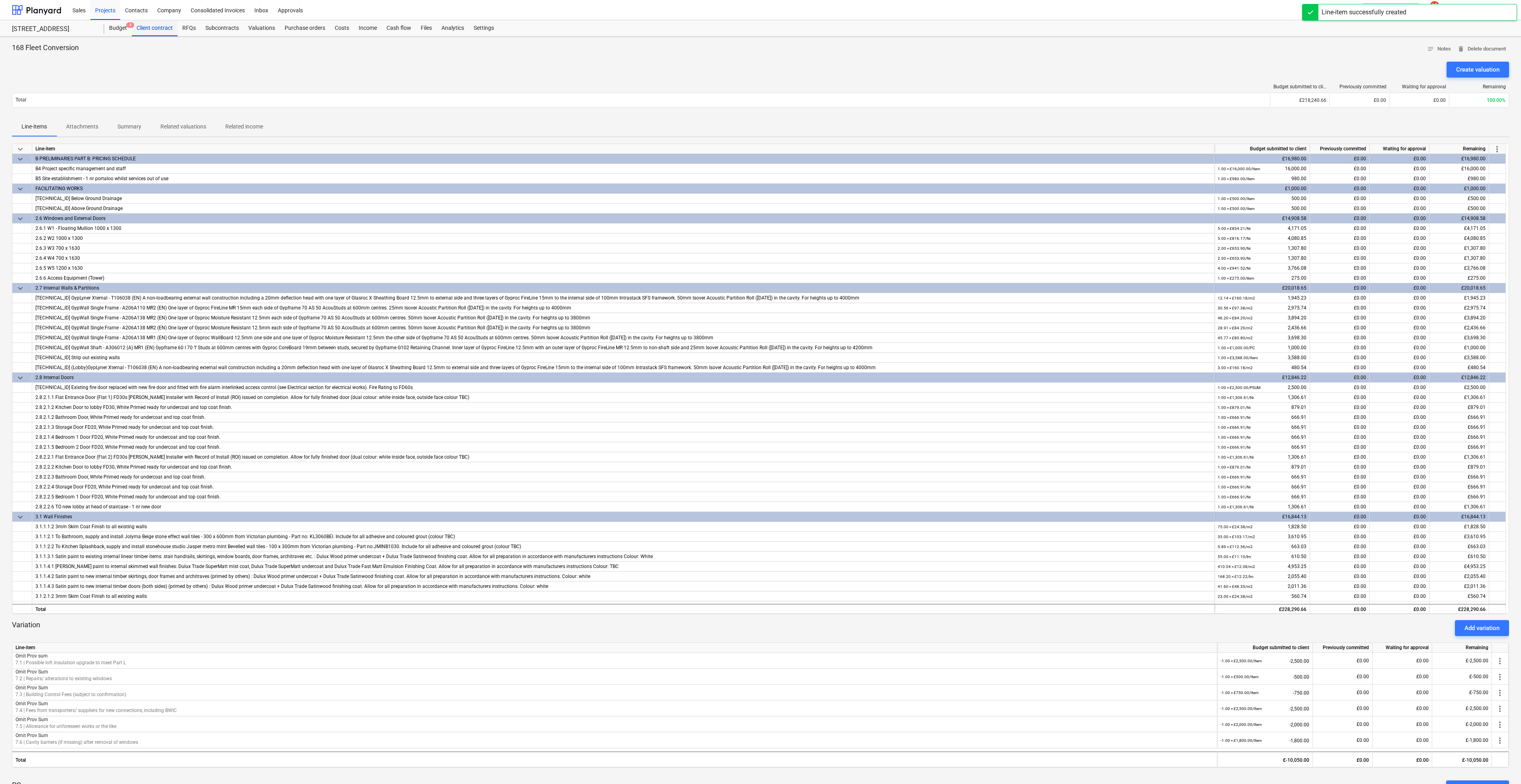
click at [166, 30] on div "Client contract" at bounding box center [154, 28] width 46 height 16
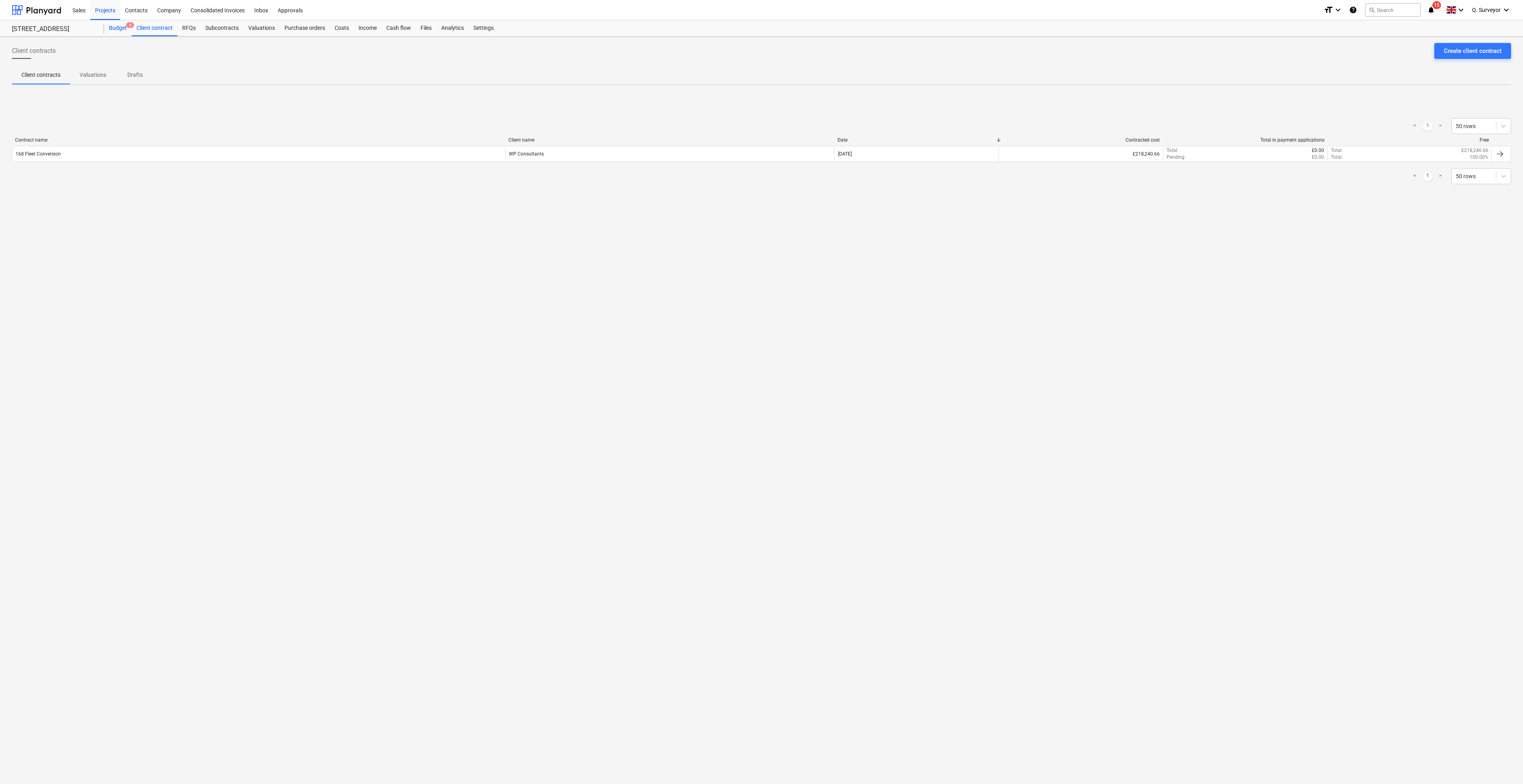
click at [118, 28] on div "Budget 4" at bounding box center [118, 28] width 28 height 16
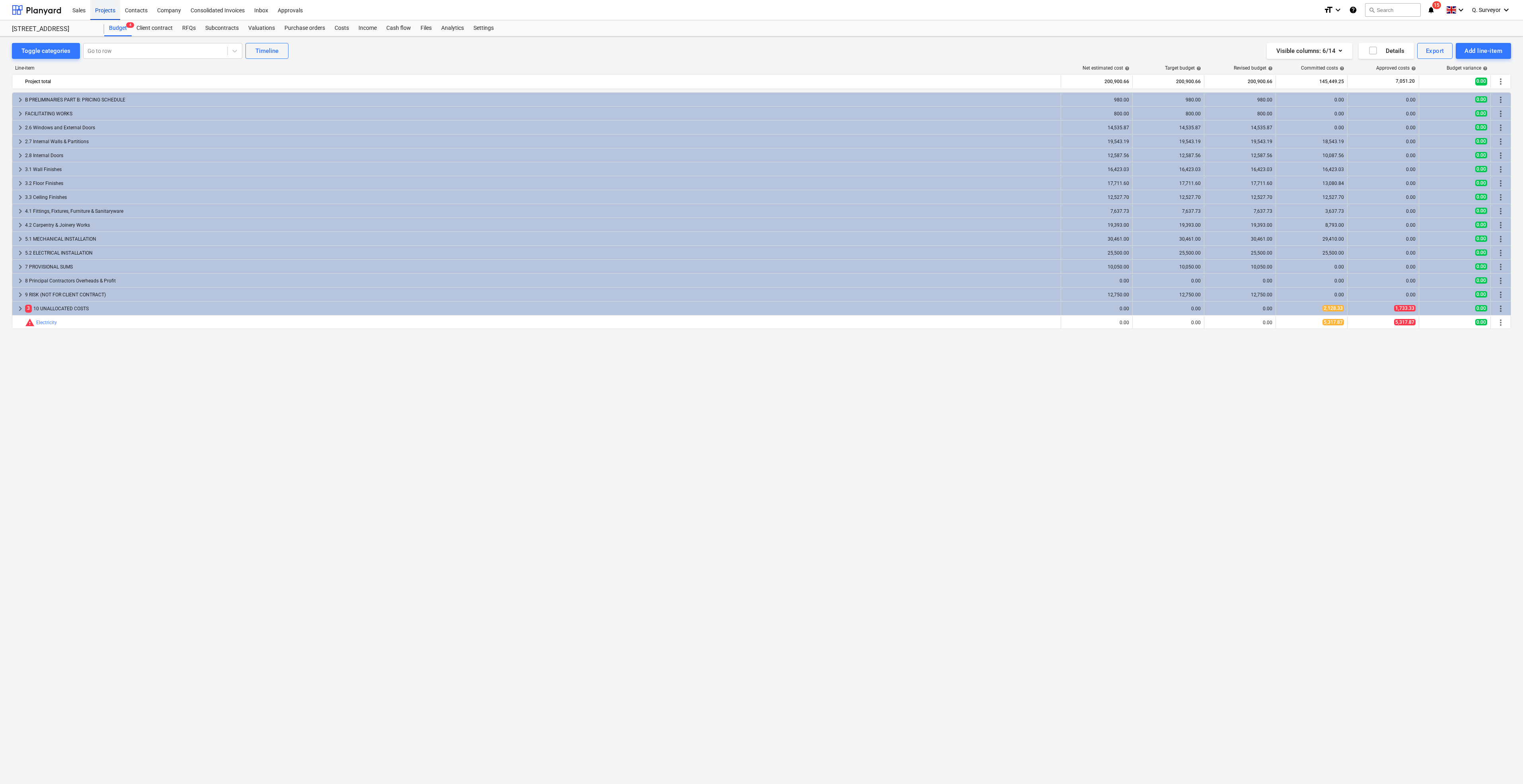
click at [110, 12] on div "Projects" at bounding box center [105, 10] width 30 height 20
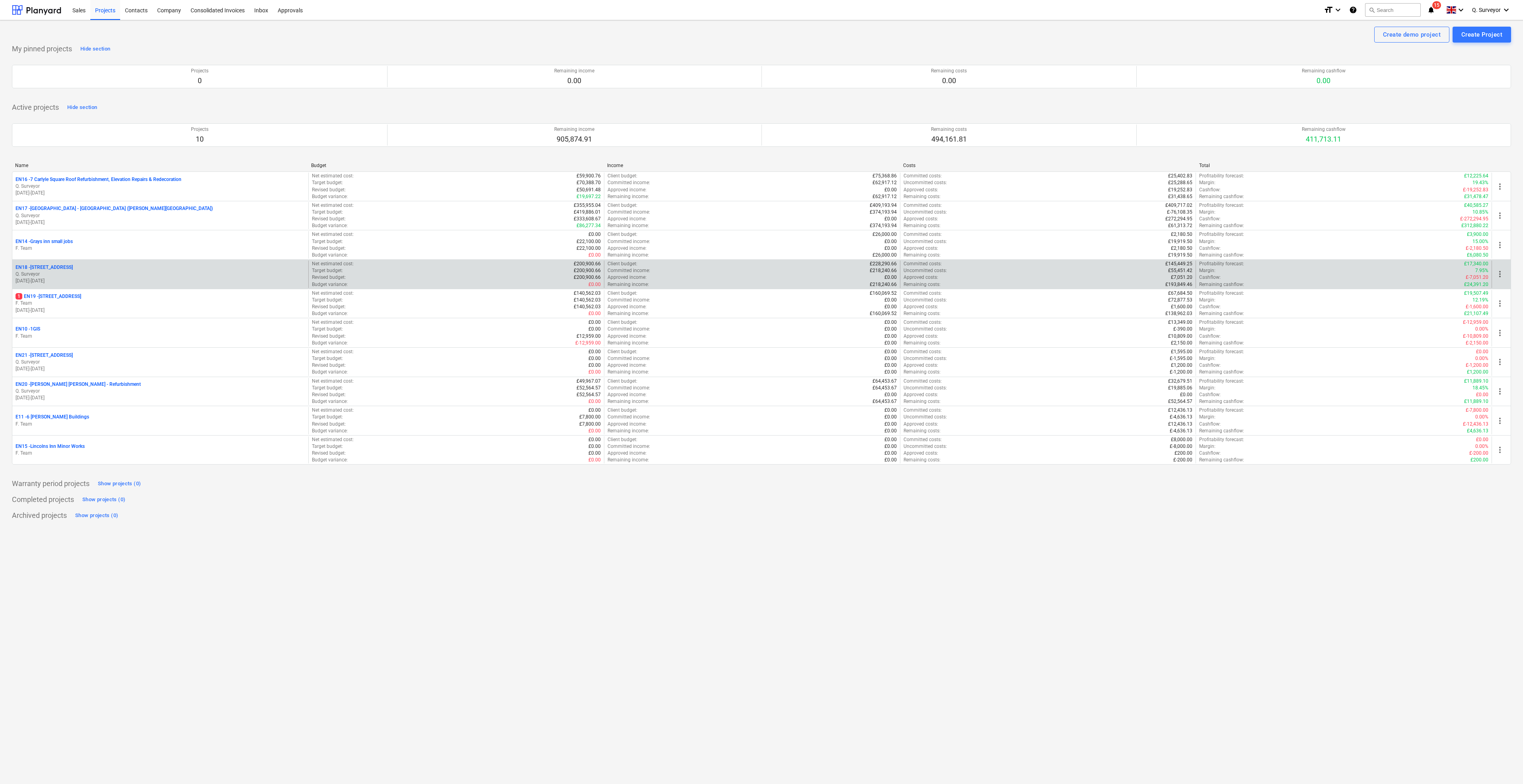
click at [44, 266] on p "EN18 - [STREET_ADDRESS]" at bounding box center [45, 267] width 57 height 7
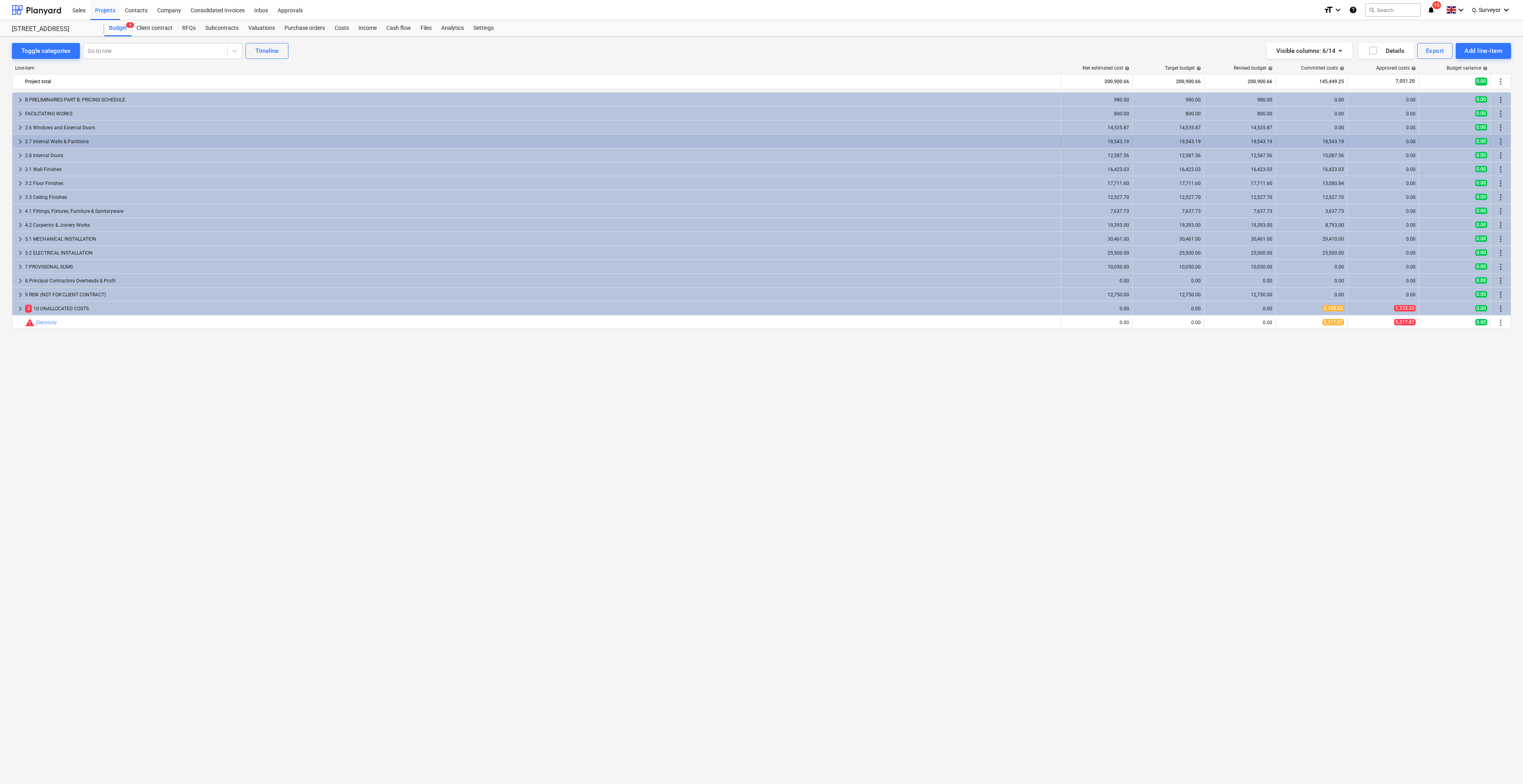
click at [17, 142] on span "keyboard_arrow_right" at bounding box center [21, 142] width 10 height 10
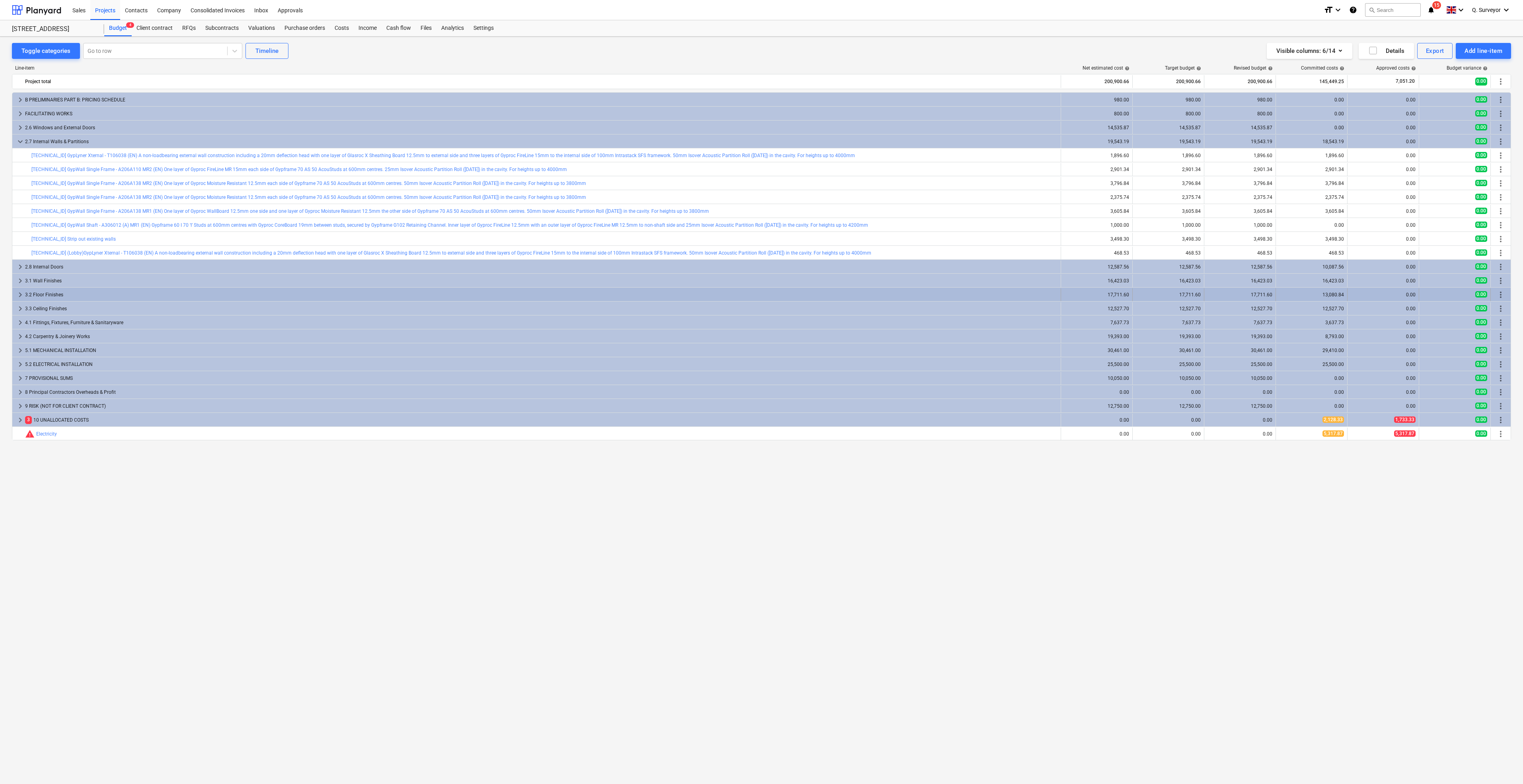
click at [1162, 294] on div "17,711.60" at bounding box center [1168, 295] width 65 height 6
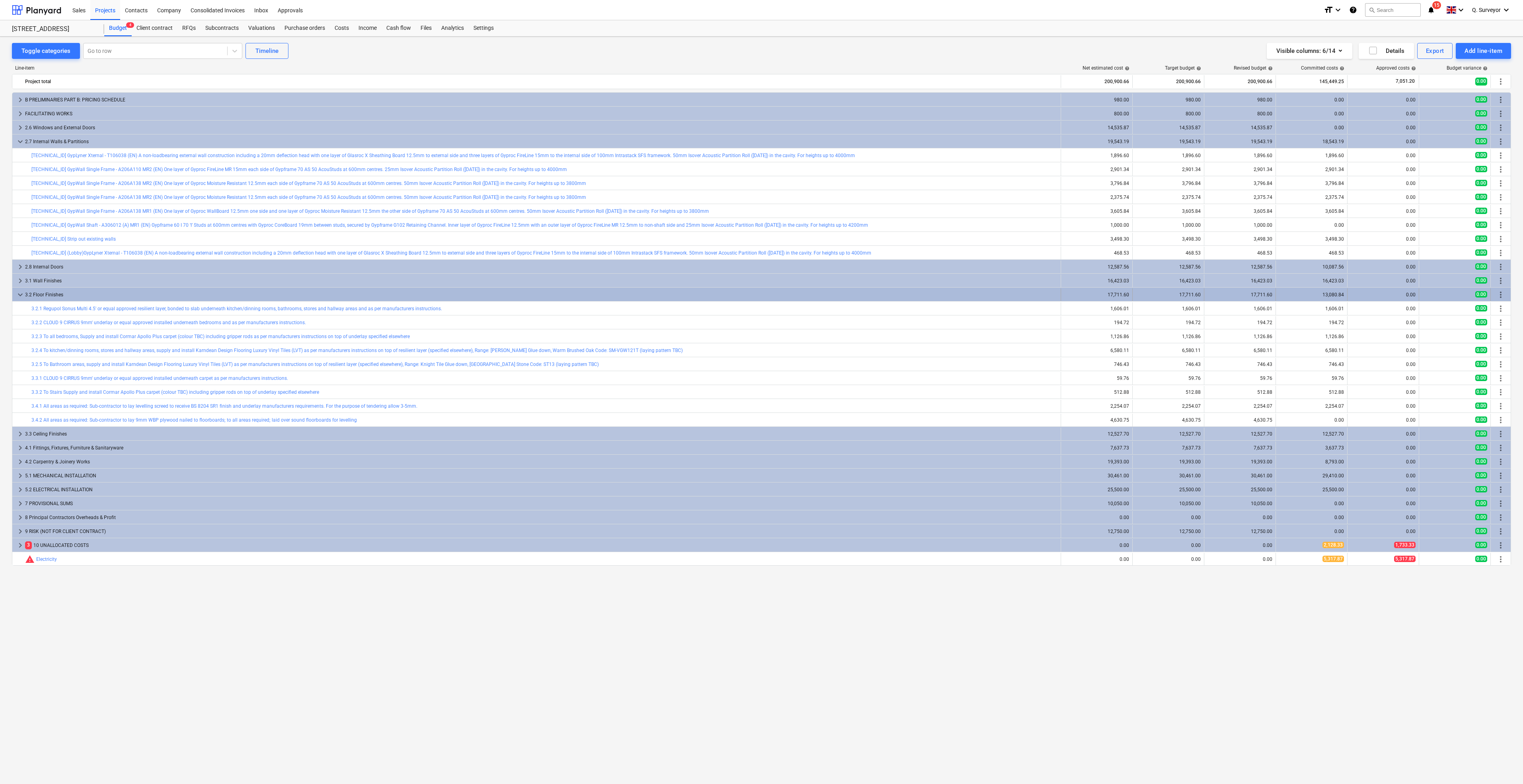
click at [1166, 294] on div "17,711.60" at bounding box center [1168, 295] width 65 height 6
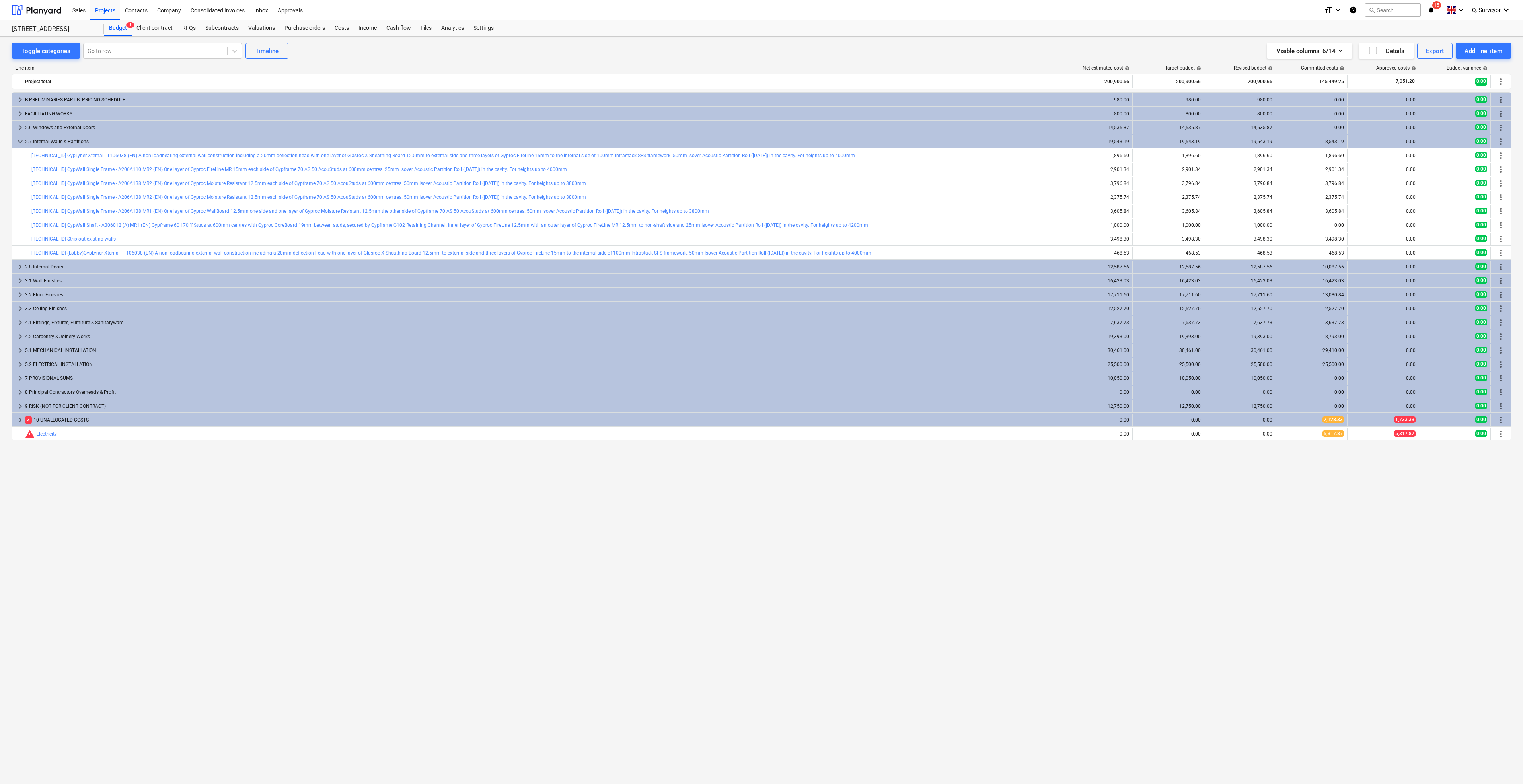
click at [1166, 294] on div "17,711.60" at bounding box center [1168, 295] width 65 height 6
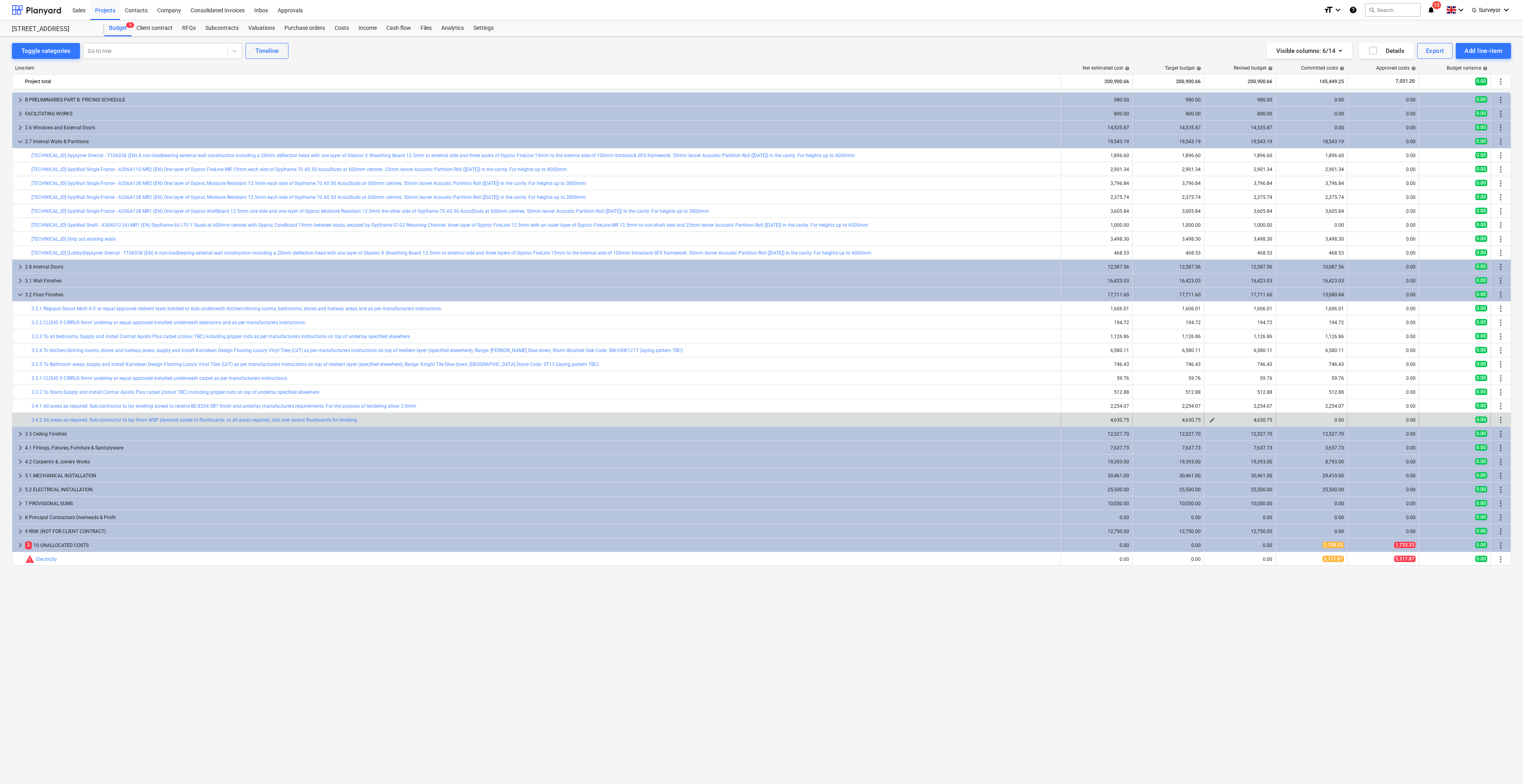
click at [1212, 420] on span "edit" at bounding box center [1212, 420] width 6 height 6
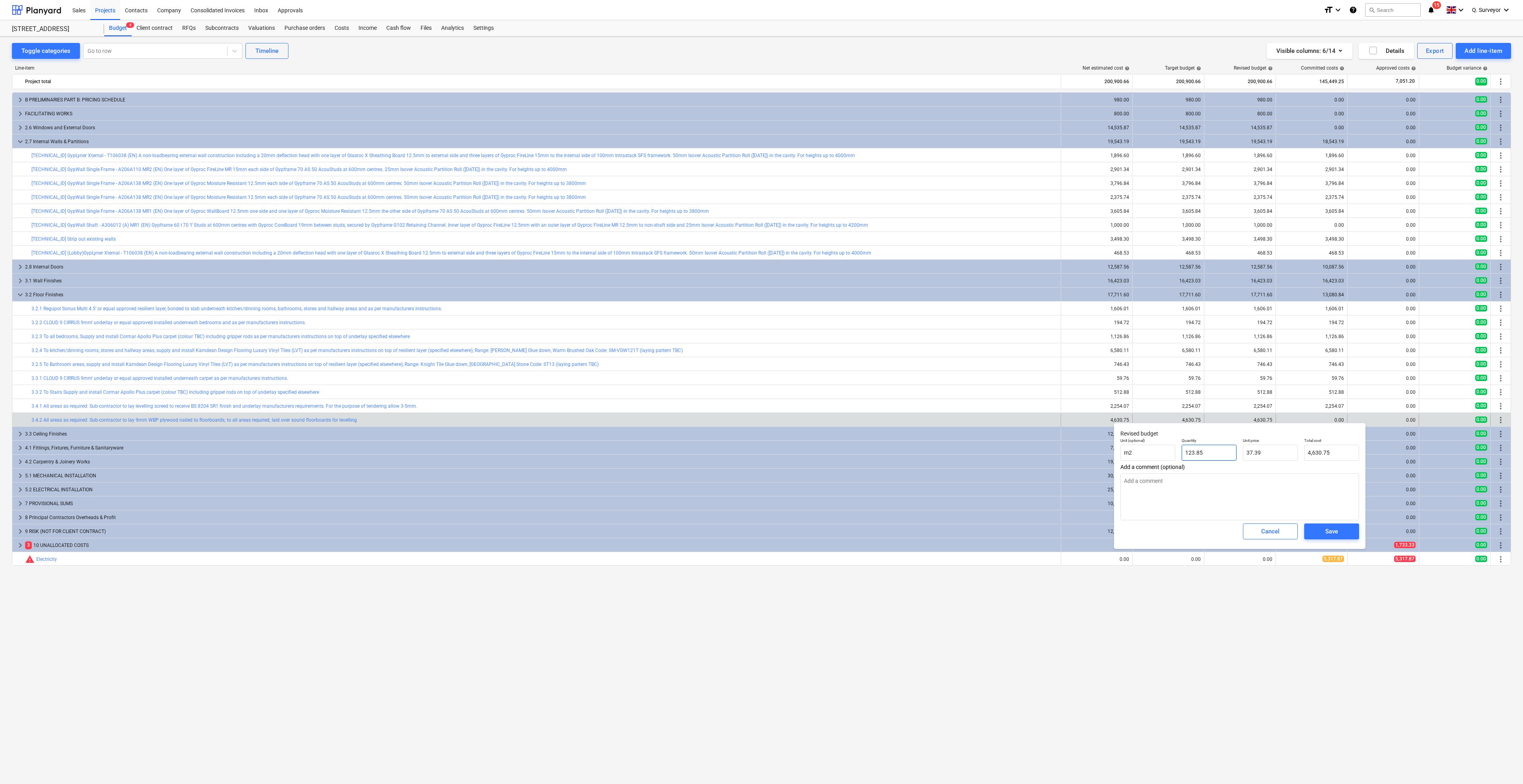
drag, startPoint x: 1204, startPoint y: 450, endPoint x: 1159, endPoint y: 441, distance: 45.9
click at [1159, 441] on div "Unit (optional) m2 Quantity 123.85 Unit price 37.39 Total cost 4,630.75" at bounding box center [1240, 448] width 246 height 29
drag, startPoint x: 1271, startPoint y: 445, endPoint x: 1265, endPoint y: 455, distance: 11.7
click at [1266, 450] on input "37.39" at bounding box center [1269, 452] width 54 height 16
drag, startPoint x: 1270, startPoint y: 456, endPoint x: 1231, endPoint y: 447, distance: 40.0
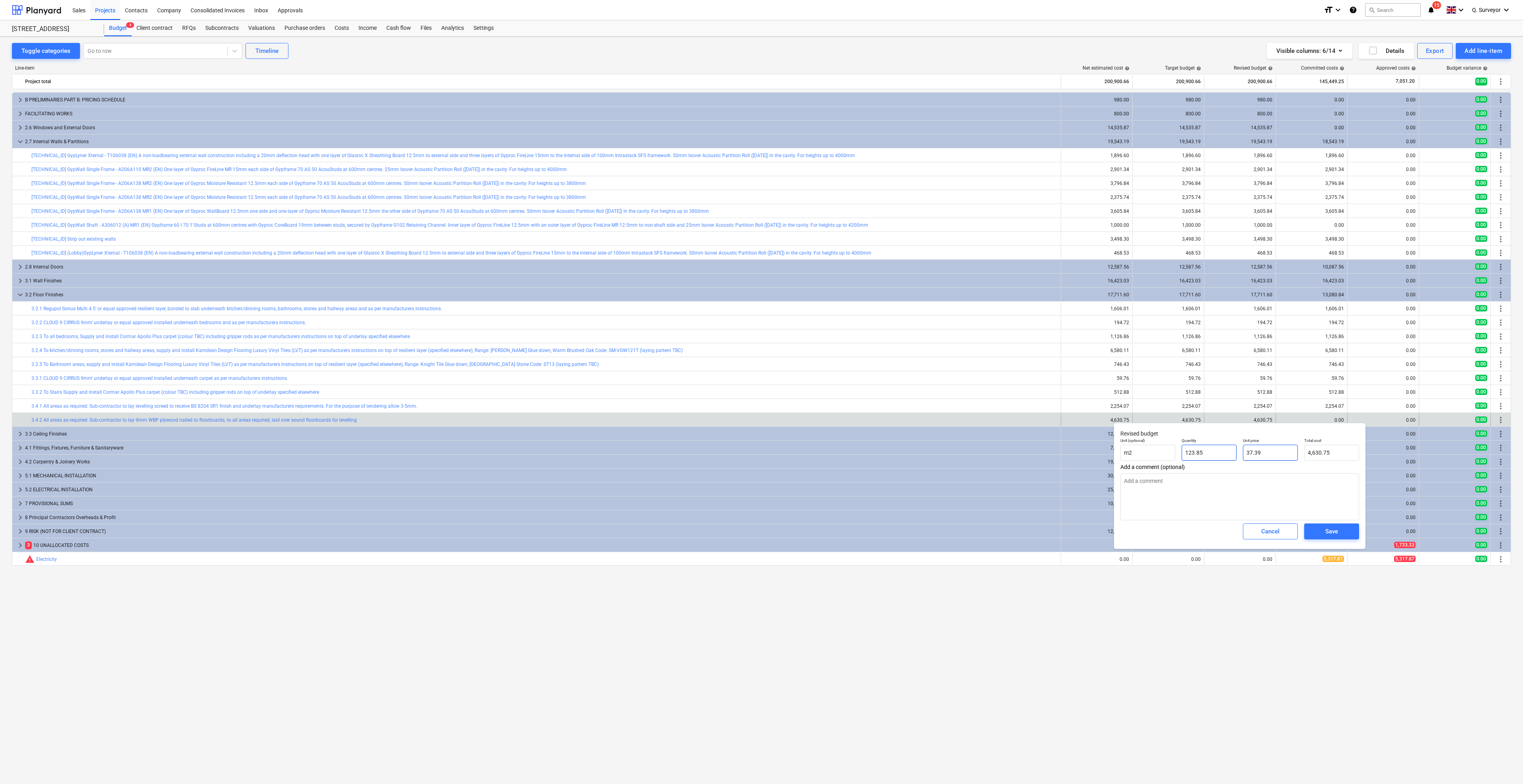
click at [1231, 447] on div "Unit (optional) m2 Quantity 123.85 Unit price 37.39 Total cost 4,630.75" at bounding box center [1240, 448] width 246 height 29
drag, startPoint x: 1212, startPoint y: 450, endPoint x: 1162, endPoint y: 439, distance: 51.2
click at [1162, 439] on div "Unit (optional) m2 Quantity 123.85 Unit price 37.39 Total cost 4,630.75" at bounding box center [1240, 448] width 246 height 29
type textarea "x"
click at [1269, 453] on input "37.39" at bounding box center [1269, 452] width 54 height 16
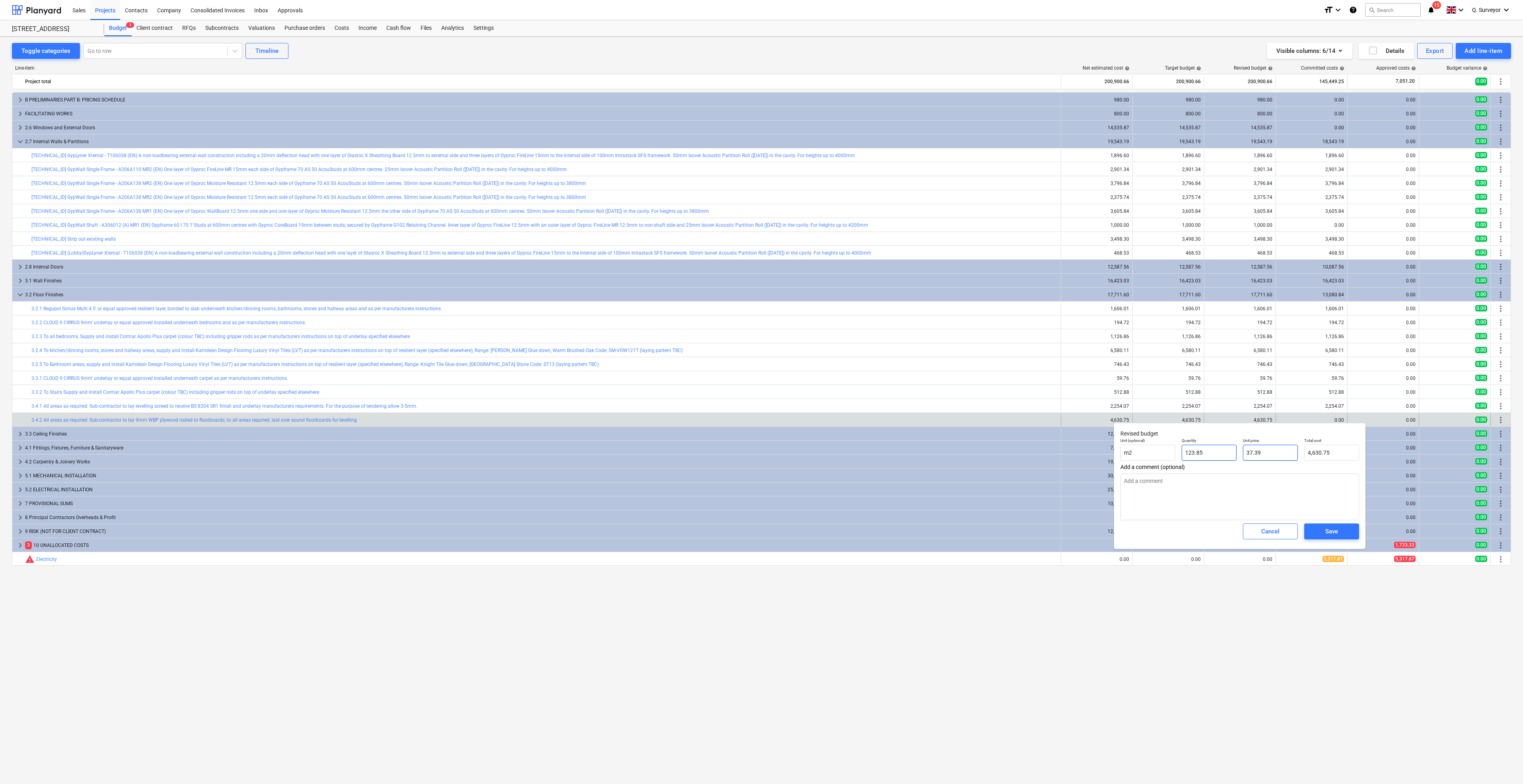
drag, startPoint x: 1266, startPoint y: 454, endPoint x: 1220, endPoint y: 445, distance: 46.9
click at [1220, 445] on div "Unit (optional) m2 Quantity 123.85 Unit price 37.39 Total cost 4,630.75" at bounding box center [1240, 448] width 246 height 29
type input "0"
type textarea "x"
type input "0.00"
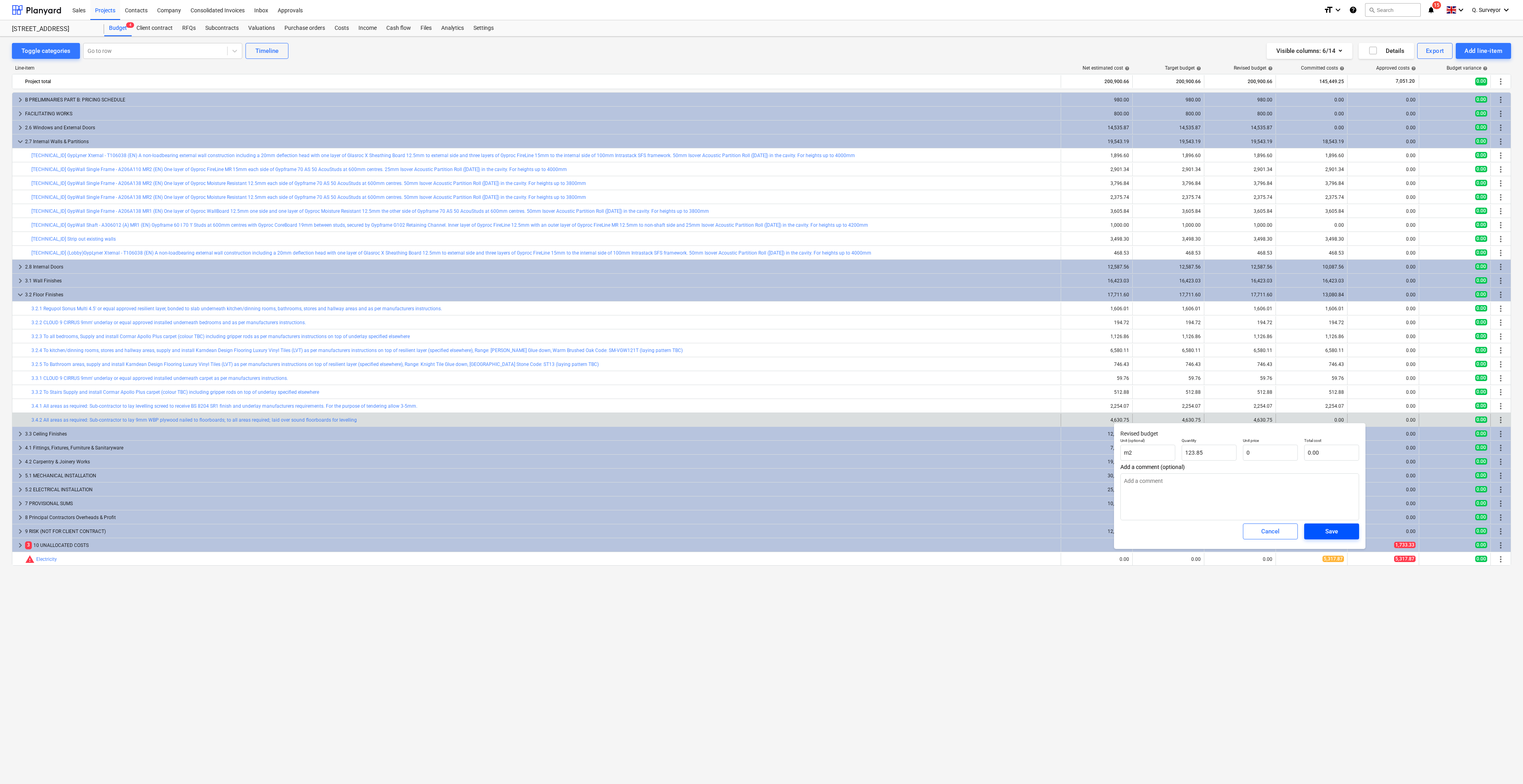
type input "0.00"
click at [1340, 531] on span "Save" at bounding box center [1332, 532] width 36 height 10
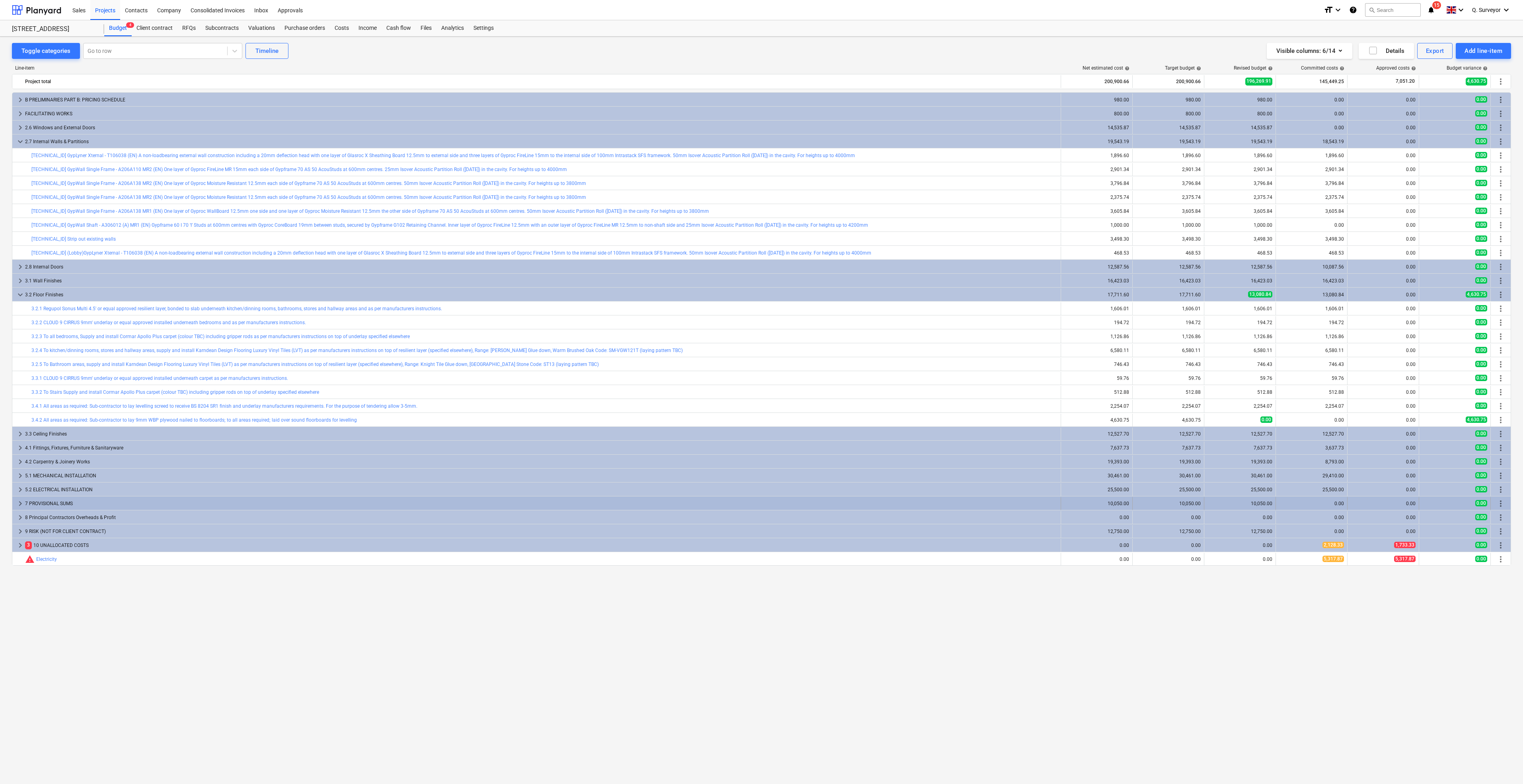
click at [20, 502] on span "keyboard_arrow_right" at bounding box center [21, 504] width 10 height 10
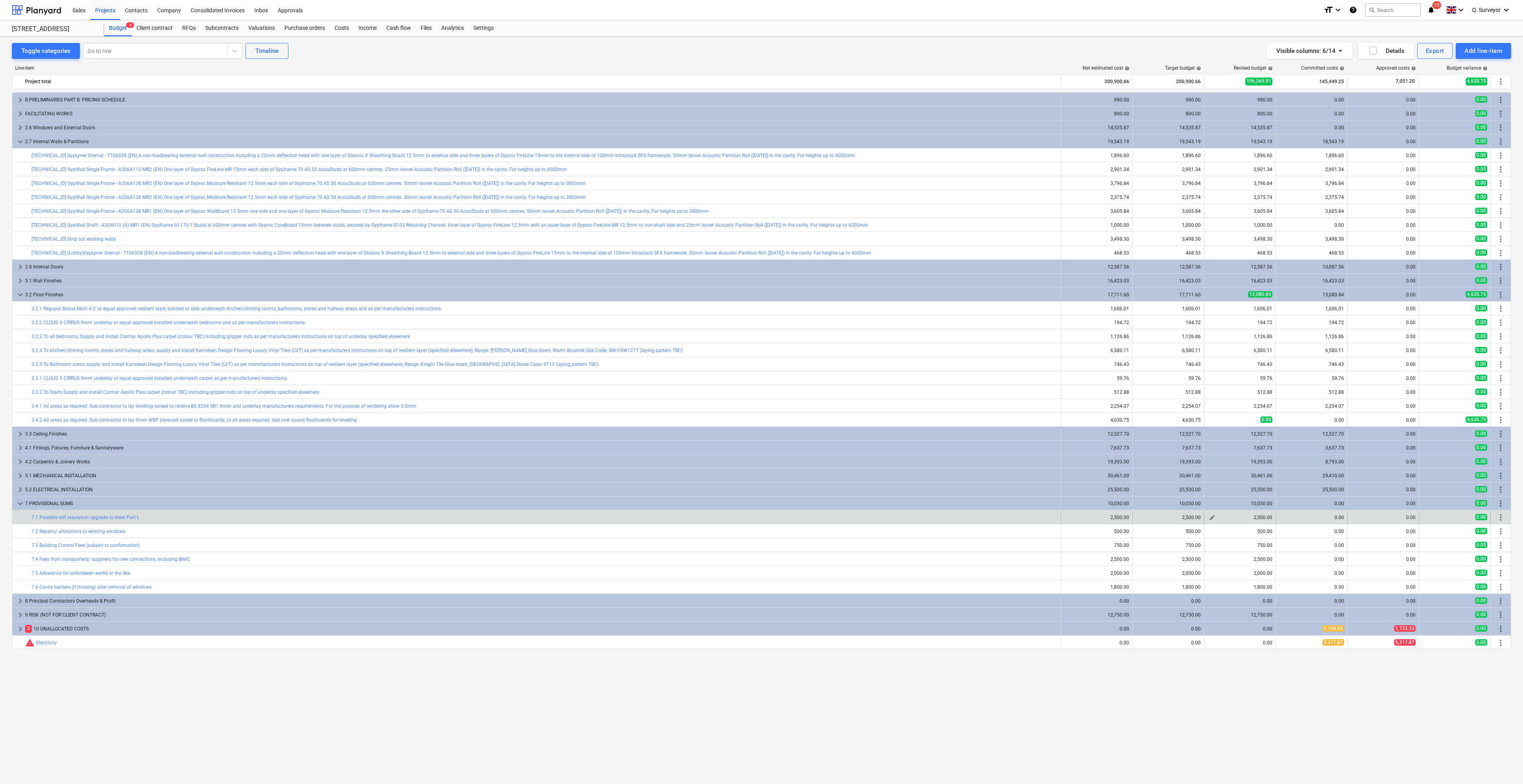
click at [1213, 518] on span "edit" at bounding box center [1212, 518] width 6 height 6
type textarea "x"
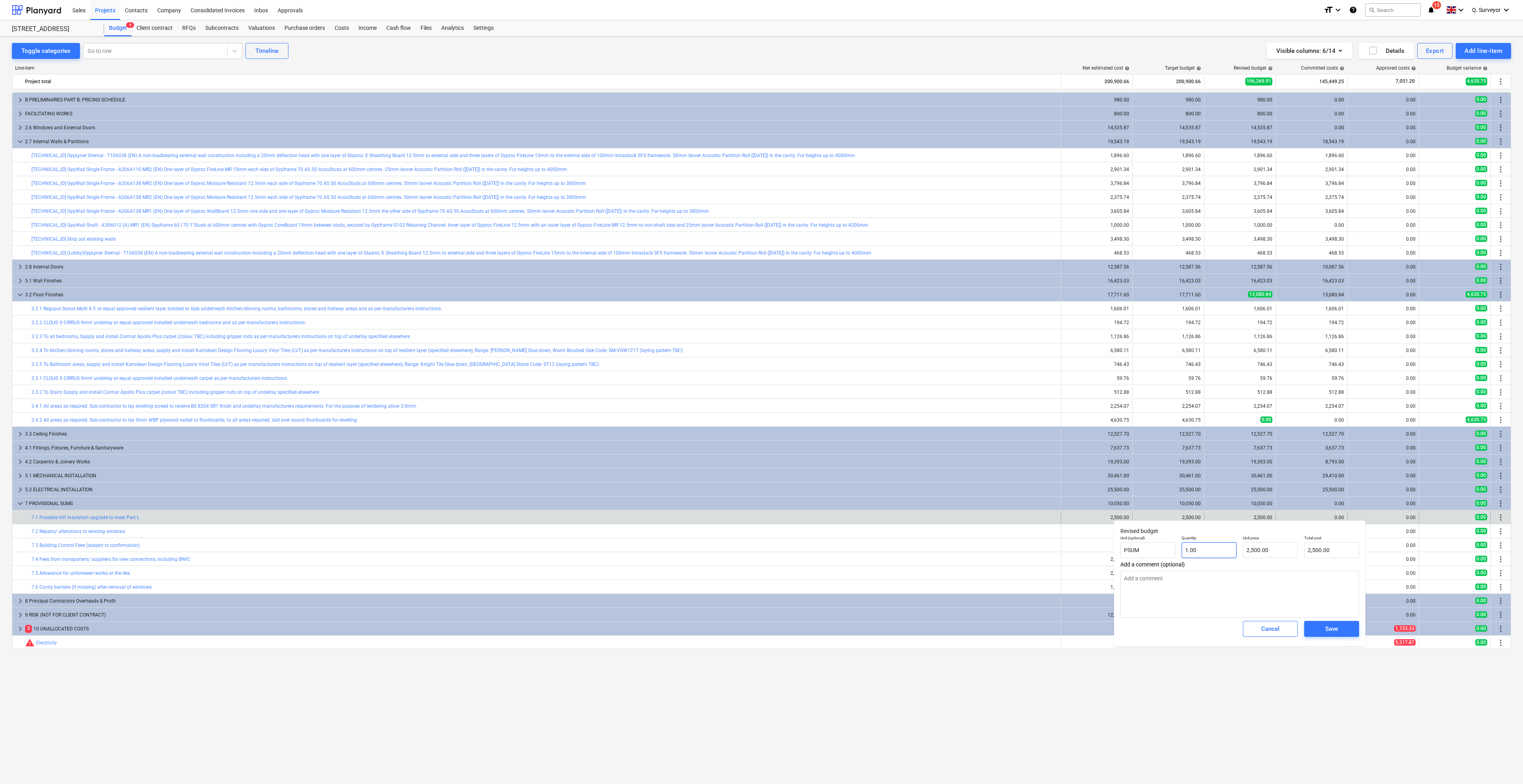
type input "1"
drag, startPoint x: 1209, startPoint y: 543, endPoint x: 1178, endPoint y: 546, distance: 31.1
click at [1178, 546] on div "Unit (optional) PSUM Quantity 1 Unit price 2,500.00 Total cost 2,500.00" at bounding box center [1240, 546] width 246 height 29
type textarea "x"
type input "0"
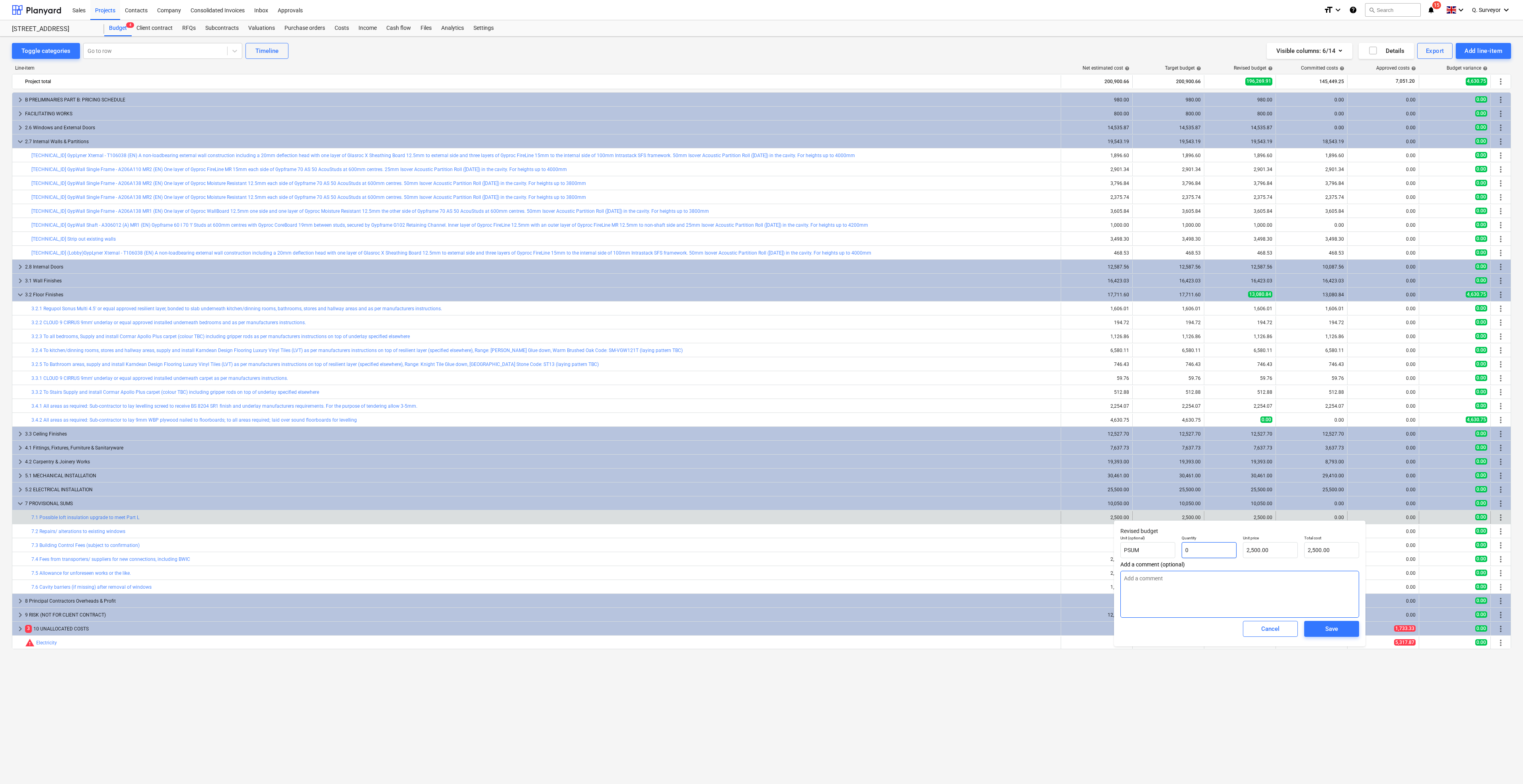
type input "0.00"
type input "0"
type textarea "x"
type input "0.00"
click at [1329, 625] on div "Save" at bounding box center [1332, 629] width 13 height 10
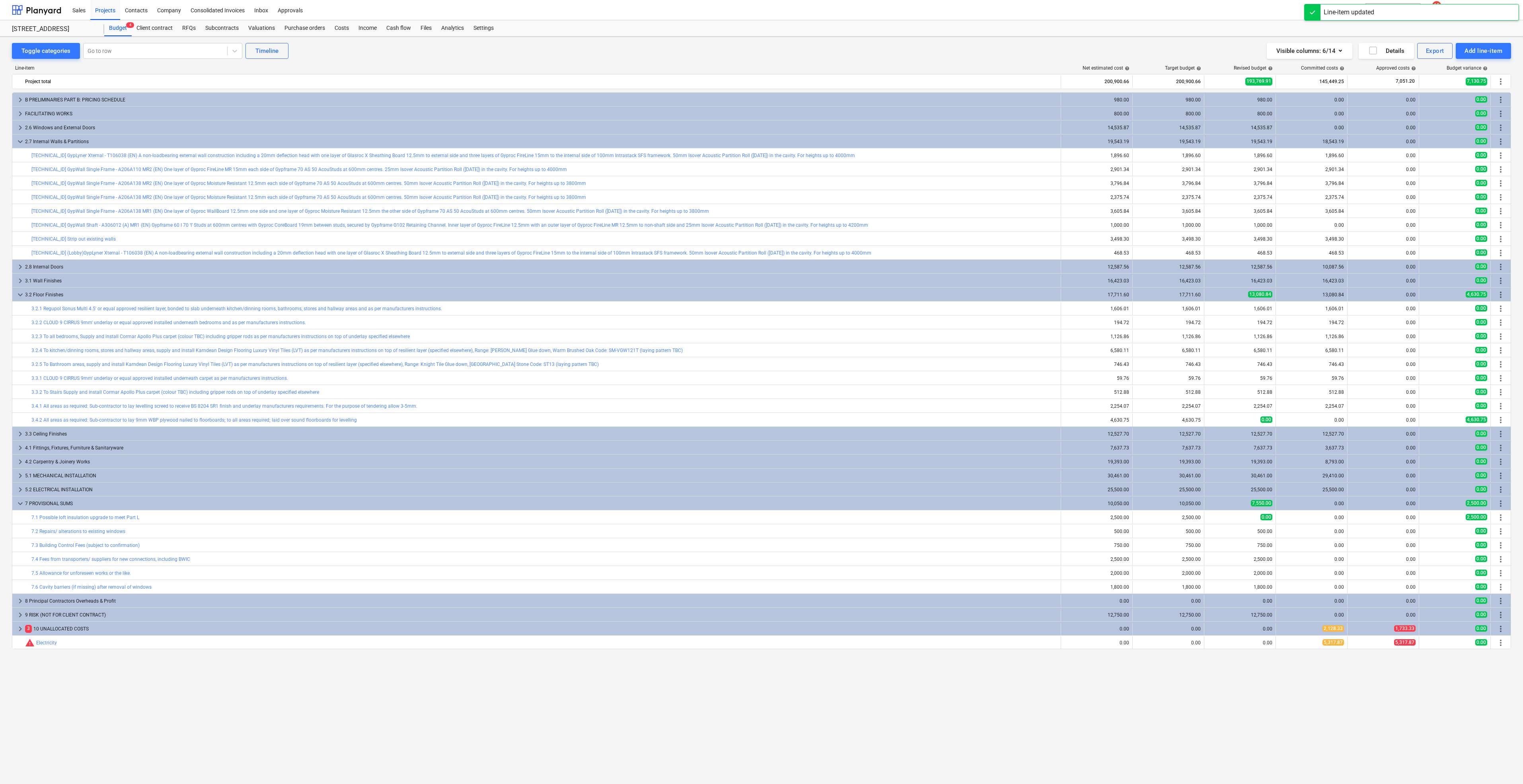
click at [1212, 529] on span "edit" at bounding box center [1212, 532] width 6 height 6
type textarea "x"
type input "1"
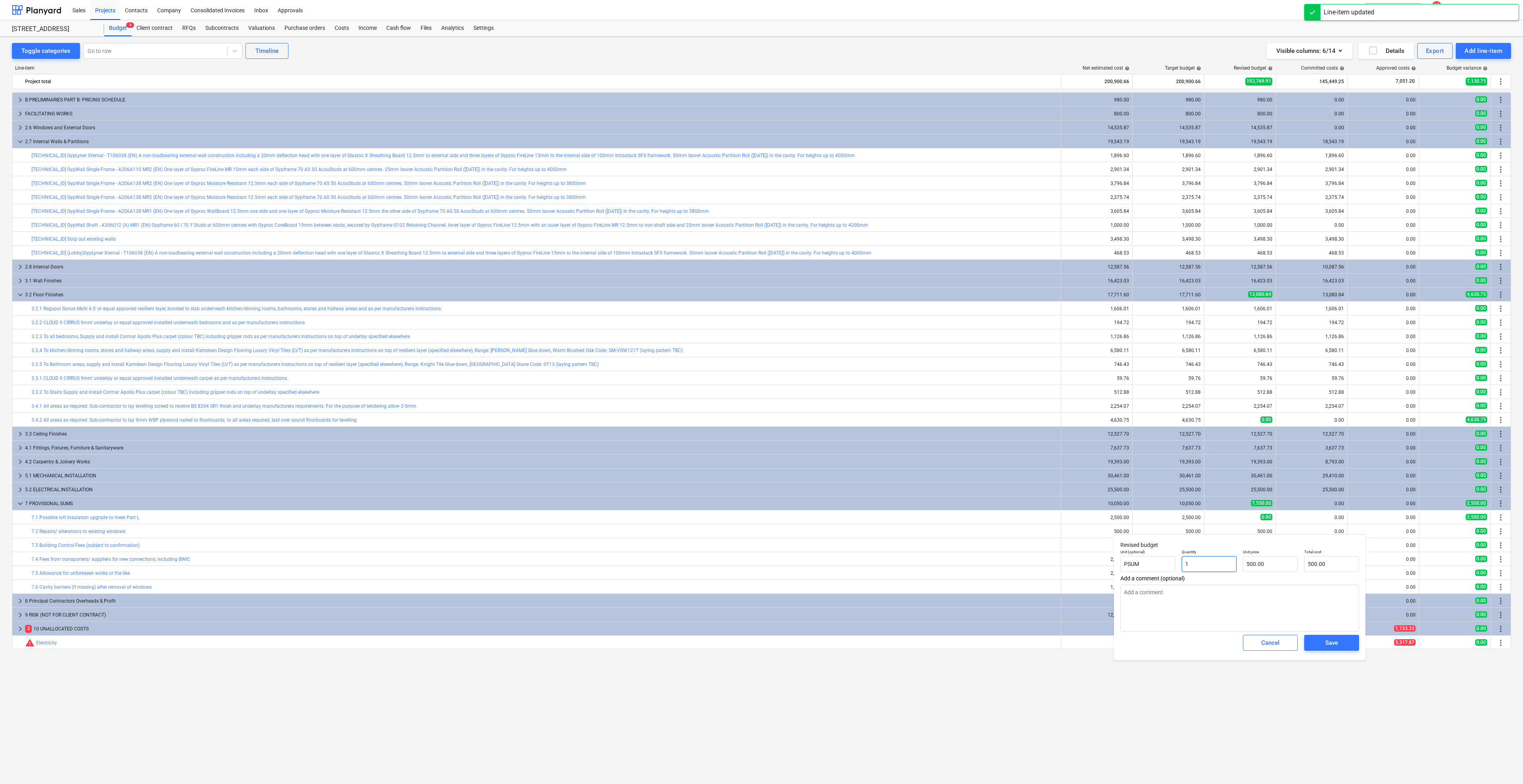
drag, startPoint x: 1189, startPoint y: 563, endPoint x: 1184, endPoint y: 562, distance: 5.1
click at [1184, 562] on input "1" at bounding box center [1209, 564] width 54 height 16
type textarea "x"
type input "0"
type input "0.00"
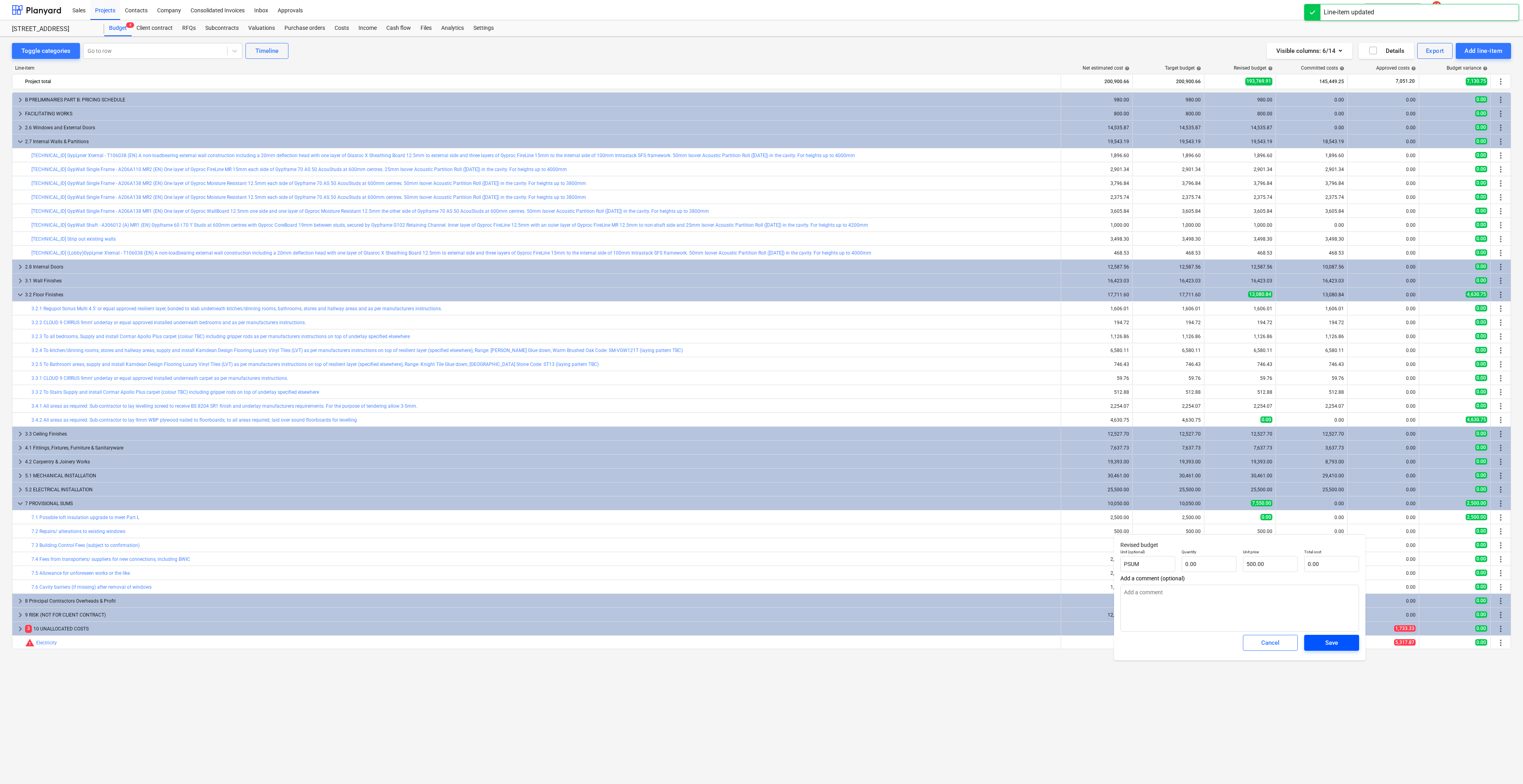
click at [1317, 646] on span "Save" at bounding box center [1332, 642] width 36 height 10
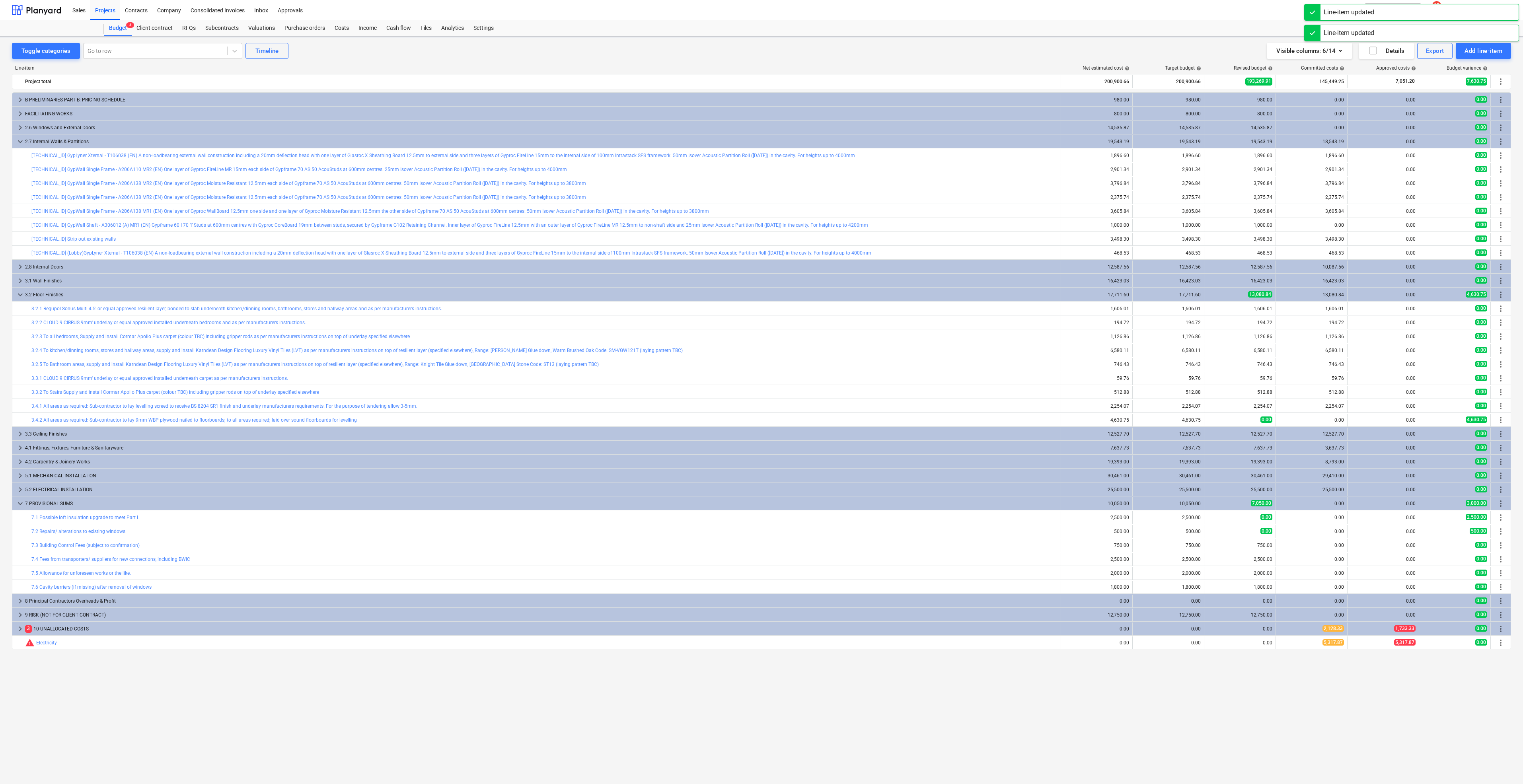
click at [1211, 543] on span "edit" at bounding box center [1212, 545] width 6 height 6
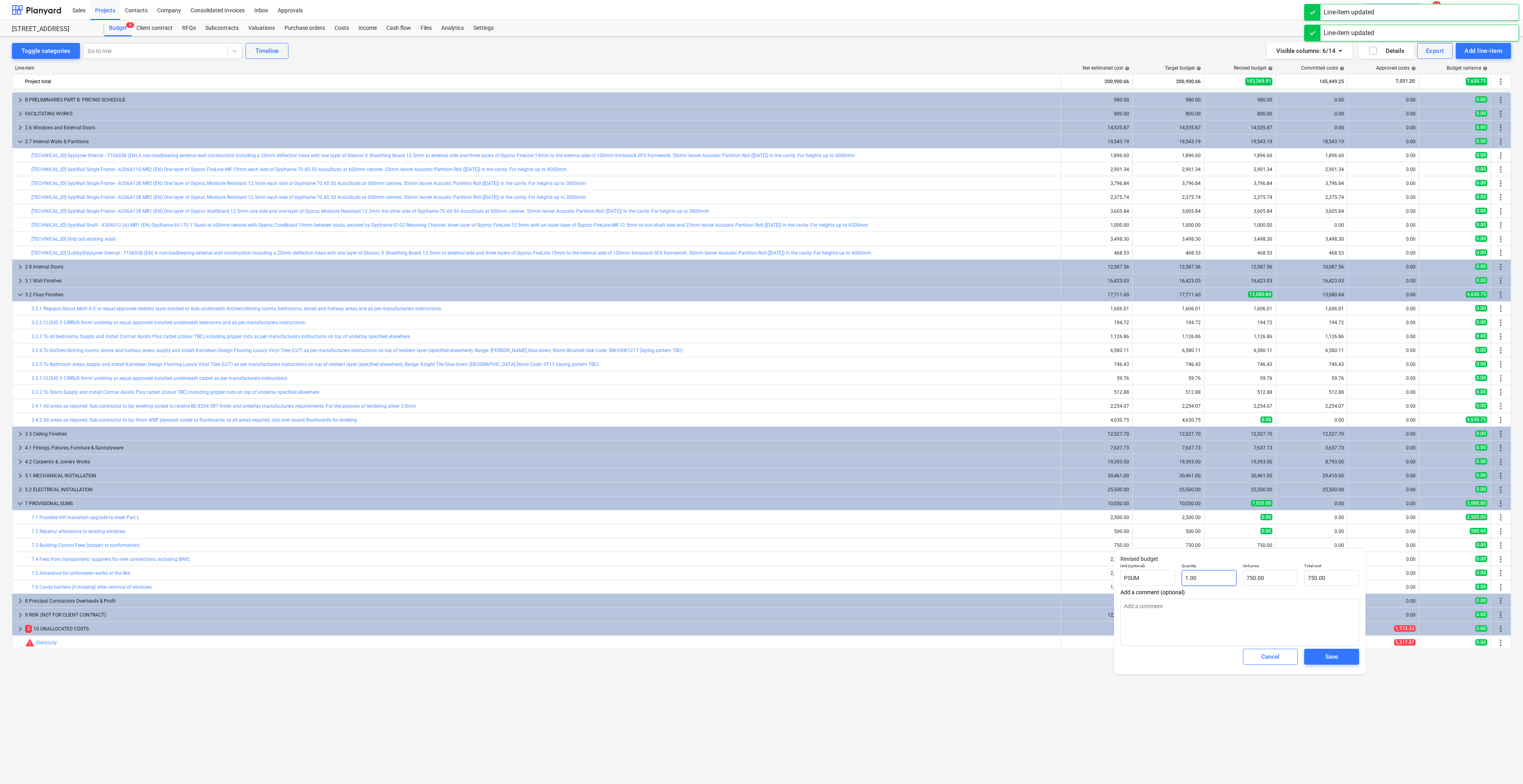
type textarea "x"
type input "750"
drag, startPoint x: 1273, startPoint y: 578, endPoint x: 1230, endPoint y: 574, distance: 43.2
click at [1230, 574] on div "Unit (optional) PSUM Quantity 1.00 Unit price 750 Total cost 750.00" at bounding box center [1240, 574] width 246 height 29
type textarea "x"
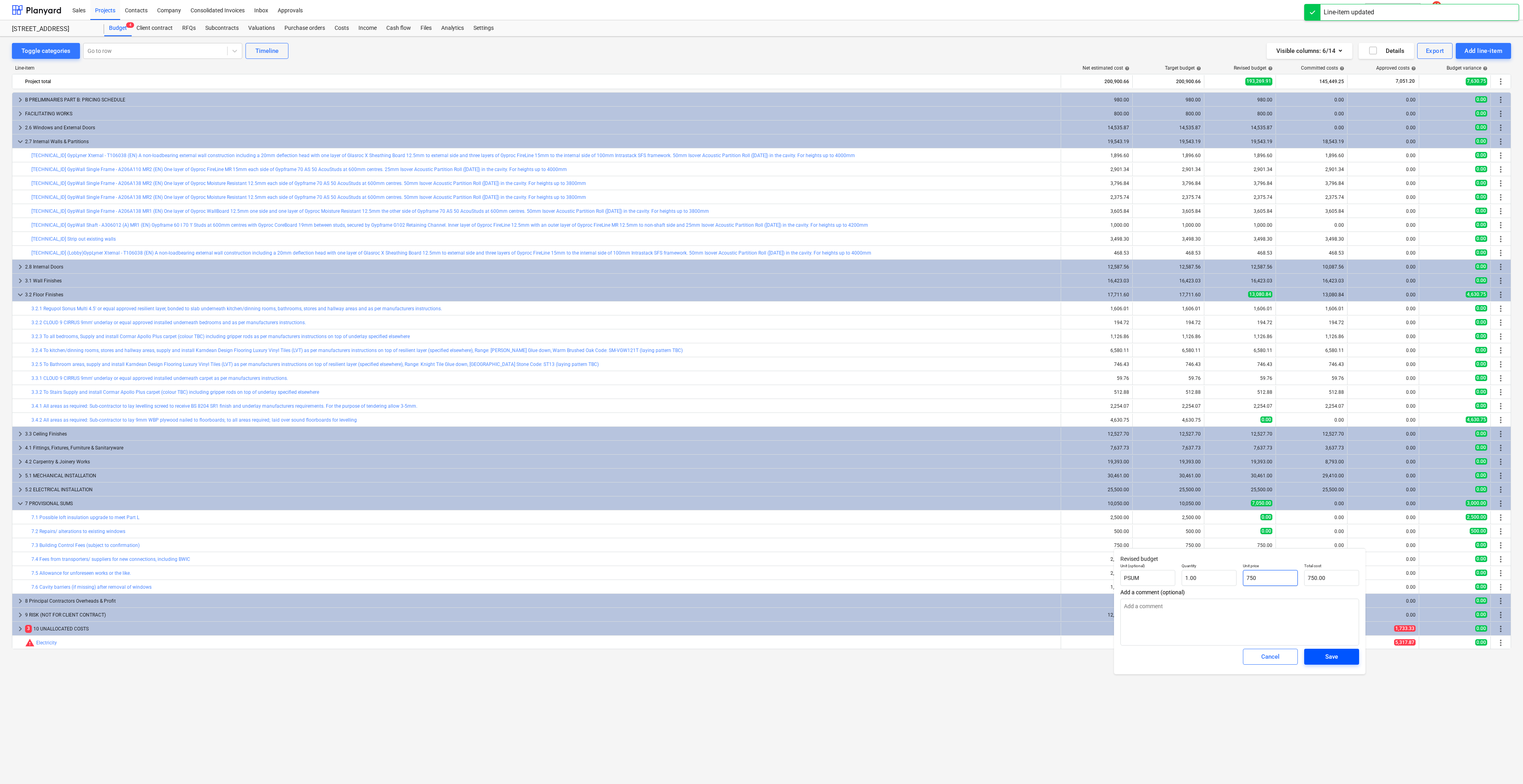
type input "0"
type input "0.00"
click at [1312, 654] on button "Save" at bounding box center [1331, 656] width 54 height 16
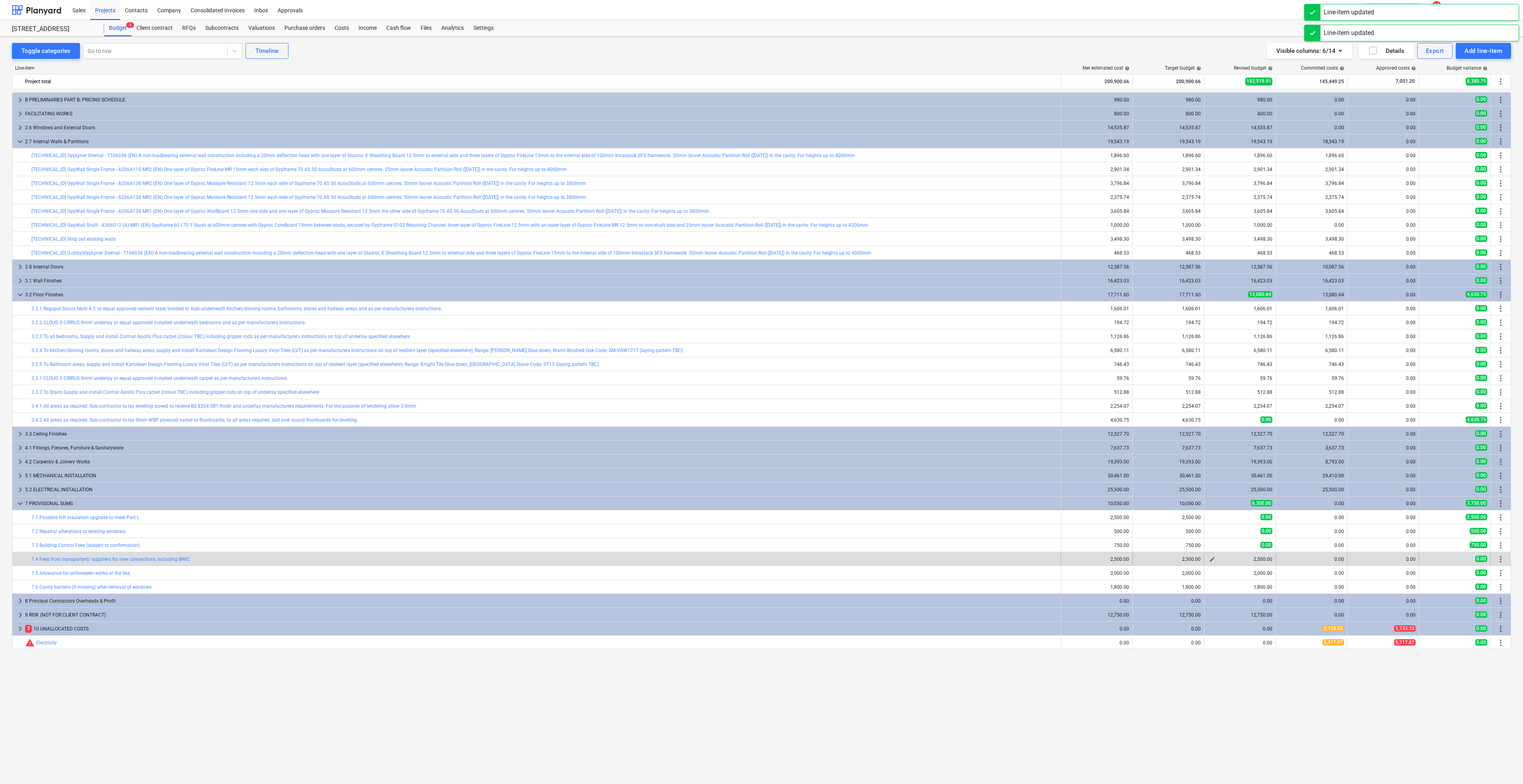
click at [1209, 559] on button "edit" at bounding box center [1213, 559] width 10 height 10
type textarea "x"
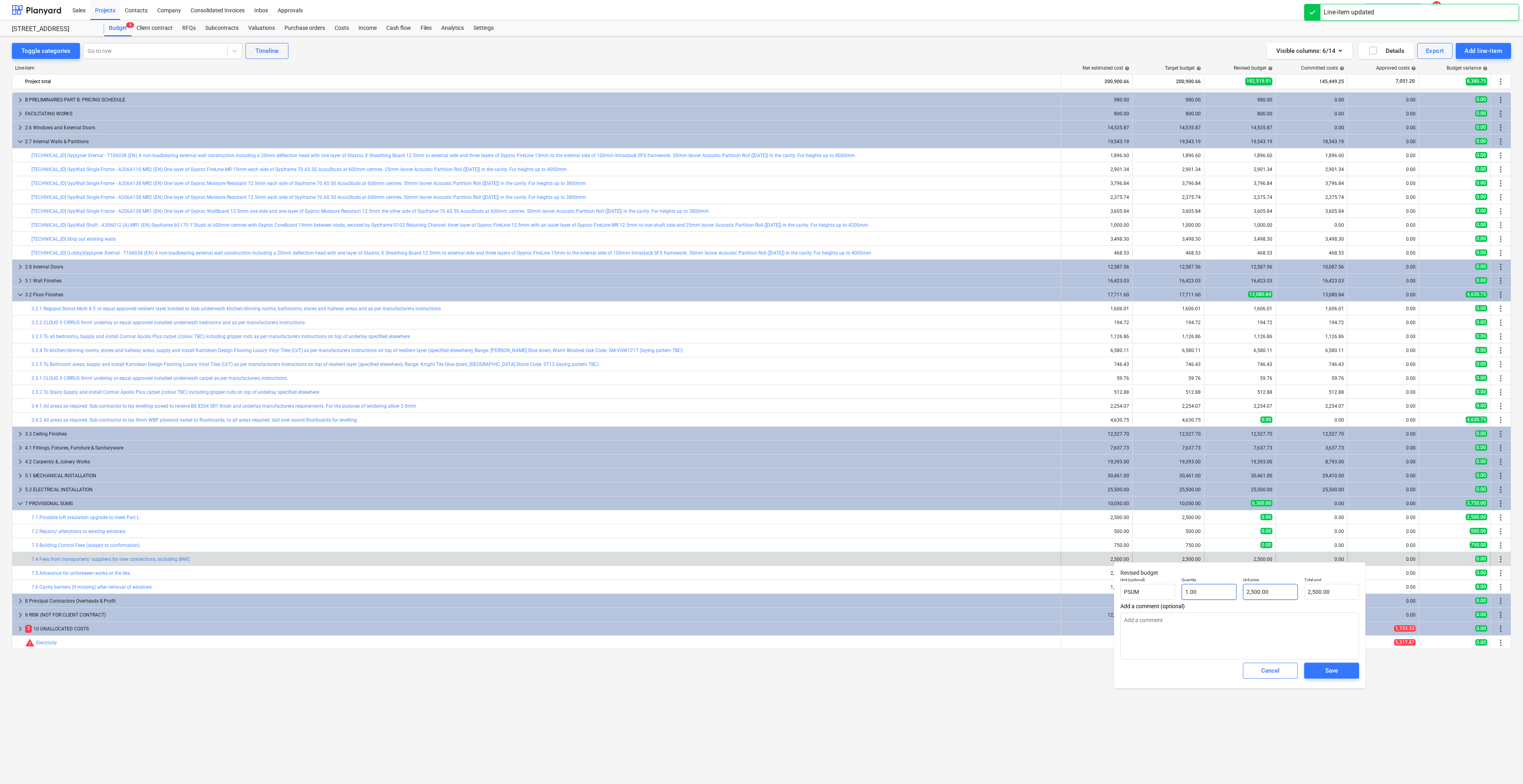
type input "2500"
click at [1226, 585] on div "Unit (optional) PSUM Quantity 1.00 Unit price 2500 Total cost 2,500.00" at bounding box center [1240, 588] width 246 height 29
type textarea "x"
type input "1"
type input "2,500.00"
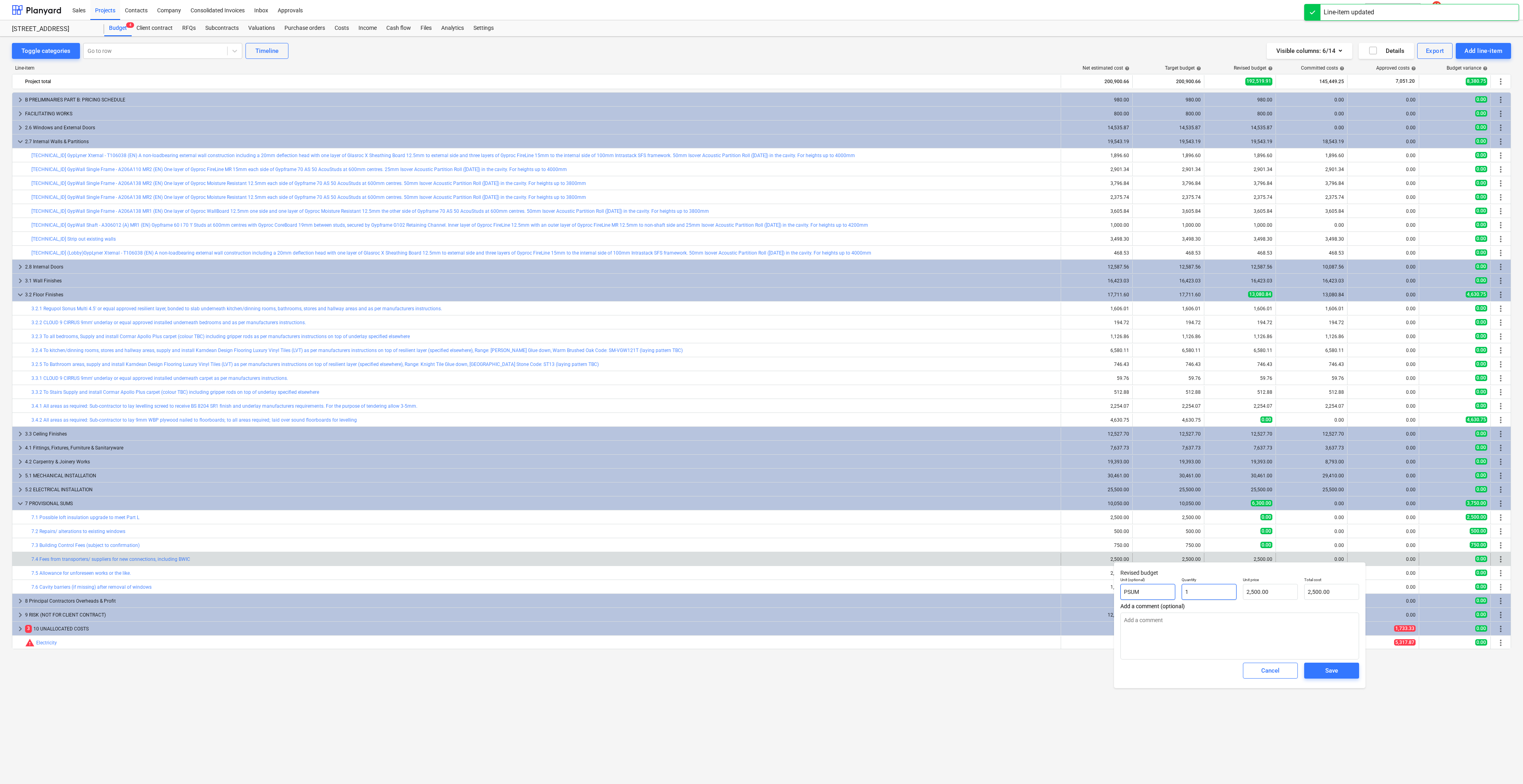
drag, startPoint x: 1197, startPoint y: 591, endPoint x: 1163, endPoint y: 586, distance: 34.4
click at [1160, 586] on div "Unit (optional) PSUM Quantity 1 Unit price 2,500.00 Total cost 2,500.00" at bounding box center [1240, 588] width 246 height 29
type textarea "x"
type input "0"
type input "0.00"
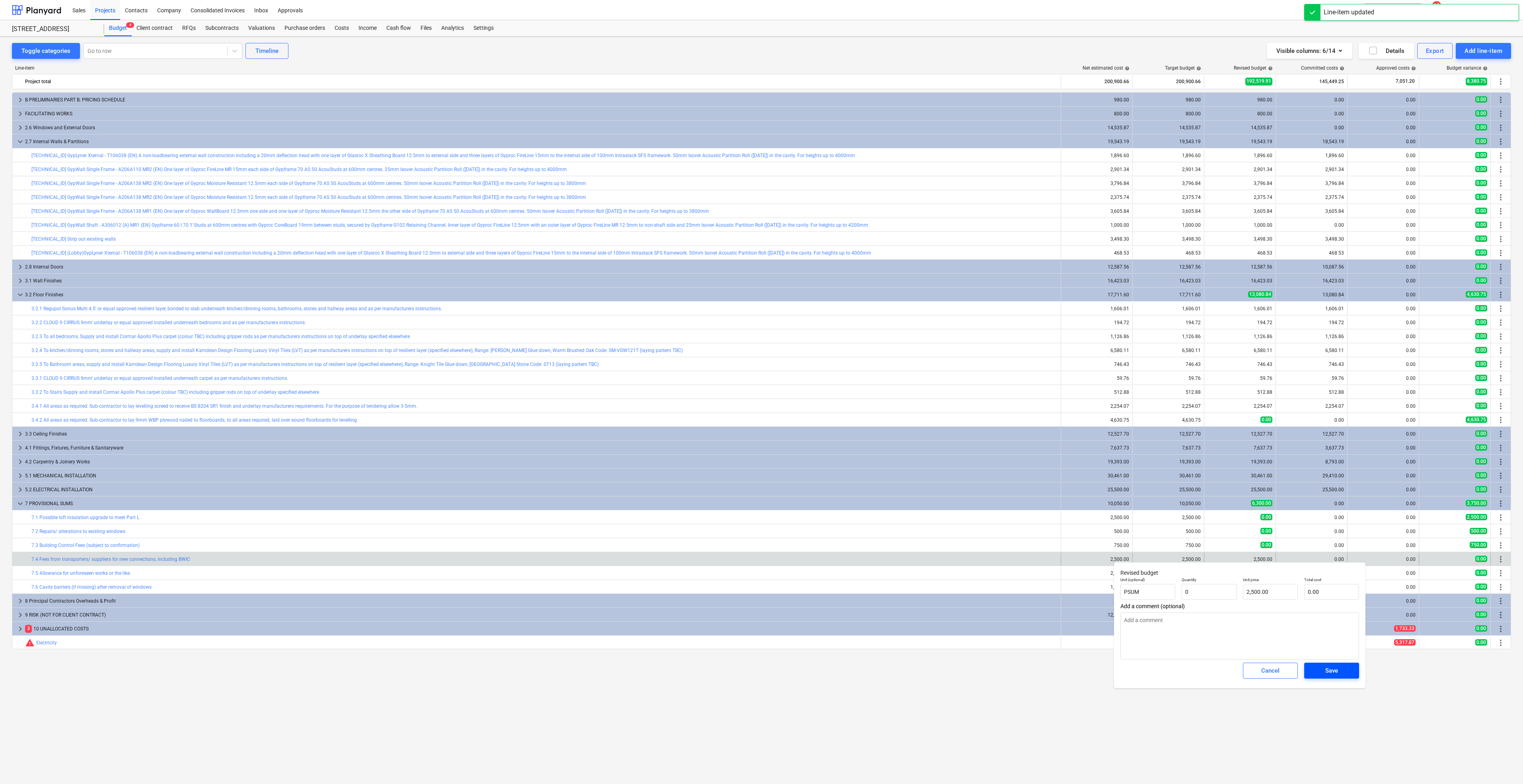
click at [1319, 667] on span "Save" at bounding box center [1332, 670] width 36 height 10
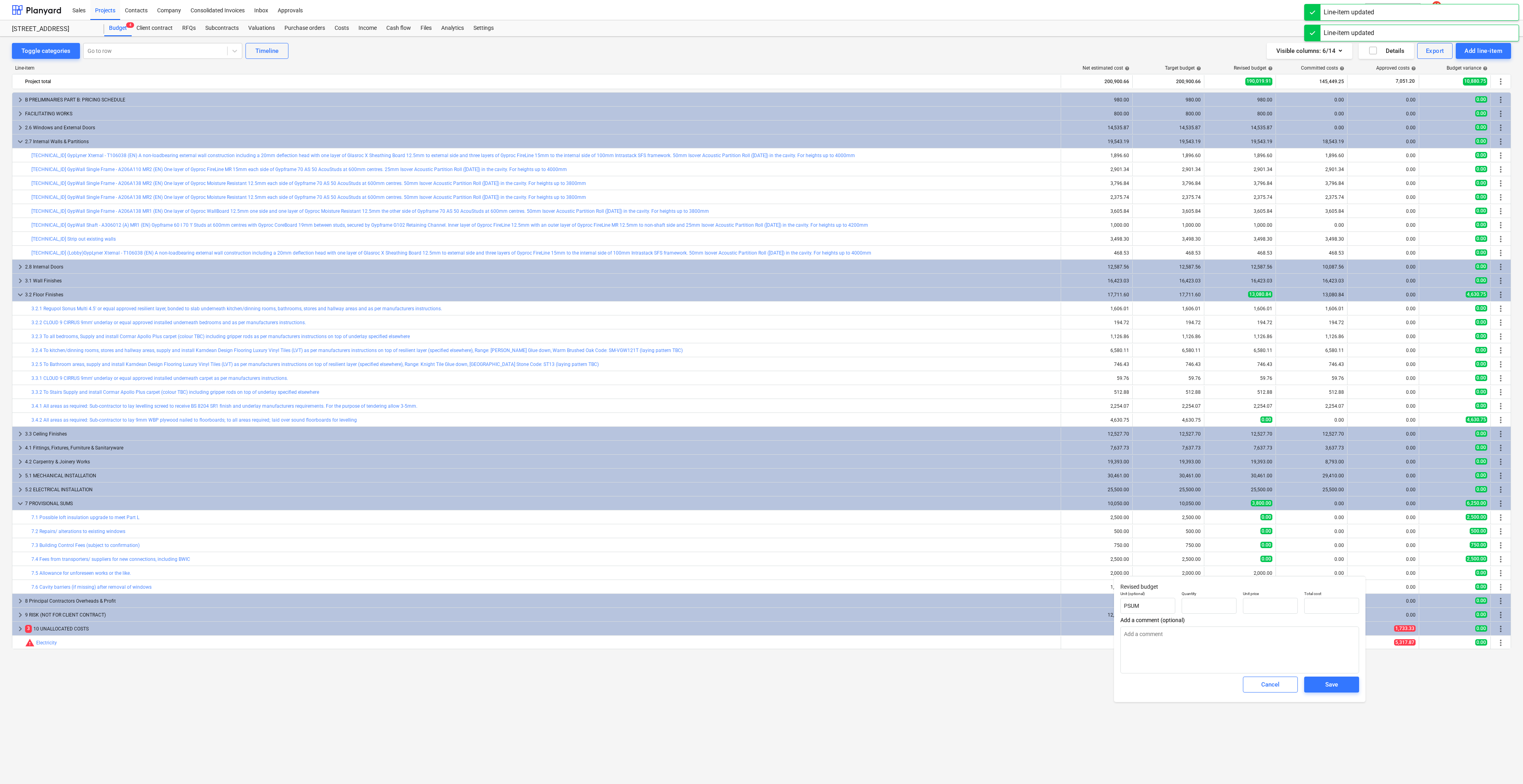
type textarea "x"
type input "1.00"
type input "2,000.00"
type input "1"
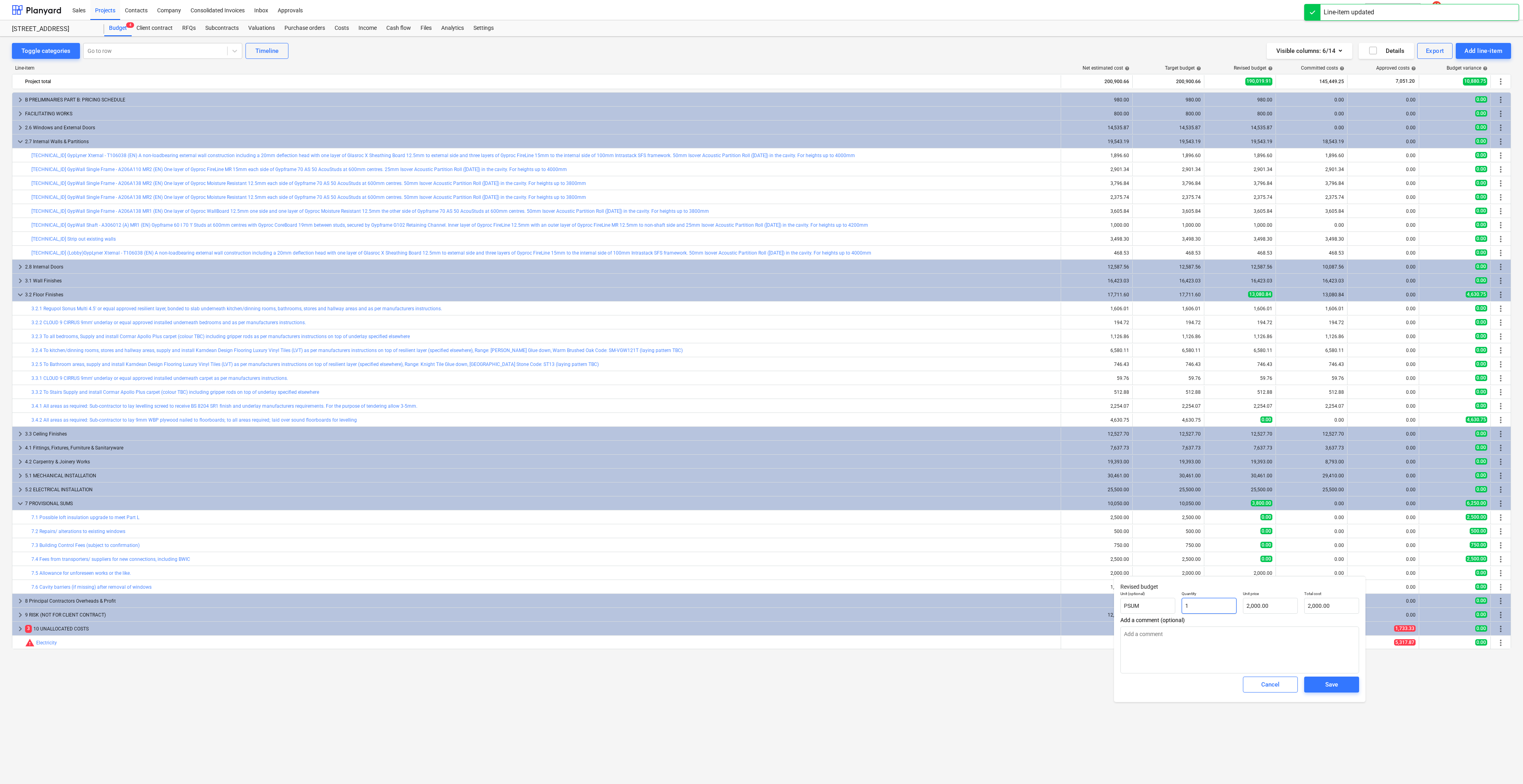
drag, startPoint x: 1165, startPoint y: 597, endPoint x: 1149, endPoint y: 595, distance: 16.1
click at [1149, 595] on div "Unit (optional) PSUM Quantity 1 Unit price 2,000.00 Total cost 2,000.00" at bounding box center [1240, 602] width 246 height 29
type textarea "x"
type input "0"
type input "0.00"
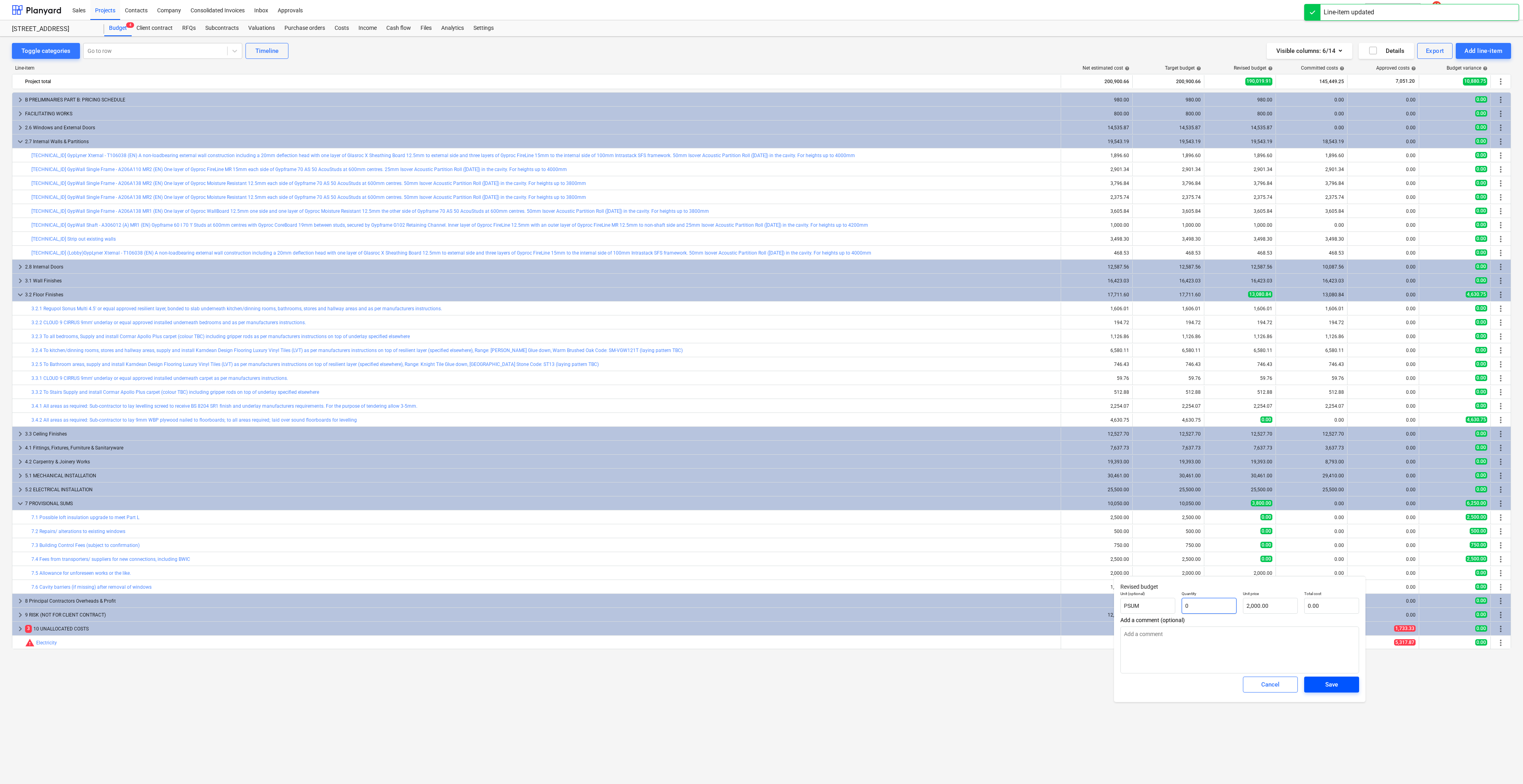
type input "0"
type textarea "x"
type input "0.00"
click at [1331, 686] on div "Save" at bounding box center [1332, 684] width 13 height 10
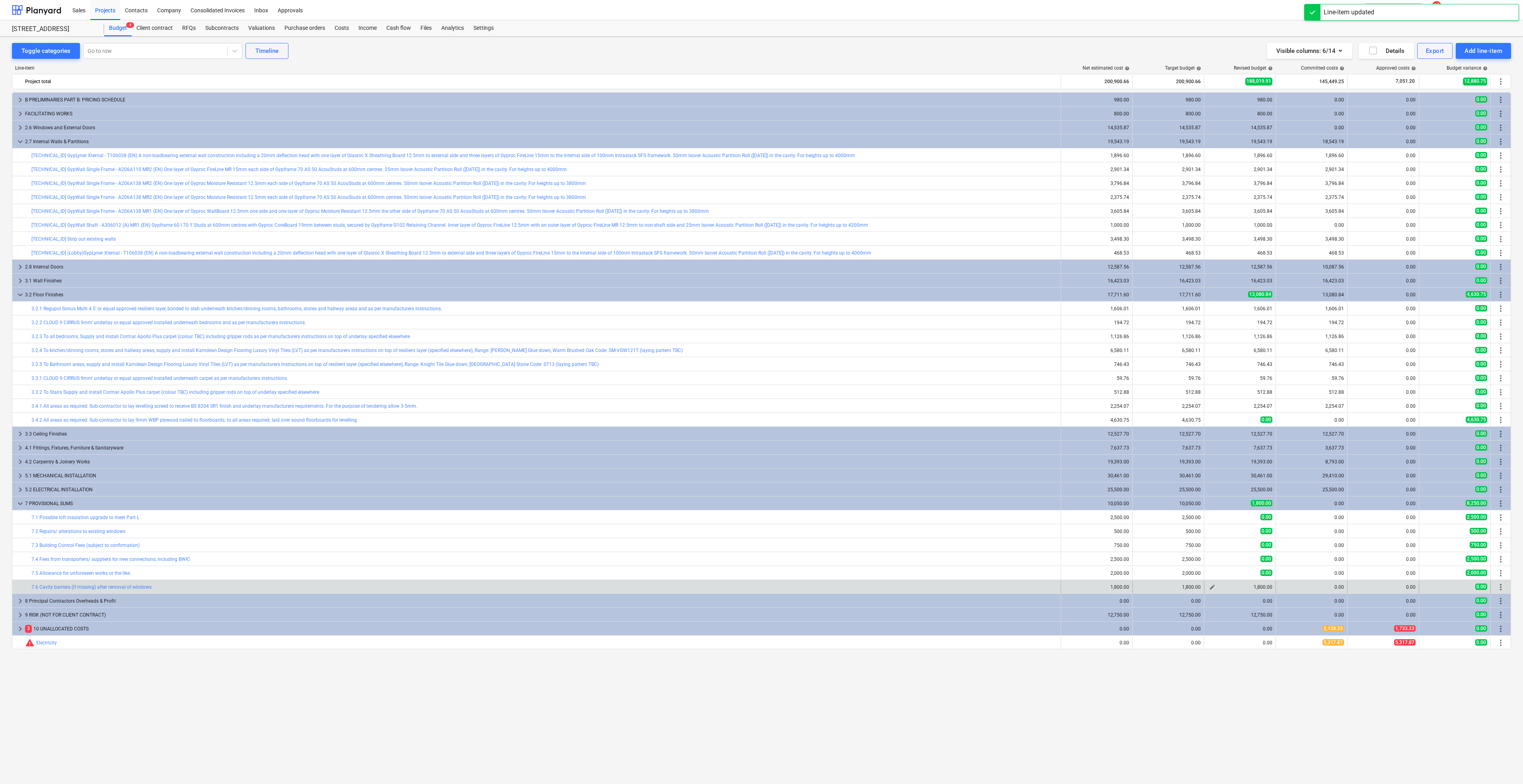
click at [1209, 582] on div "edit" at bounding box center [1213, 587] width 10 height 10
click at [1209, 584] on button "edit" at bounding box center [1213, 587] width 10 height 10
type textarea "x"
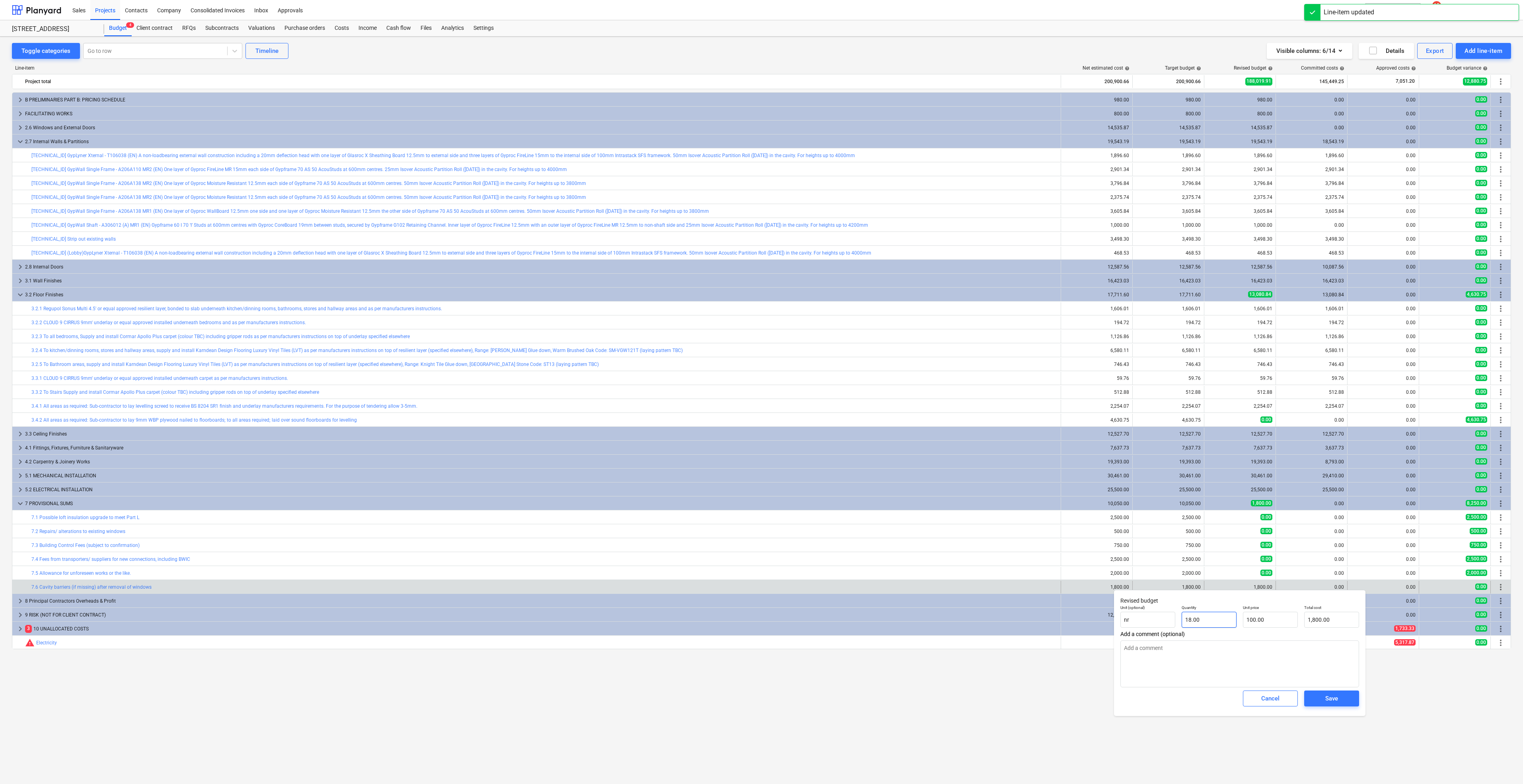
type input "18"
click at [1163, 608] on div "Unit (optional) nr Quantity 18 Unit price 100.00 Total cost 1,800.00" at bounding box center [1240, 616] width 246 height 29
type textarea "x"
type input "0"
type input "0.00"
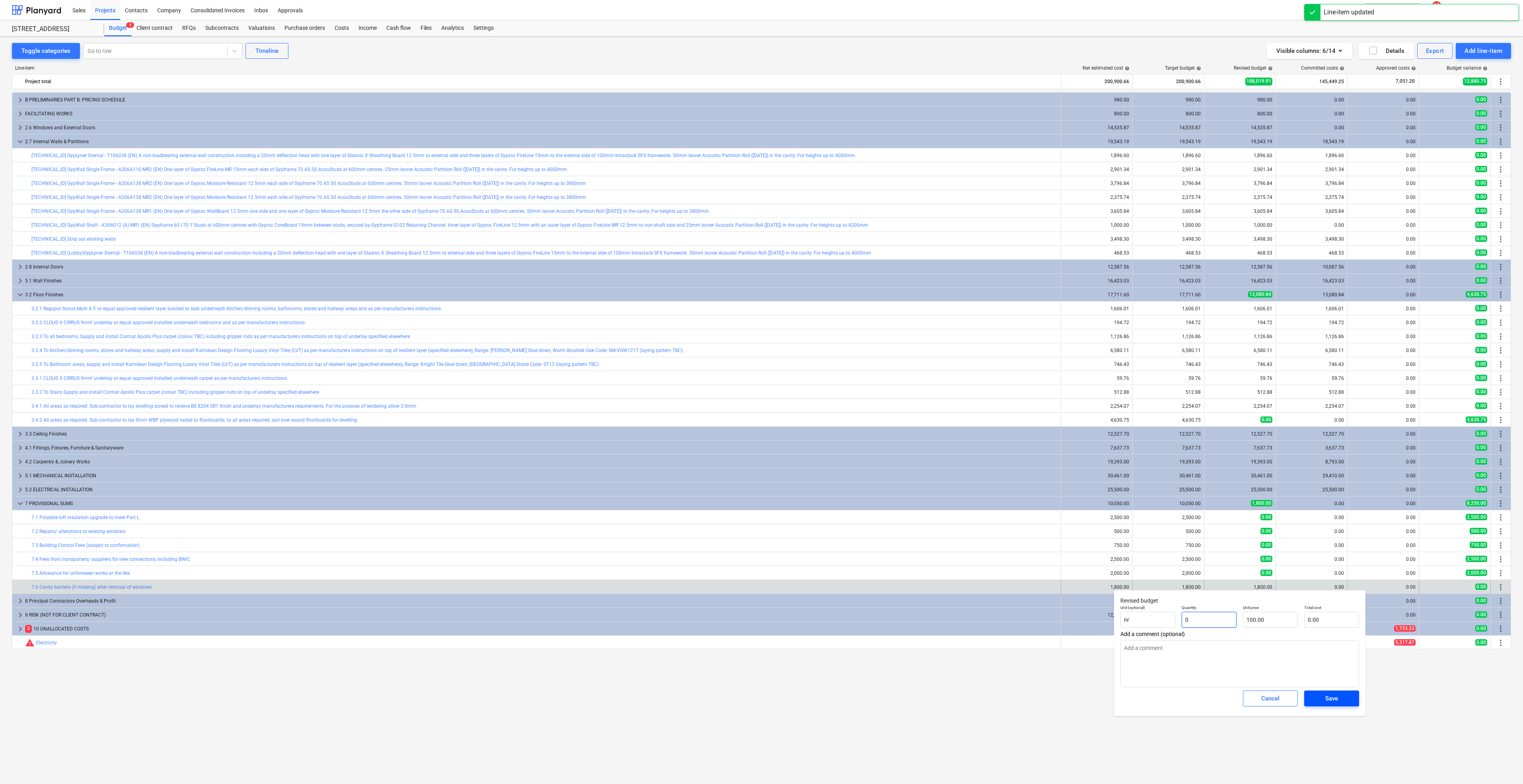
type input "0"
type textarea "x"
type input "0.00"
click at [1329, 700] on div "Save" at bounding box center [1332, 698] width 13 height 10
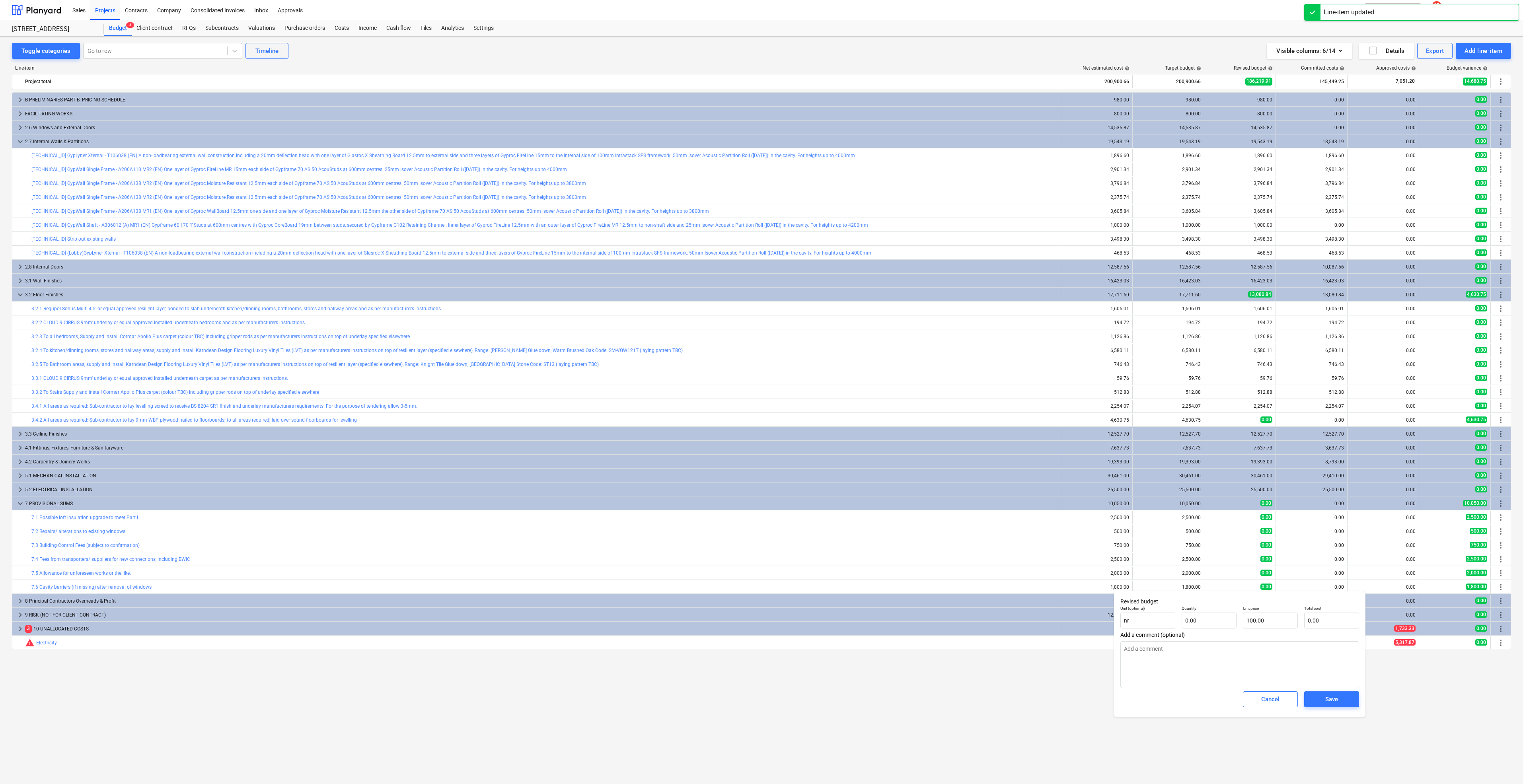
click at [1232, 721] on div "keyboard_arrow_right B PRELIMINARIES PART B: PRICING SCHEDULE 980.00 980.00 980…" at bounding box center [762, 421] width 1499 height 658
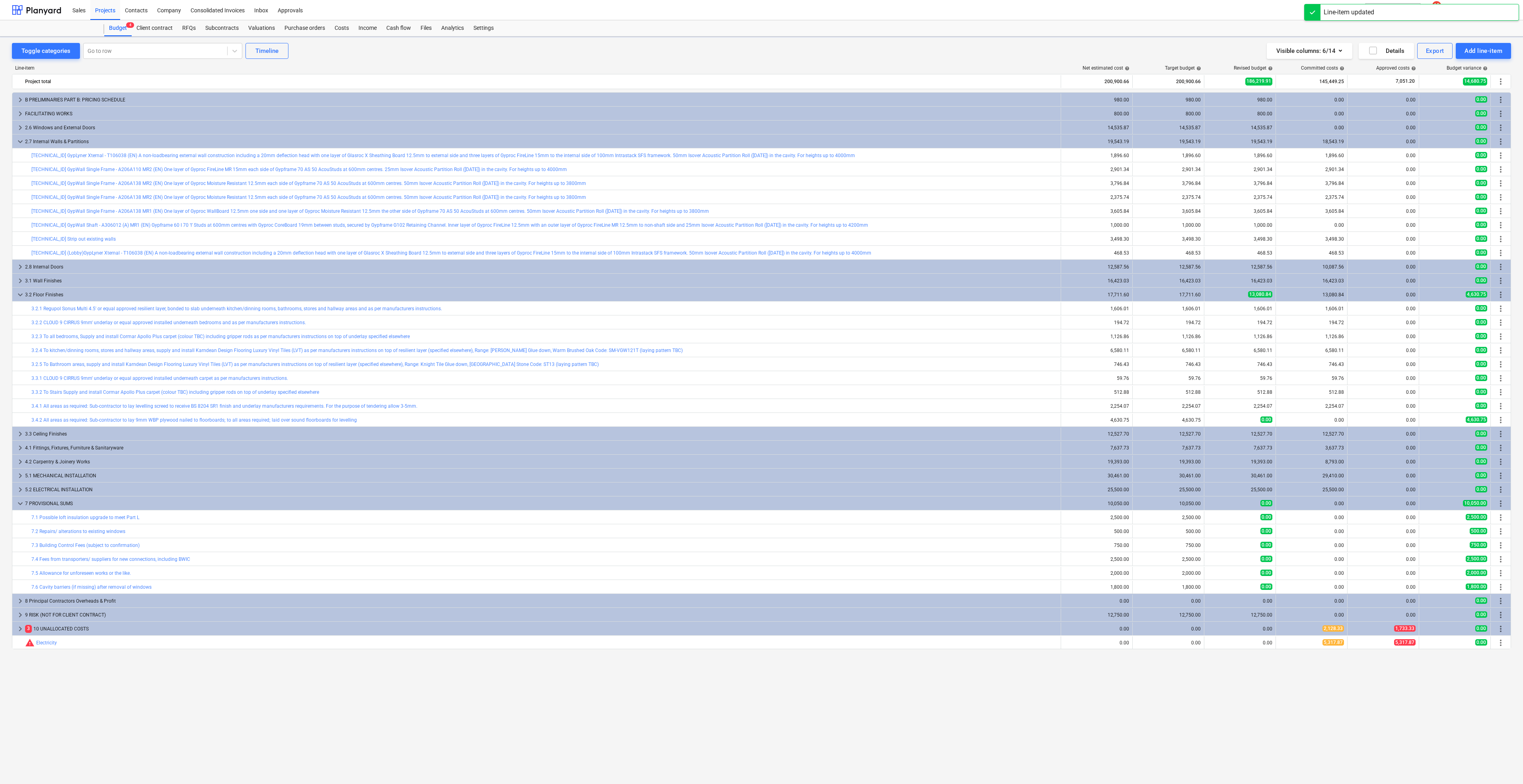
type textarea "x"
click at [19, 596] on div "keyboard_arrow_right" at bounding box center [21, 601] width 10 height 13
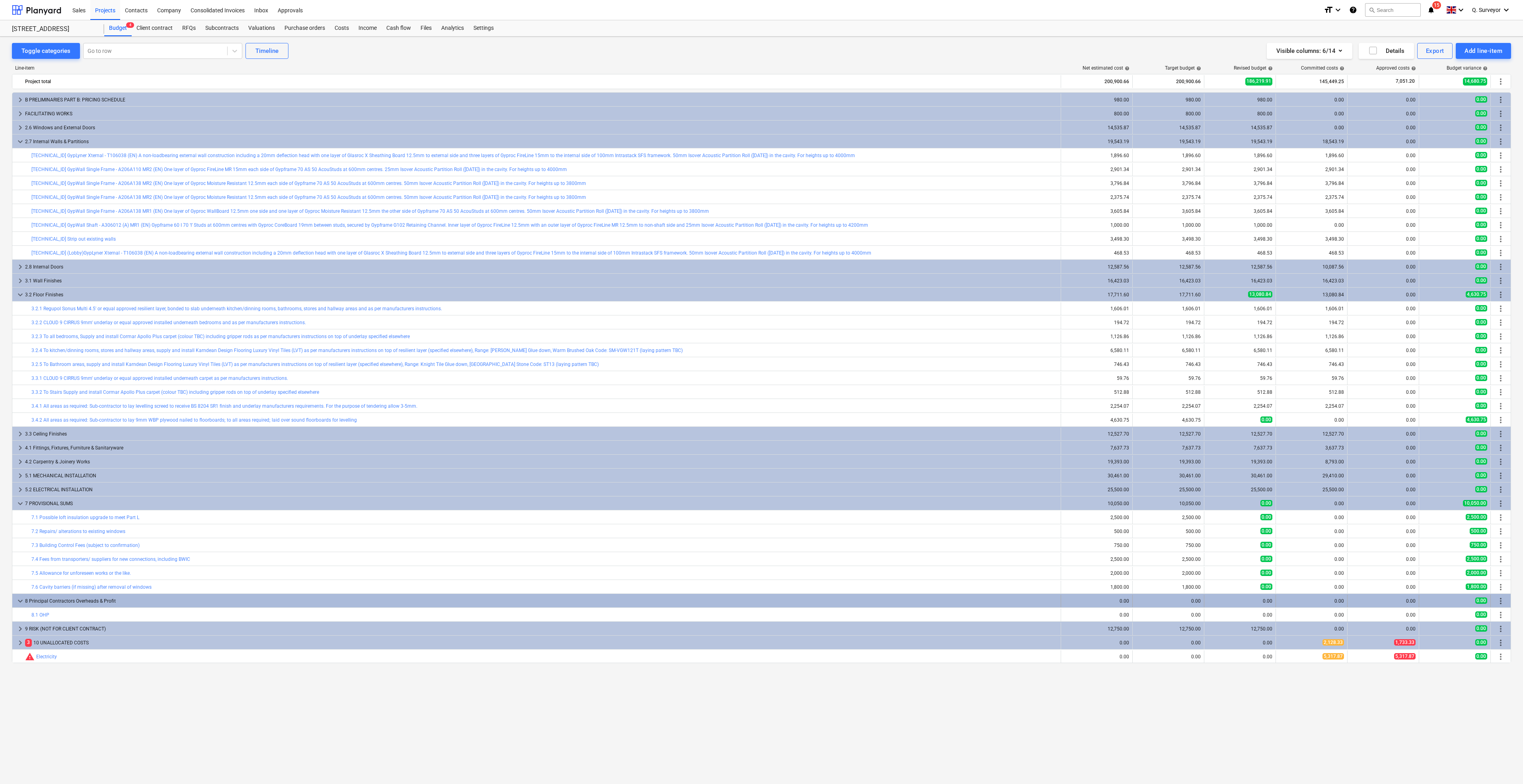
click at [21, 600] on span "keyboard_arrow_down" at bounding box center [21, 601] width 10 height 10
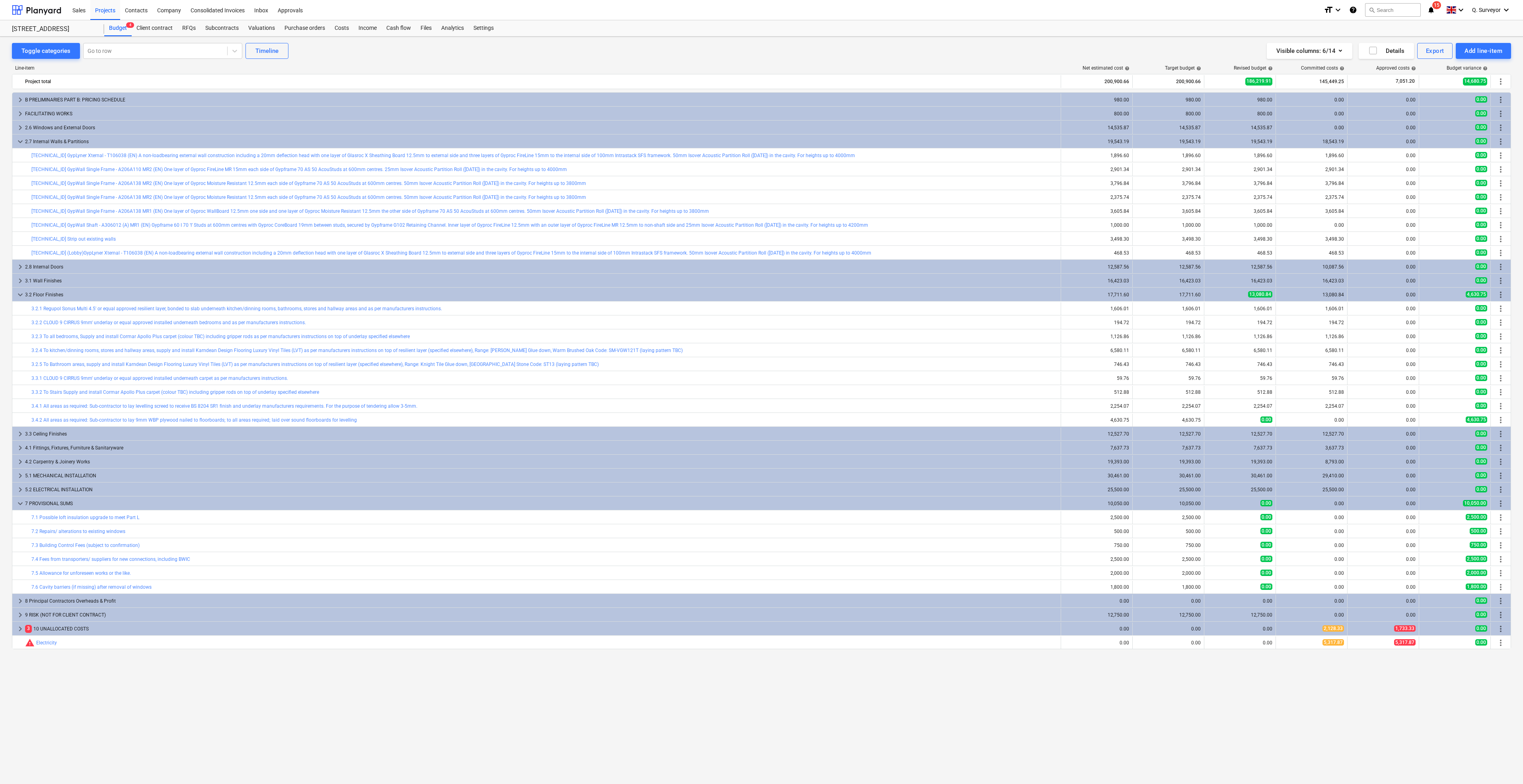
click at [1326, 671] on div "keyboard_arrow_right B PRELIMINARIES PART B: PRICING SCHEDULE 980.00 980.00 980…" at bounding box center [762, 421] width 1499 height 658
click at [104, 25] on div "Budget 4" at bounding box center [118, 28] width 28 height 16
click at [113, 28] on div "Budget 4" at bounding box center [118, 28] width 28 height 16
click at [98, 12] on div "Projects" at bounding box center [105, 10] width 30 height 20
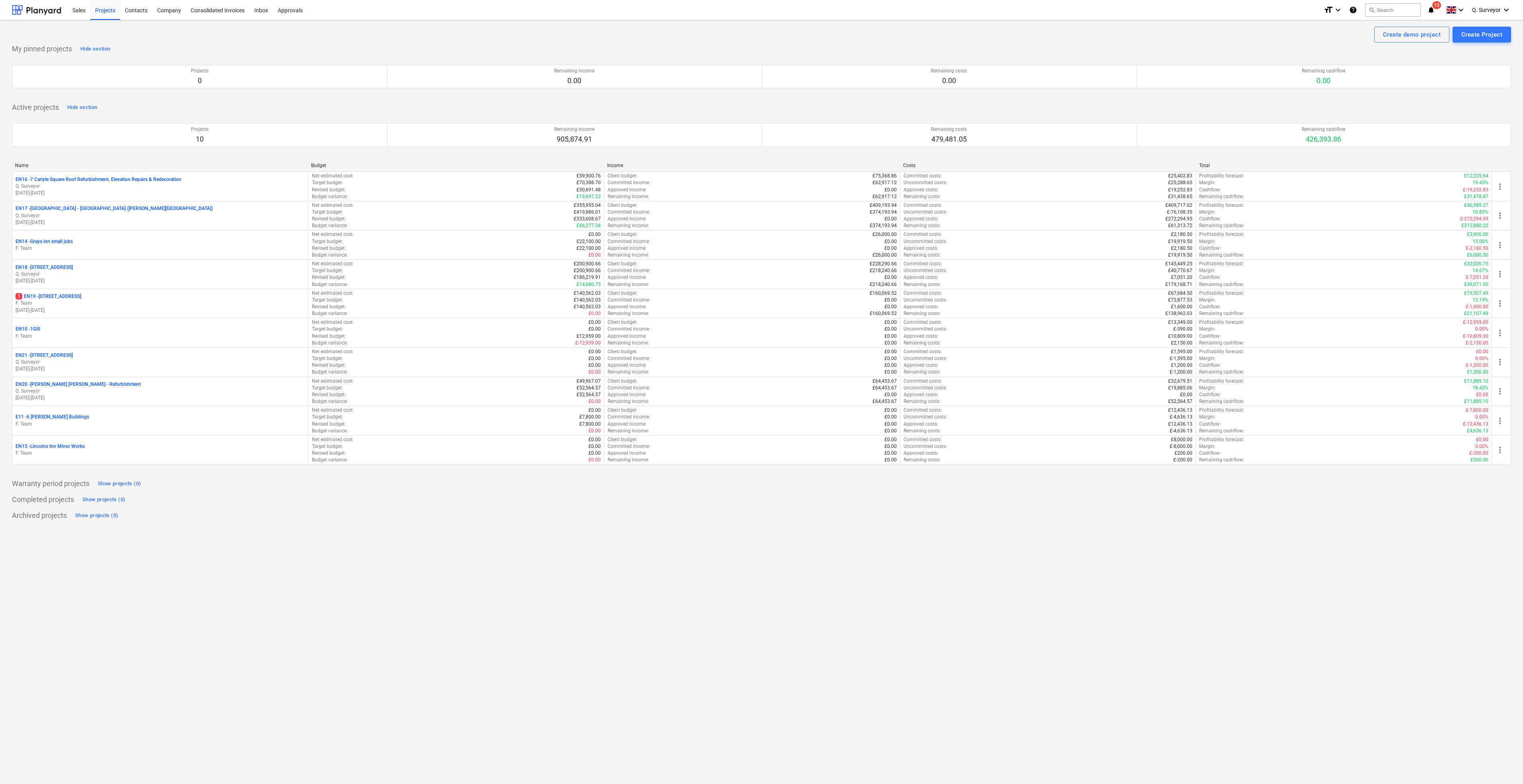
click at [1468, 580] on div "Create demo project Create Project My pinned projects Hide section Projects 0 R…" at bounding box center [762, 402] width 1523 height 764
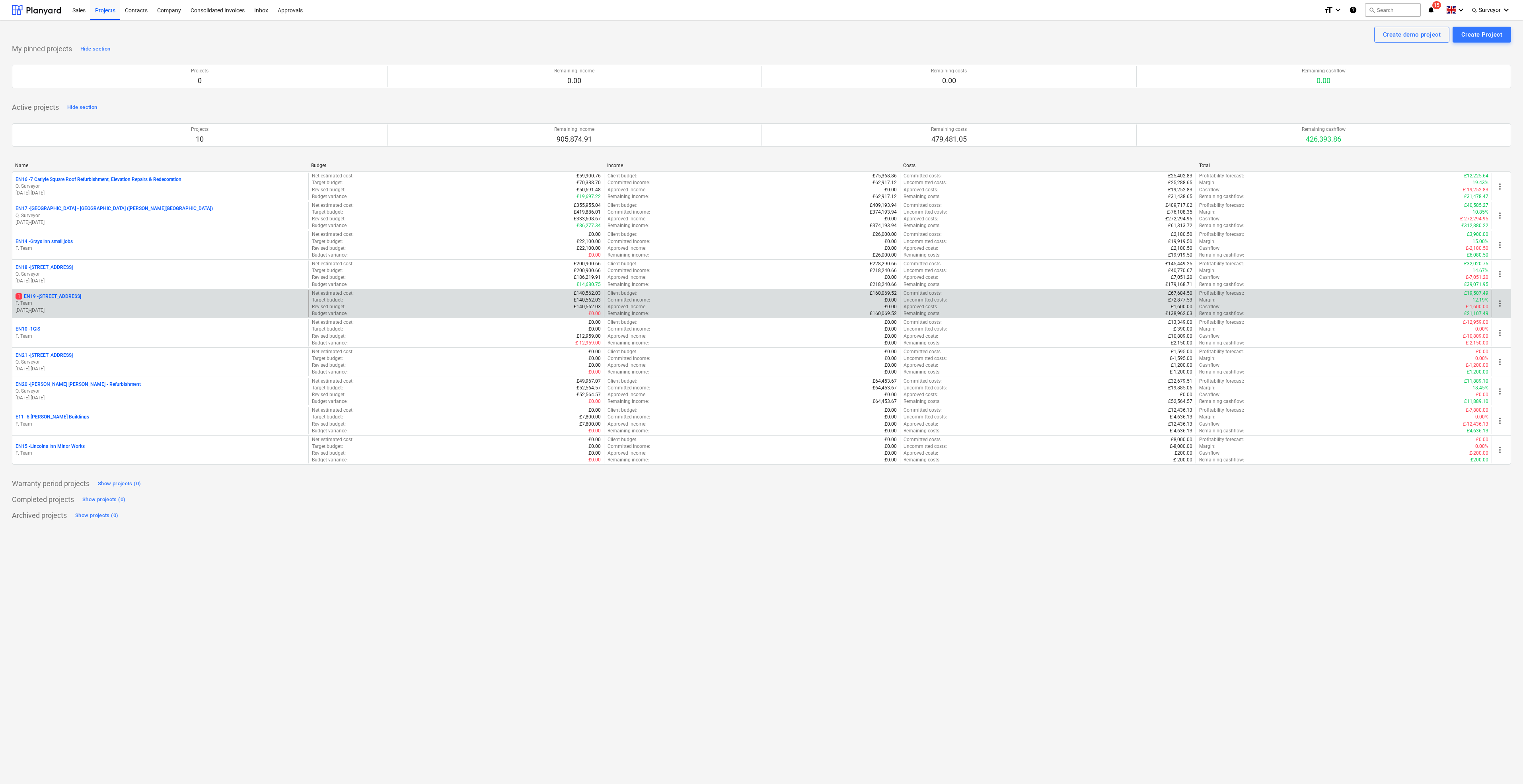
click at [74, 295] on div "1 EN19 - [STREET_ADDRESS]" at bounding box center [160, 296] width 290 height 7
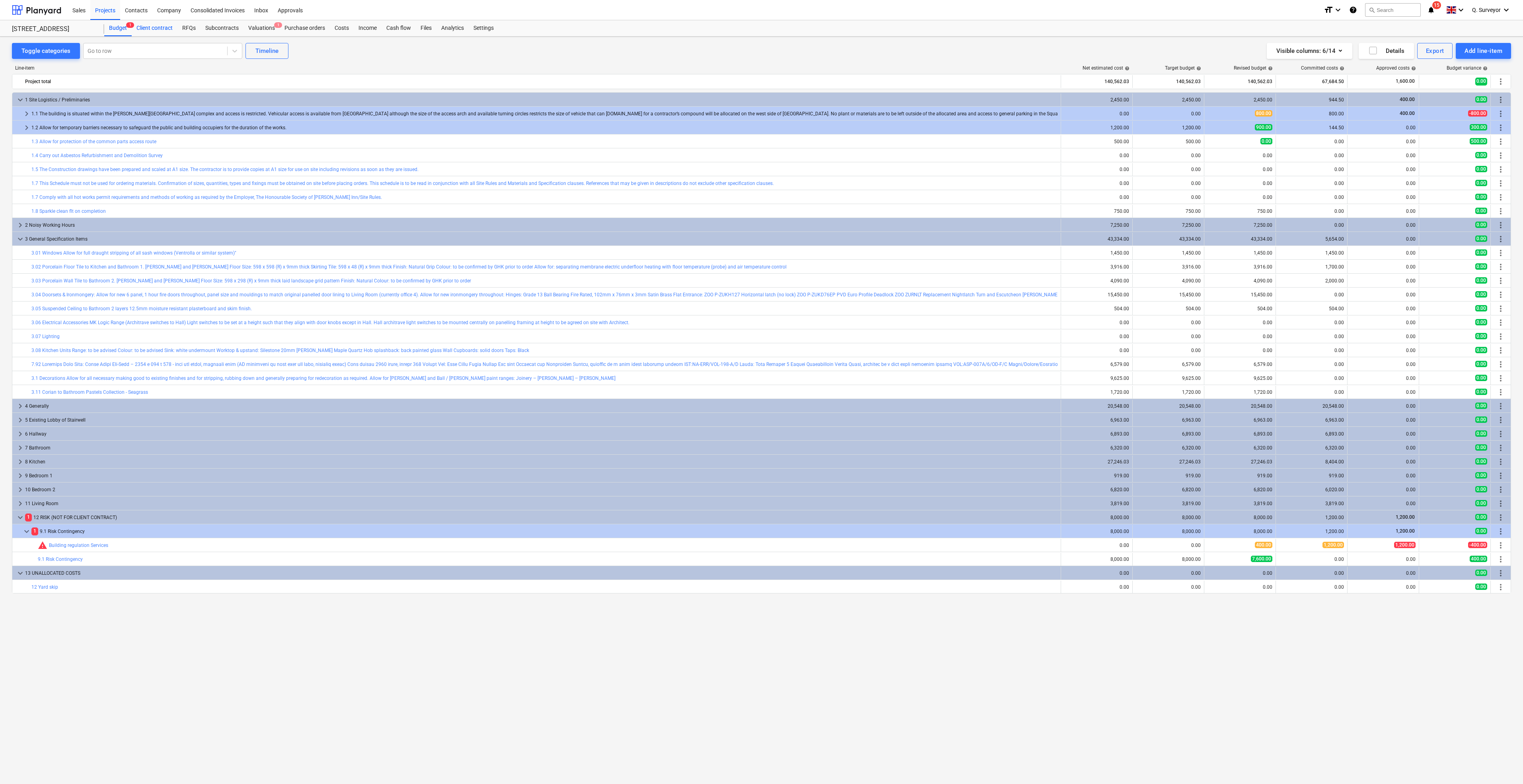
click at [169, 31] on div "Client contract" at bounding box center [154, 28] width 46 height 16
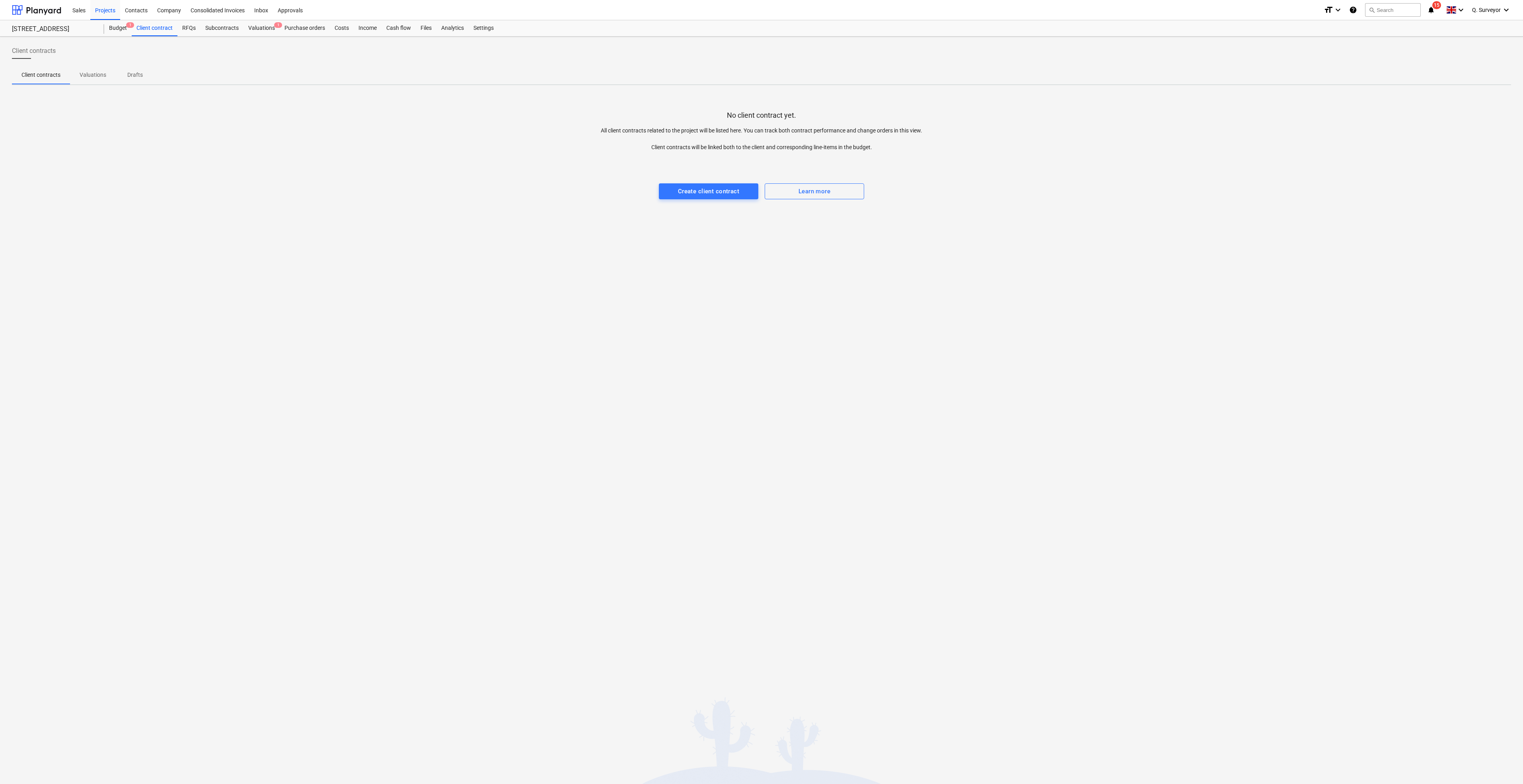
click at [786, 758] on div "Client contracts Client contracts Valuations Drafts No client contract yet. All…" at bounding box center [762, 410] width 1523 height 747
click at [898, 333] on div "Client contracts Client contracts Valuations Drafts No client contract yet. All…" at bounding box center [762, 410] width 1523 height 747
click at [709, 187] on div "Create client contract" at bounding box center [709, 191] width 61 height 10
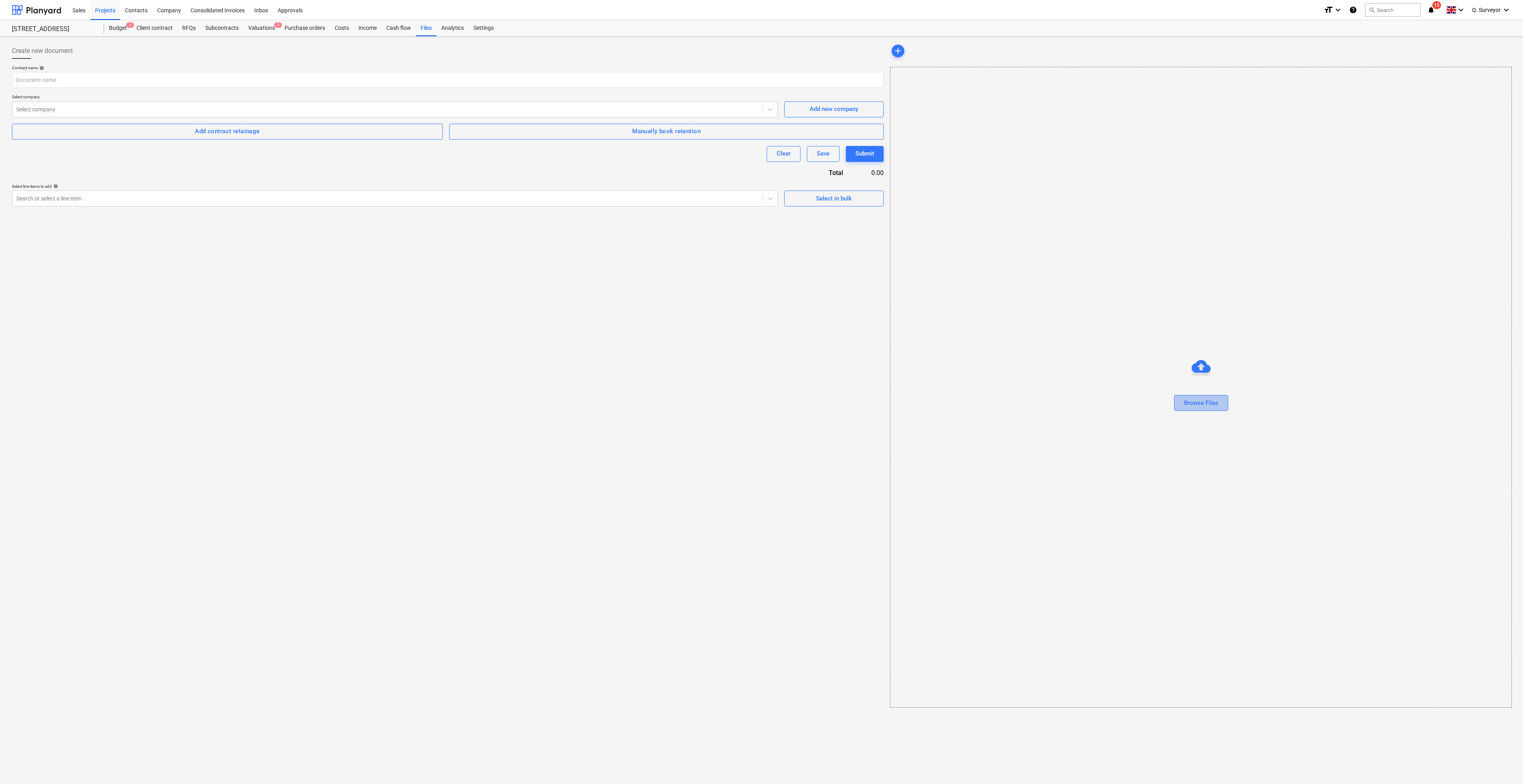
click at [1205, 403] on div "Browse Files" at bounding box center [1201, 403] width 35 height 10
click at [1178, 405] on button "Browse Files" at bounding box center [1201, 403] width 54 height 16
type input "[DATE] No 1 [GEOGRAPHIC_DATA] 2nd Floor Flat - Scehdule of Work Issue.xlsx"
click at [62, 110] on div at bounding box center [387, 109] width 743 height 8
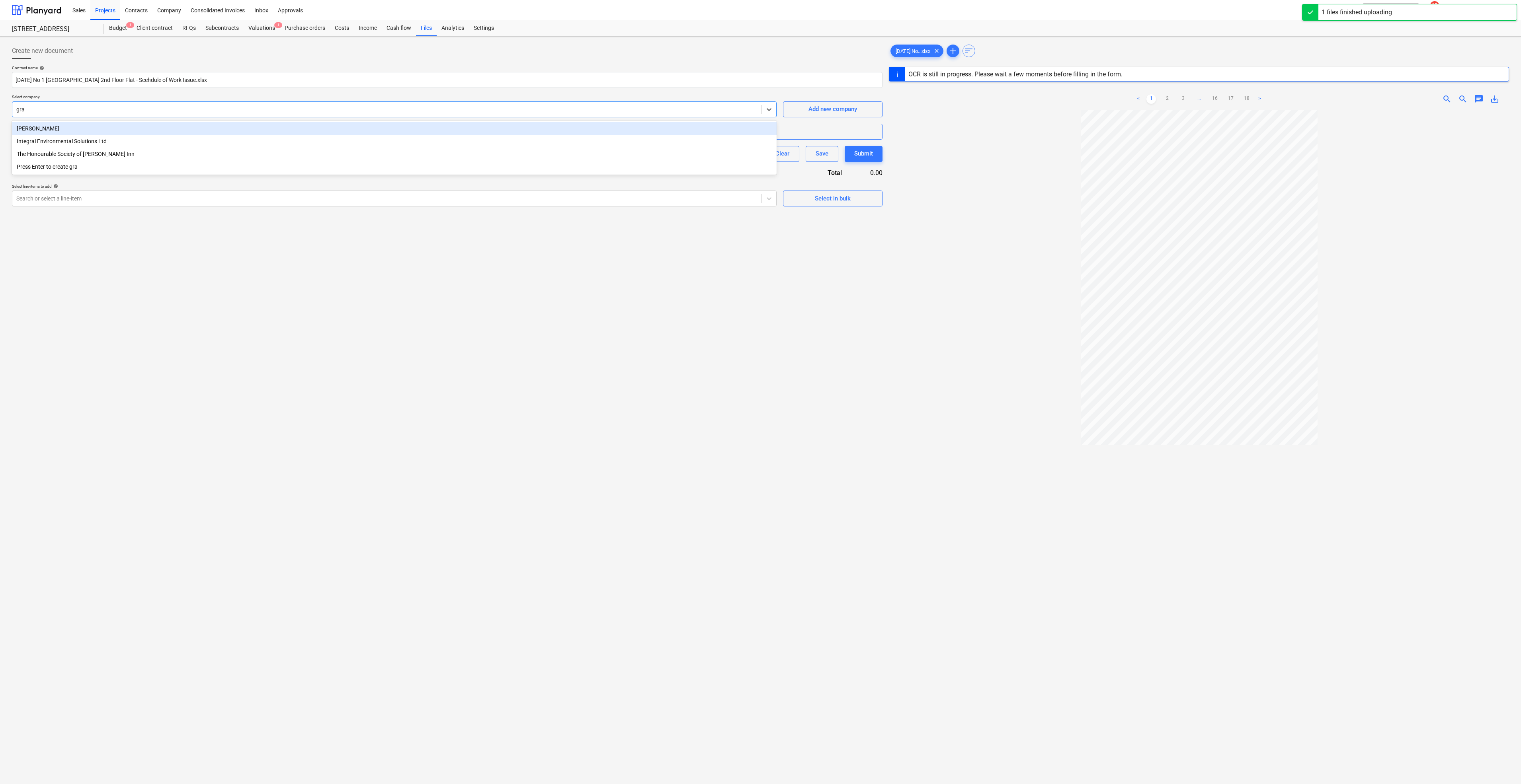
type input "gray"
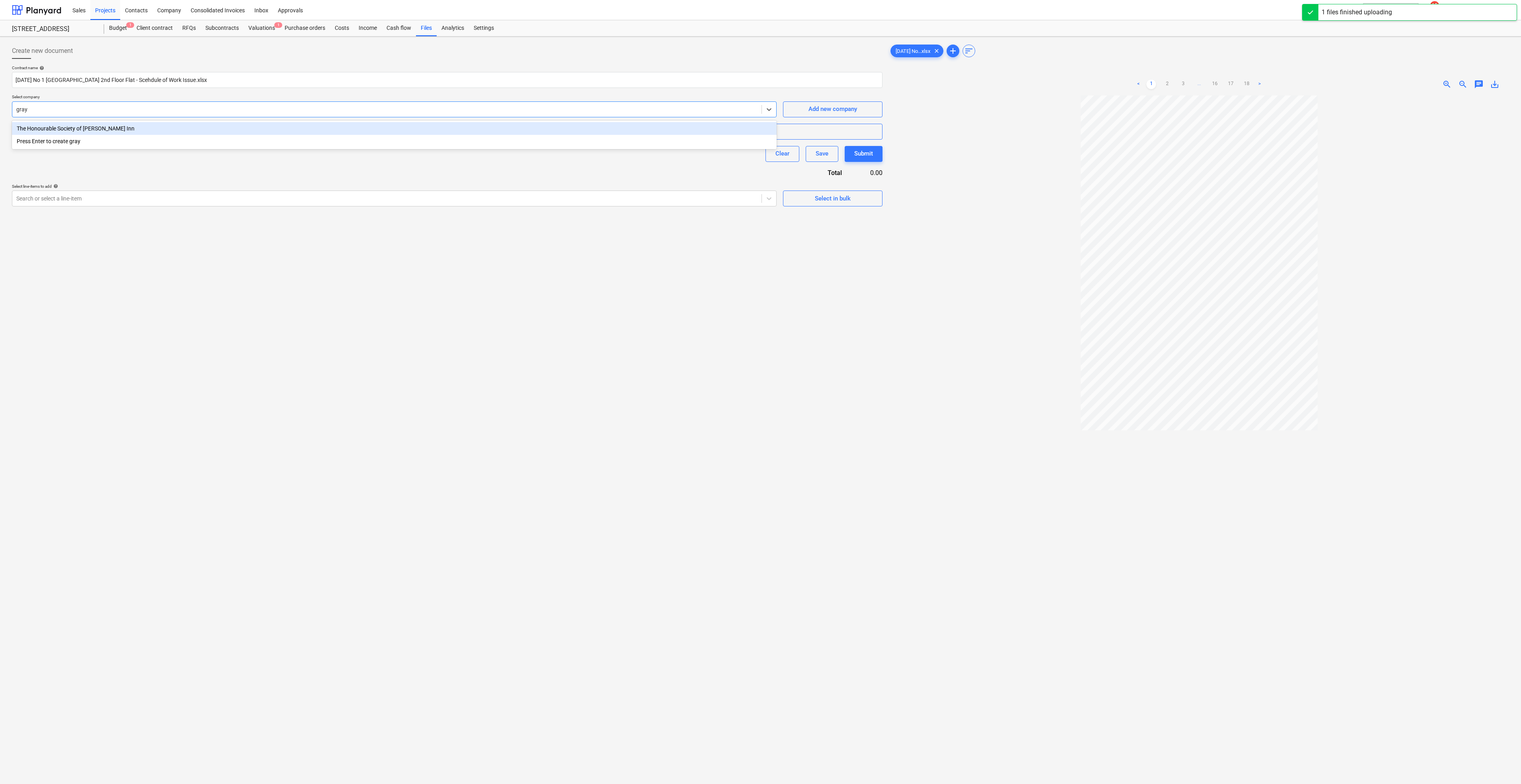
click at [66, 130] on div "The Honourable Society of [PERSON_NAME] Inn" at bounding box center [394, 128] width 764 height 13
click at [263, 135] on span "Add contract retainage" at bounding box center [227, 131] width 413 height 10
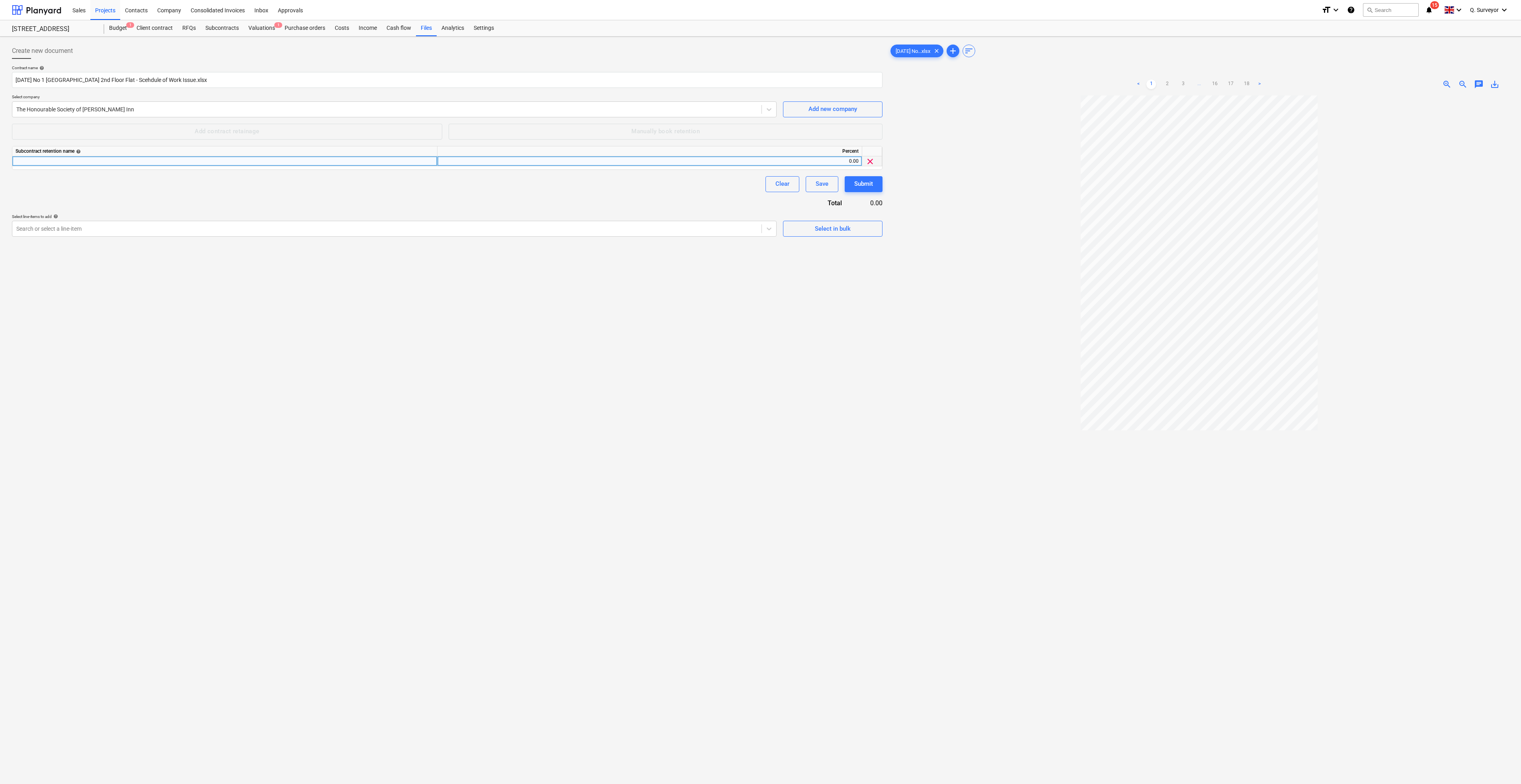
click at [172, 156] on div at bounding box center [224, 161] width 425 height 10
type input "M"
type input "PC"
click at [679, 159] on div "0.00" at bounding box center [650, 161] width 418 height 10
type input "2.5"
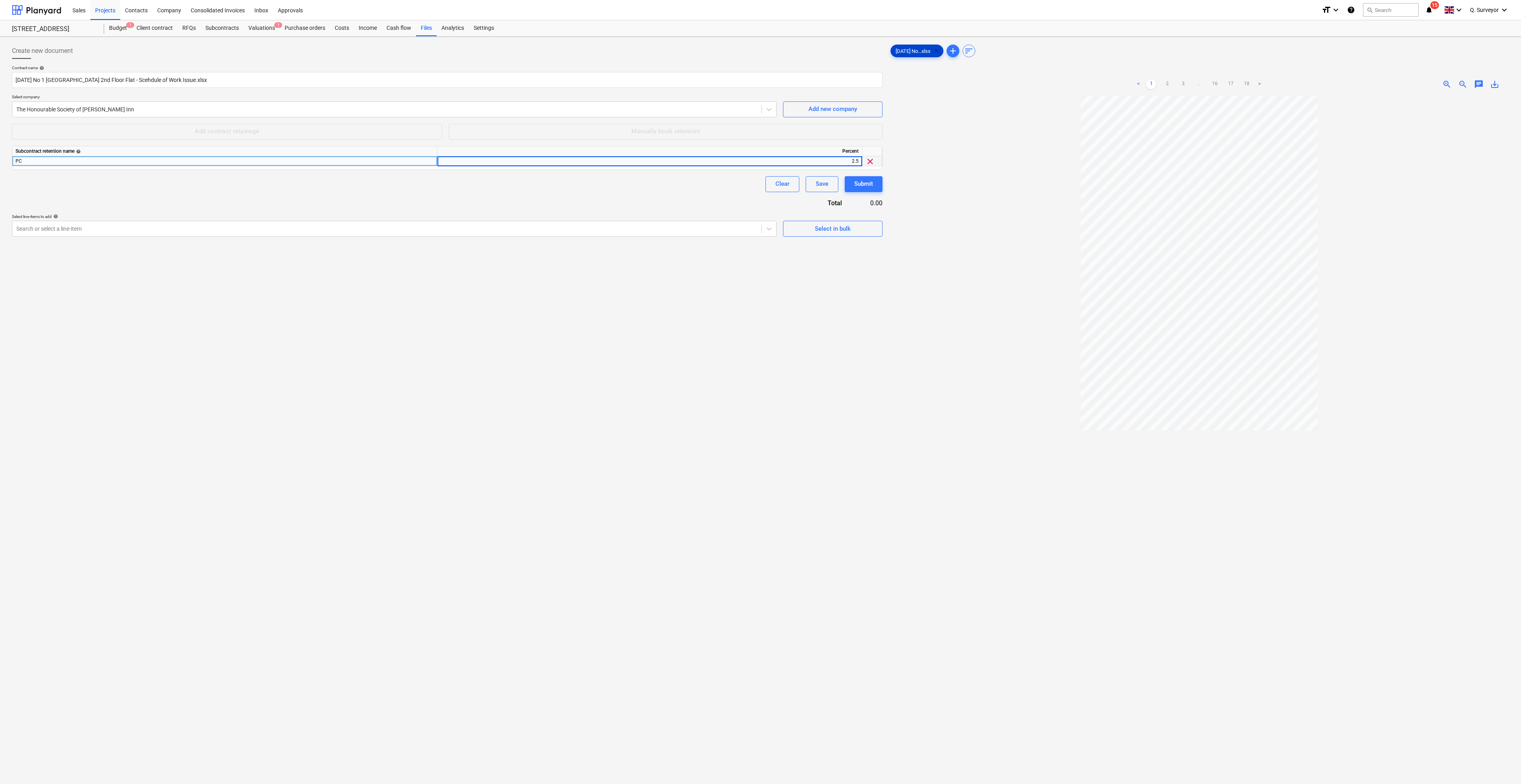
click at [941, 50] on span "clear" at bounding box center [937, 51] width 10 height 10
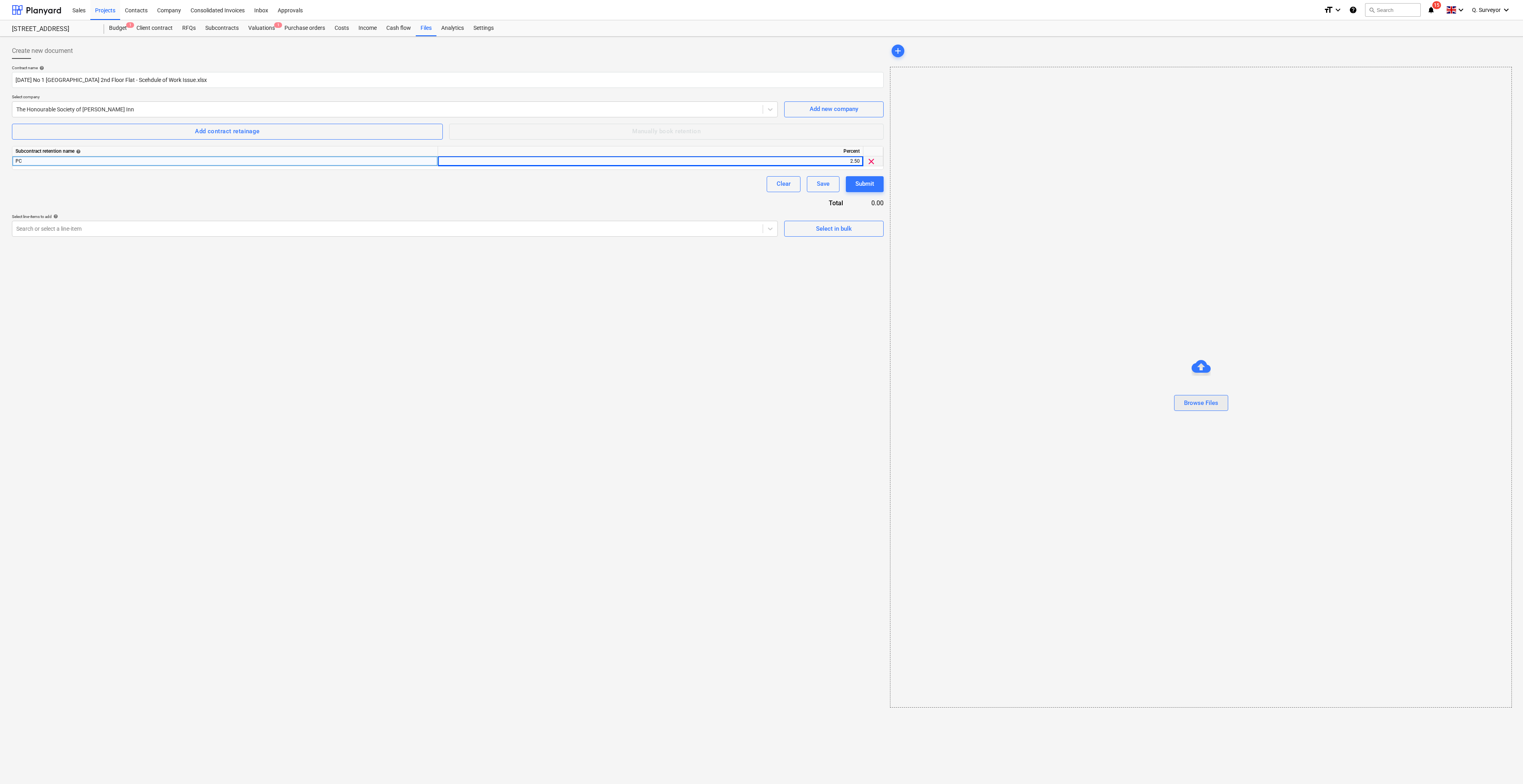
click at [1201, 408] on div "Browse Files" at bounding box center [1201, 403] width 35 height 10
click at [678, 436] on div "Create new document Contract name help [DATE] No 1 [GEOGRAPHIC_DATA] 2nd Floor …" at bounding box center [448, 375] width 878 height 671
click at [163, 202] on div "Contract name help [DATE] No 1 [GEOGRAPHIC_DATA] 2nd Floor Flat - Scehdule of W…" at bounding box center [448, 150] width 871 height 171
click at [215, 129] on div "Add contract retainage" at bounding box center [227, 131] width 64 height 10
click at [37, 176] on div "Subcontract retention name help Percent PC 2.50 clear 0.00 clear" at bounding box center [448, 162] width 871 height 34
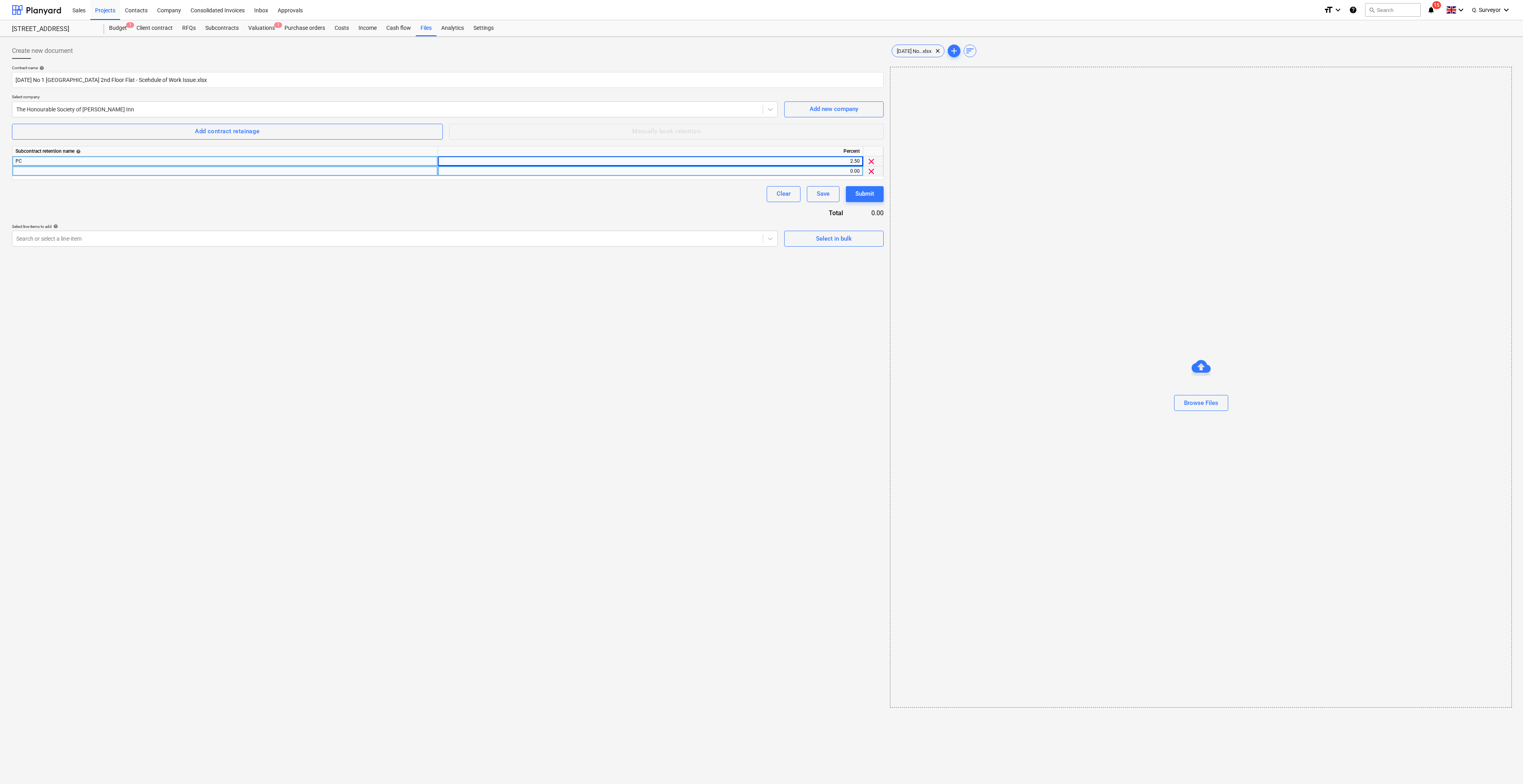
click at [43, 168] on div at bounding box center [225, 171] width 426 height 10
type input "MGD"
click at [844, 168] on div "0.00" at bounding box center [651, 171] width 419 height 10
type input "2.5"
click at [814, 393] on div "Create new document Contract name help [DATE] No 1 [GEOGRAPHIC_DATA] 2nd Floor …" at bounding box center [448, 375] width 878 height 671
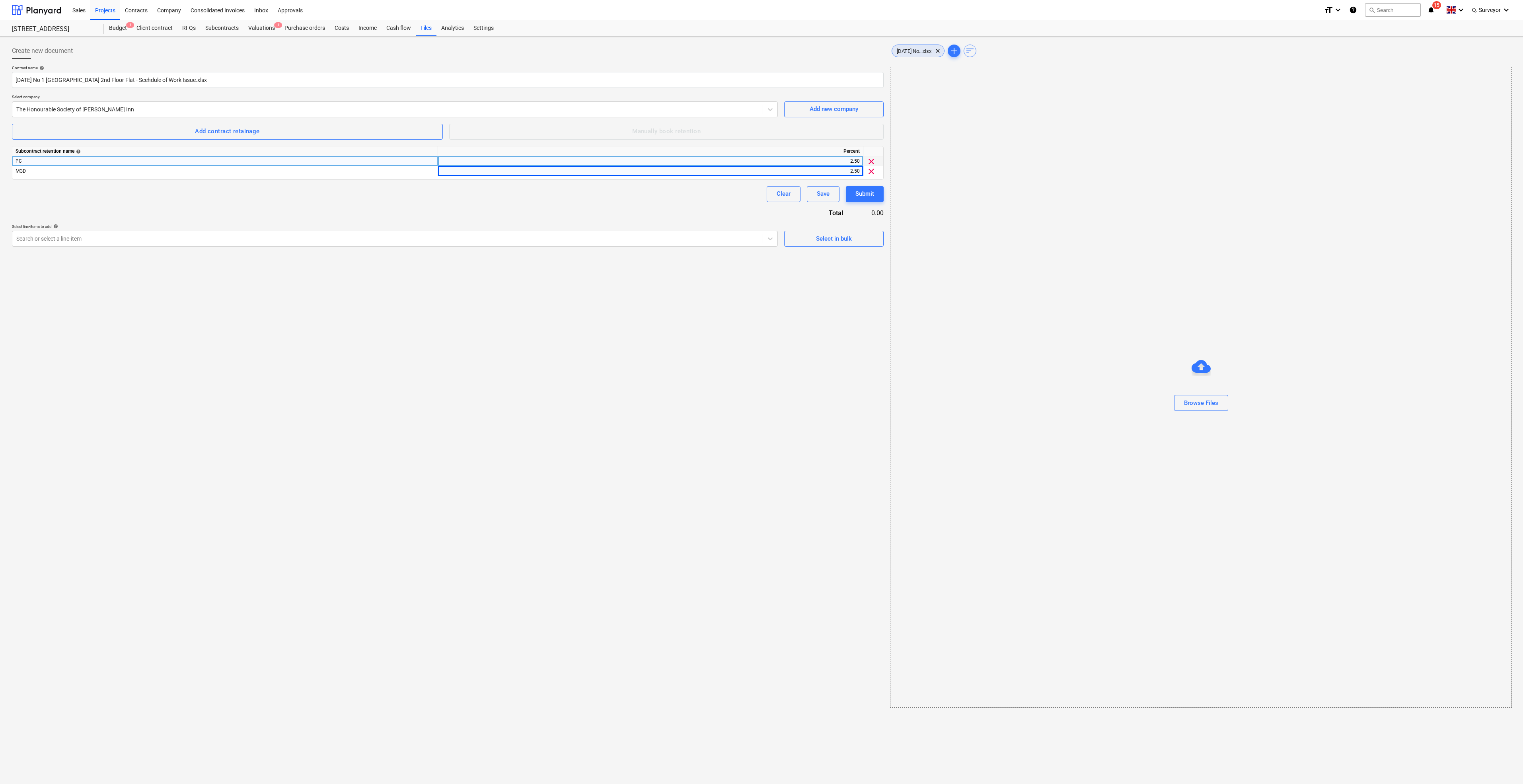
click at [915, 46] on div "[DATE] No...xlsx clear" at bounding box center [918, 50] width 52 height 13
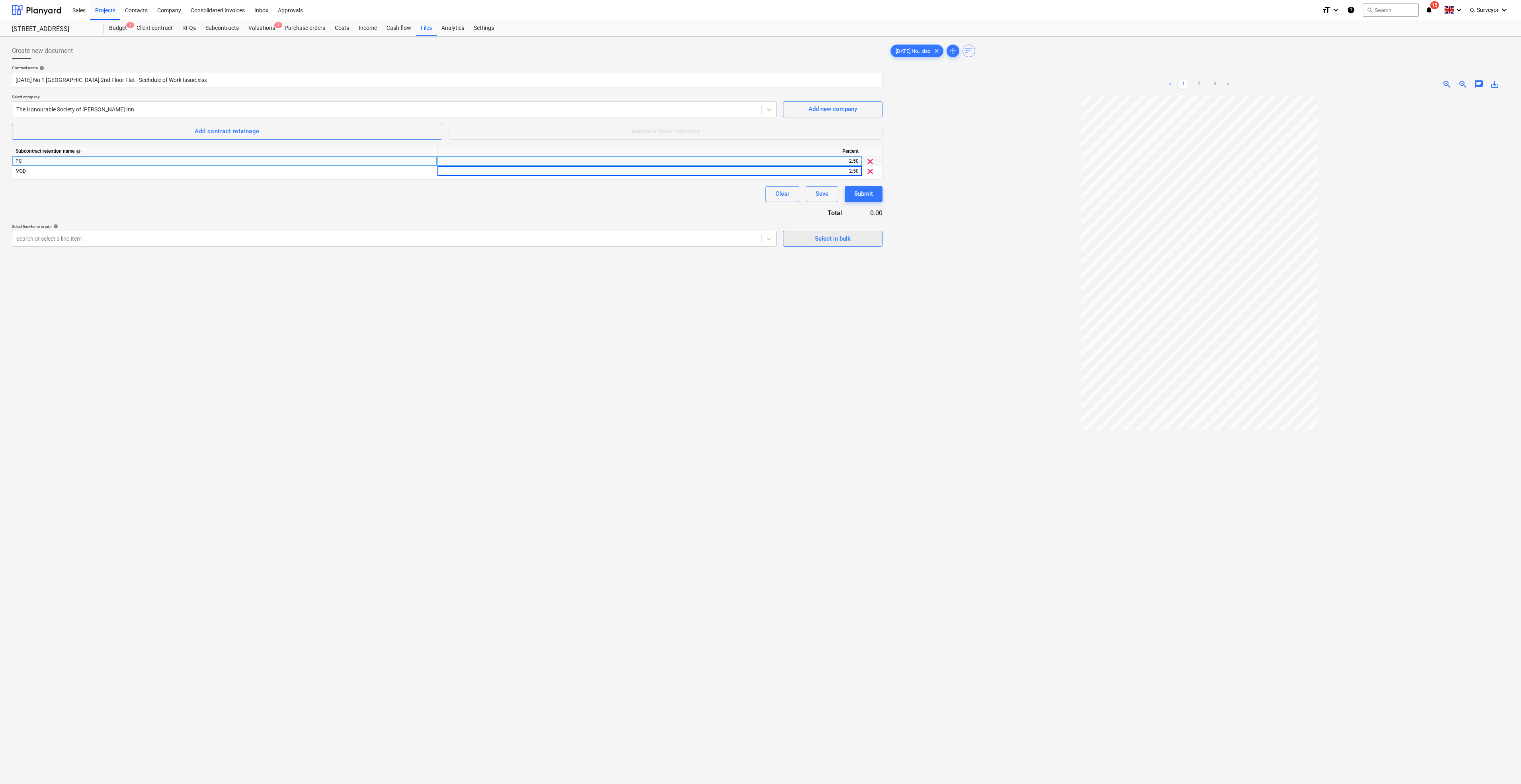
click at [836, 243] on div "Select in bulk" at bounding box center [833, 239] width 36 height 10
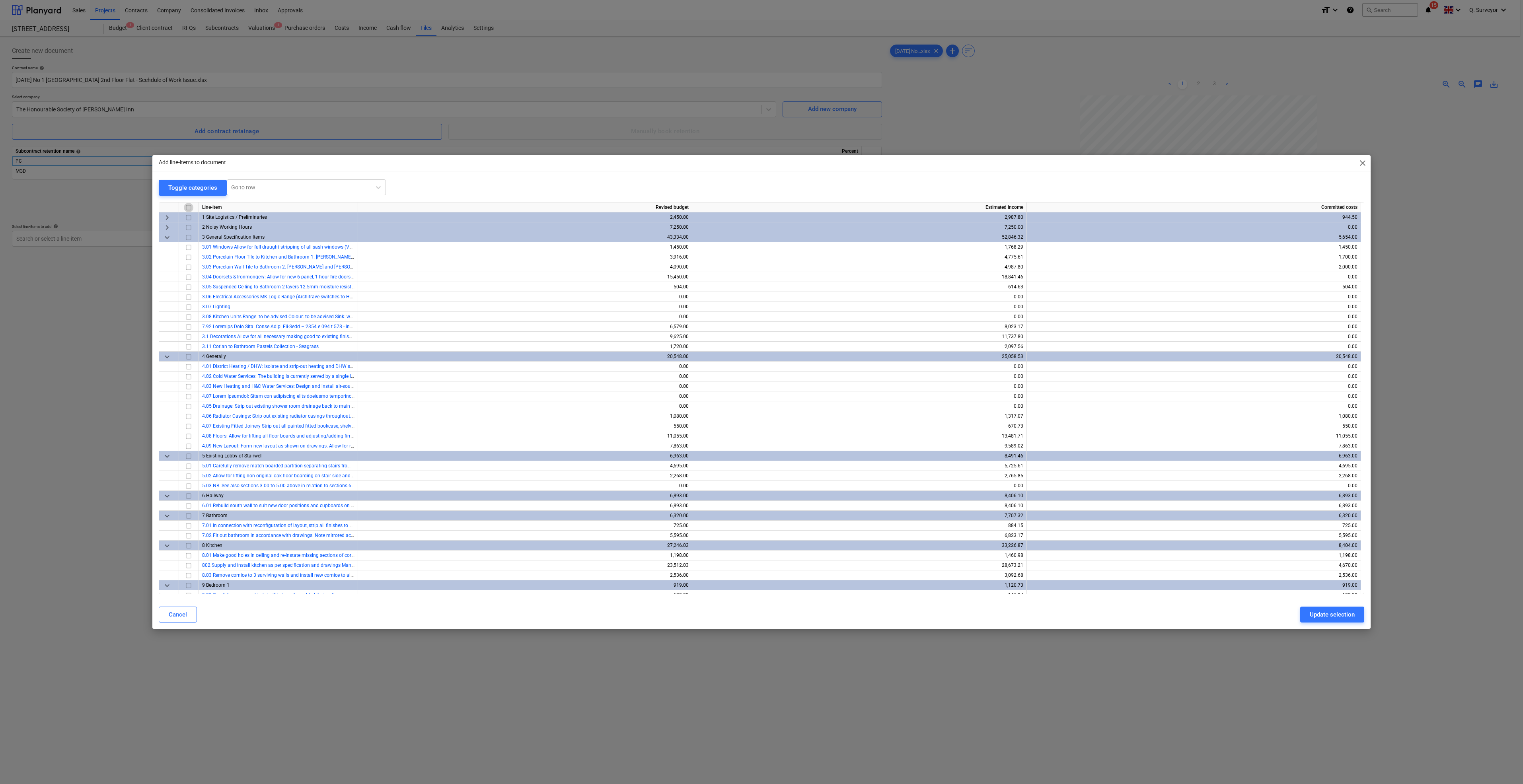
click at [188, 206] on input "checkbox" at bounding box center [189, 208] width 10 height 10
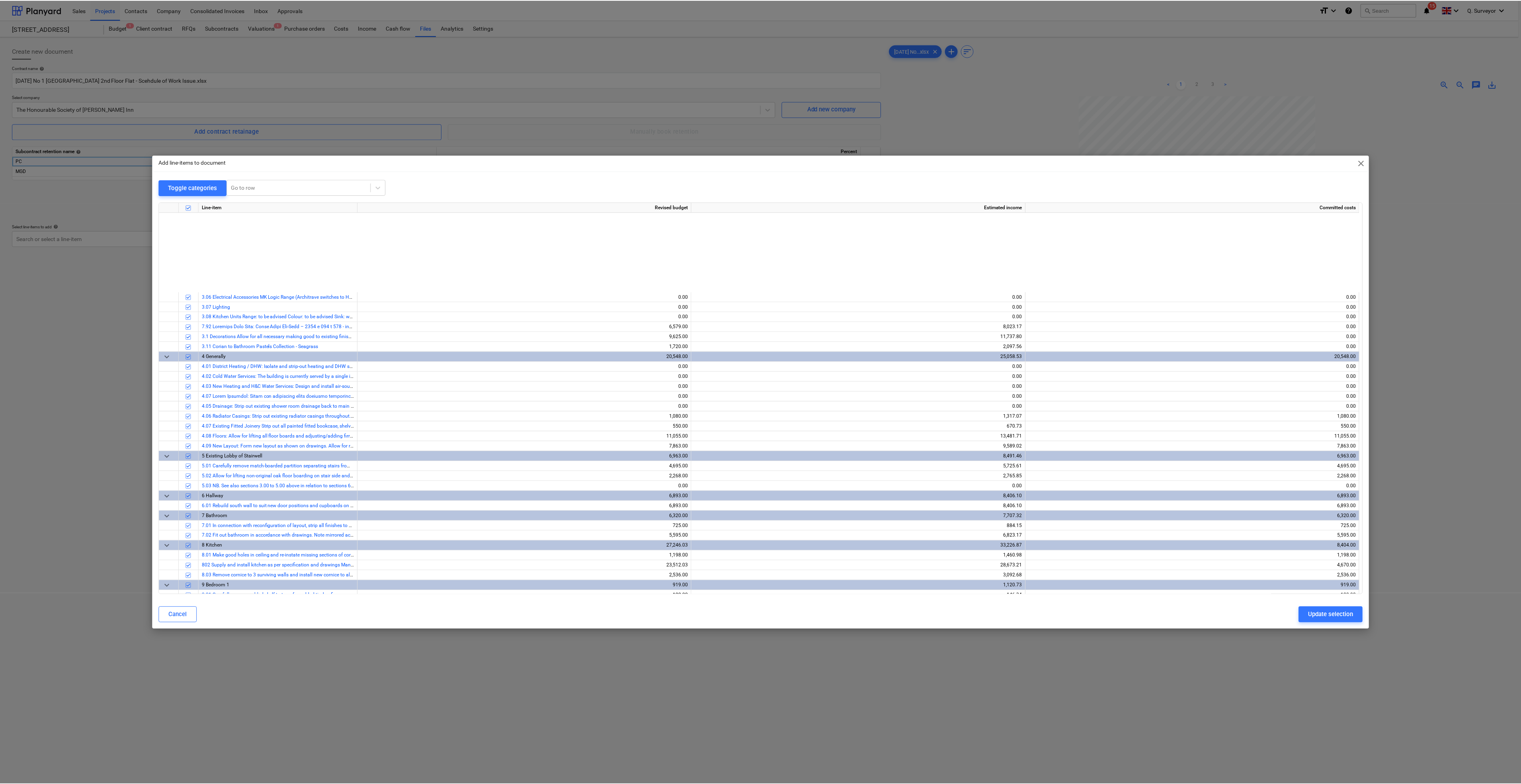
scroll to position [146, 0]
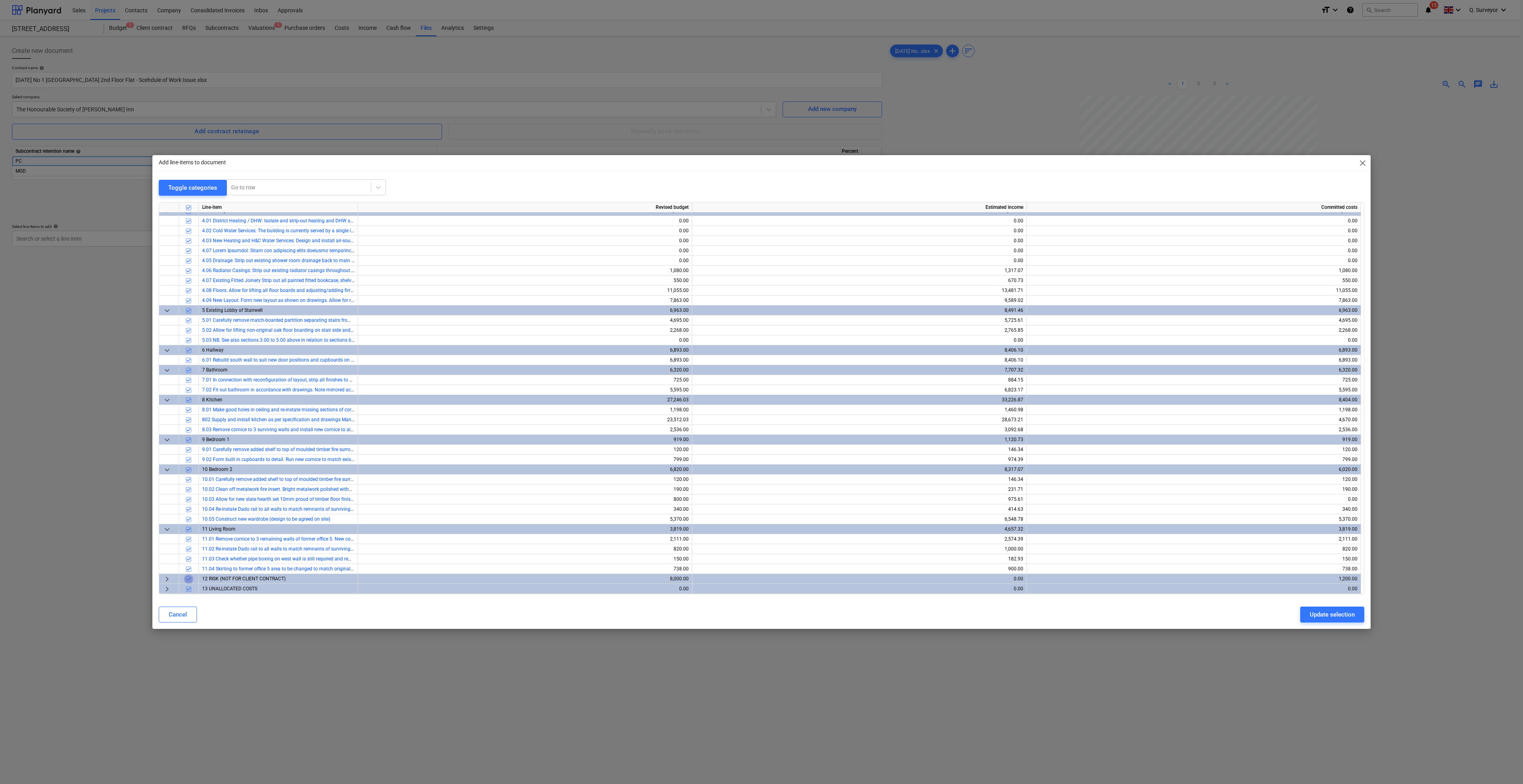
click at [187, 577] on input "checkbox" at bounding box center [189, 579] width 10 height 10
checkbox input "false"
click at [191, 588] on input "checkbox" at bounding box center [189, 589] width 10 height 10
click at [1314, 617] on div "Update selection" at bounding box center [1332, 615] width 45 height 10
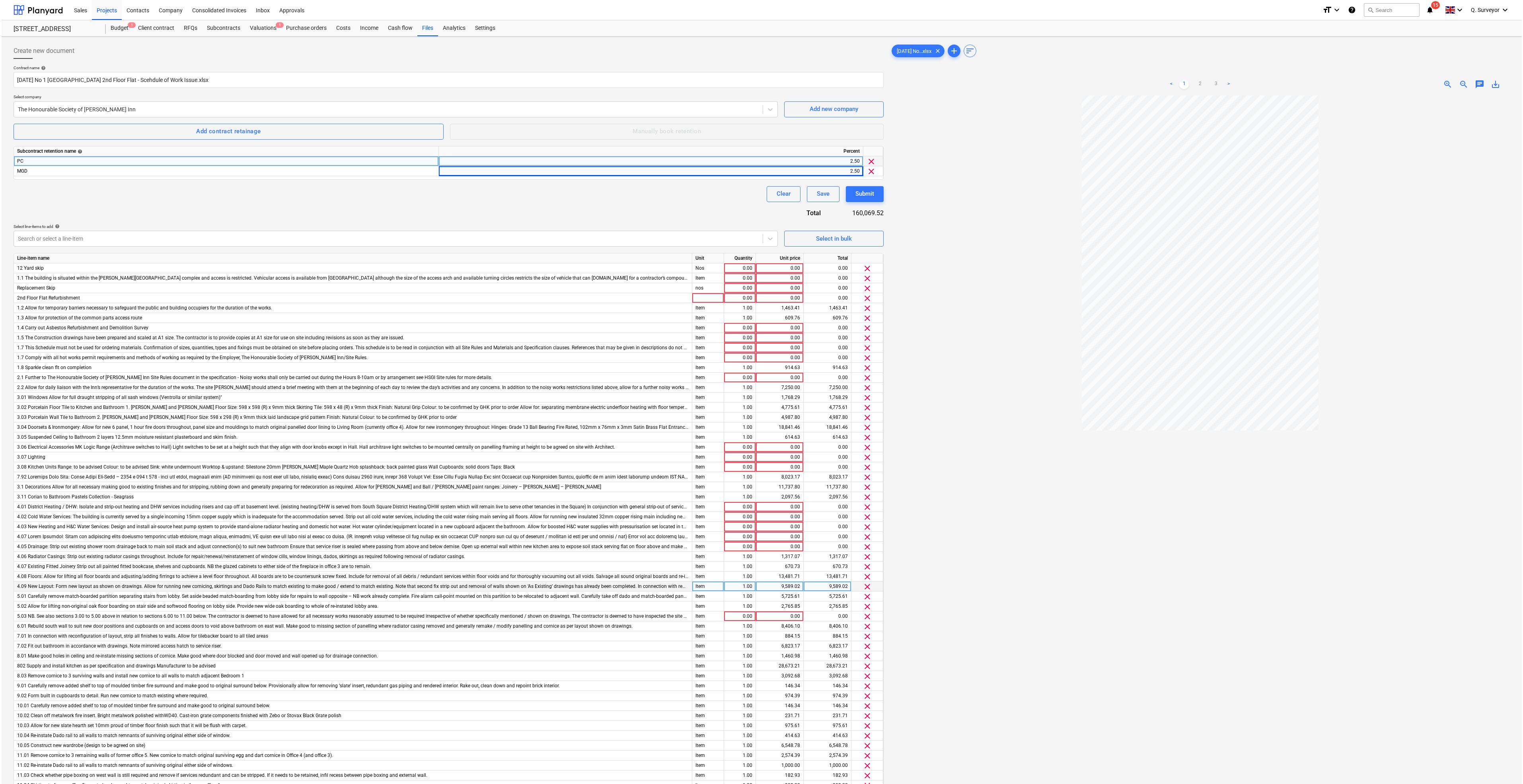
scroll to position [79, 0]
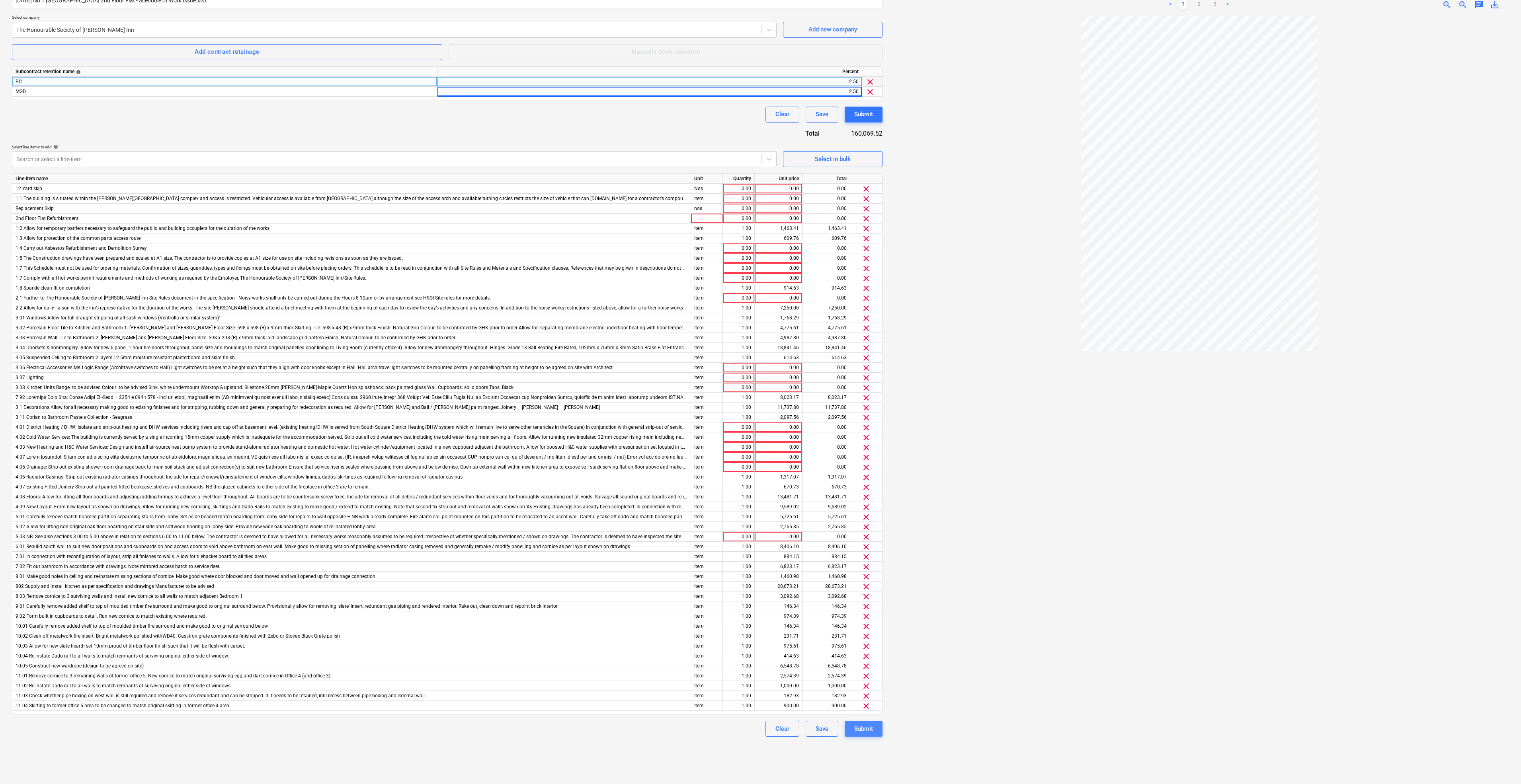
click at [870, 729] on div "Submit" at bounding box center [862, 729] width 19 height 10
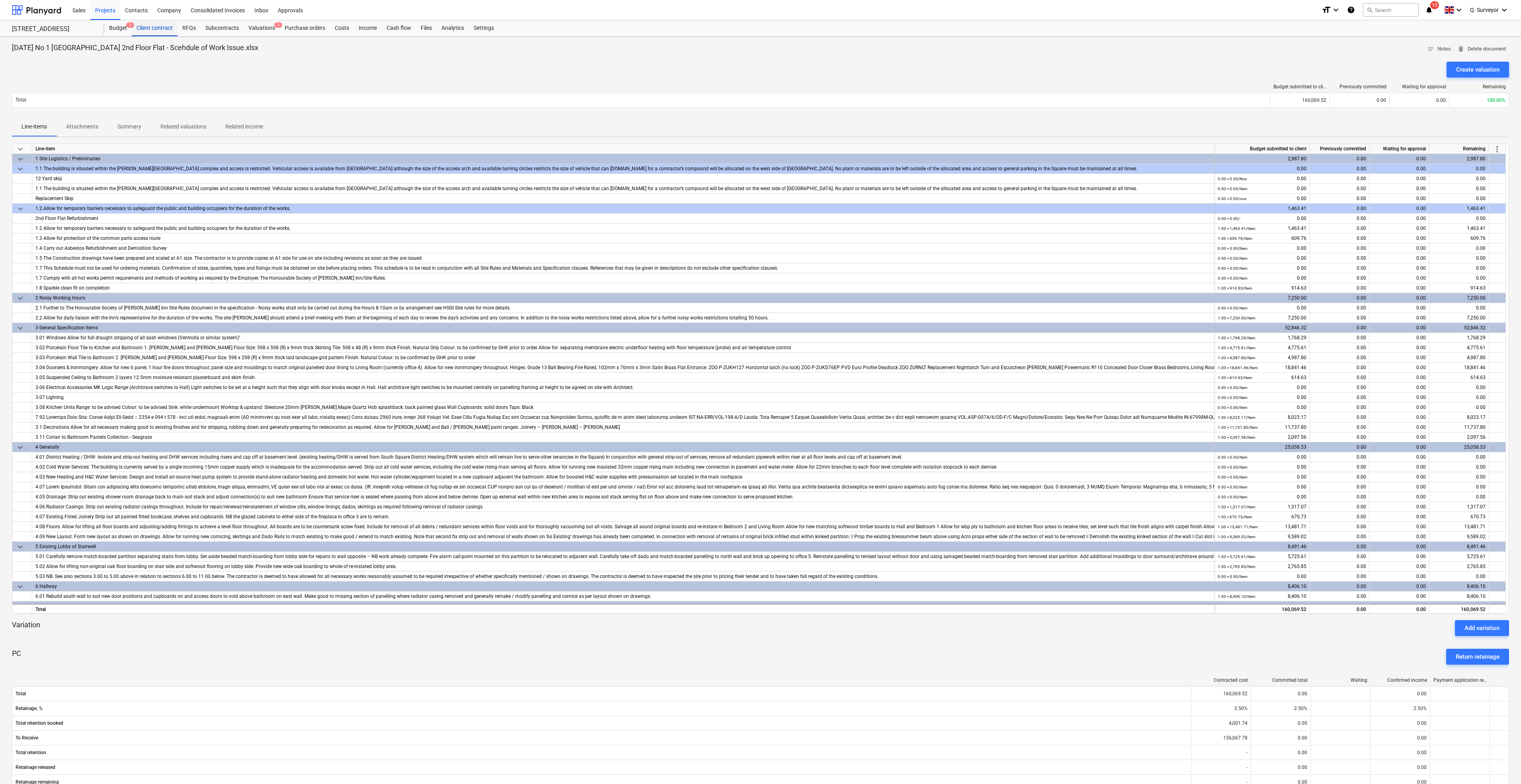
click at [153, 26] on div "Client contract" at bounding box center [154, 28] width 46 height 16
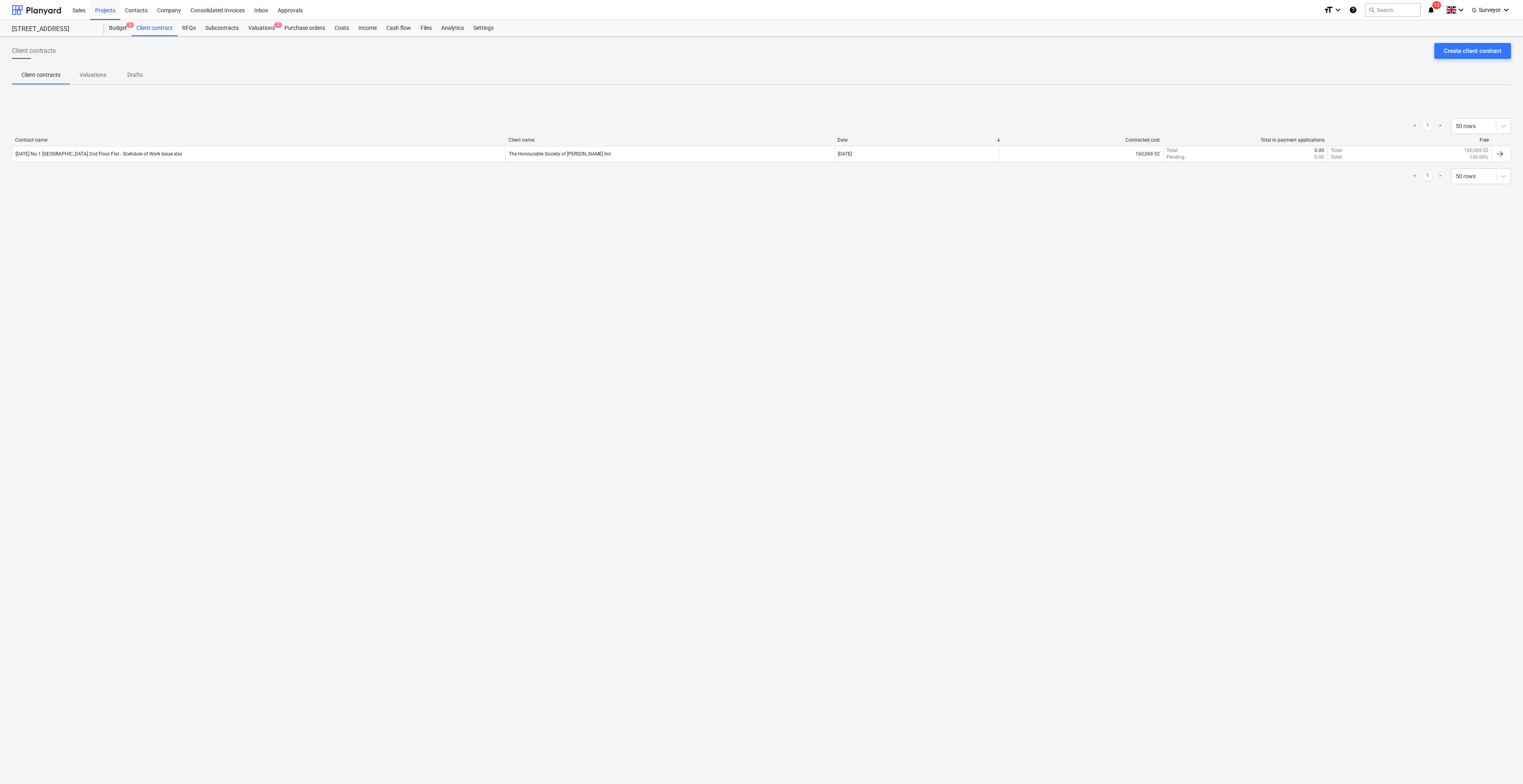
click at [146, 311] on div "Client contracts Create client contract Client contracts Valuations Drafts < 1 …" at bounding box center [762, 410] width 1523 height 747
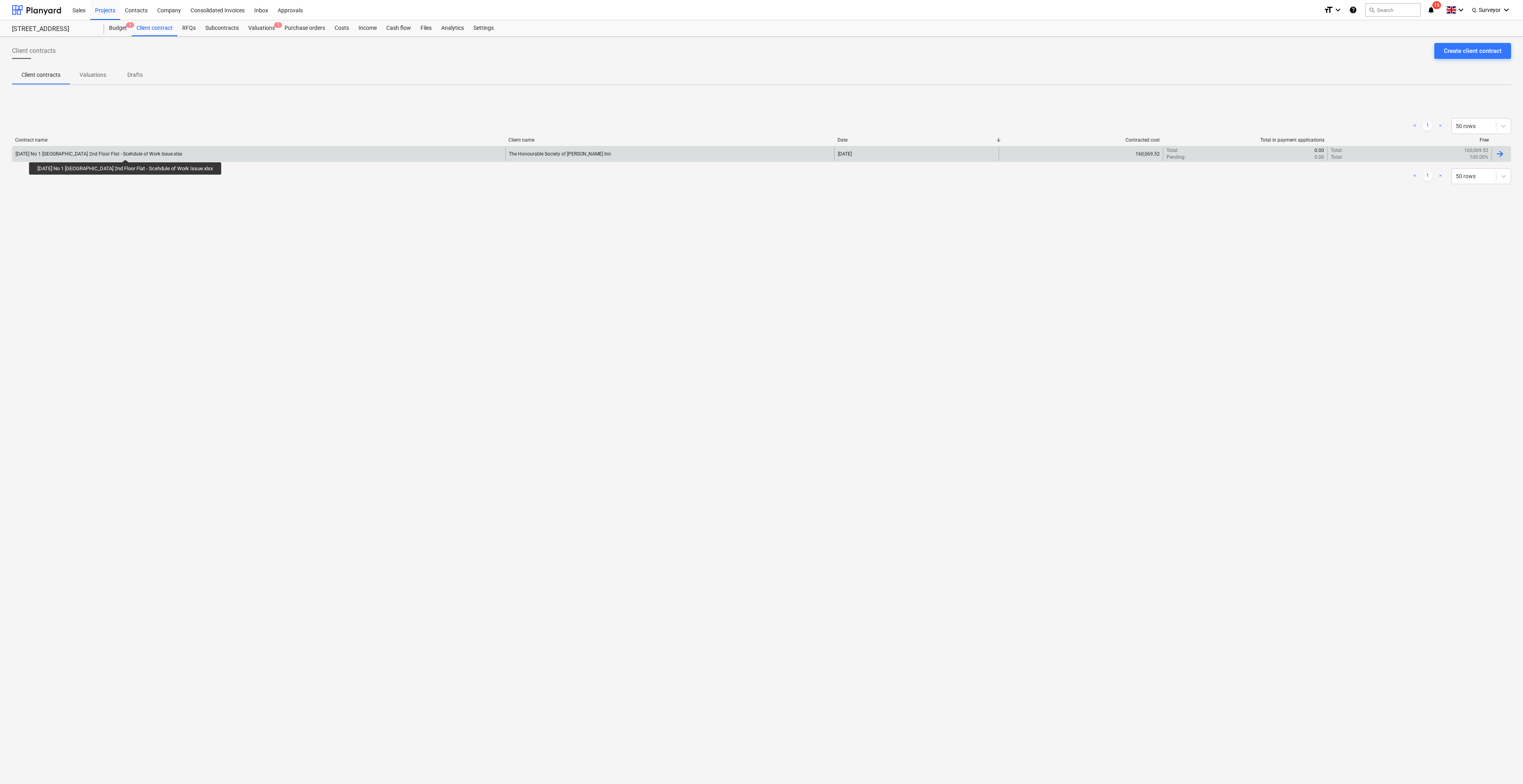
click at [123, 152] on div "[DATE] No 1 [GEOGRAPHIC_DATA] 2nd Floor Flat - Scehdule of Work Issue.xlsx" at bounding box center [99, 154] width 166 height 6
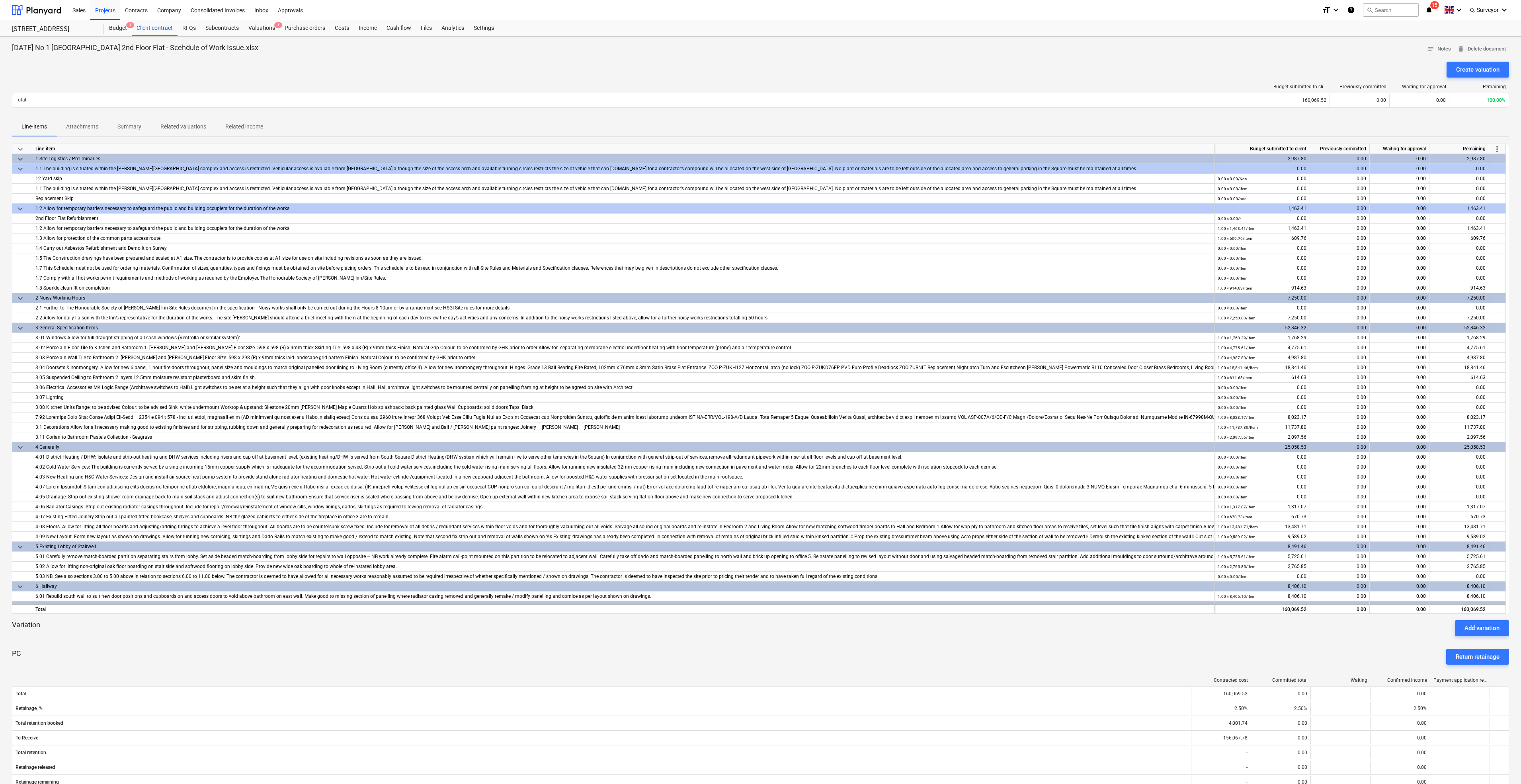
click at [81, 120] on span "Attachments" at bounding box center [82, 126] width 51 height 13
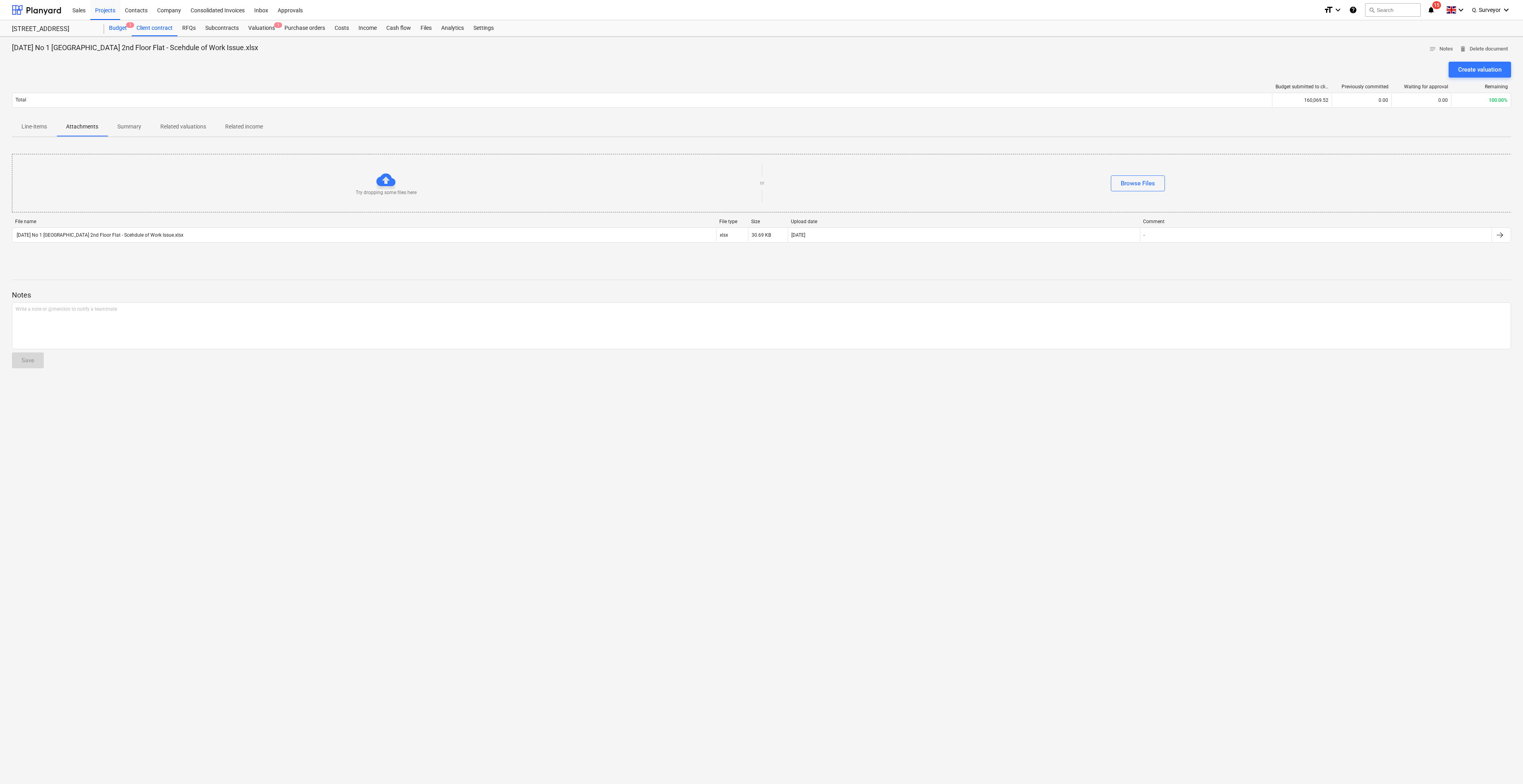
click at [124, 31] on div "Budget 1" at bounding box center [118, 28] width 28 height 16
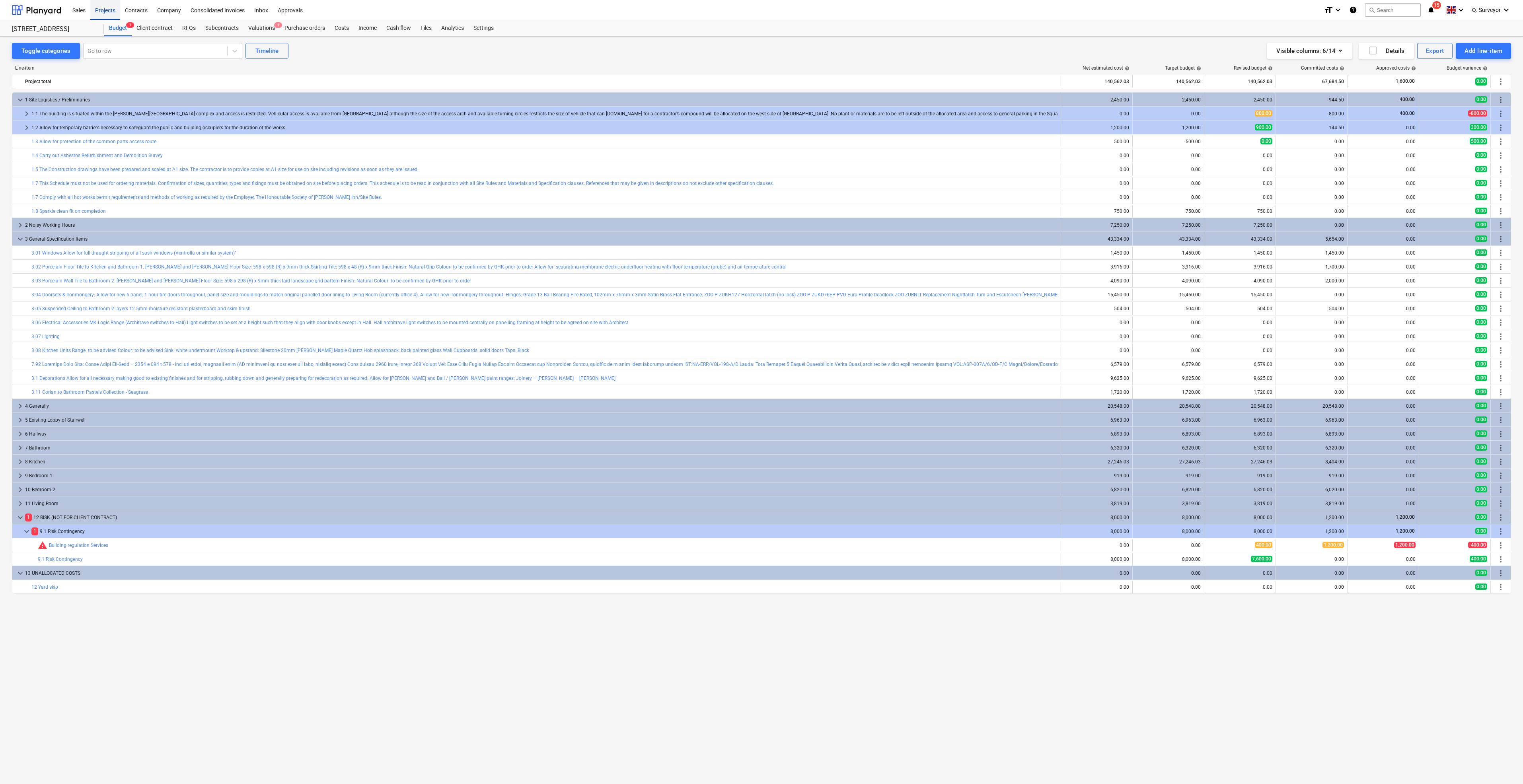
click at [104, 10] on div "Projects" at bounding box center [105, 10] width 30 height 20
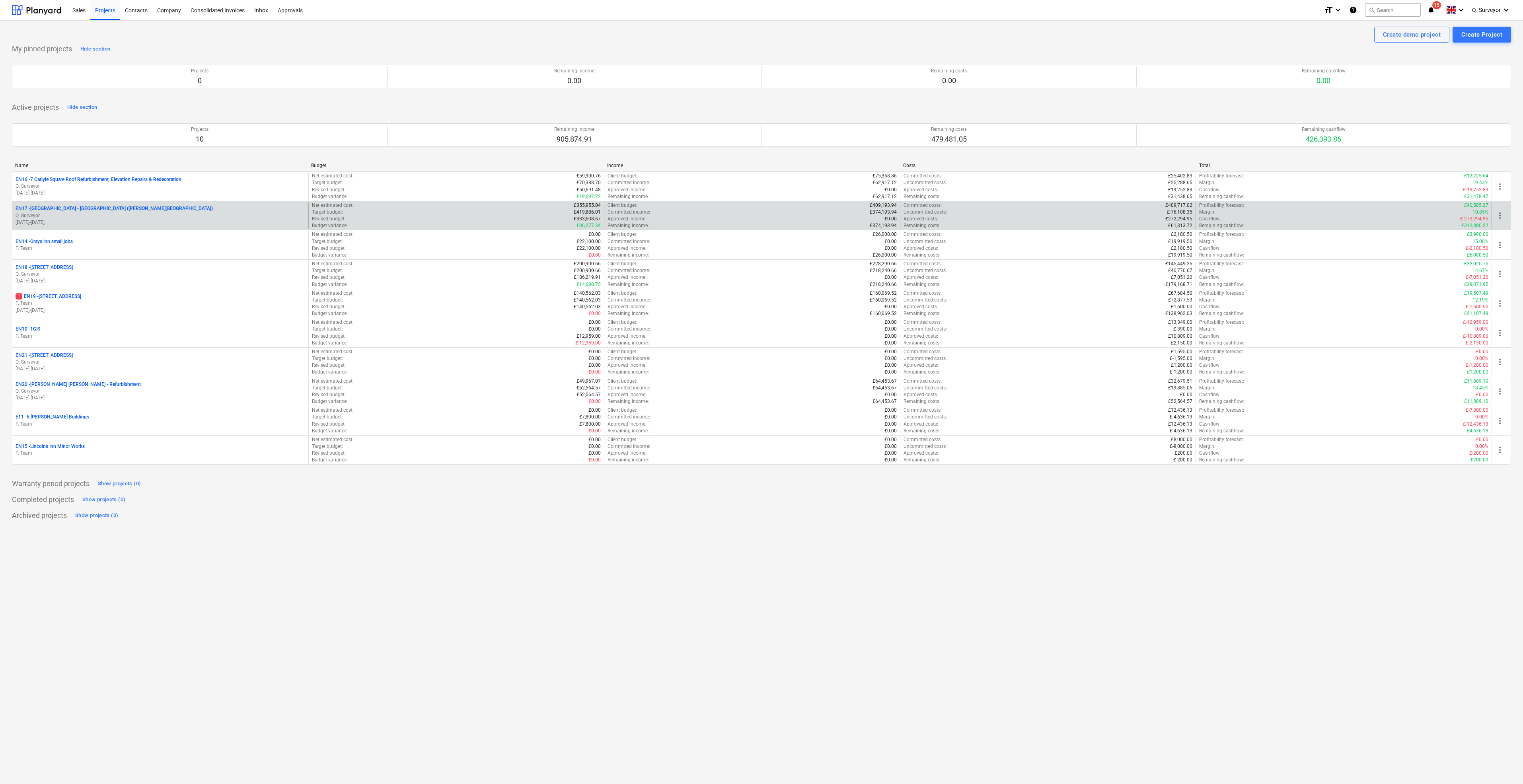
click at [128, 209] on p "EN17 - [GEOGRAPHIC_DATA] - [GEOGRAPHIC_DATA] ([PERSON_NAME][GEOGRAPHIC_DATA] an…" at bounding box center [114, 208] width 197 height 7
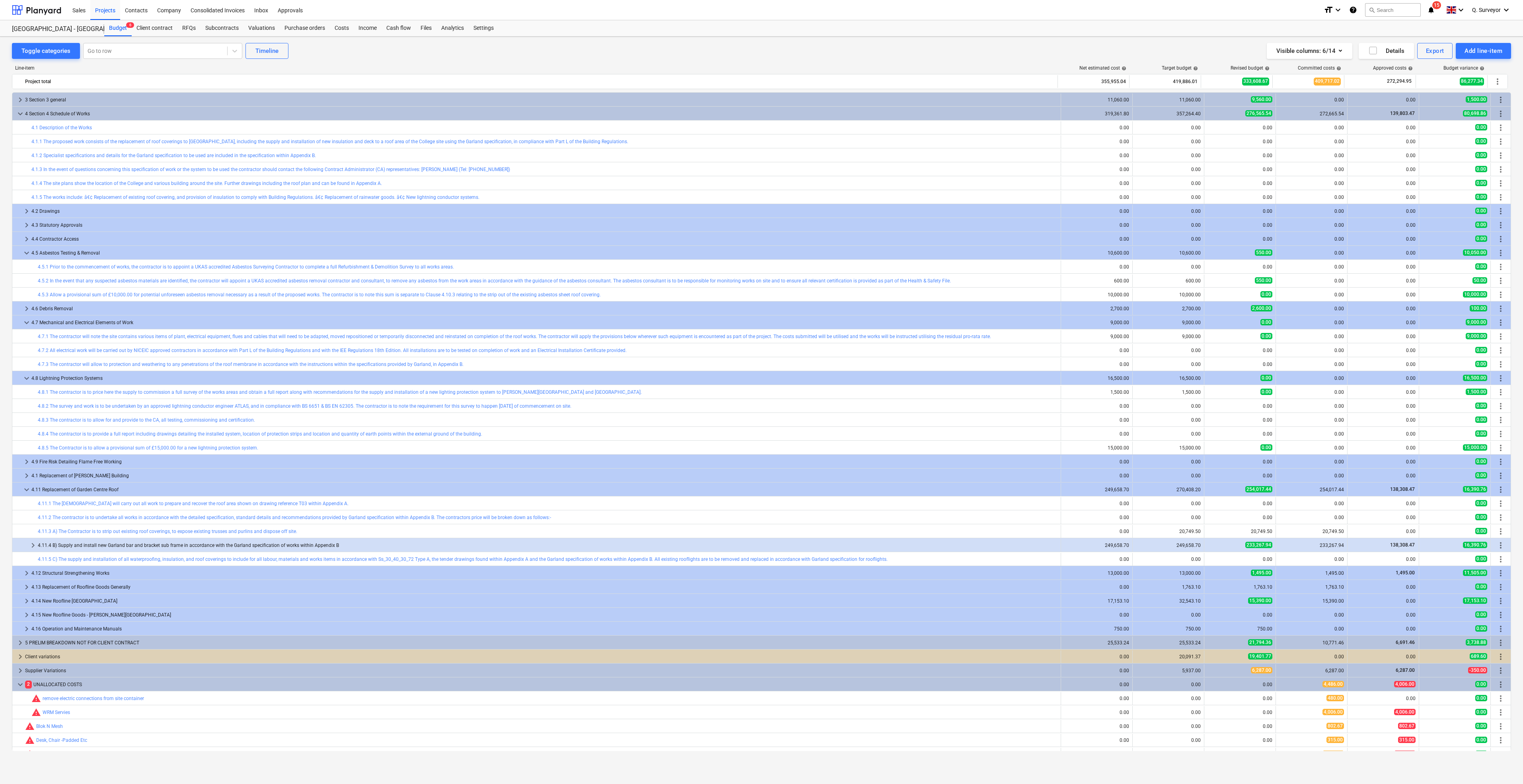
scroll to position [24, 0]
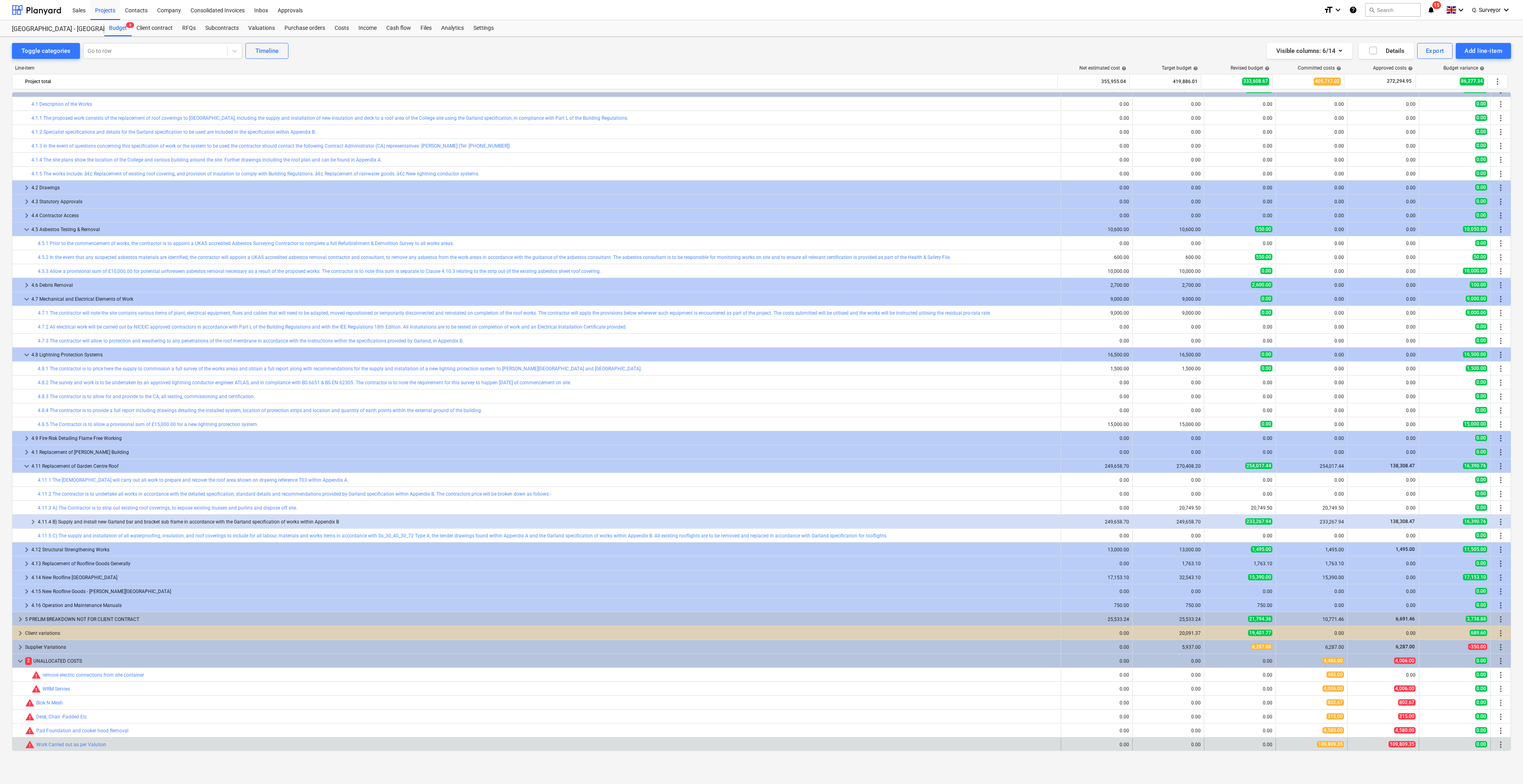
click at [1496, 744] on span "more_vert" at bounding box center [1501, 744] width 10 height 10
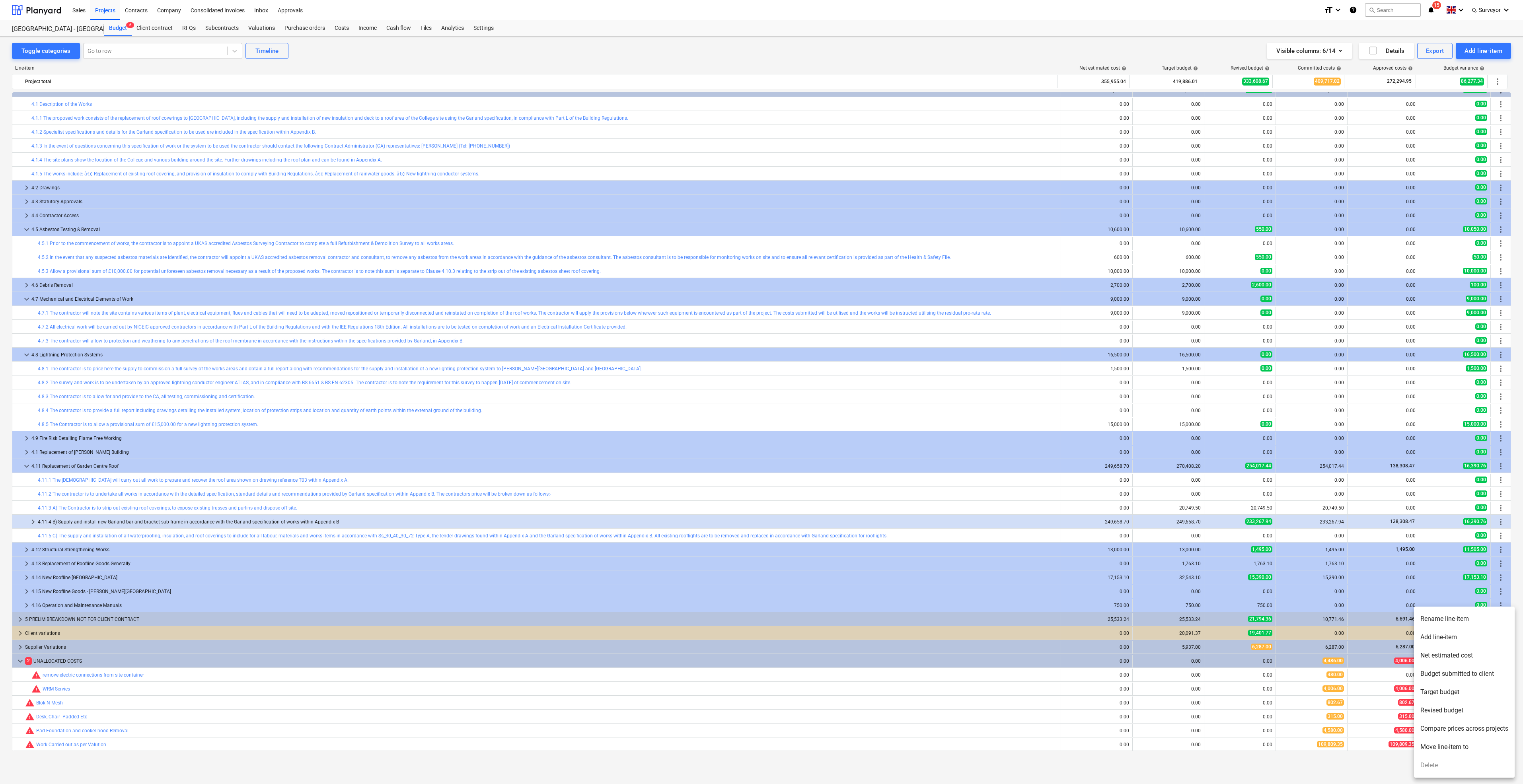
click at [1440, 743] on li "Move line-item to" at bounding box center [1465, 746] width 101 height 18
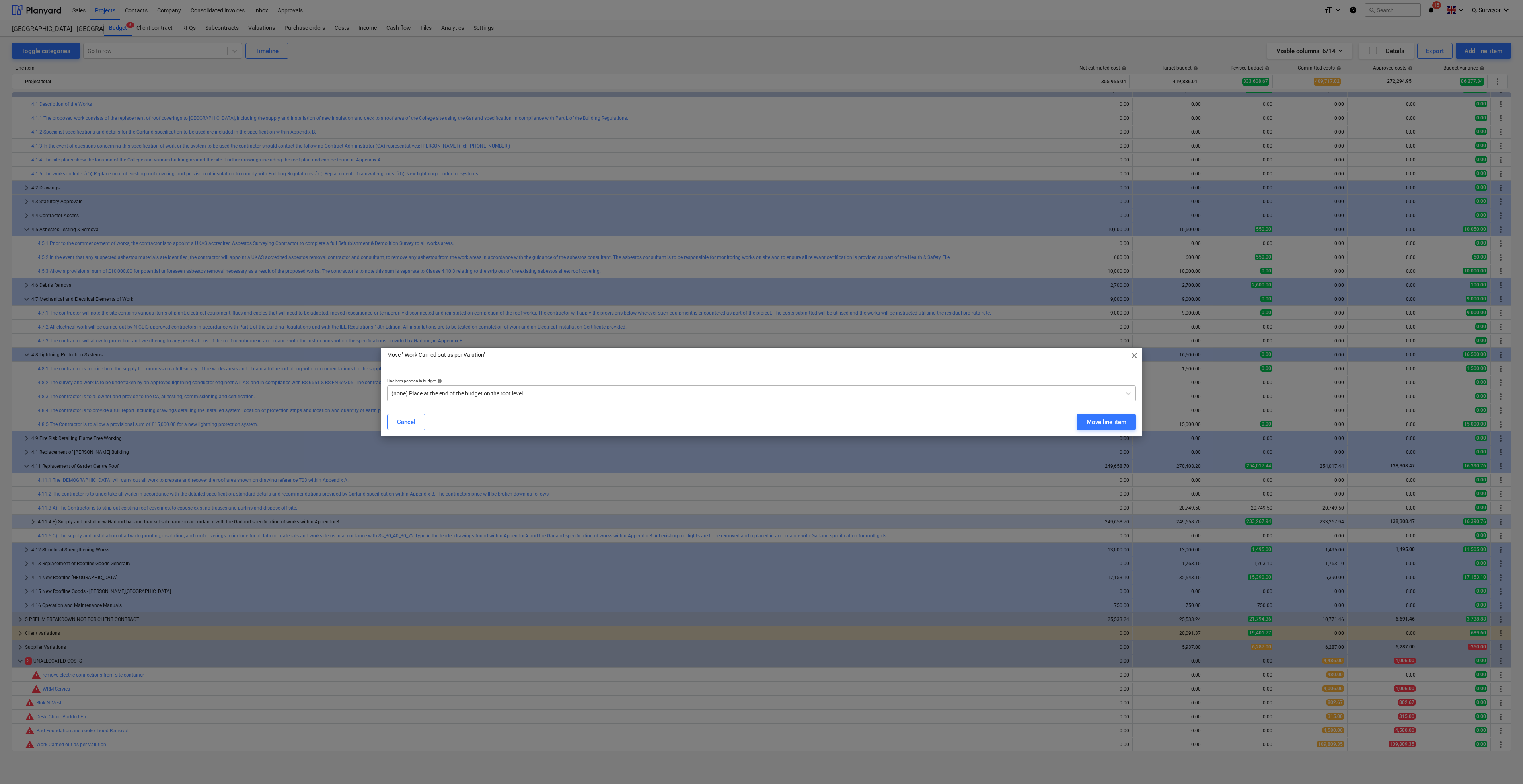
click at [499, 388] on div "(none) Place at the end of the budget on the root level" at bounding box center [754, 393] width 734 height 11
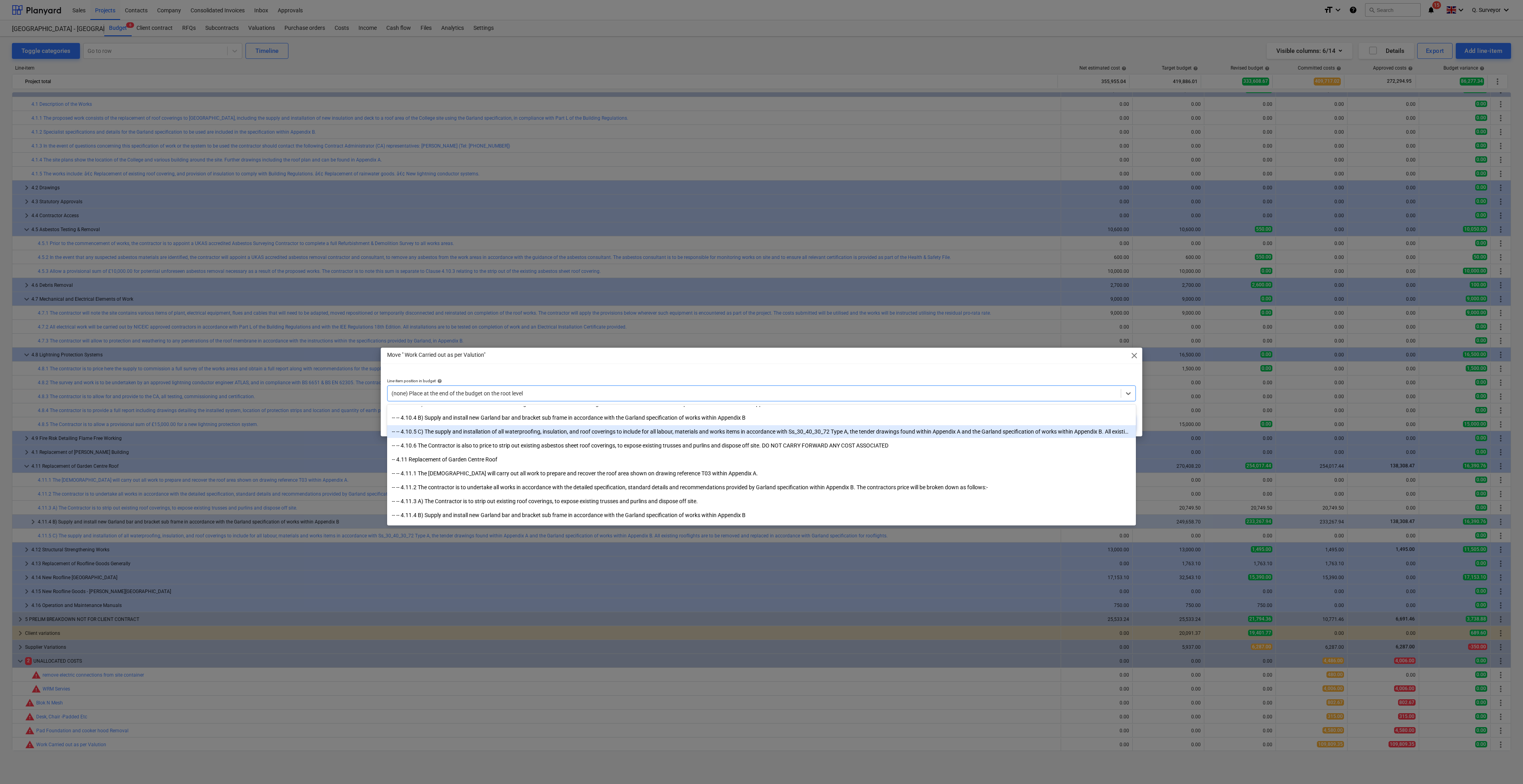
scroll to position [2804, 0]
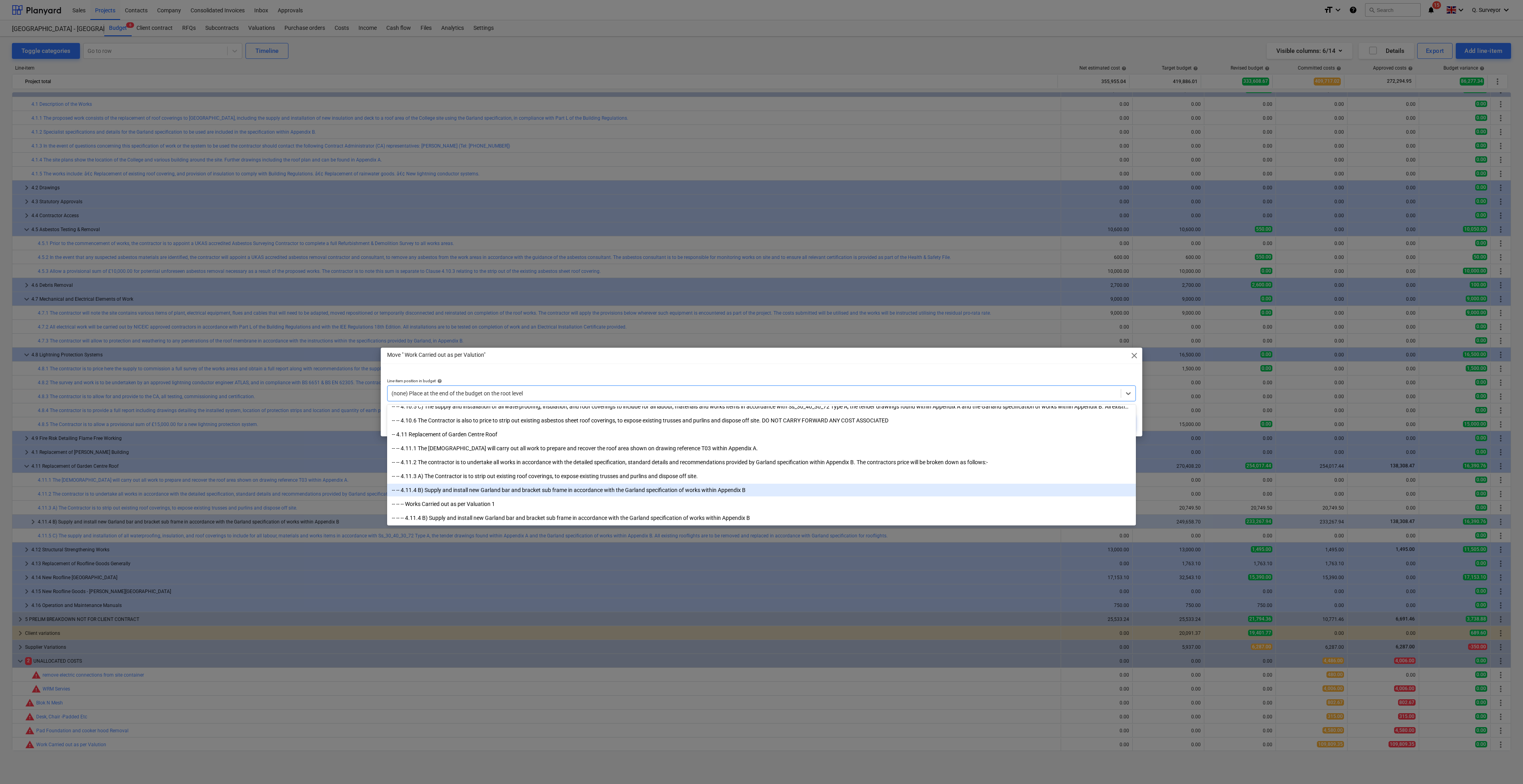
click at [492, 489] on div "-- -- 4.11.4 B) Supply and install new Garland bar and bracket sub frame in acc…" at bounding box center [762, 490] width 749 height 13
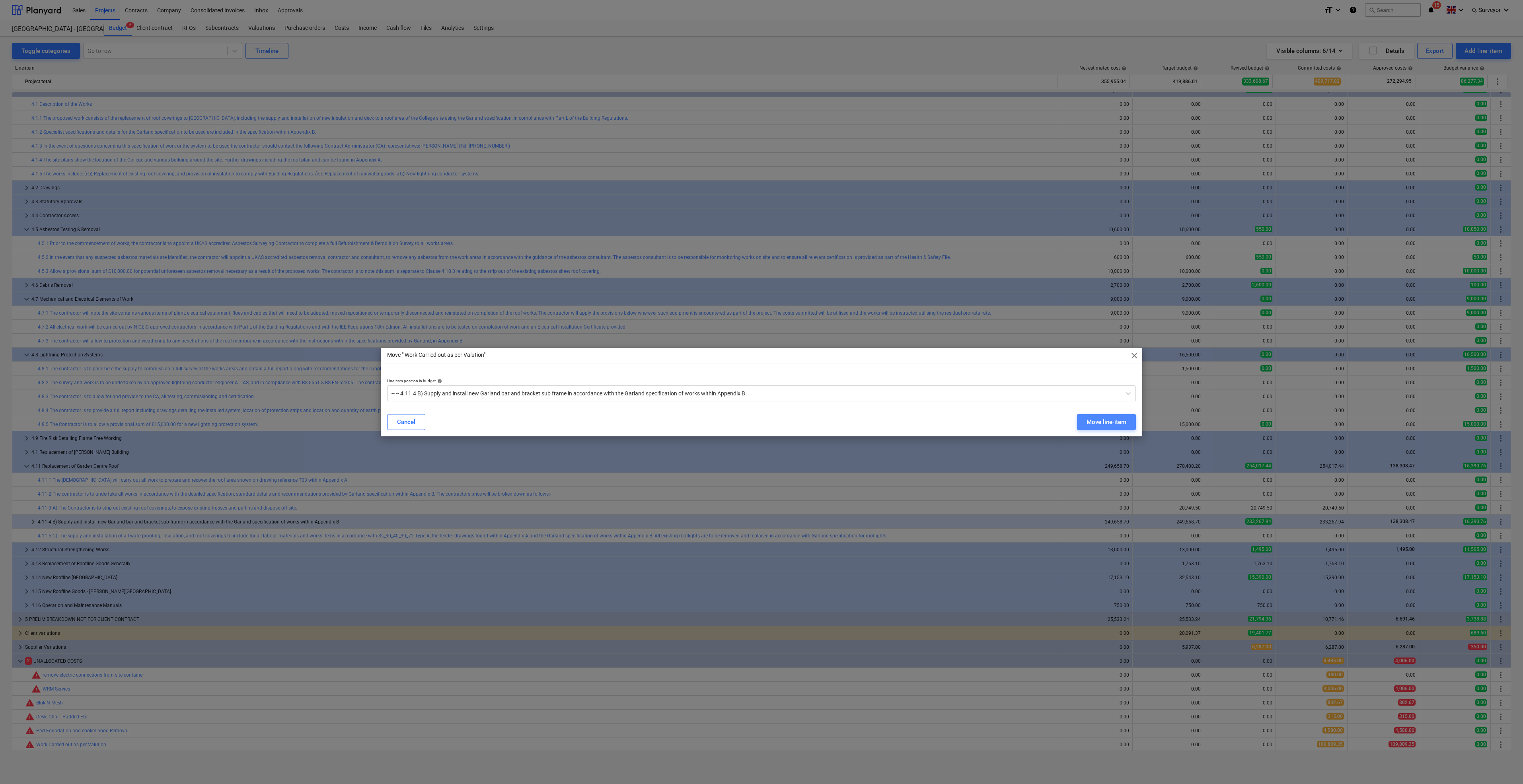
click at [1097, 426] on div "Move line-item" at bounding box center [1106, 422] width 40 height 10
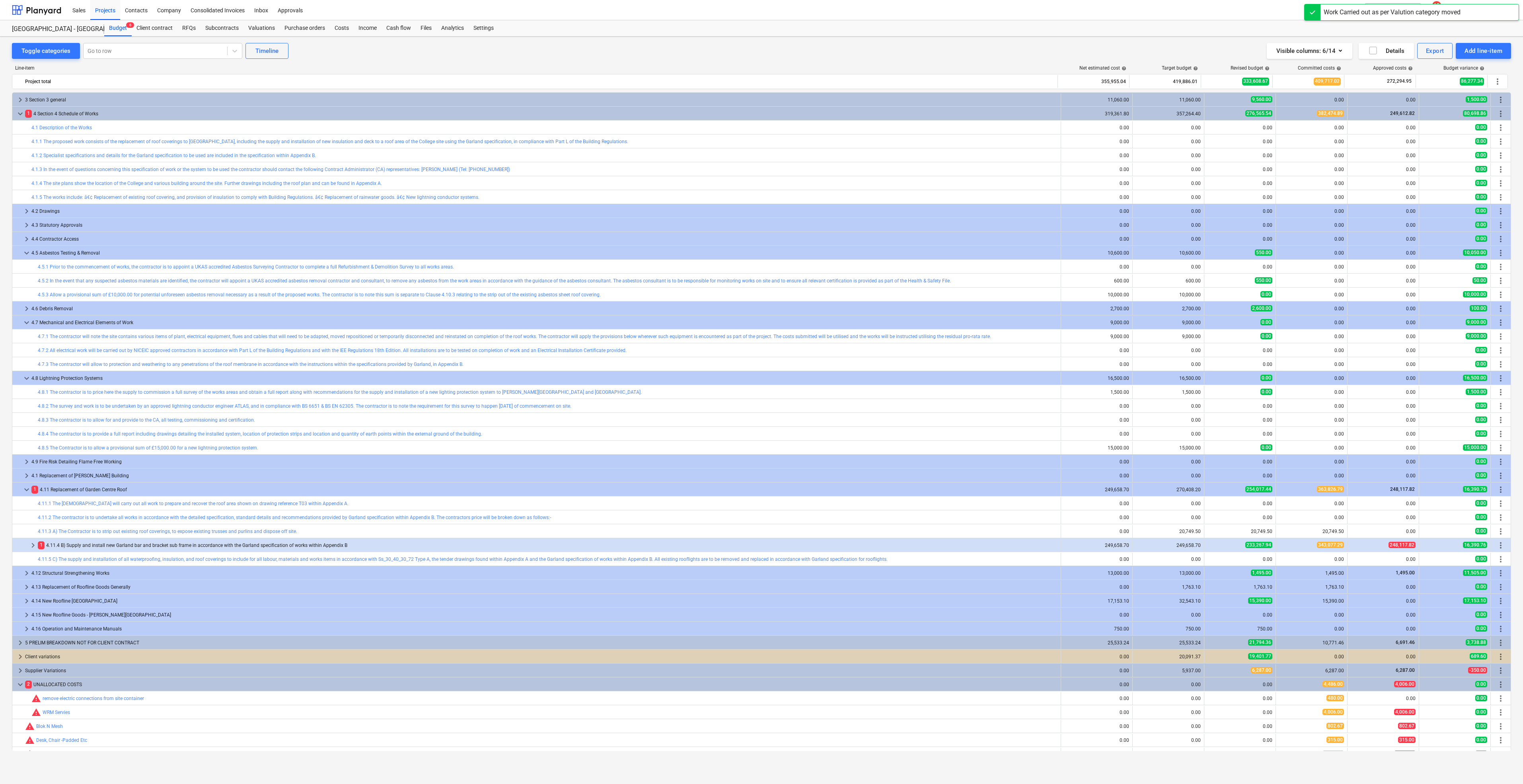
scroll to position [0, 0]
click at [25, 110] on span "keyboard_arrow_down" at bounding box center [21, 114] width 10 height 10
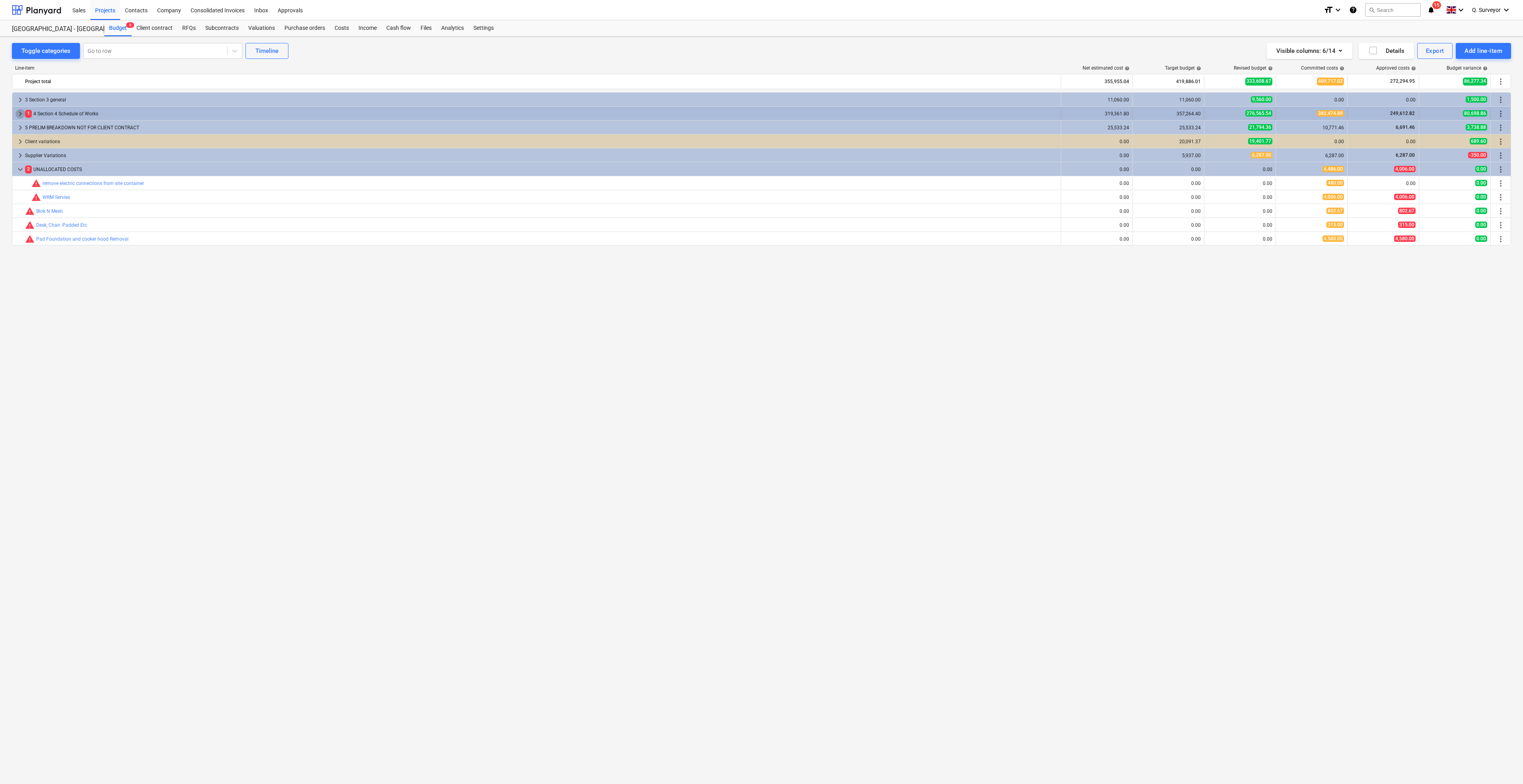
click at [21, 112] on span "keyboard_arrow_right" at bounding box center [21, 114] width 10 height 10
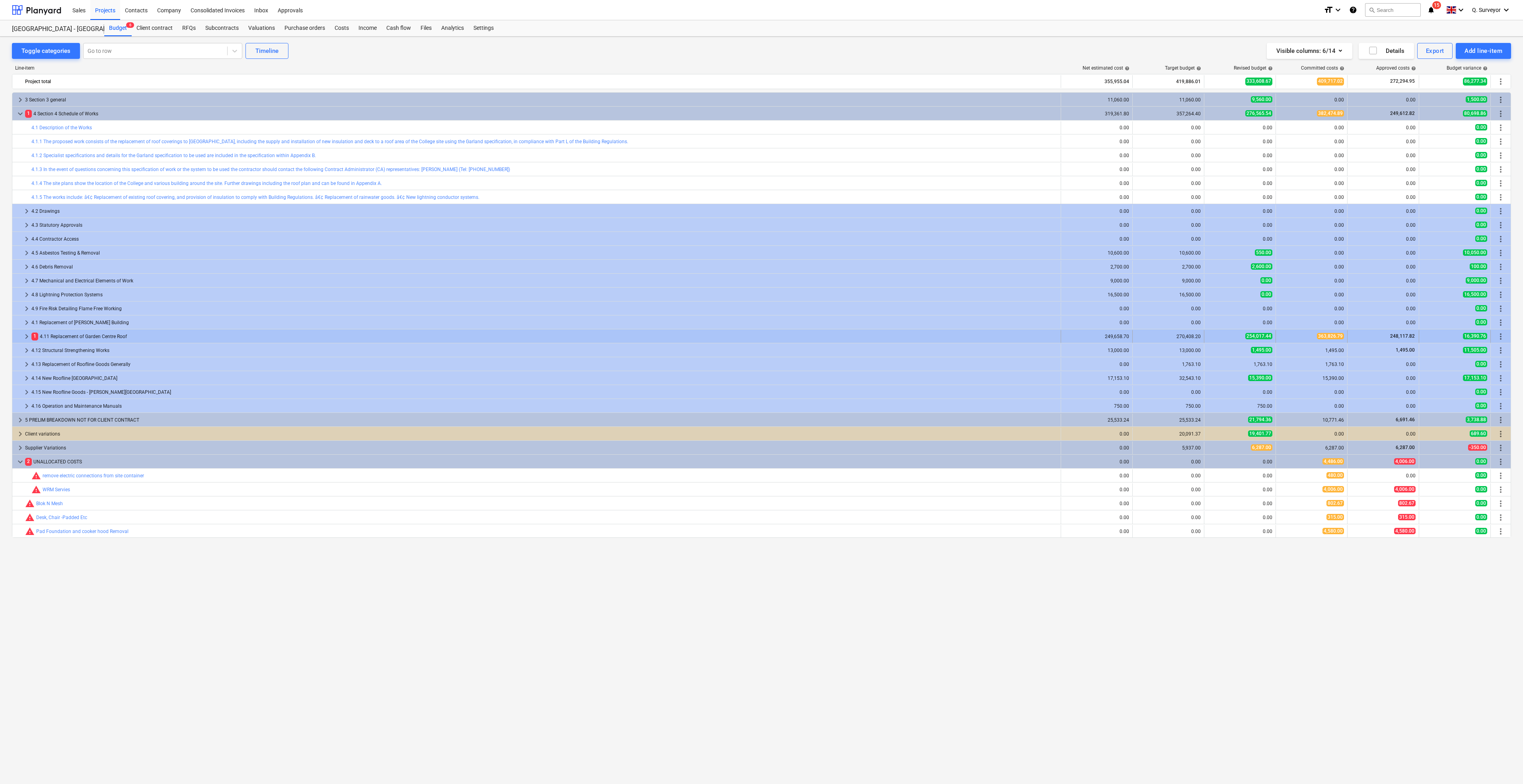
click at [25, 335] on span "keyboard_arrow_right" at bounding box center [27, 337] width 10 height 10
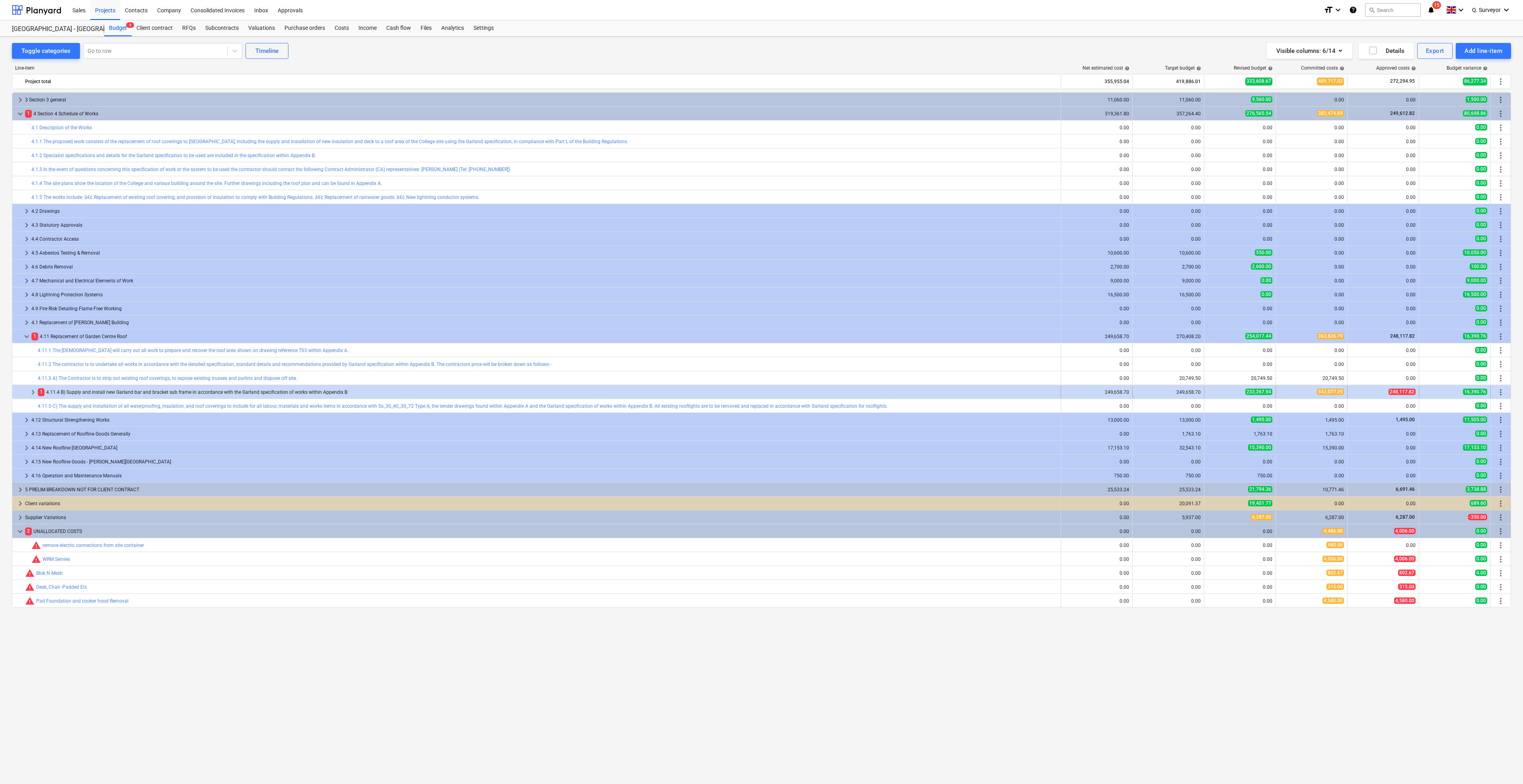
click at [31, 390] on span "keyboard_arrow_right" at bounding box center [34, 392] width 10 height 10
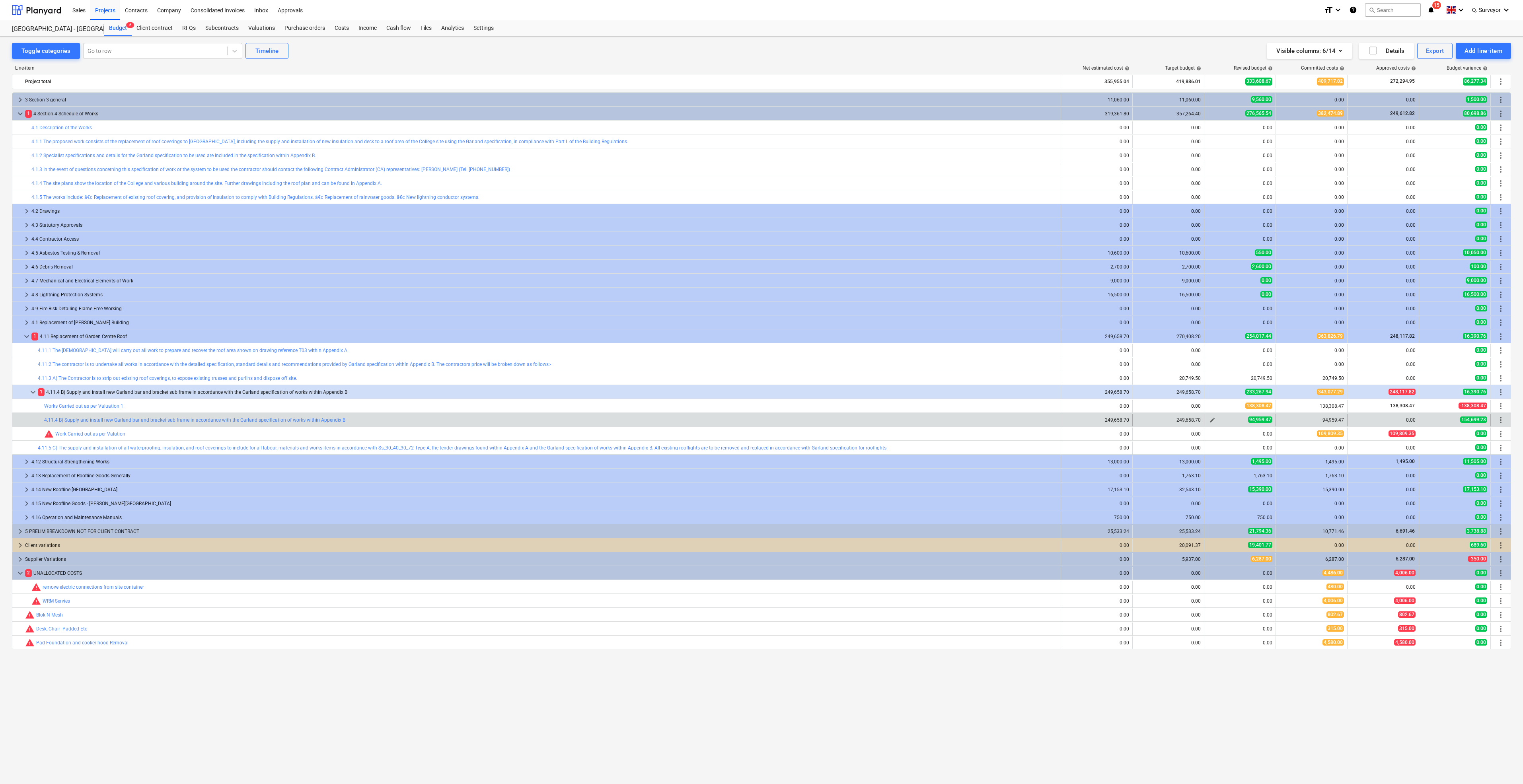
click at [1213, 420] on span "edit" at bounding box center [1212, 420] width 6 height 6
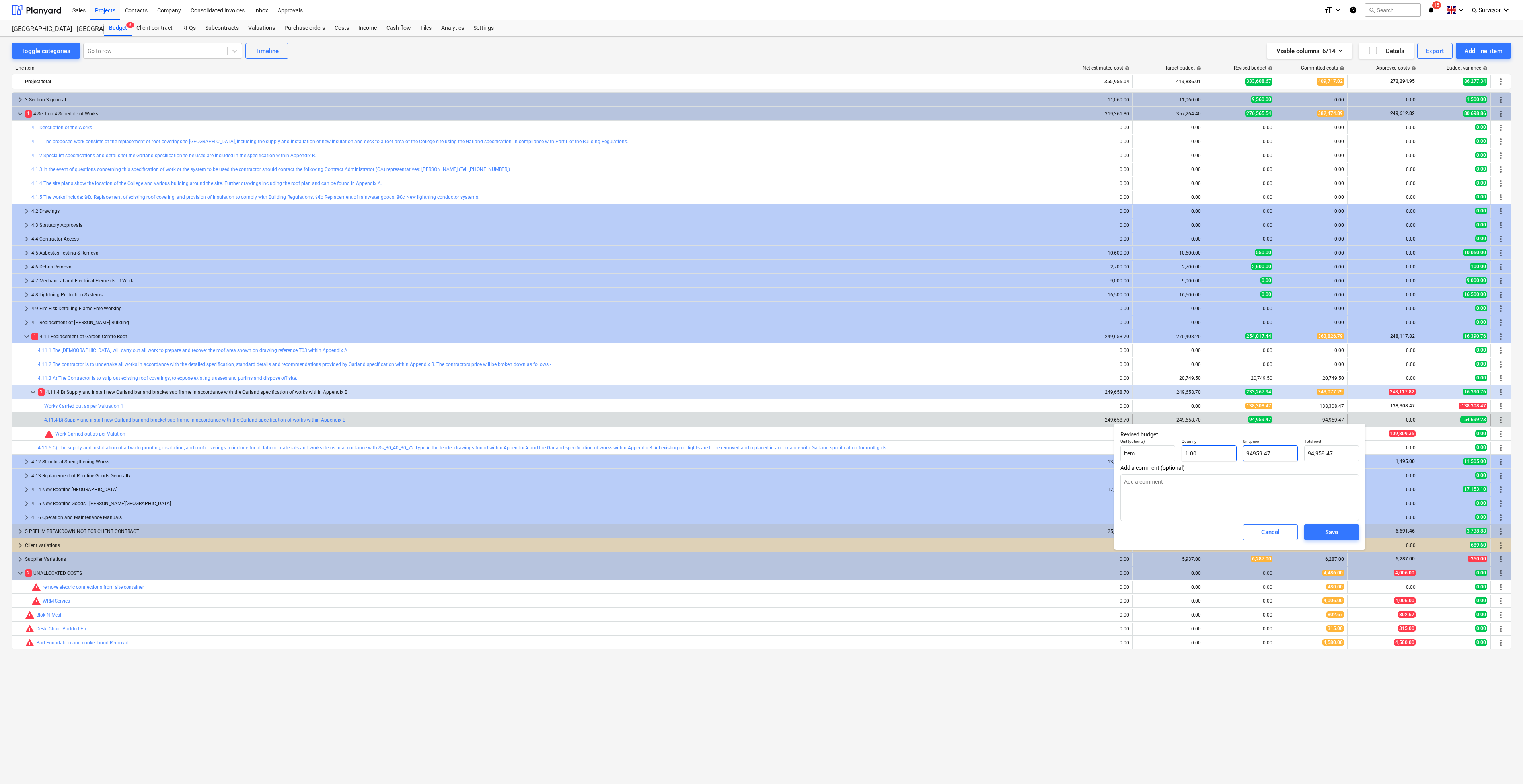
drag, startPoint x: 1278, startPoint y: 454, endPoint x: 1206, endPoint y: 447, distance: 72.3
click at [1206, 447] on div "Unit (optional) item Quantity 1.00 Unit price 94959.47 Total cost 94,959.47" at bounding box center [1240, 449] width 246 height 29
type input "0"
type textarea "x"
type input "0.00"
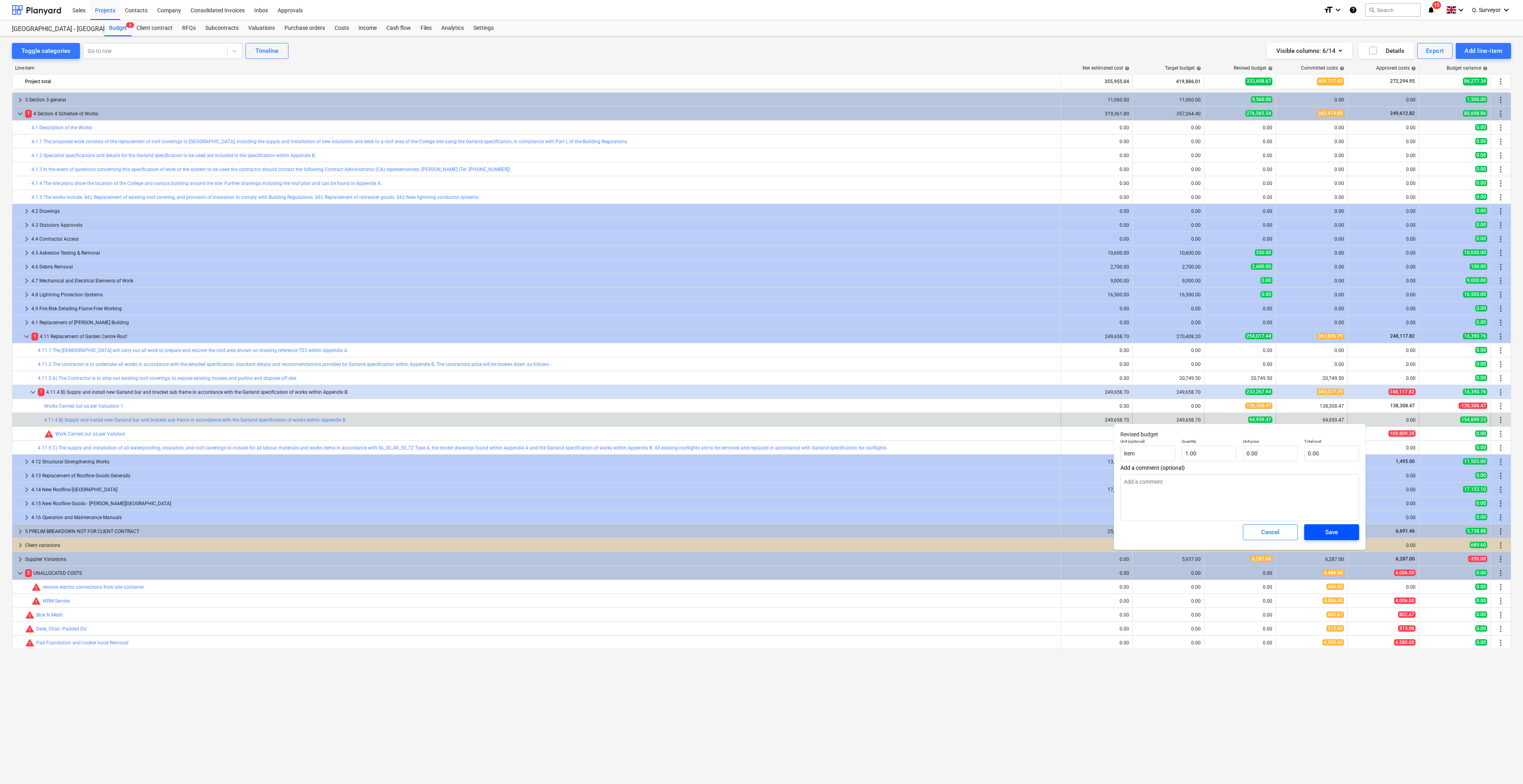
click at [1330, 531] on div "Save" at bounding box center [1332, 532] width 13 height 10
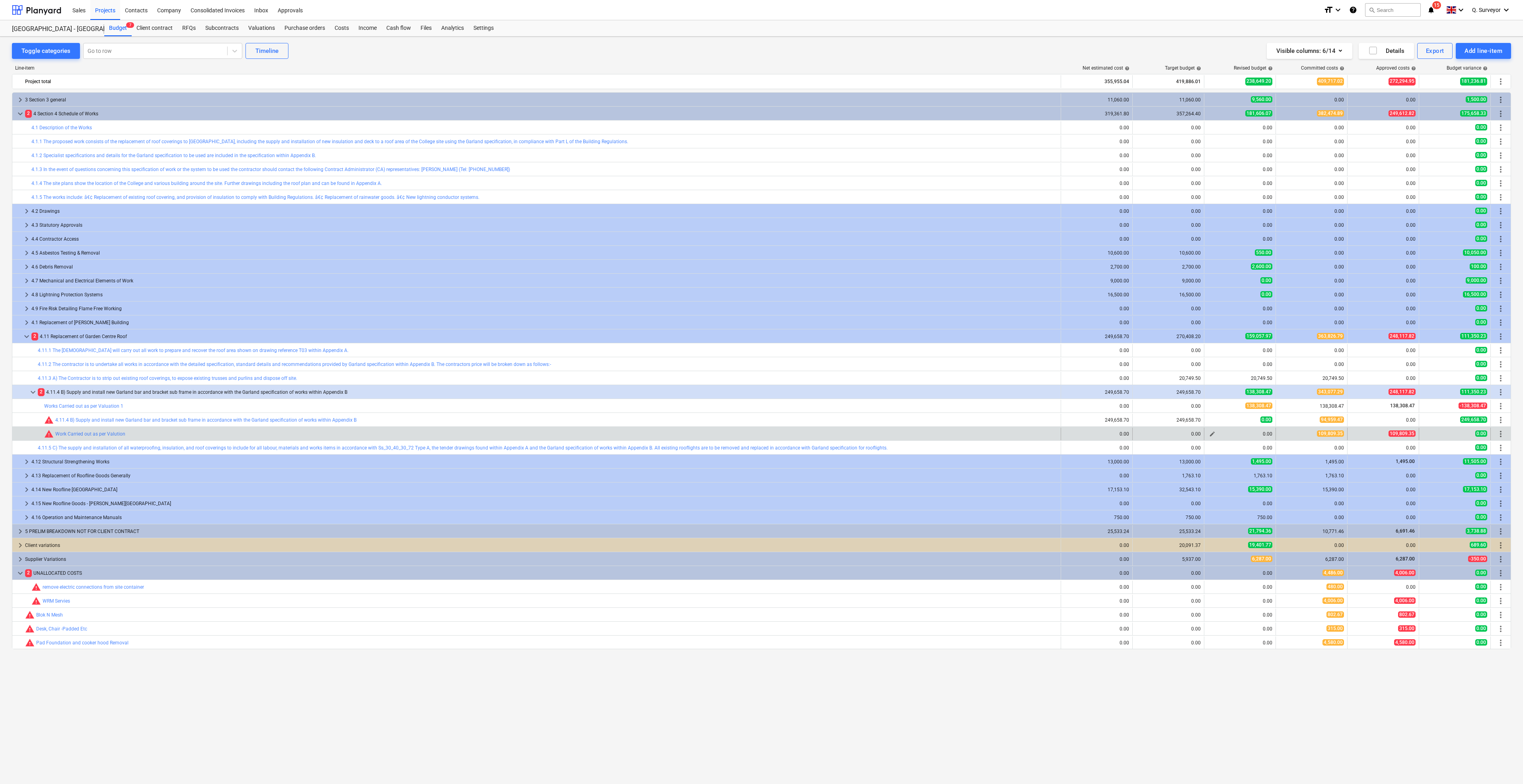
click at [1213, 432] on span "edit" at bounding box center [1212, 434] width 6 height 6
type textarea "x"
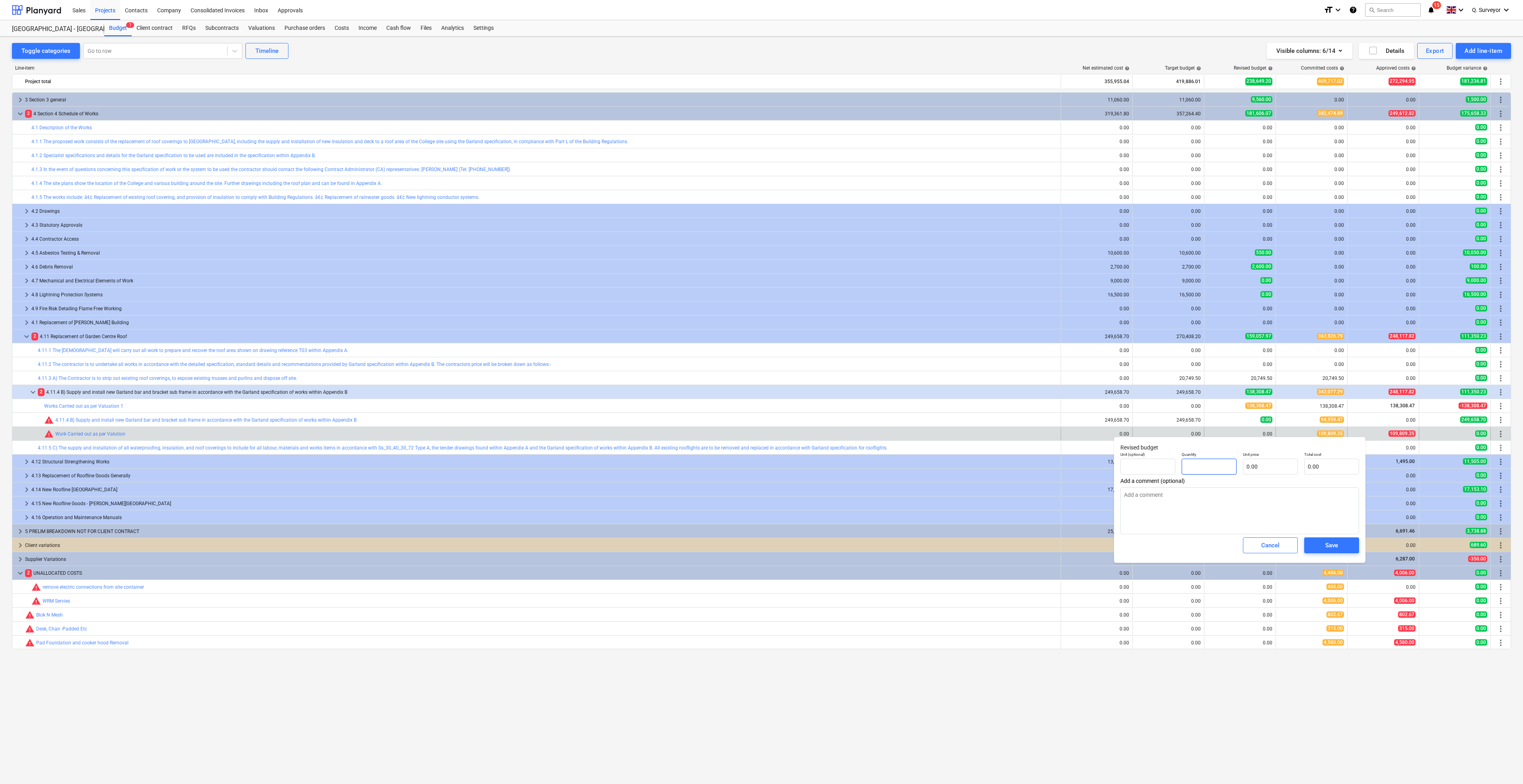
click at [1218, 465] on input "text" at bounding box center [1209, 466] width 54 height 16
type textarea "x"
type input "1"
type textarea "x"
type input "1.00"
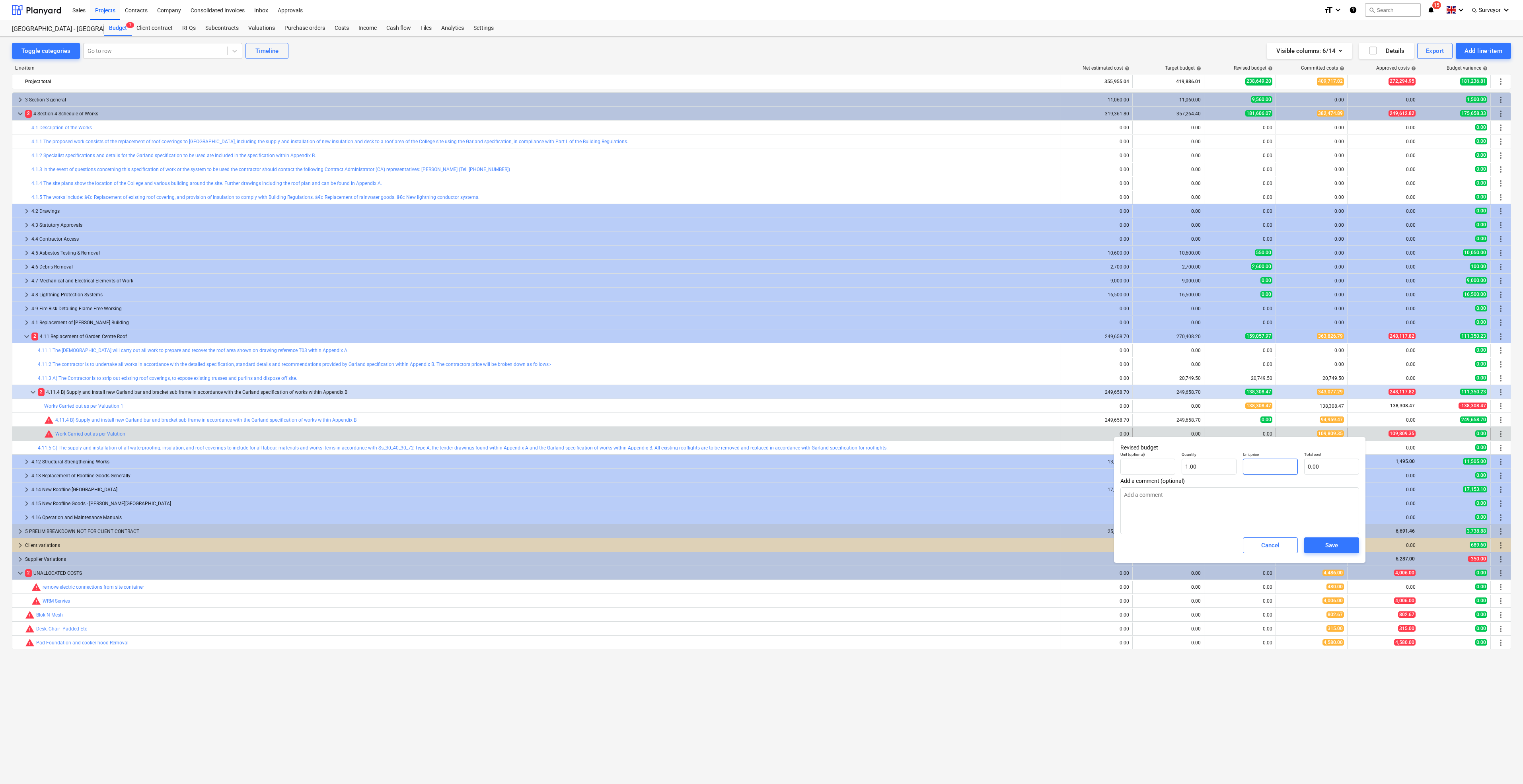
click at [1272, 466] on input "text" at bounding box center [1269, 466] width 54 height 16
type textarea "x"
type input "1"
type input "1.00"
type textarea "x"
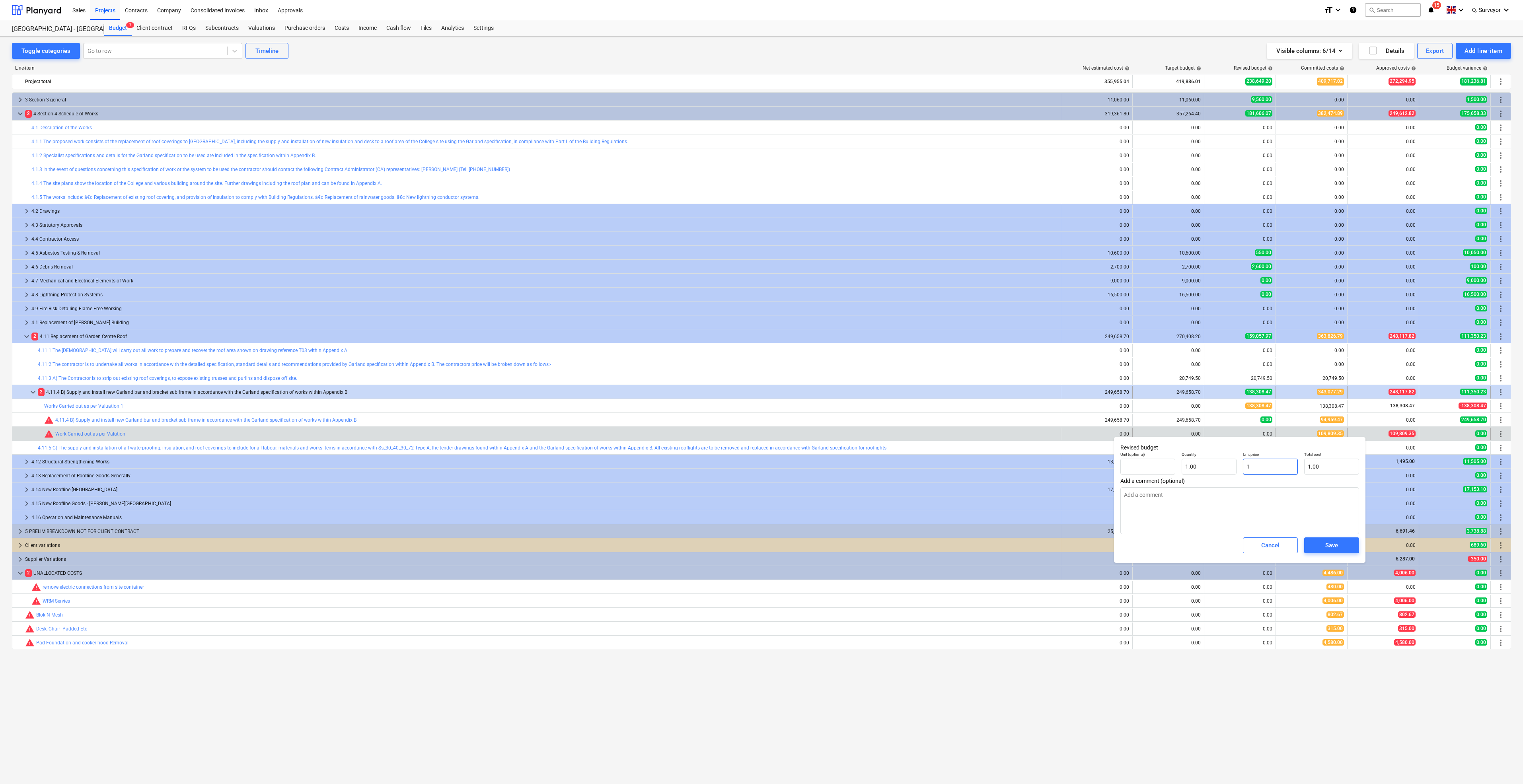
type input "10"
type input "10.00"
type textarea "x"
type input "109"
type input "109.00"
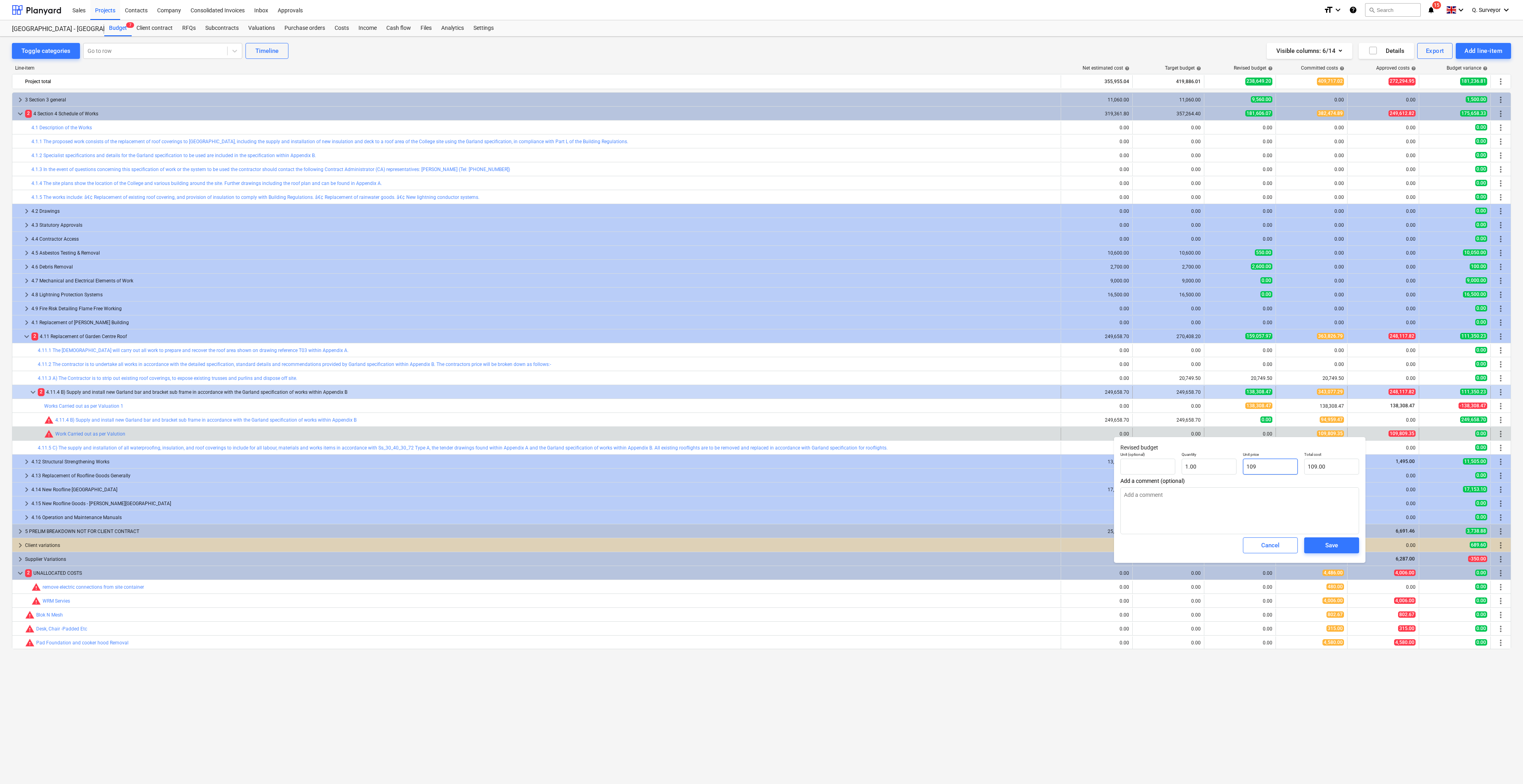
type textarea "x"
type input "1098"
type input "1,098.00"
type textarea "x"
type input "10980"
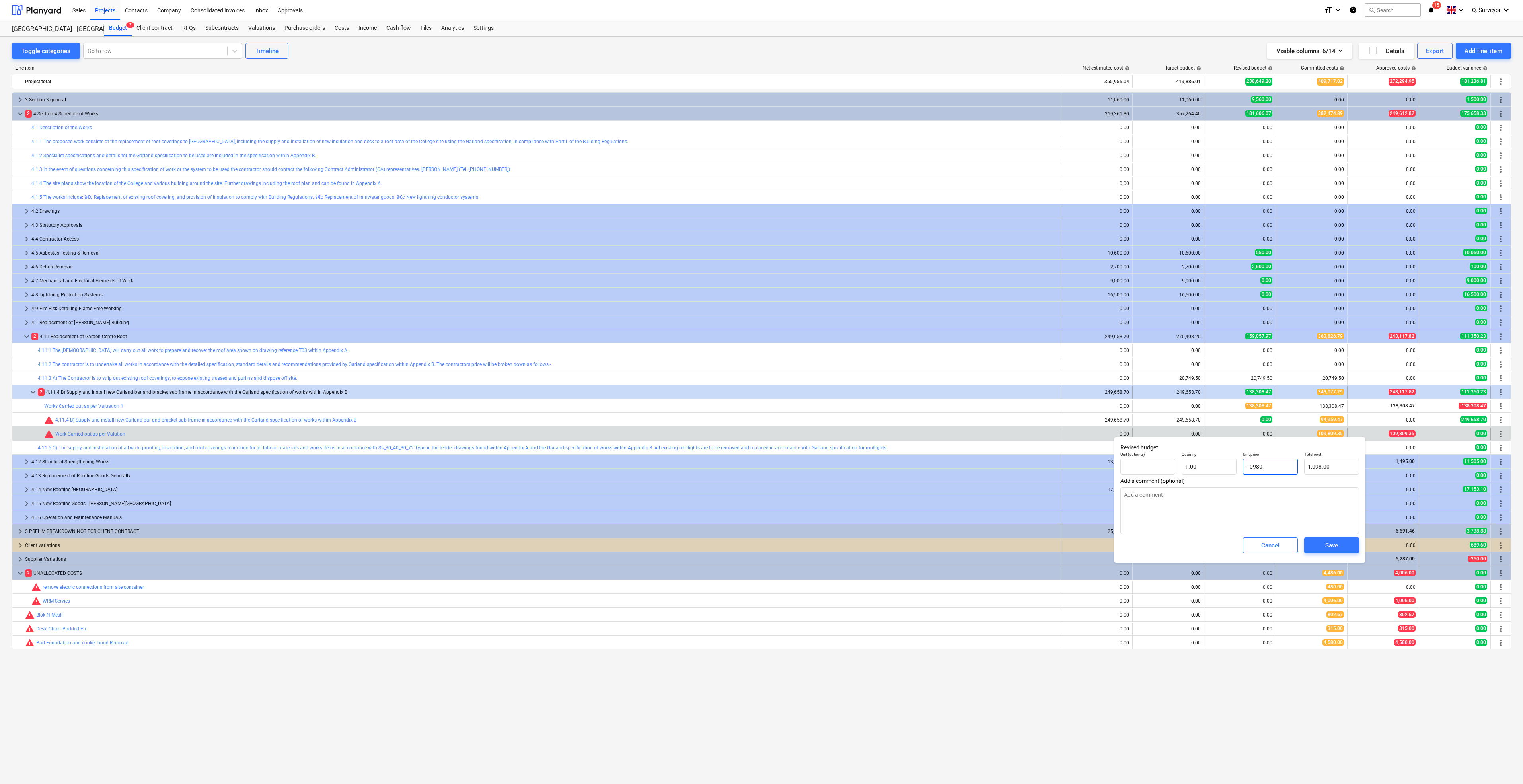
type input "10,980.00"
type textarea "x"
type input "109809"
type input "109,809.00"
type textarea "x"
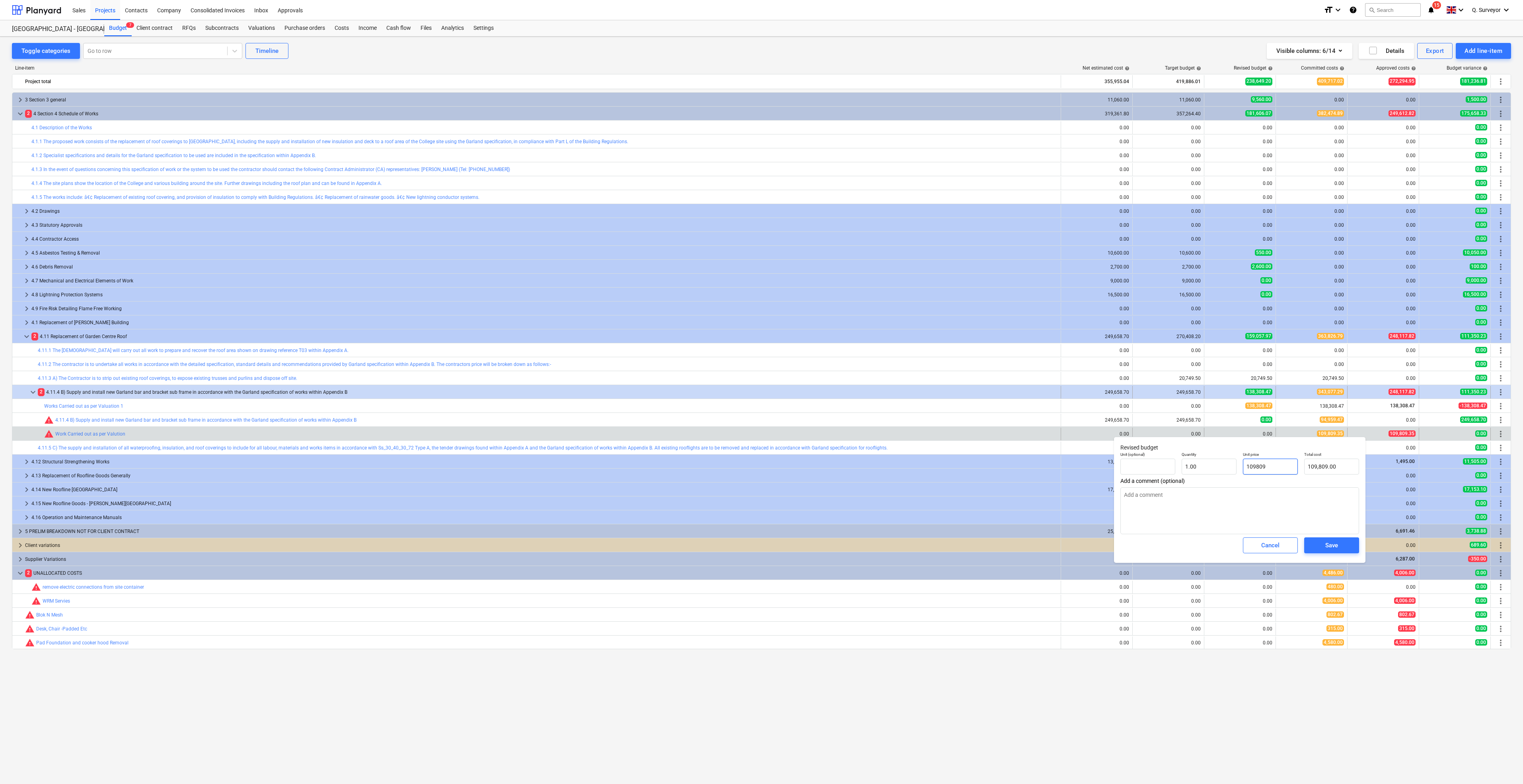
type input "109809."
type textarea "x"
type input "109809.3"
type input "109,809.30"
type textarea "x"
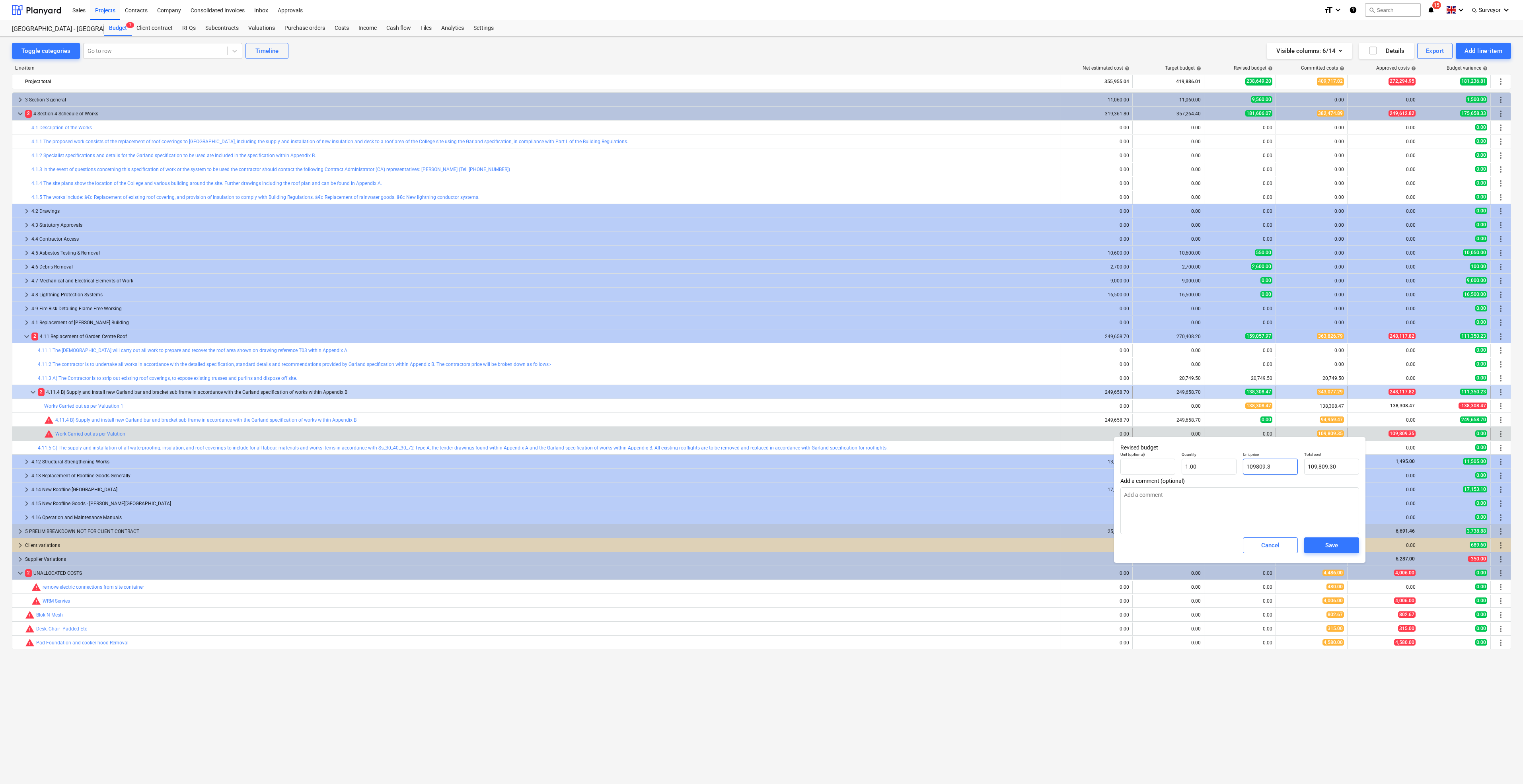
type input "109809.35"
type input "109,809.35"
type input "109809.35"
type textarea "x"
type input "109,809.35"
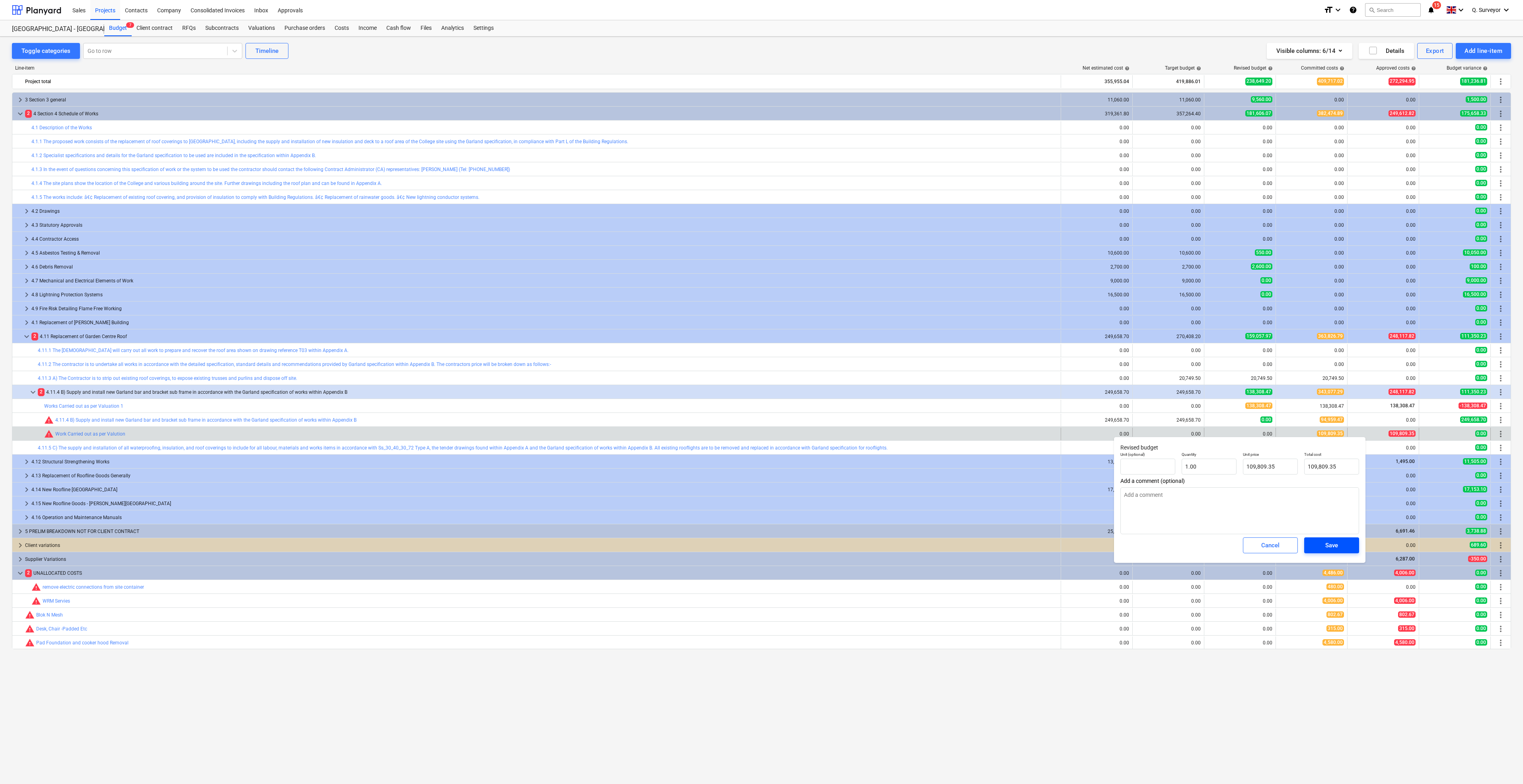
click at [1319, 541] on span "Save" at bounding box center [1332, 545] width 36 height 10
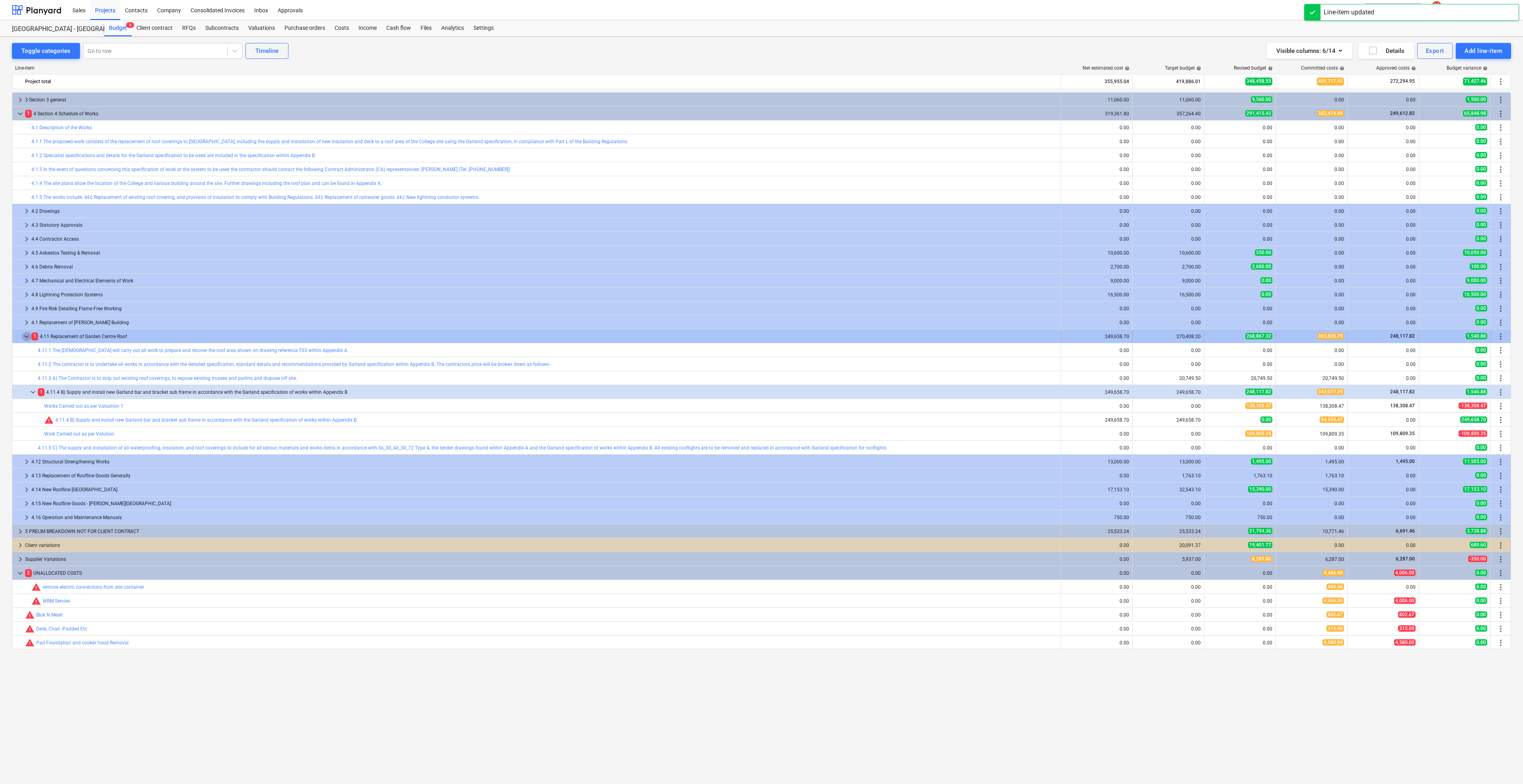
click at [27, 336] on span "keyboard_arrow_down" at bounding box center [27, 337] width 10 height 10
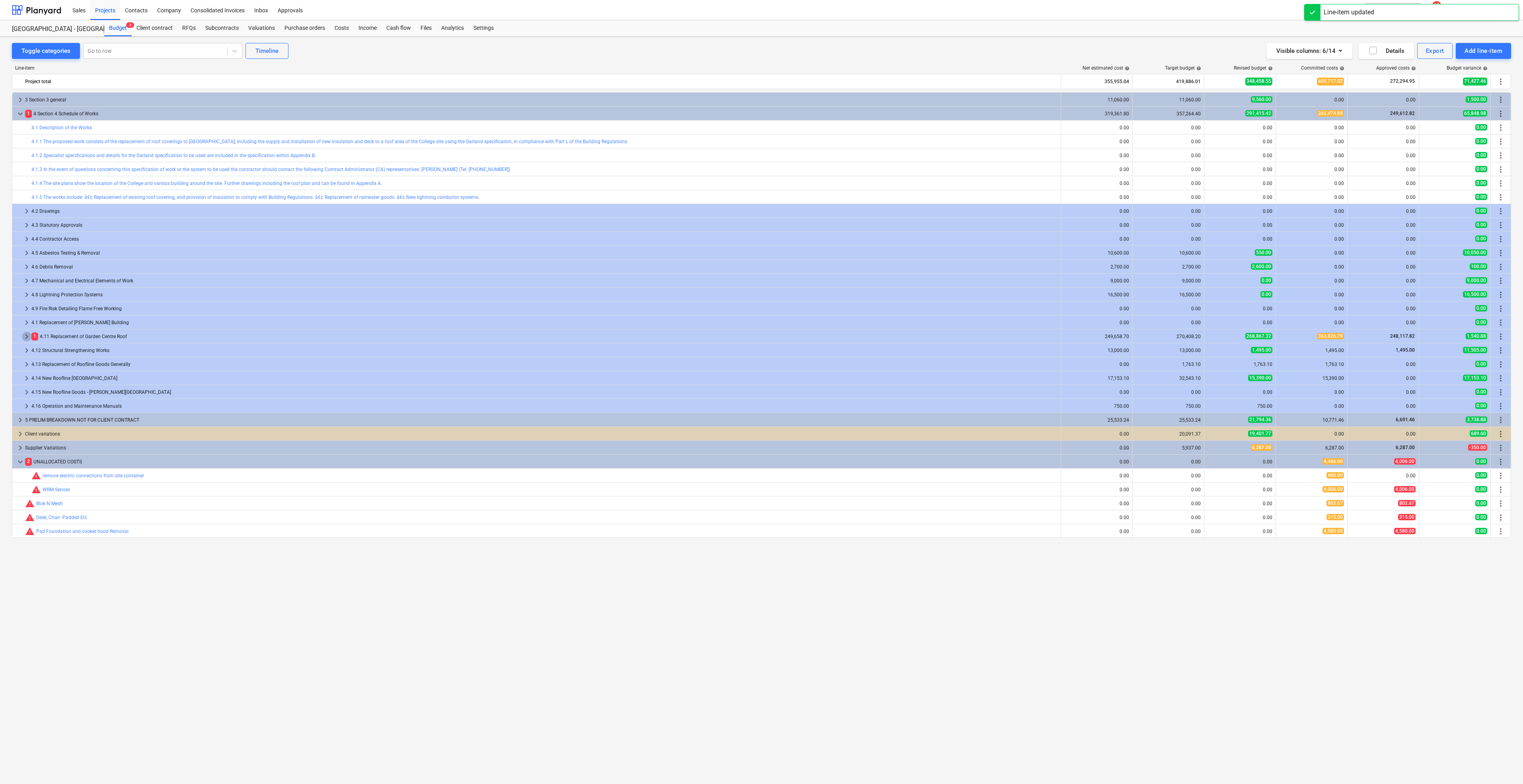
click at [27, 336] on span "keyboard_arrow_right" at bounding box center [27, 337] width 10 height 10
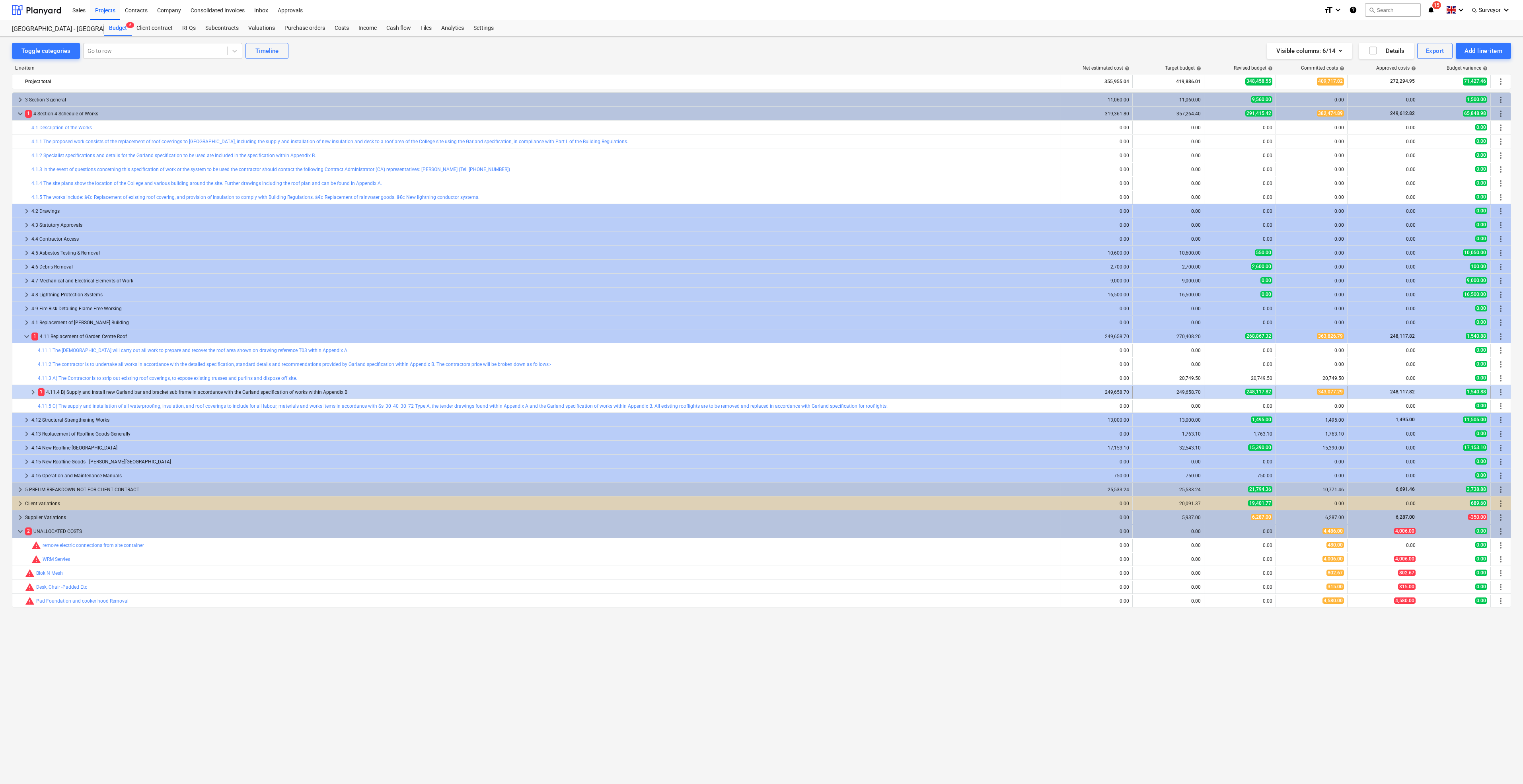
click at [34, 393] on span "keyboard_arrow_right" at bounding box center [34, 392] width 10 height 10
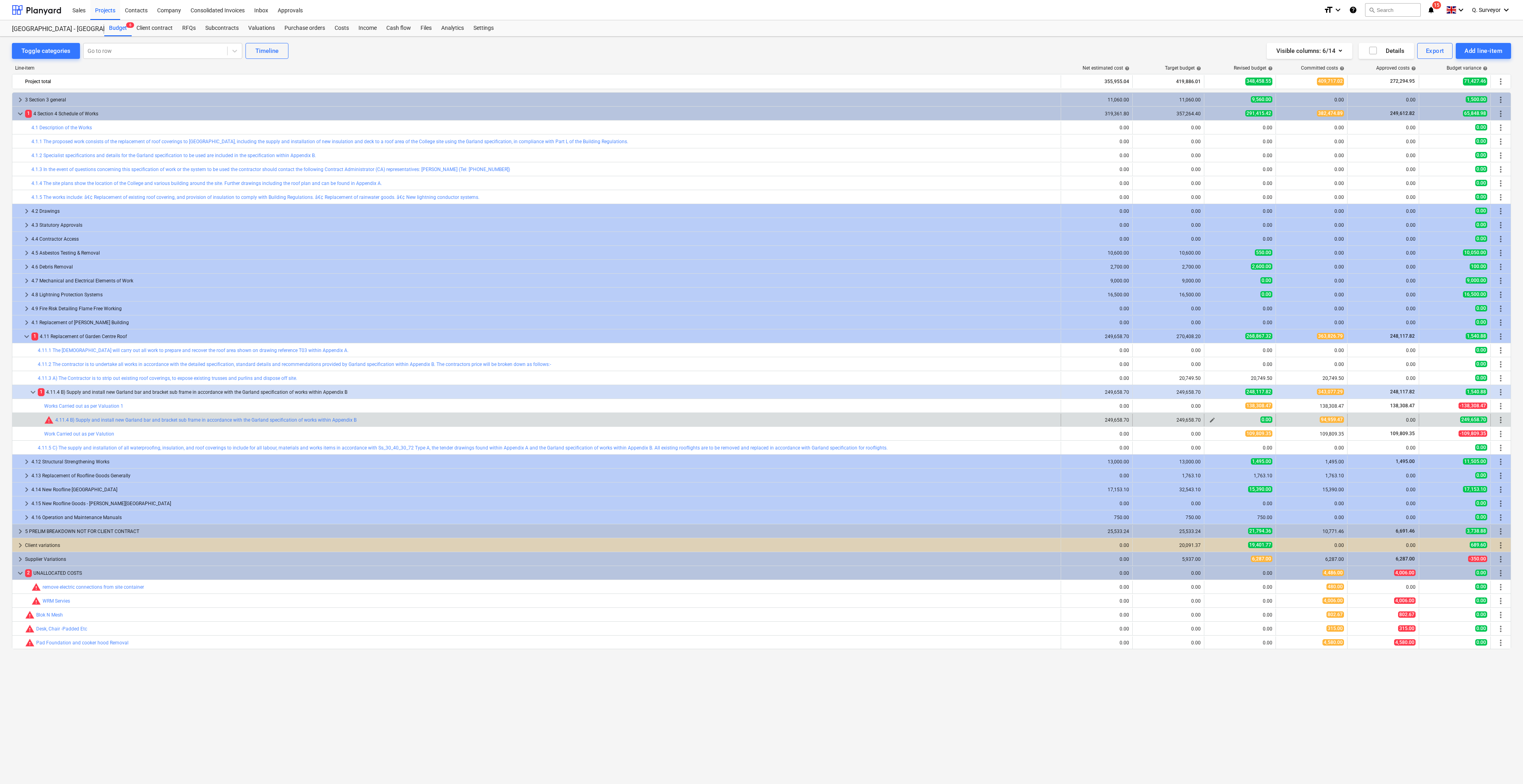
click at [1208, 420] on button "edit" at bounding box center [1213, 421] width 10 height 10
type textarea "x"
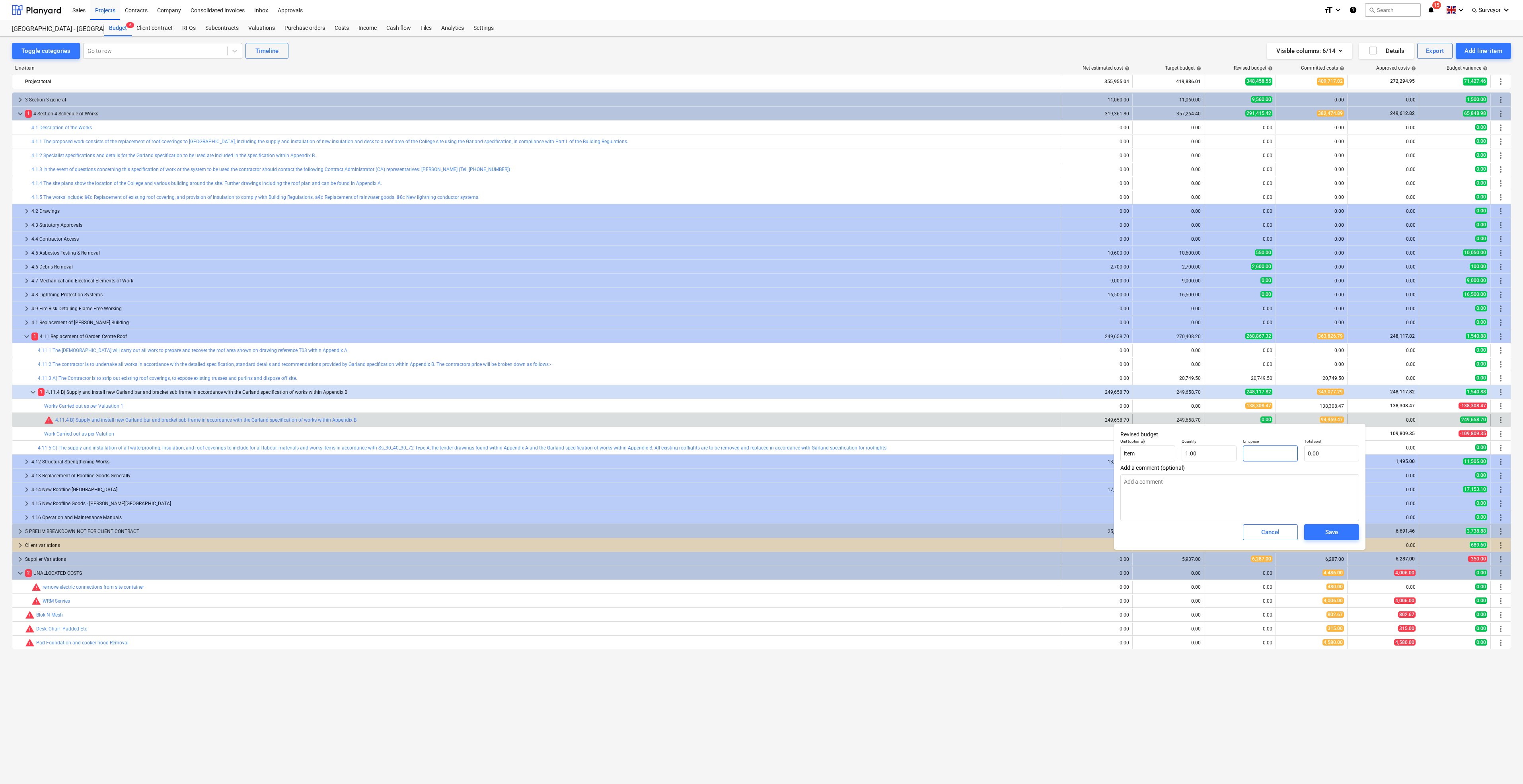
click at [1253, 454] on input "text" at bounding box center [1269, 453] width 54 height 16
type textarea "x"
type input "9"
type input "9.00"
type textarea "x"
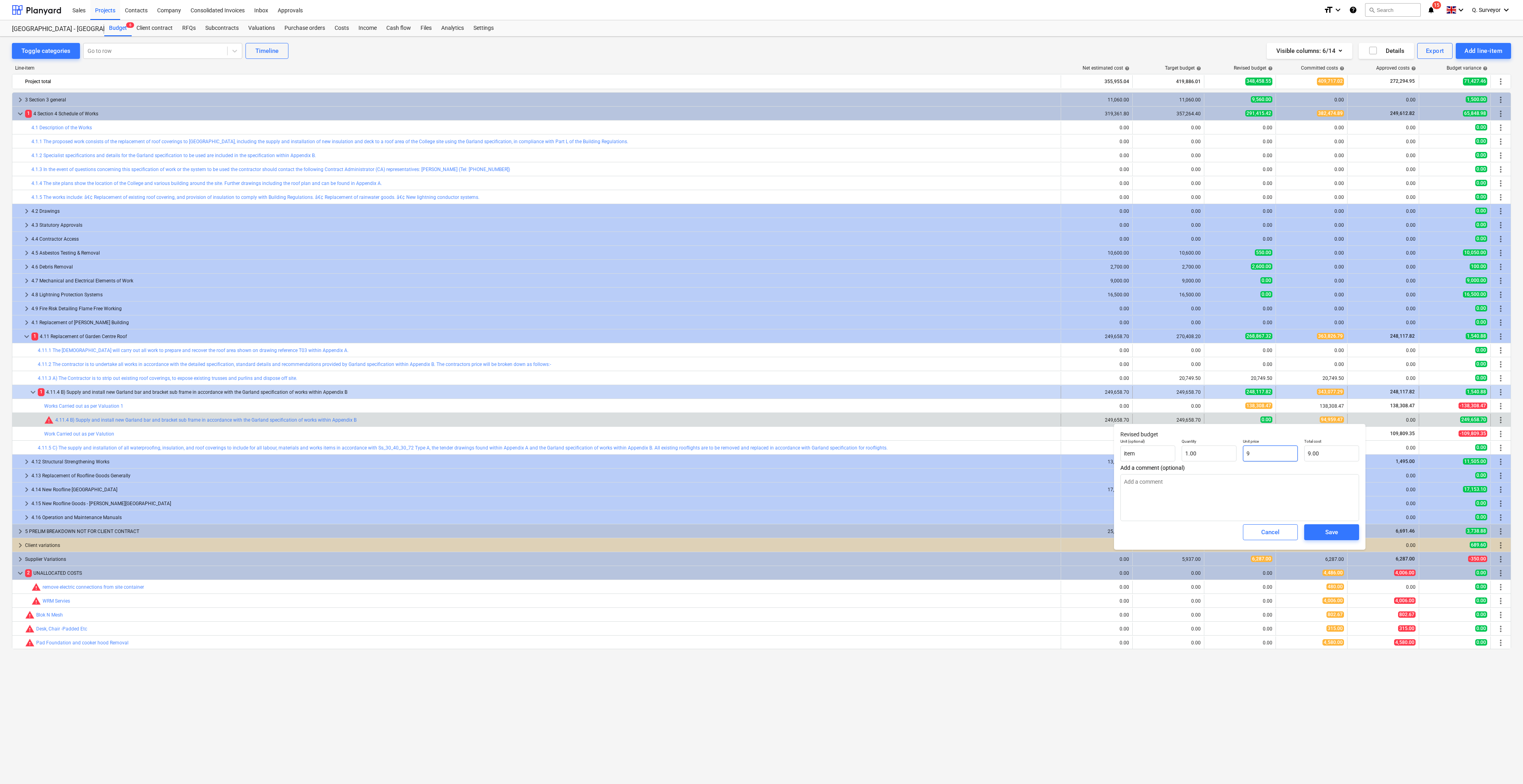
type input "94"
type input "94.00"
type textarea "x"
type input "949"
type input "949.00"
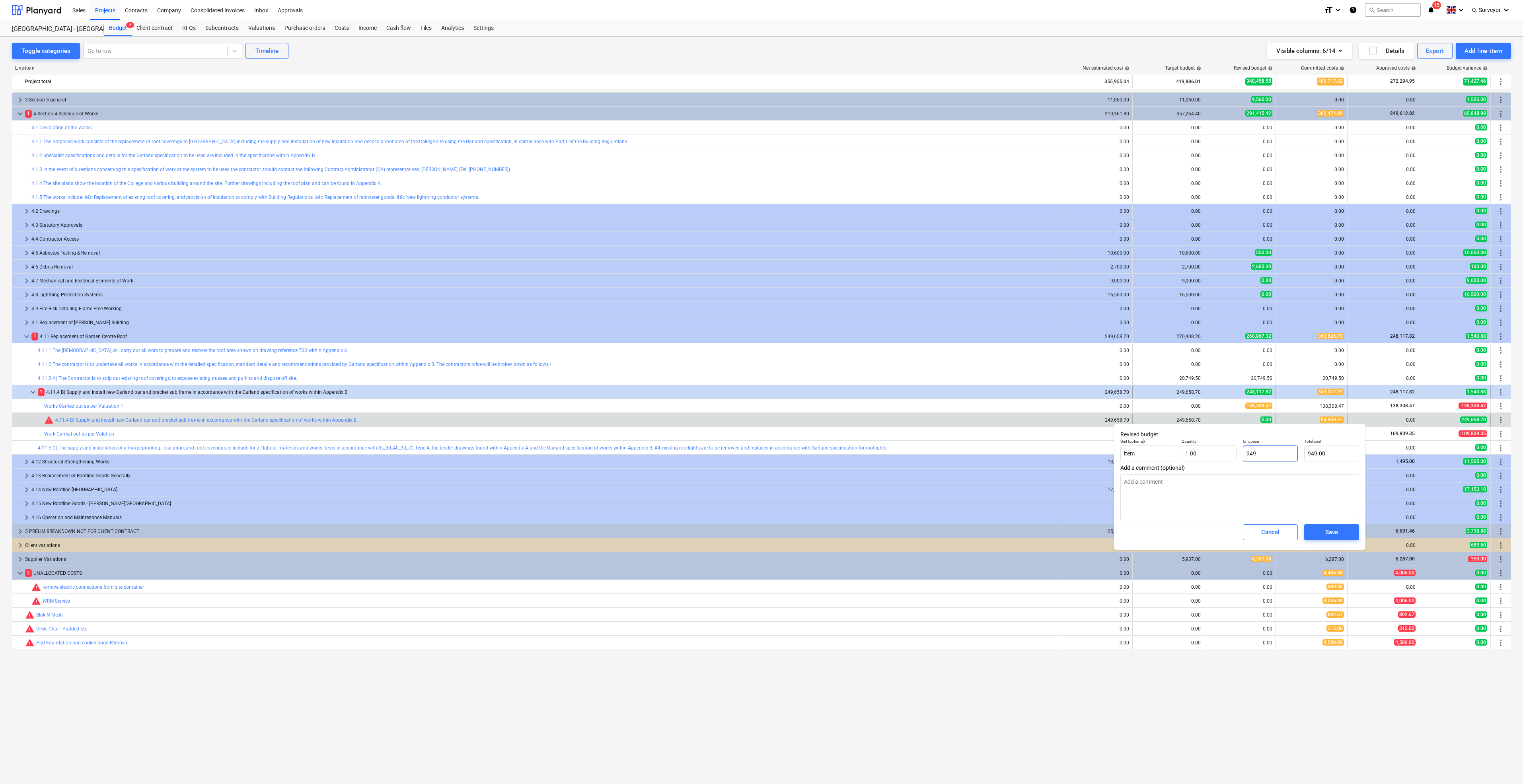
type textarea "x"
type input "9495"
type input "9,495.00"
type textarea "x"
type input "94959"
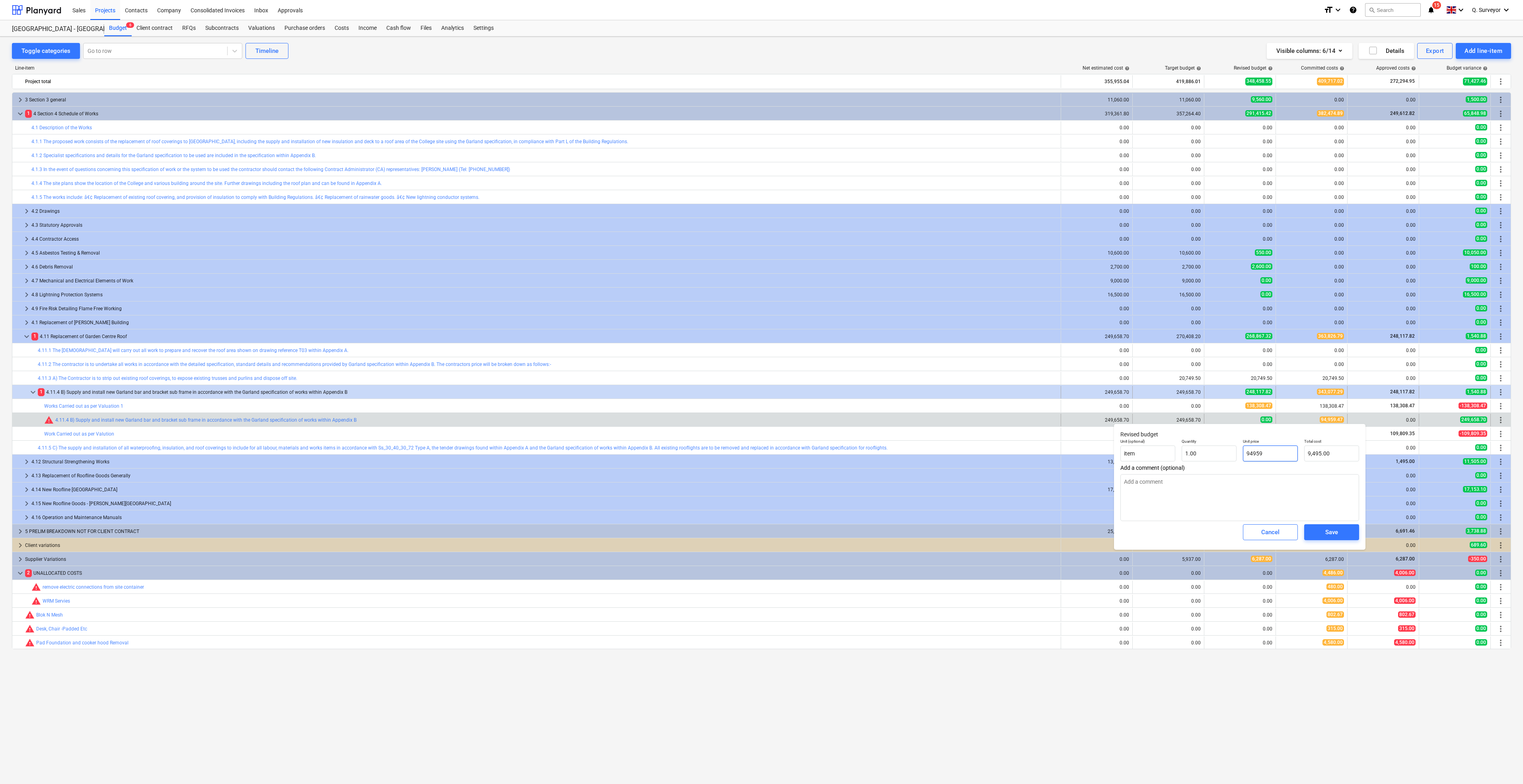
type input "94,959.00"
type textarea "x"
type input "94959."
type textarea "x"
type input "94959.4"
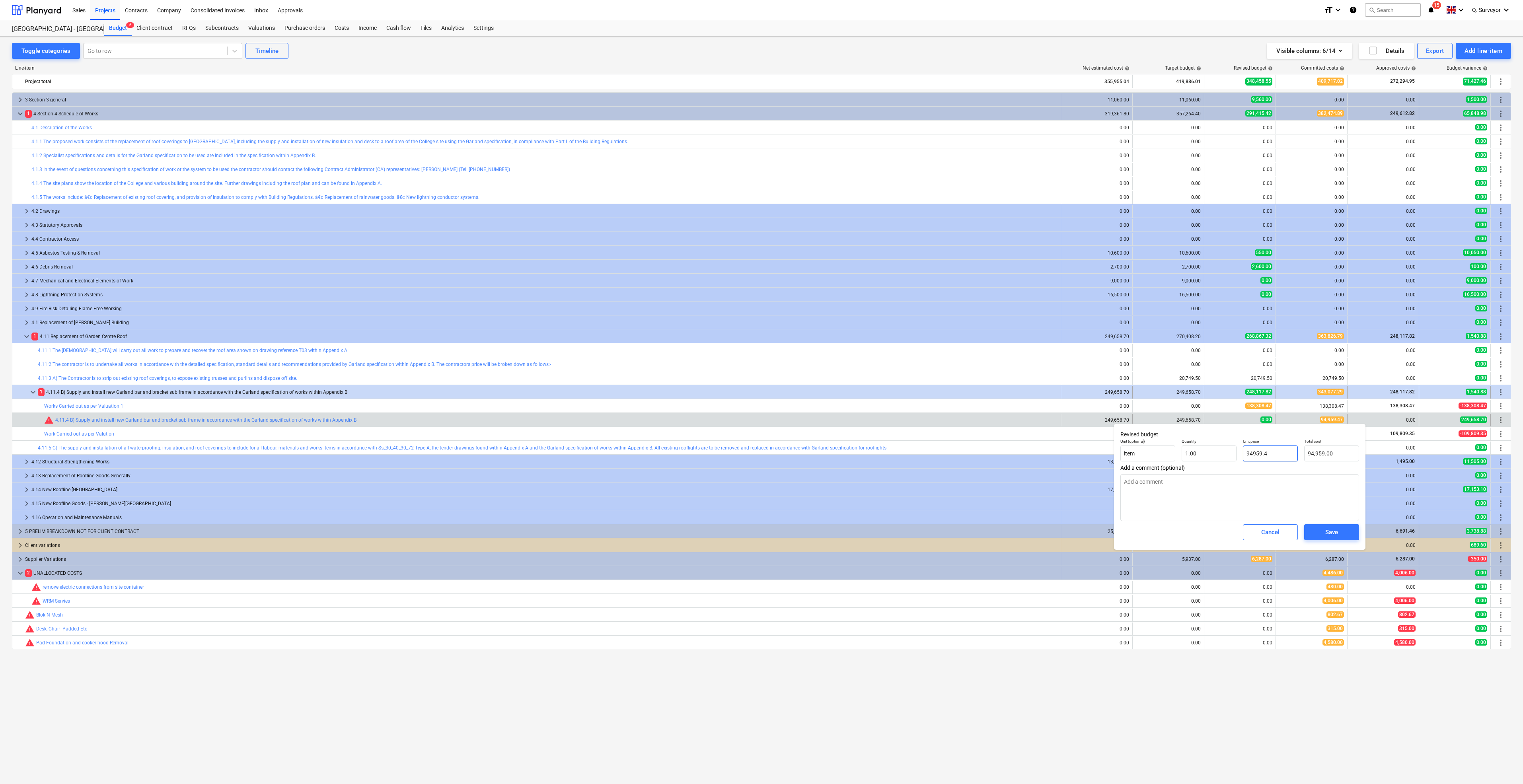
type input "94,959.40"
type textarea "x"
type input "94959.47"
type input "94,959.47"
type input "94959.47"
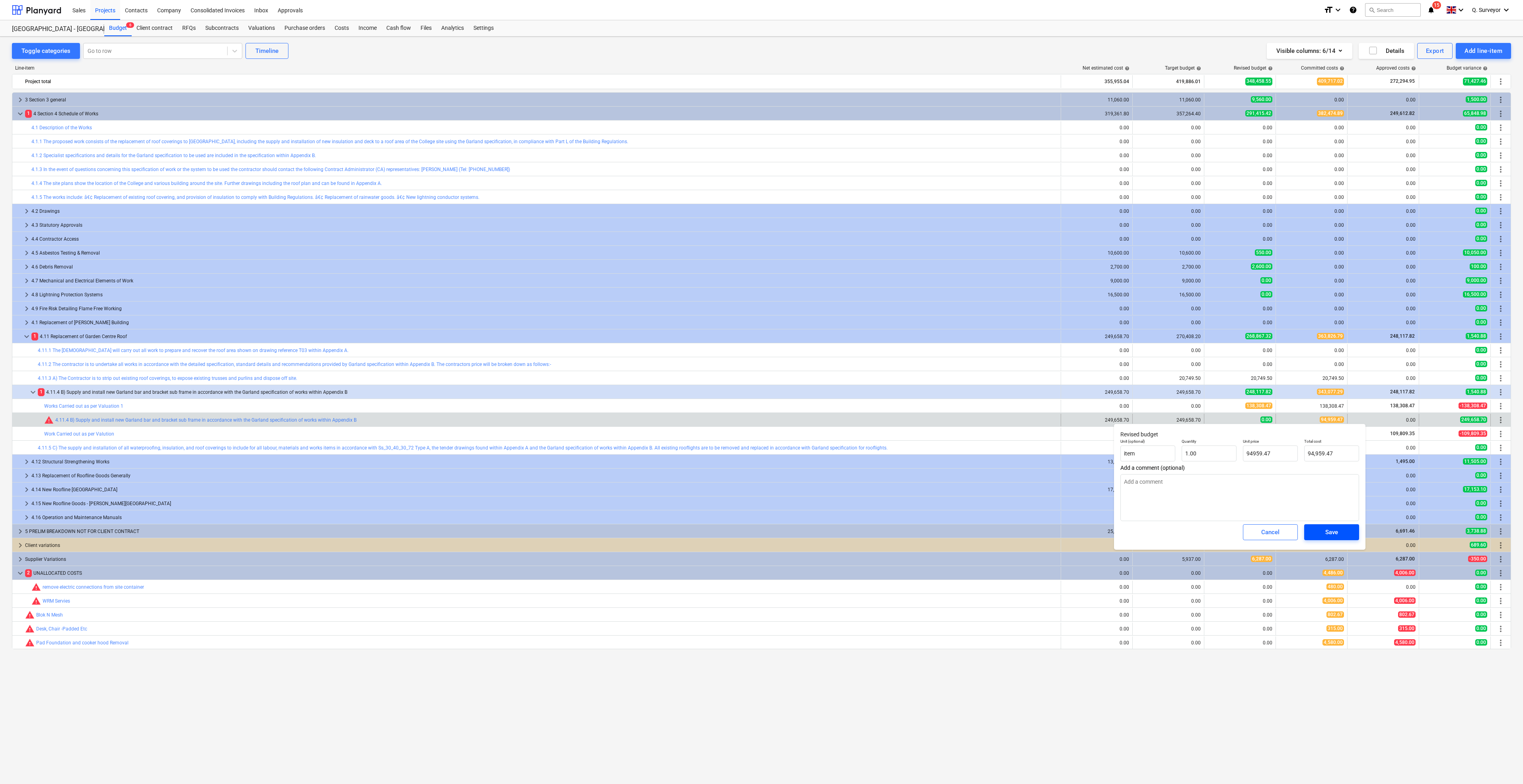
type textarea "x"
type input "94,959.47"
click at [1329, 539] on button "Save" at bounding box center [1331, 533] width 54 height 16
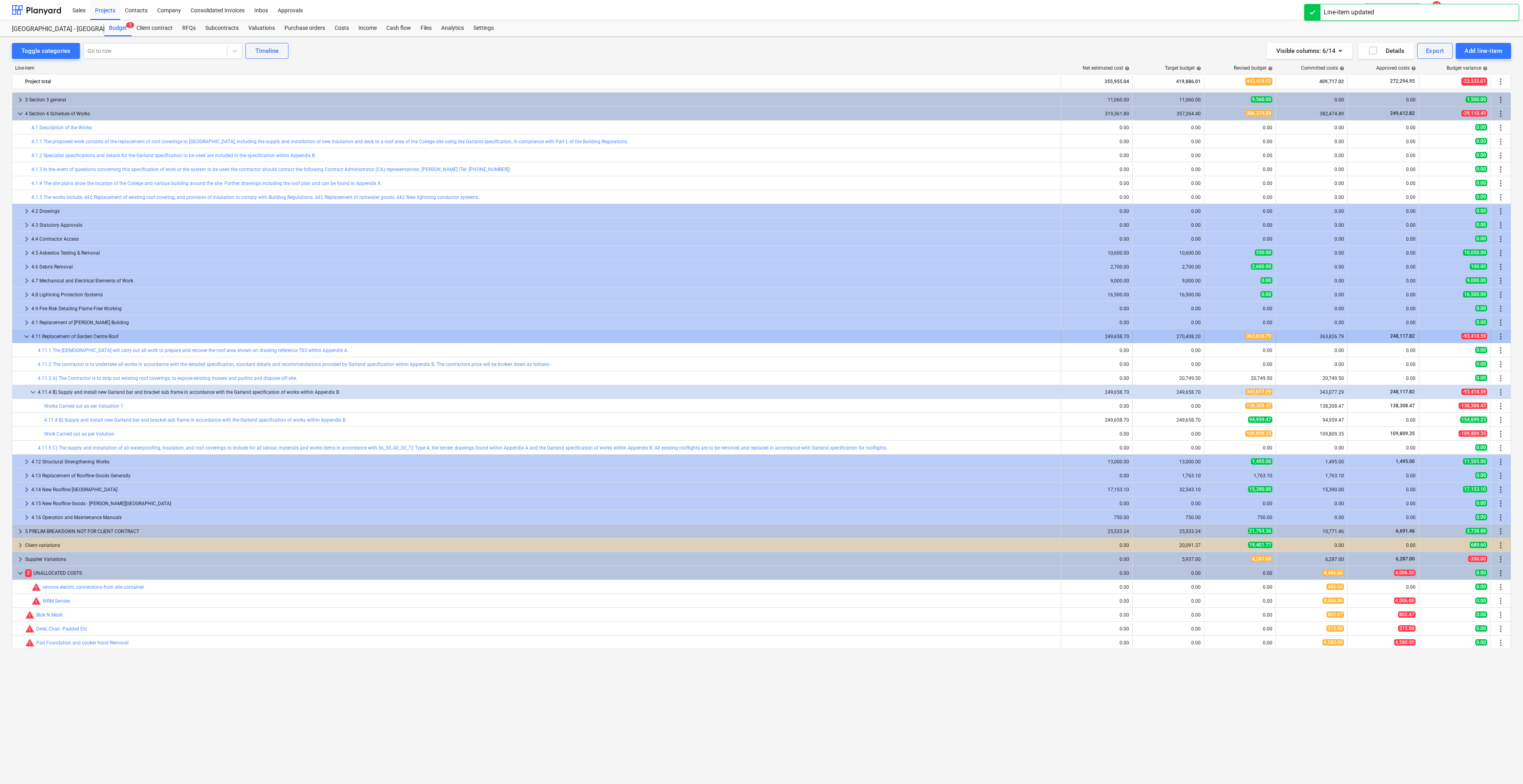
click at [24, 335] on span "keyboard_arrow_down" at bounding box center [27, 337] width 10 height 10
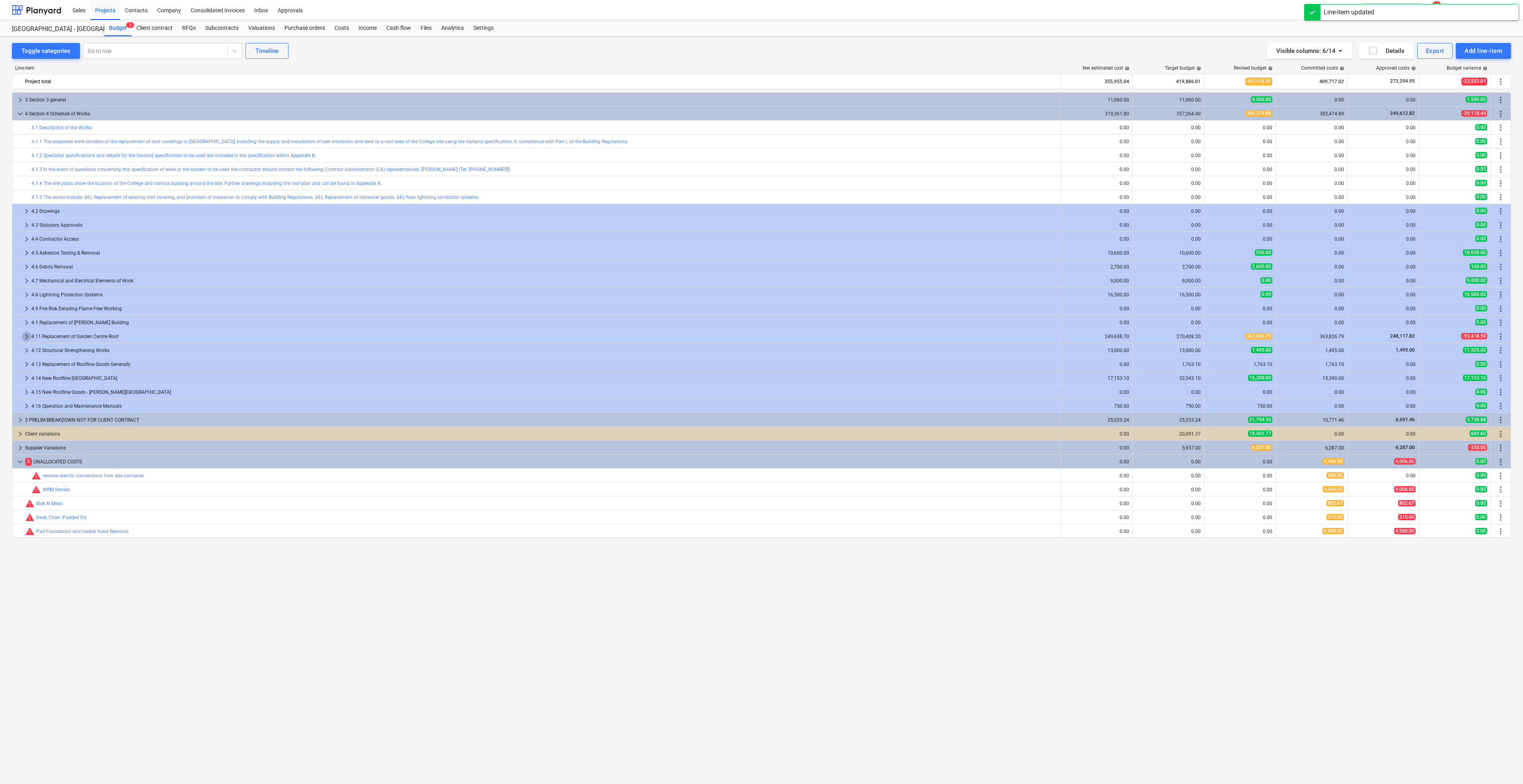
click at [24, 335] on span "keyboard_arrow_right" at bounding box center [27, 337] width 10 height 10
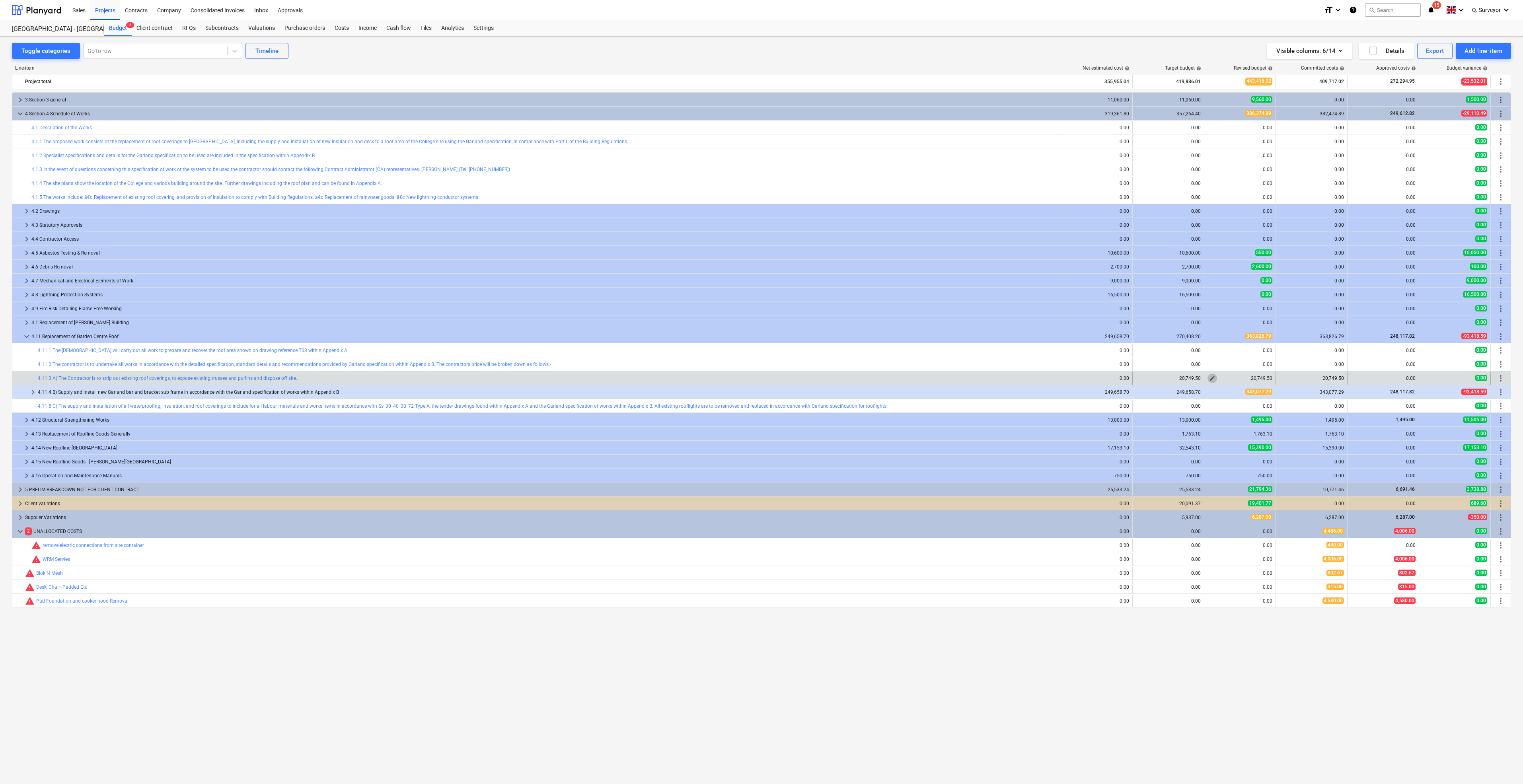
click at [1212, 377] on span "edit" at bounding box center [1212, 378] width 6 height 6
type textarea "x"
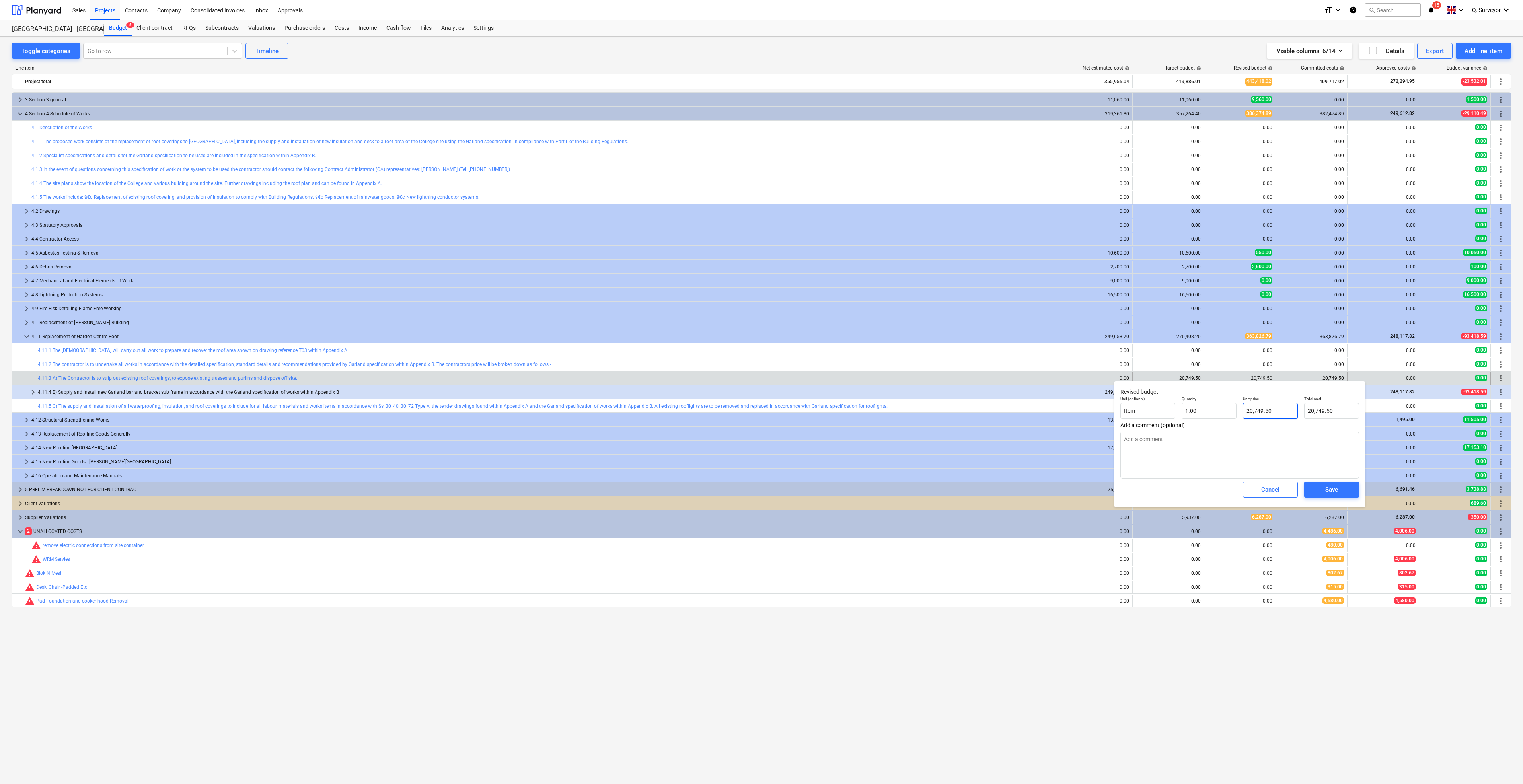
type input "20749.5"
drag, startPoint x: 1279, startPoint y: 411, endPoint x: 1208, endPoint y: 397, distance: 72.4
click at [1208, 397] on div "Unit (optional) Item Quantity 1.00 Unit price 20749.5 Total cost 20,749.50" at bounding box center [1240, 407] width 246 height 29
type textarea "x"
type input "0"
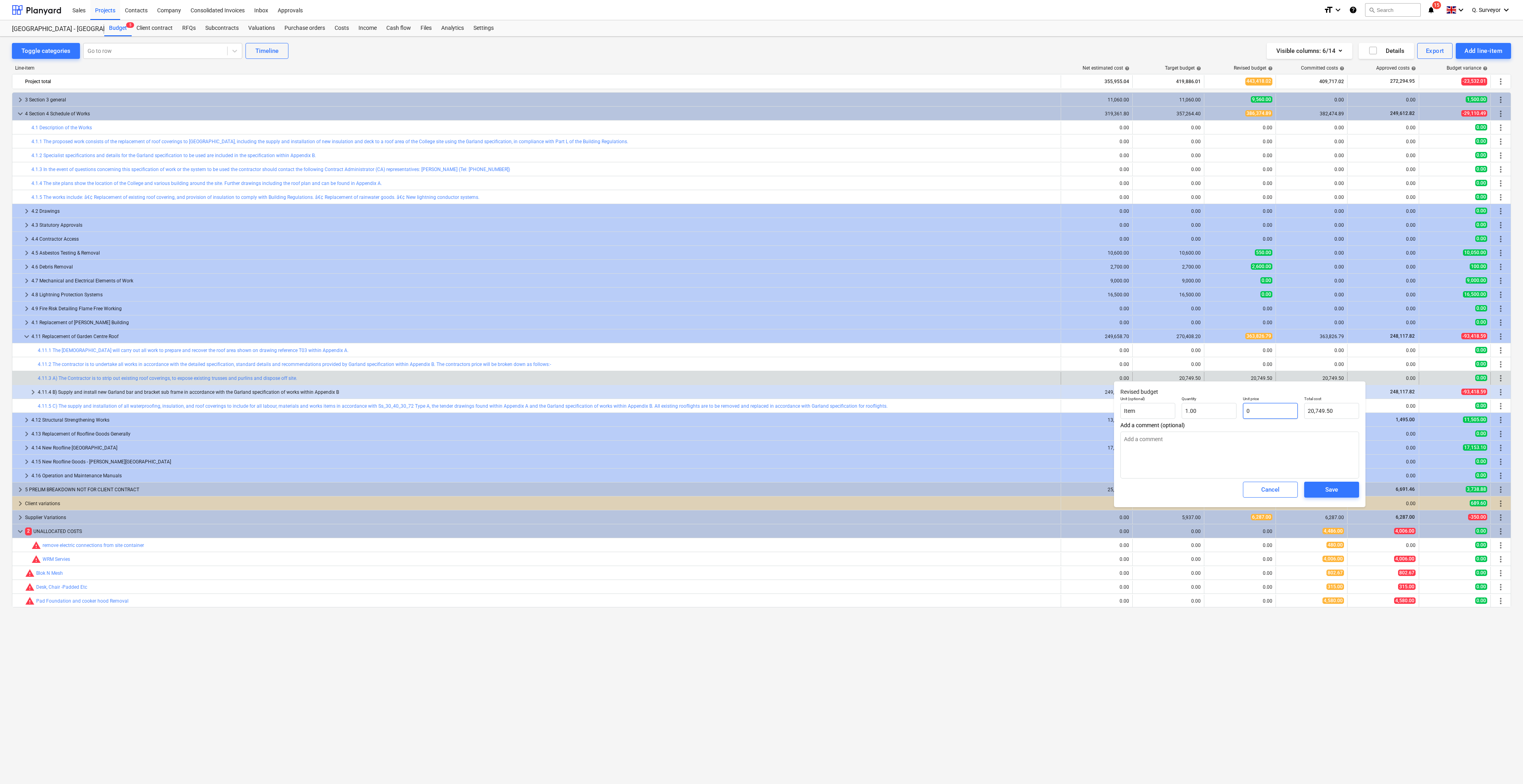
type input "0.00"
type input "0"
type textarea "x"
type input "0.00"
click at [1337, 490] on div "Save" at bounding box center [1332, 489] width 13 height 10
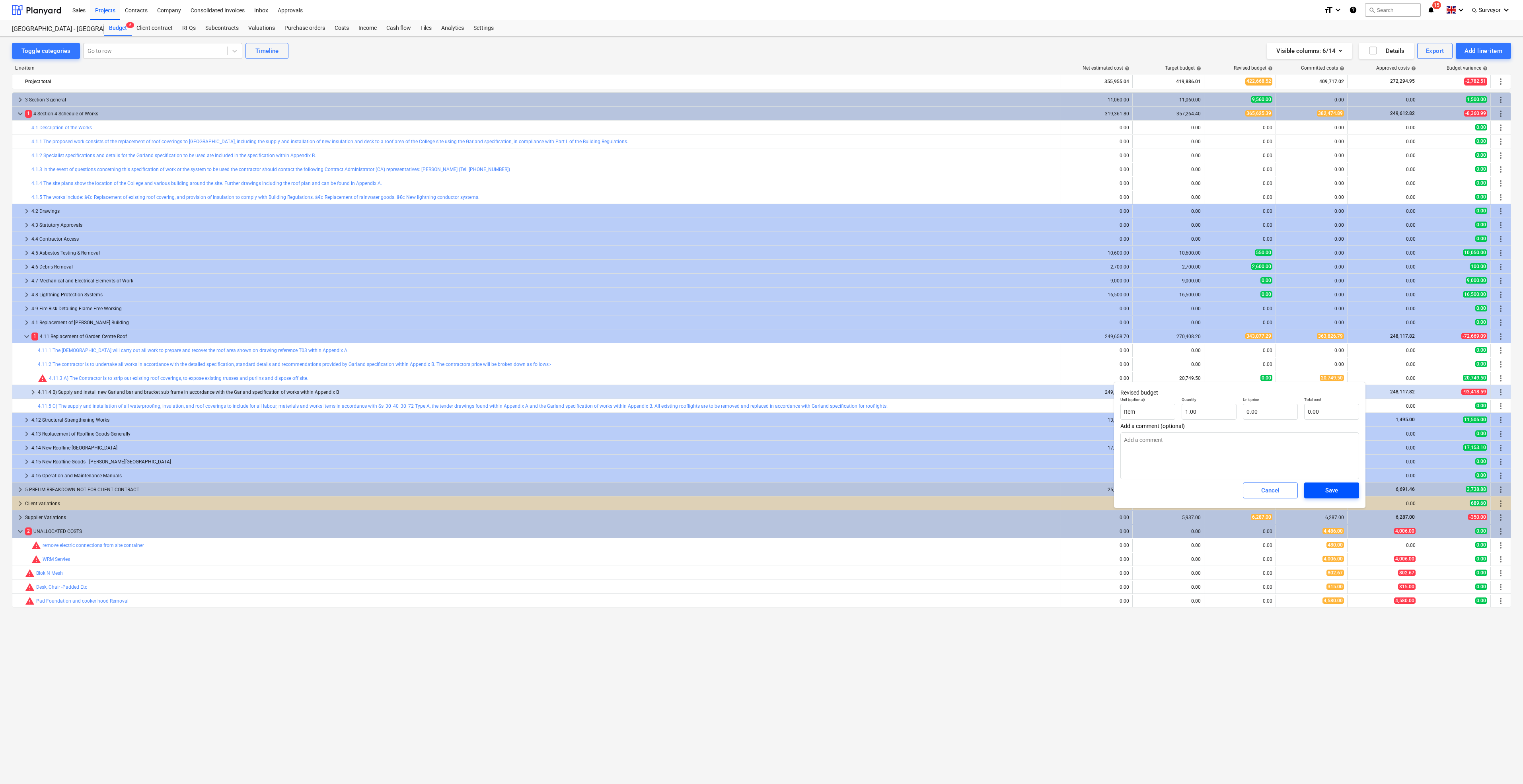
type textarea "x"
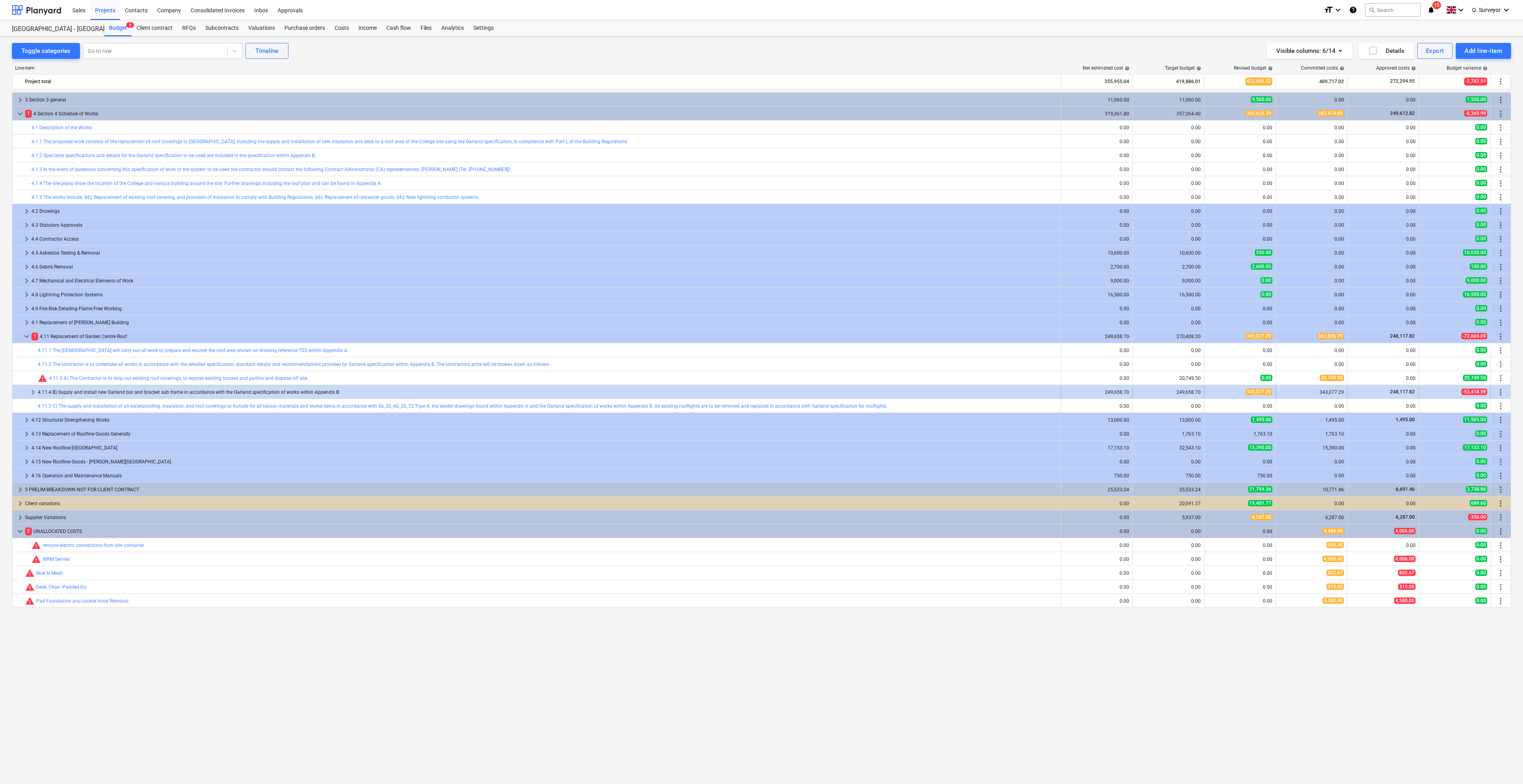
click at [34, 391] on span "keyboard_arrow_right" at bounding box center [34, 392] width 10 height 10
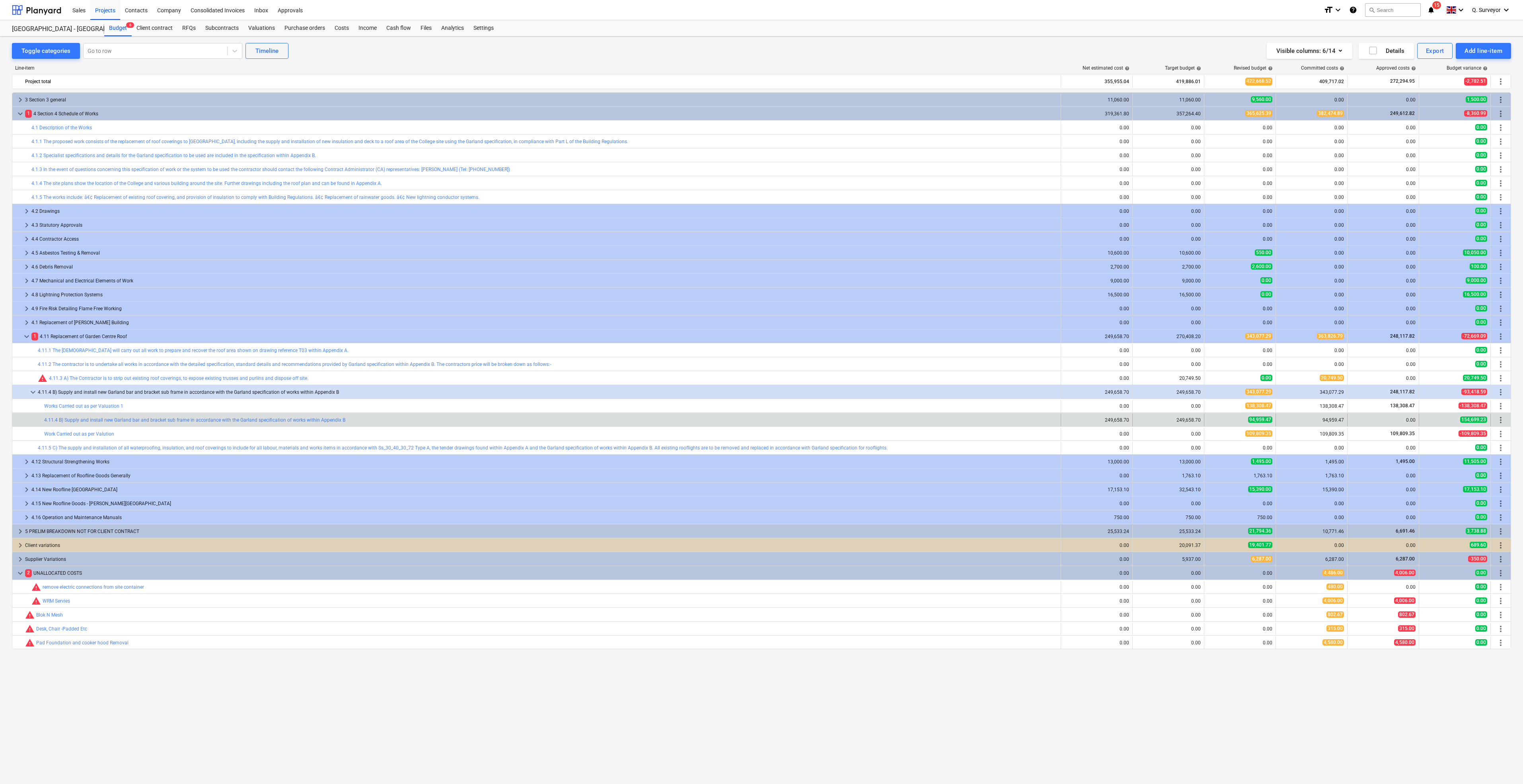
click at [1329, 421] on div "94,959.47" at bounding box center [1312, 421] width 65 height 6
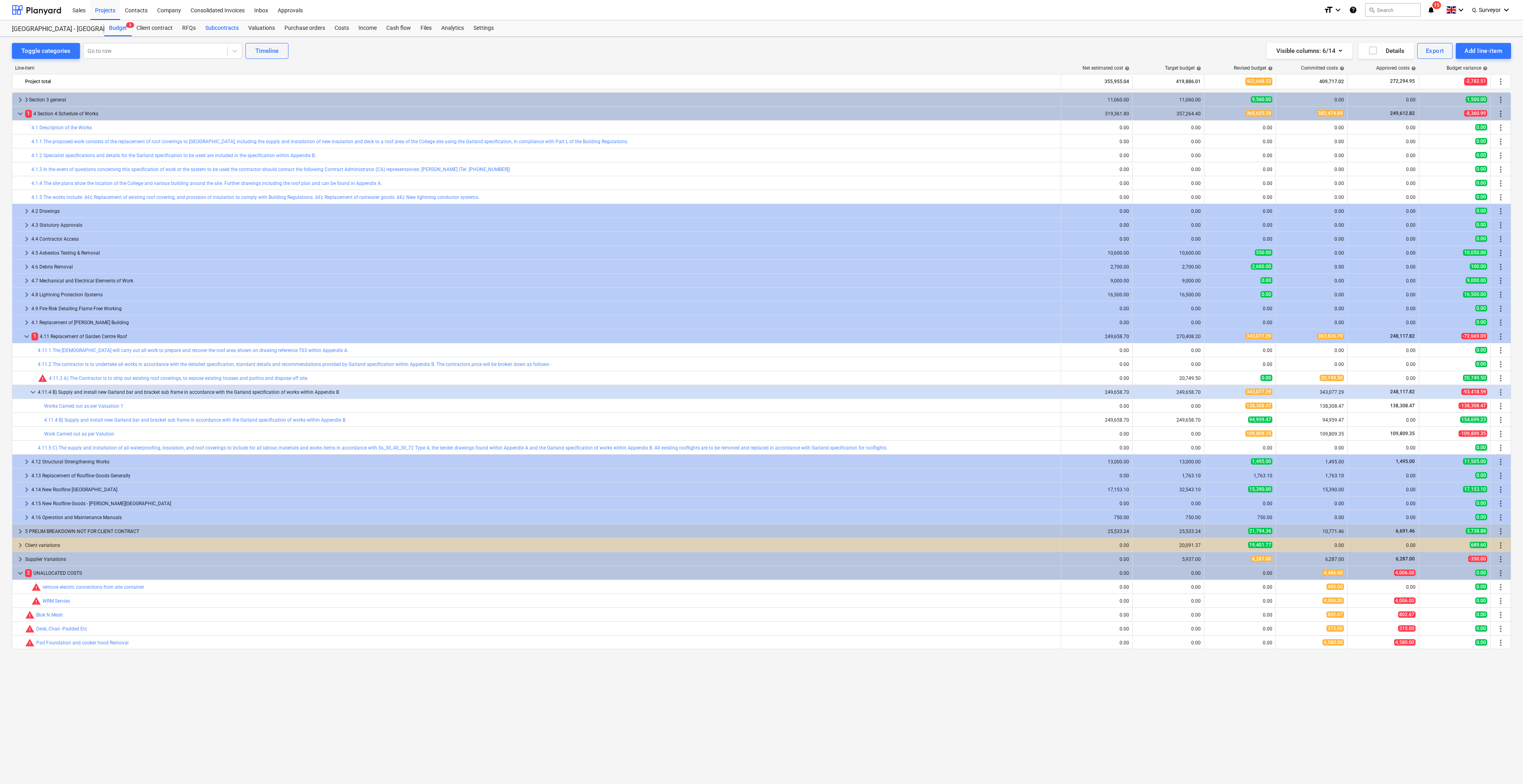
click at [225, 31] on div "Subcontracts" at bounding box center [222, 28] width 43 height 16
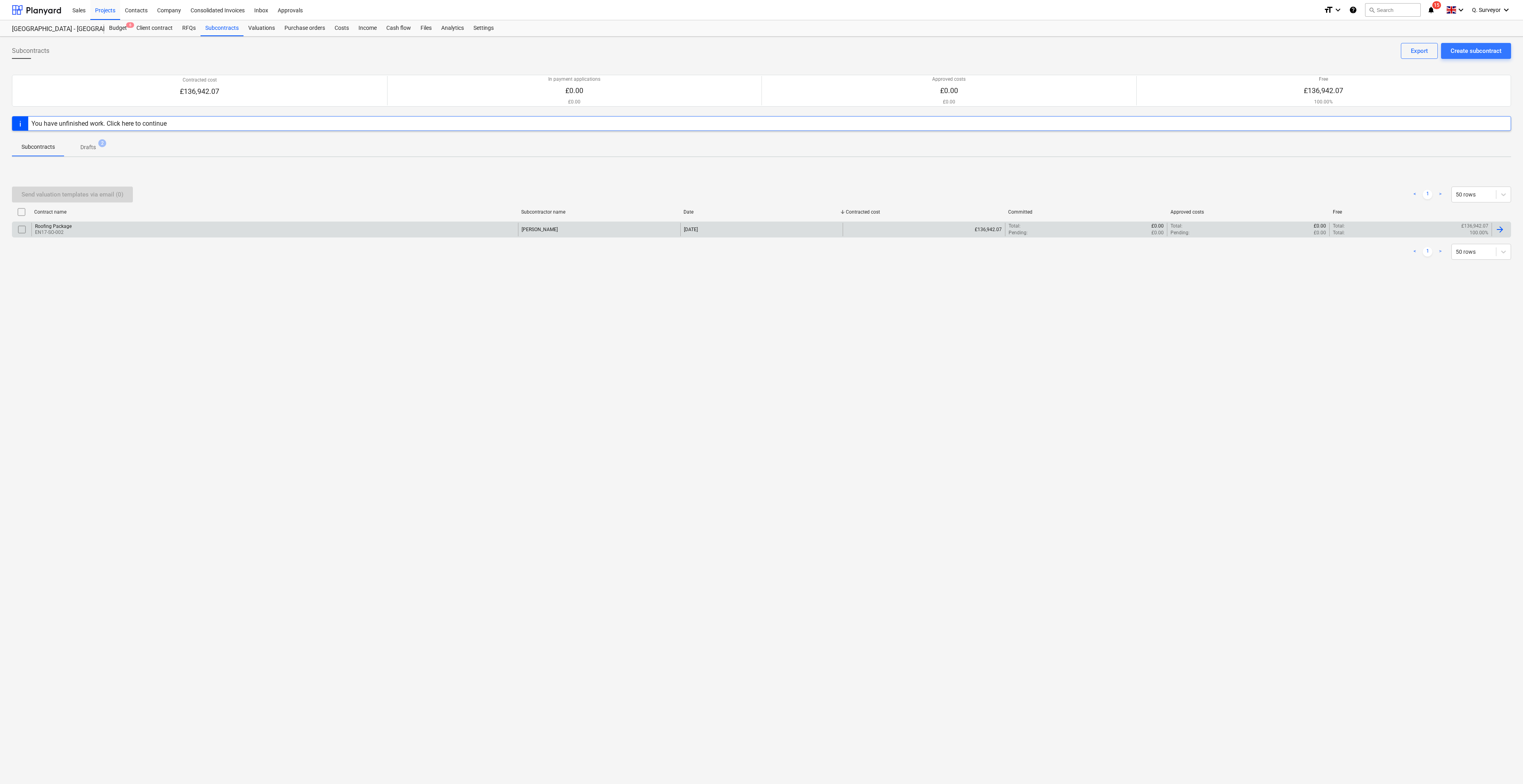
click at [57, 229] on p "EN17-SO-002" at bounding box center [52, 232] width 37 height 7
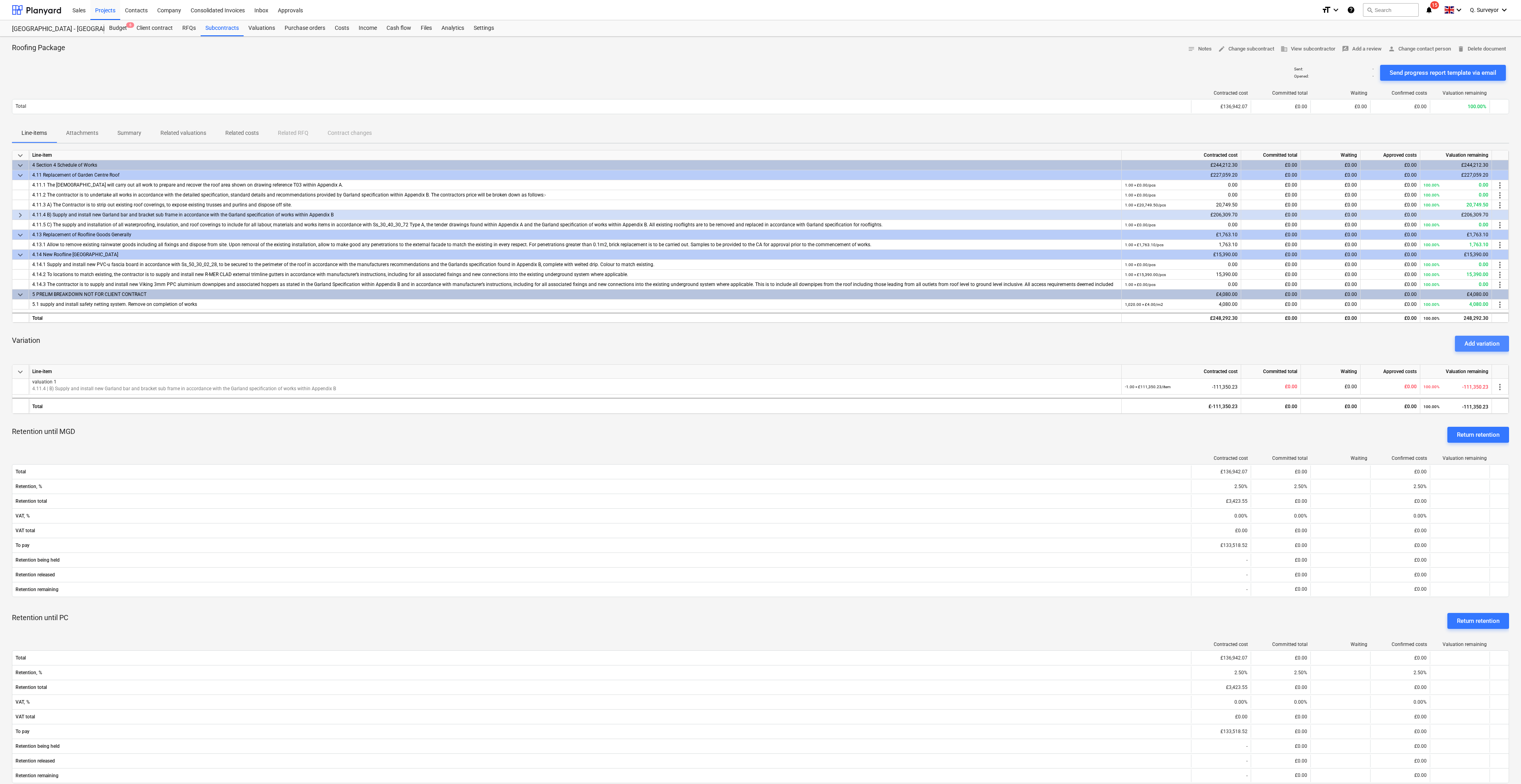
click at [1479, 348] on button "Add variation" at bounding box center [1481, 343] width 54 height 16
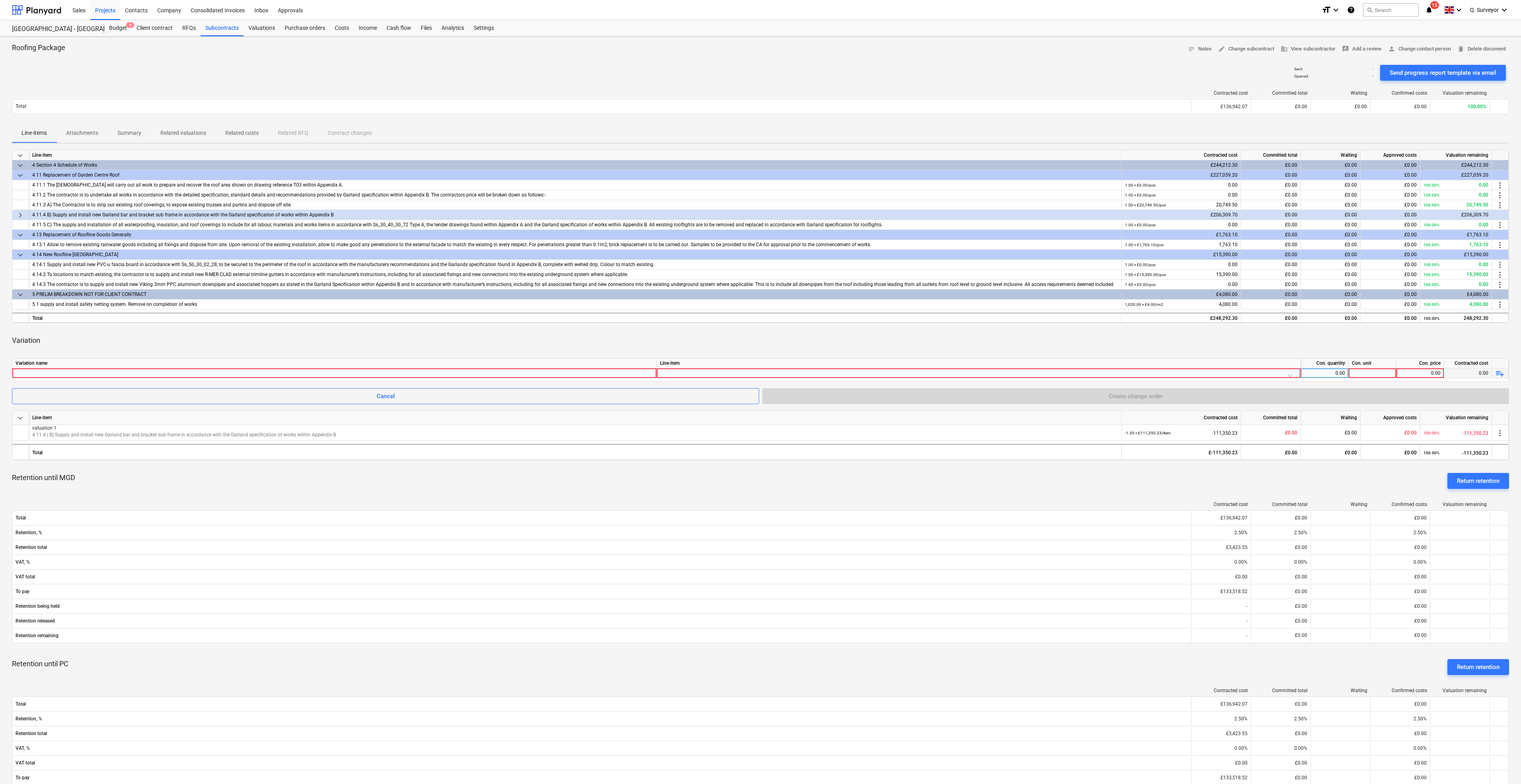
click at [356, 369] on div at bounding box center [335, 373] width 638 height 10
click at [303, 485] on div "Retention until MGD Return retention" at bounding box center [760, 480] width 1496 height 29
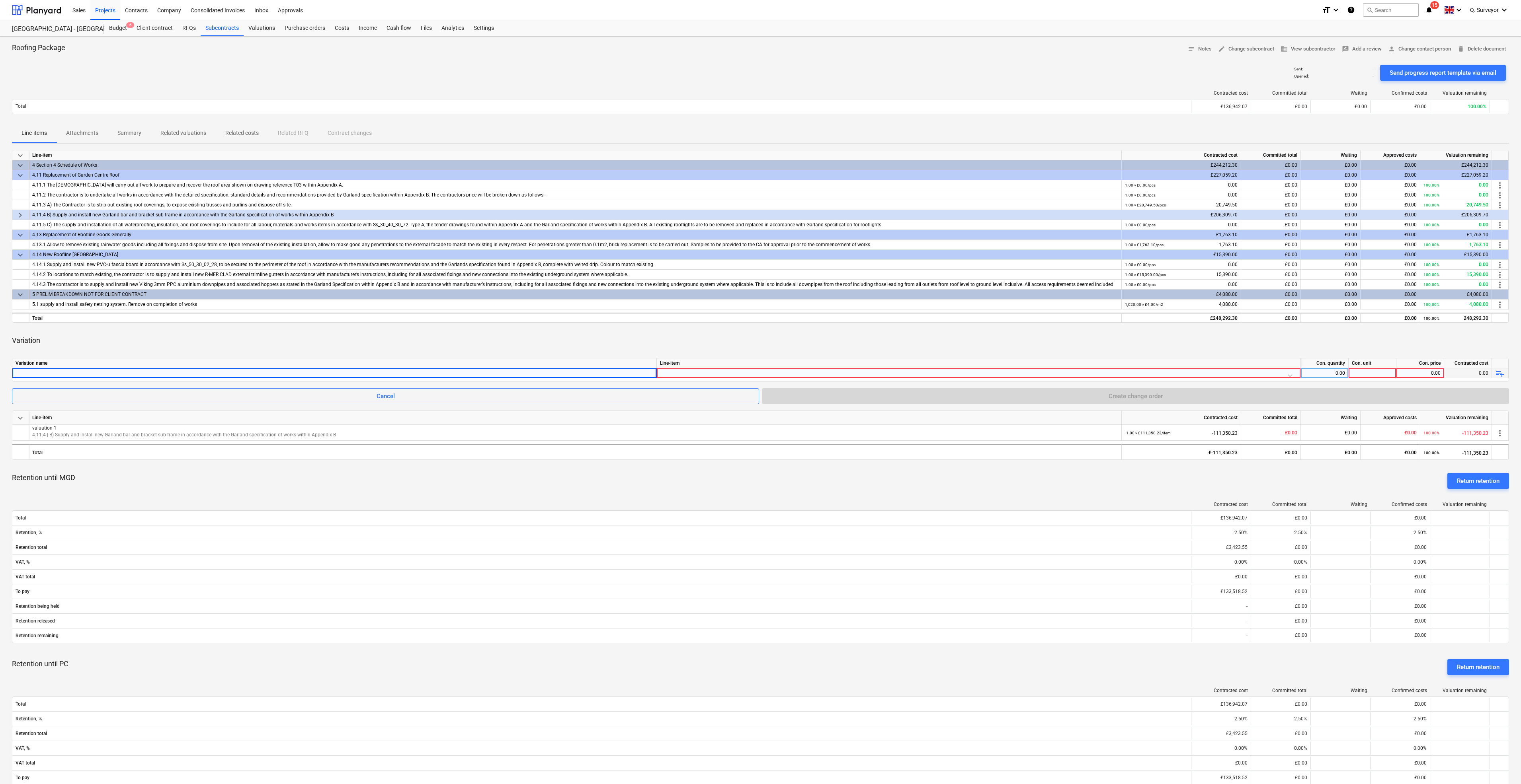
click at [94, 329] on div "keyboard_arrow_down Line-item Contracted cost Committed total Waiting Approved …" at bounding box center [760, 512] width 1496 height 724
click at [79, 343] on div "Variation" at bounding box center [760, 341] width 1496 height 23
click at [89, 16] on div "Sales" at bounding box center [78, 10] width 23 height 20
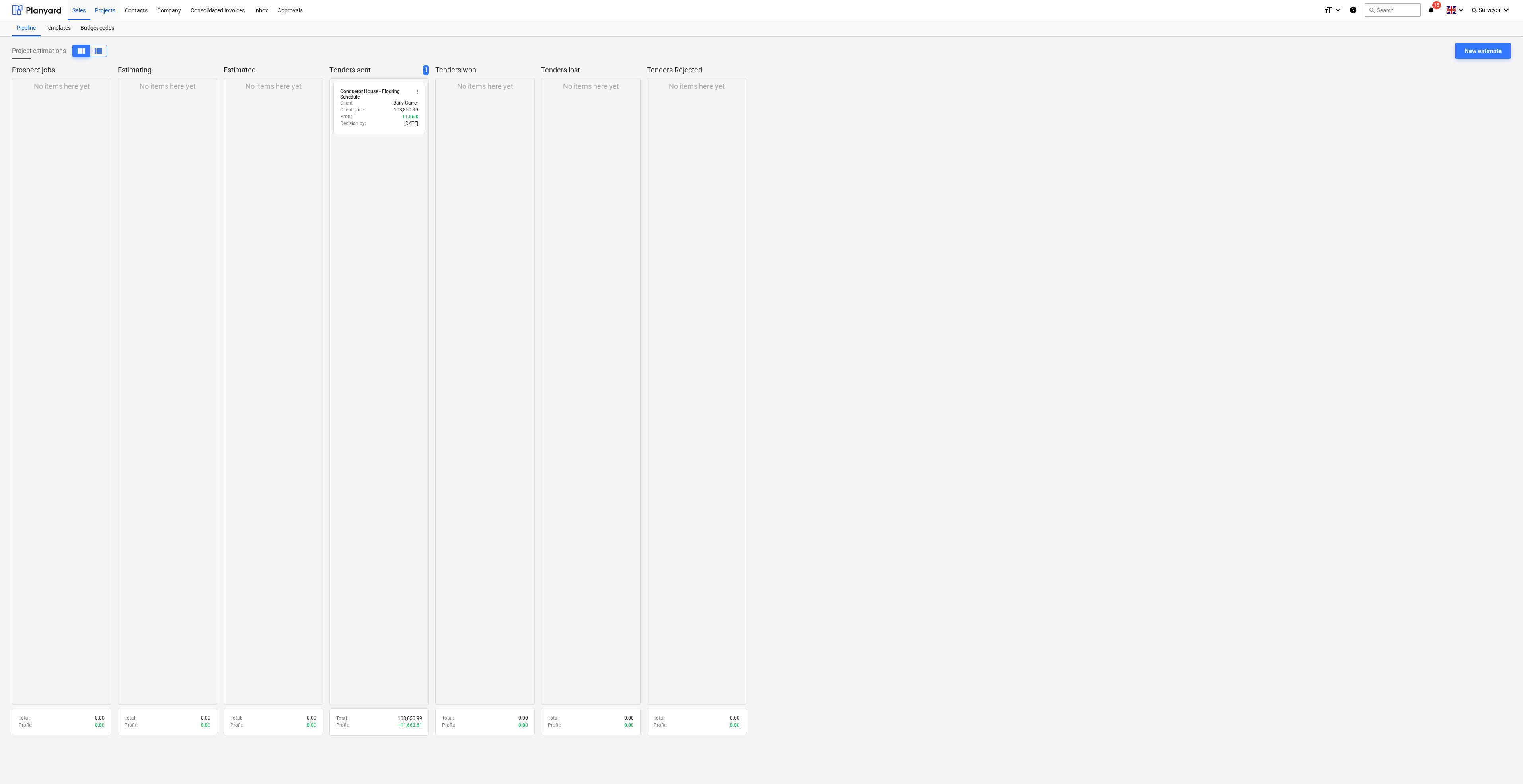
click at [104, 14] on div "Projects" at bounding box center [105, 10] width 30 height 20
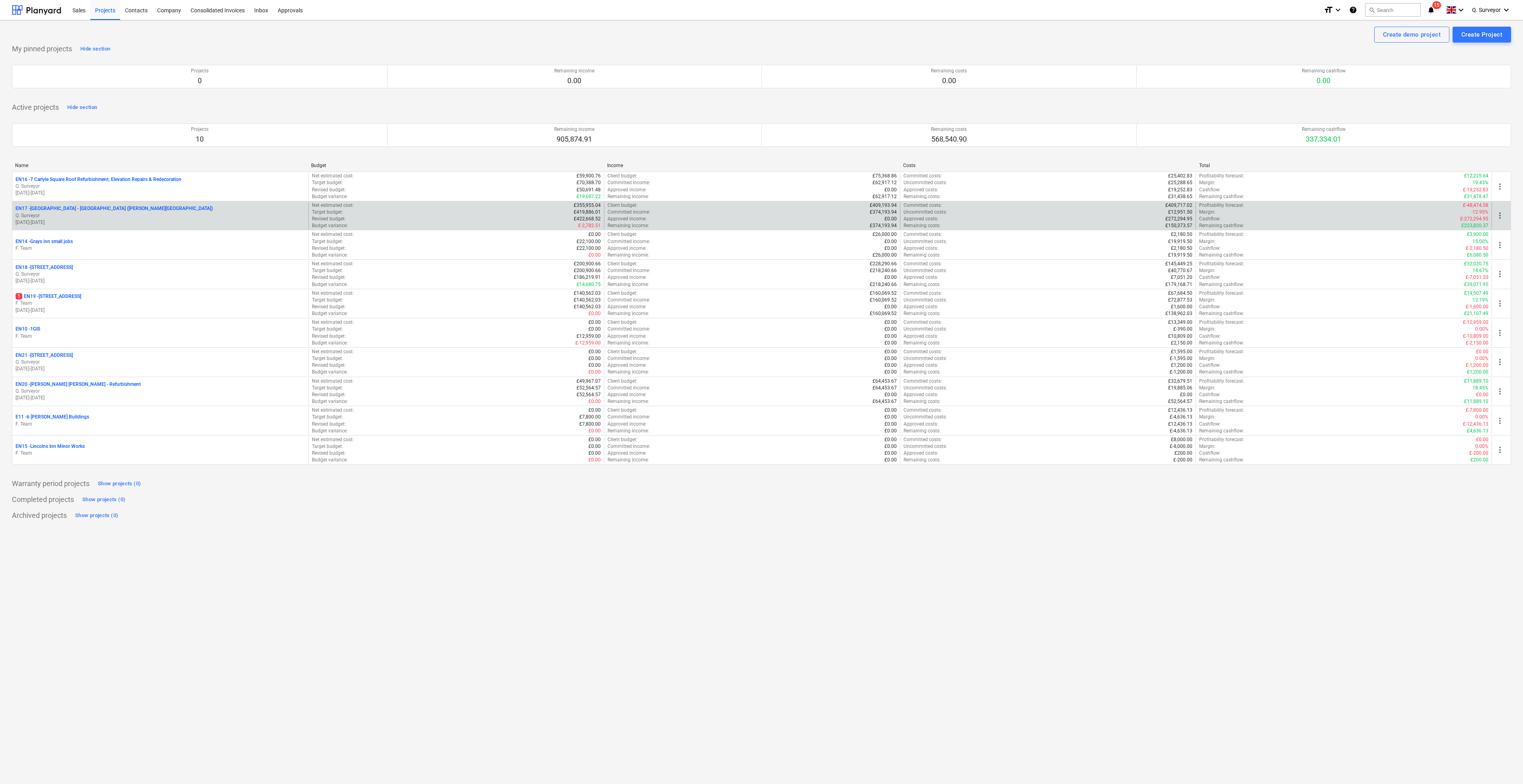
click at [132, 208] on p "EN17 - [GEOGRAPHIC_DATA] - [GEOGRAPHIC_DATA] ([PERSON_NAME][GEOGRAPHIC_DATA] an…" at bounding box center [114, 208] width 197 height 7
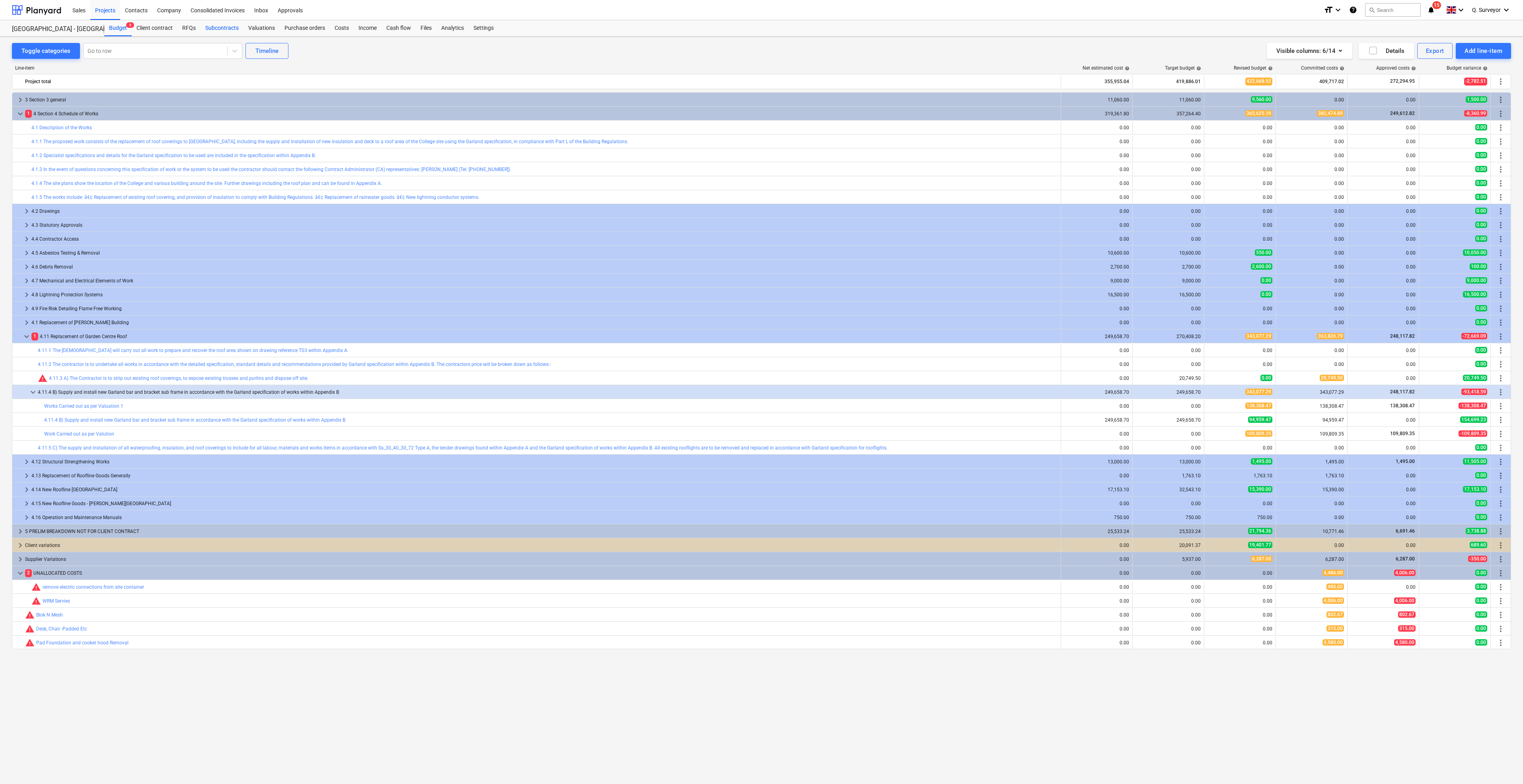
click at [214, 29] on div "Subcontracts" at bounding box center [222, 28] width 43 height 16
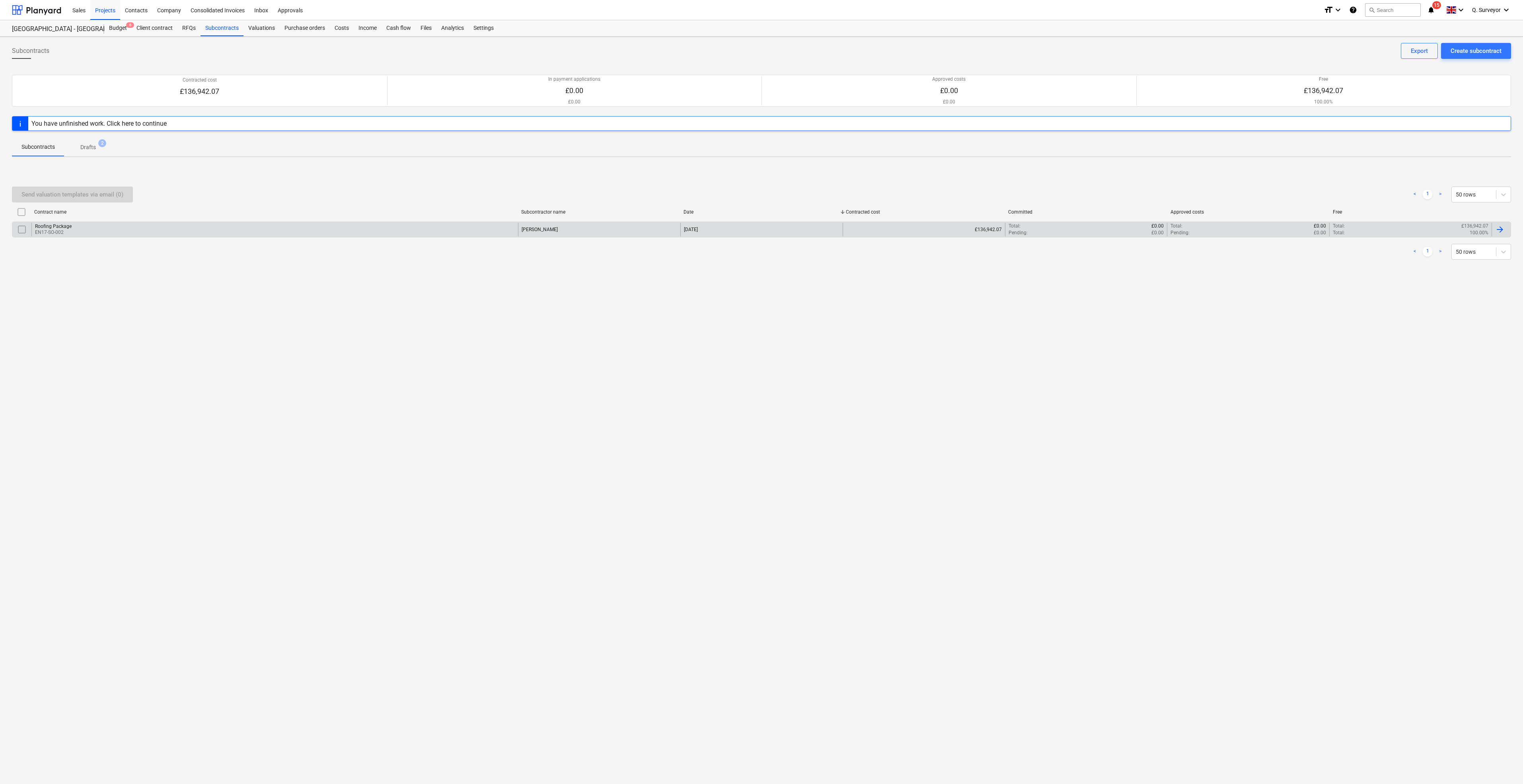
click at [69, 232] on p "EN17-SO-002" at bounding box center [52, 232] width 37 height 7
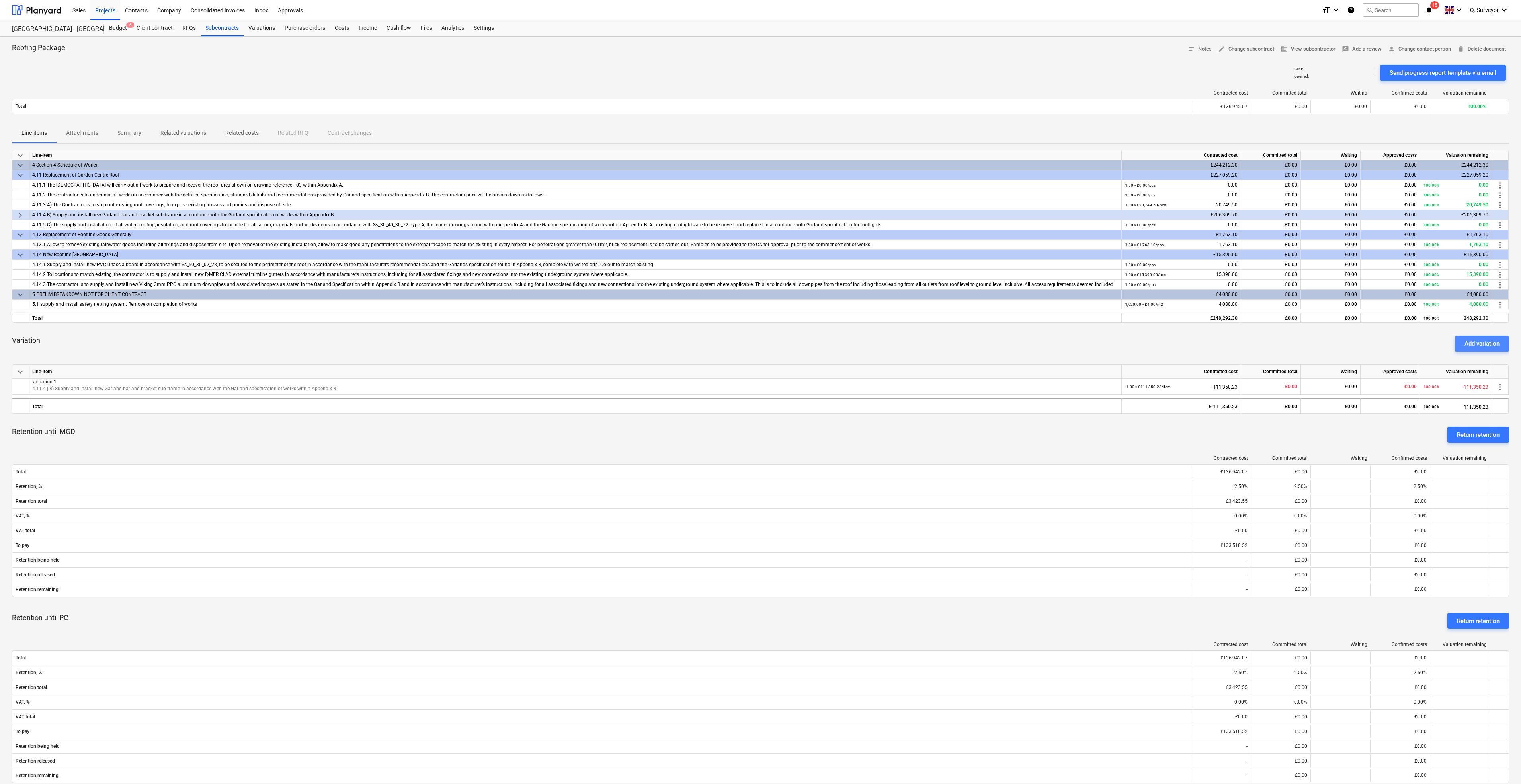
click at [1488, 343] on div "Add variation" at bounding box center [1480, 343] width 35 height 10
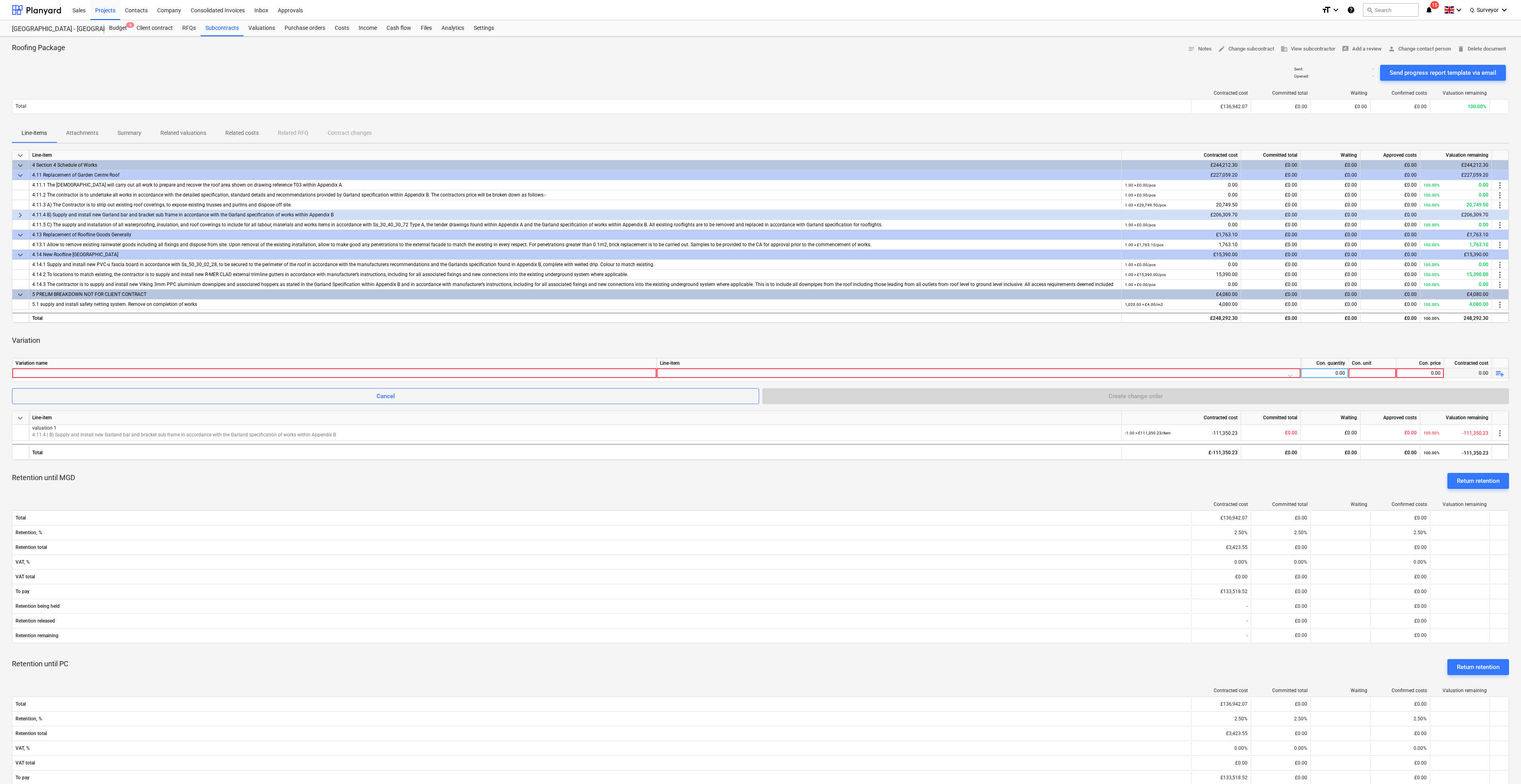
click at [459, 378] on div at bounding box center [334, 373] width 645 height 10
type input "Valuation 2"
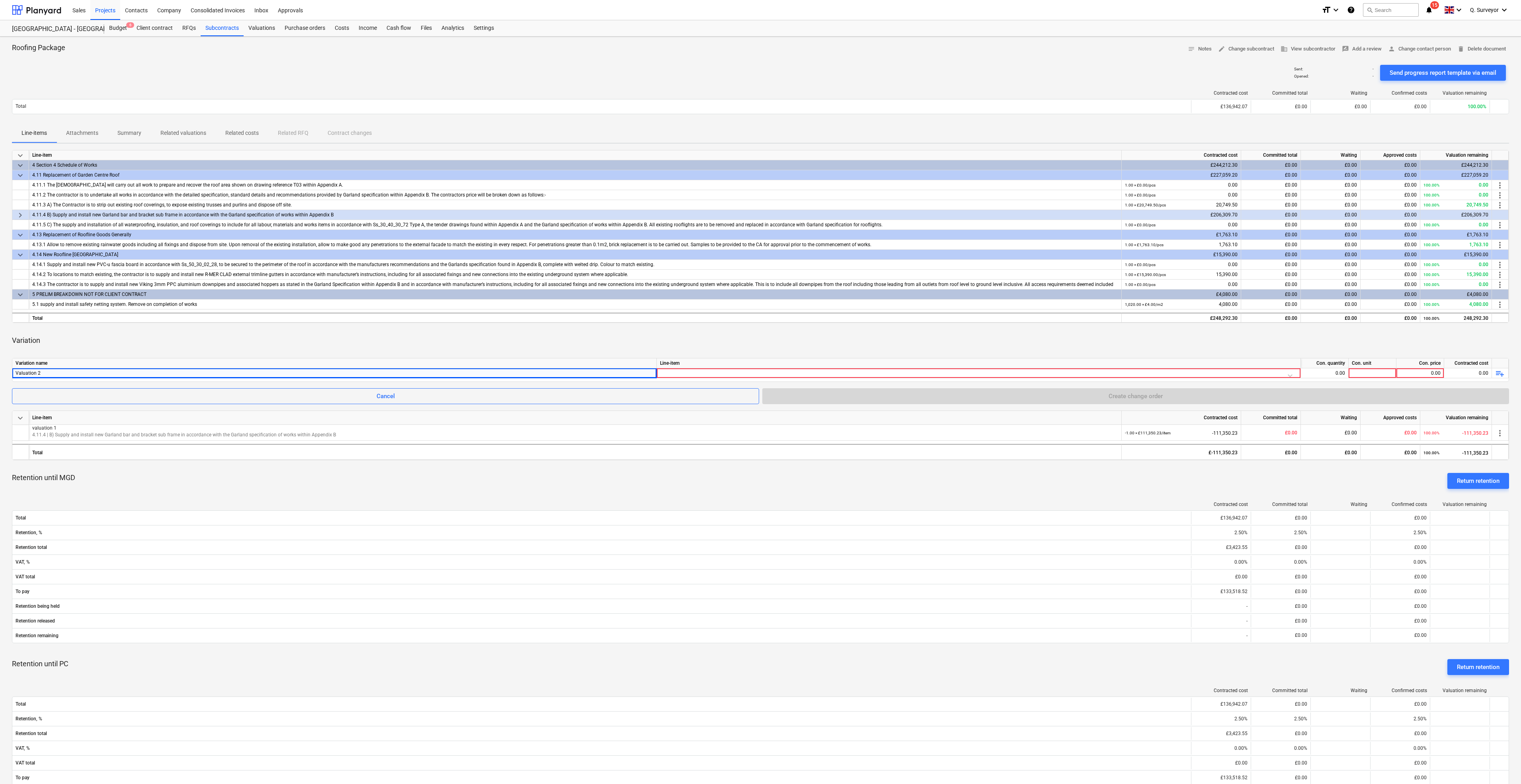
click at [681, 365] on div "Line-item" at bounding box center [978, 363] width 644 height 10
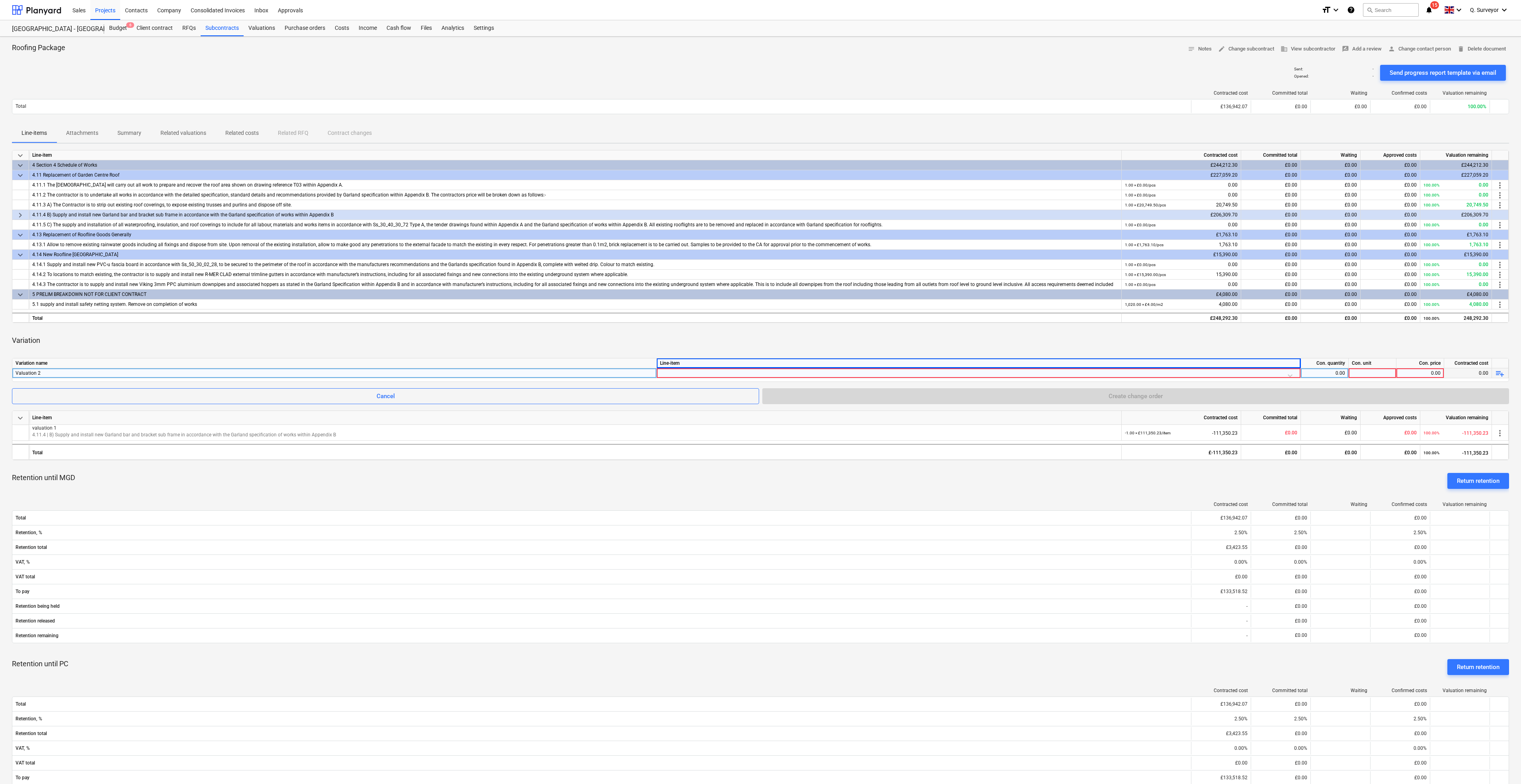
click at [679, 369] on div at bounding box center [977, 375] width 637 height 14
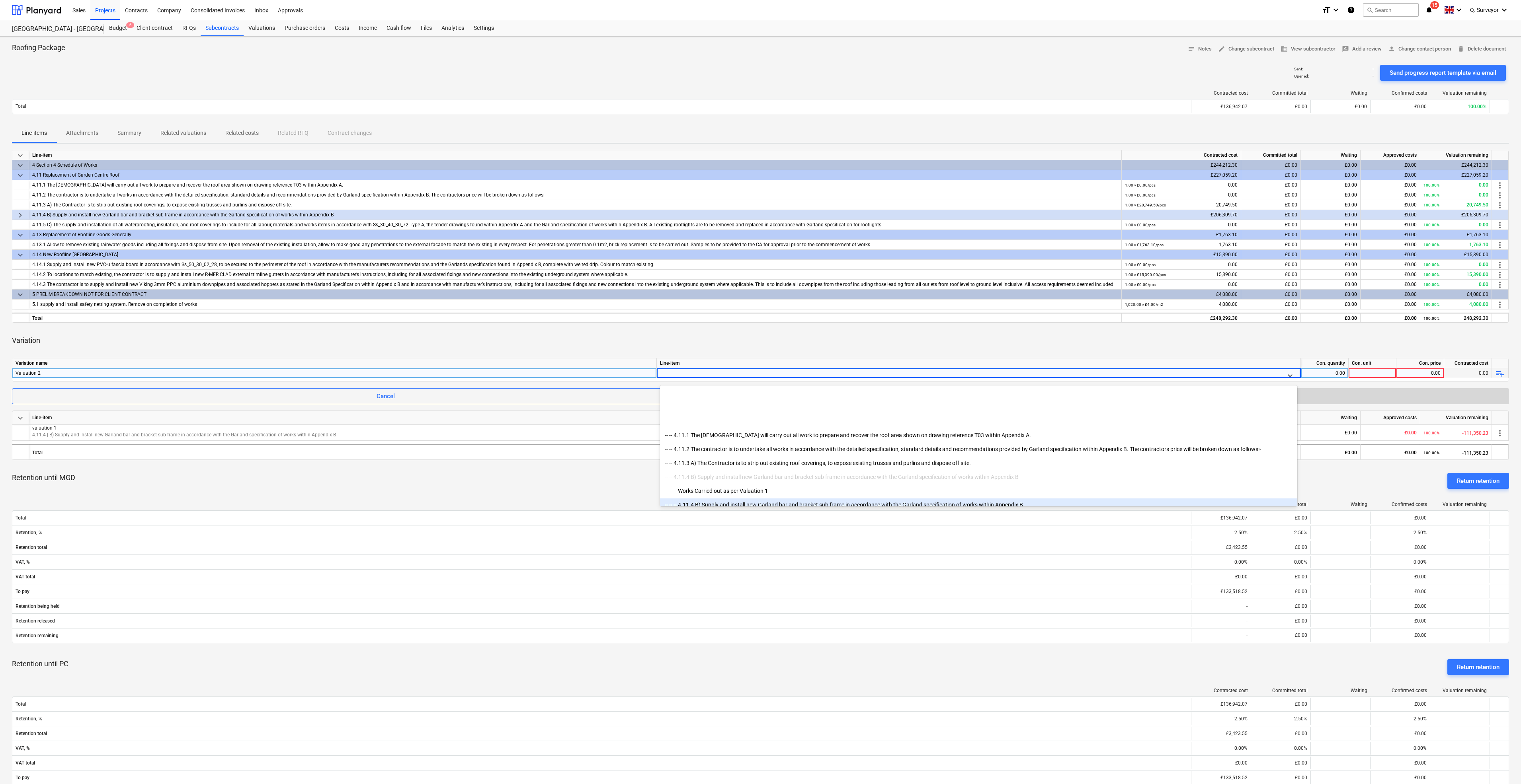
scroll to position [2908, 0]
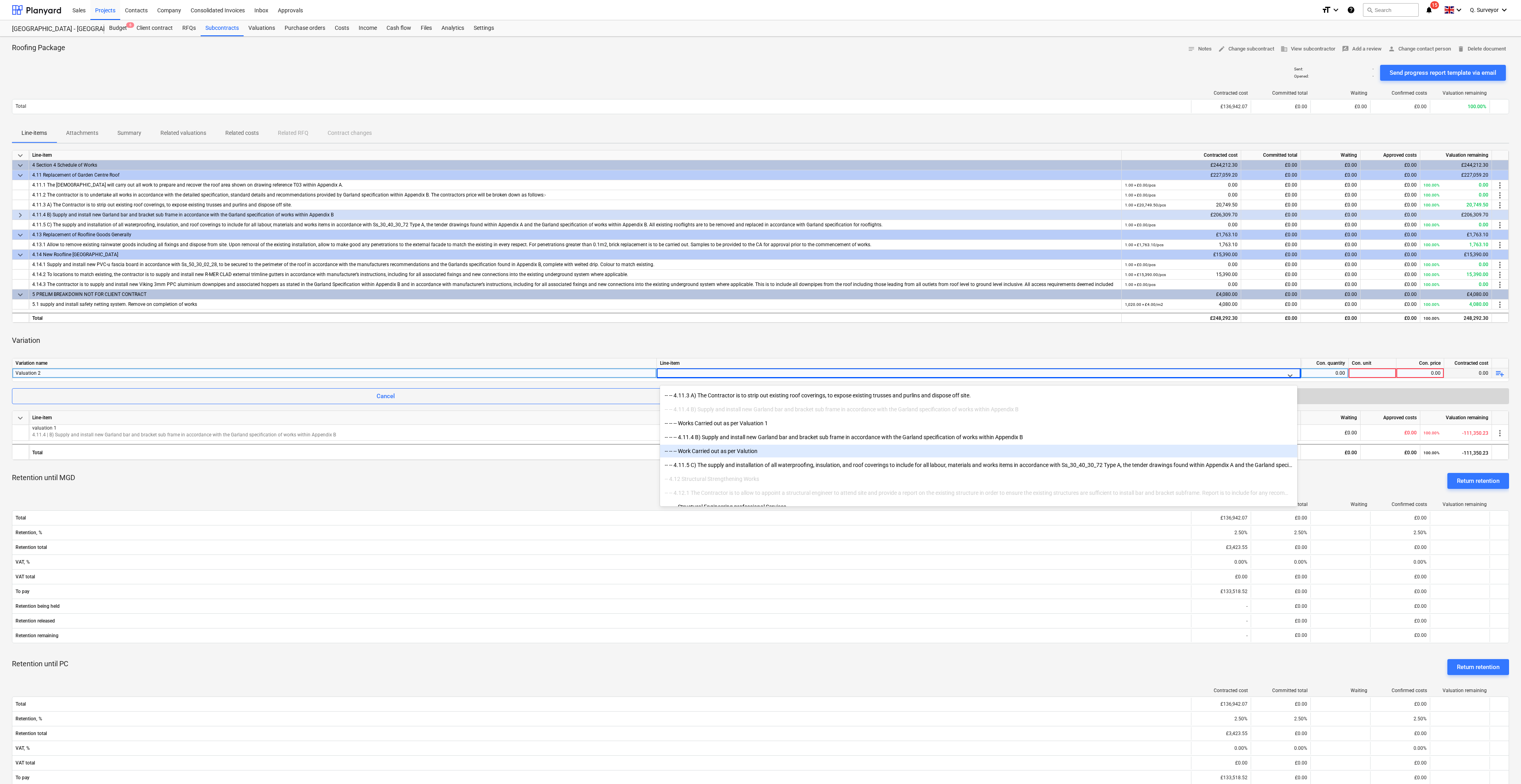
click at [748, 449] on div "-- -- -- Work Carried out as per Valution" at bounding box center [977, 450] width 637 height 13
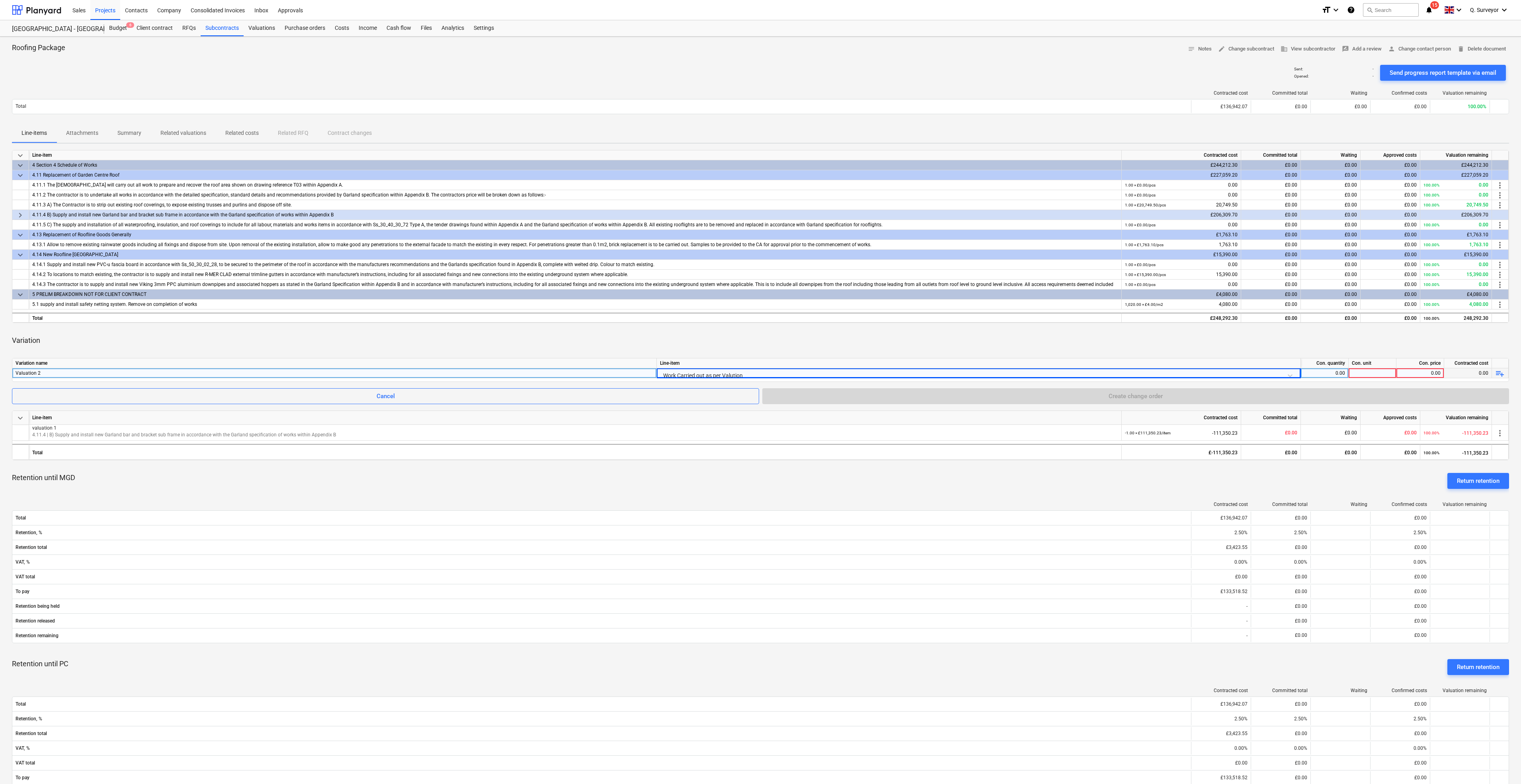
click at [1377, 377] on div at bounding box center [1371, 373] width 48 height 10
type input "1"
type input "item"
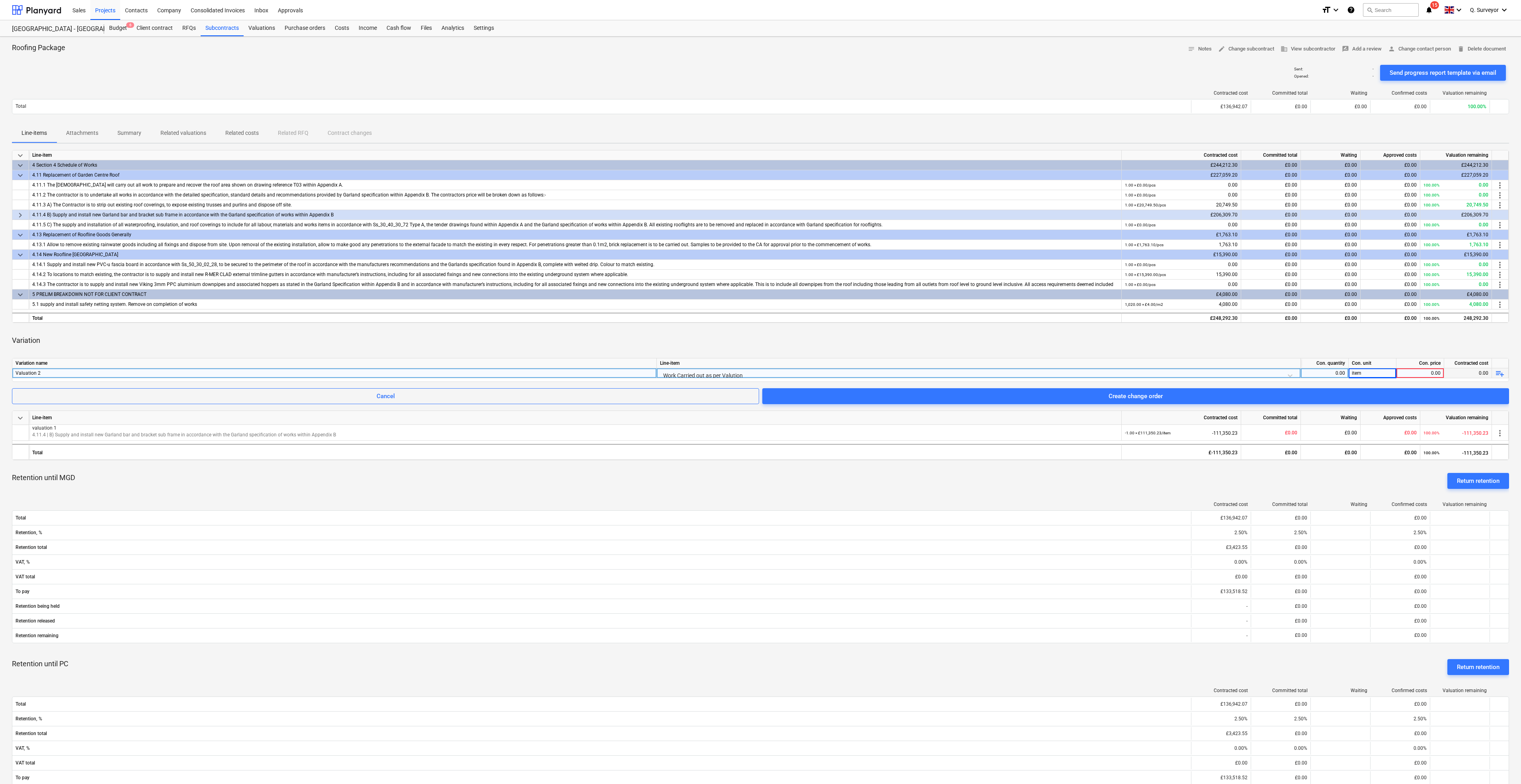
click at [1328, 371] on div "0.00" at bounding box center [1323, 373] width 41 height 10
type input "1"
click at [1423, 370] on div "0.00" at bounding box center [1419, 373] width 41 height 10
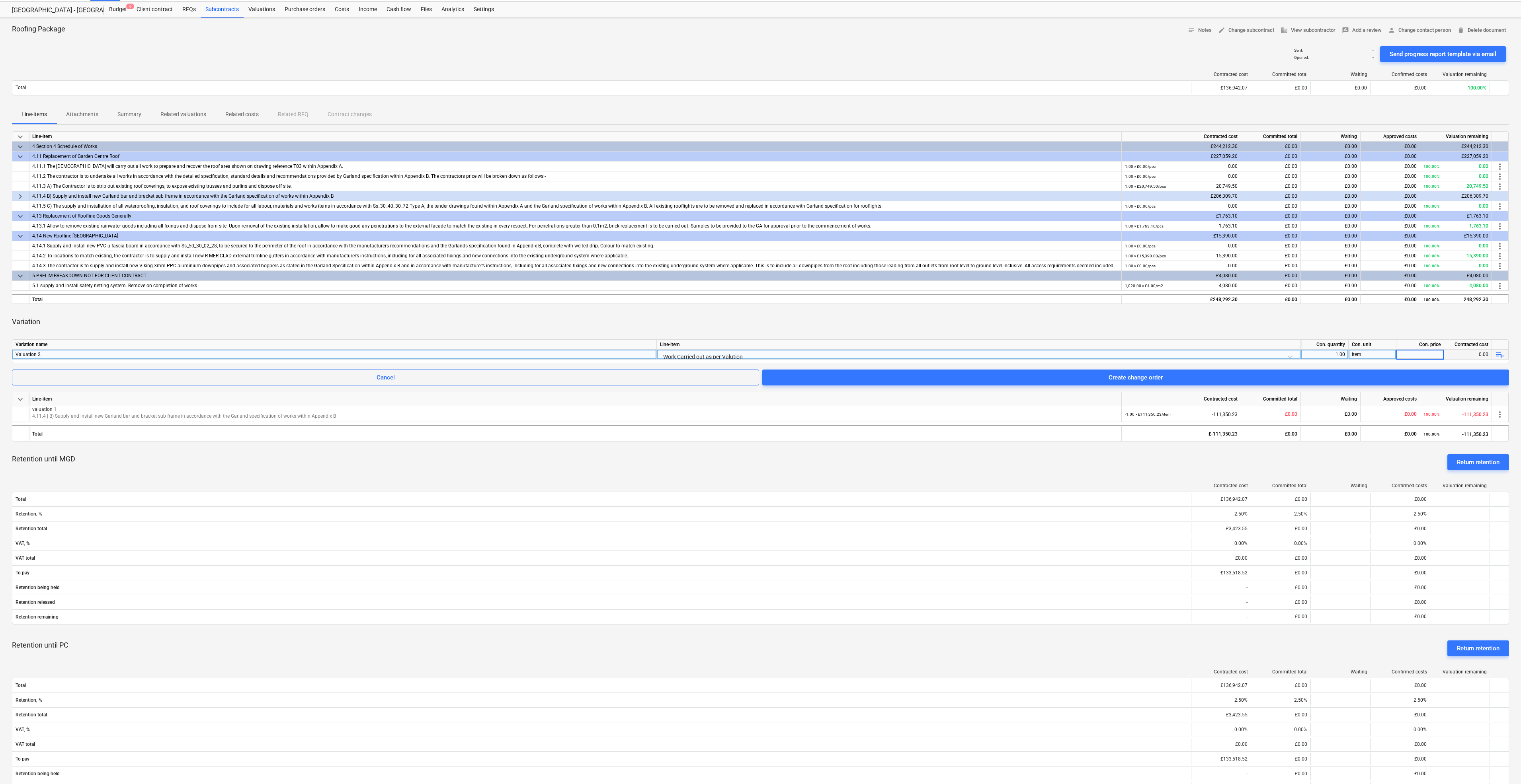
scroll to position [0, 0]
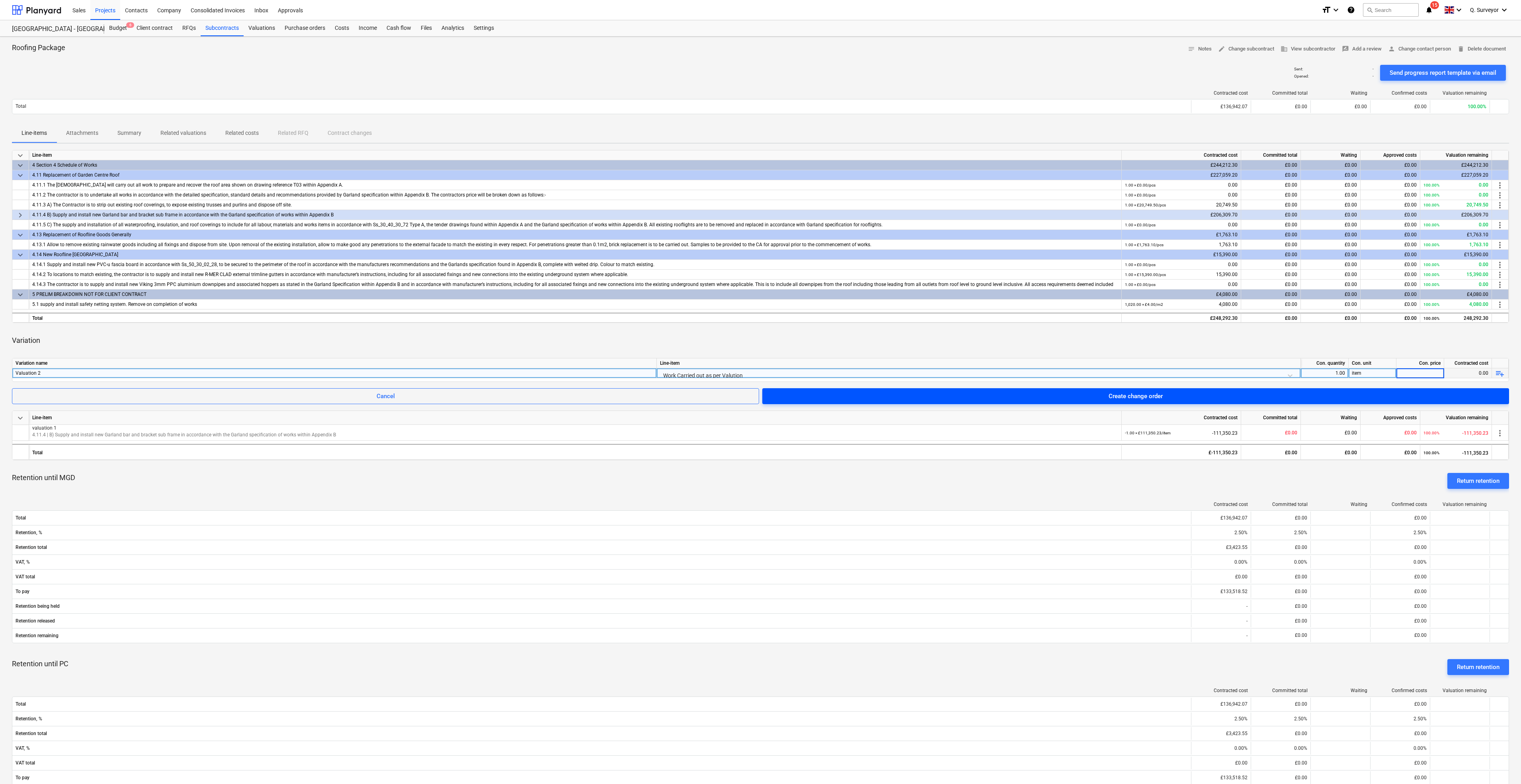
click at [1172, 393] on span "Create change order" at bounding box center [1135, 396] width 728 height 10
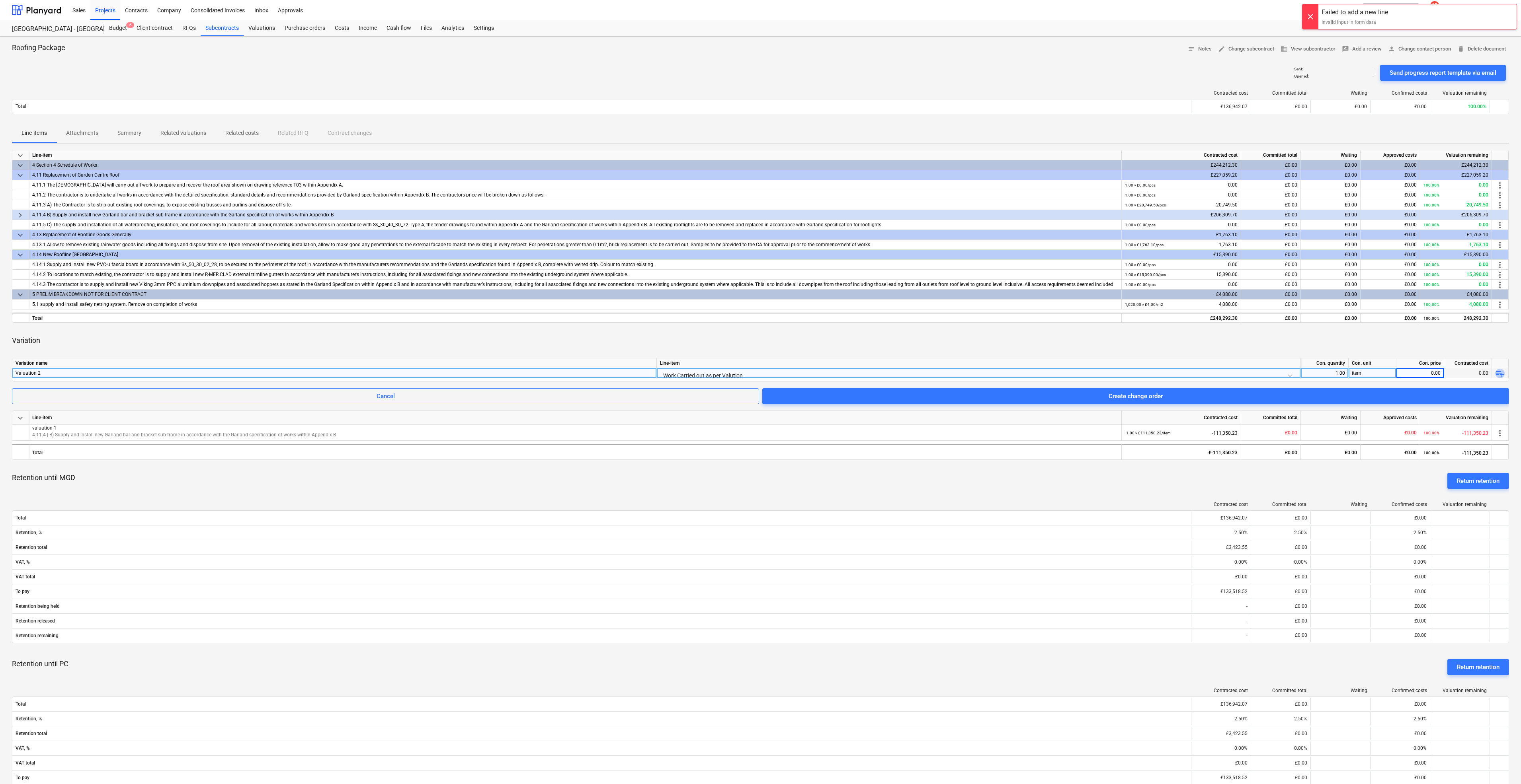
click at [1496, 372] on span "playlist_add" at bounding box center [1499, 374] width 10 height 10
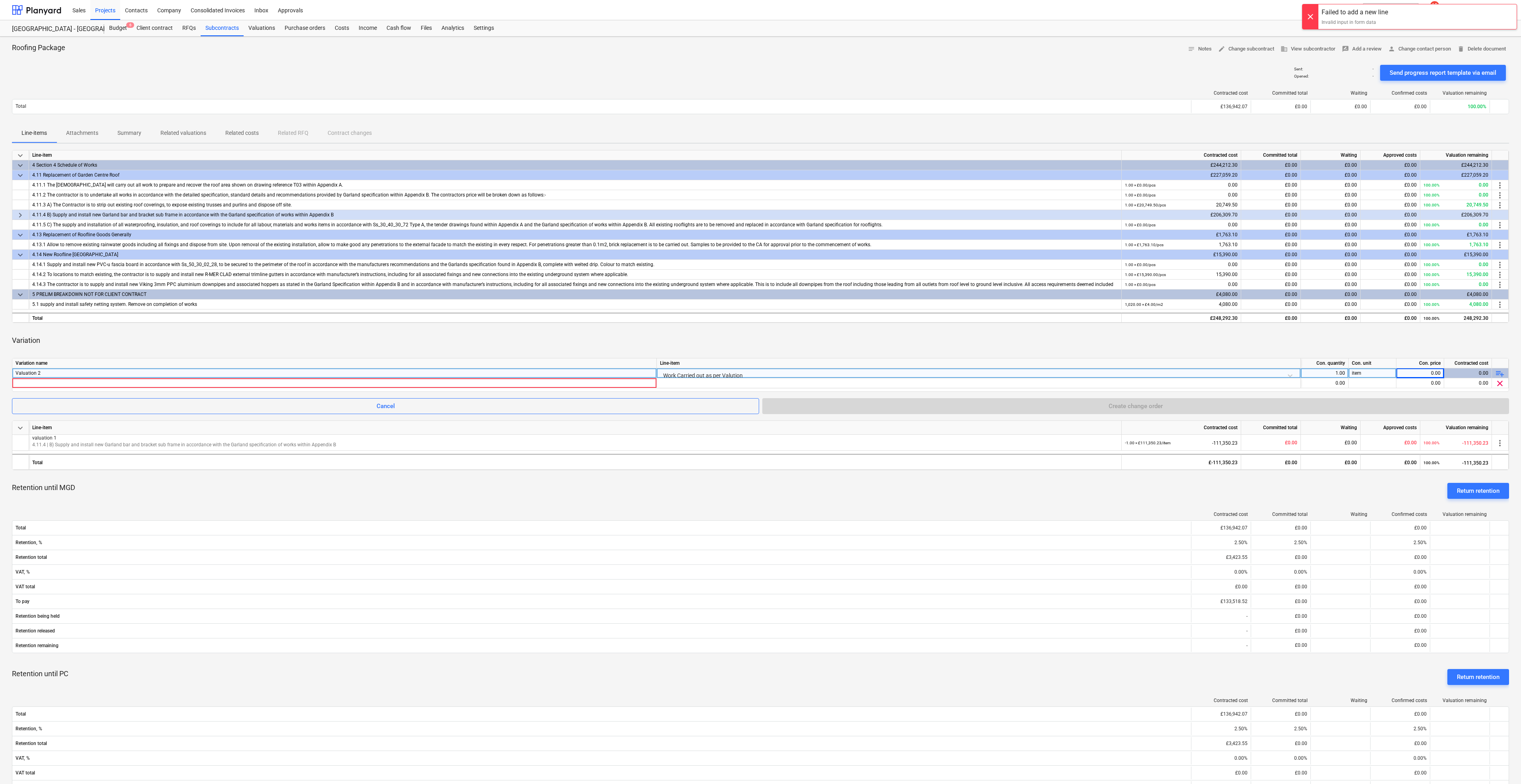
click at [1496, 372] on span "playlist_add" at bounding box center [1499, 374] width 10 height 10
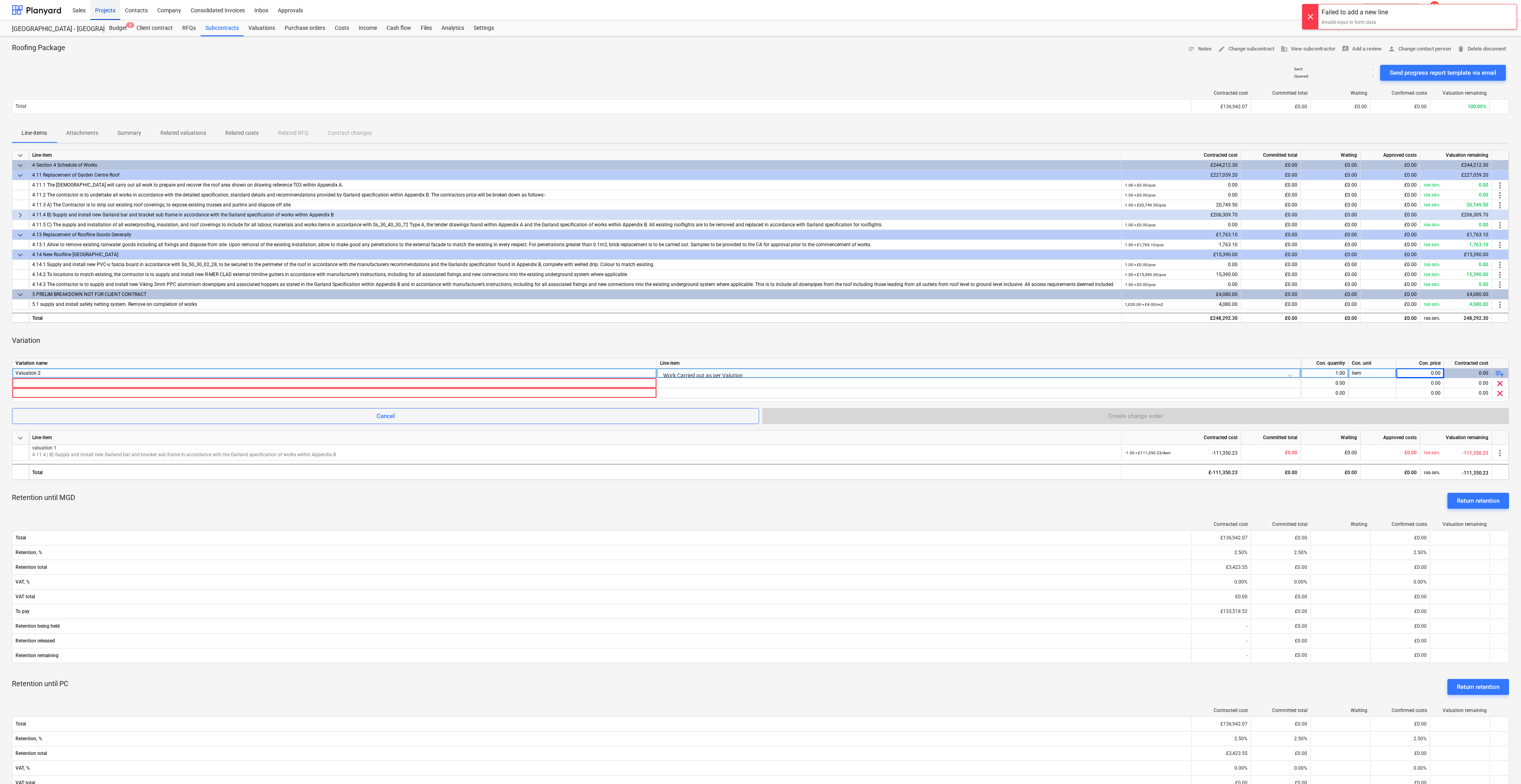
click at [107, 13] on div "Projects" at bounding box center [105, 10] width 30 height 20
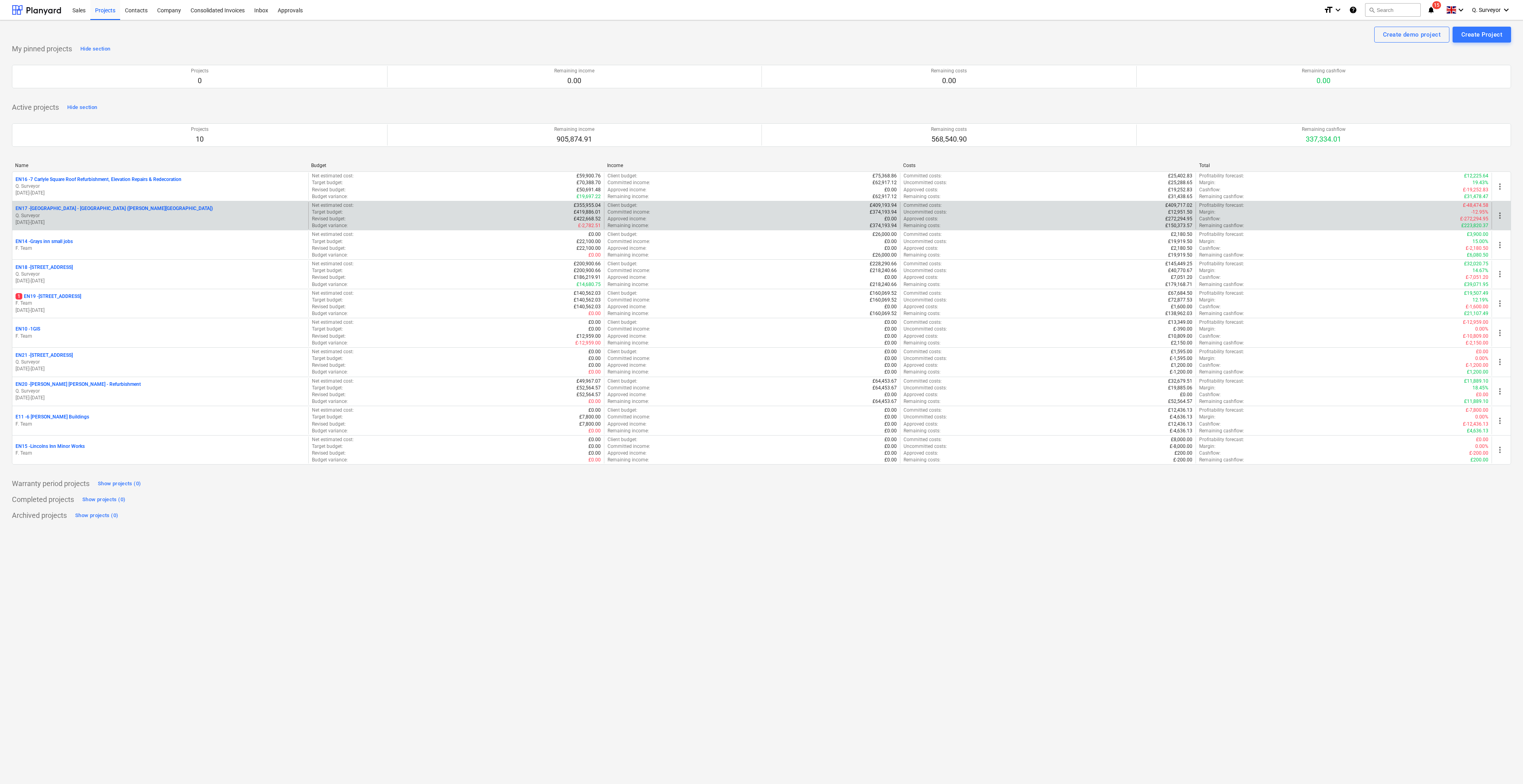
click at [107, 207] on p "EN17 - [GEOGRAPHIC_DATA] - [GEOGRAPHIC_DATA] ([PERSON_NAME][GEOGRAPHIC_DATA] an…" at bounding box center [114, 208] width 197 height 7
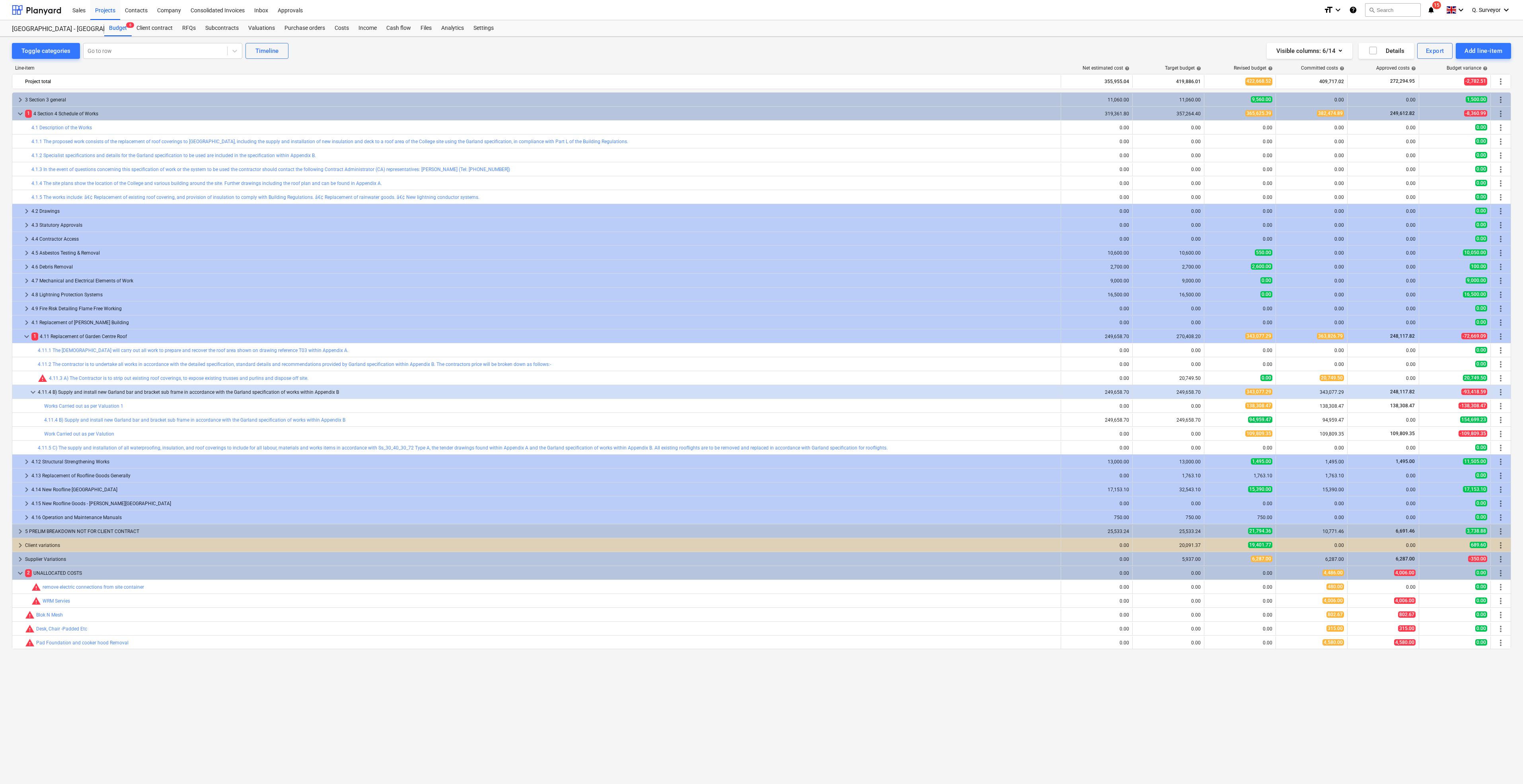
click at [1201, 731] on div "keyboard_arrow_right 3 Section 3 general 11,060.00 11,060.00 9,560.00 0.00 0.00…" at bounding box center [762, 421] width 1499 height 658
click at [224, 23] on div "Subcontracts" at bounding box center [222, 28] width 43 height 16
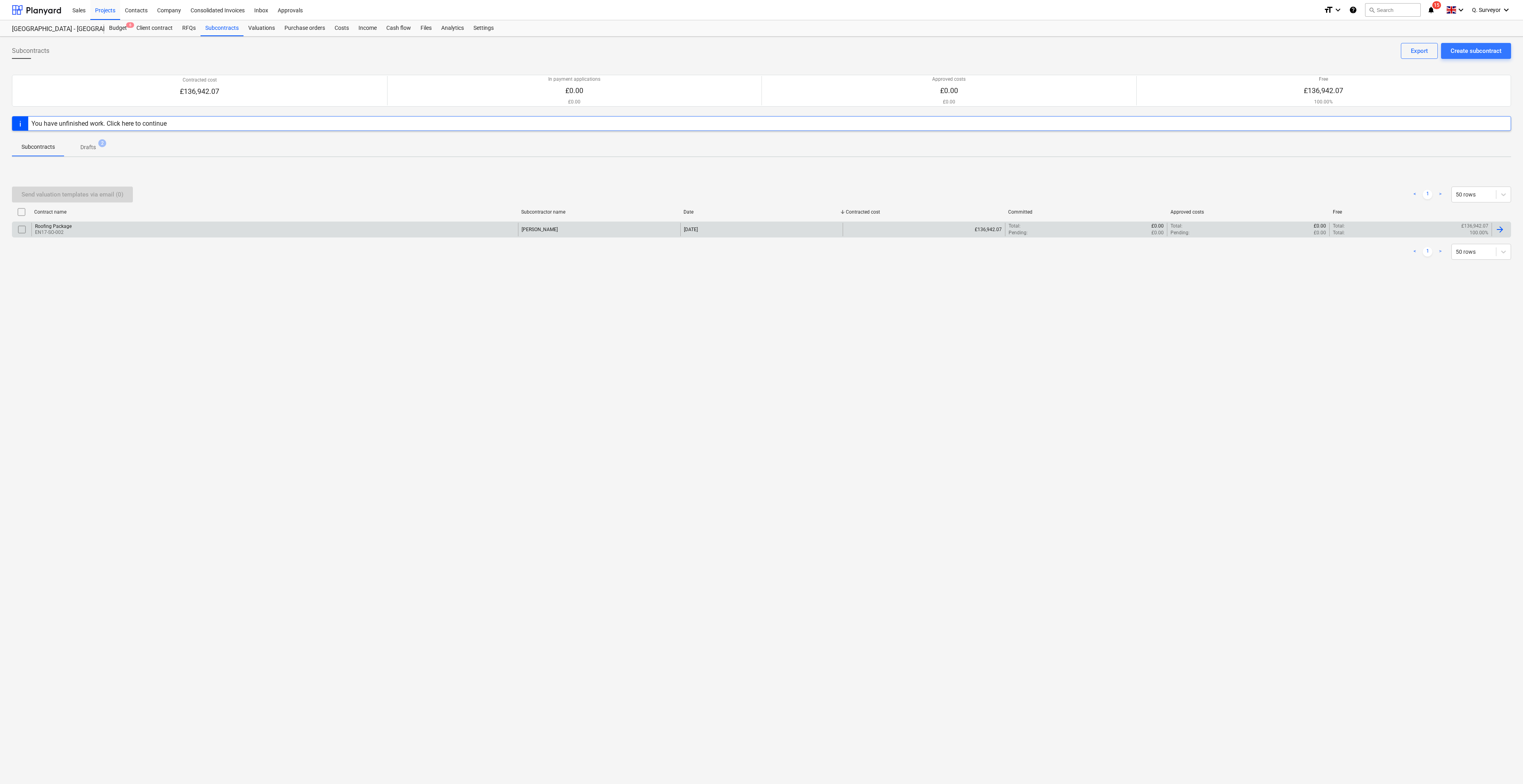
click at [72, 227] on div "Roofing Package EN17-SO-002" at bounding box center [274, 230] width 486 height 14
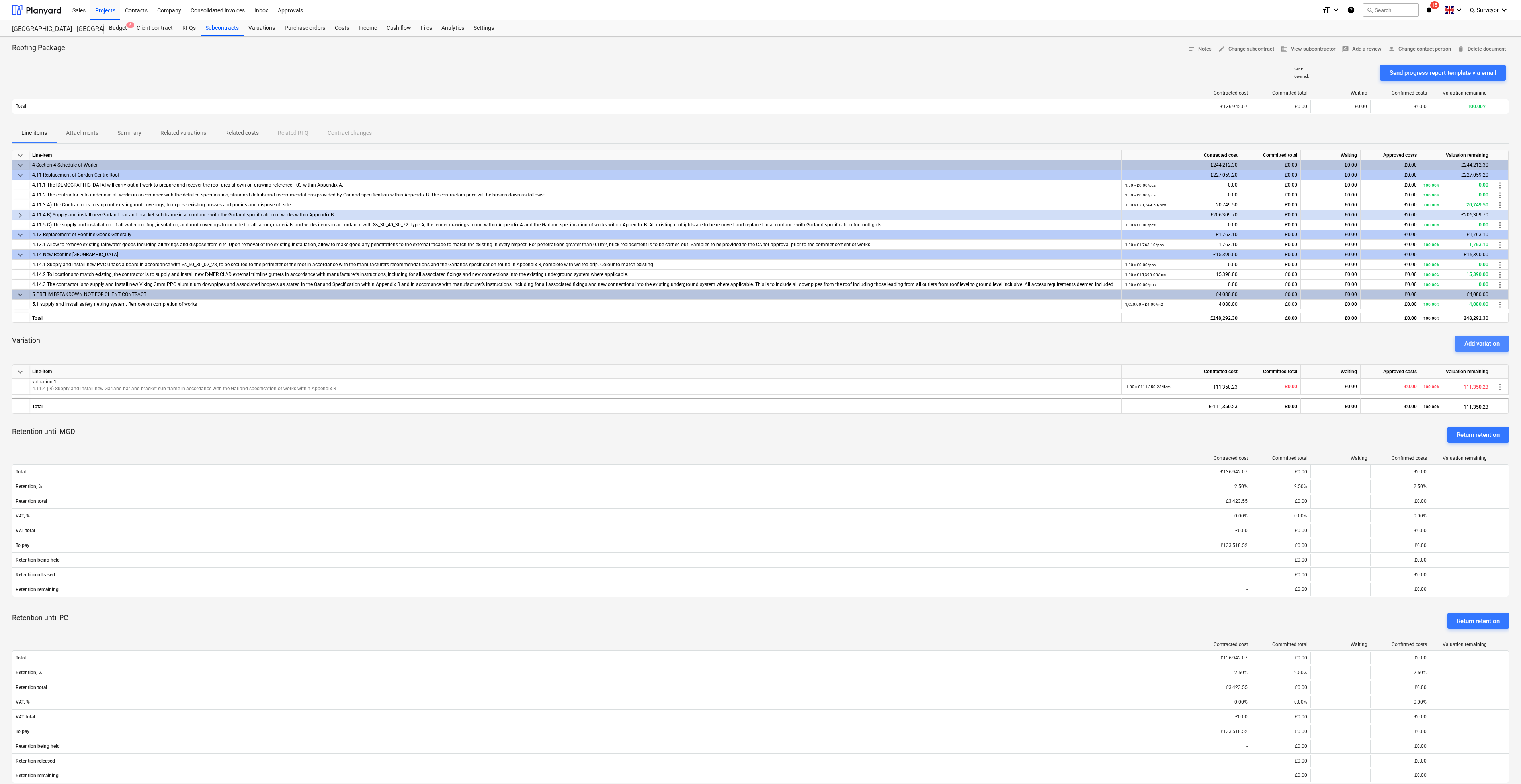
click at [1480, 346] on div "Add variation" at bounding box center [1480, 343] width 35 height 10
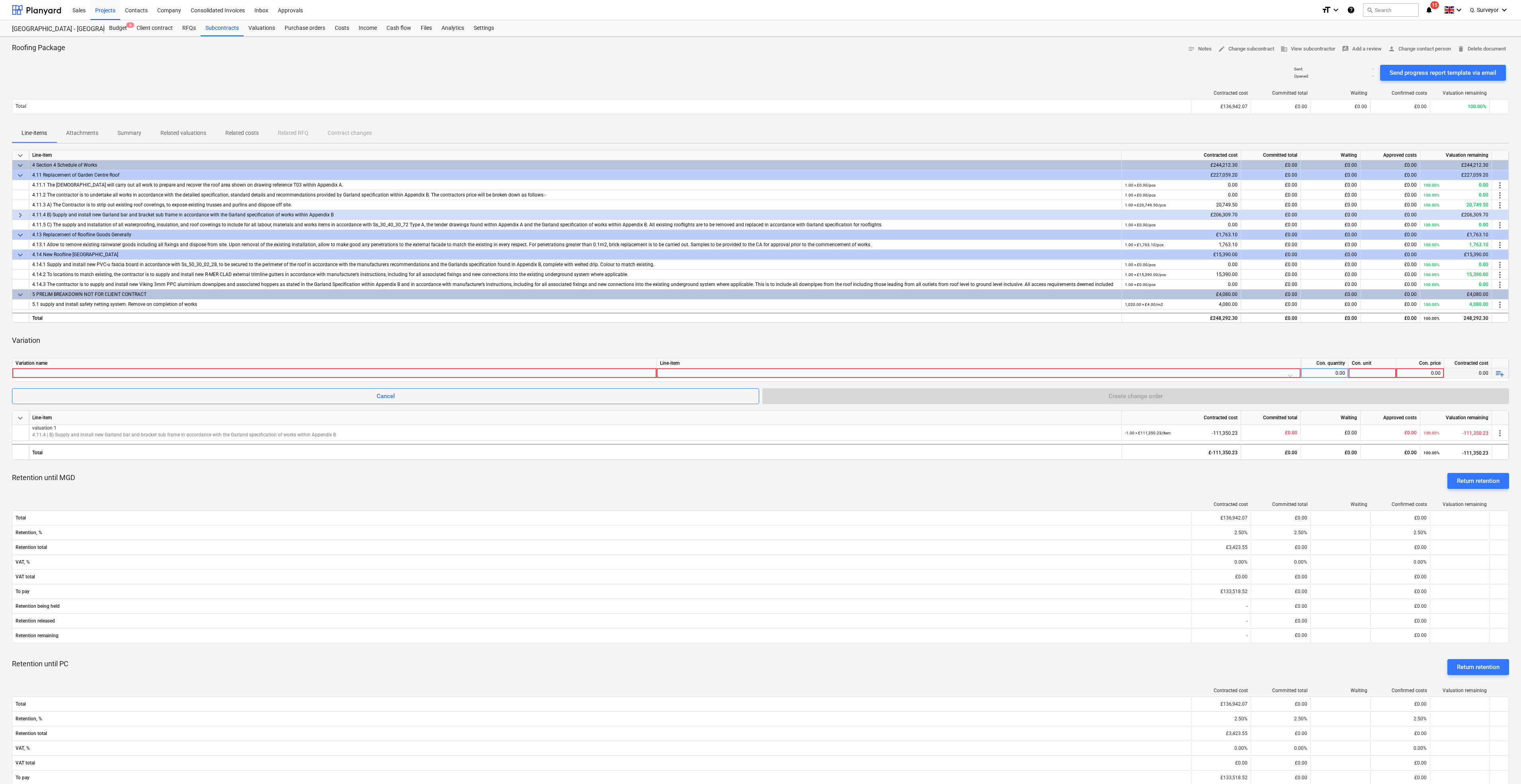
click at [76, 372] on div at bounding box center [335, 373] width 638 height 10
type input "Valuation 2"
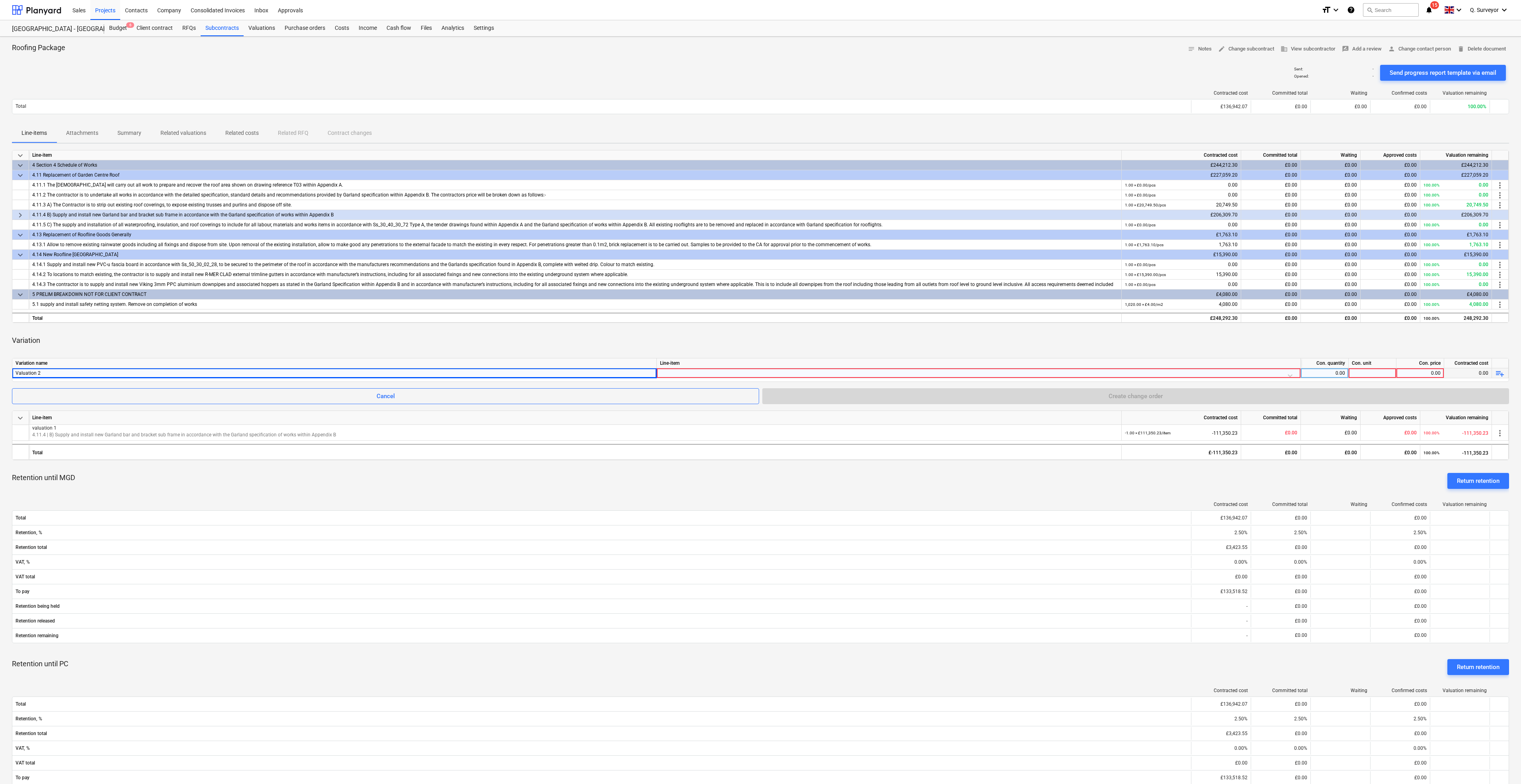
click at [1298, 372] on div at bounding box center [978, 373] width 644 height 10
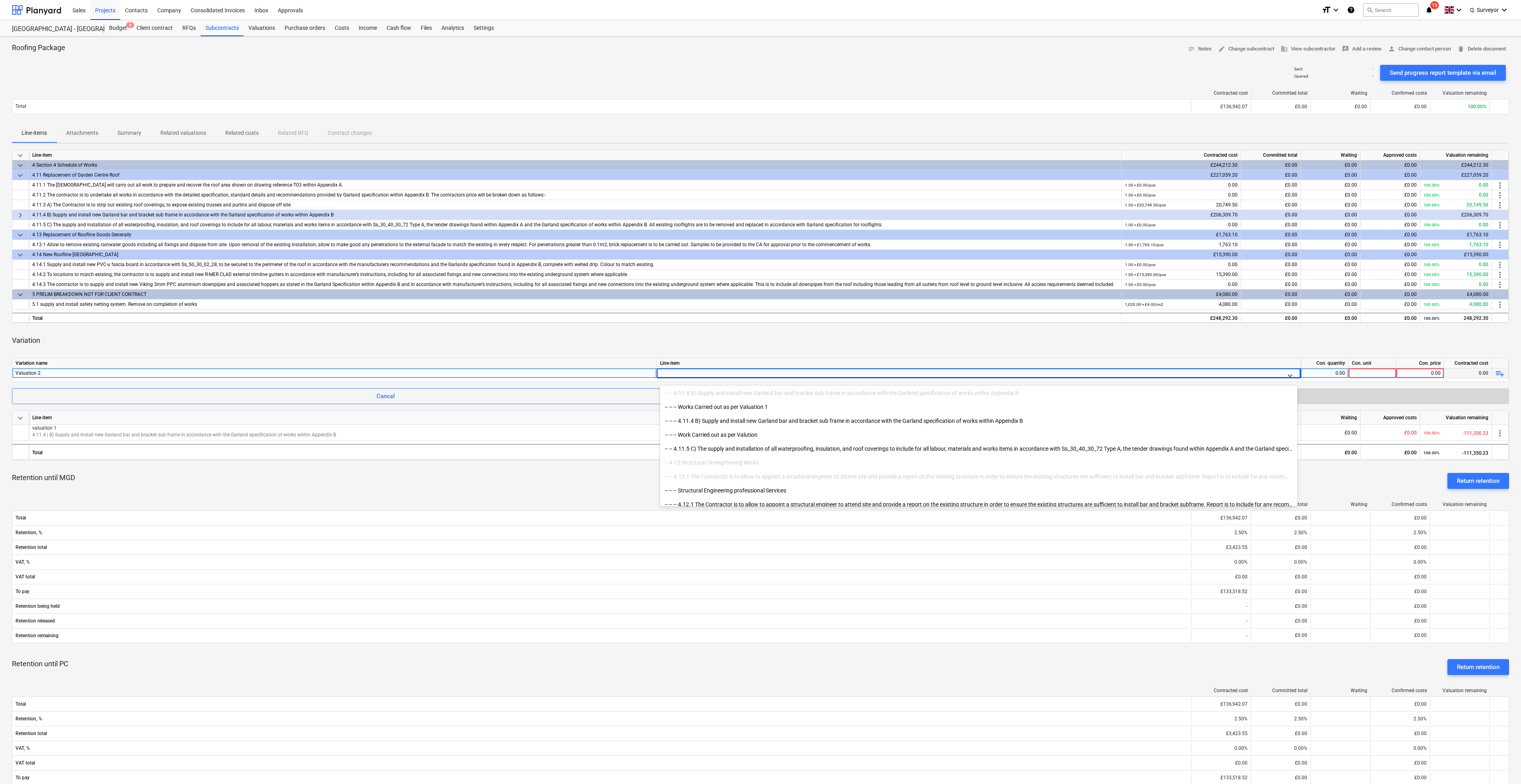
scroll to position [2865, 0]
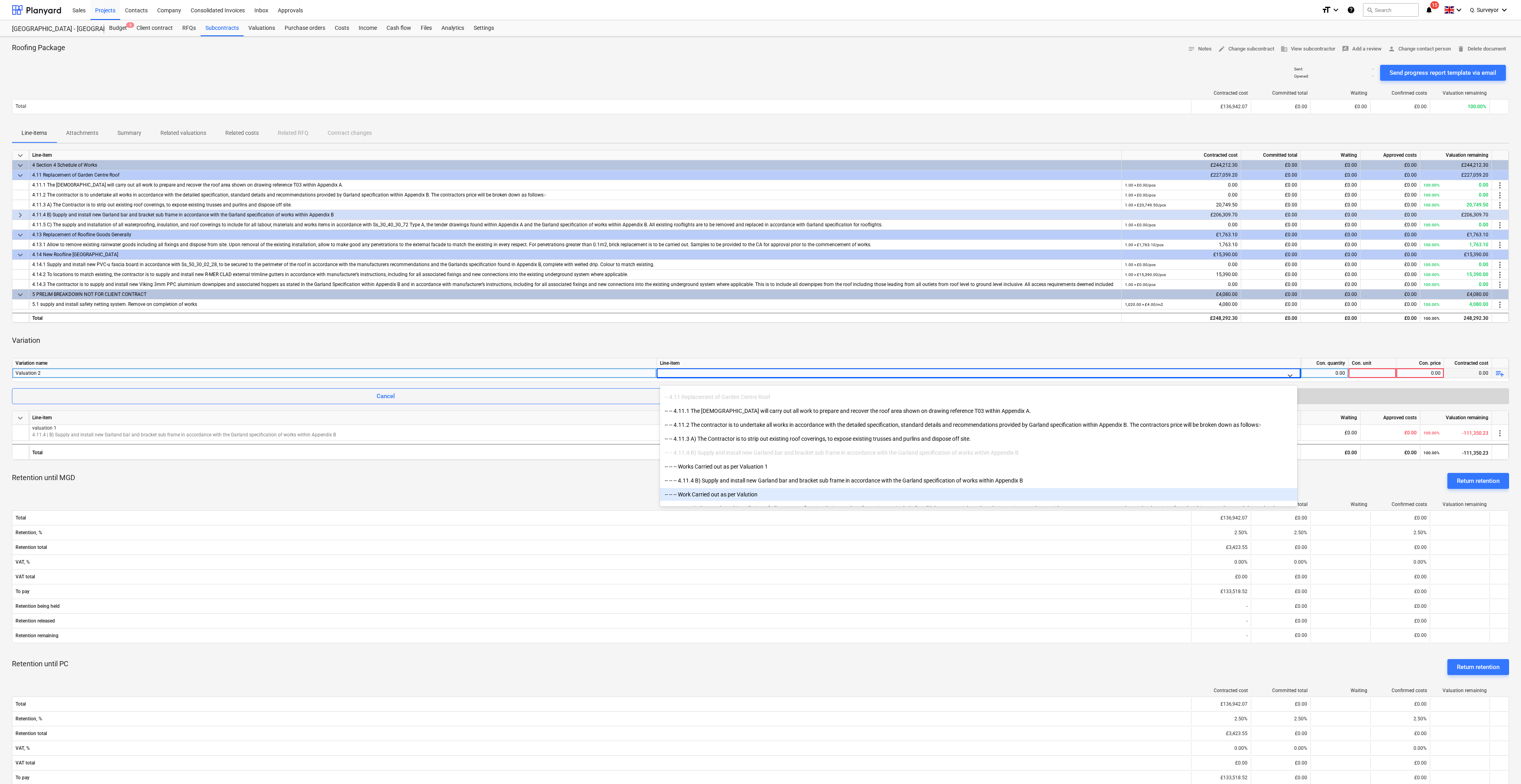
click at [728, 490] on div "-- -- -- Work Carried out as per Valution" at bounding box center [977, 494] width 637 height 13
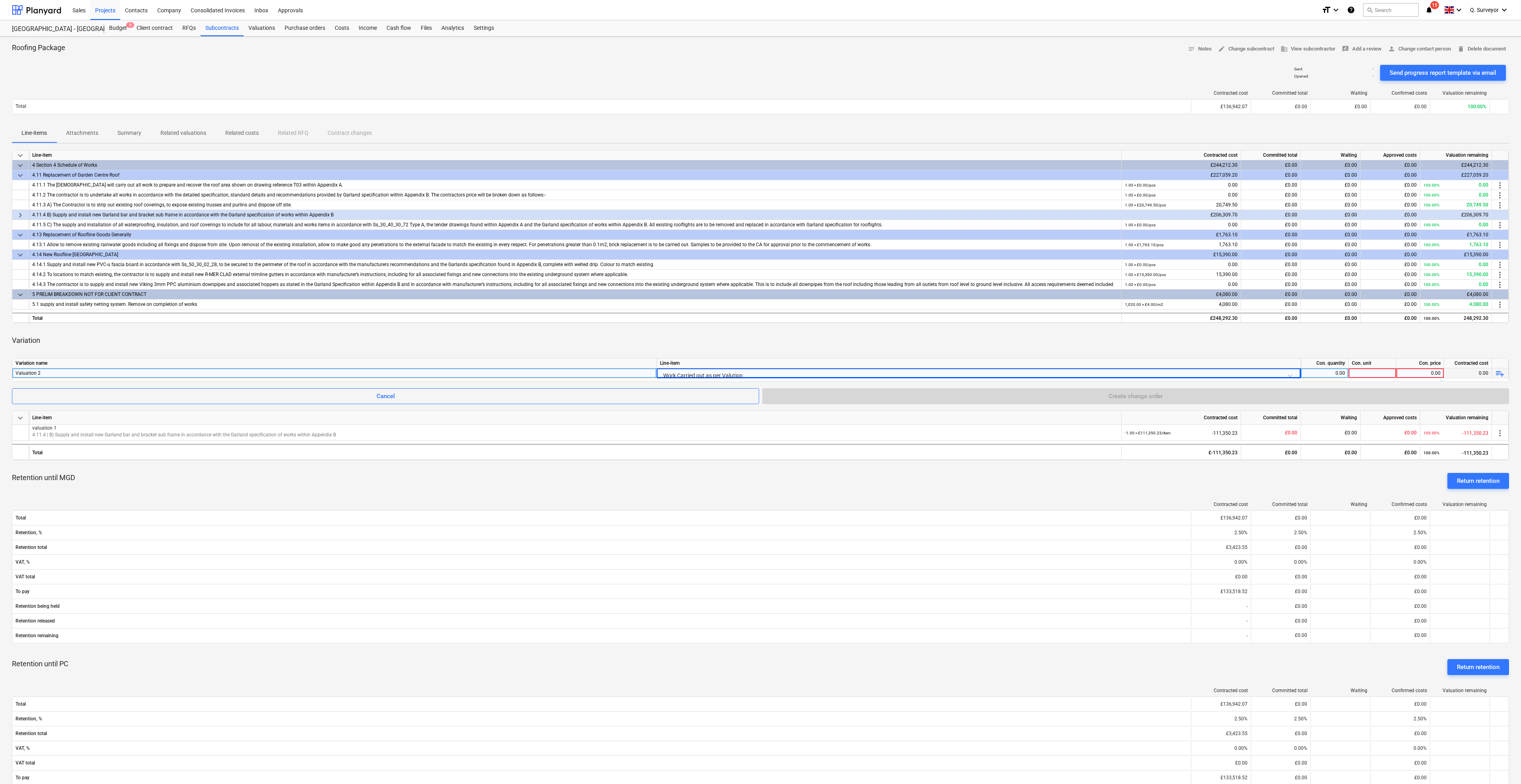
click at [1365, 374] on div at bounding box center [1371, 373] width 48 height 10
type input "Item"
click at [1436, 377] on div "0.00" at bounding box center [1419, 373] width 41 height 10
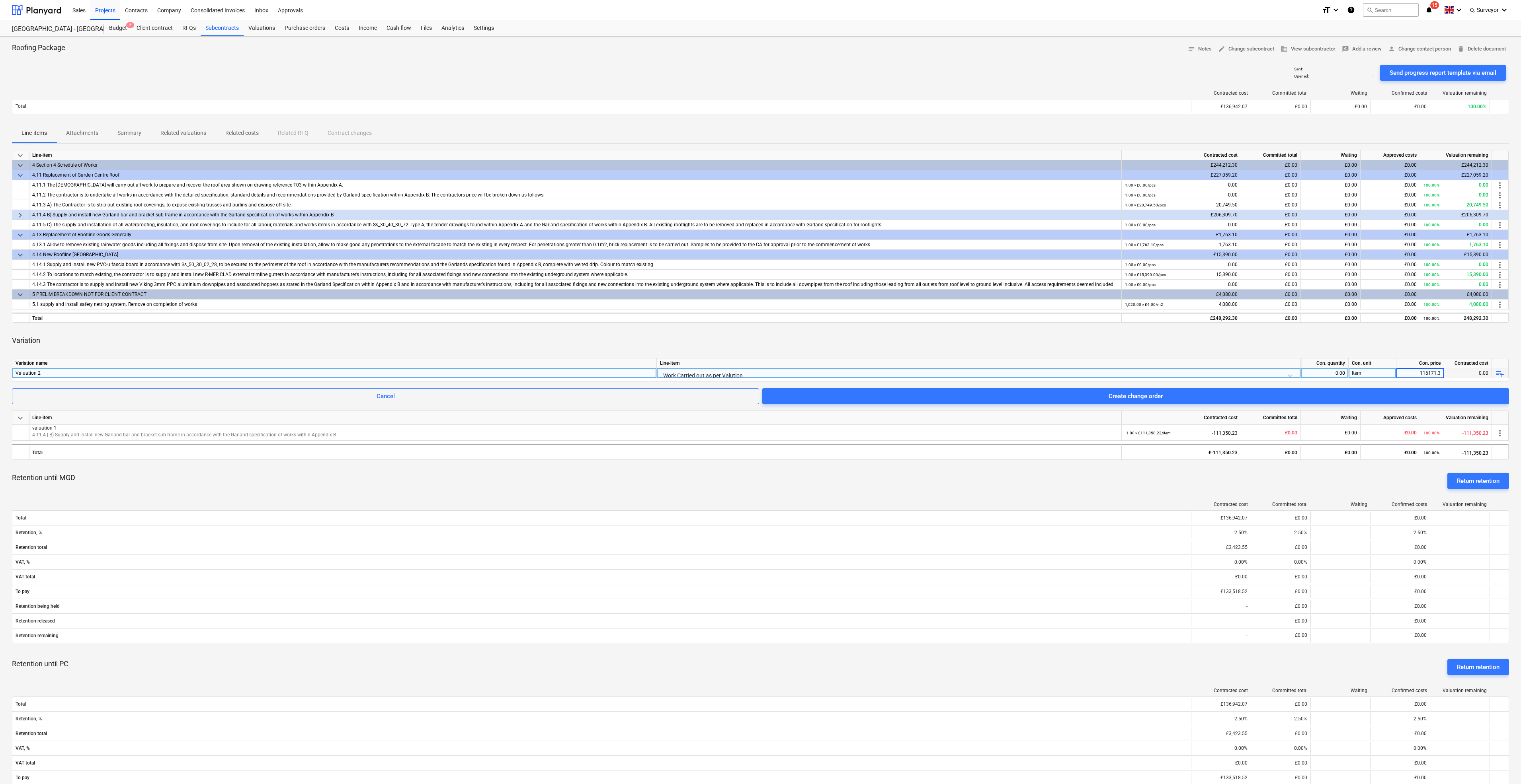
type input "116171.35"
click at [1405, 341] on div "Variation" at bounding box center [760, 341] width 1496 height 23
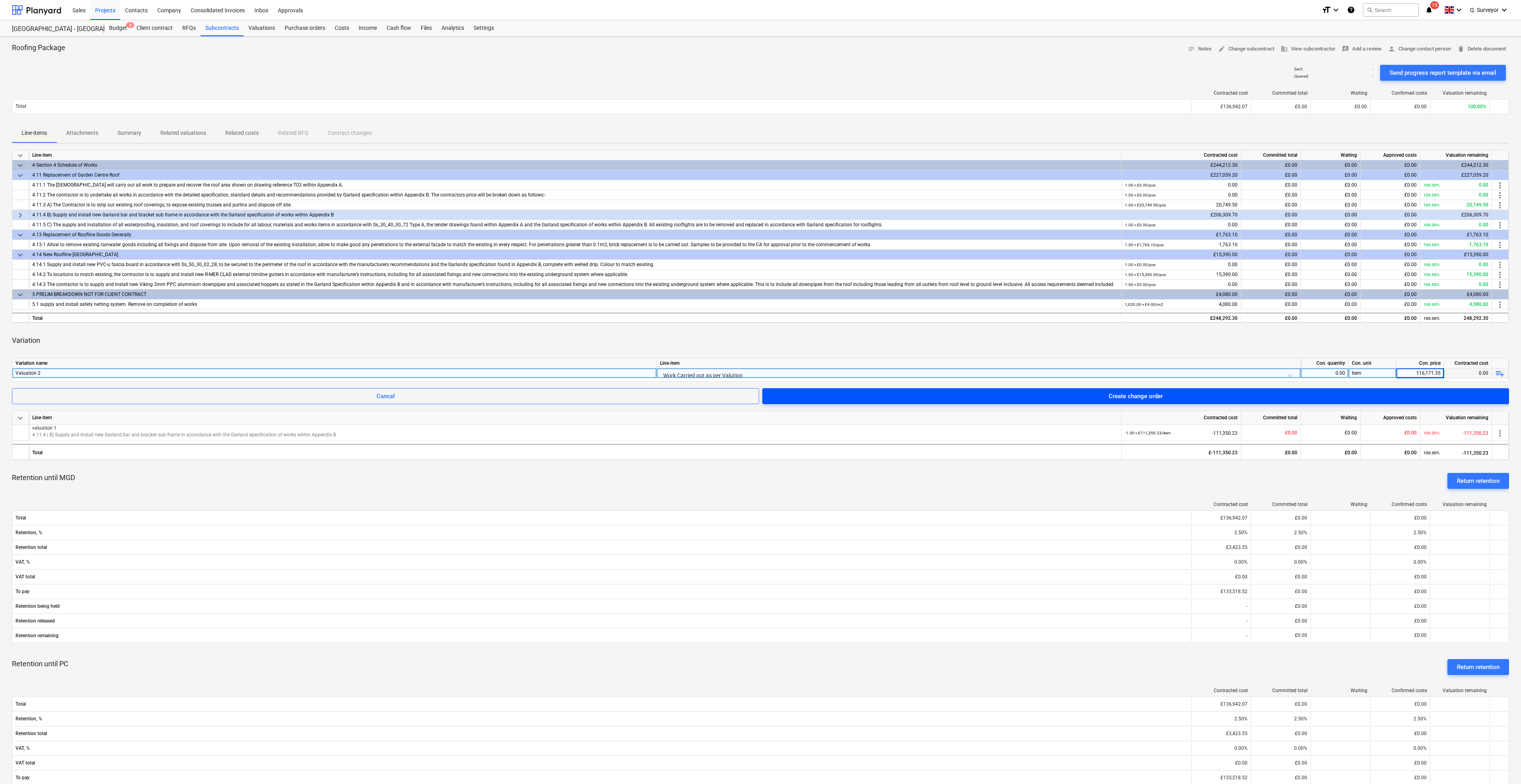
click at [1299, 392] on span "Create change order" at bounding box center [1135, 396] width 728 height 10
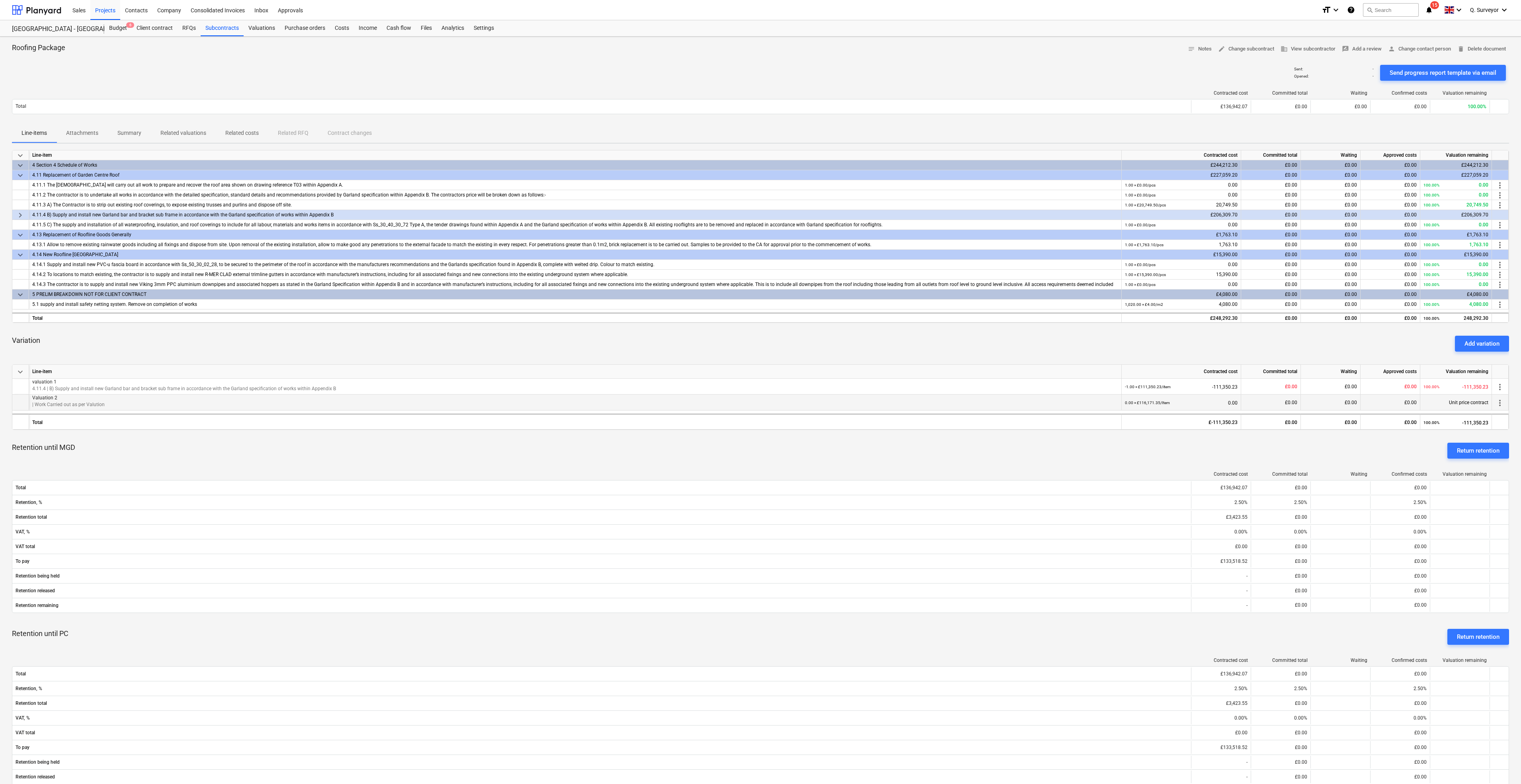
click at [1214, 400] on div "0.00 × £116,171.35 / Item 0.00" at bounding box center [1181, 403] width 113 height 16
click at [1275, 405] on div "£0.00" at bounding box center [1270, 403] width 59 height 16
click at [1351, 407] on div "£0.00" at bounding box center [1330, 403] width 59 height 16
click at [1397, 402] on div "£0.00" at bounding box center [1390, 403] width 59 height 16
click at [1471, 398] on div "Unit price contract" at bounding box center [1456, 403] width 71 height 16
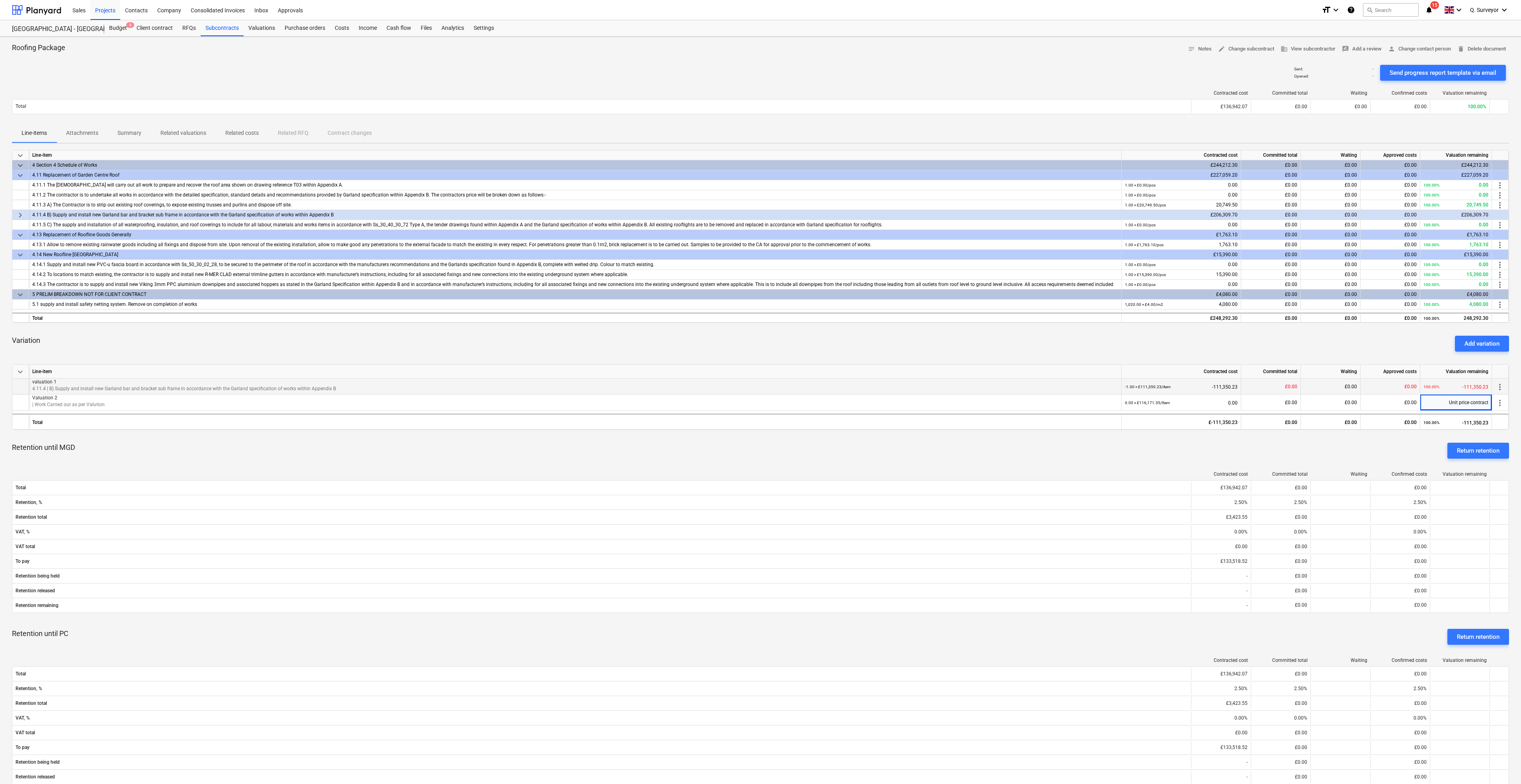
click at [137, 381] on p "valuation 1" at bounding box center [575, 382] width 1085 height 7
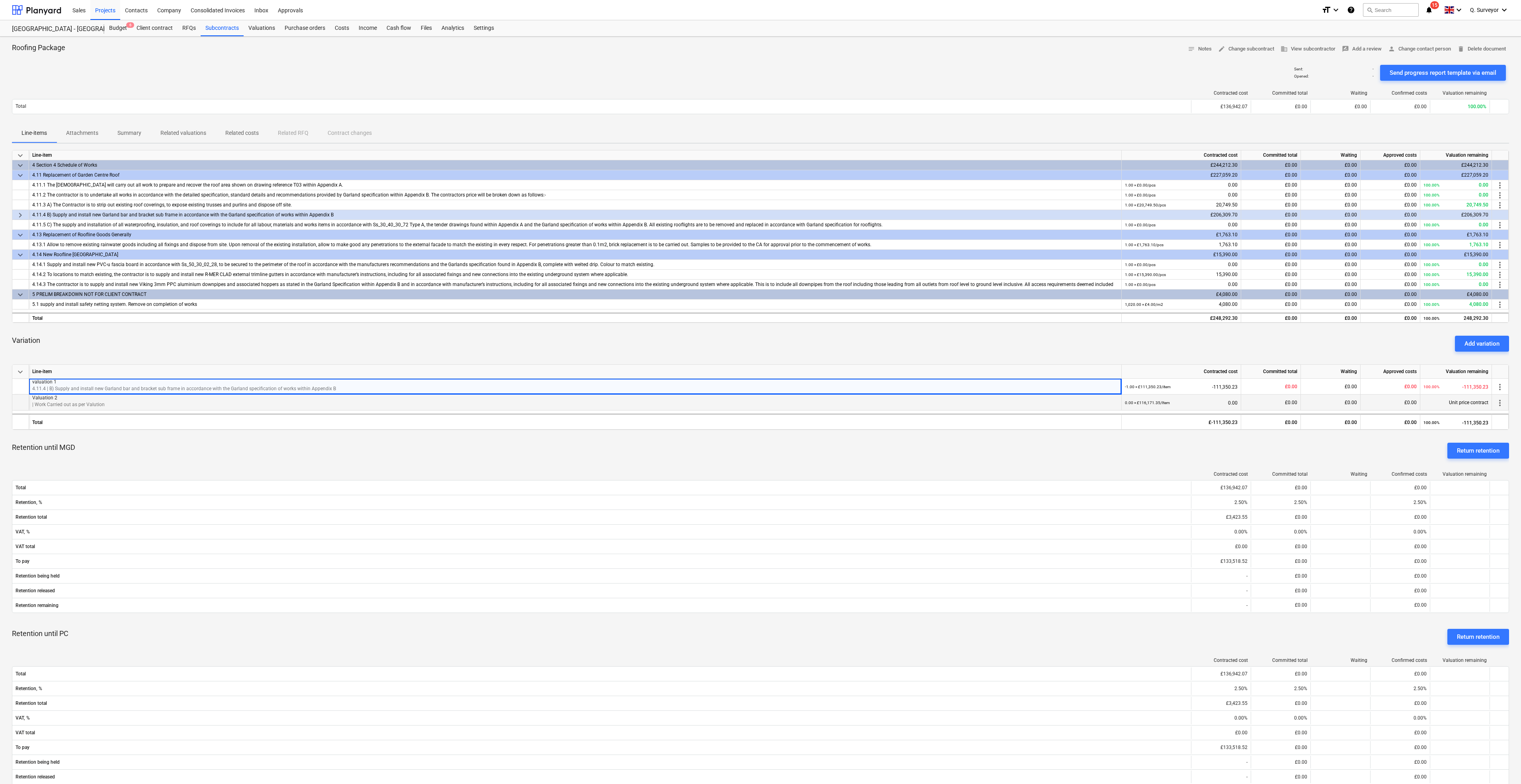
click at [1138, 401] on small "0.00 × £116,171.35 / Item" at bounding box center [1147, 403] width 45 height 4
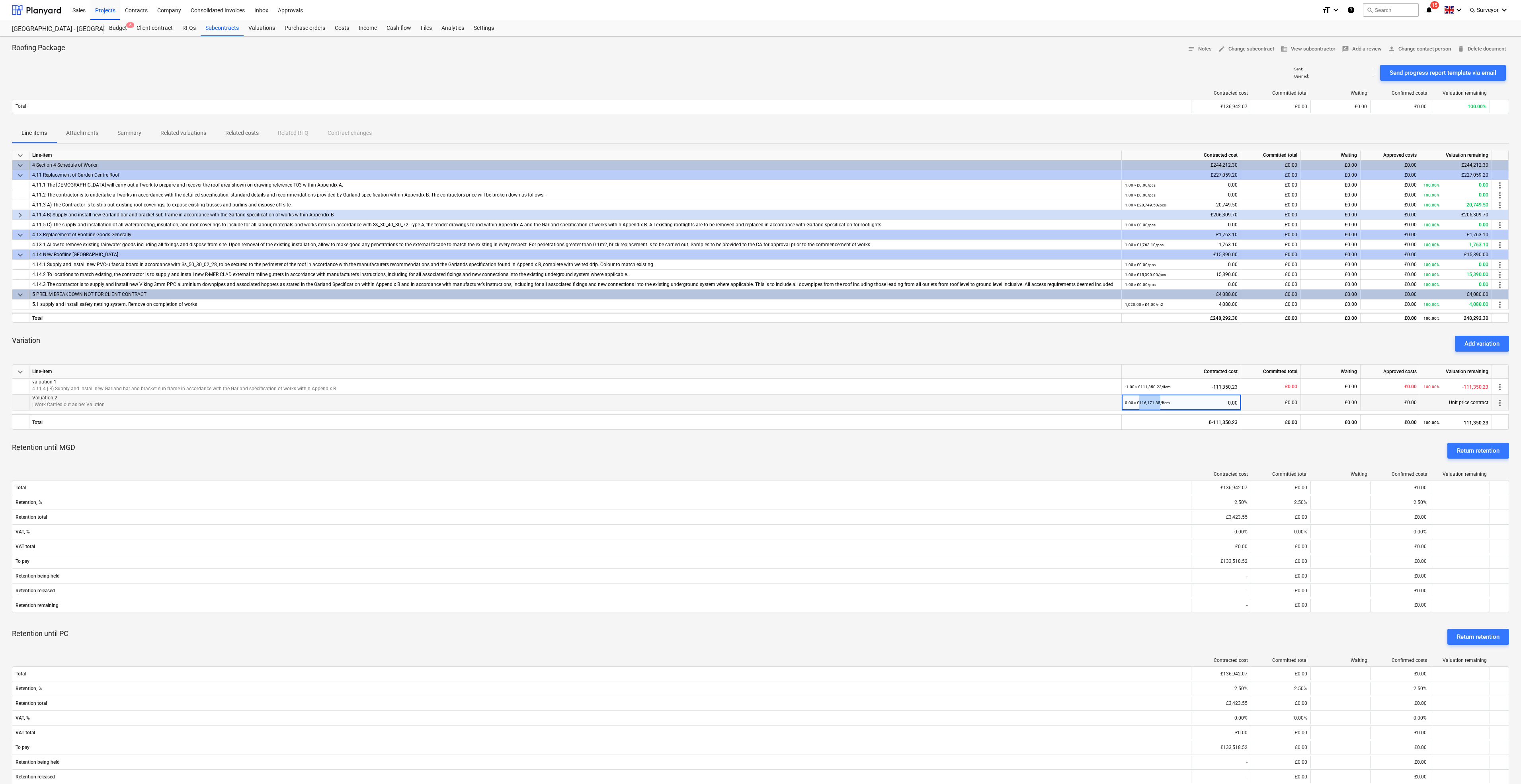
click at [1138, 401] on small "0.00 × £116,171.35 / Item" at bounding box center [1147, 403] width 45 height 4
drag, startPoint x: 1138, startPoint y: 401, endPoint x: 1127, endPoint y: 403, distance: 11.2
click at [1127, 403] on small "0.00 × £116,171.35 / Item" at bounding box center [1147, 403] width 45 height 4
click at [1488, 346] on div "Add variation" at bounding box center [1480, 343] width 35 height 10
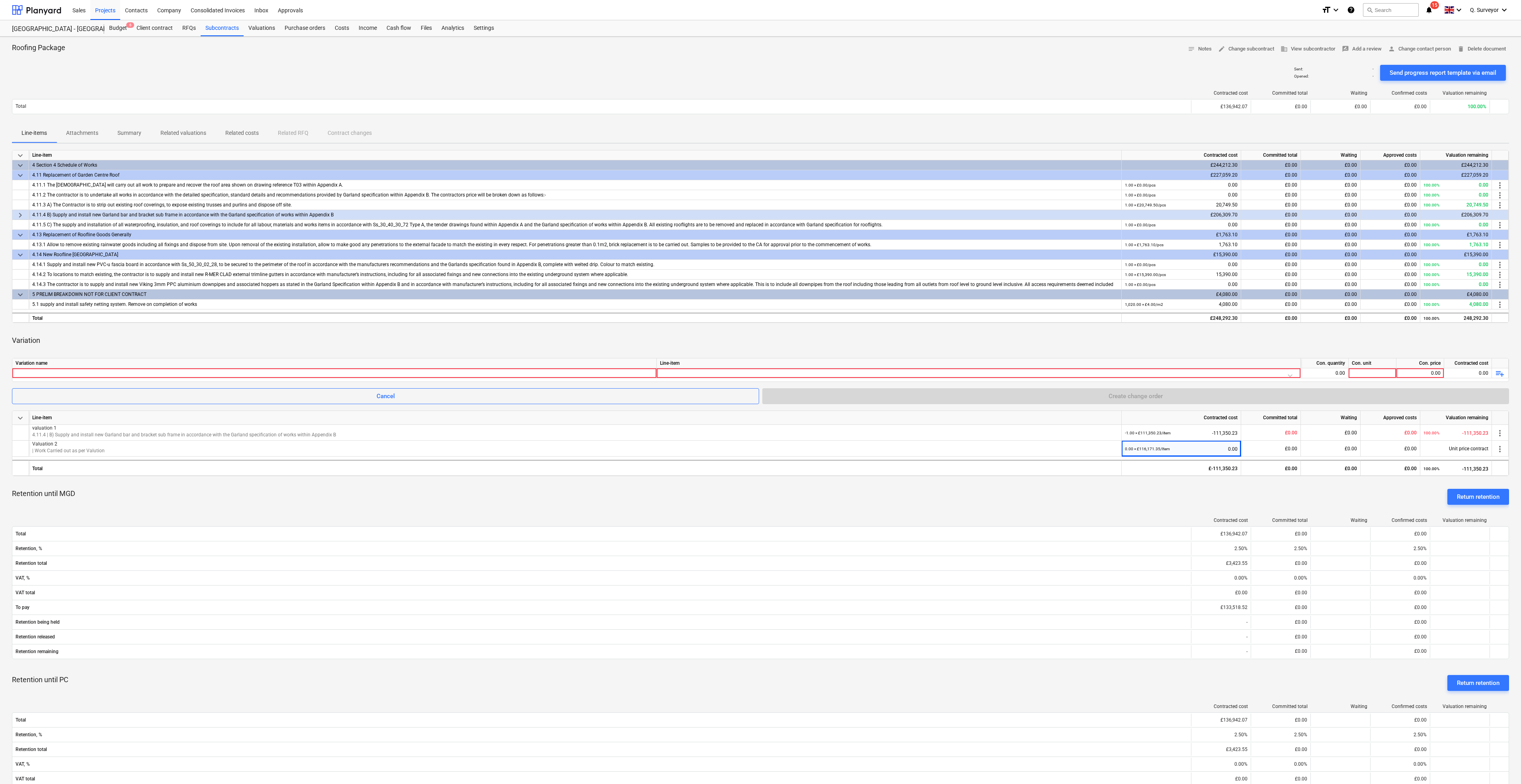
click at [1461, 337] on div "Variation" at bounding box center [760, 341] width 1496 height 23
click at [1184, 456] on div "0.00 × £116,171.35 / Item 0.00" at bounding box center [1181, 448] width 113 height 16
click at [1217, 447] on div "0.00 × £116,171.35 / Item 0.00" at bounding box center [1181, 448] width 113 height 16
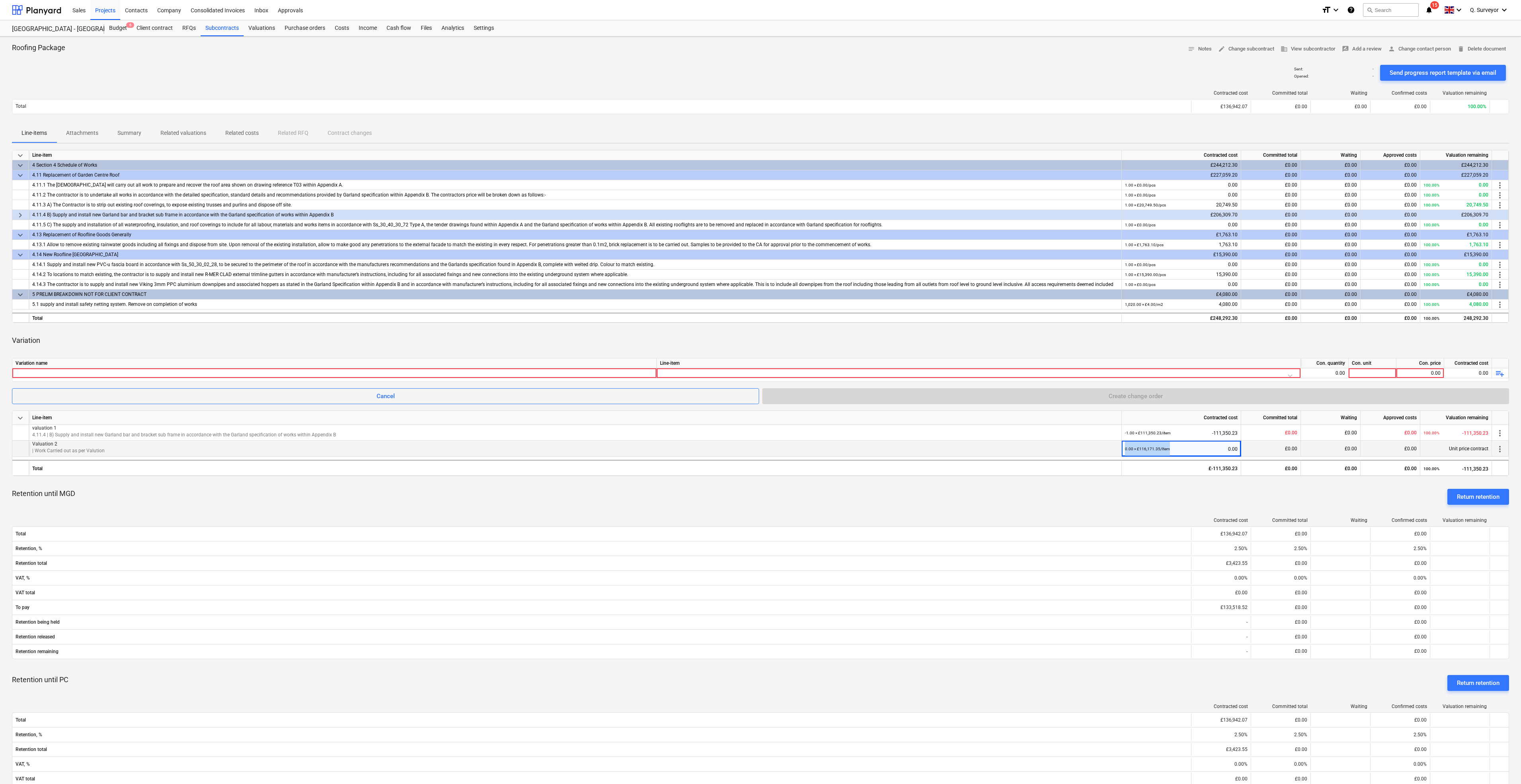
drag, startPoint x: 1217, startPoint y: 447, endPoint x: 1182, endPoint y: 448, distance: 35.0
click at [1182, 448] on div "0.00 × £116,171.35 / Item 0.00" at bounding box center [1181, 448] width 113 height 16
click at [95, 440] on div "valuation 1 4.11.4 | B) Supply and install new Garland bar and bracket sub fram…" at bounding box center [574, 433] width 1092 height 16
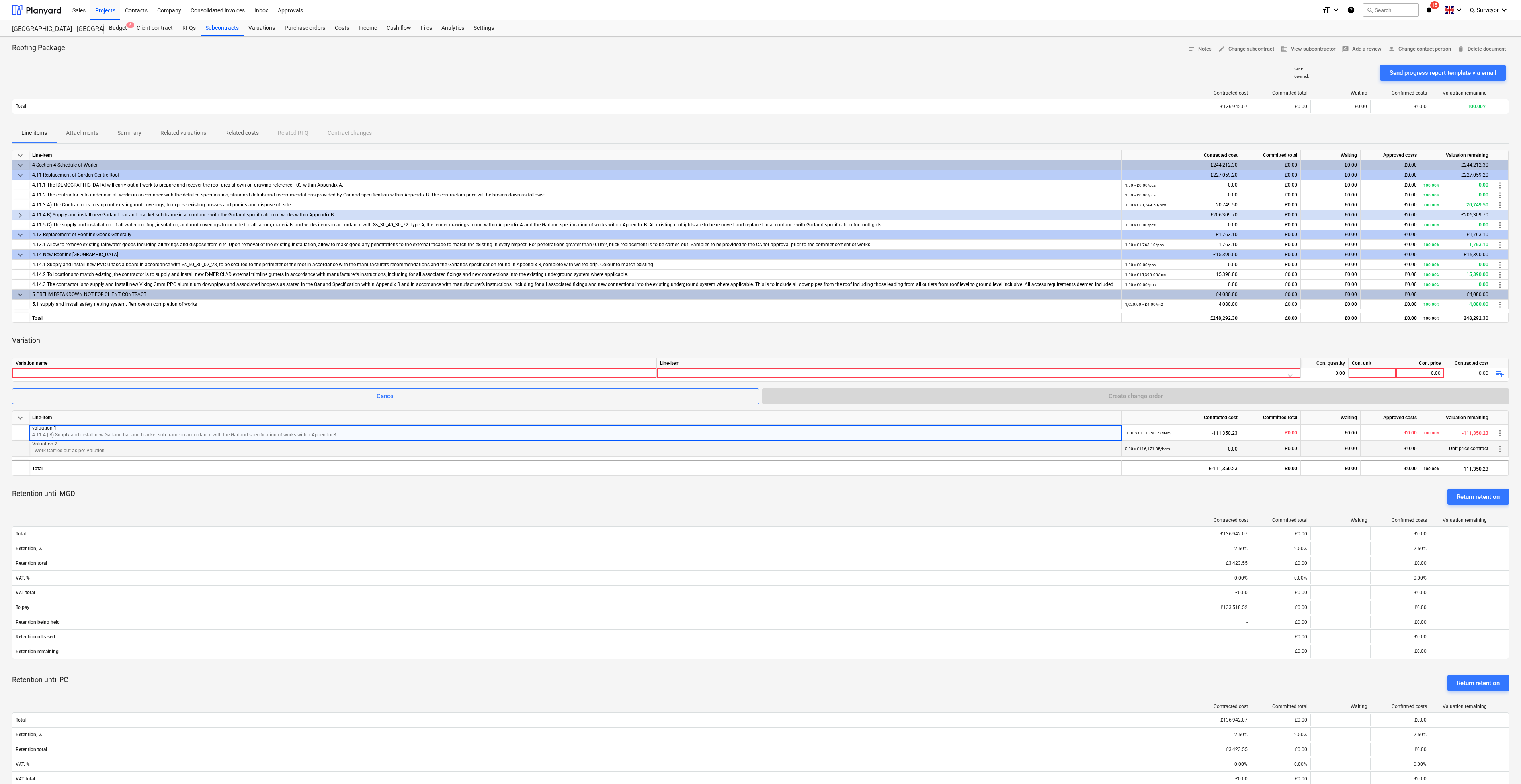
click at [80, 450] on p "| Work Carried out as per Valution" at bounding box center [575, 450] width 1085 height 7
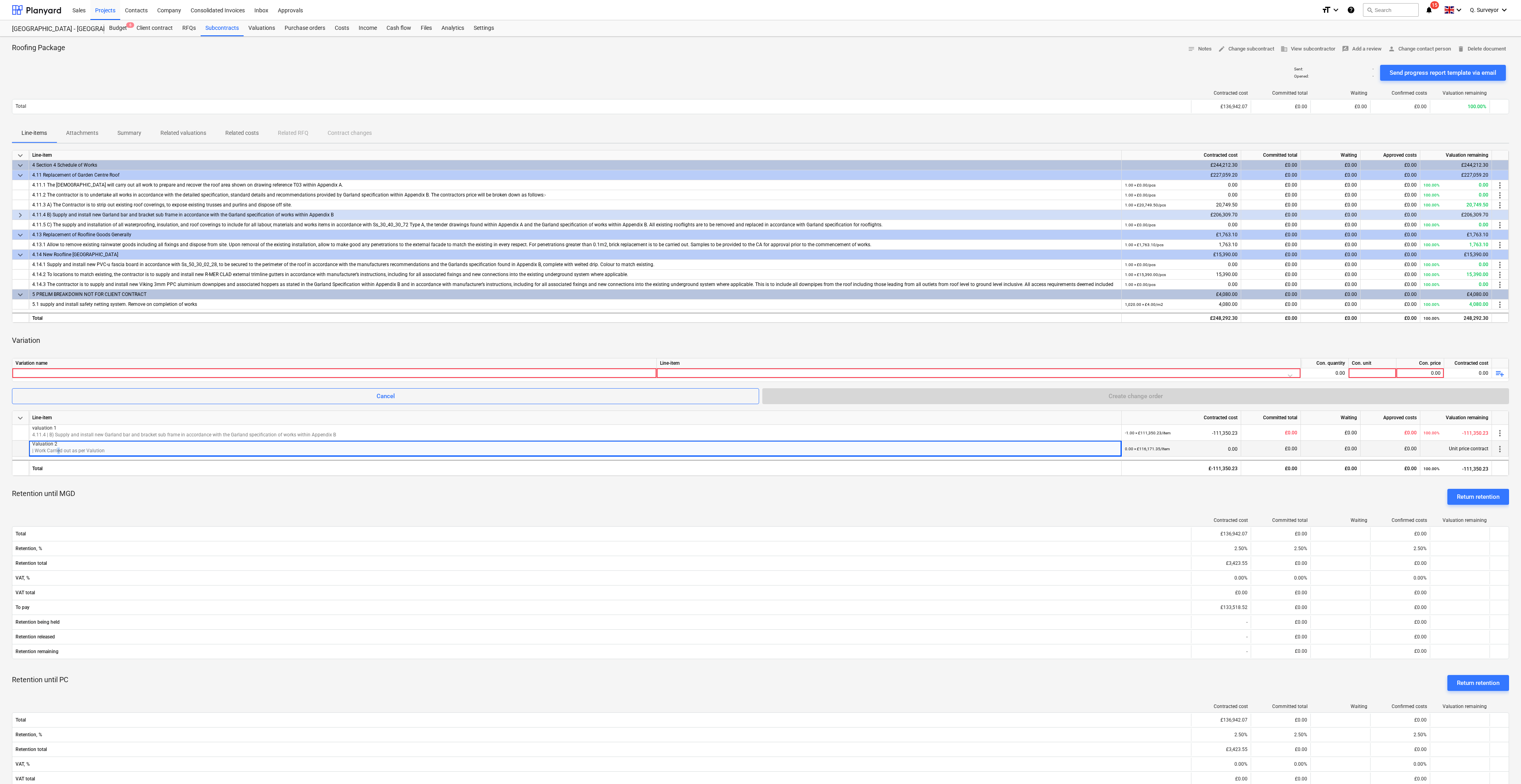
drag, startPoint x: 80, startPoint y: 450, endPoint x: 57, endPoint y: 453, distance: 23.2
click at [57, 453] on p "| Work Carried out as per Valution" at bounding box center [575, 450] width 1085 height 7
click at [225, 25] on div "Subcontracts" at bounding box center [222, 28] width 43 height 16
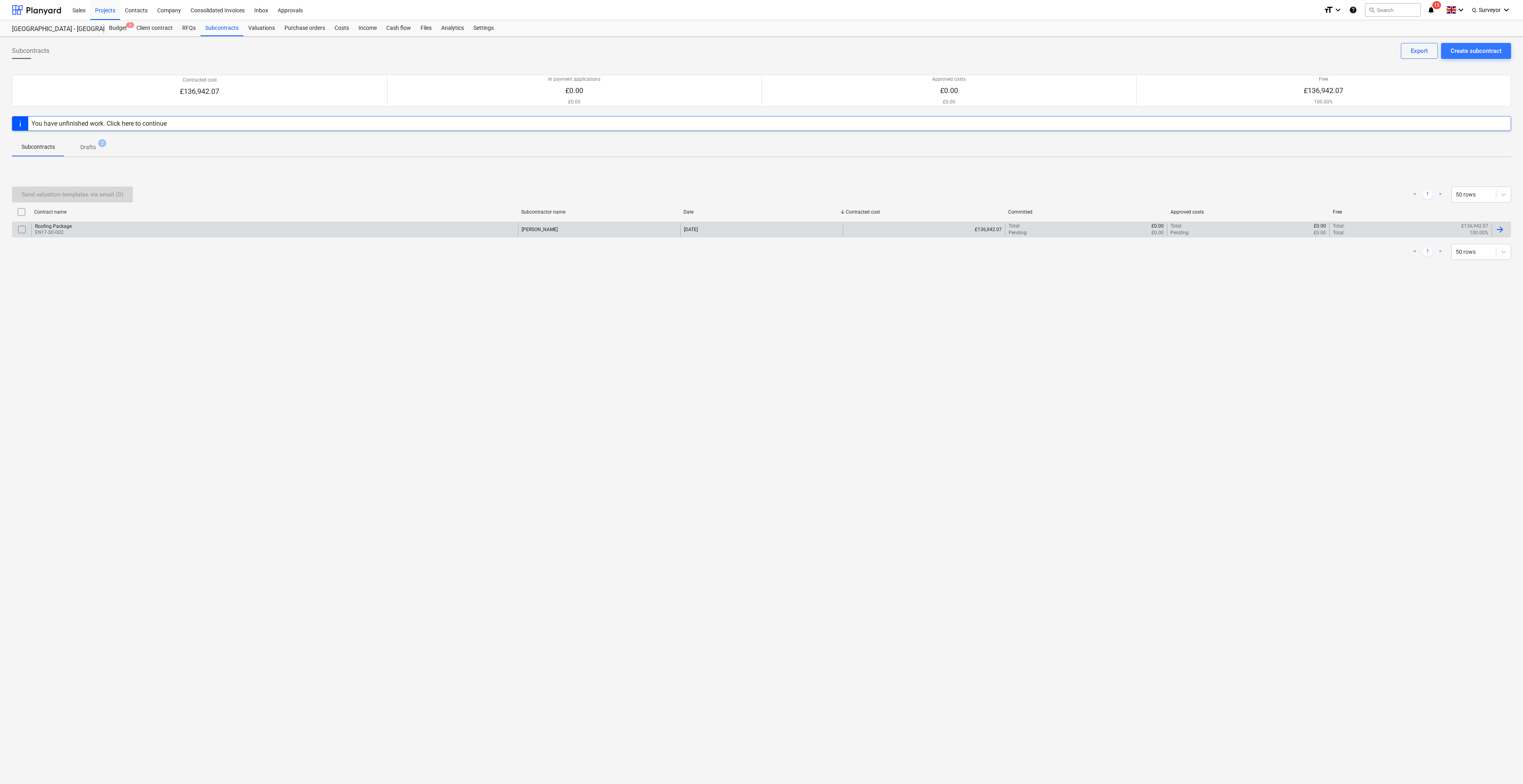
click at [62, 236] on div "Roofing Package EN17-SO-002" at bounding box center [274, 230] width 486 height 14
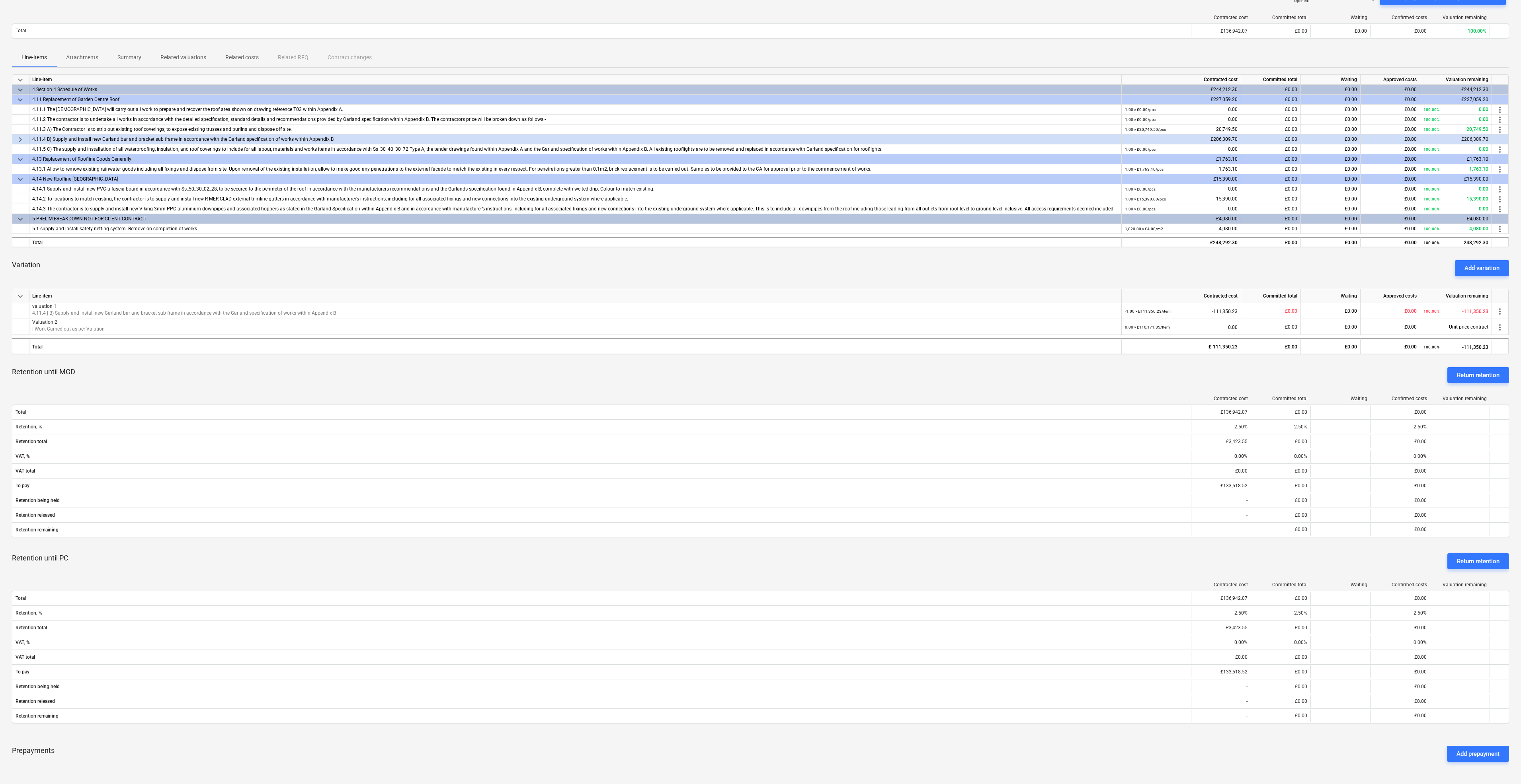
scroll to position [59, 0]
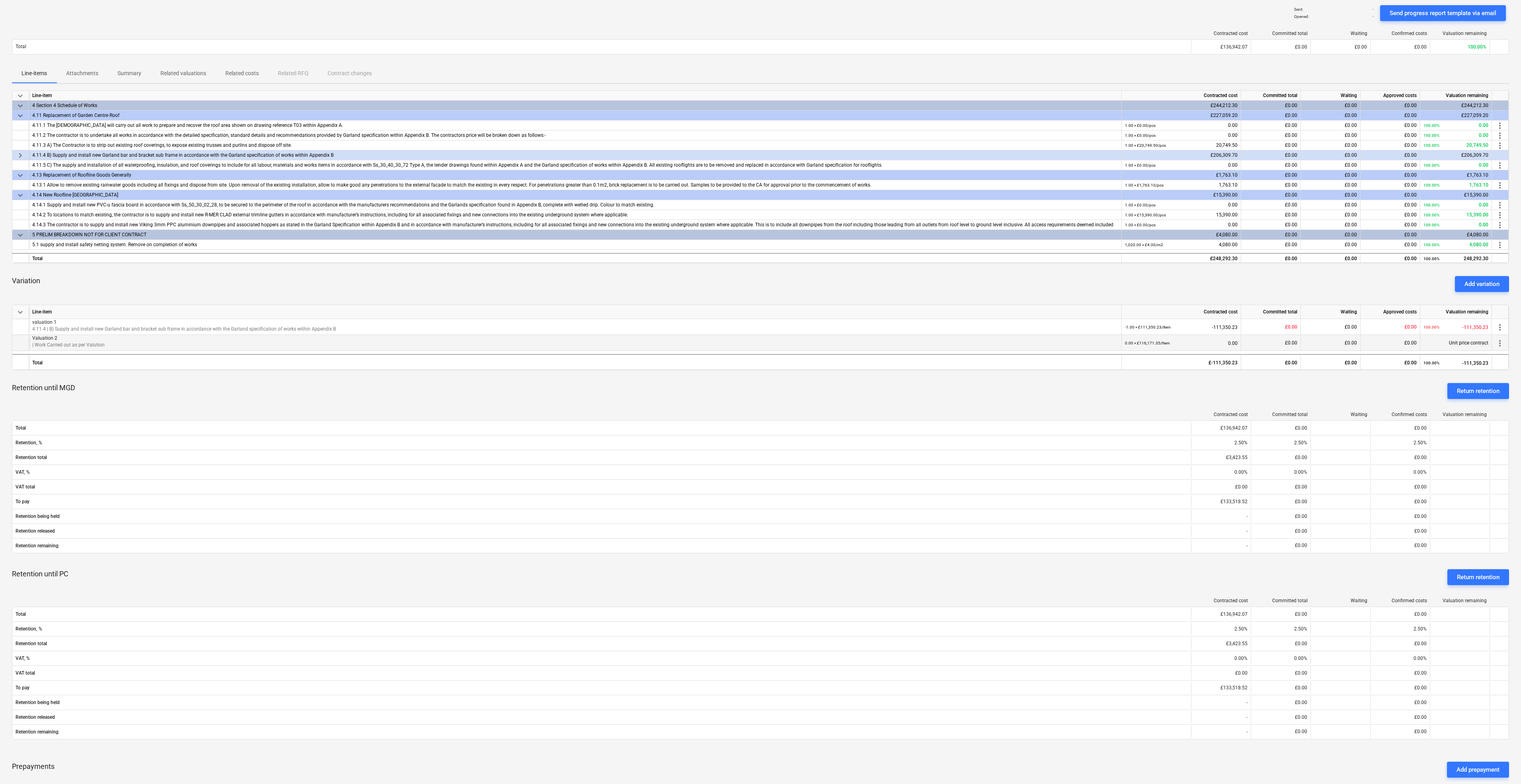
click at [1157, 346] on div "0.00 × £116,171.35 / Item" at bounding box center [1147, 343] width 45 height 16
click at [1479, 288] on div "Add variation" at bounding box center [1480, 284] width 35 height 10
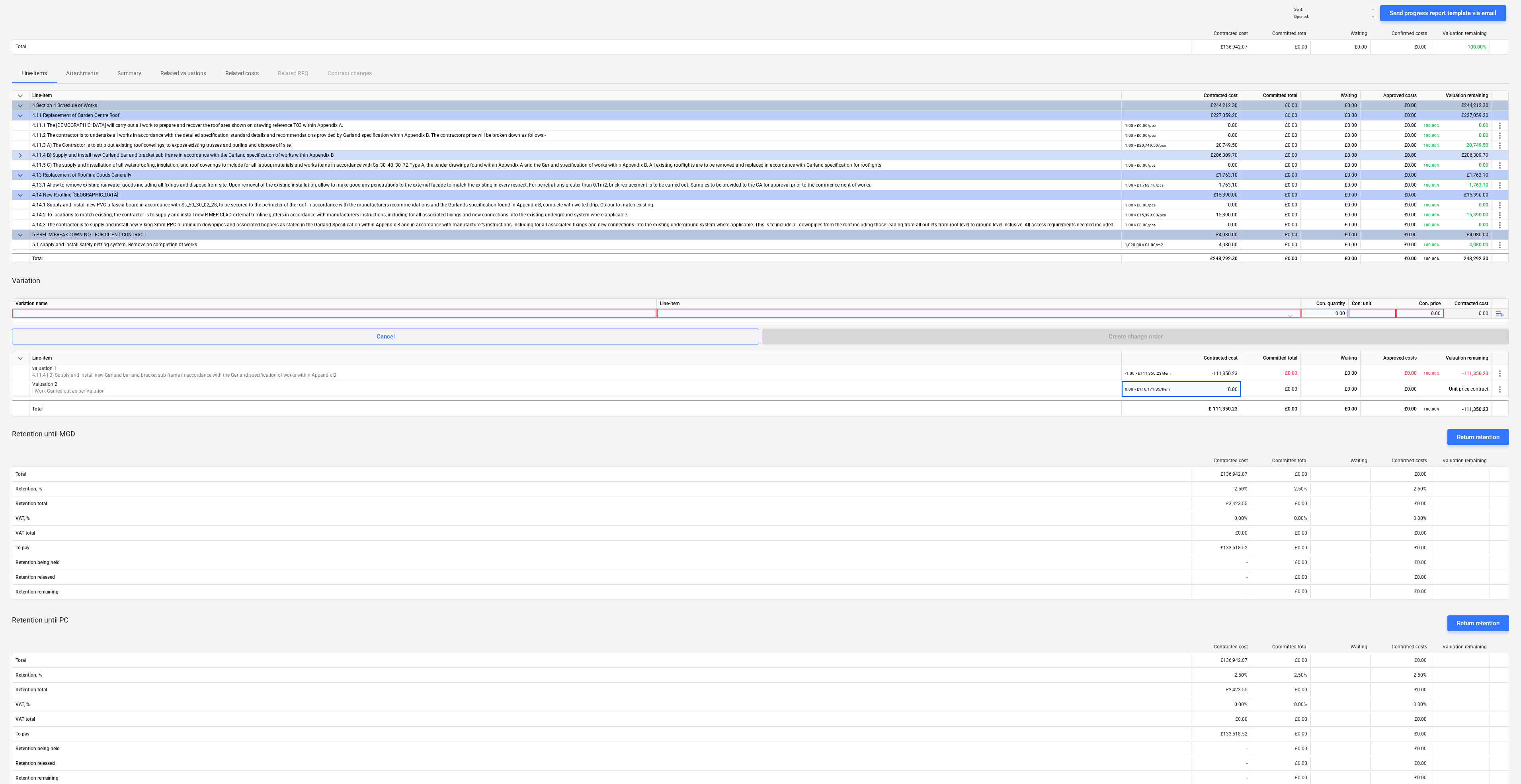
click at [1336, 313] on div "0.00" at bounding box center [1323, 314] width 41 height 10
type input "1"
click at [1352, 312] on div at bounding box center [1371, 314] width 48 height 10
type input "item"
click at [1438, 314] on div "0.00" at bounding box center [1419, 314] width 41 height 10
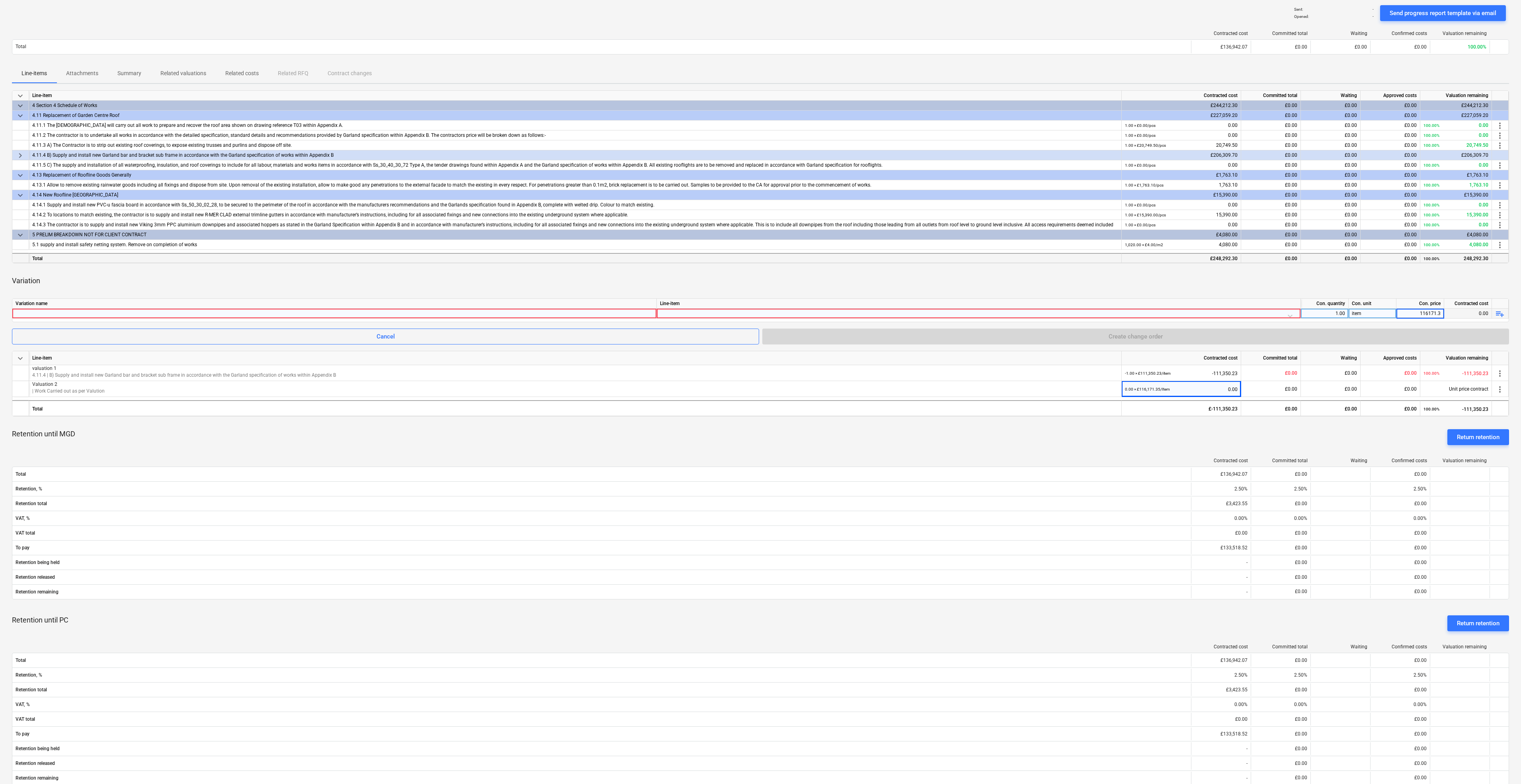
type input "116171.35"
click at [1343, 313] on div "1.00" at bounding box center [1323, 314] width 41 height 10
type input "-1"
click at [1357, 280] on div "Variation" at bounding box center [760, 280] width 1496 height 23
click at [1247, 311] on div at bounding box center [977, 316] width 637 height 14
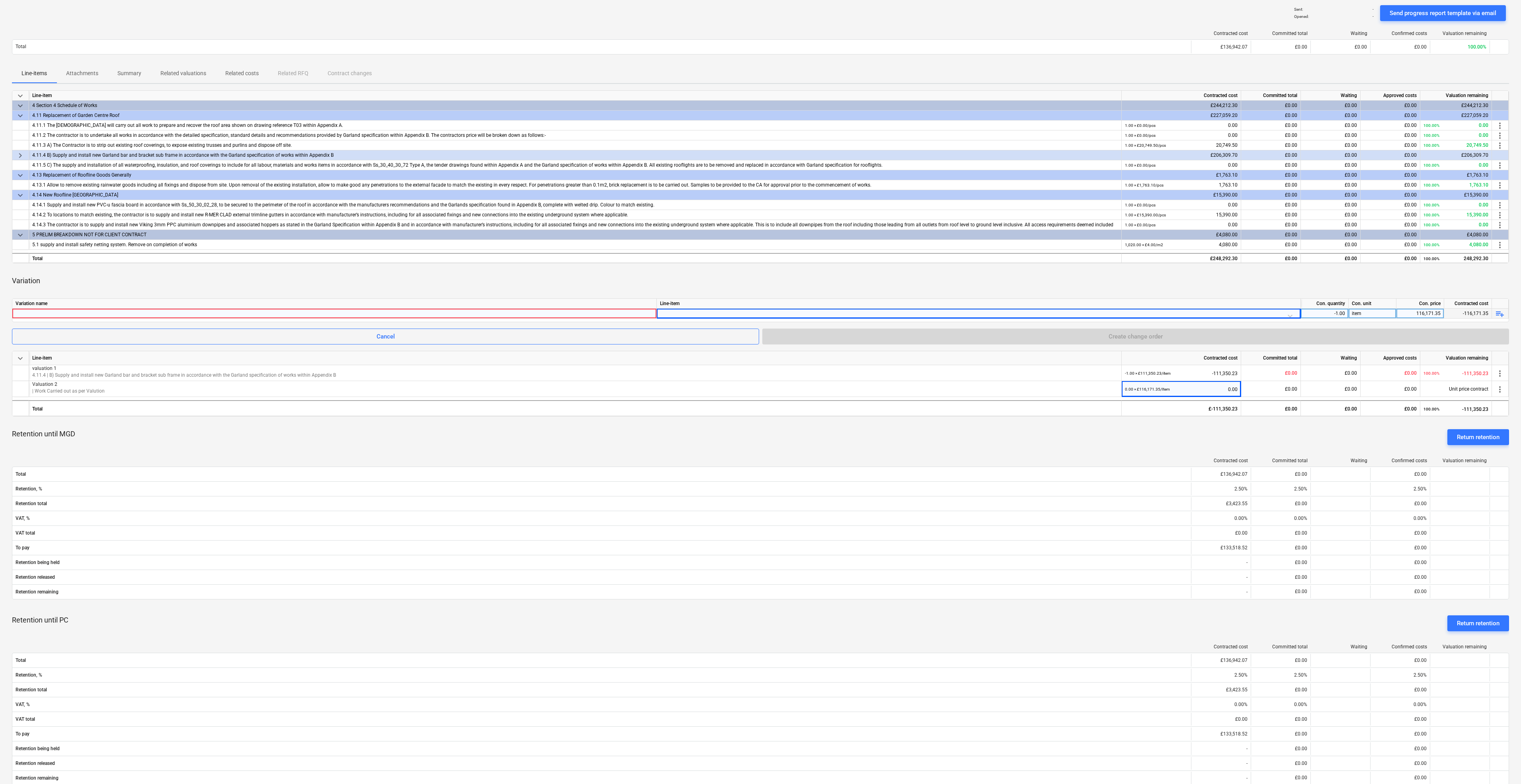
drag, startPoint x: 1297, startPoint y: 332, endPoint x: 1288, endPoint y: 328, distance: 9.8
click at [1288, 409] on div "keyboard_arrow_down Line-item Contracted cost Committed total Waiting Approved …" at bounding box center [760, 459] width 1496 height 739
click at [1286, 312] on div at bounding box center [977, 316] width 637 height 14
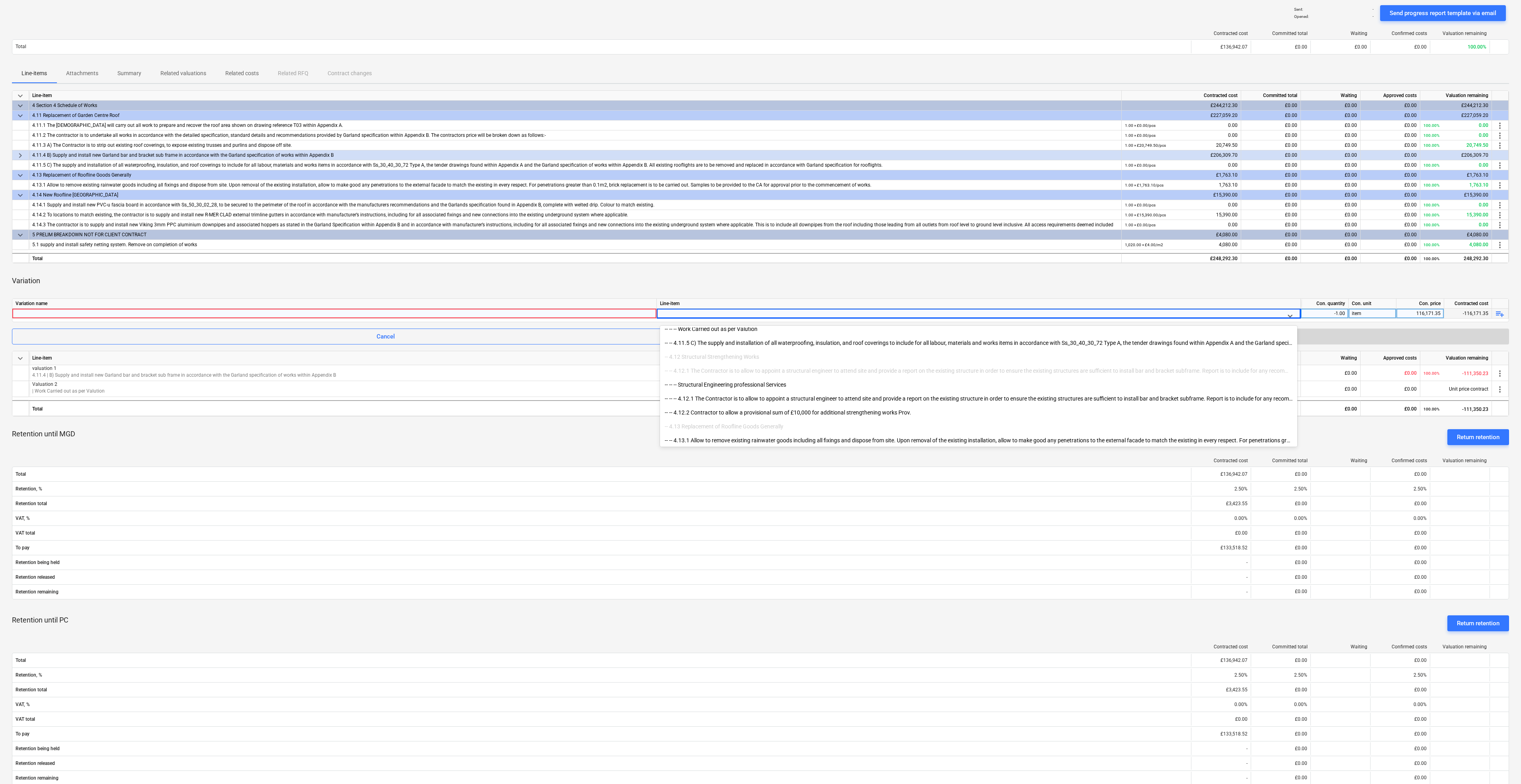
scroll to position [2873, 0]
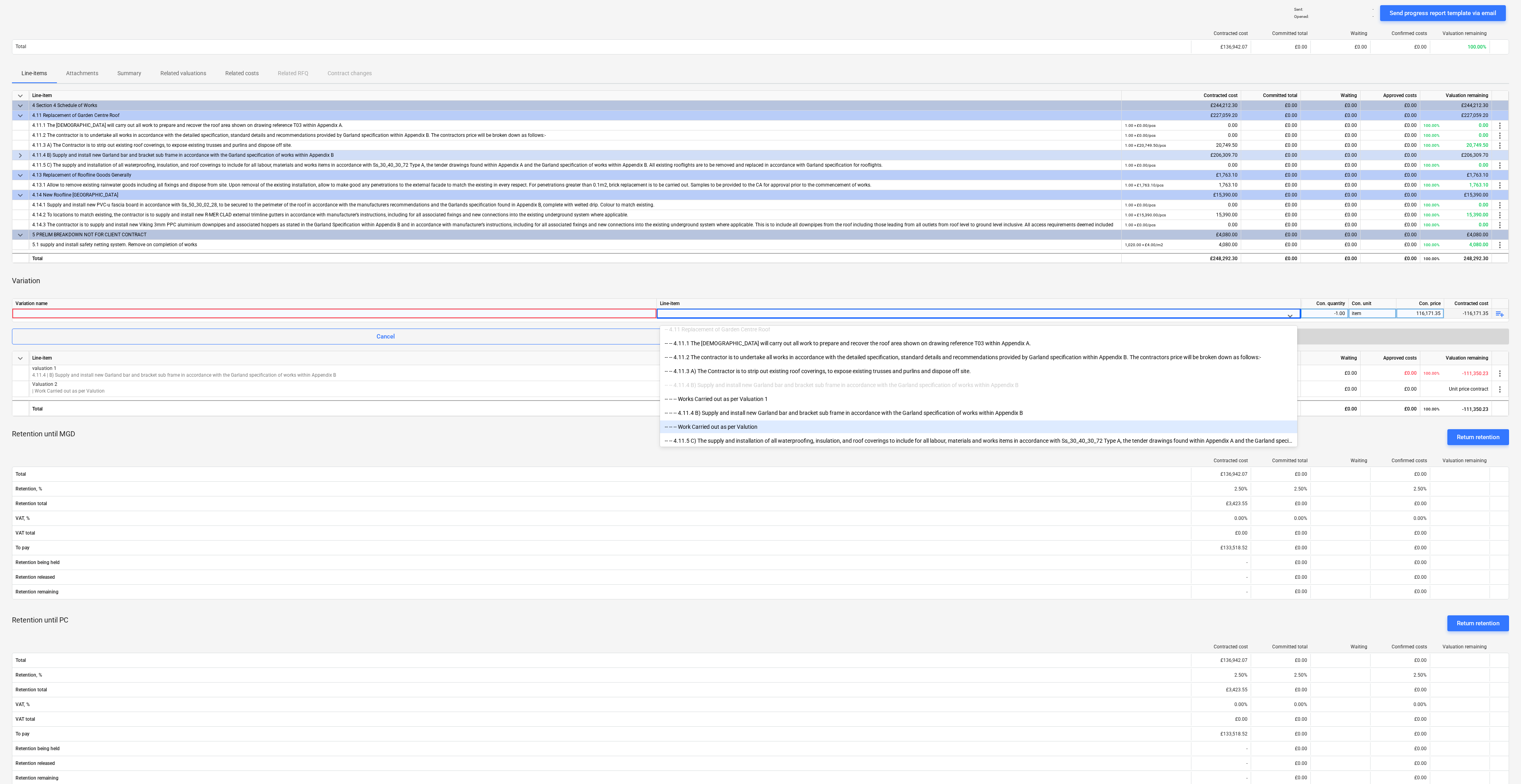
click at [730, 423] on div "-- -- -- Work Carried out as per Valution" at bounding box center [977, 427] width 637 height 13
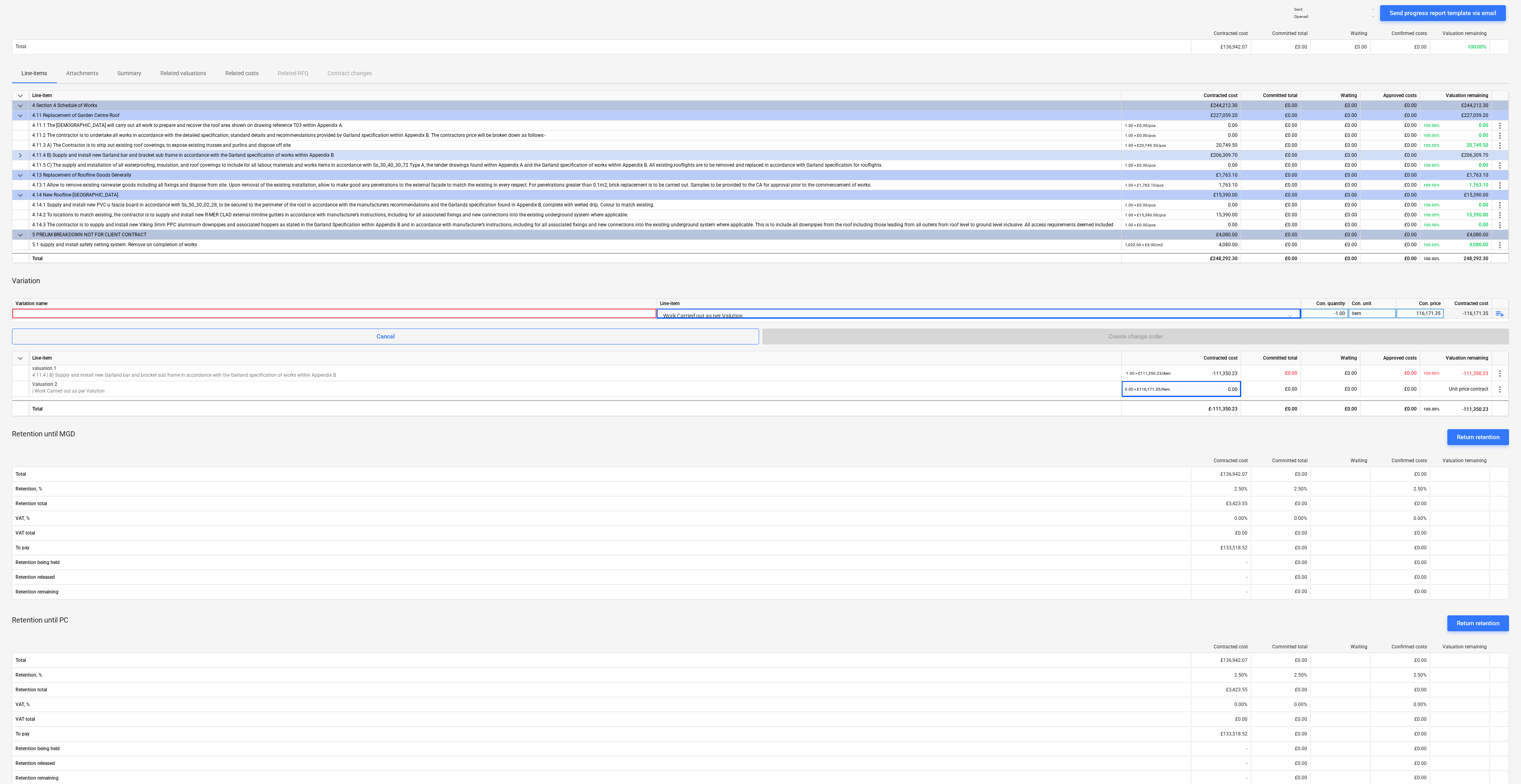
click at [181, 314] on div at bounding box center [335, 314] width 638 height 10
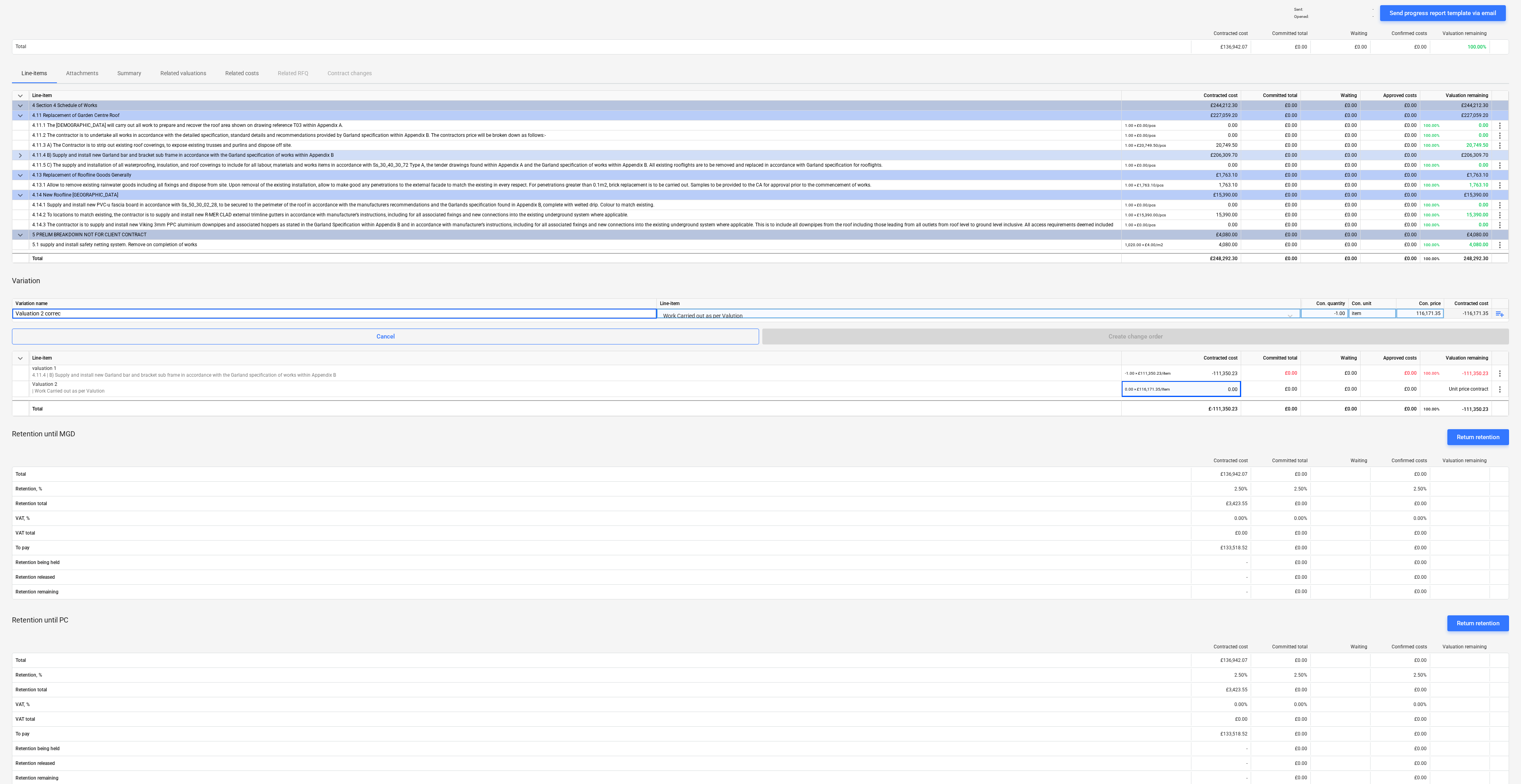
type input "Valuation 2 correct"
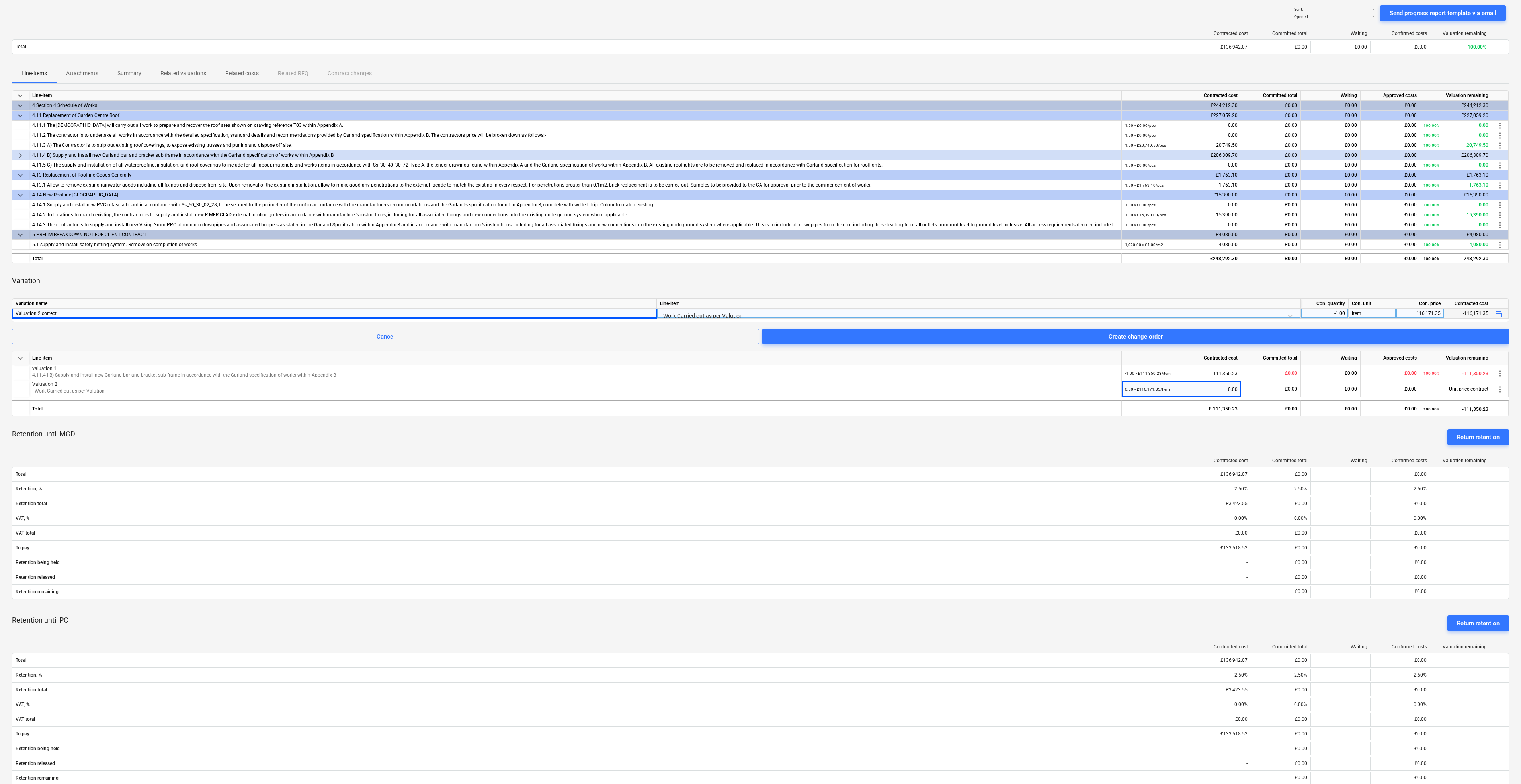
click at [202, 282] on div "Variation" at bounding box center [760, 280] width 1496 height 23
click at [1133, 341] on div "Create change order" at bounding box center [1135, 337] width 54 height 10
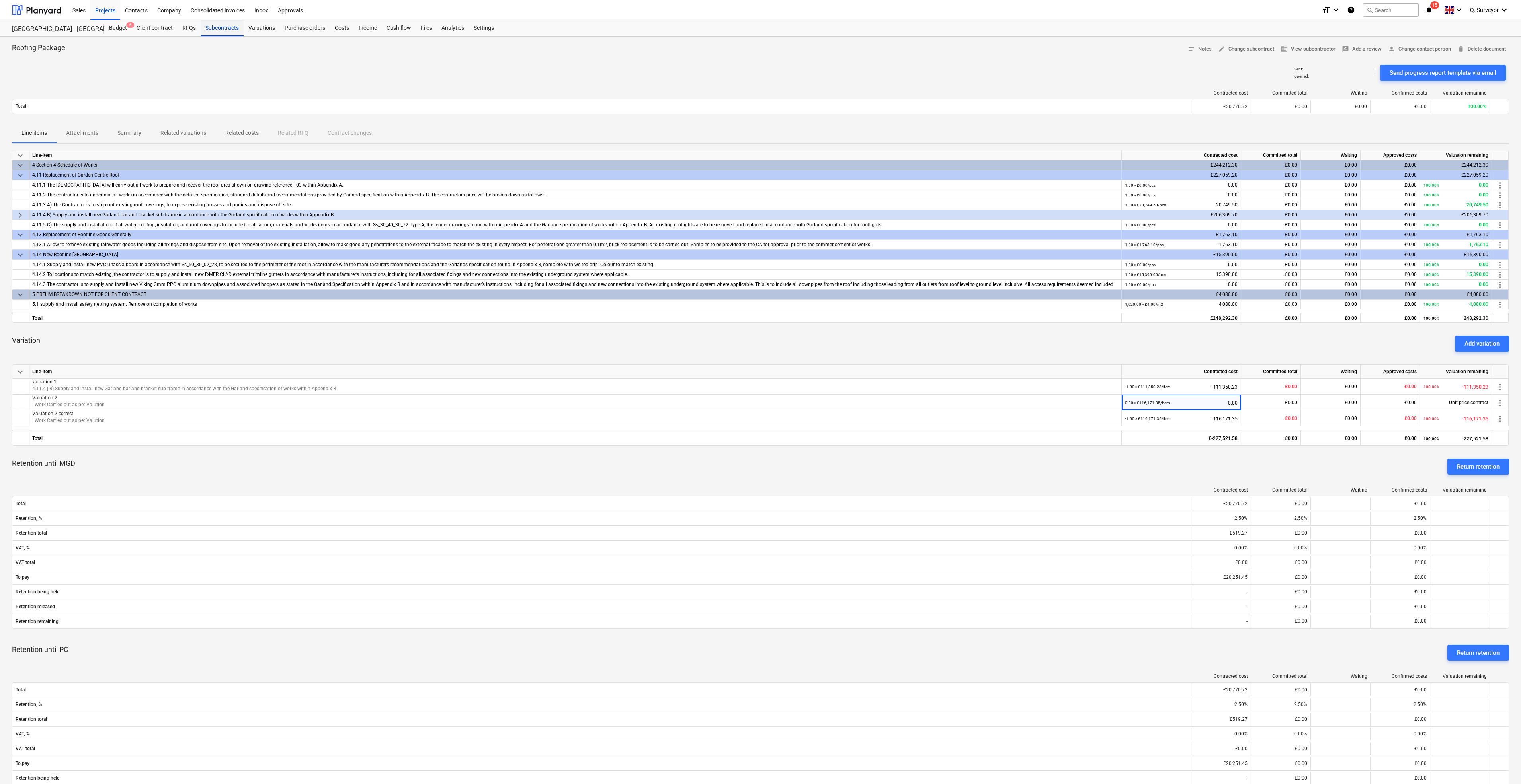
click at [219, 35] on div "Subcontracts" at bounding box center [222, 28] width 43 height 16
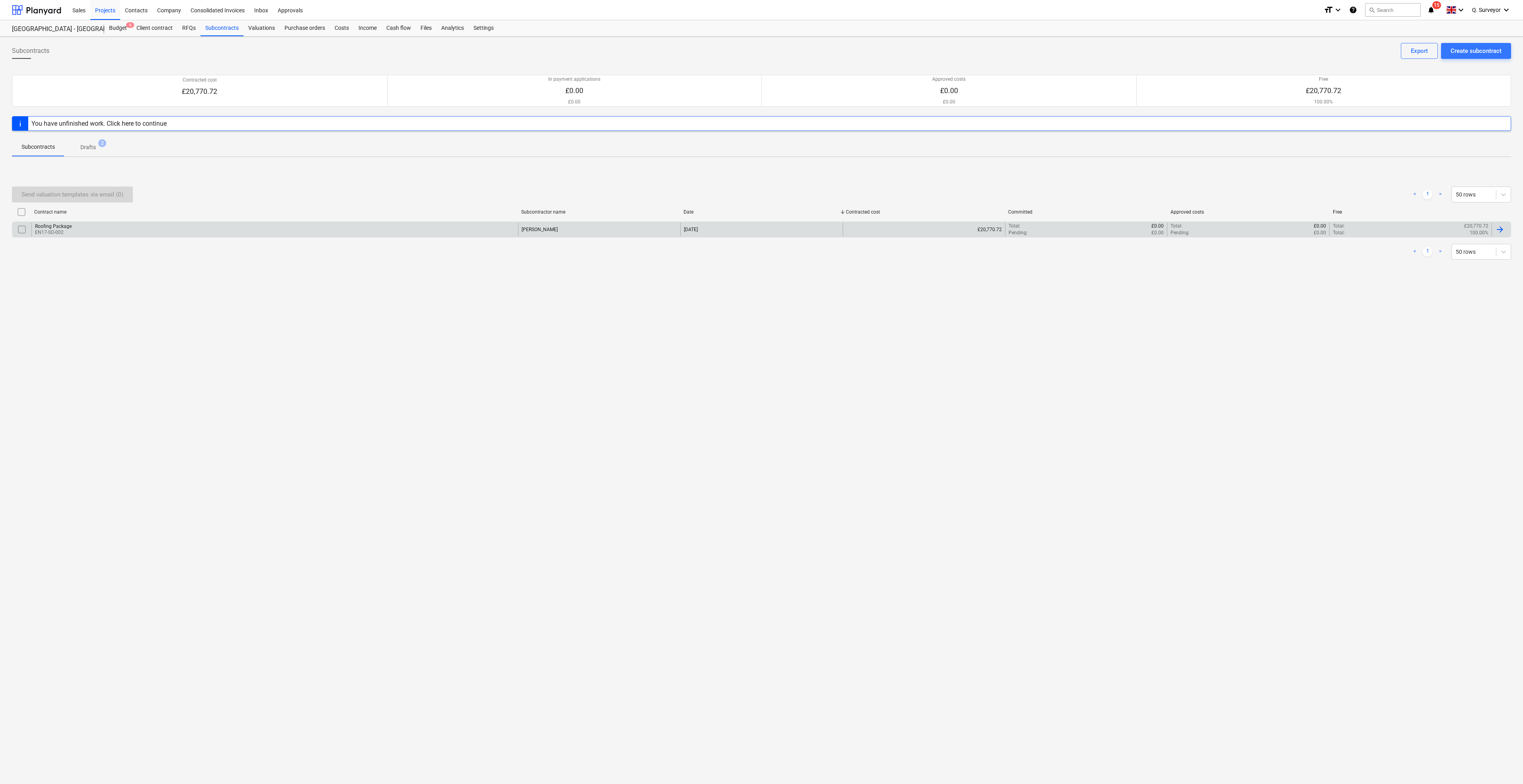
click at [83, 227] on div "Roofing Package EN17-SO-002" at bounding box center [274, 230] width 486 height 14
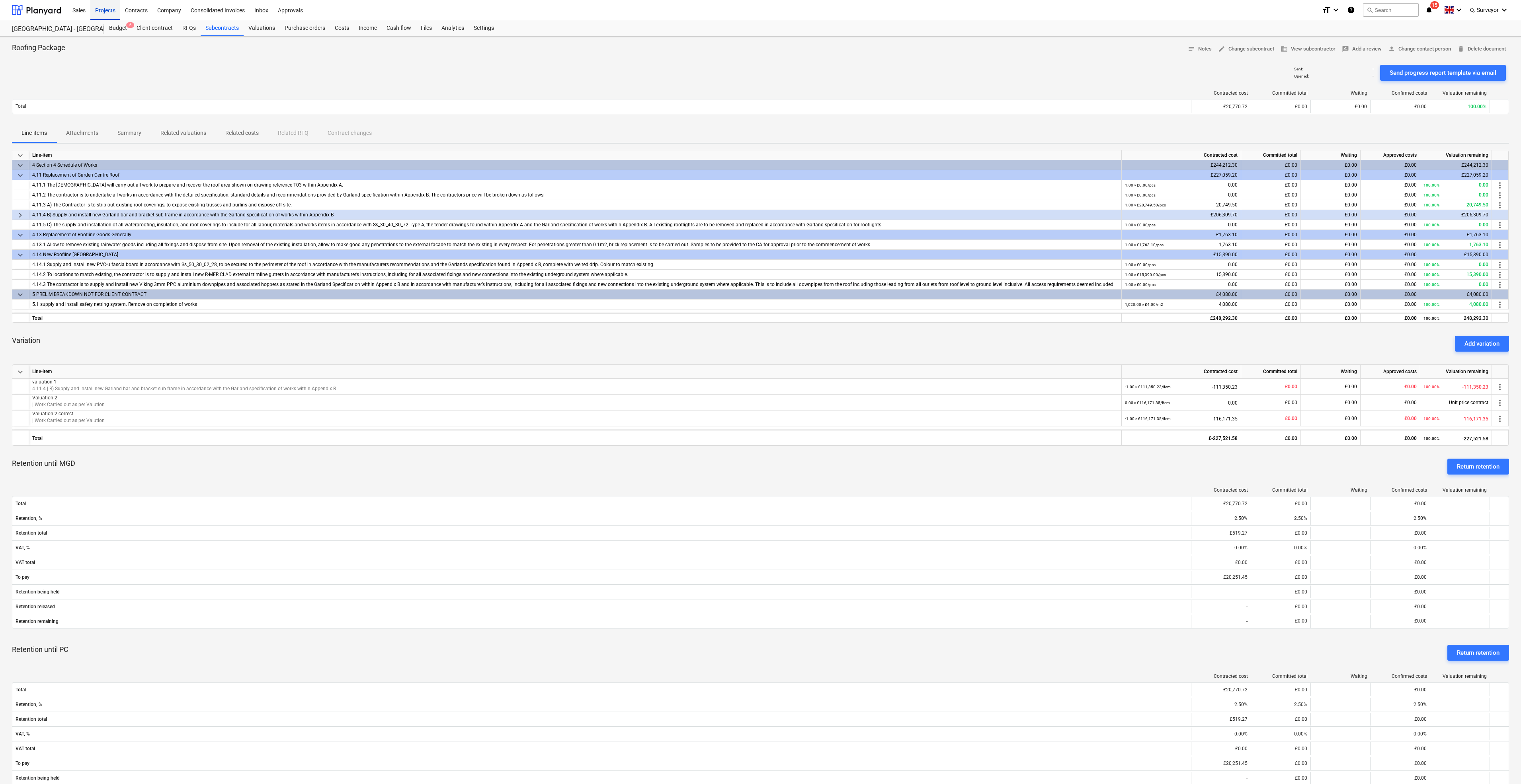
click at [116, 15] on div "Projects" at bounding box center [105, 10] width 30 height 20
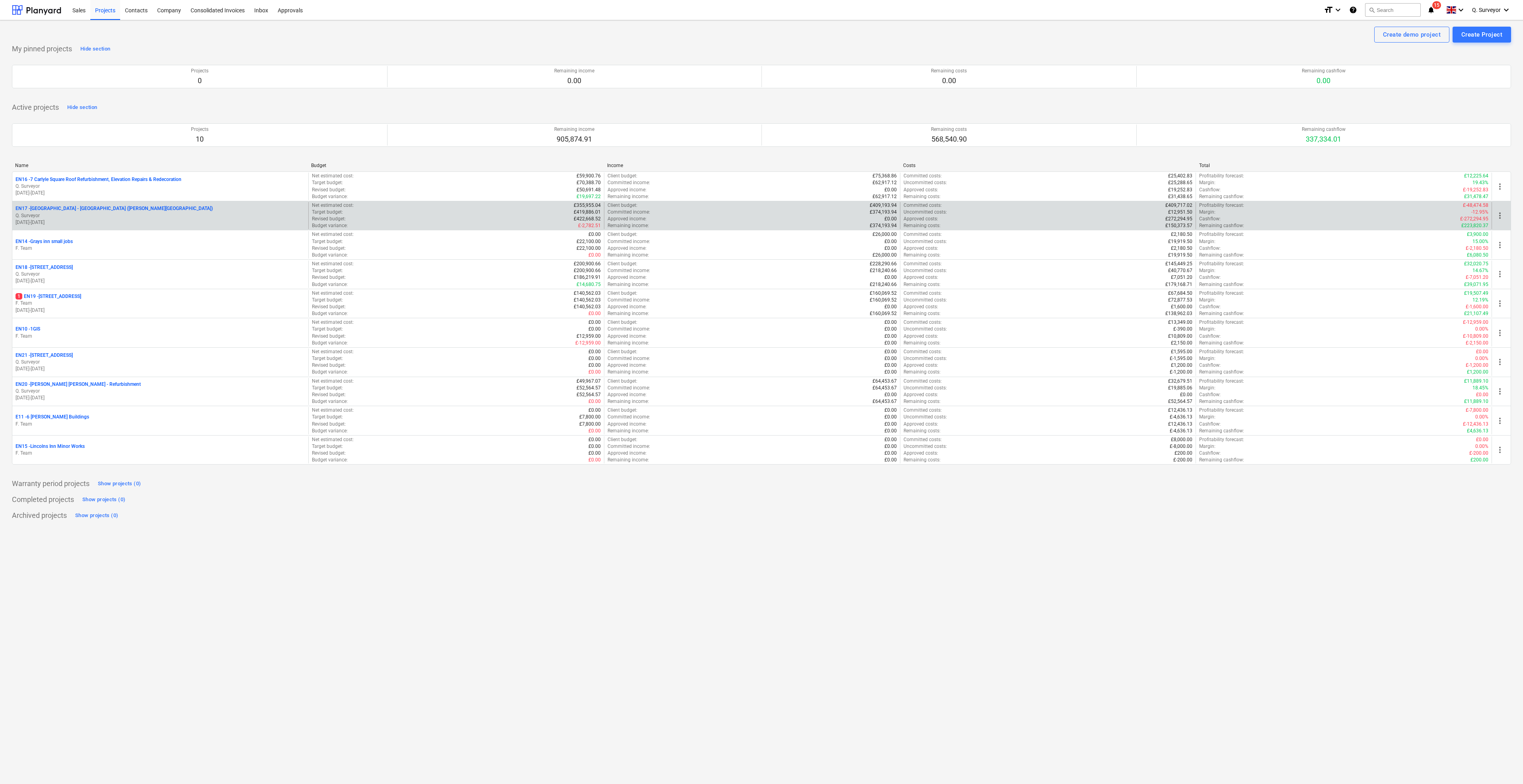
click at [52, 207] on p "EN17 - [GEOGRAPHIC_DATA] - [GEOGRAPHIC_DATA] ([PERSON_NAME][GEOGRAPHIC_DATA] an…" at bounding box center [114, 208] width 197 height 7
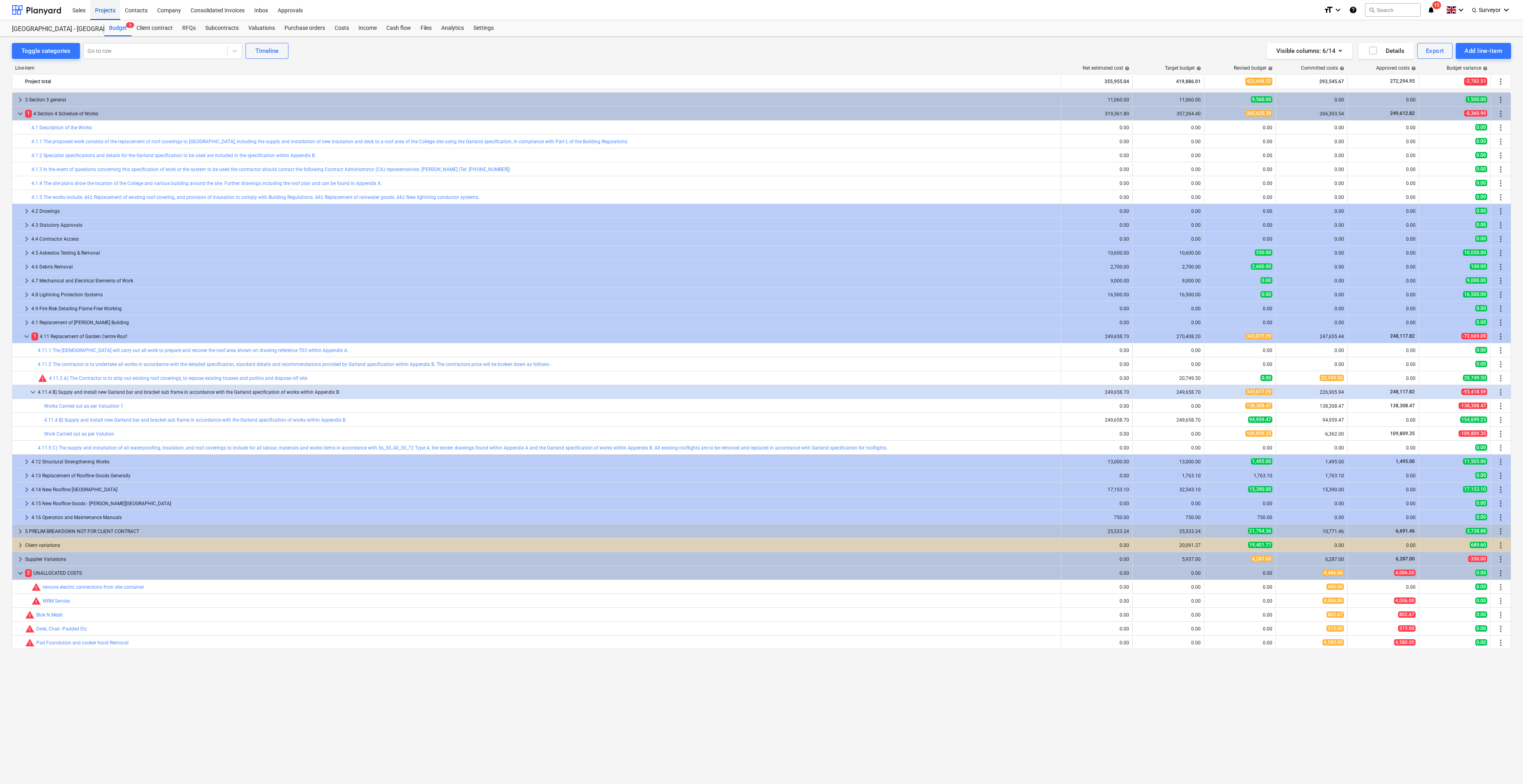
click at [114, 11] on div "Projects" at bounding box center [105, 10] width 30 height 20
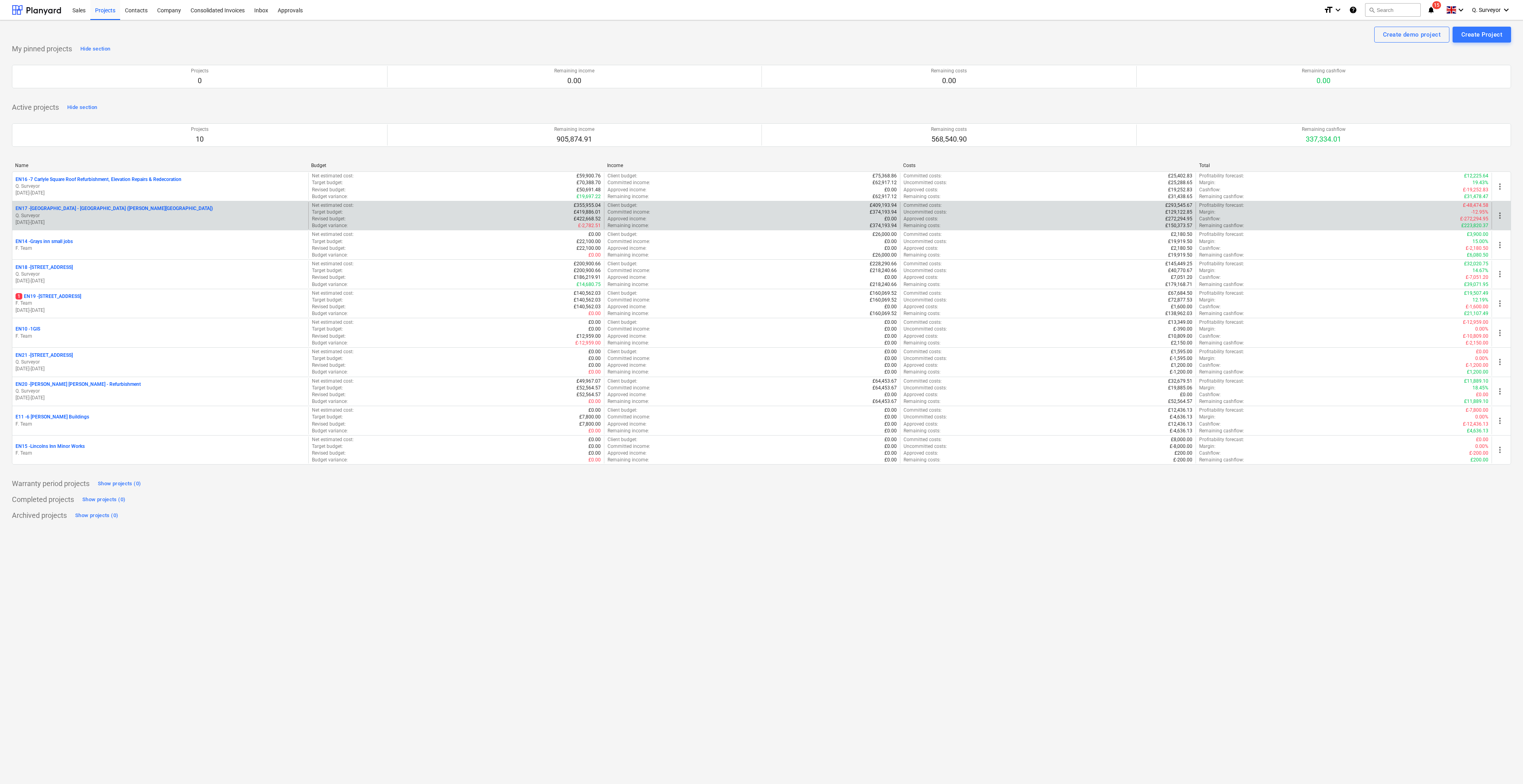
click at [90, 208] on p "EN17 - [GEOGRAPHIC_DATA] - [GEOGRAPHIC_DATA] ([PERSON_NAME][GEOGRAPHIC_DATA] an…" at bounding box center [114, 208] width 197 height 7
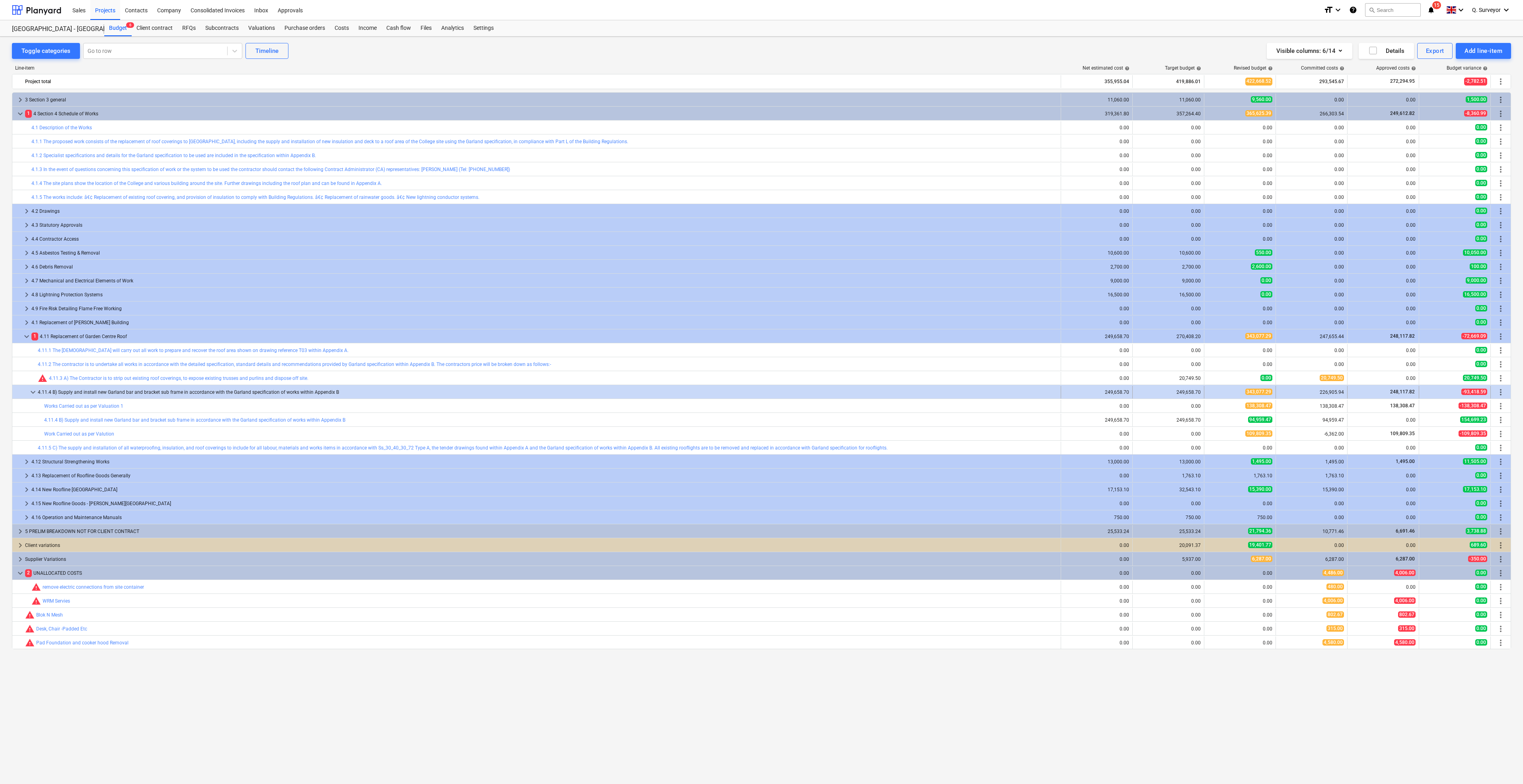
click at [1252, 394] on span "343,077.29" at bounding box center [1259, 392] width 27 height 6
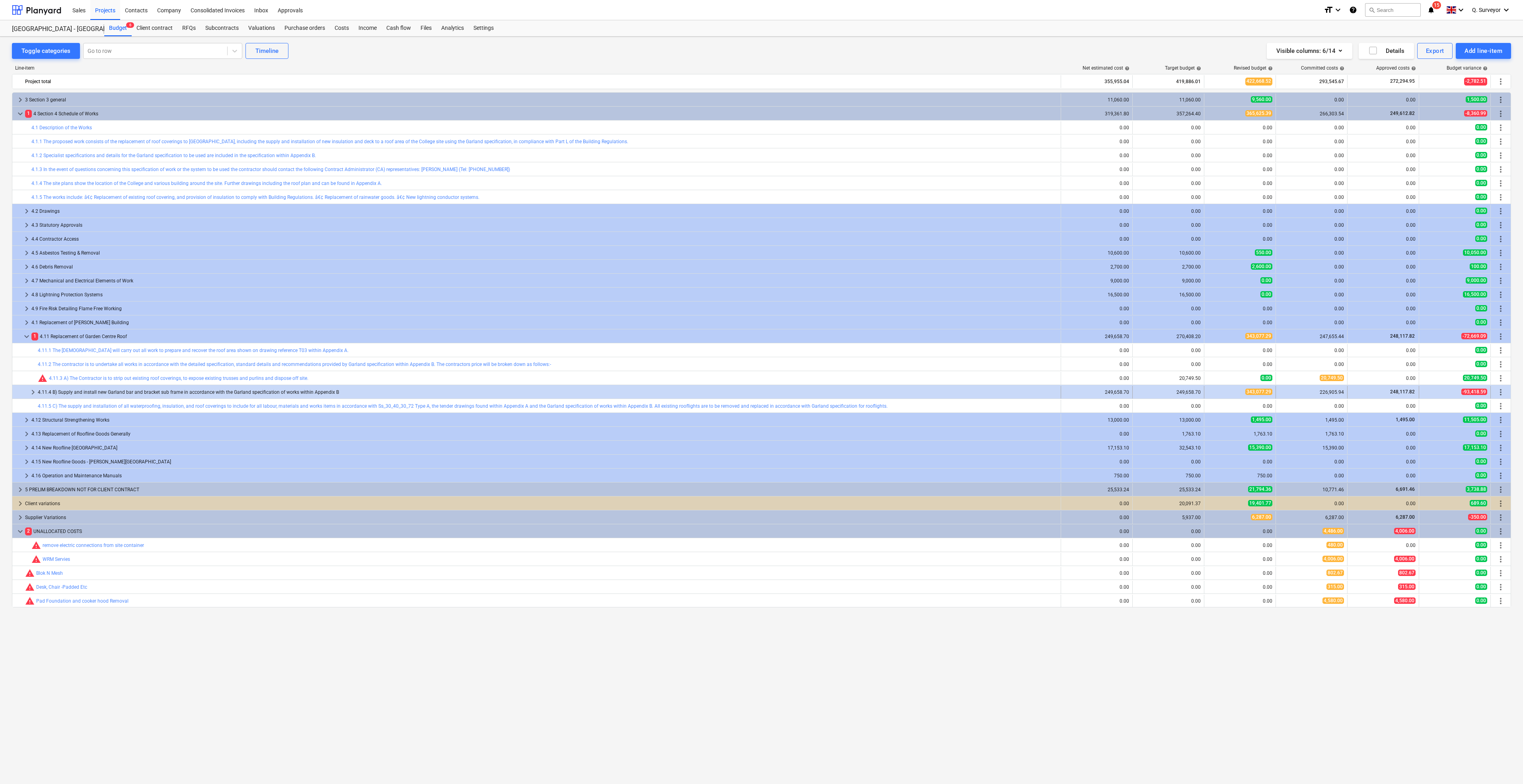
click at [1236, 395] on div "343,077.29" at bounding box center [1241, 392] width 65 height 7
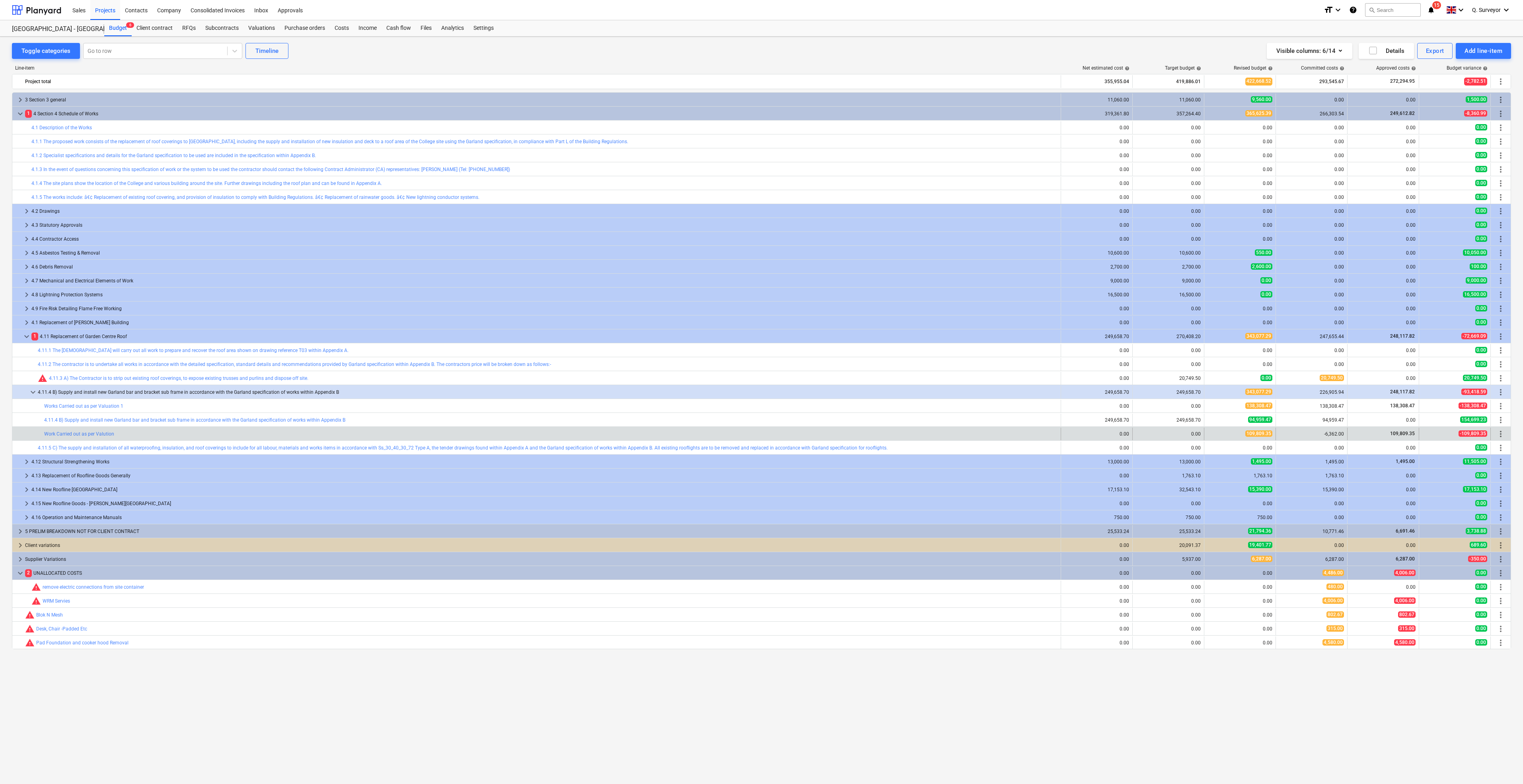
click at [1326, 431] on div "-6,362.00" at bounding box center [1312, 434] width 65 height 13
click at [1210, 432] on span "edit" at bounding box center [1212, 434] width 6 height 6
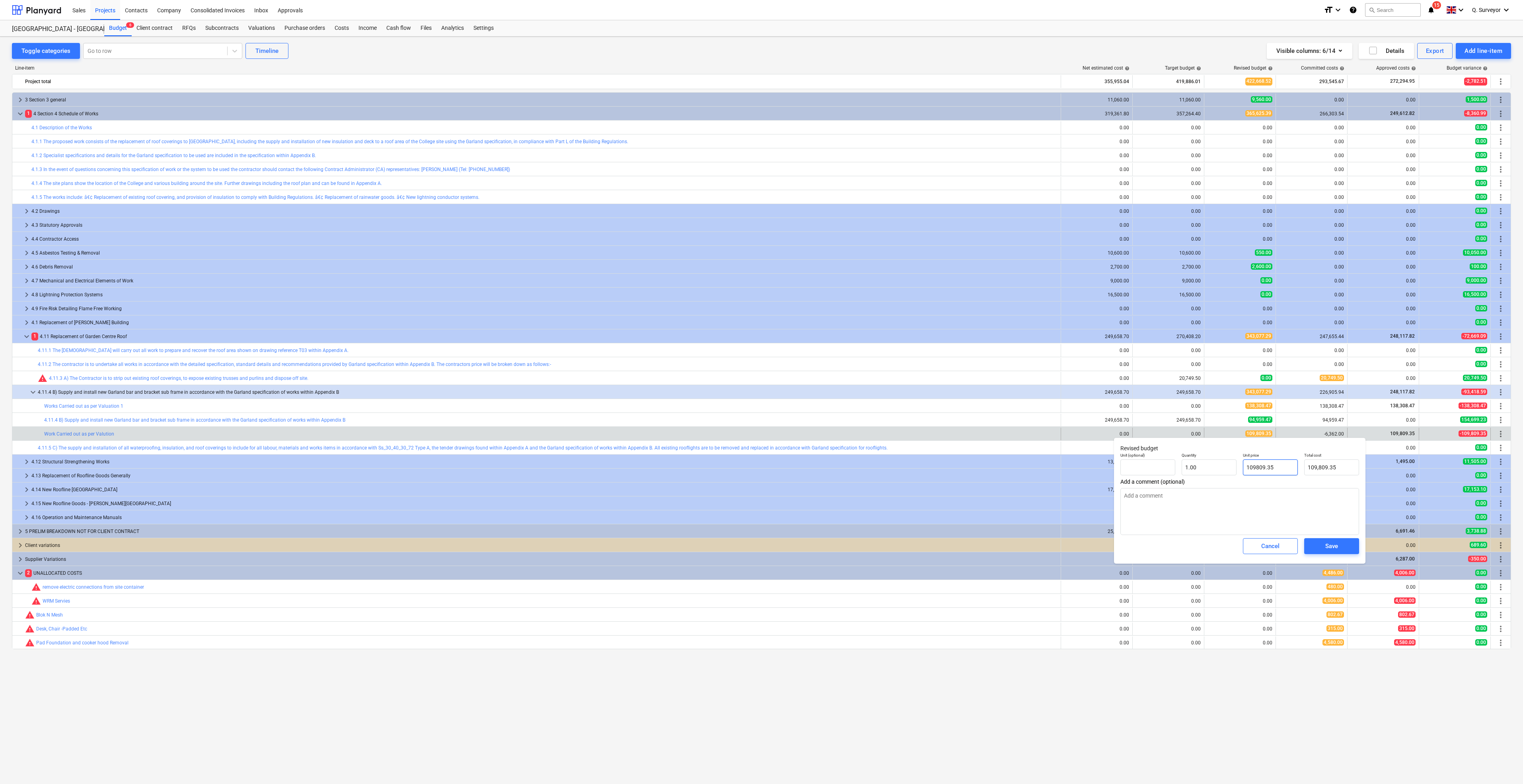
drag, startPoint x: 1285, startPoint y: 465, endPoint x: 1200, endPoint y: 454, distance: 85.7
click at [1200, 454] on div "Unit (optional) Quantity 1.00 Unit price 109809.35 Total cost 109,809.35" at bounding box center [1240, 463] width 246 height 29
type input "-"
type textarea "x"
type input "0.00"
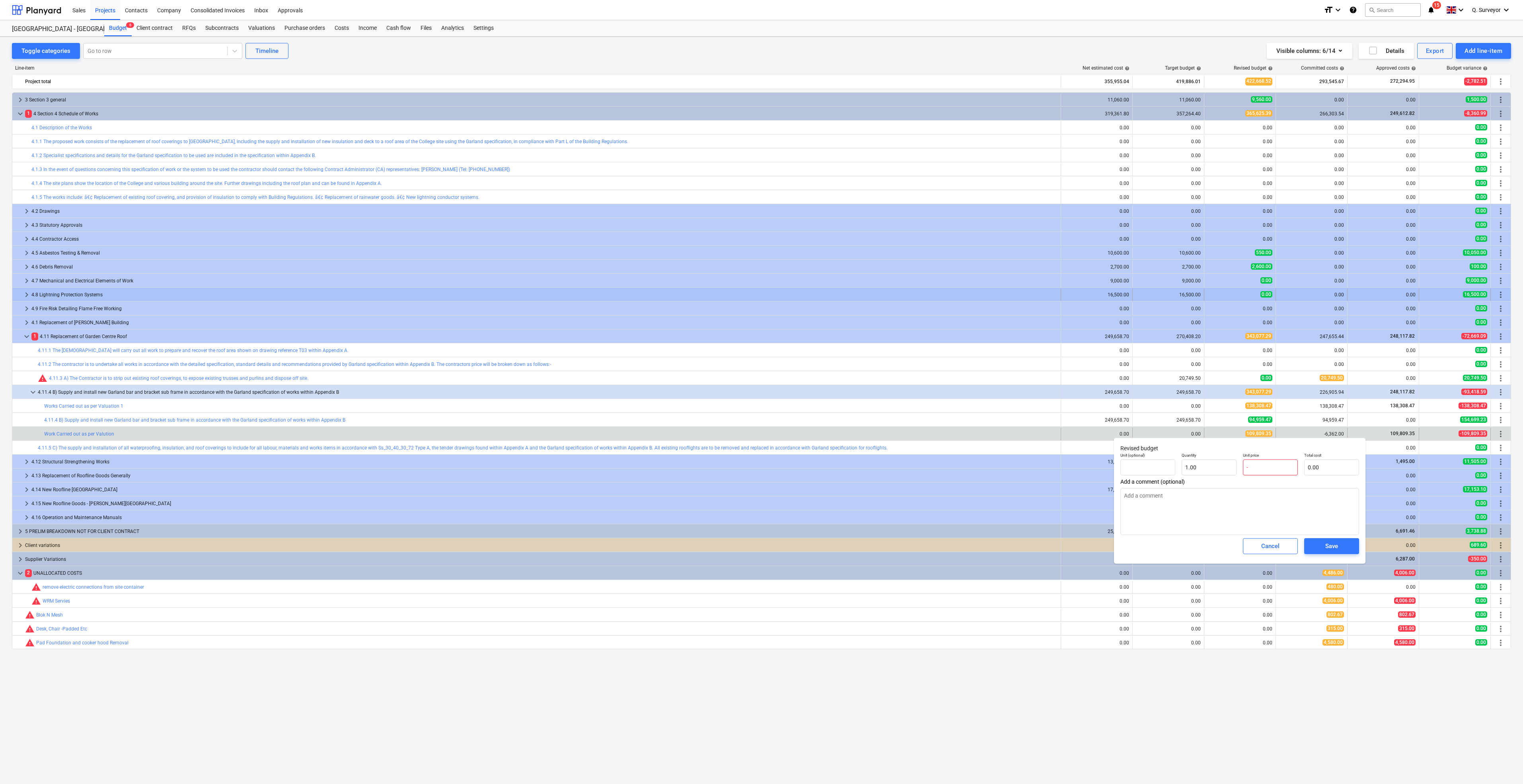
type input "-6"
type textarea "x"
type input "-63"
type textarea "x"
type input "-636"
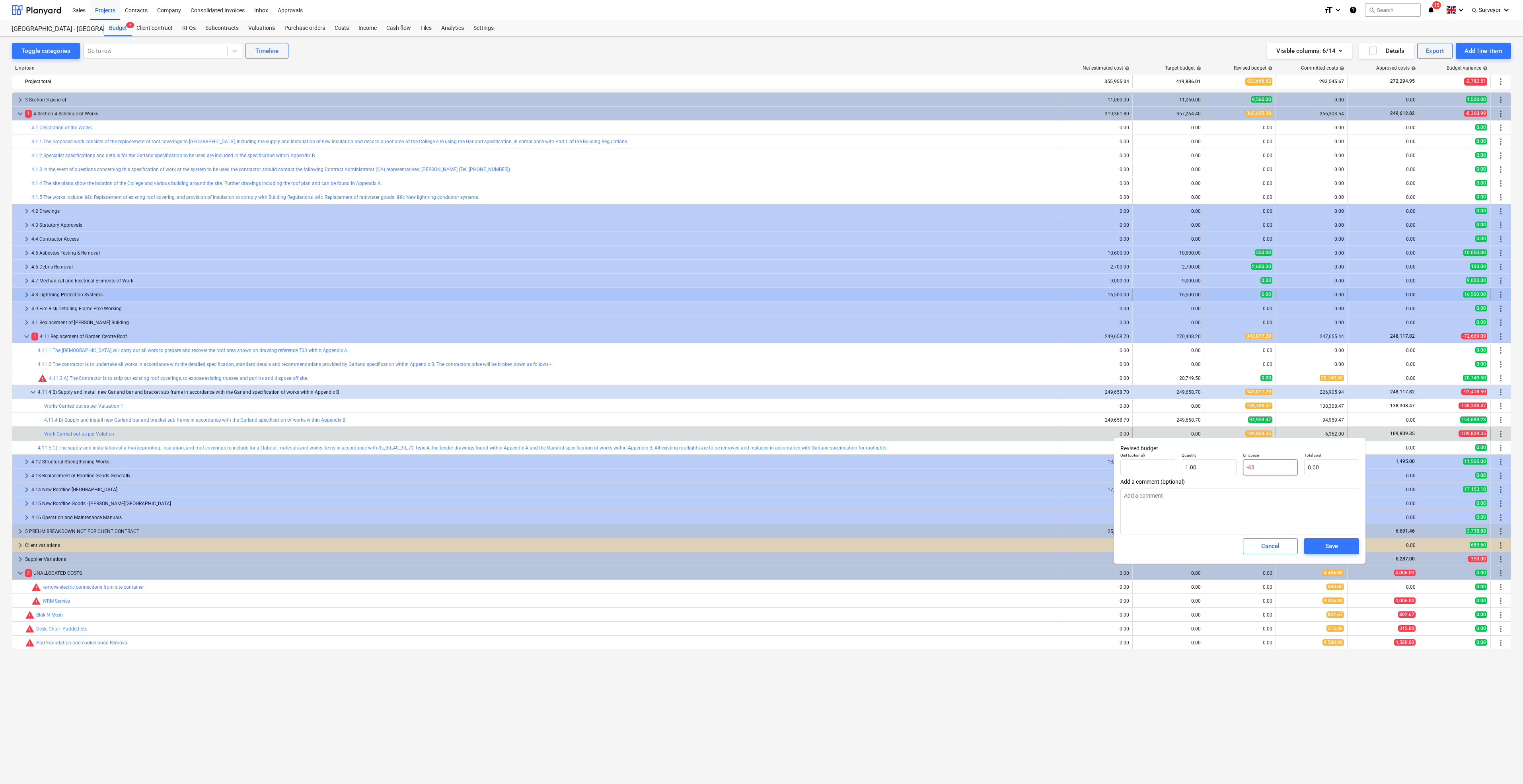
type textarea "x"
type input "-6362"
type textarea "x"
type input "0.00"
type textarea "x"
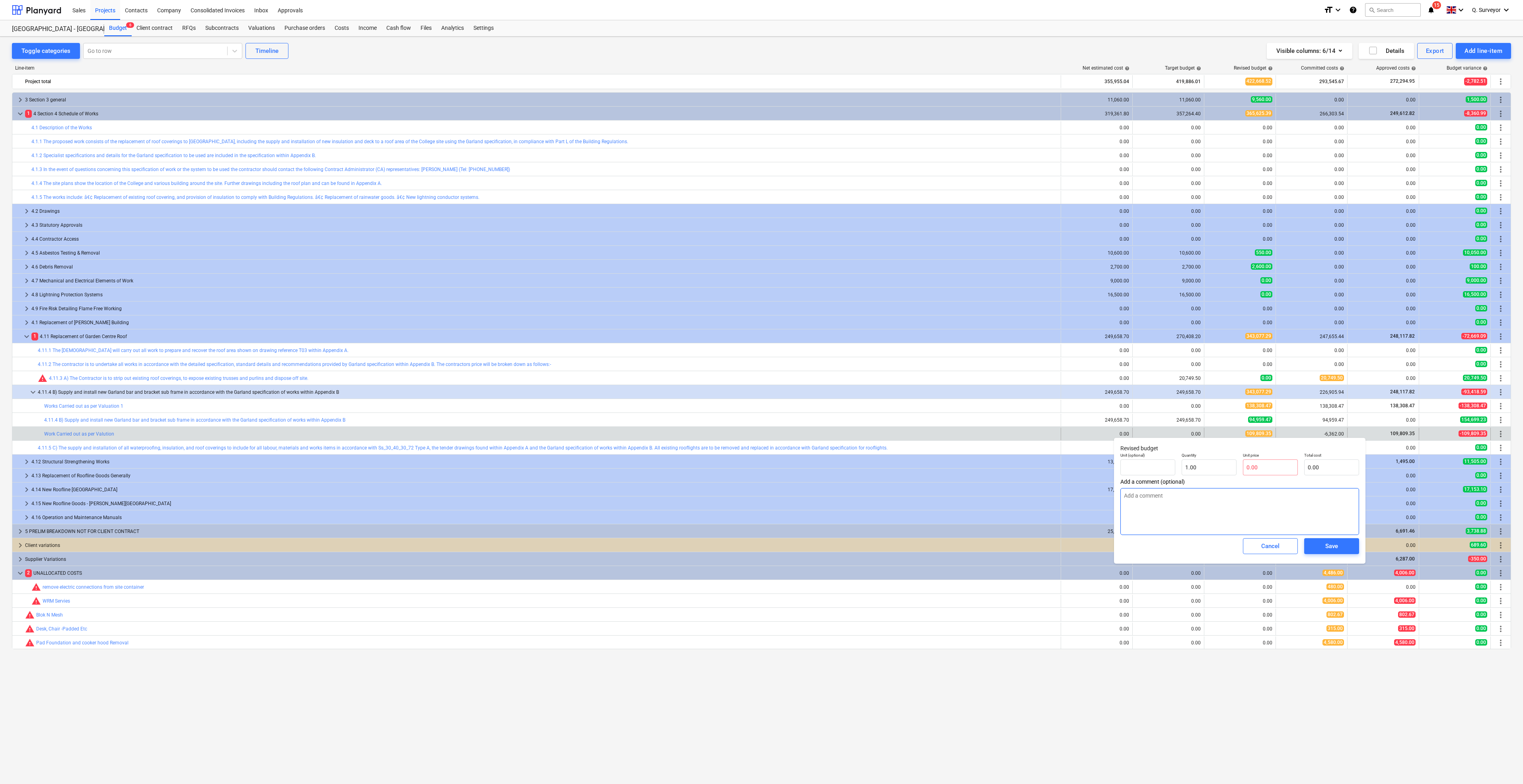
click at [1273, 488] on textarea at bounding box center [1240, 511] width 239 height 47
click at [1271, 468] on input "text" at bounding box center [1269, 467] width 54 height 16
type input "1"
type input "0.00"
type textarea "x"
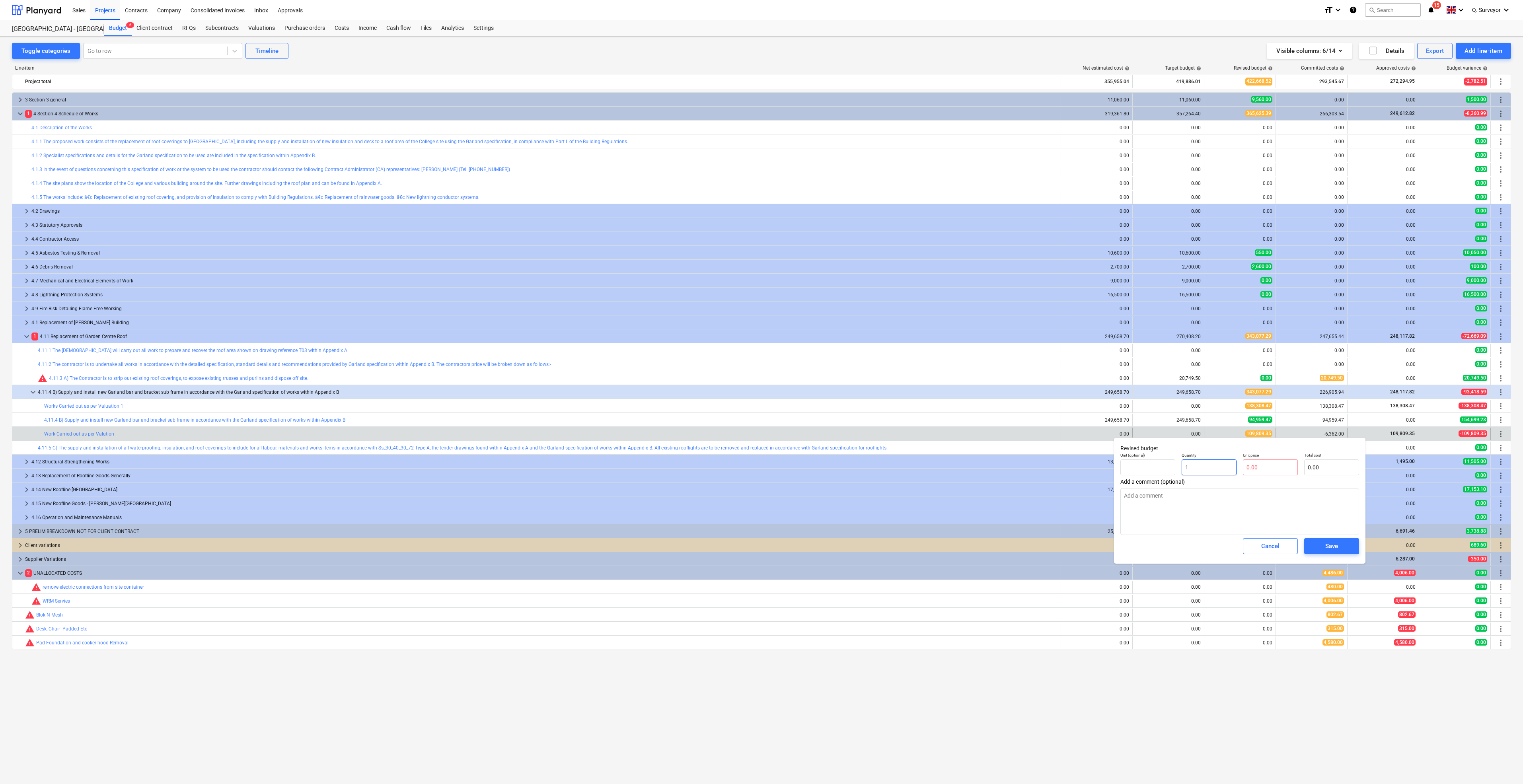
click at [1193, 464] on input "1" at bounding box center [1209, 467] width 54 height 16
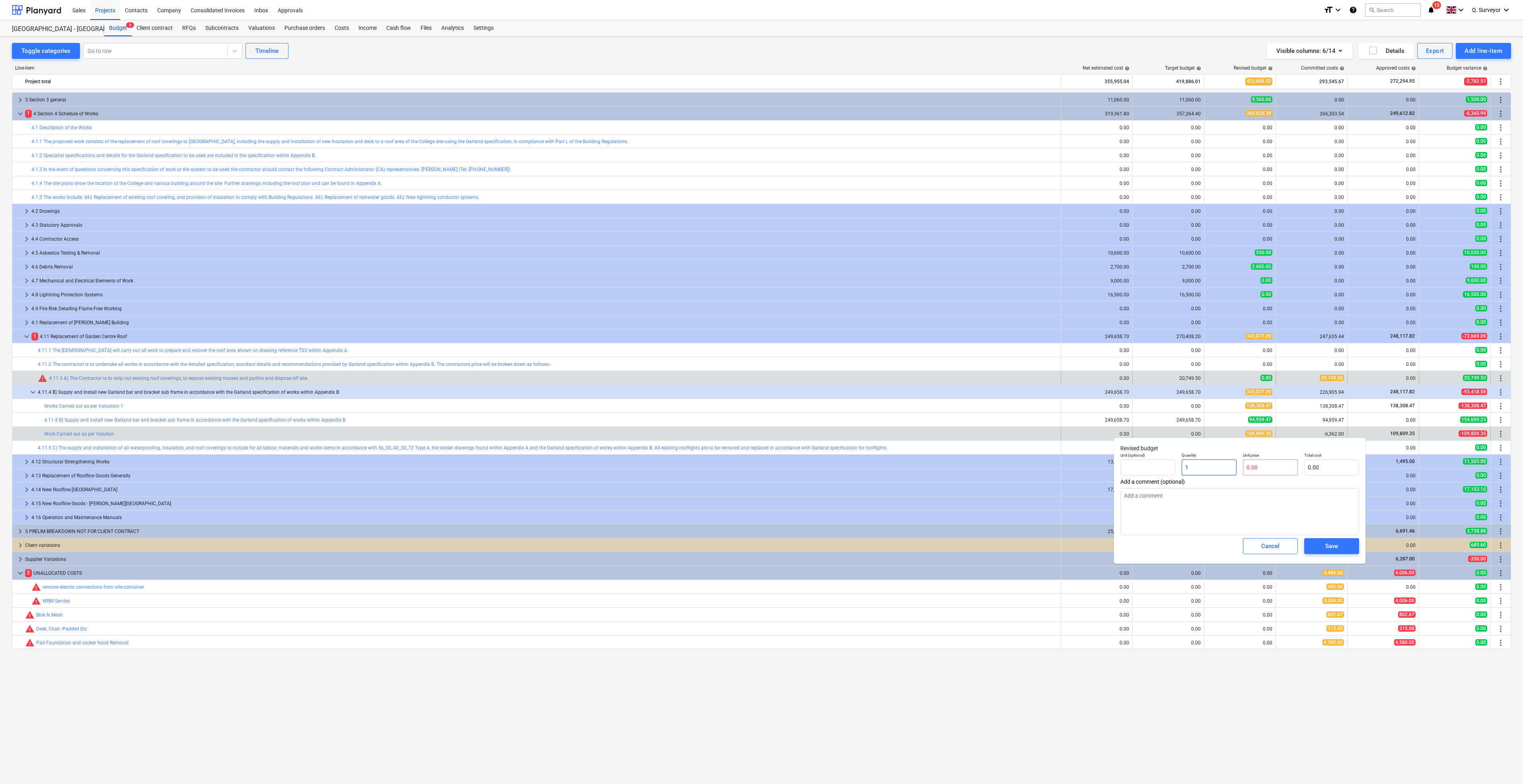
type input "1-"
type textarea "x"
type input "1-1"
type textarea "x"
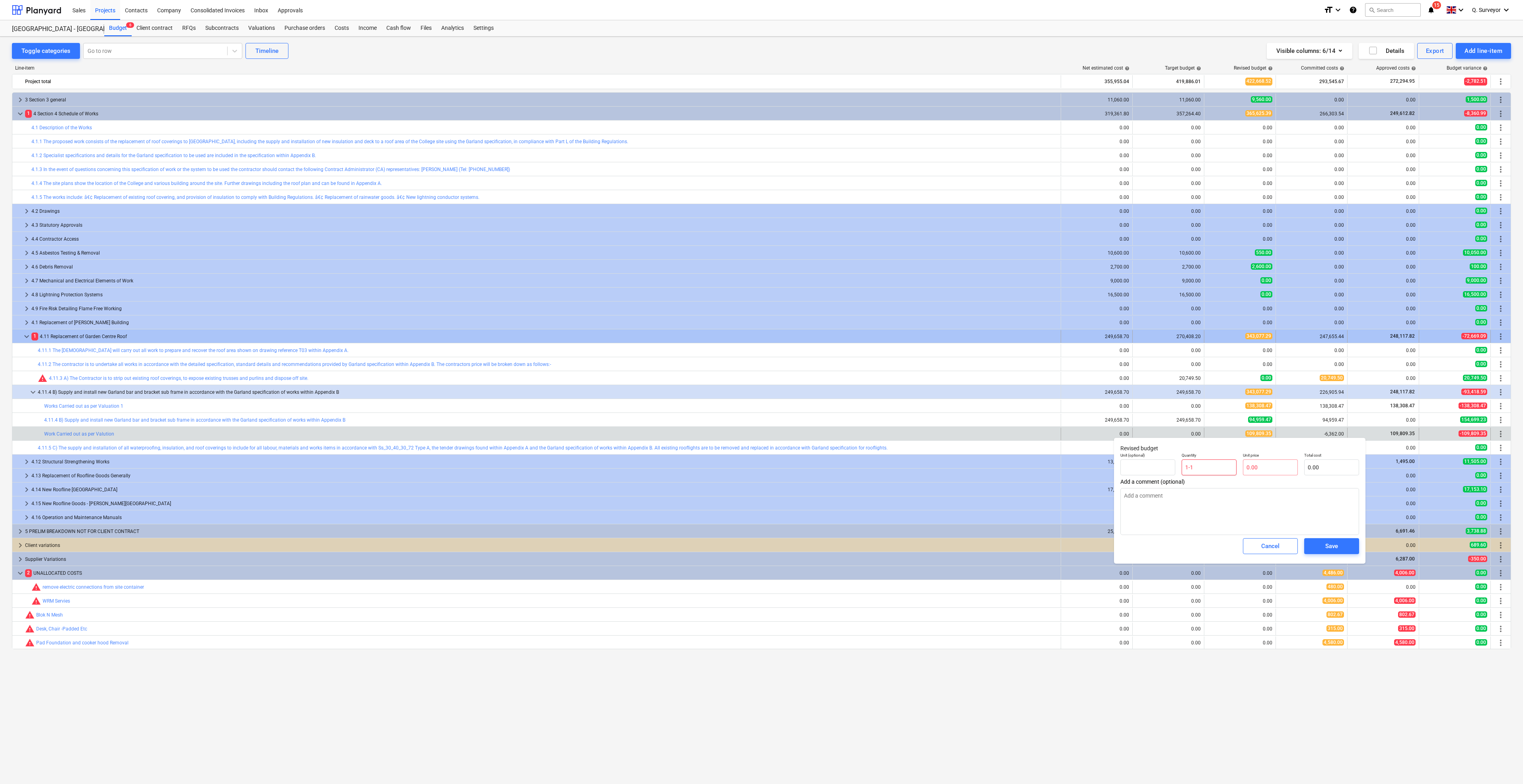
type input "1-"
type textarea "x"
type input "1"
type textarea "x"
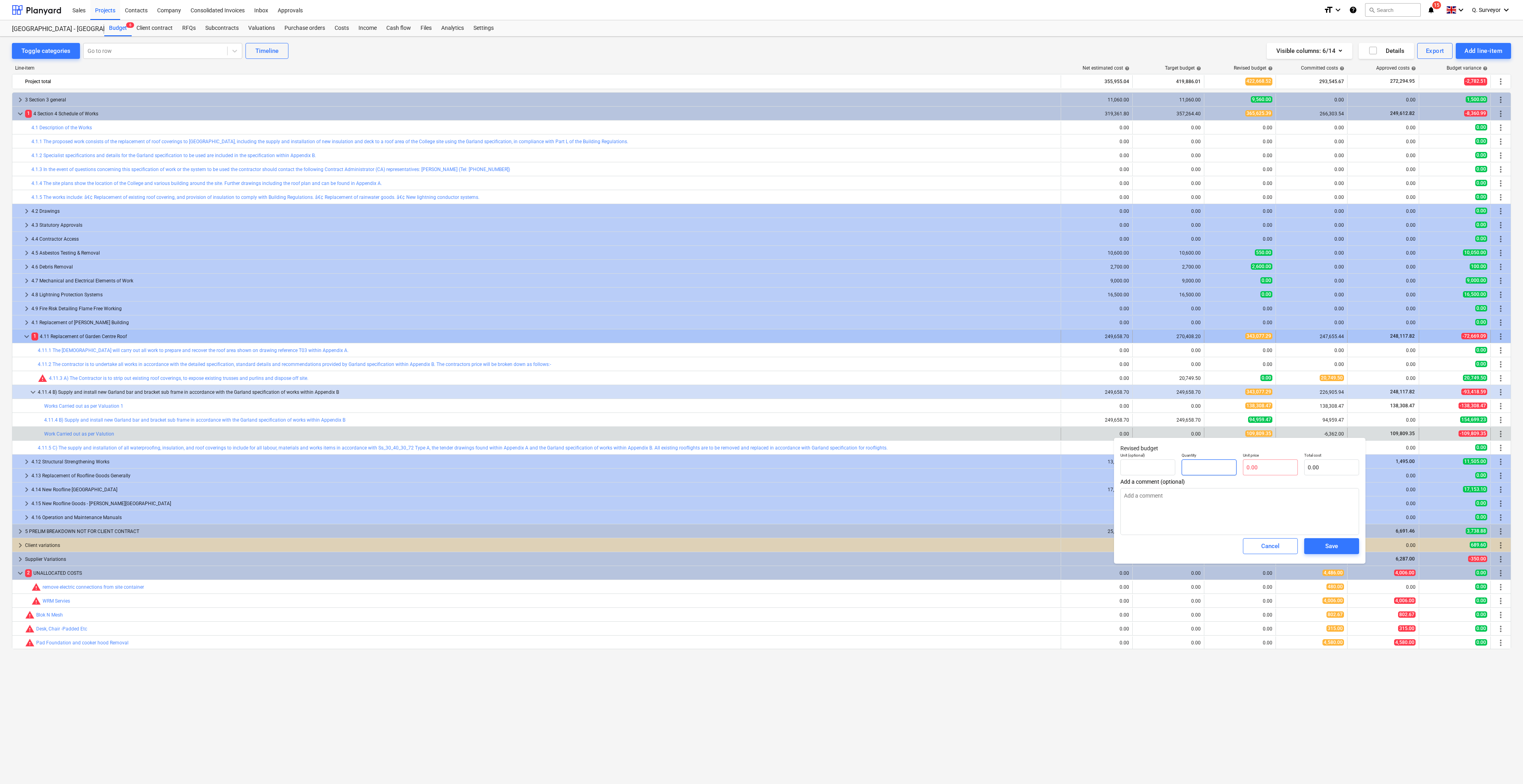
type input "-"
type textarea "x"
type input "-1"
type textarea "x"
type input "-1.00"
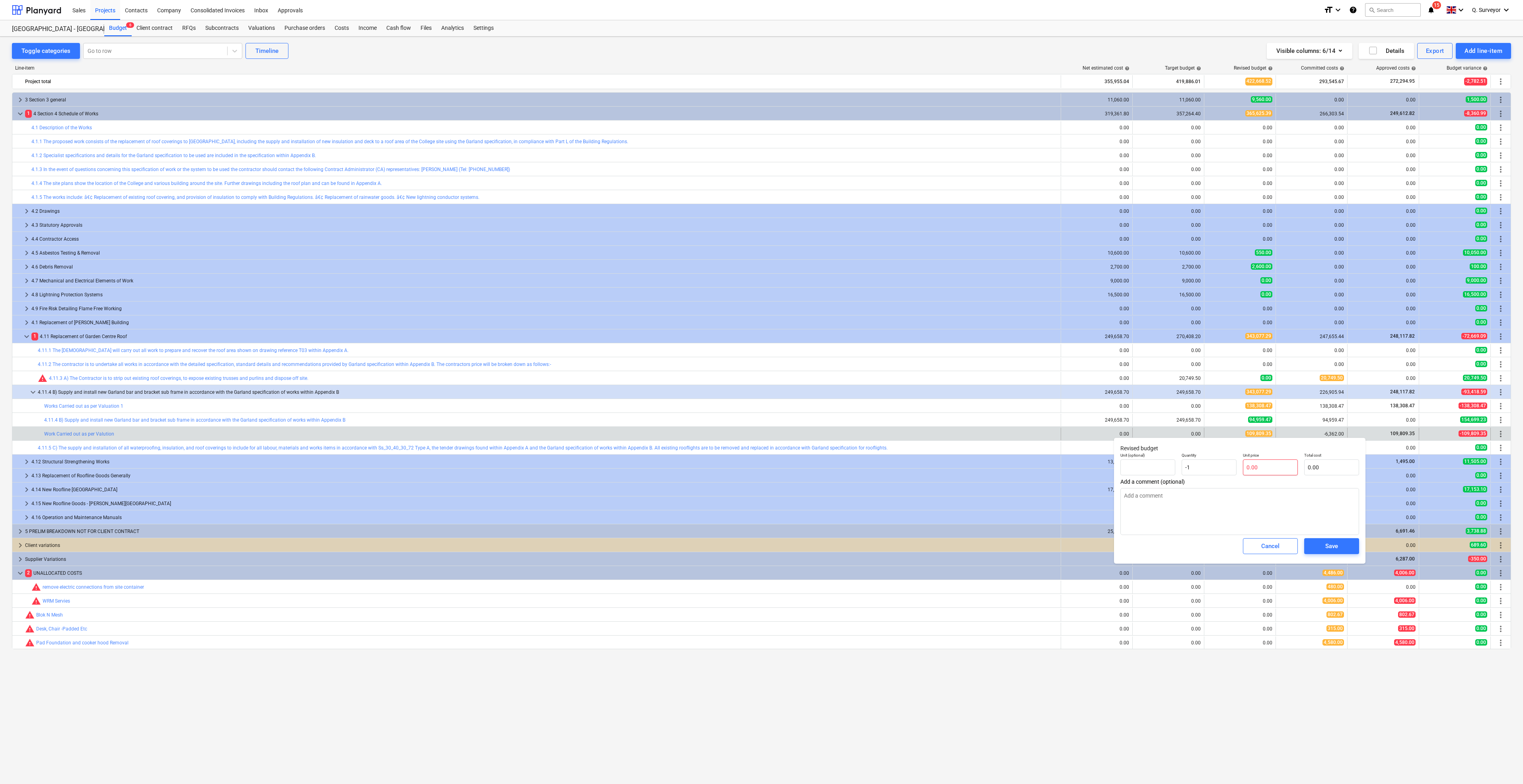
type textarea "x"
click at [1271, 464] on input "text" at bounding box center [1269, 467] width 54 height 16
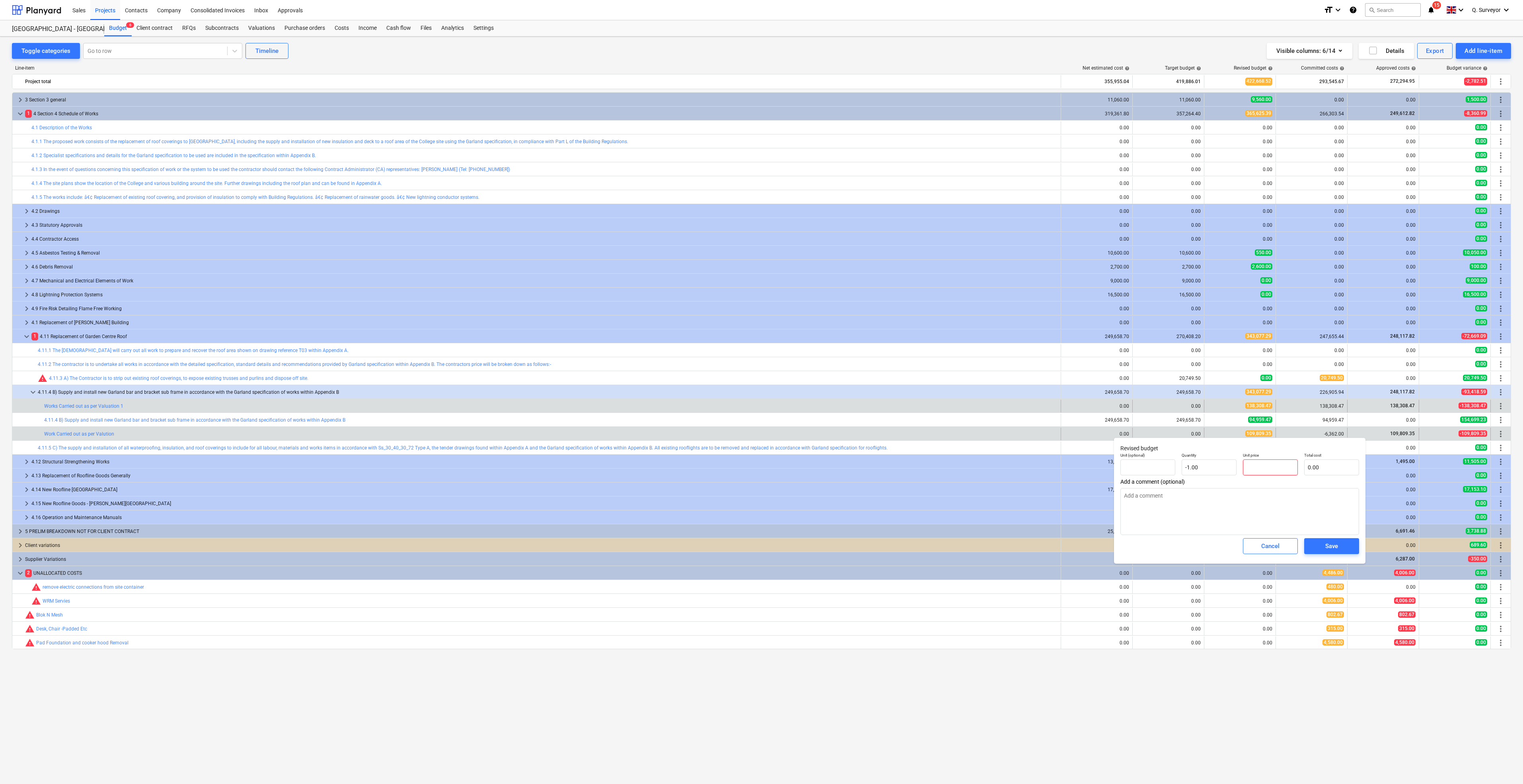
type input "6"
type textarea "x"
type input "-6.00"
type input "63"
type textarea "x"
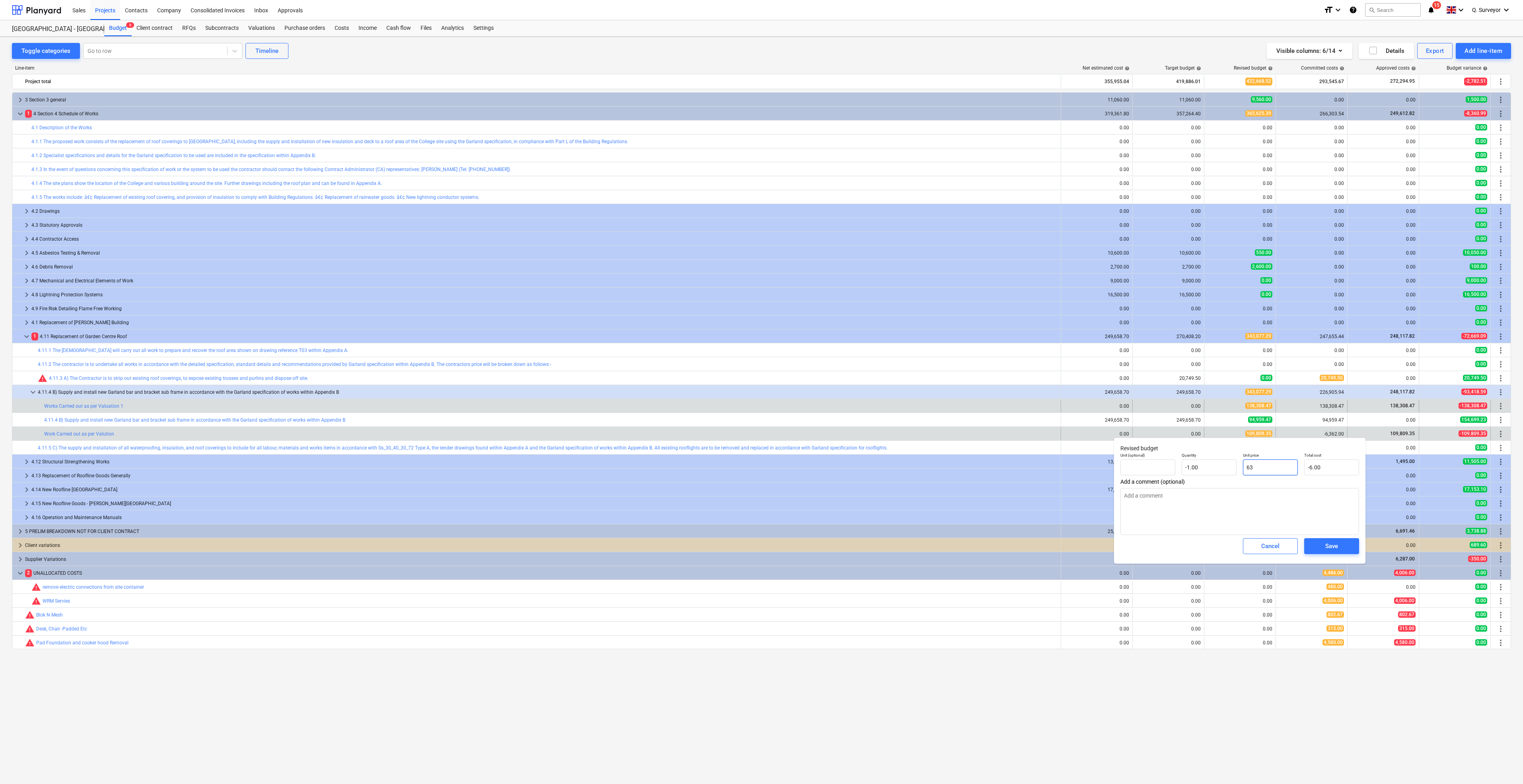
type input "-63.00"
type input "636"
type textarea "x"
type input "-636.00"
type input "6362"
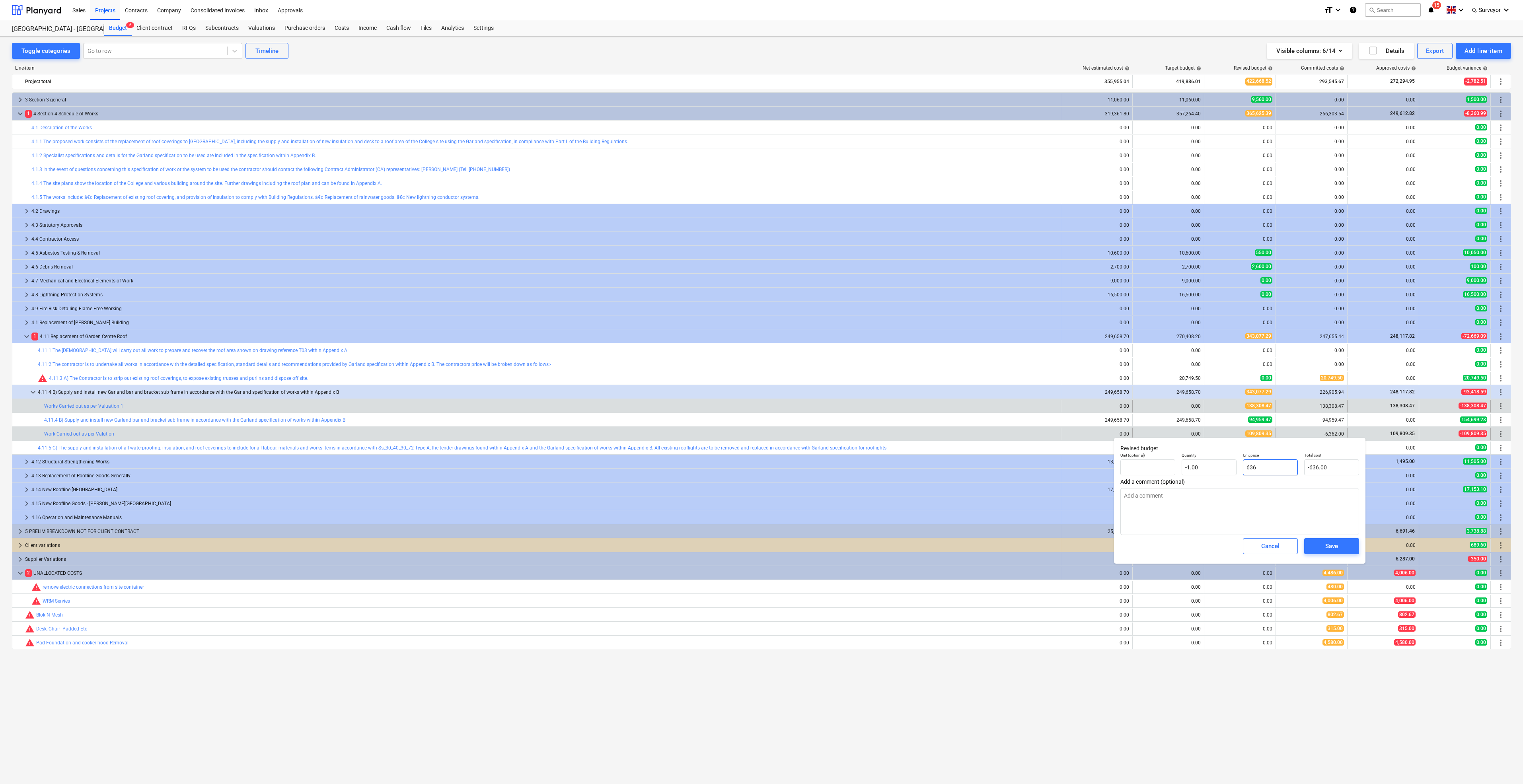
type textarea "x"
type input "-6,362.00"
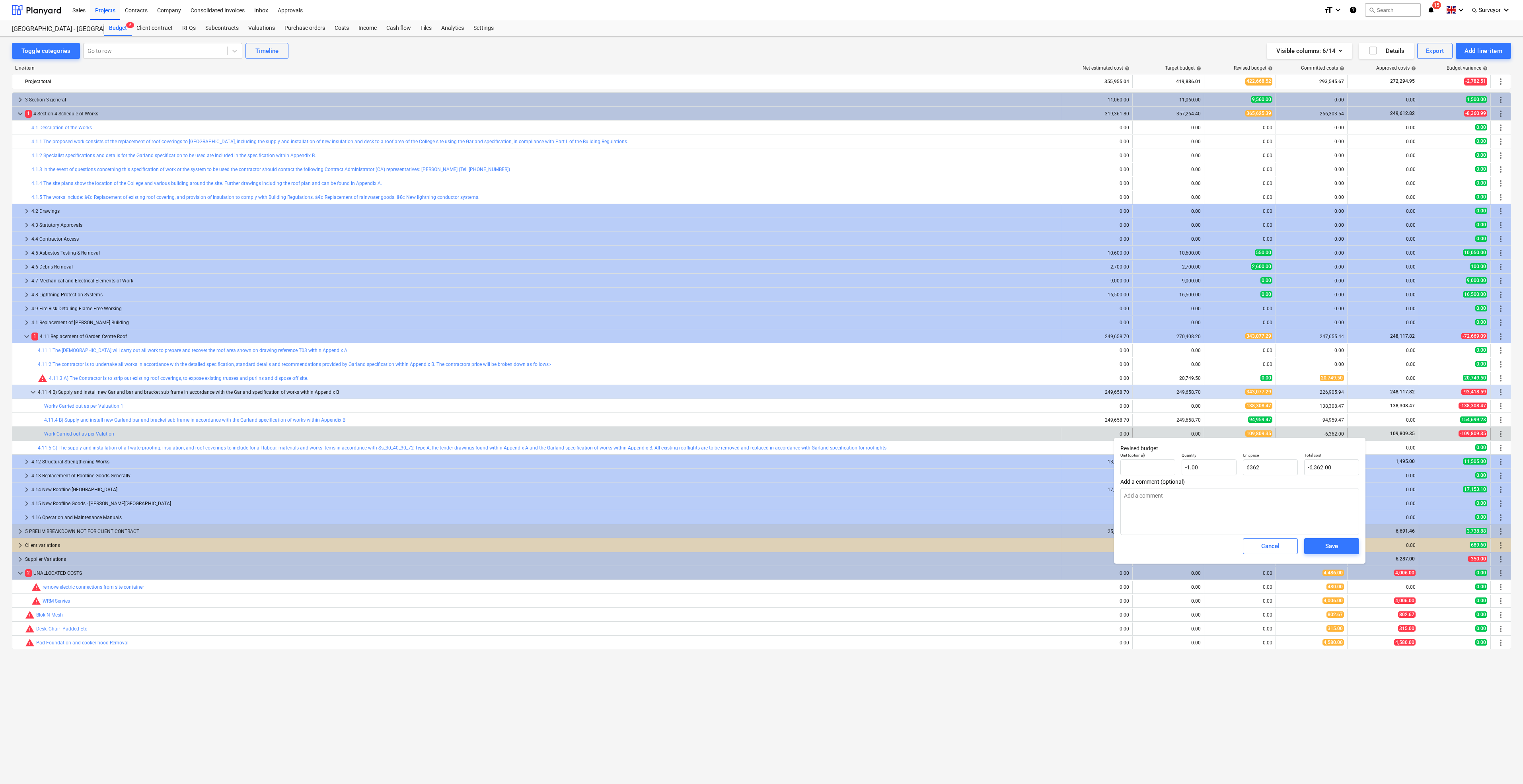
type input "6,362.00"
click at [1309, 537] on div "Save" at bounding box center [1332, 546] width 61 height 23
click at [1322, 540] on button "Save" at bounding box center [1331, 546] width 54 height 16
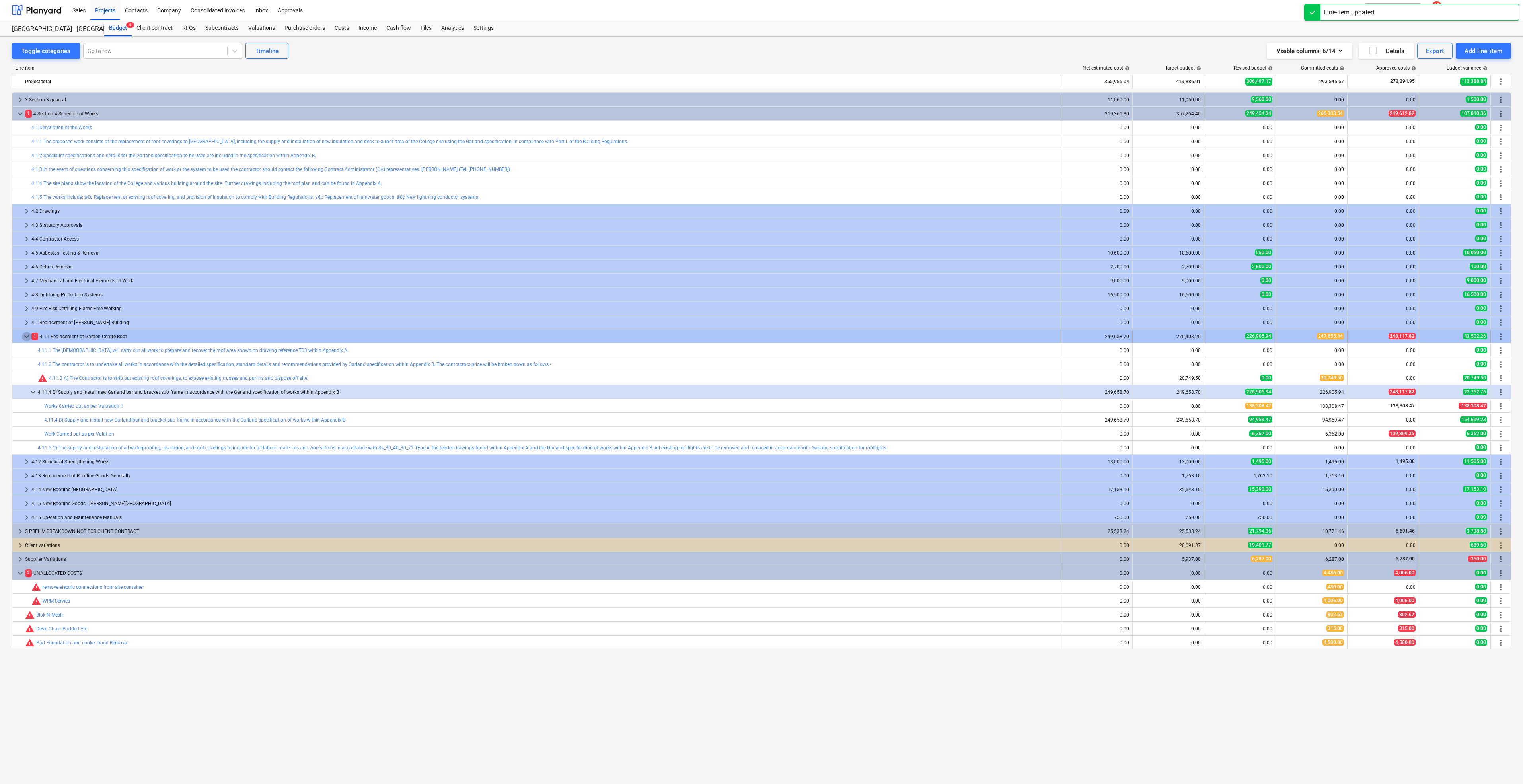
click at [23, 336] on span "keyboard_arrow_down" at bounding box center [27, 337] width 10 height 10
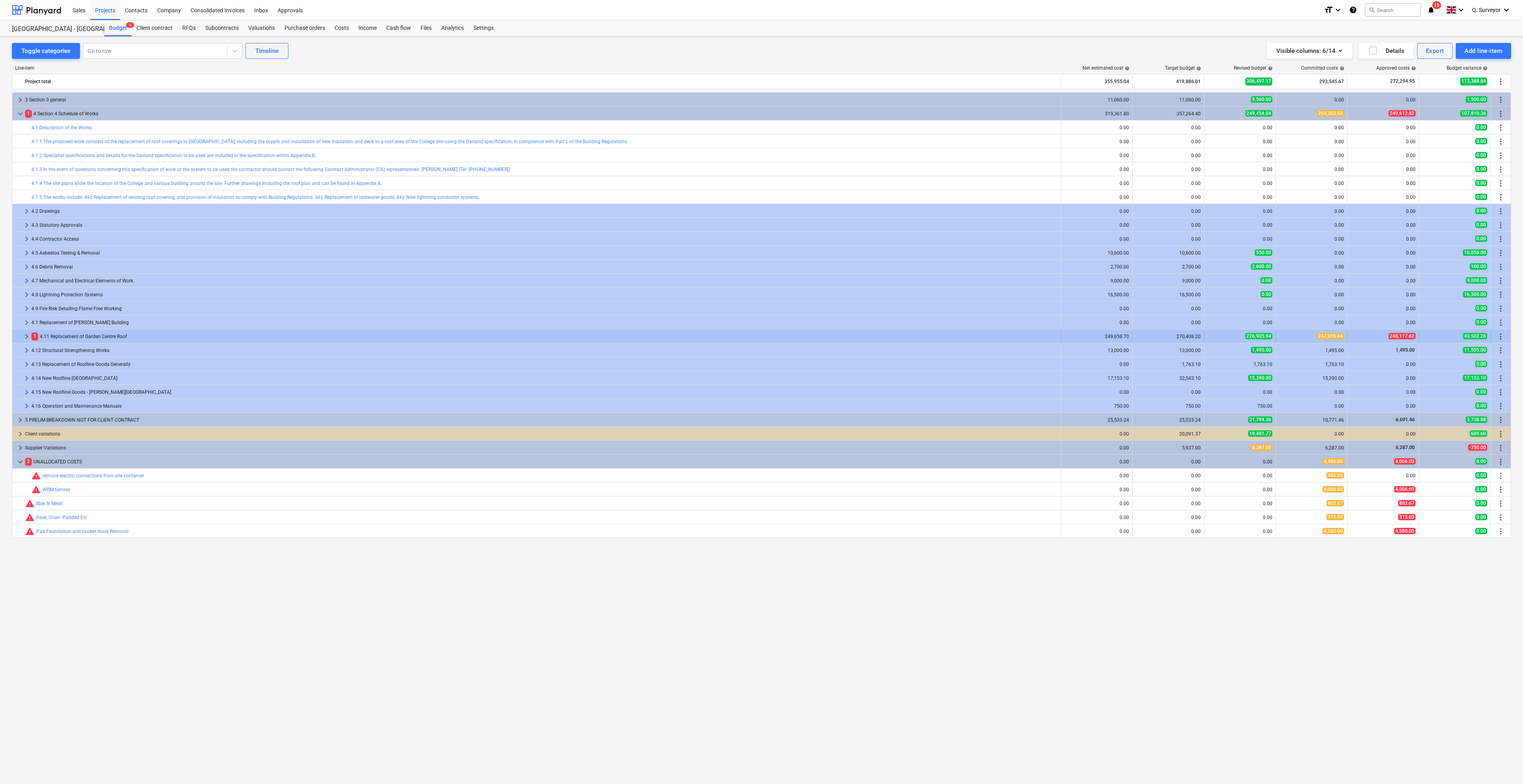
click at [27, 337] on span "keyboard_arrow_right" at bounding box center [27, 337] width 10 height 10
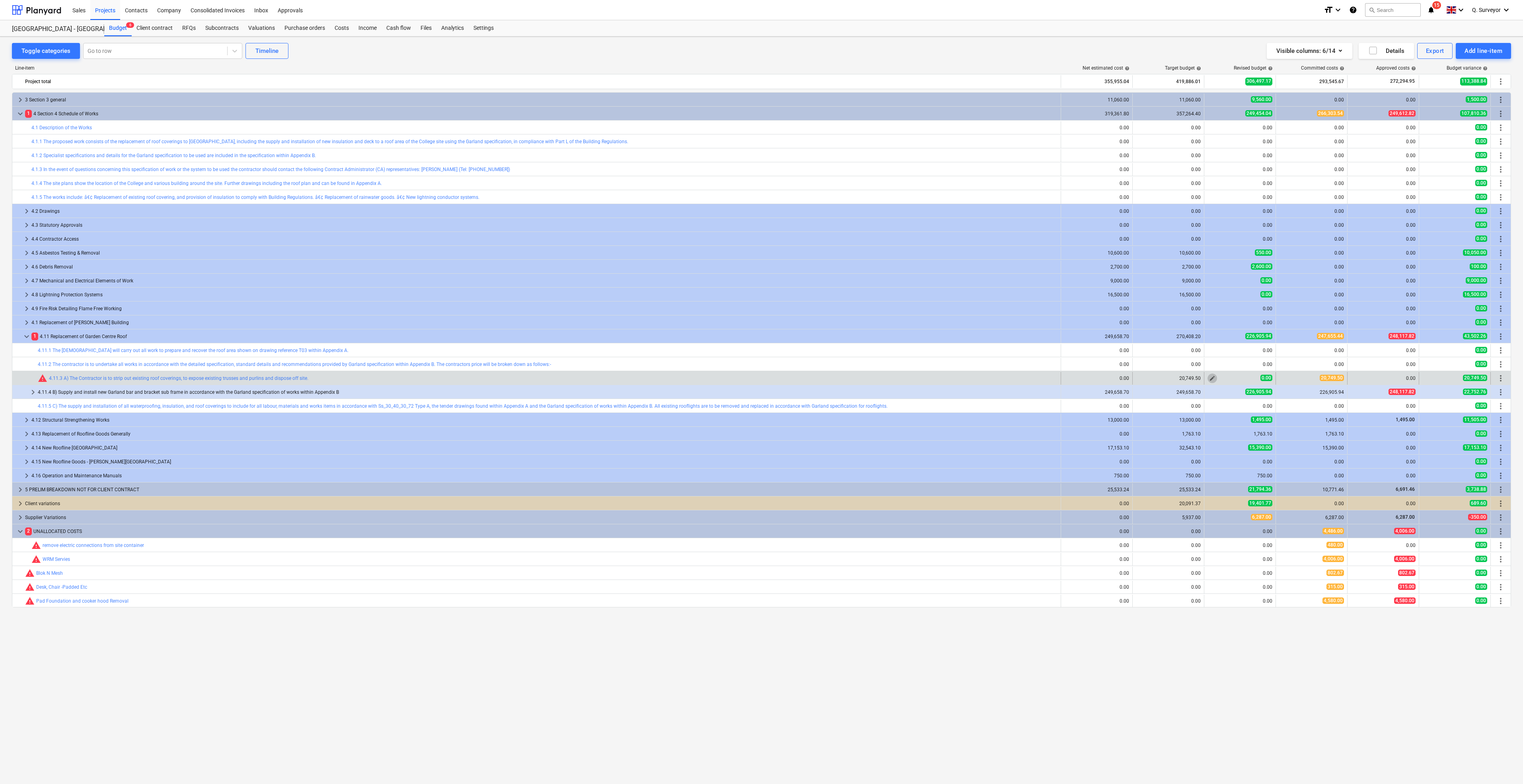
click at [1213, 375] on span "edit" at bounding box center [1212, 378] width 6 height 6
type textarea "x"
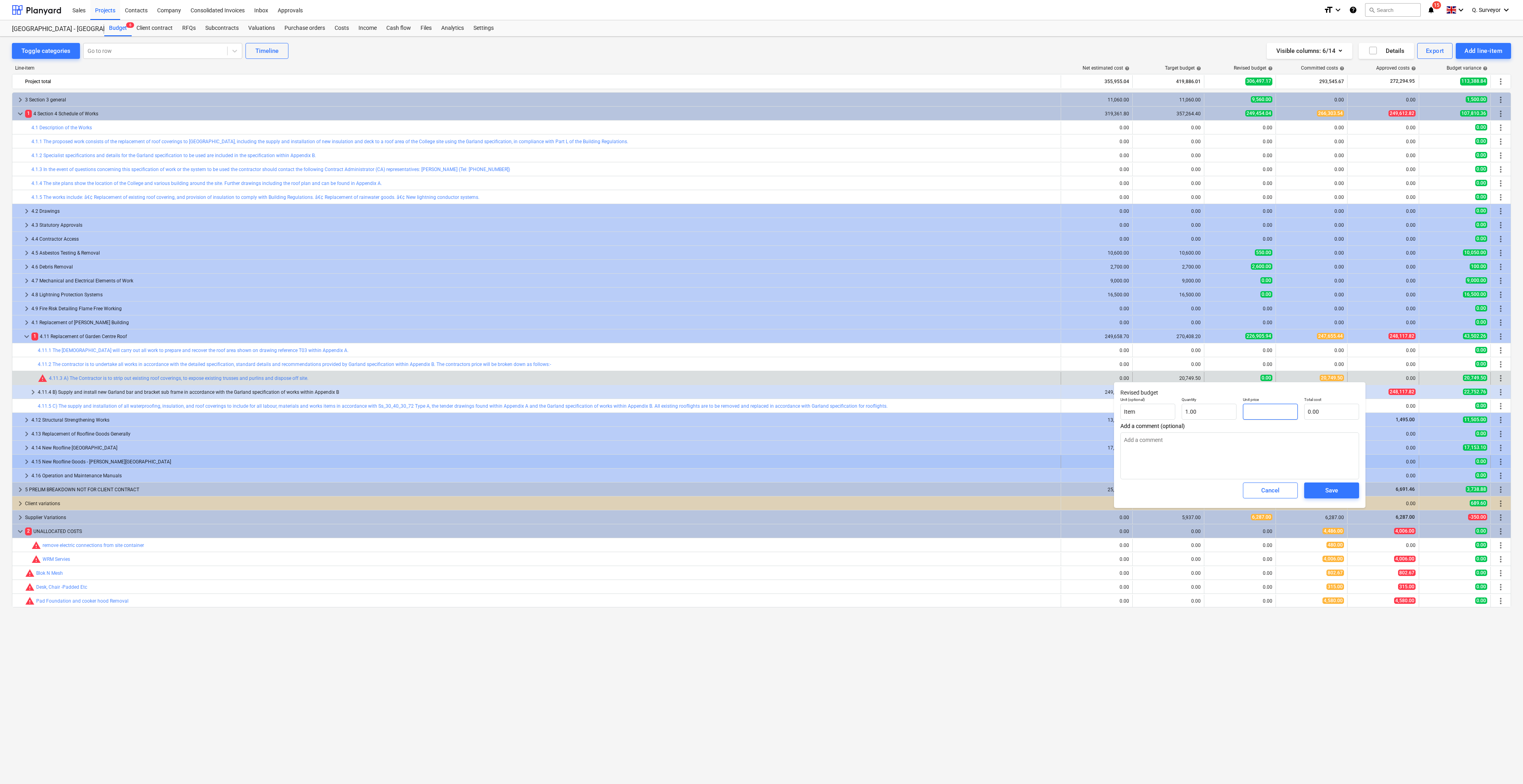
drag, startPoint x: 1263, startPoint y: 410, endPoint x: 1380, endPoint y: 455, distance: 125.4
click at [1235, 410] on div "Unit (optional) Item Quantity 1.00 Unit price Total cost 0.00" at bounding box center [1240, 408] width 246 height 29
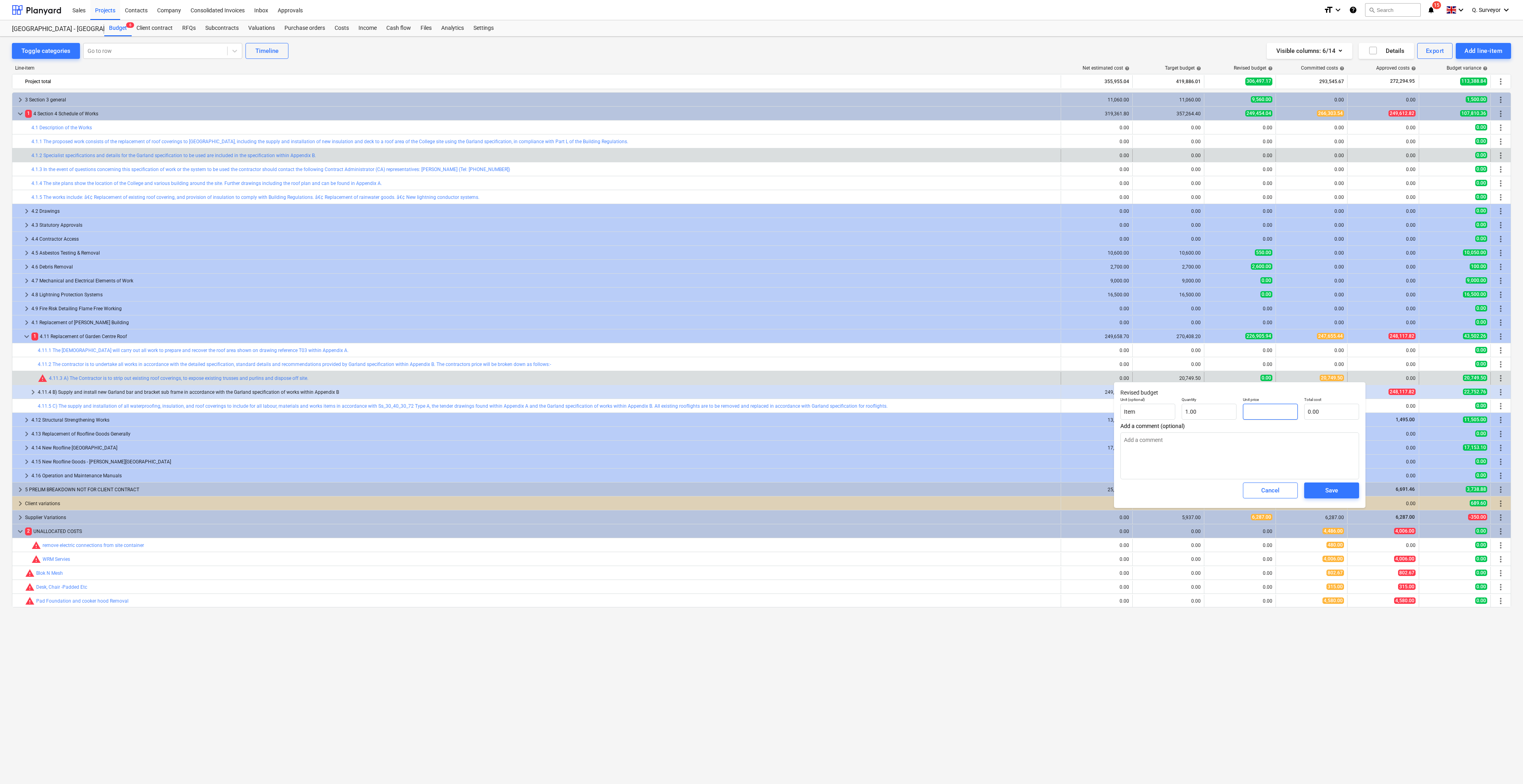
type textarea "x"
type input "2"
type input "2.00"
type textarea "x"
type input "20"
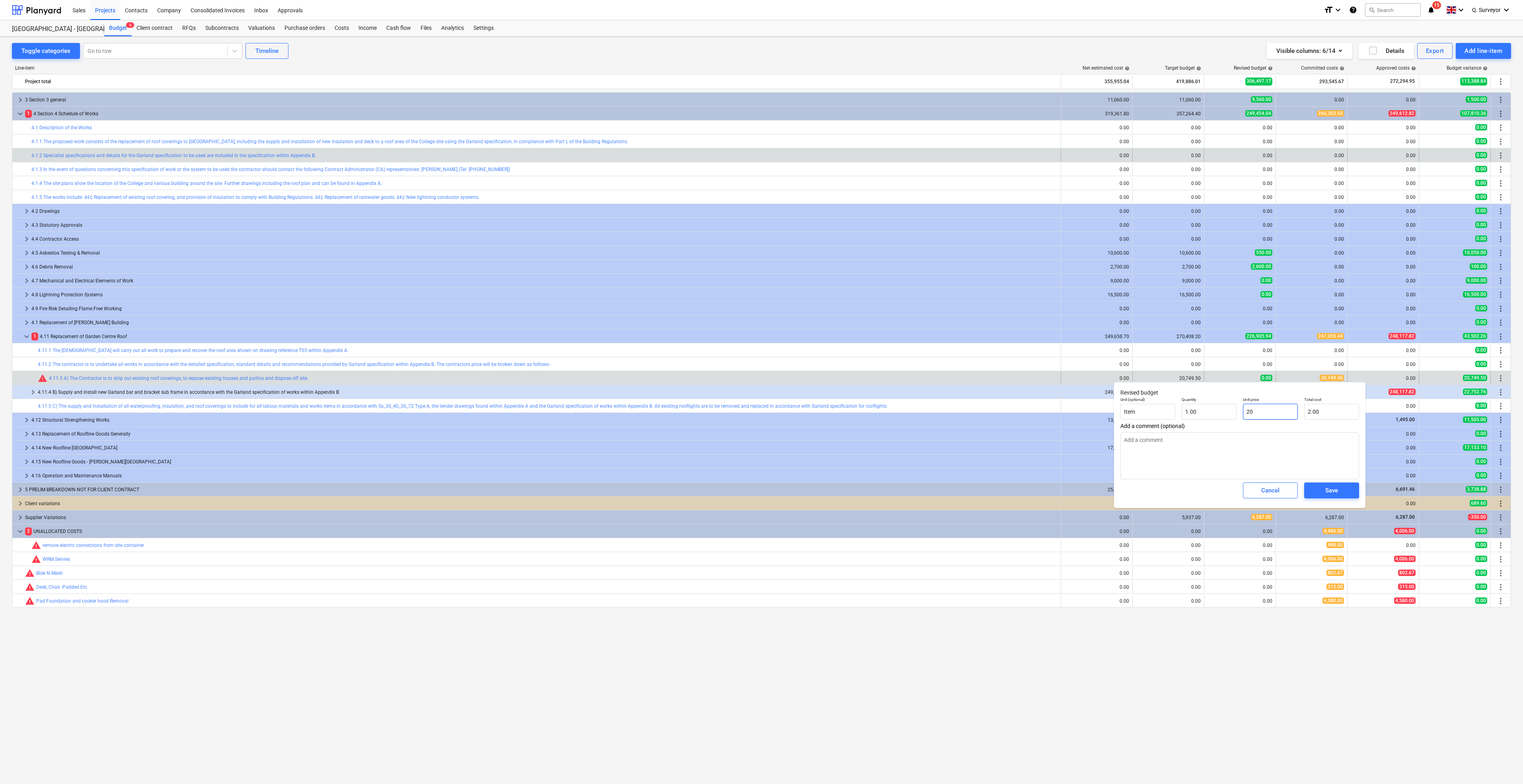
type input "20.00"
type textarea "x"
type input "207"
type input "207.00"
type textarea "x"
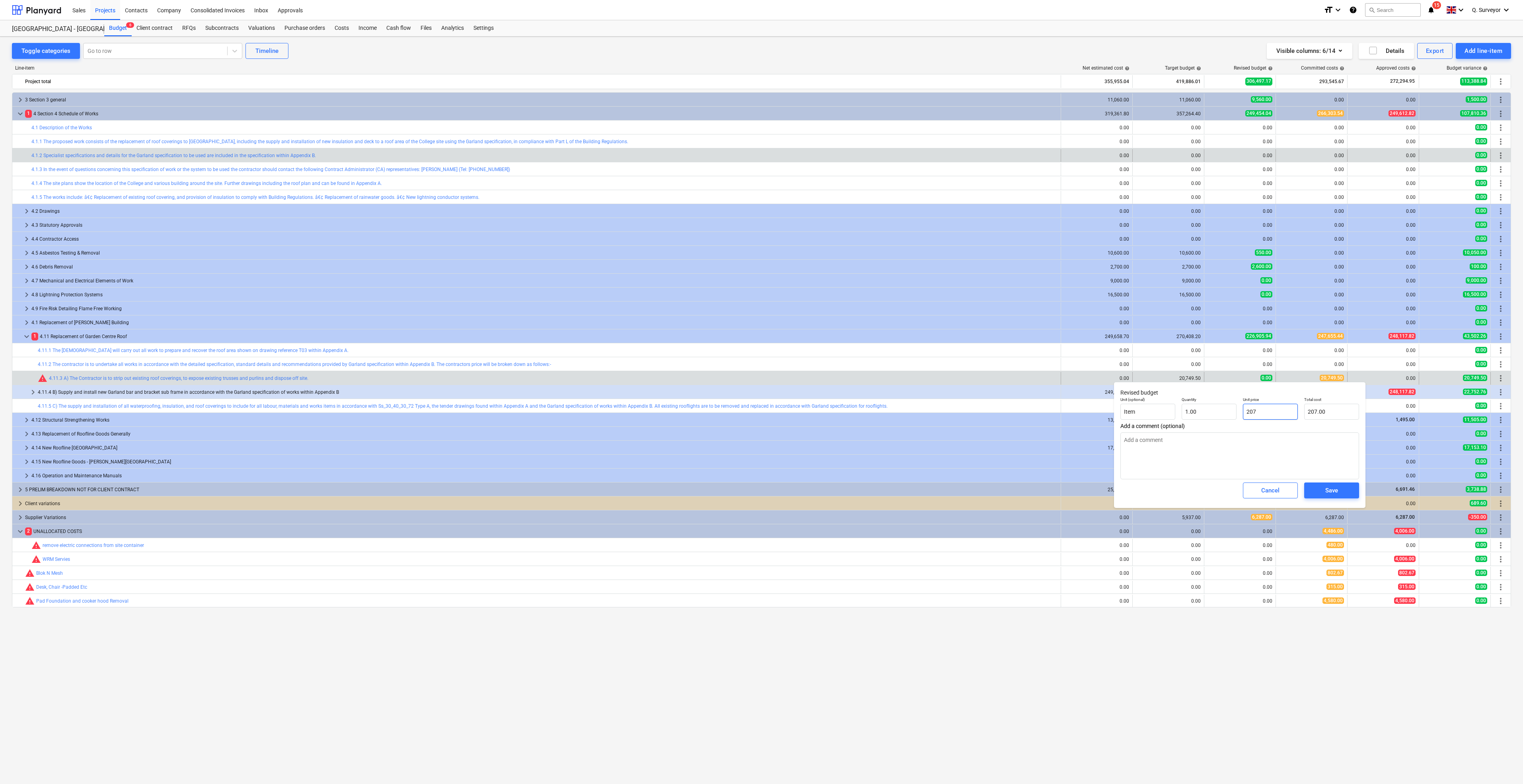
type input "2074"
type input "2,074.00"
type textarea "x"
type input "20749"
type input "20,749.00"
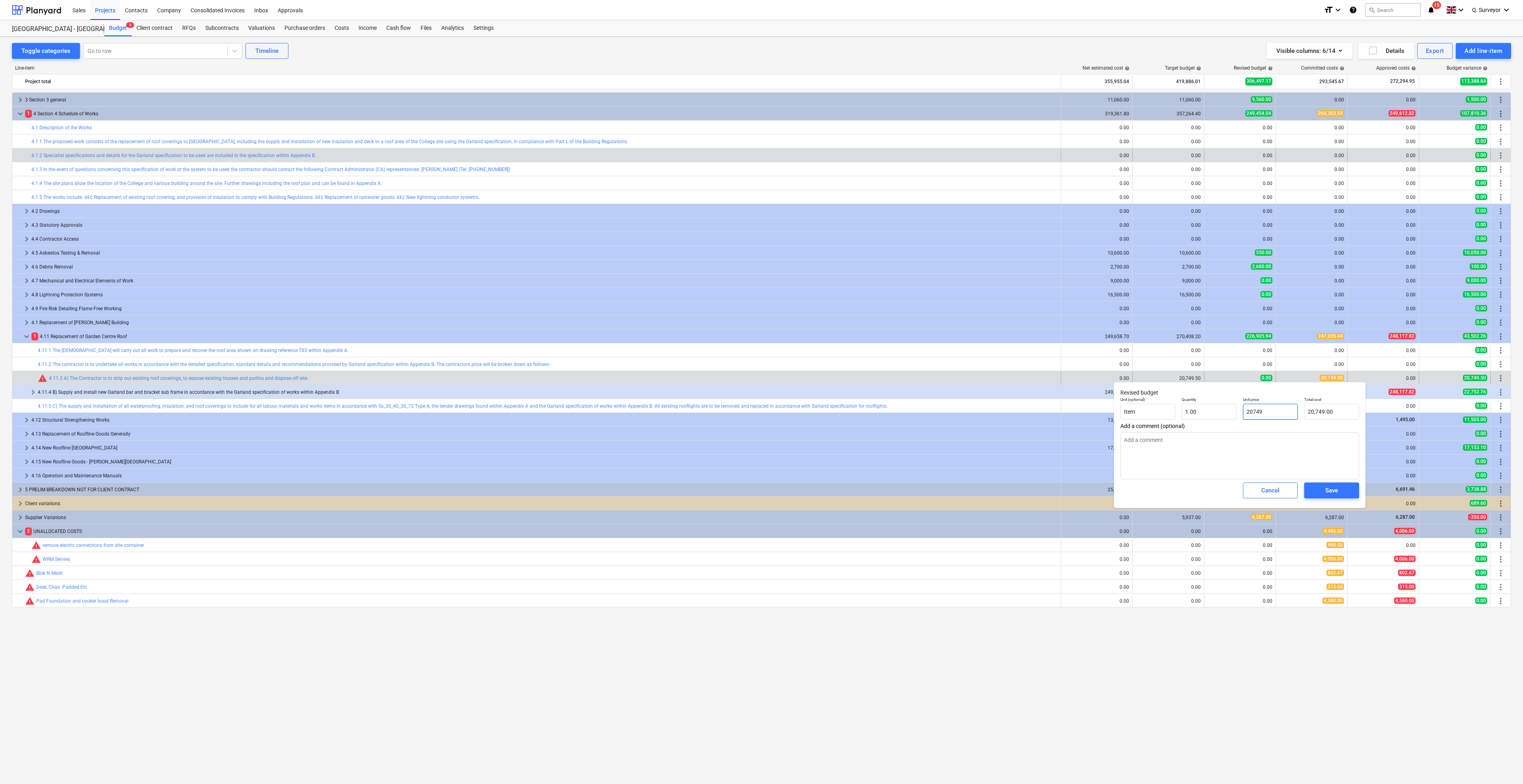
type textarea "x"
type input "20749."
type textarea "x"
type input "20749.5"
type input "20,749.50"
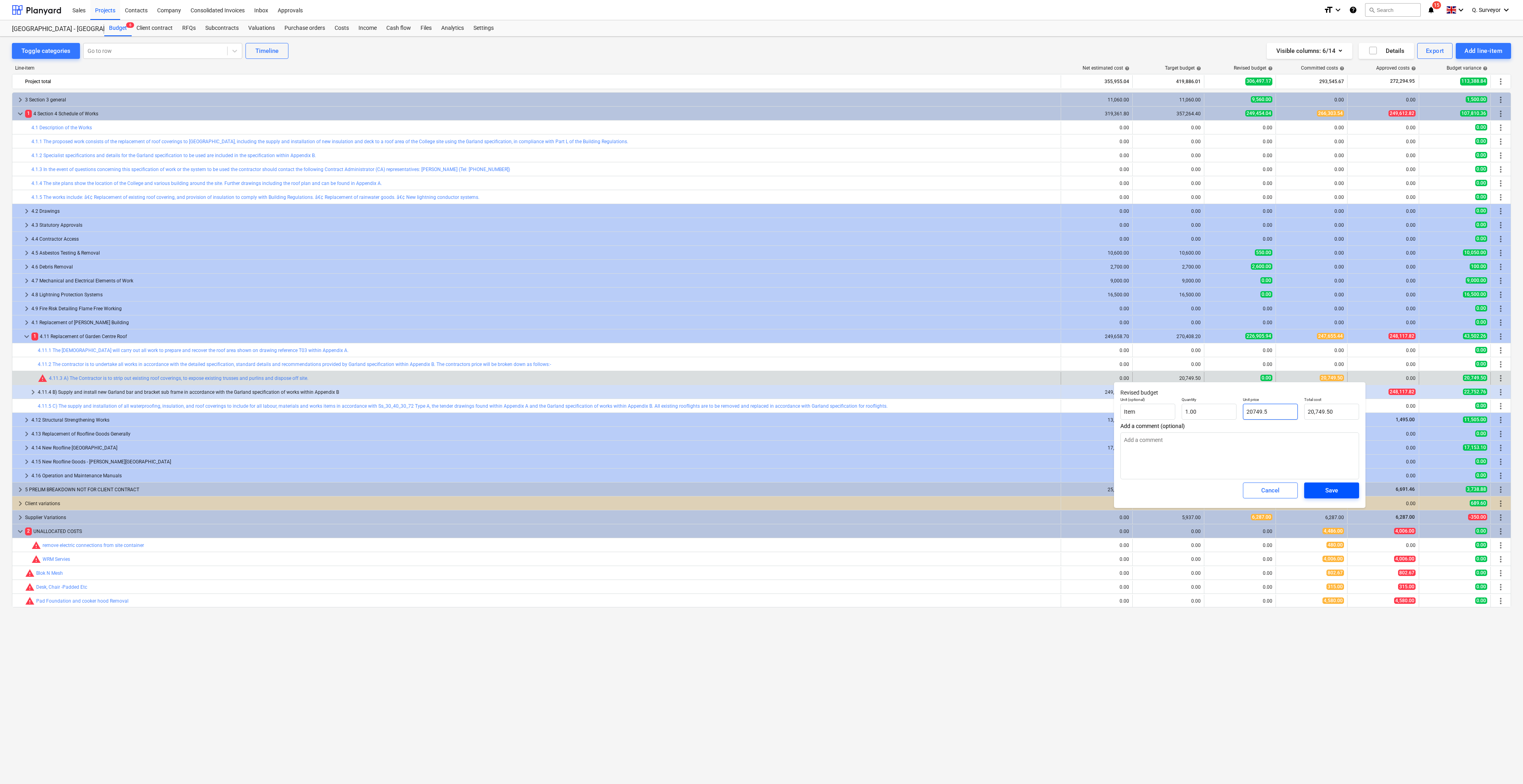
type input "20749.5"
type textarea "x"
type input "20,749.50"
click at [1335, 487] on div "Save" at bounding box center [1332, 490] width 13 height 10
type textarea "x"
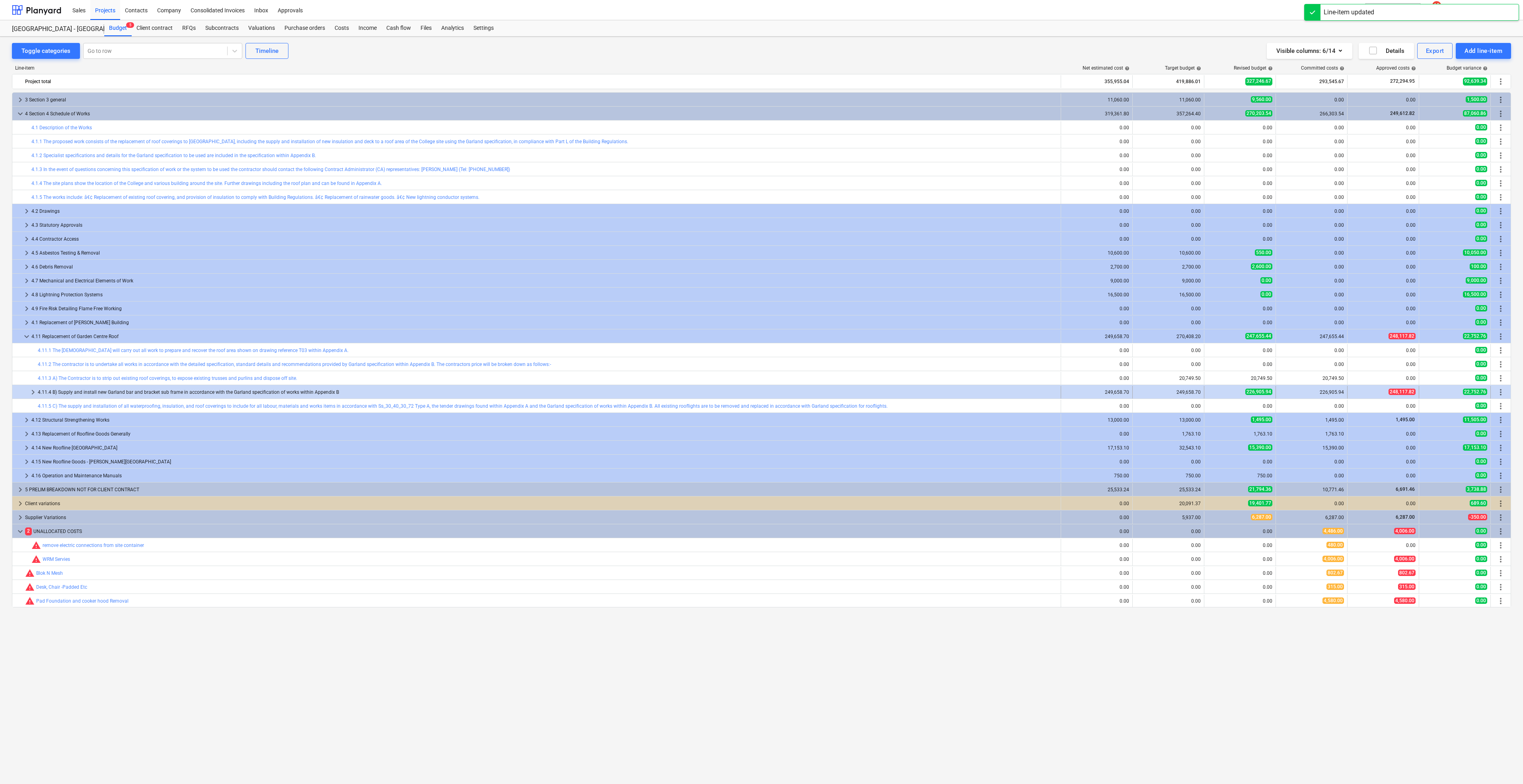
click at [1248, 391] on span "226,905.94" at bounding box center [1259, 392] width 27 height 6
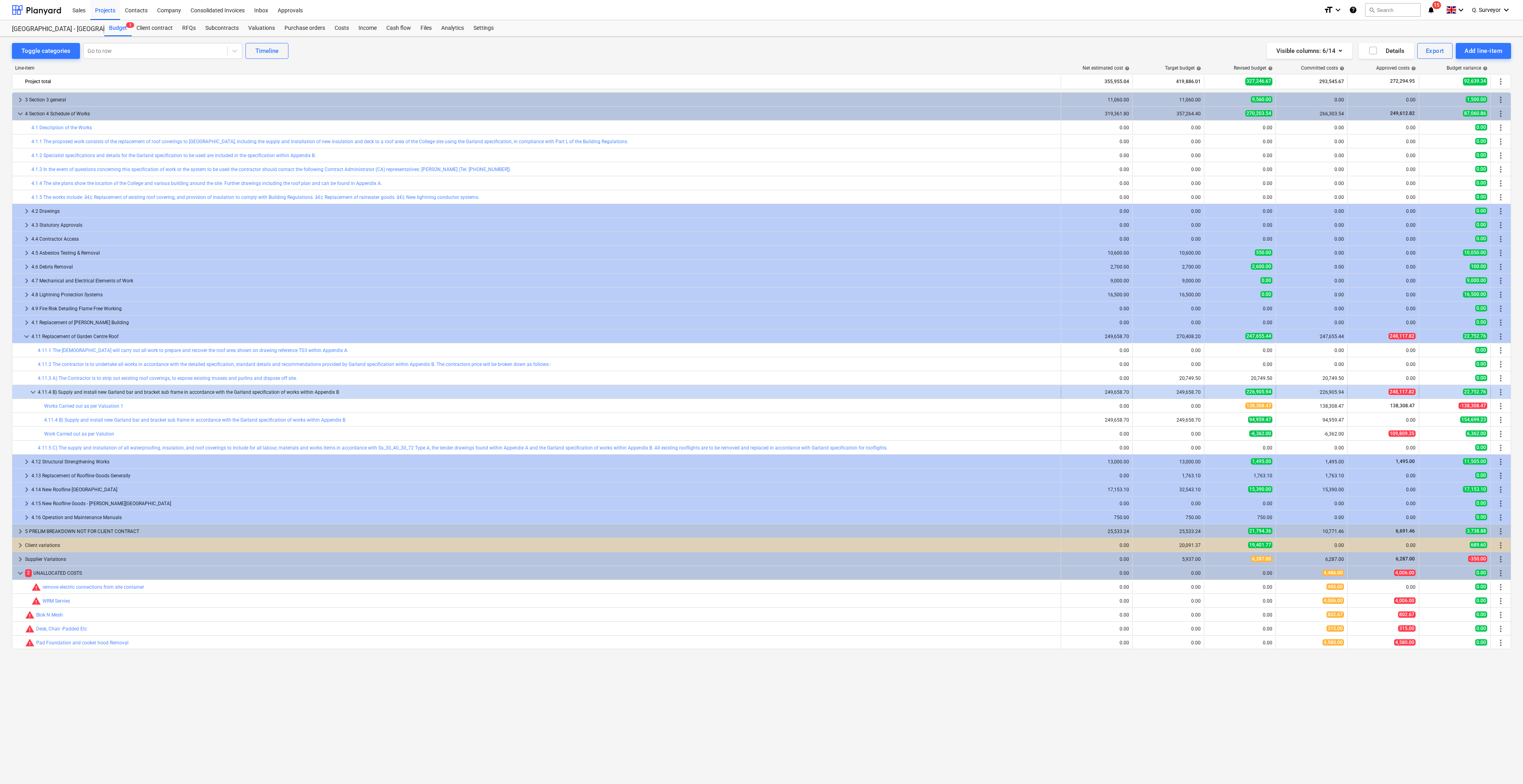
click at [35, 388] on span "keyboard_arrow_down" at bounding box center [34, 392] width 10 height 10
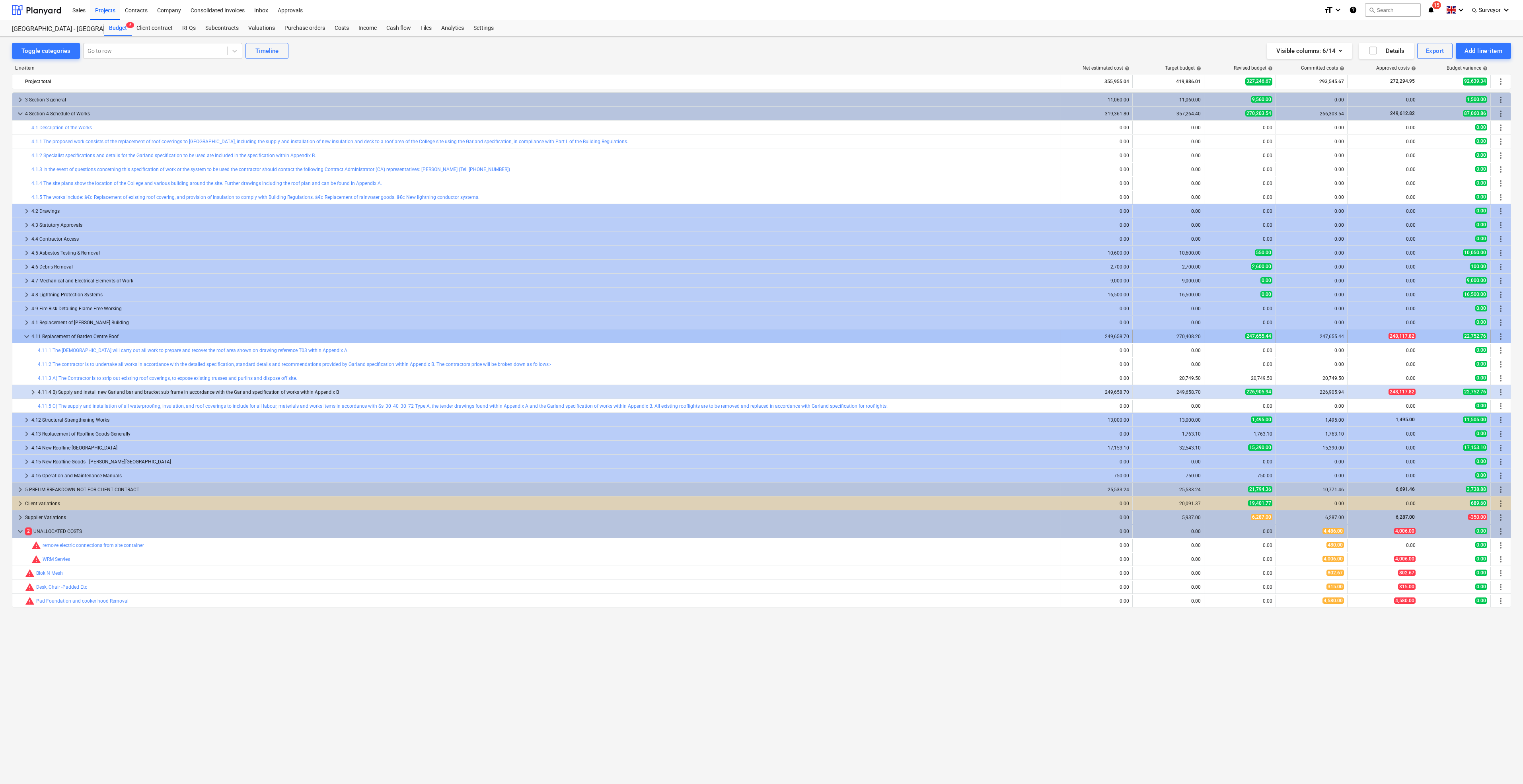
click at [29, 337] on span "keyboard_arrow_down" at bounding box center [27, 337] width 10 height 10
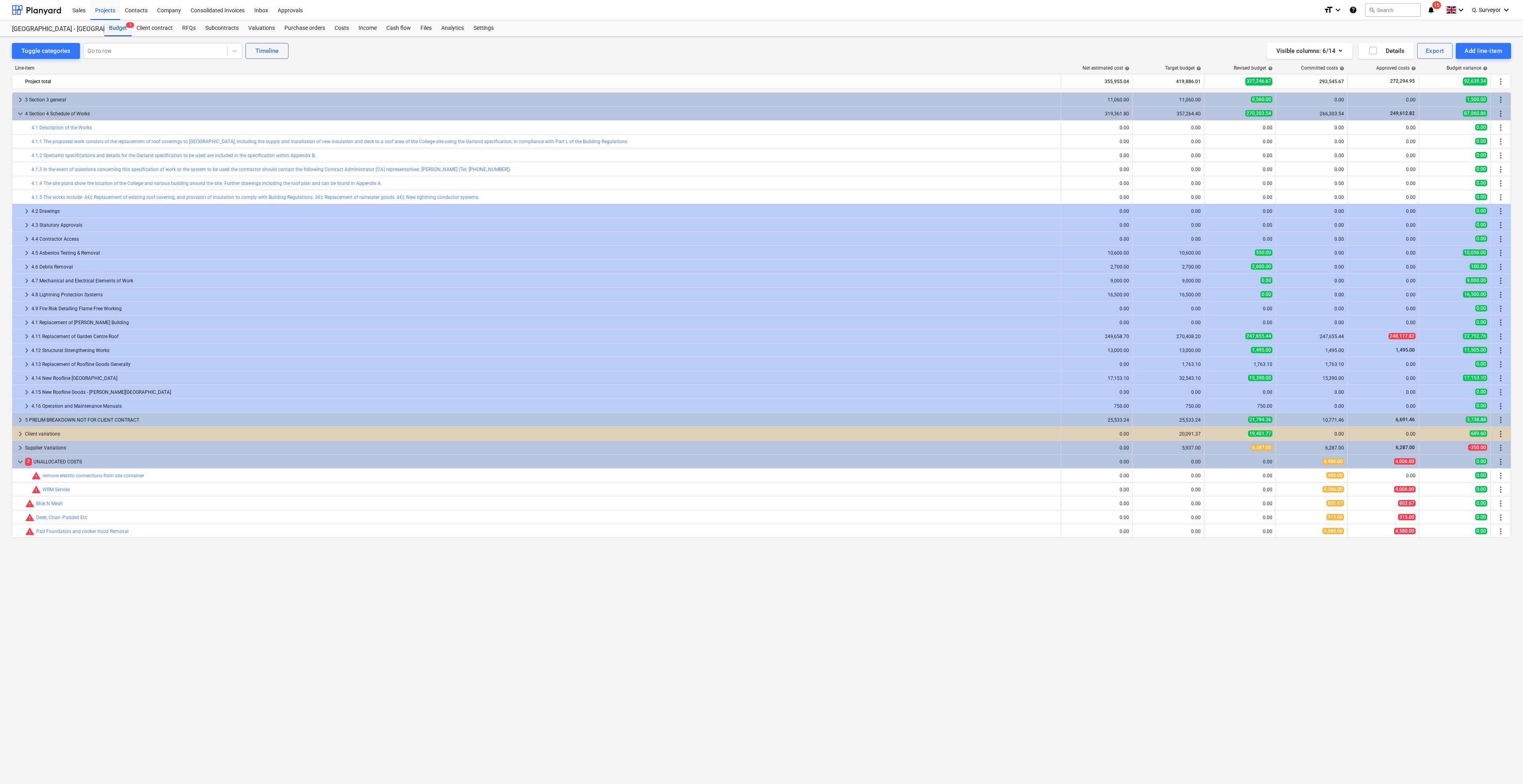
click at [115, 28] on div "Budget 5" at bounding box center [118, 28] width 28 height 16
click at [111, 9] on div "Projects" at bounding box center [105, 10] width 30 height 20
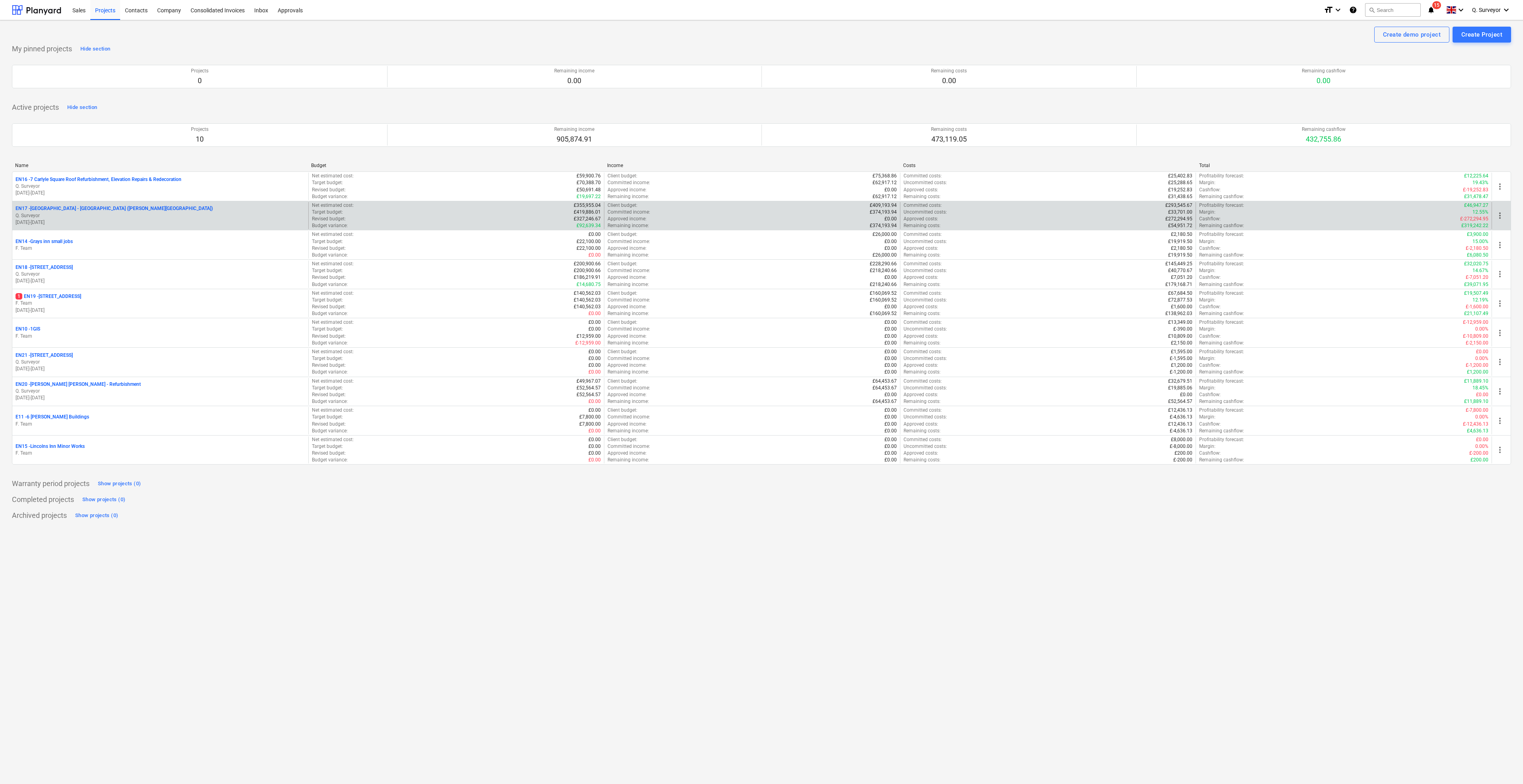
click at [165, 209] on p "EN17 - [GEOGRAPHIC_DATA] - [GEOGRAPHIC_DATA] ([PERSON_NAME][GEOGRAPHIC_DATA] an…" at bounding box center [114, 208] width 197 height 7
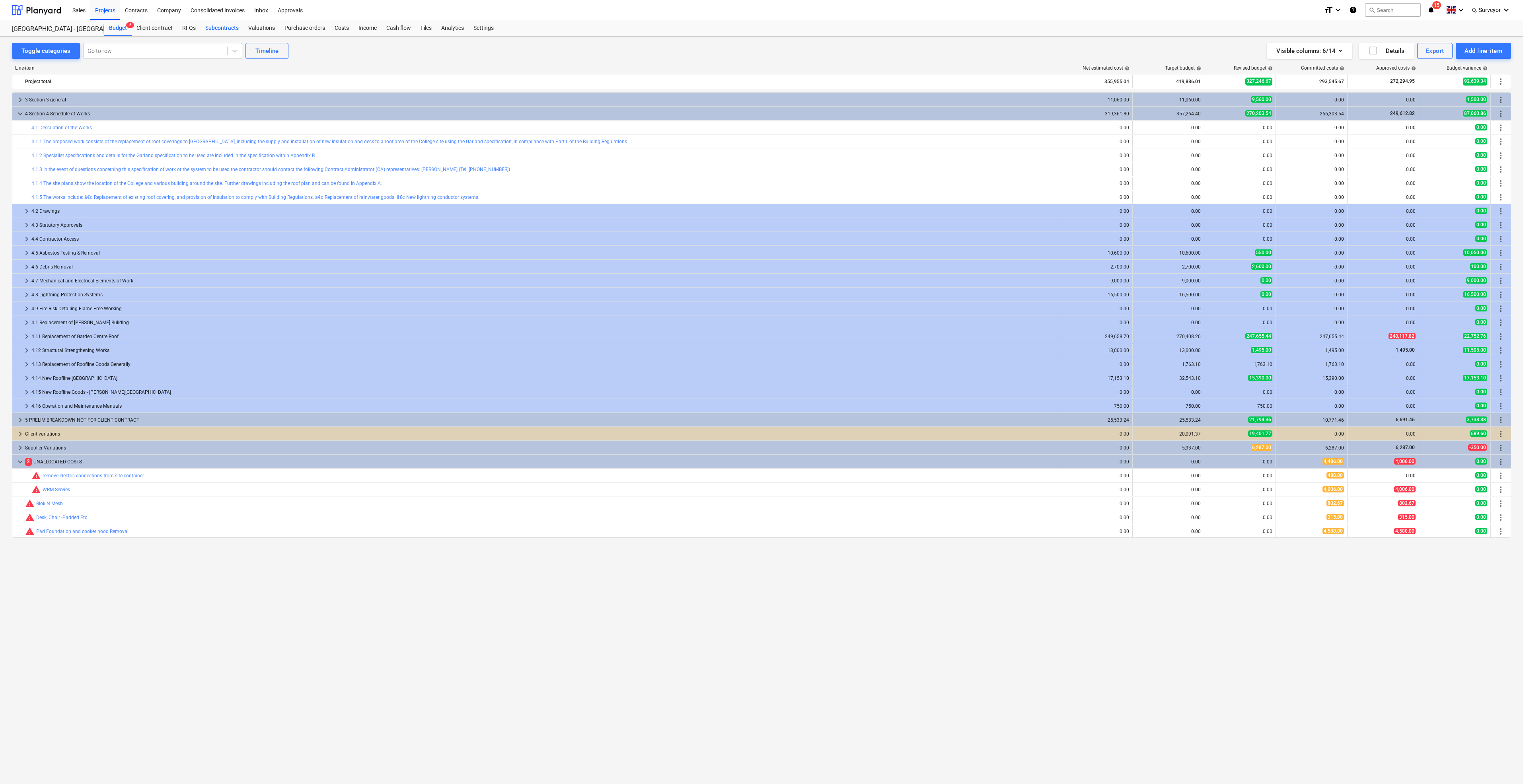
click at [212, 25] on div "Subcontracts" at bounding box center [222, 28] width 43 height 16
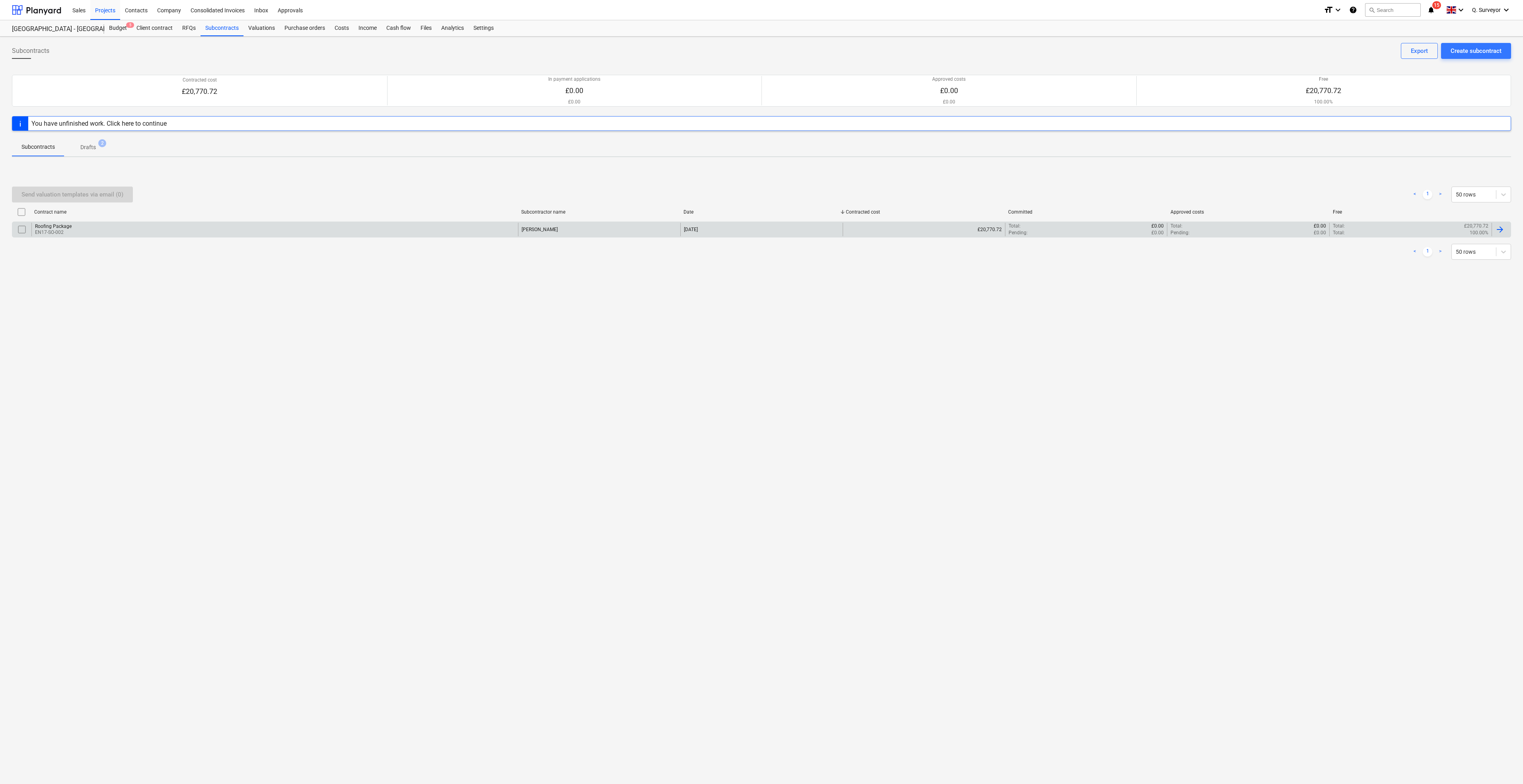
click at [62, 230] on p "EN17-SO-002" at bounding box center [52, 232] width 37 height 7
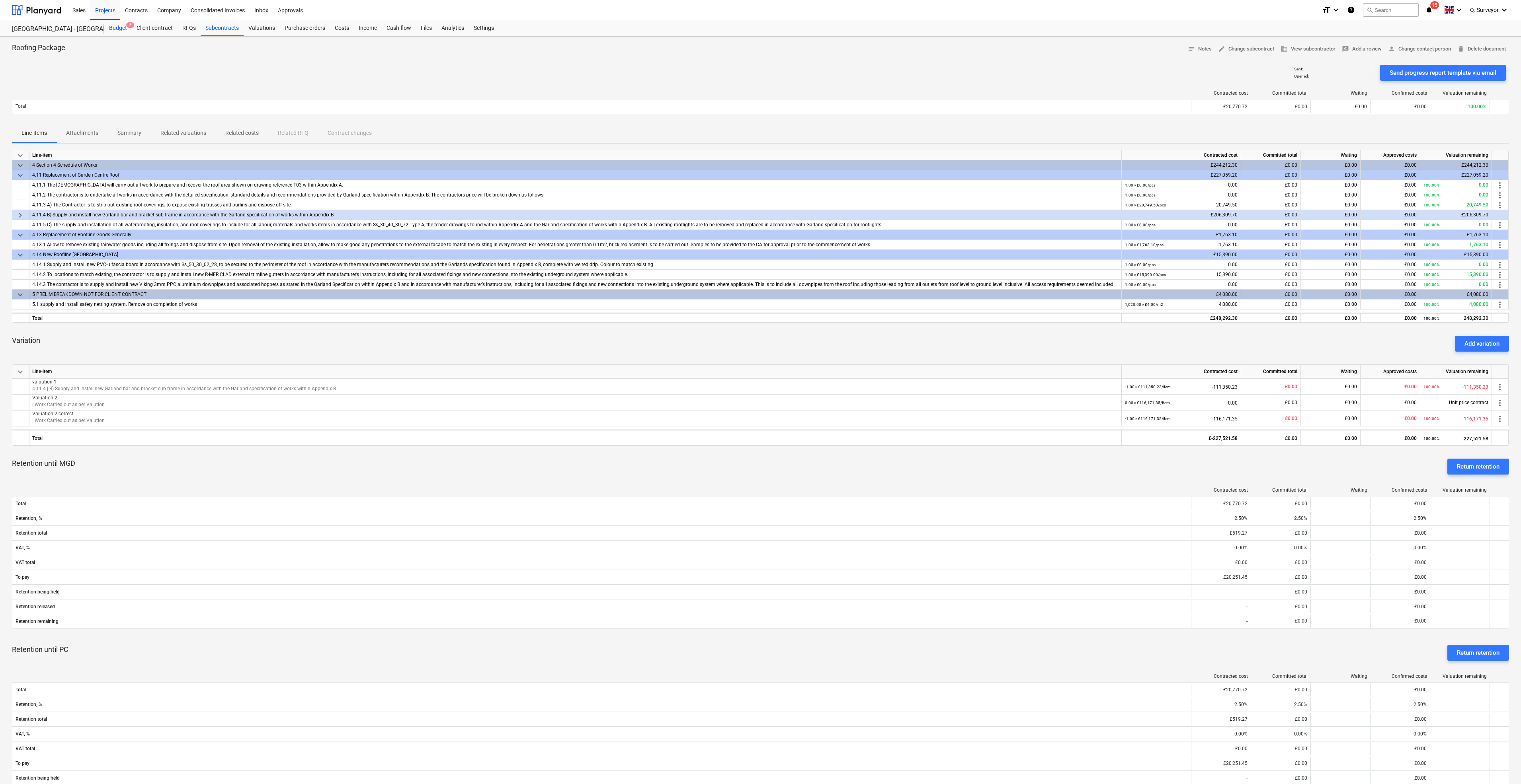
click at [117, 25] on div "Budget 5" at bounding box center [118, 28] width 28 height 16
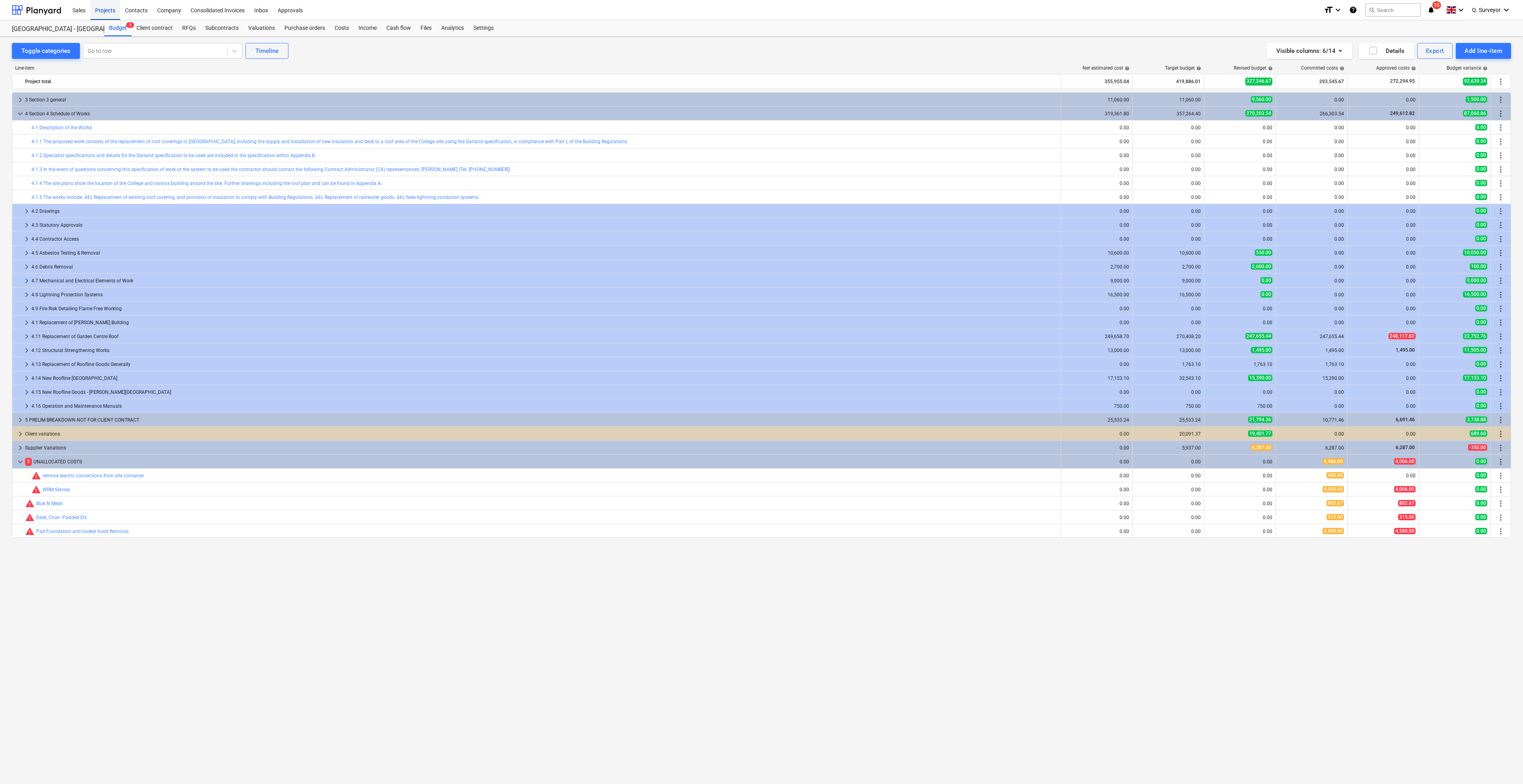
click at [117, 27] on div "Budget 5" at bounding box center [118, 28] width 28 height 16
click at [103, 8] on div "Projects" at bounding box center [105, 10] width 30 height 20
